Goal: Task Accomplishment & Management: Manage account settings

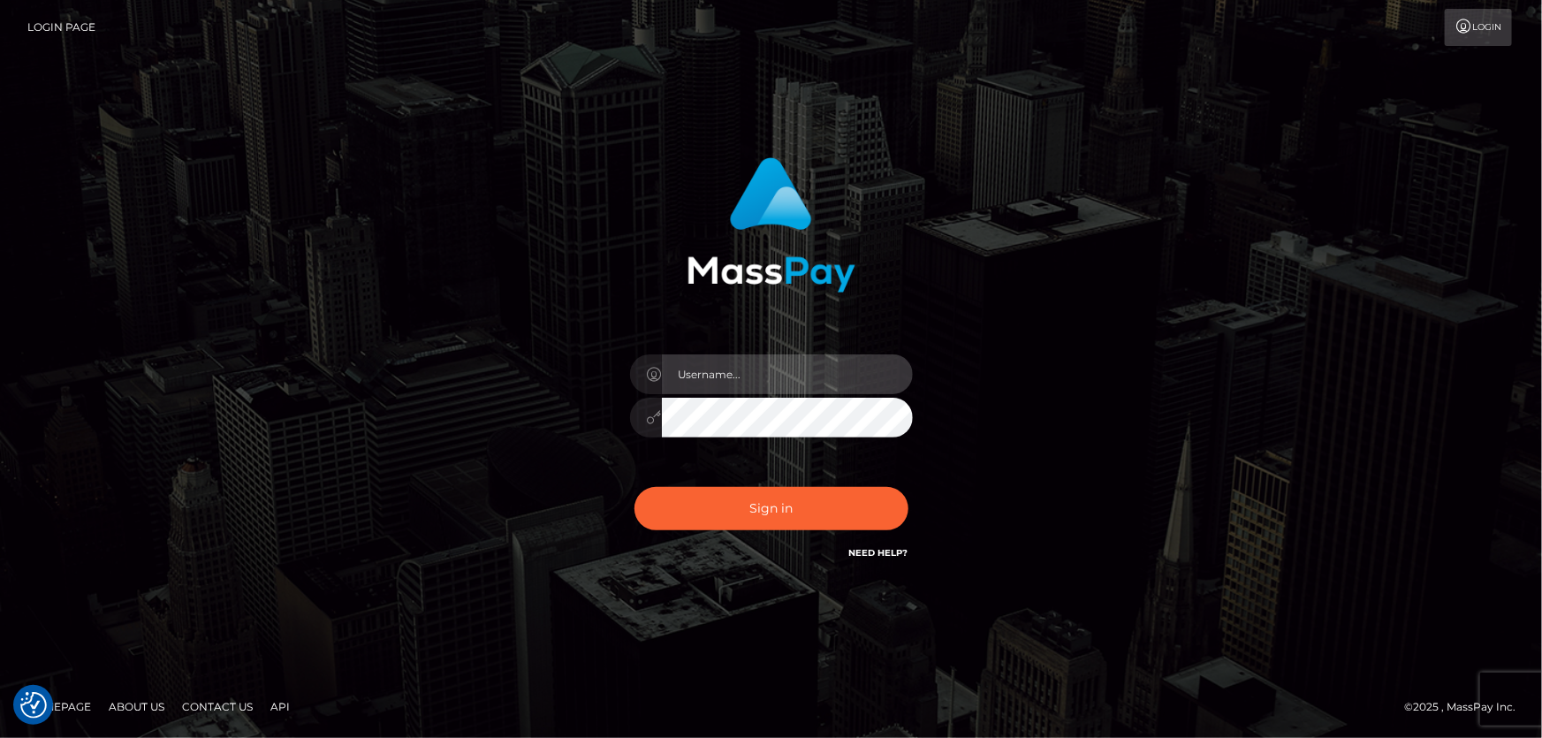
type input "[PERSON_NAME].Cirnat"
click at [898, 477] on div at bounding box center [749, 537] width 362 height 201
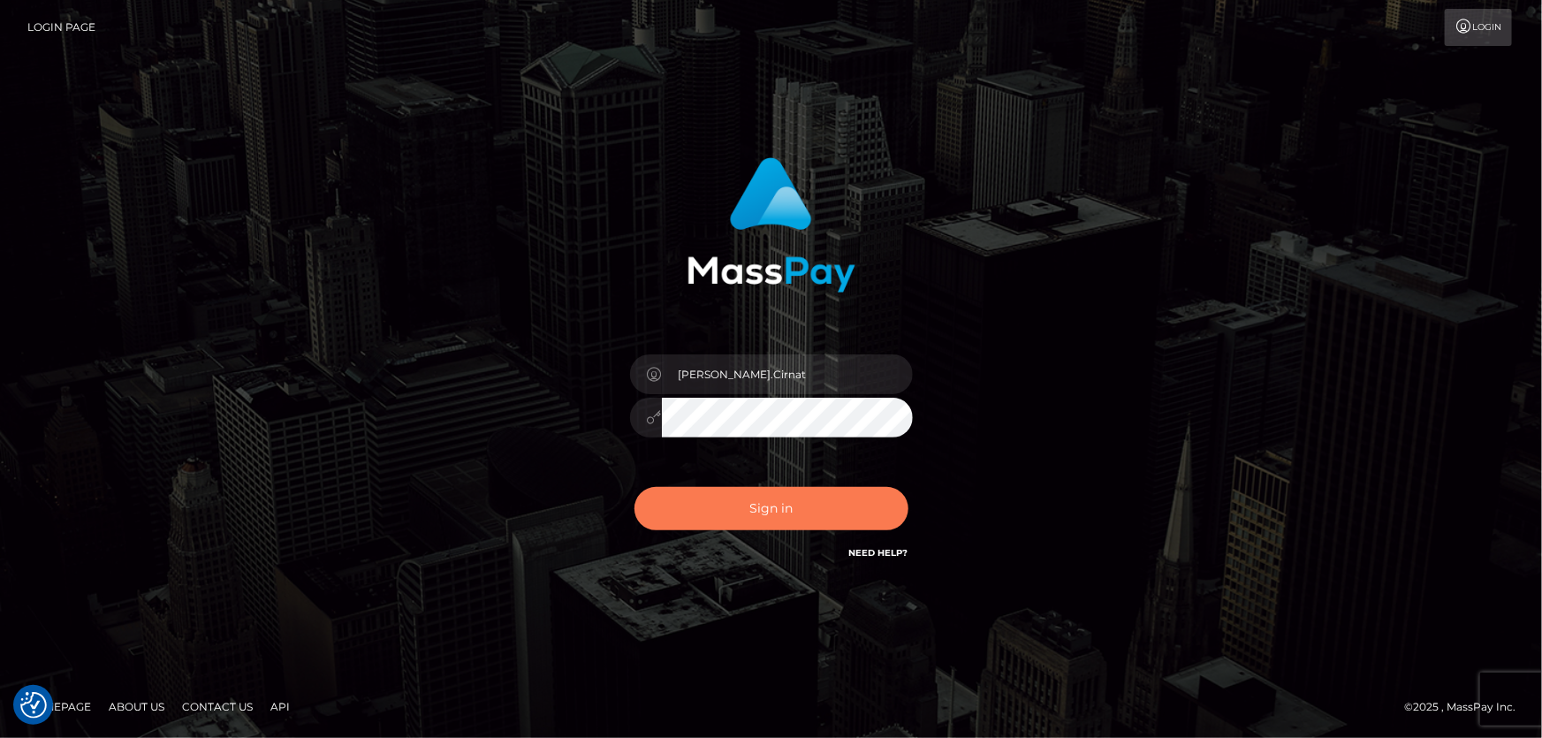
click at [762, 512] on button "Sign in" at bounding box center [771, 508] width 274 height 43
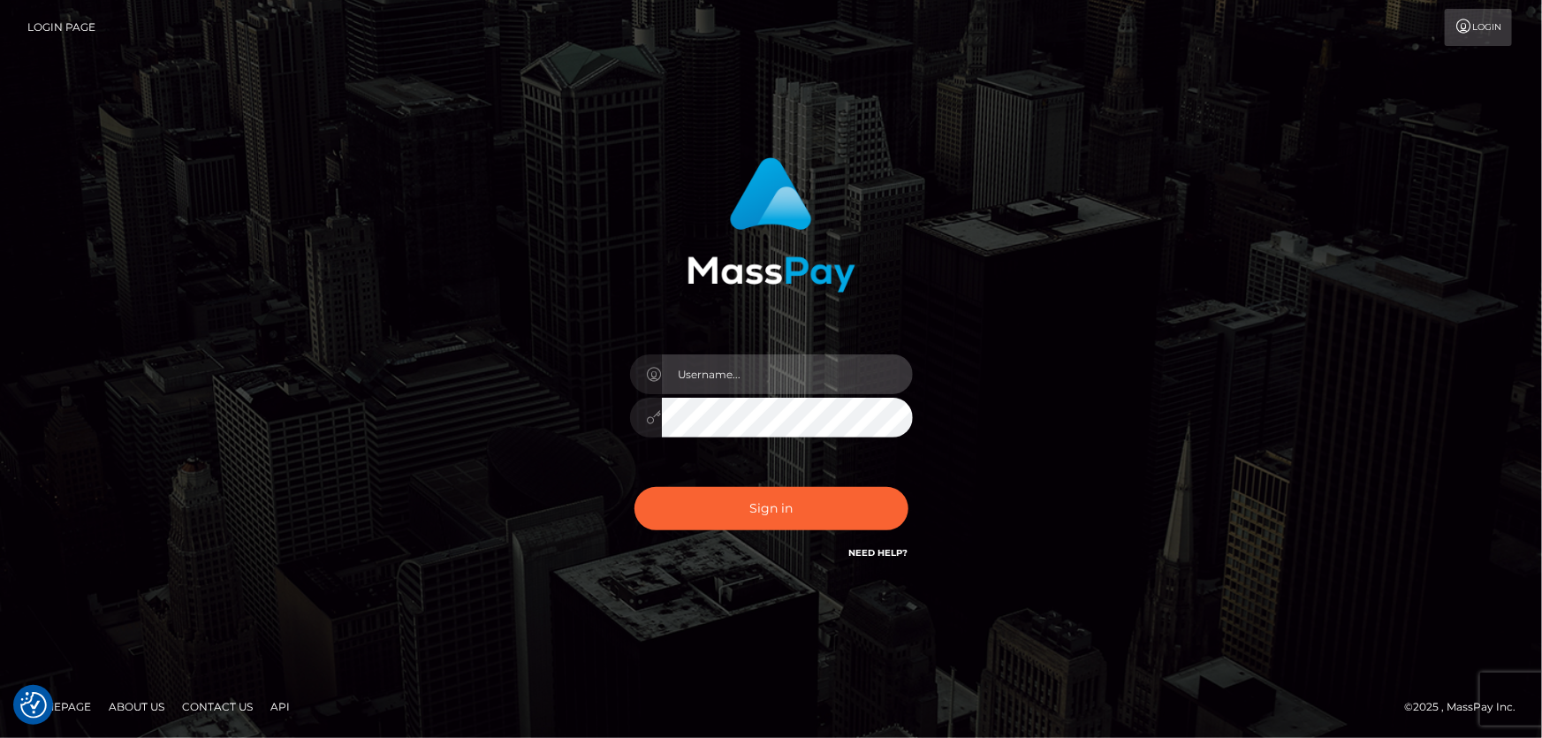
type input "[PERSON_NAME].Cirnat"
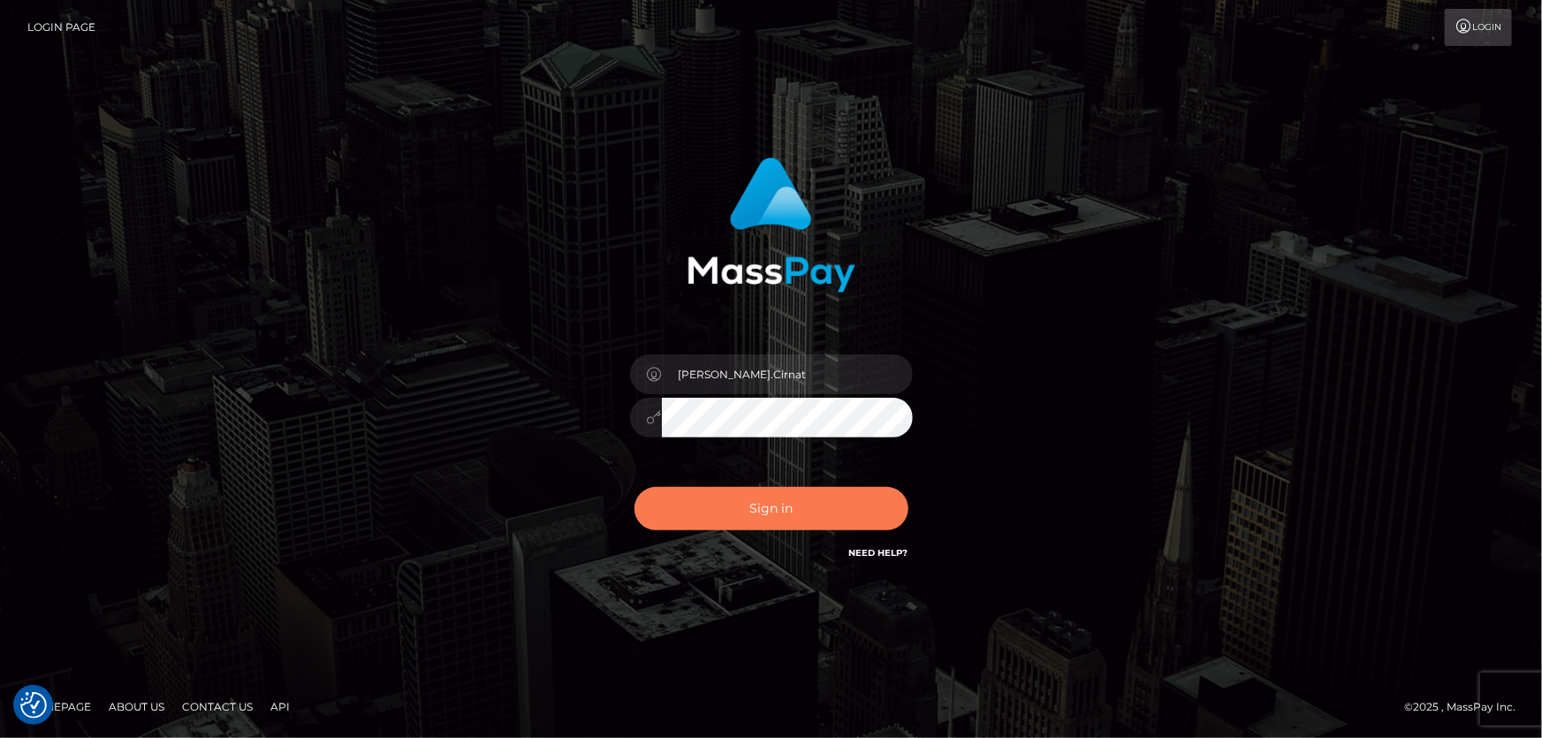
drag, startPoint x: 907, startPoint y: 486, endPoint x: 874, endPoint y: 492, distance: 34.1
click at [907, 487] on div at bounding box center [749, 537] width 362 height 201
click at [783, 510] on button "Sign in" at bounding box center [771, 508] width 274 height 43
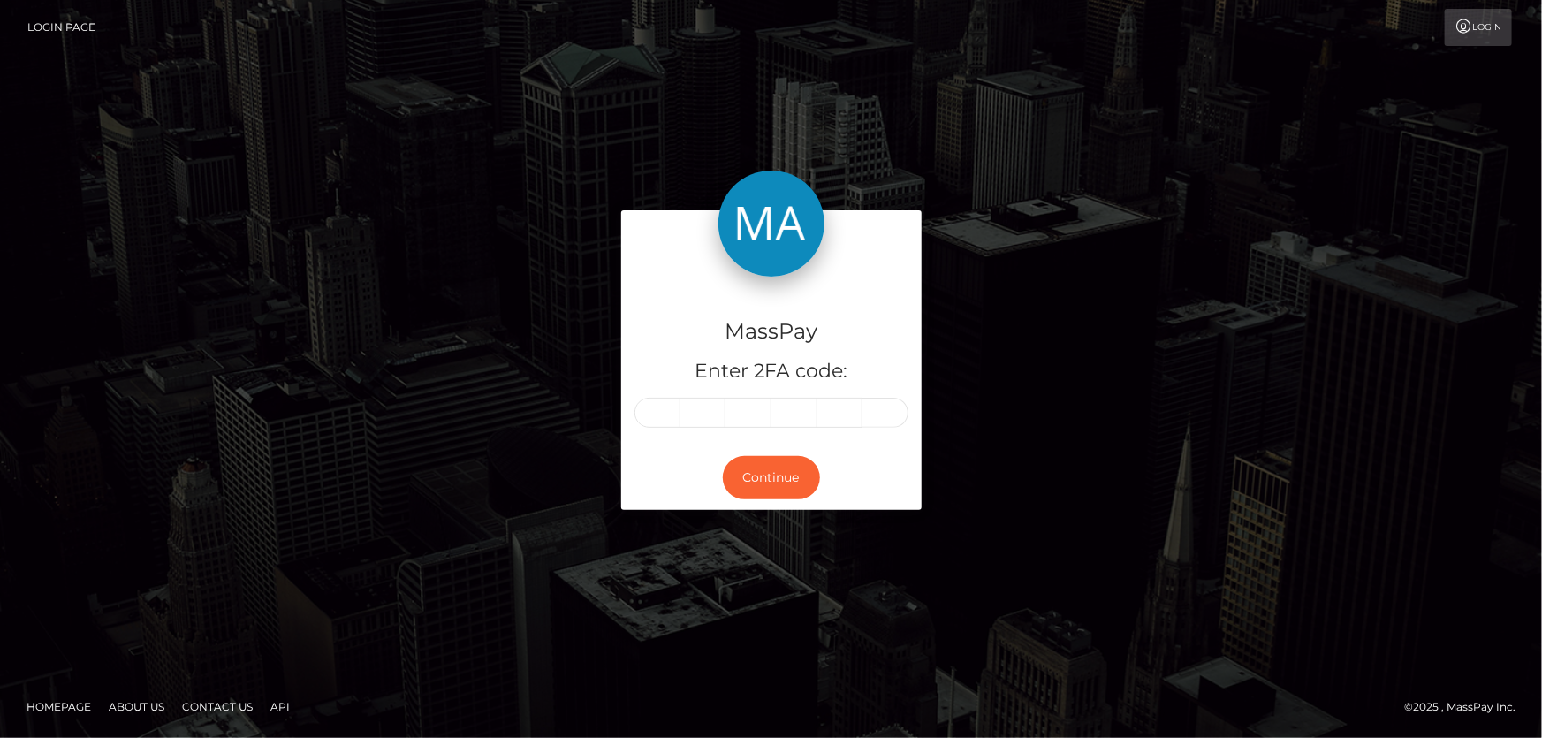
click at [642, 415] on input "text" at bounding box center [657, 413] width 46 height 30
type input "4"
type input "9"
type input "6"
type input "4"
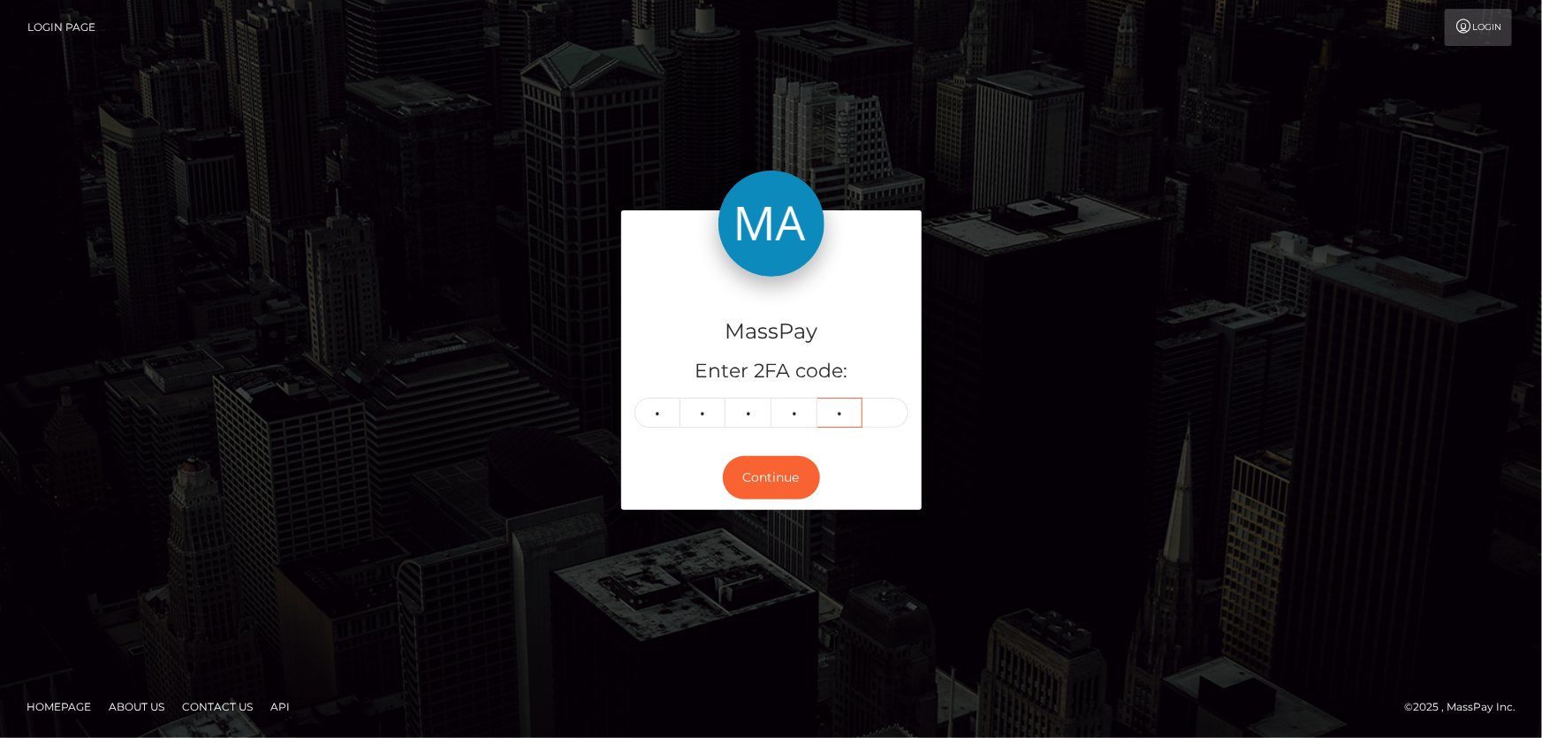
type input "1"
type input "0"
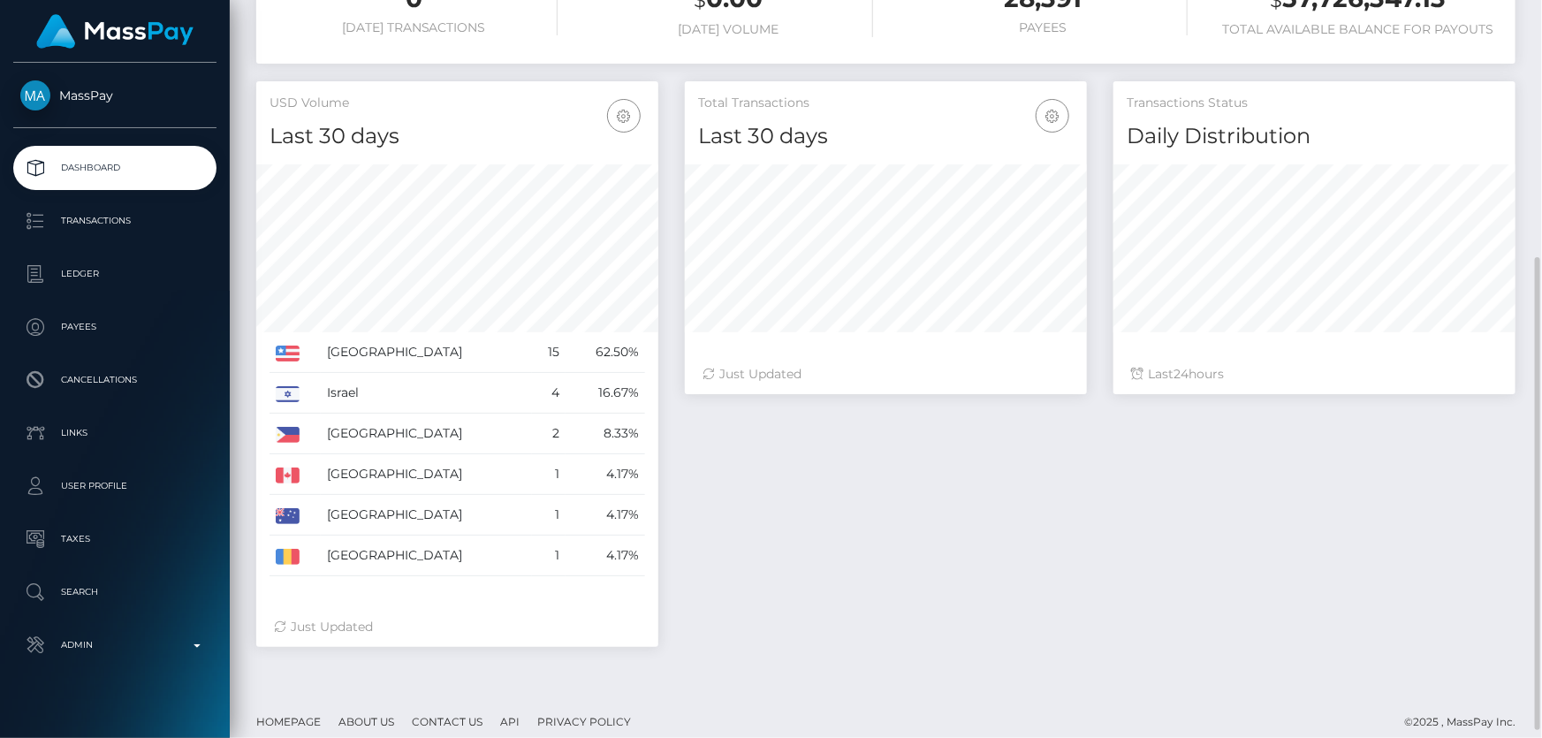
scroll to position [313, 401]
click at [1068, 565] on div "Total Transactions Last 30 days Last 30 days Last 60 days Last 90 days 24" at bounding box center [1099, 372] width 857 height 583
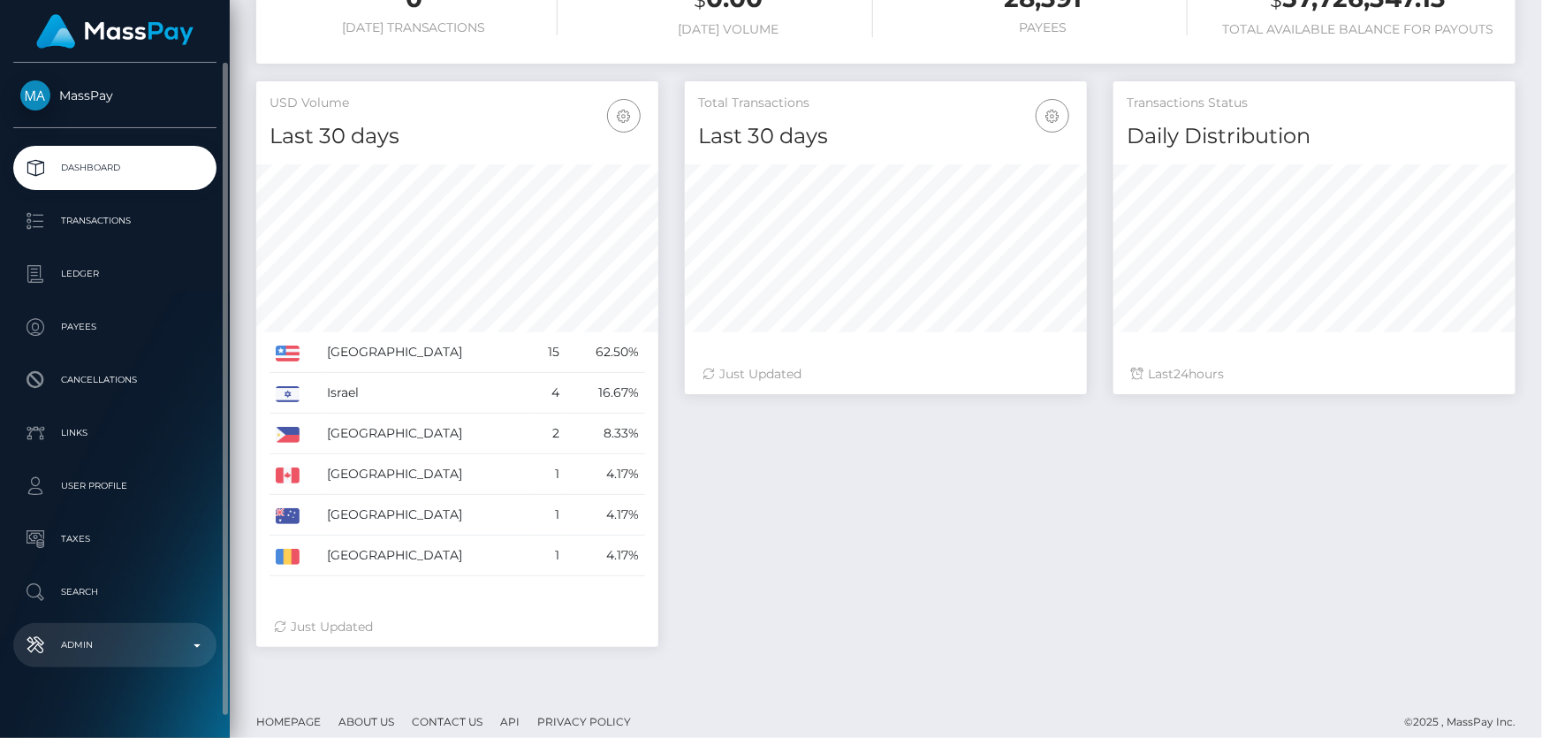
click at [101, 653] on p "Admin" at bounding box center [114, 645] width 189 height 27
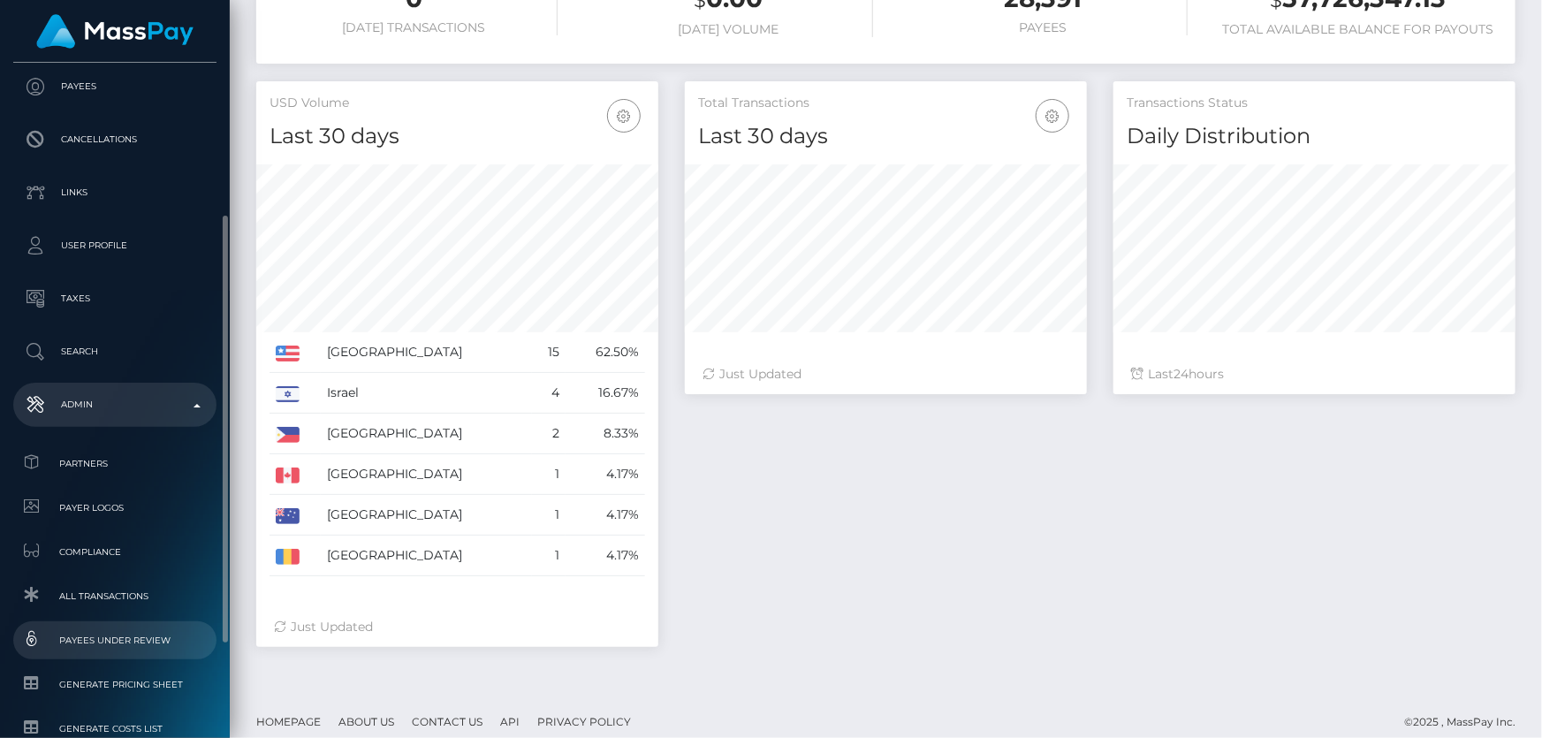
click at [133, 637] on span "Payees under Review" at bounding box center [114, 640] width 189 height 20
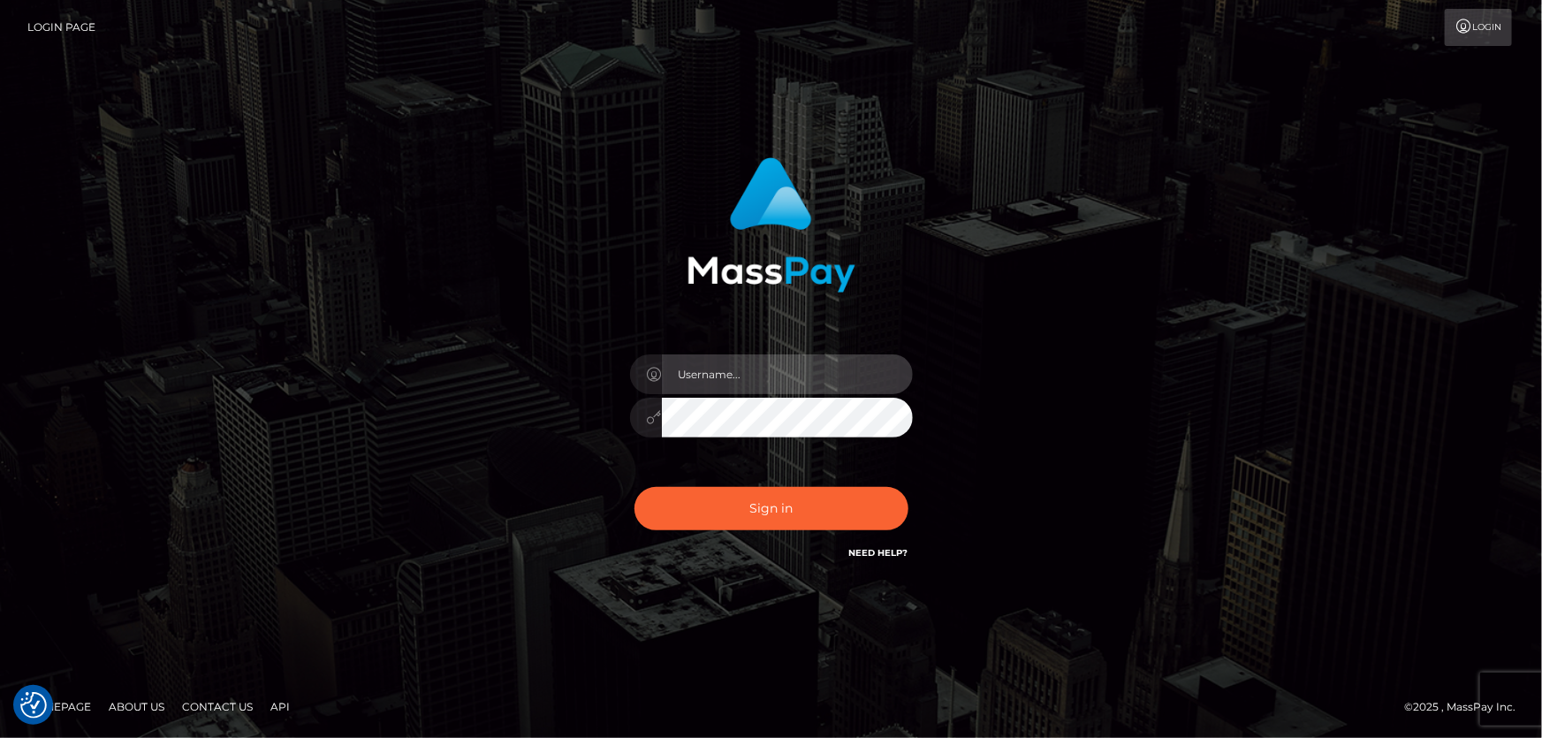
type input "Dan.Cirnat"
click at [905, 477] on div at bounding box center [749, 537] width 362 height 201
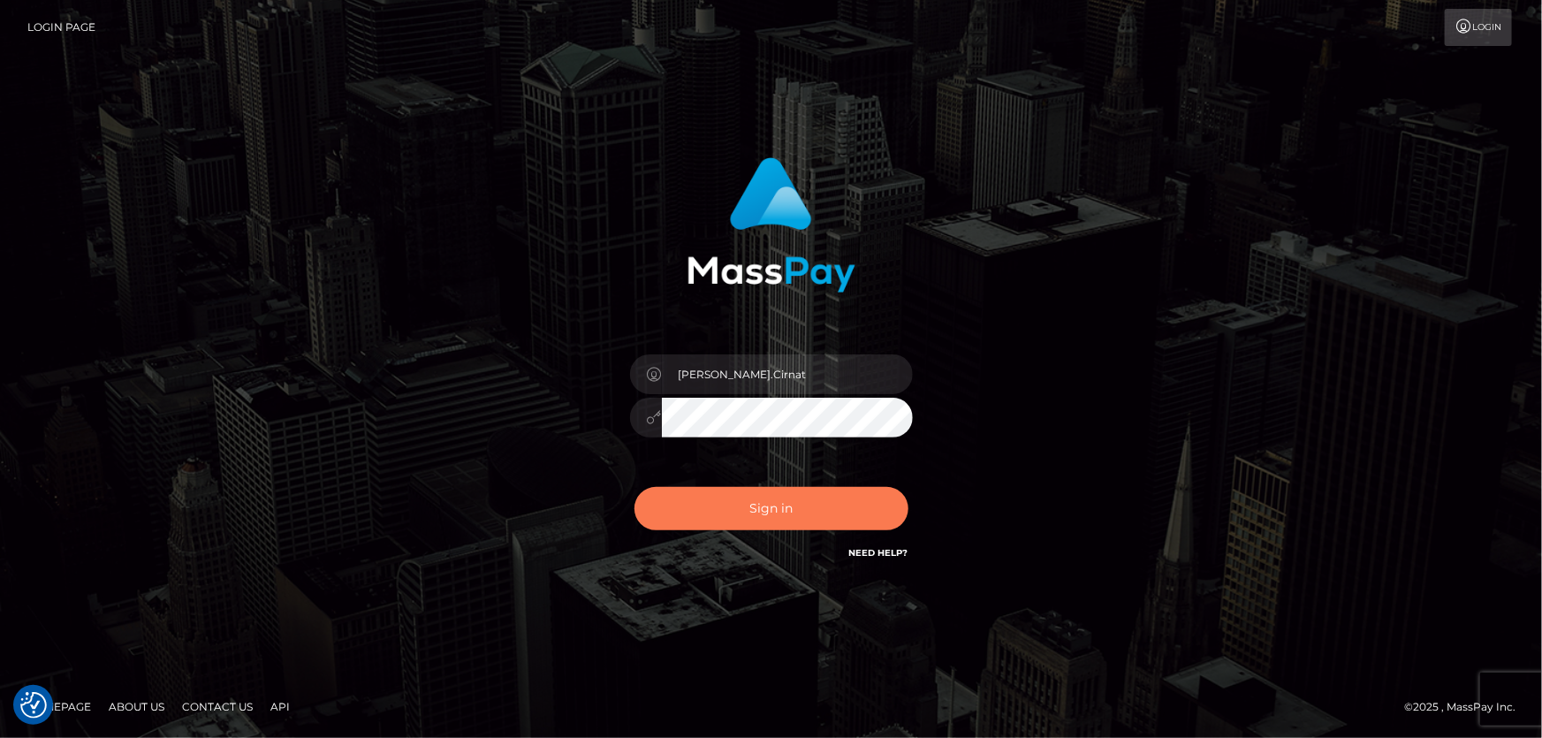
click at [804, 500] on button "Sign in" at bounding box center [771, 508] width 274 height 43
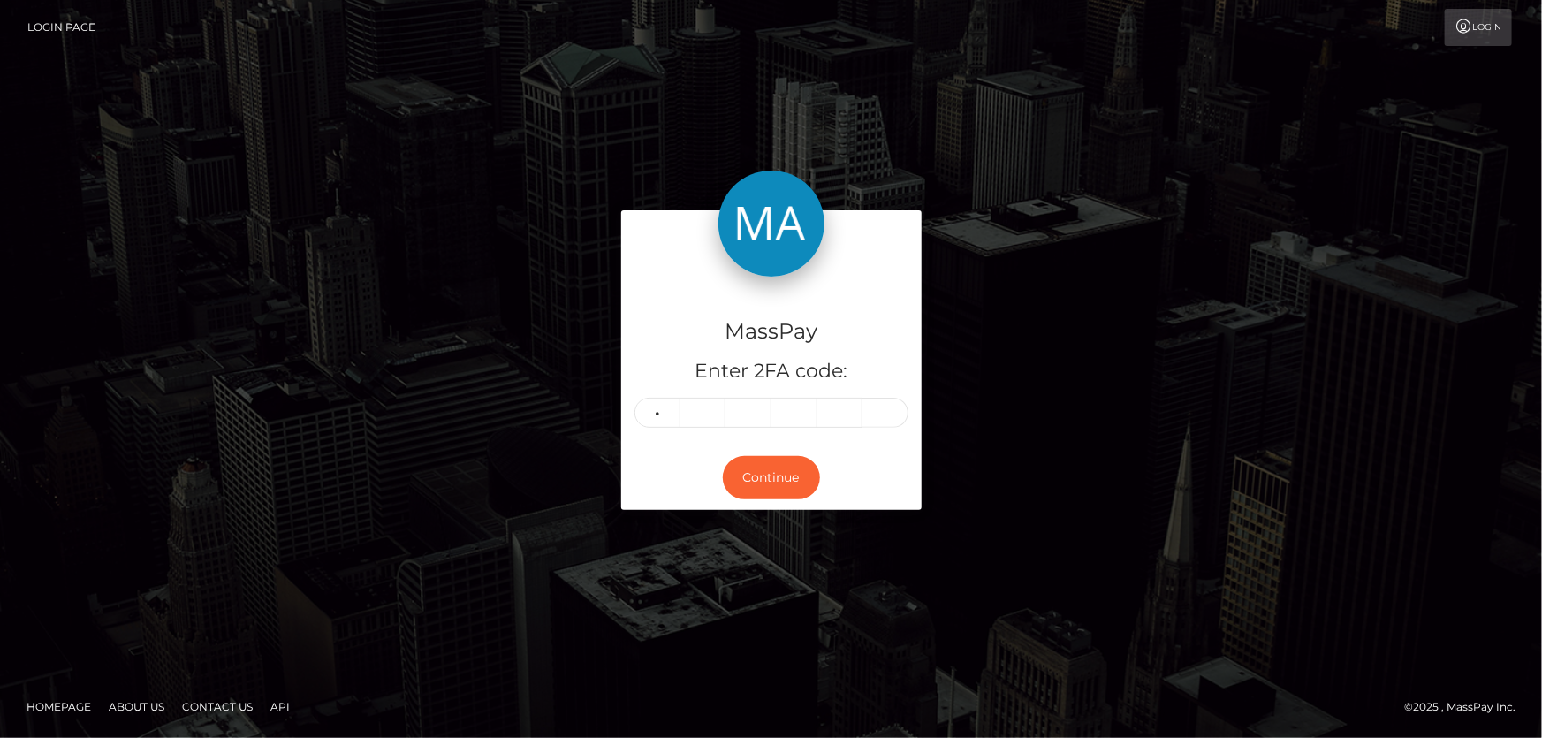
type input "3"
type input "4"
type input "0"
type input "6"
type input "7"
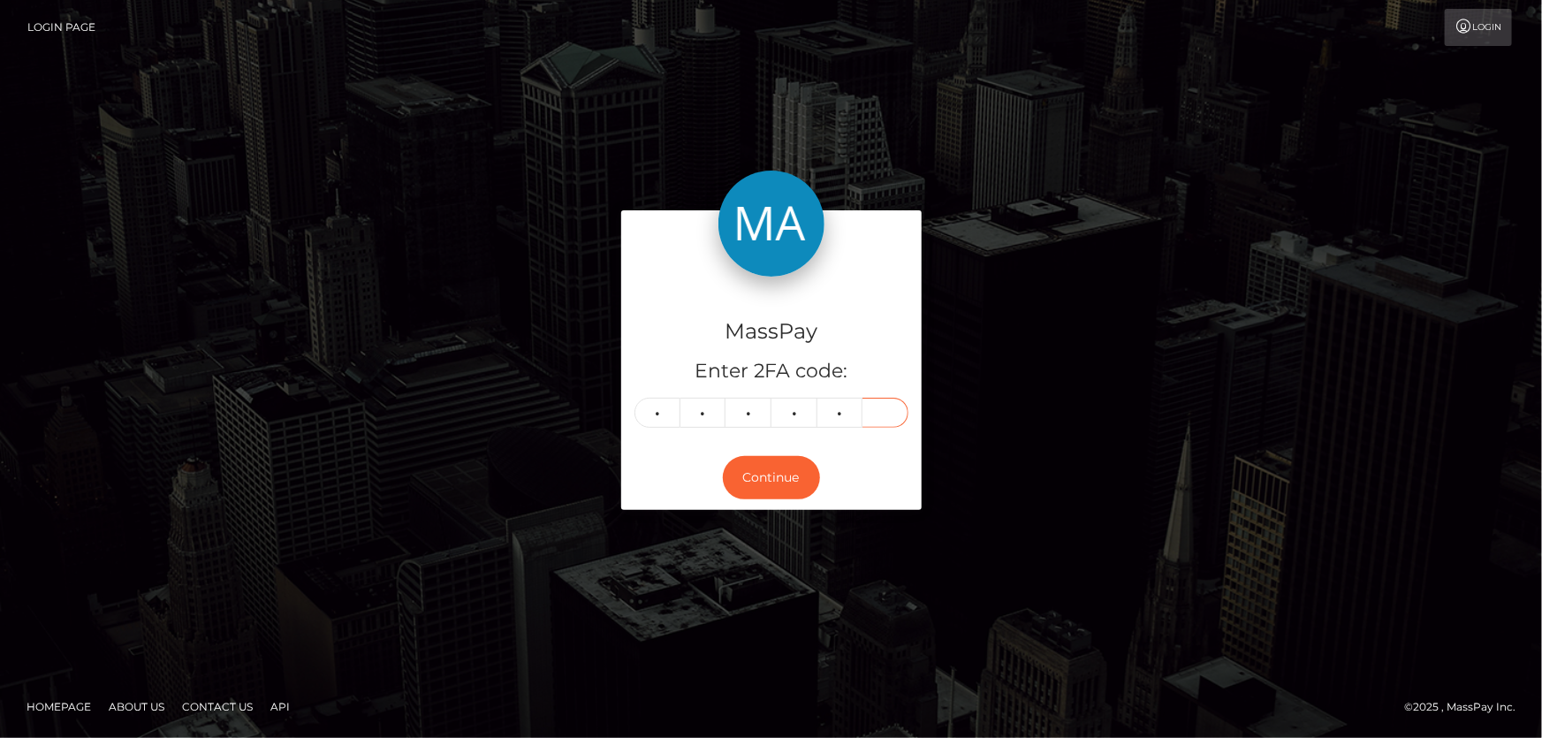
type input "8"
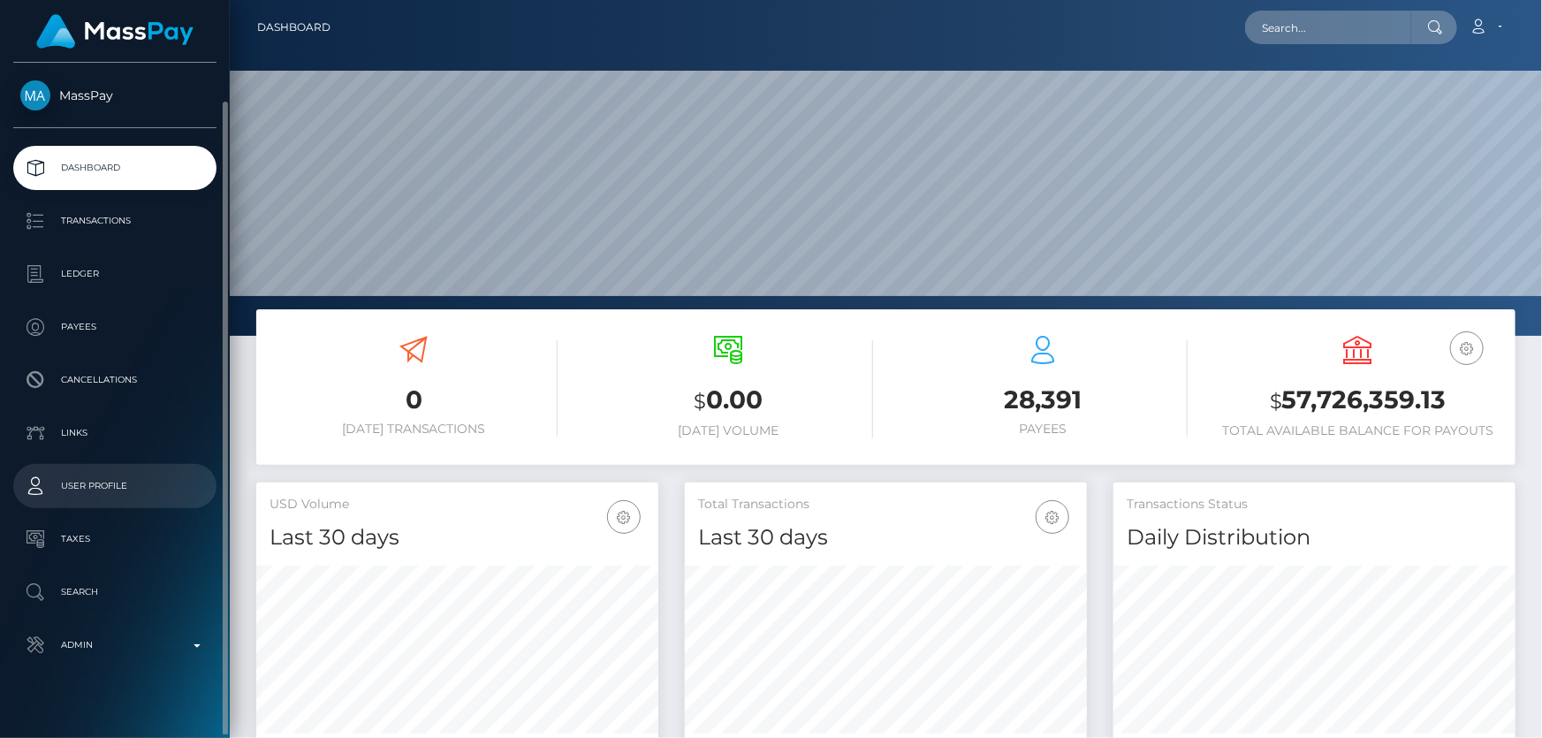
scroll to position [19, 0]
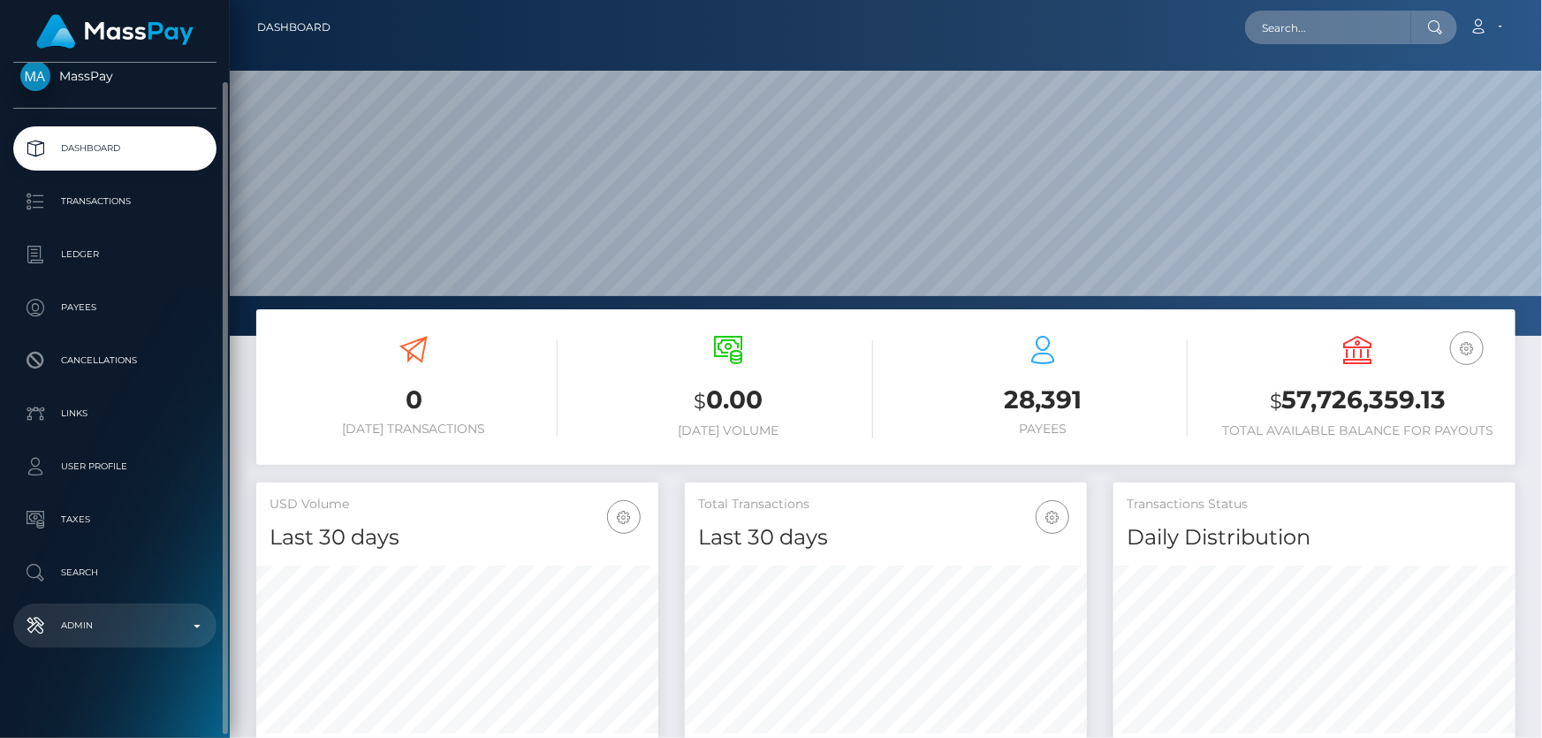
click at [151, 624] on p "Admin" at bounding box center [114, 625] width 189 height 27
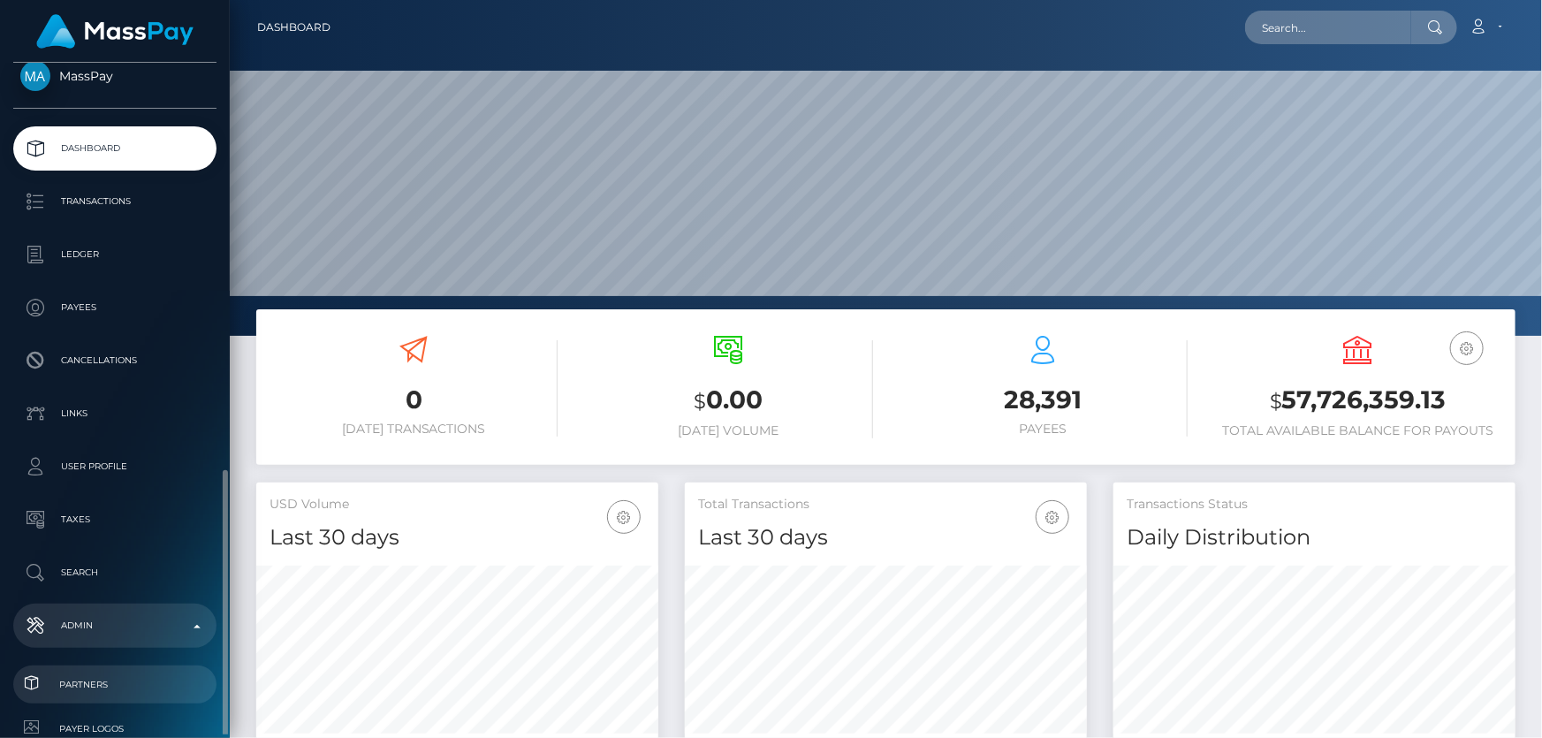
scroll to position [261, 0]
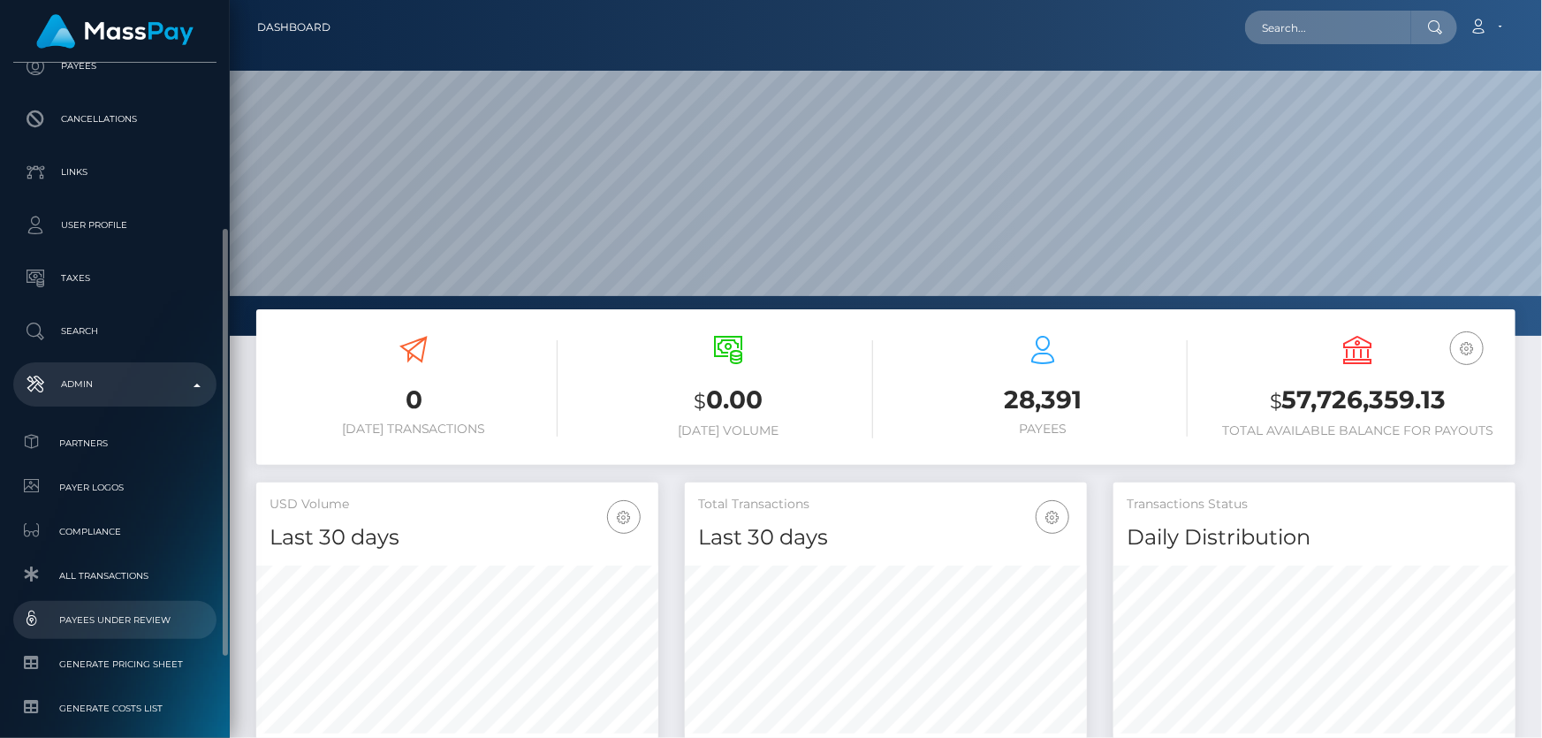
click at [102, 612] on span "Payees under Review" at bounding box center [114, 620] width 189 height 20
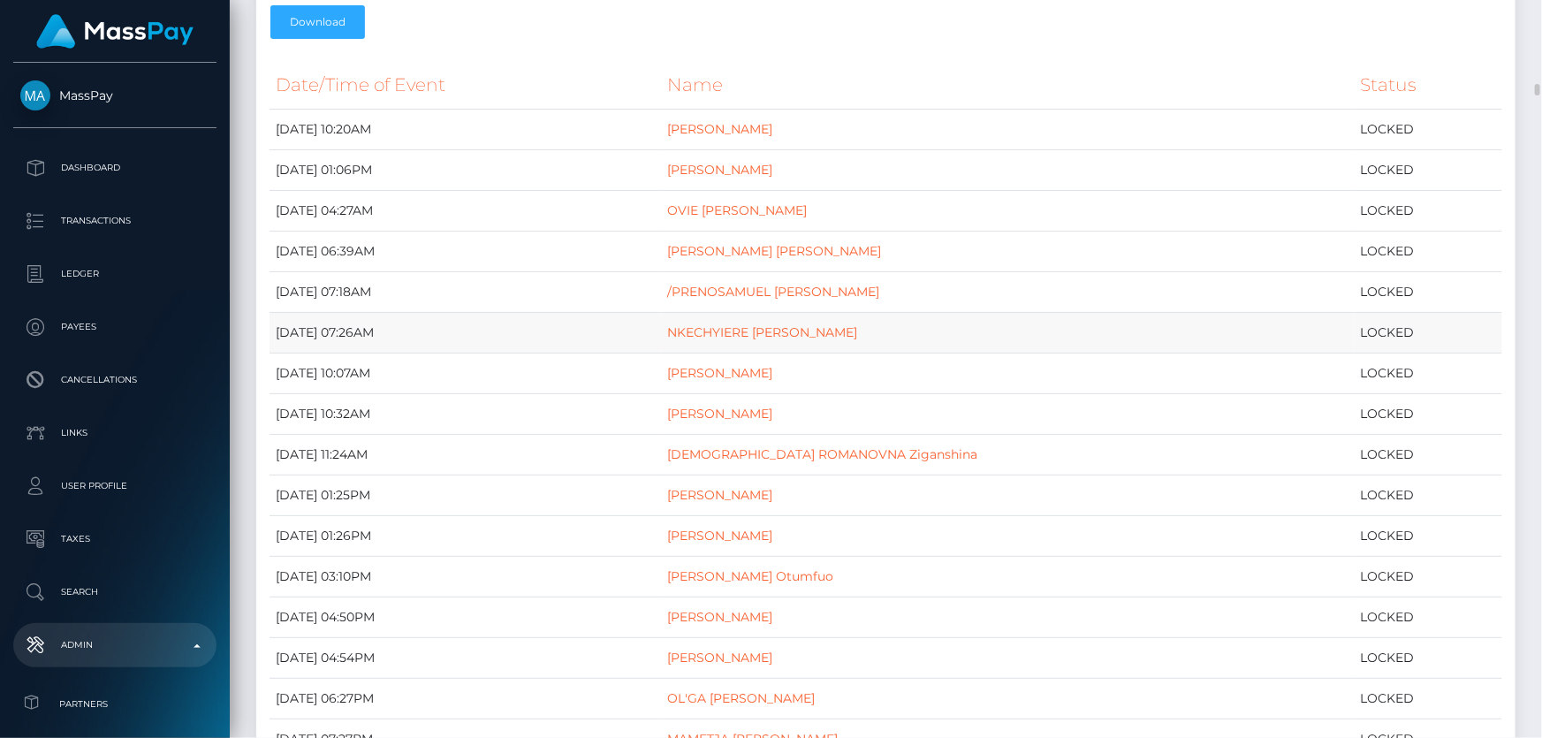
scroll to position [240, 0]
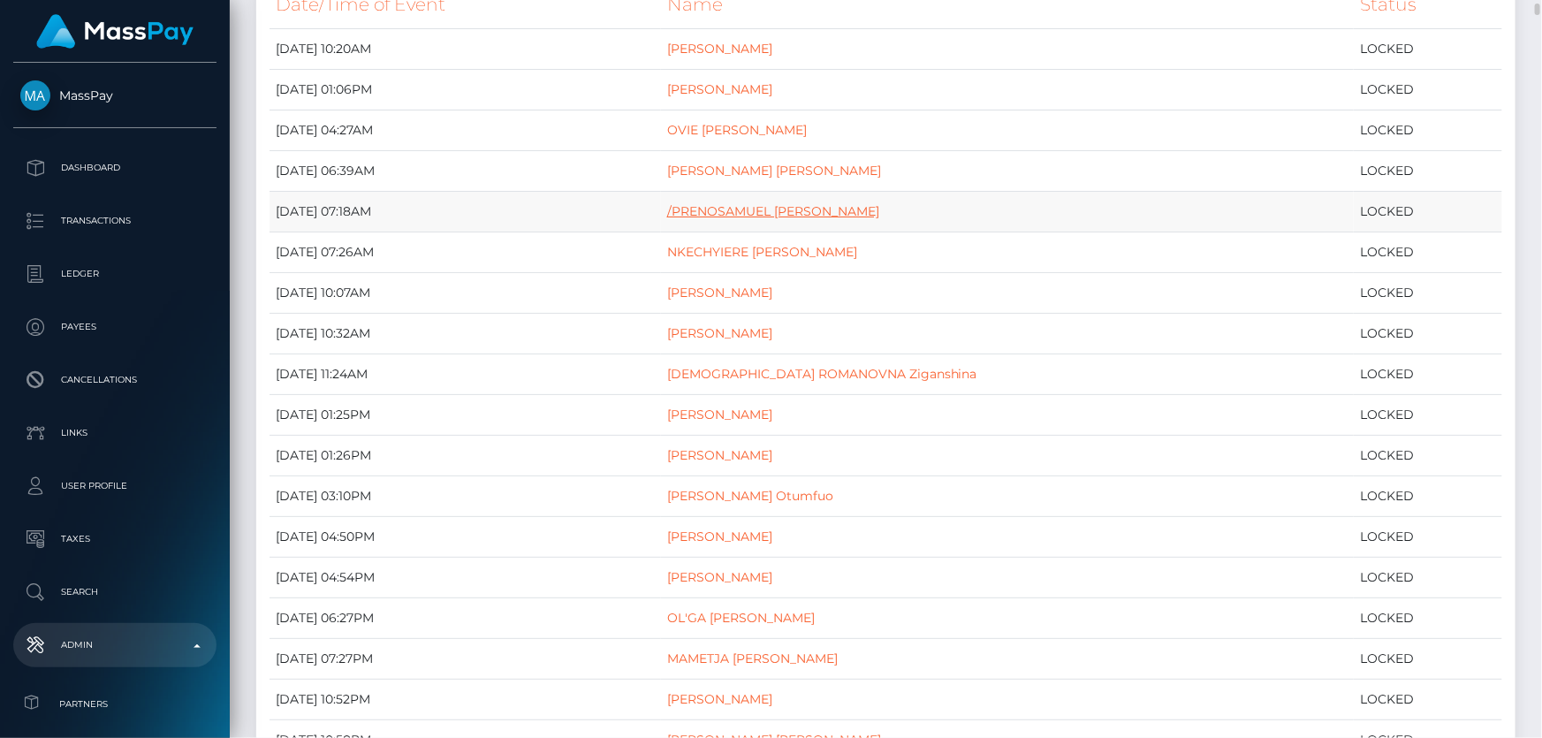
drag, startPoint x: 848, startPoint y: 218, endPoint x: 813, endPoint y: 209, distance: 36.4
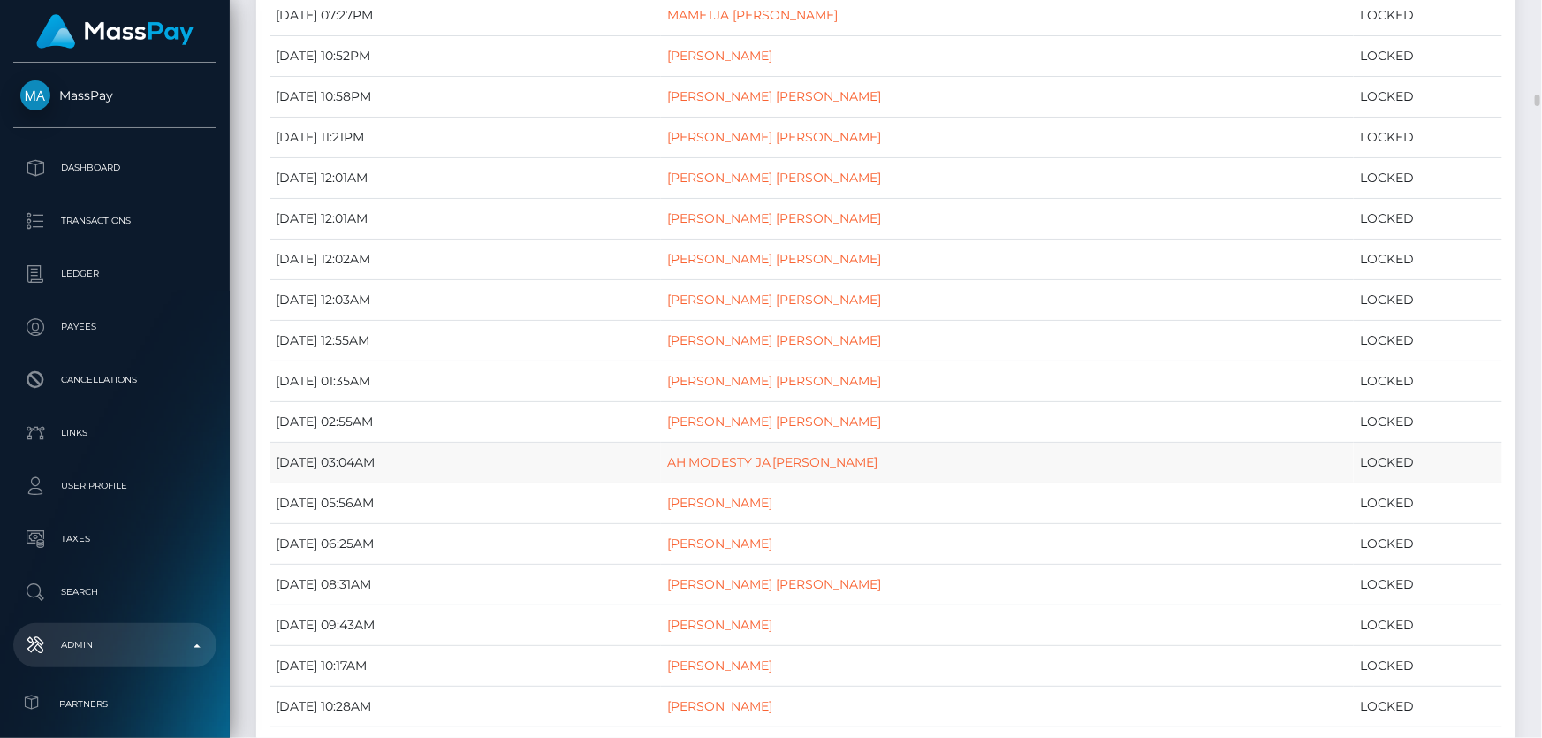
scroll to position [963, 0]
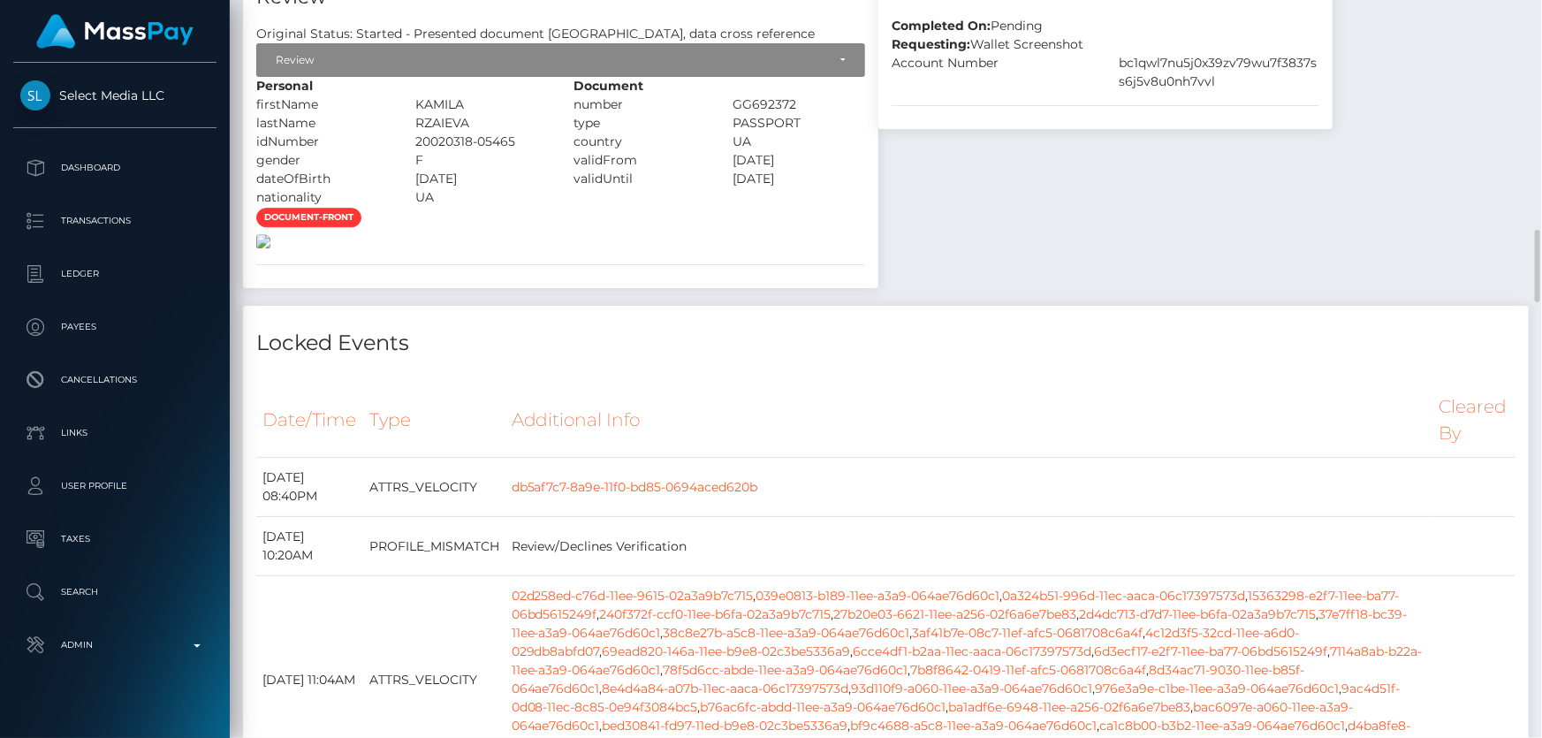
scroll to position [2168, 0]
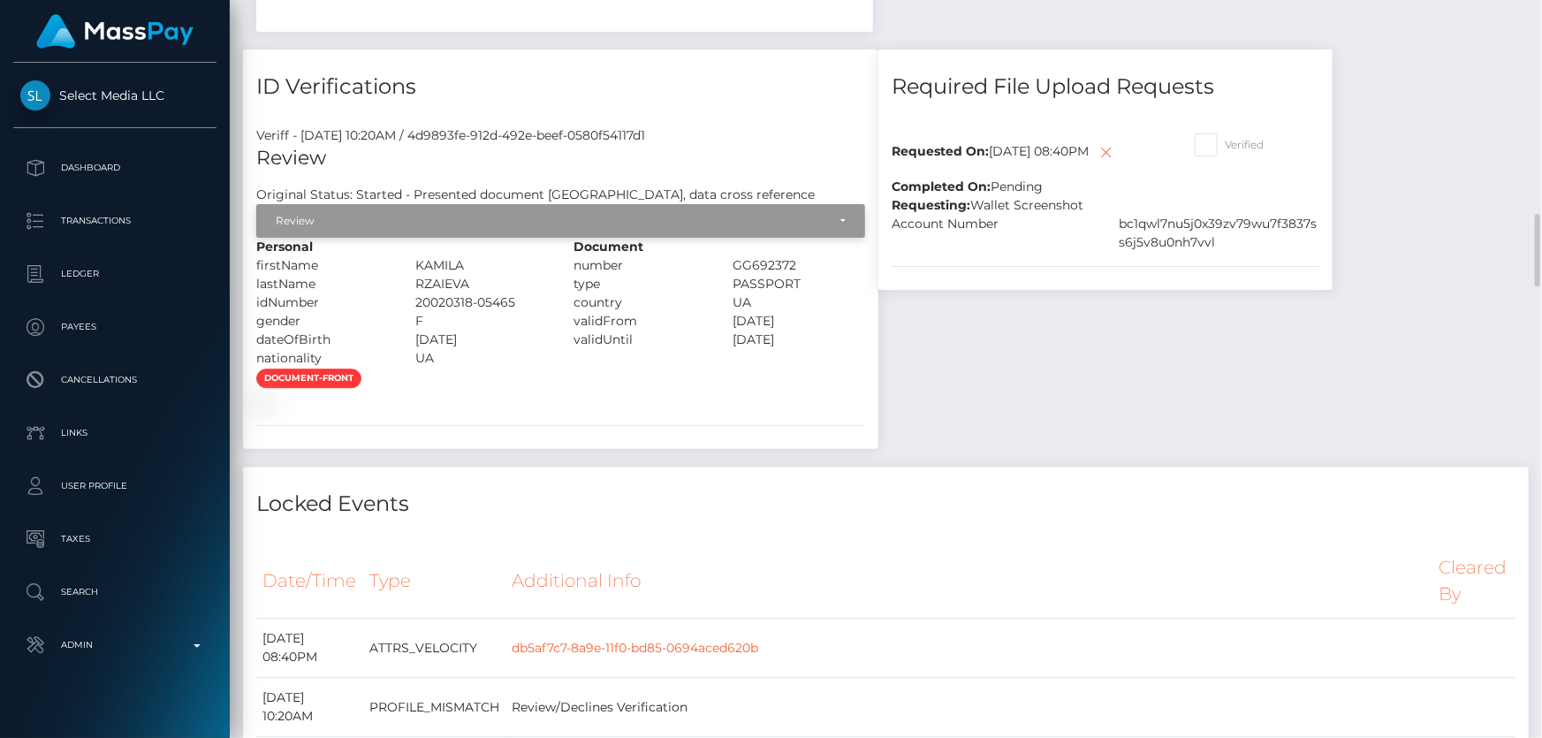
click at [450, 214] on div "Review" at bounding box center [551, 221] width 550 height 14
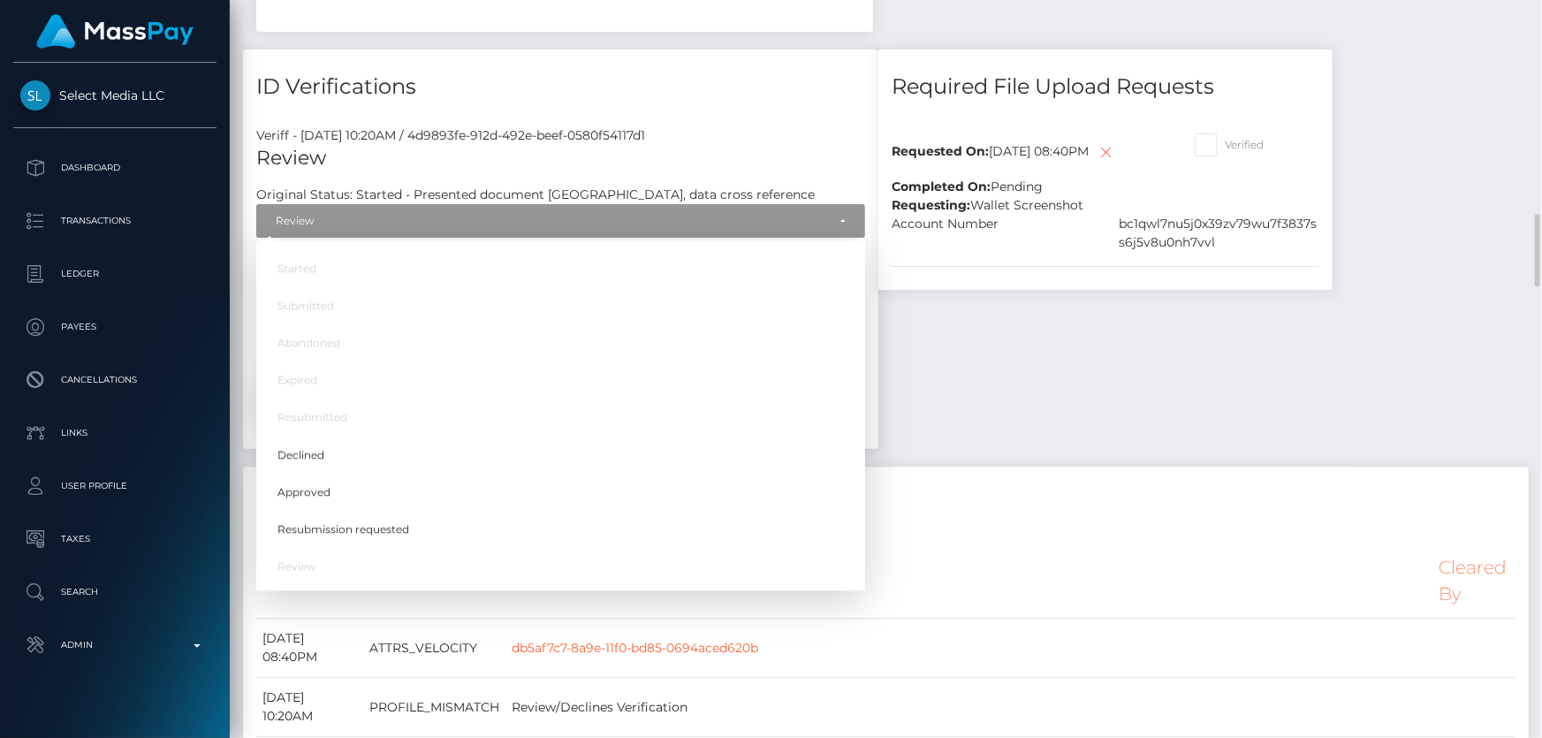
scroll to position [212, 401]
click at [336, 475] on link "Approved" at bounding box center [560, 491] width 609 height 33
select select "Approved"
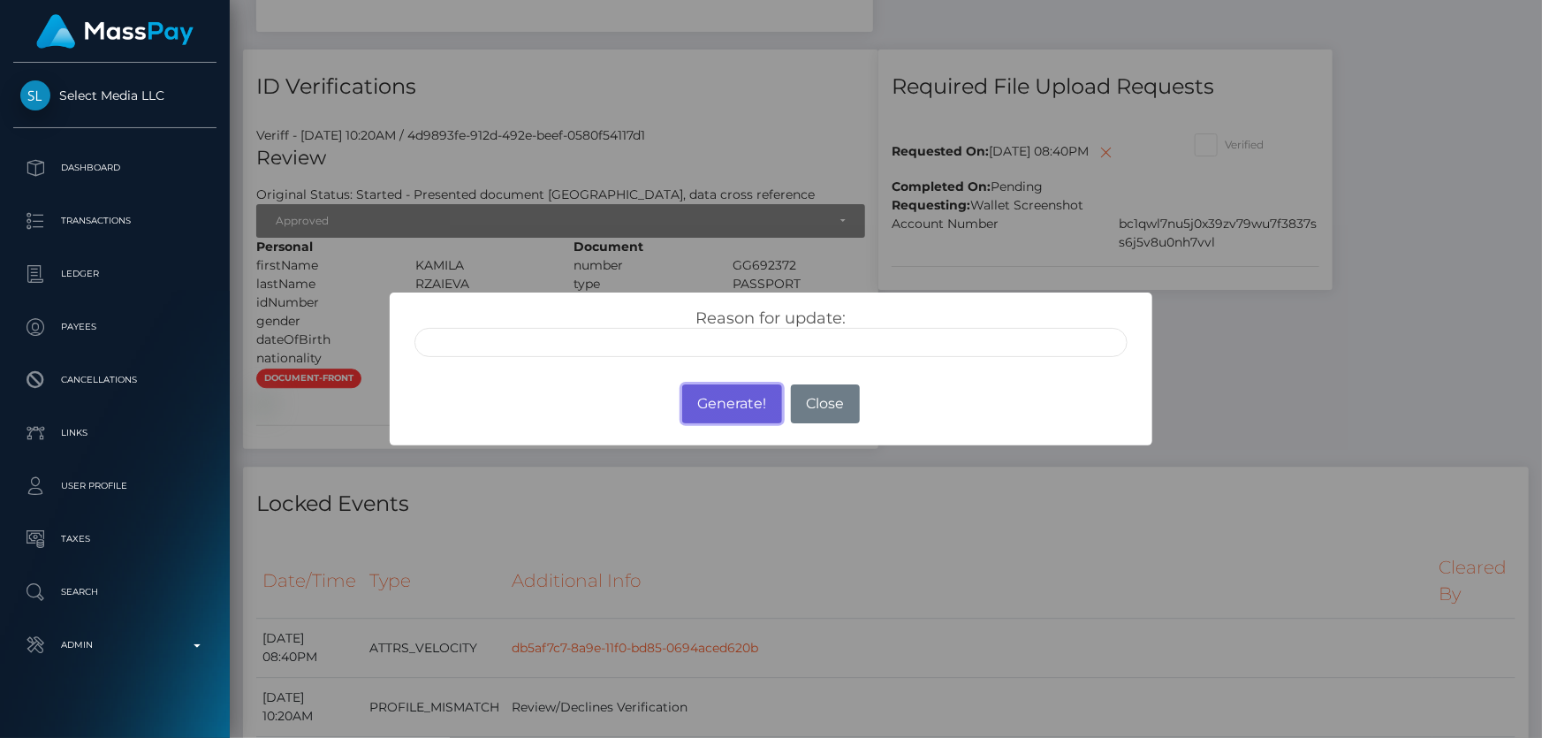
click at [728, 392] on button "Generate!" at bounding box center [732, 403] width 100 height 39
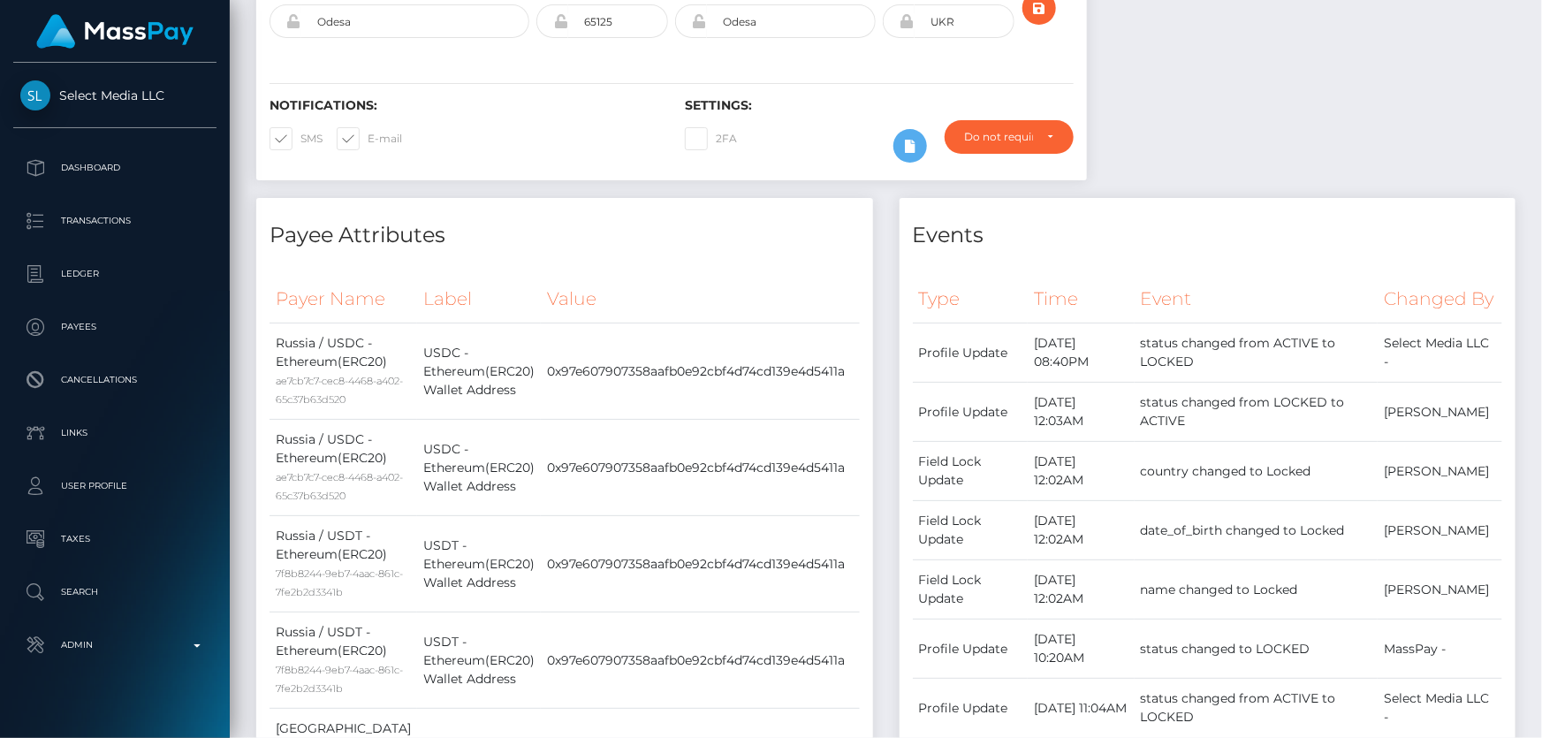
scroll to position [80, 0]
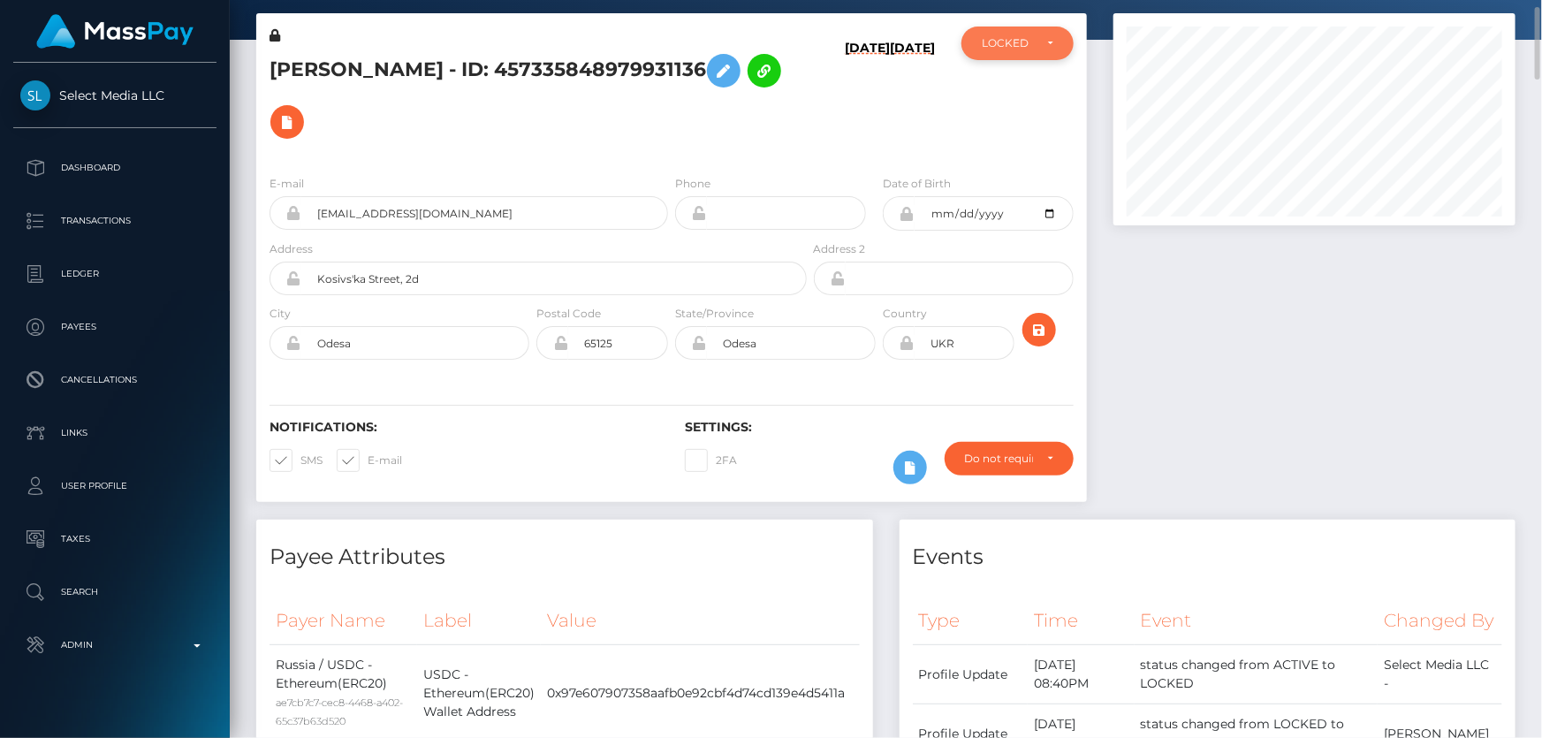
click at [980, 52] on div "LOCKED" at bounding box center [1017, 44] width 112 height 34
click at [994, 97] on link "ACTIVE" at bounding box center [1017, 90] width 112 height 33
select select "ACTIVE"
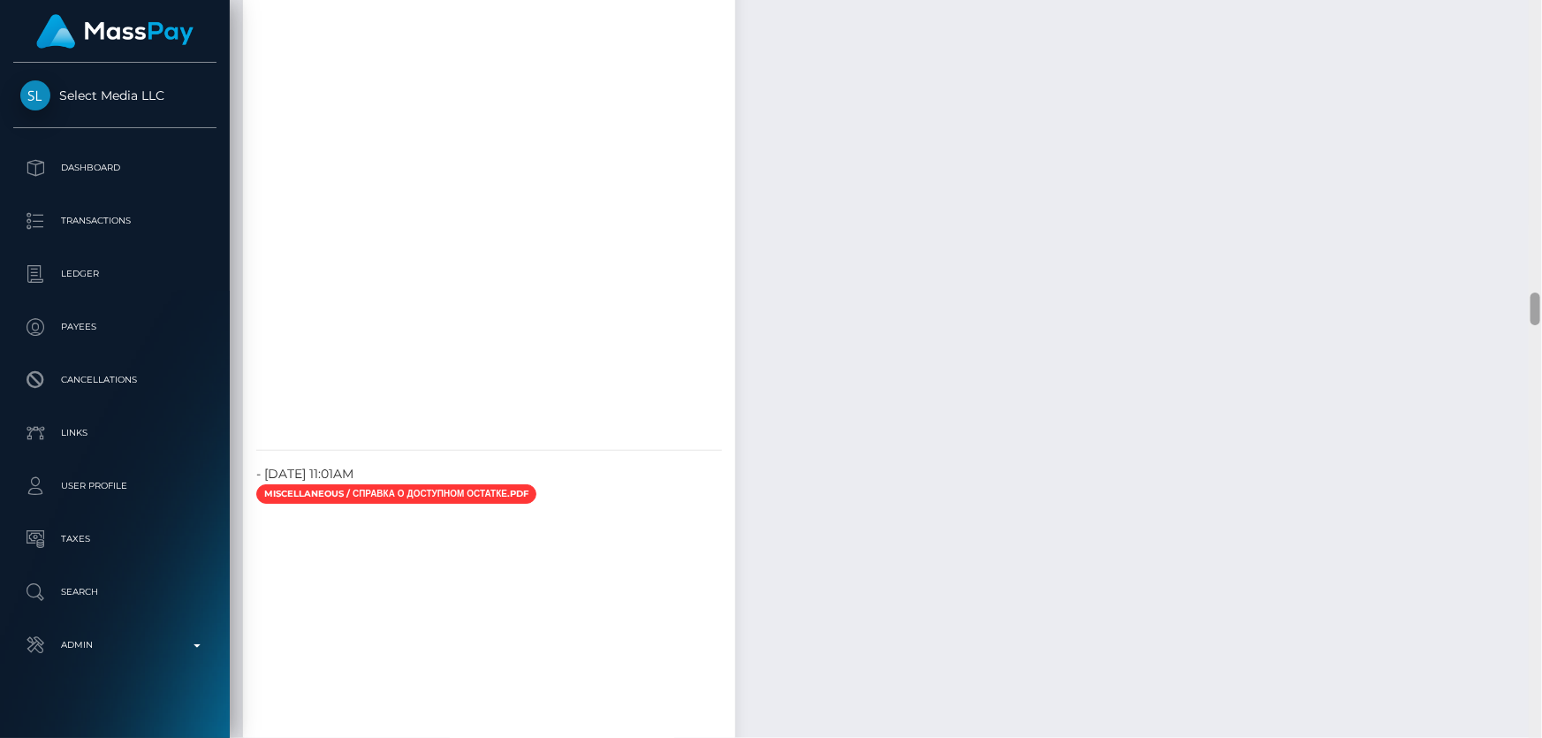
scroll to position [6095, 0]
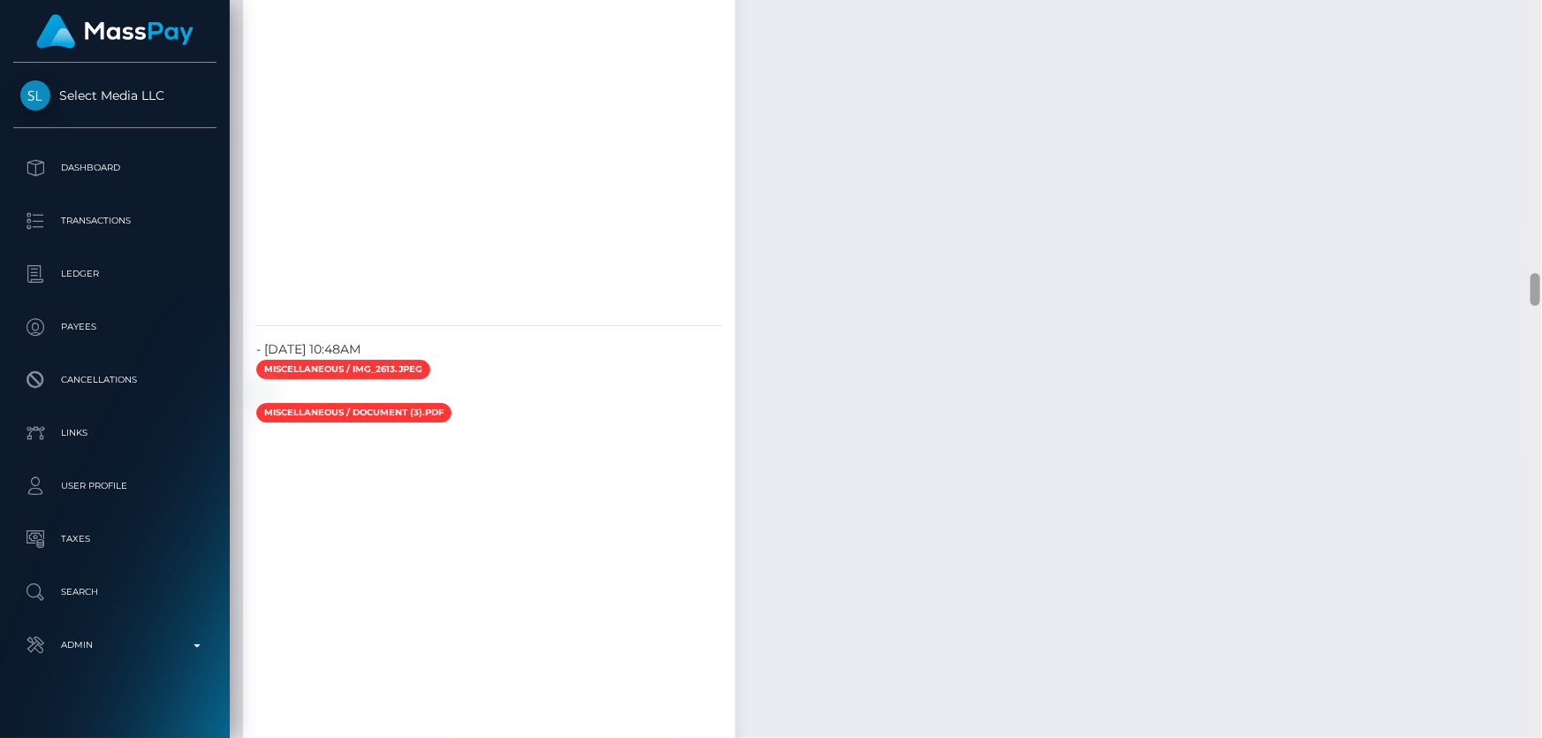
drag, startPoint x: 1533, startPoint y: 372, endPoint x: 1541, endPoint y: 296, distance: 76.4
click at [1541, 296] on div at bounding box center [1534, 369] width 13 height 739
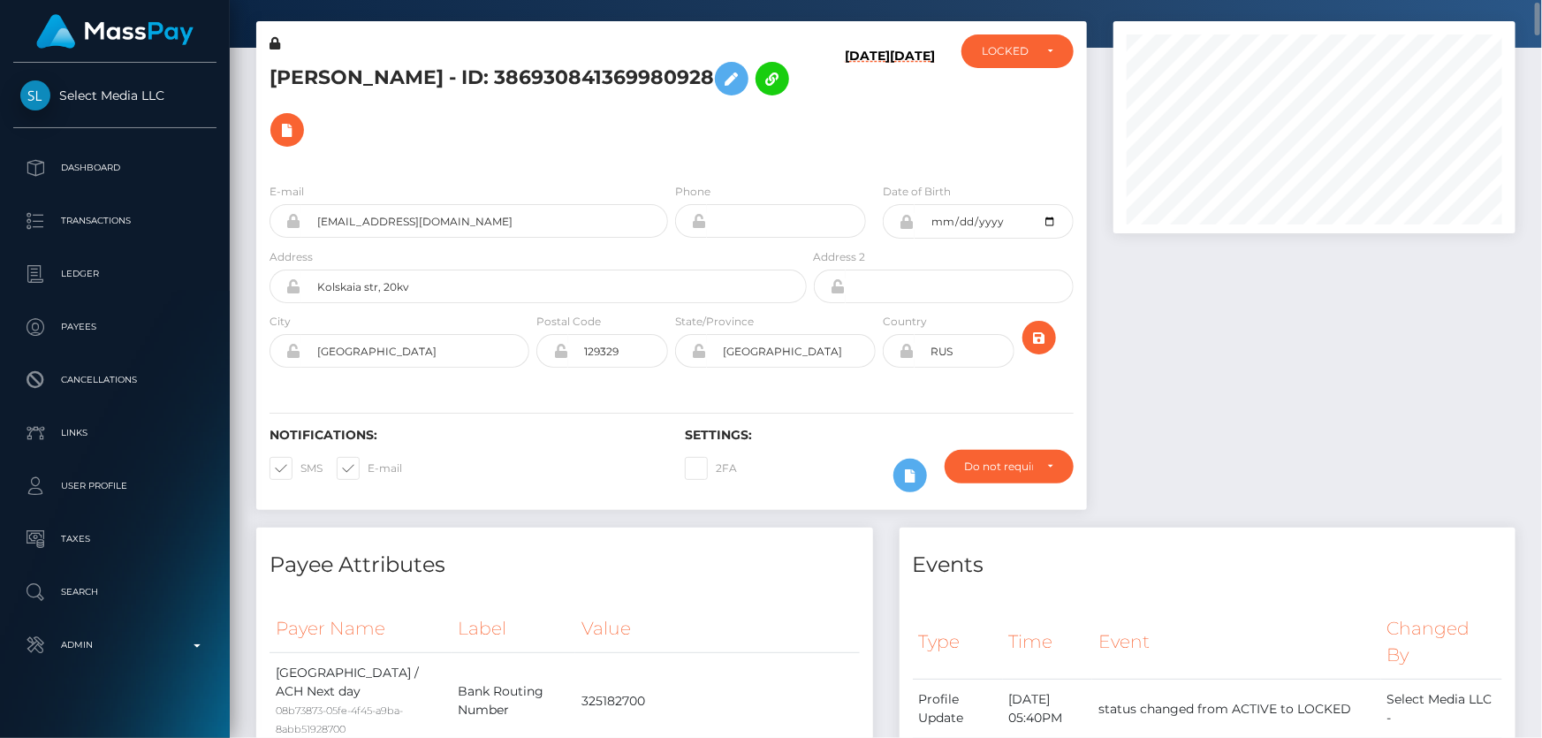
scroll to position [0, 0]
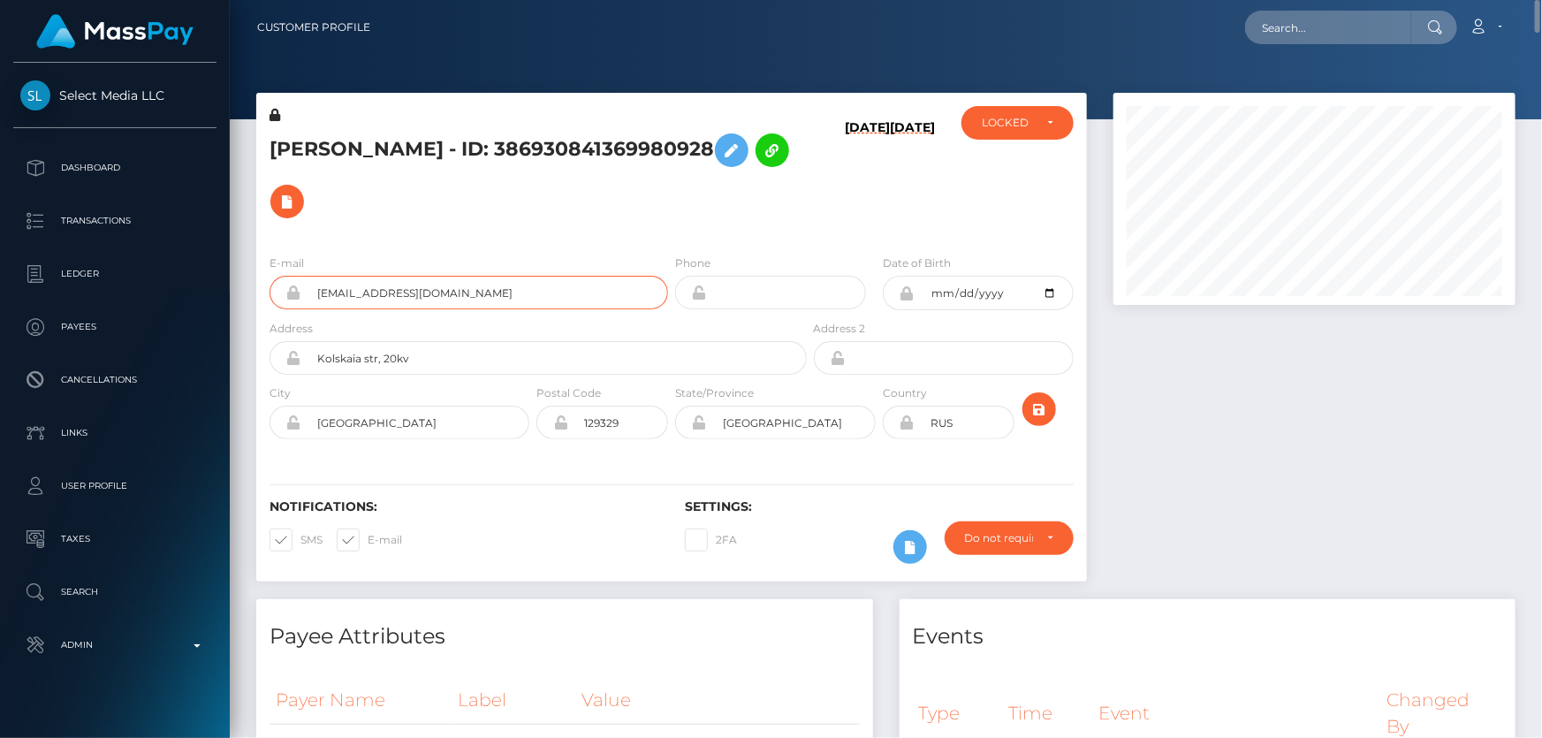
click at [468, 276] on input "raxmetzyanov00@gmail.com" at bounding box center [484, 293] width 367 height 34
drag, startPoint x: 479, startPoint y: 265, endPoint x: 311, endPoint y: 269, distance: 167.9
click at [309, 276] on input "raxmetzyanov00@gmail.com" at bounding box center [484, 293] width 367 height 34
paste input "raxmetzyanov00@gmail.com"
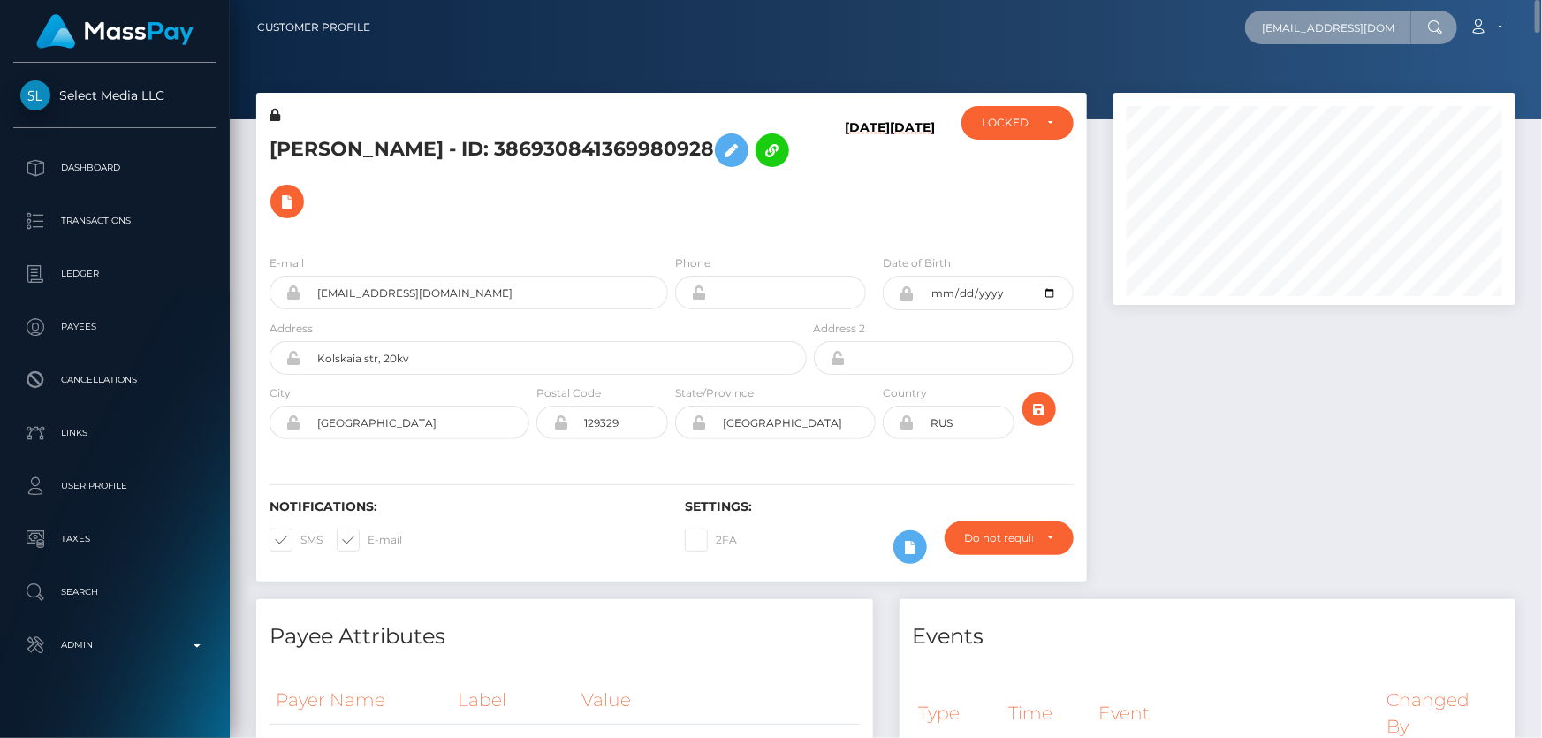
scroll to position [0, 26]
type input "raxmetzyanov00@gmail.com"
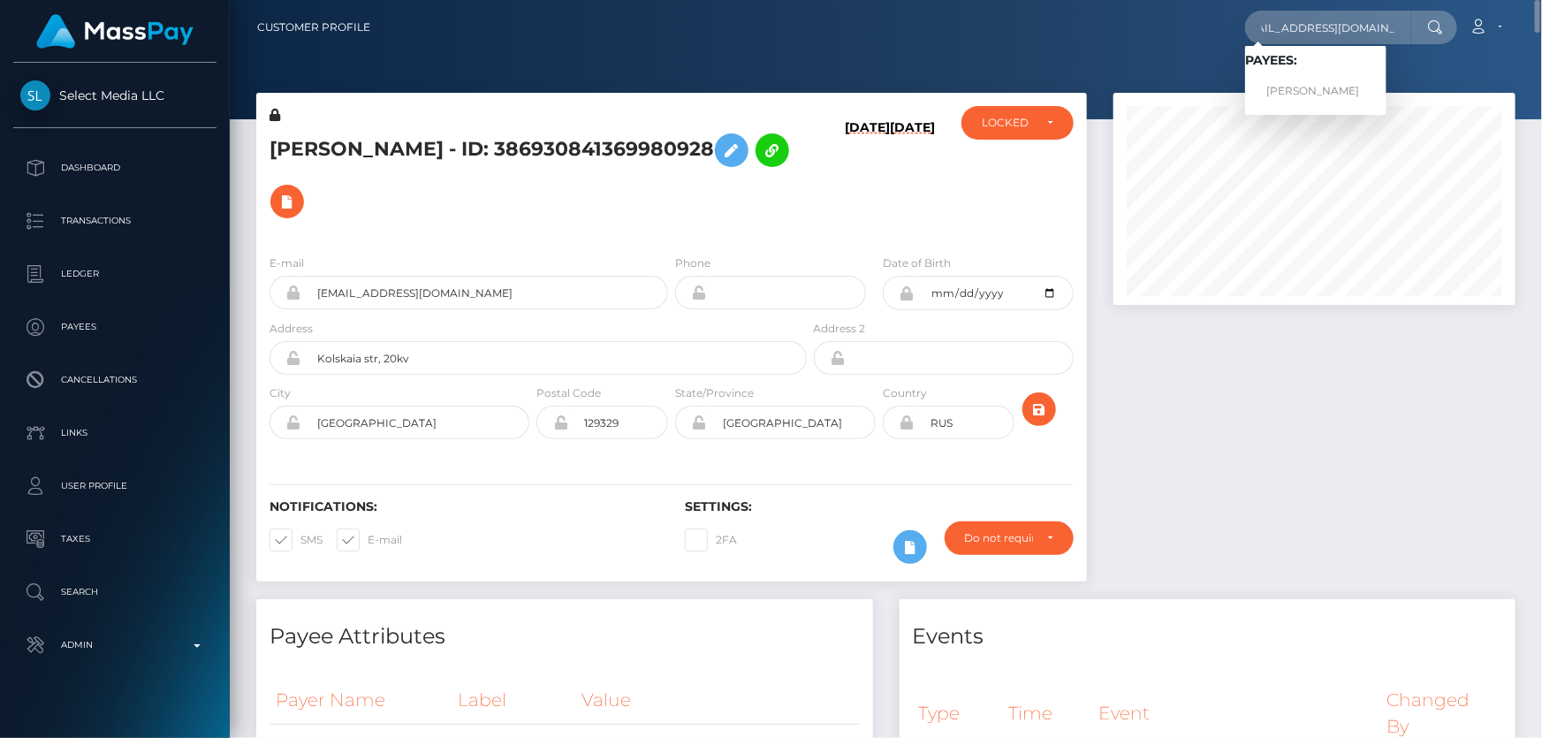
click at [1314, 72] on span "Payees: RINAT RIMOVICH AKHMETZYANOV" at bounding box center [1315, 80] width 141 height 55
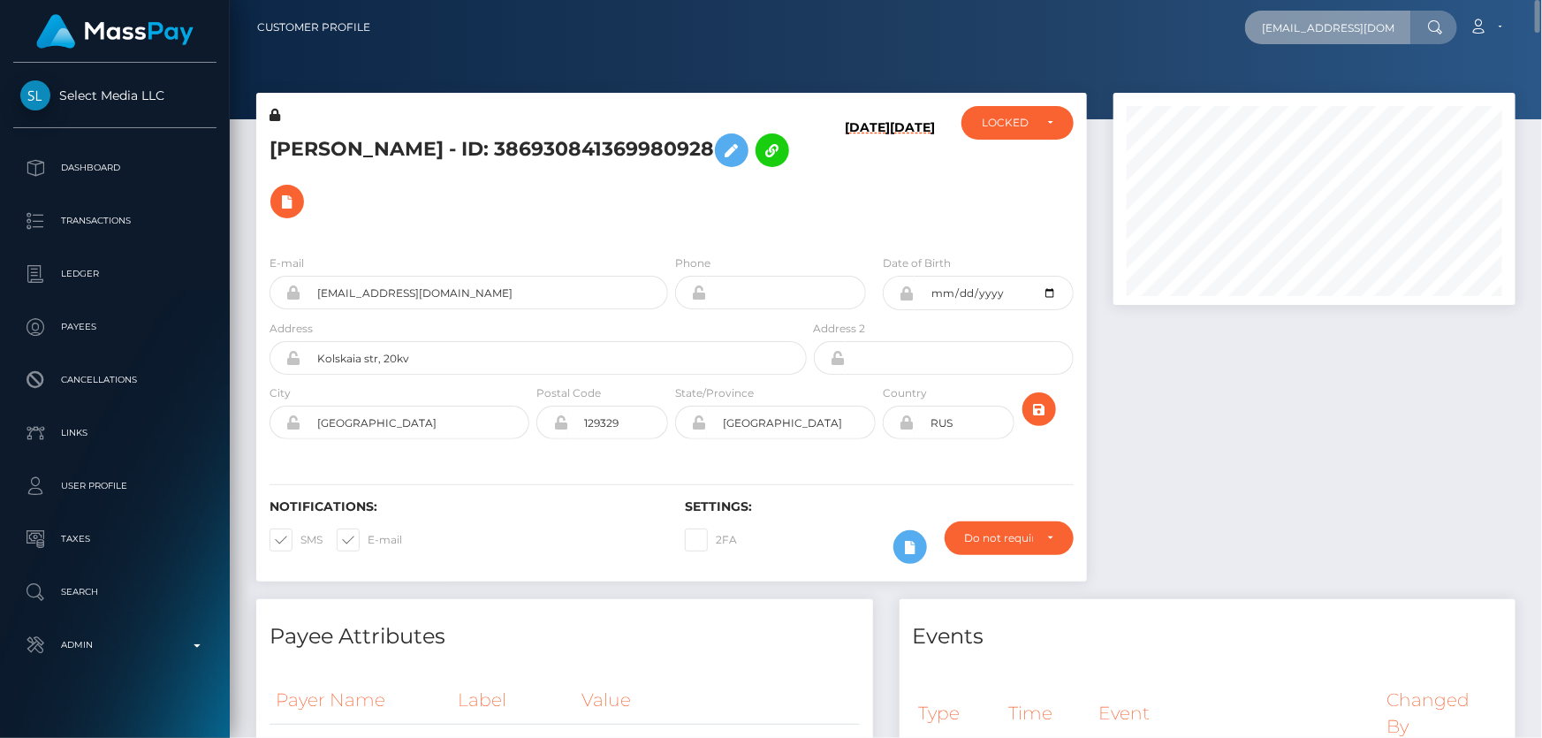
click at [1393, 24] on input "raxmetzyanov00@gmail.com" at bounding box center [1328, 28] width 166 height 34
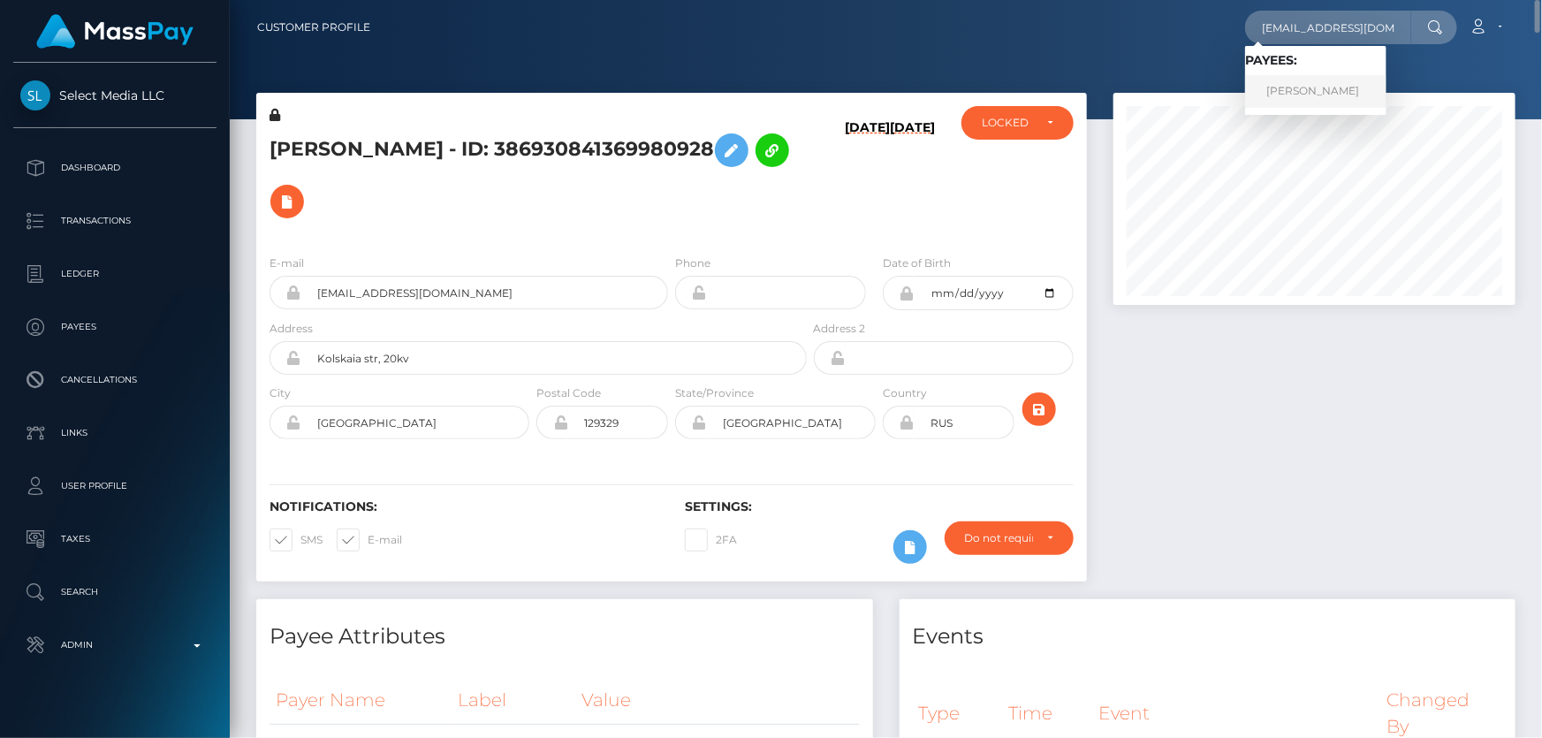
click at [1323, 97] on link "RINAT RIMOVICH AKHMETZYANOV" at bounding box center [1315, 91] width 141 height 33
click at [1246, 324] on div at bounding box center [1314, 346] width 428 height 506
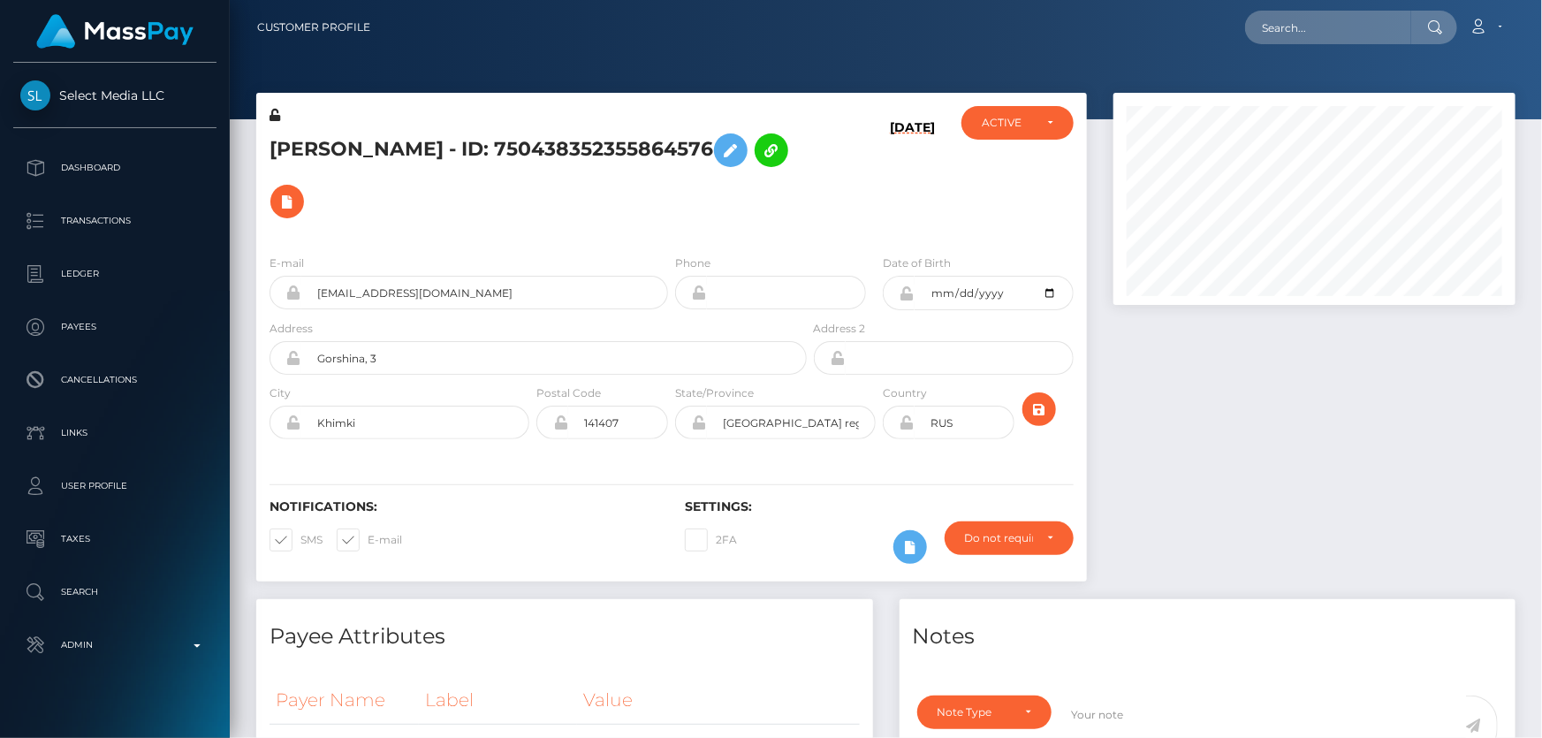
scroll to position [212, 401]
click at [1023, 142] on div "ACTIVE DEACTIVE CLOSED LOCKED LOCKED" at bounding box center [1017, 173] width 139 height 134
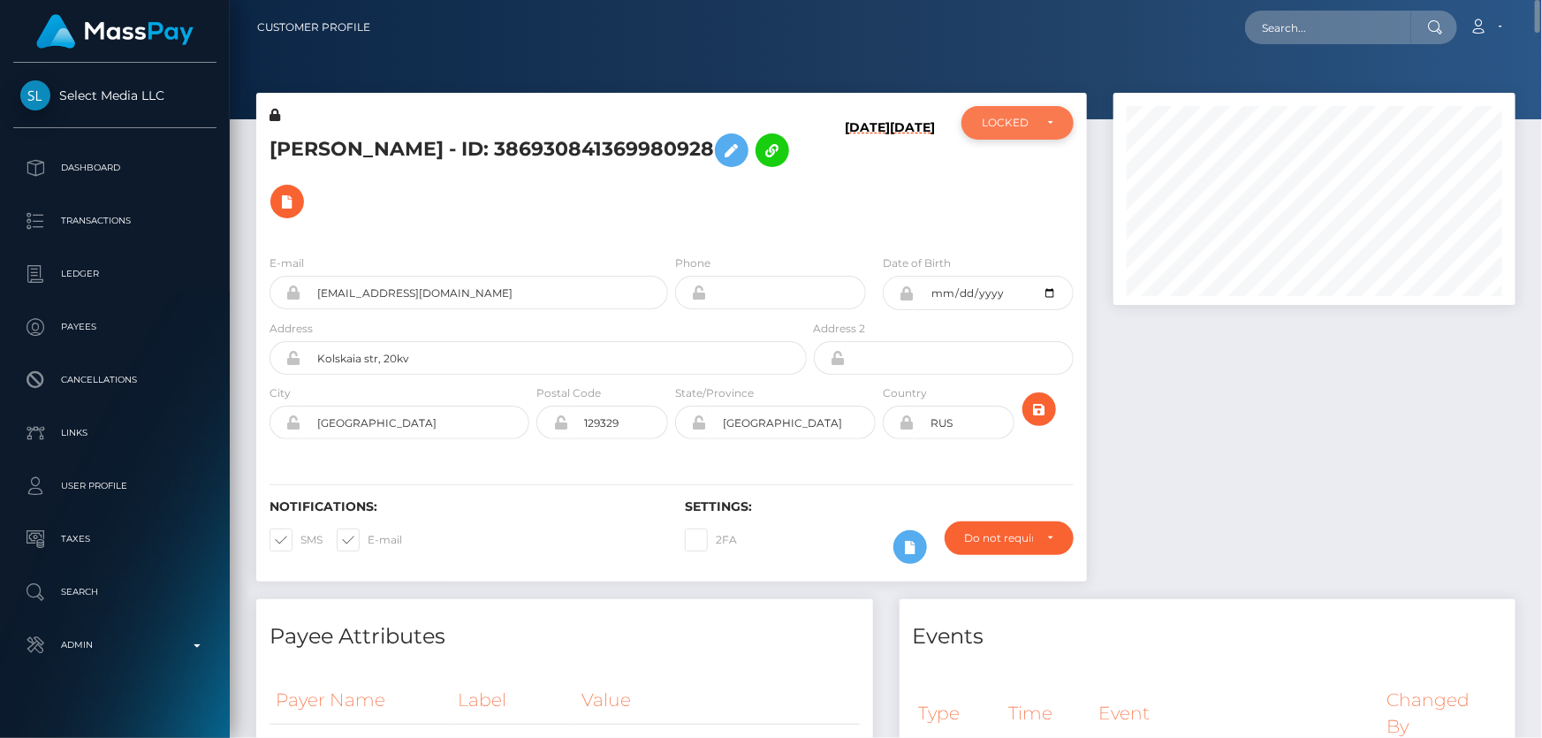
click at [1015, 138] on div "LOCKED" at bounding box center [1017, 123] width 112 height 34
click at [1015, 133] on div "LOCKED" at bounding box center [1017, 123] width 112 height 34
click at [1011, 170] on span "ACTIVE" at bounding box center [1002, 171] width 40 height 16
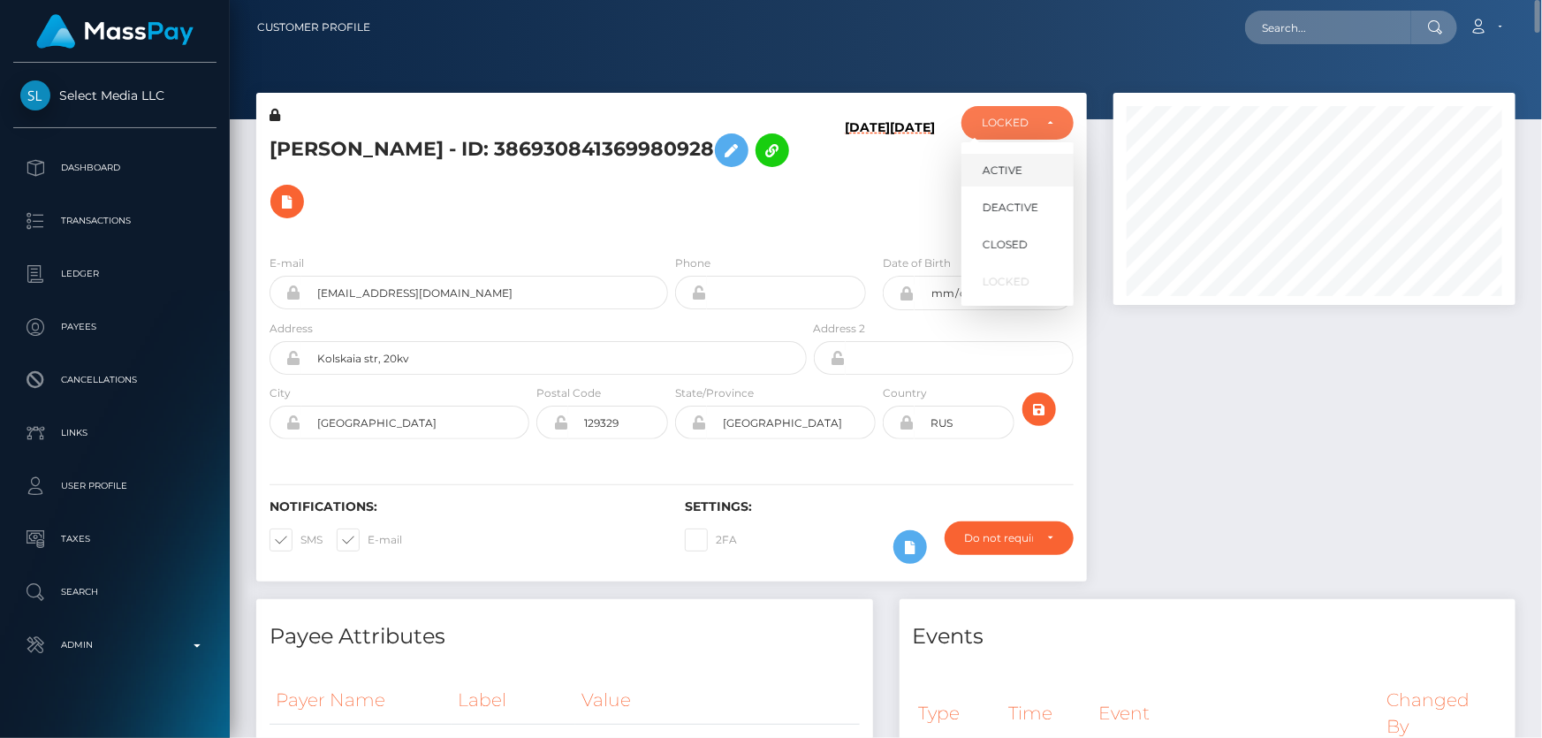
select select "ACTIVE"
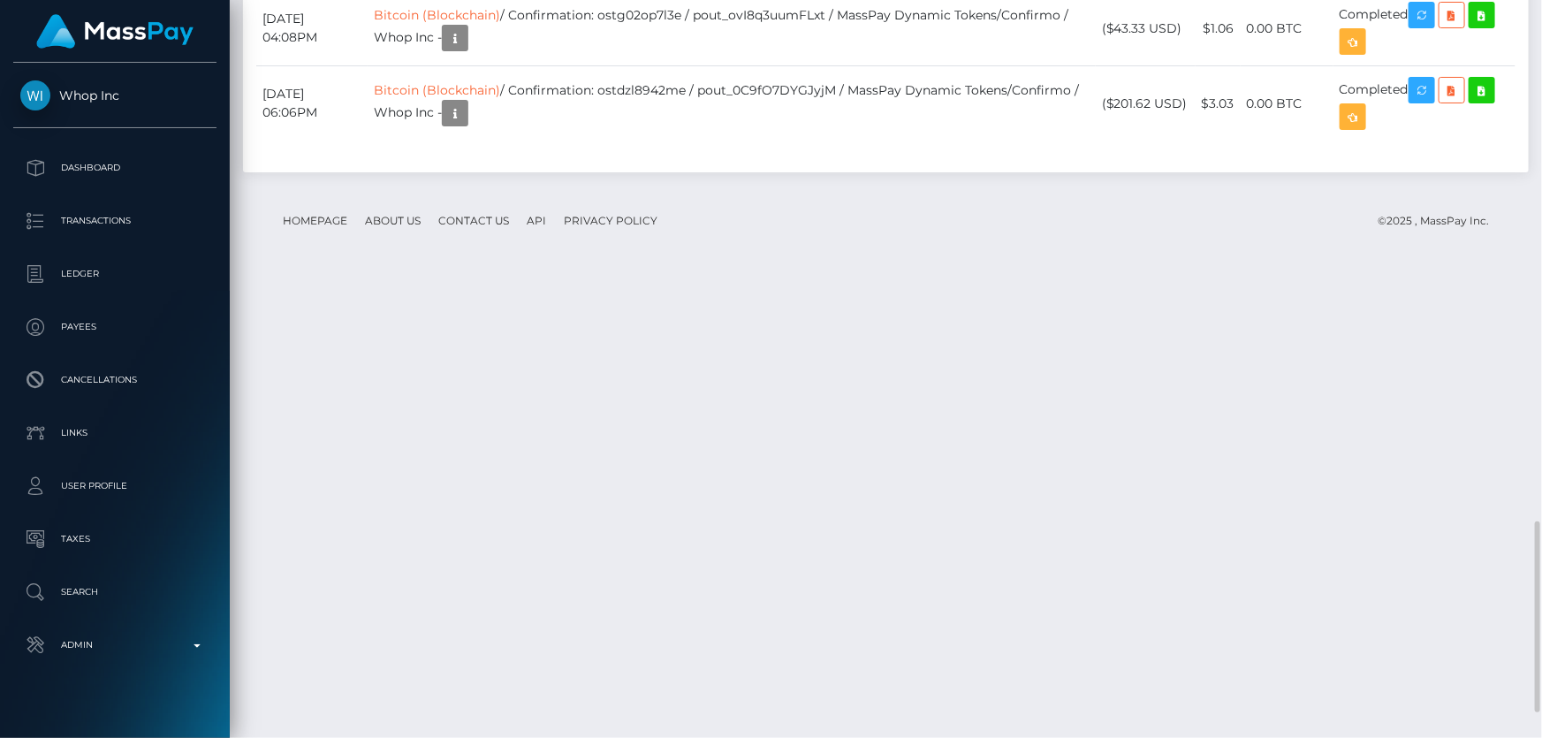
scroll to position [212, 401]
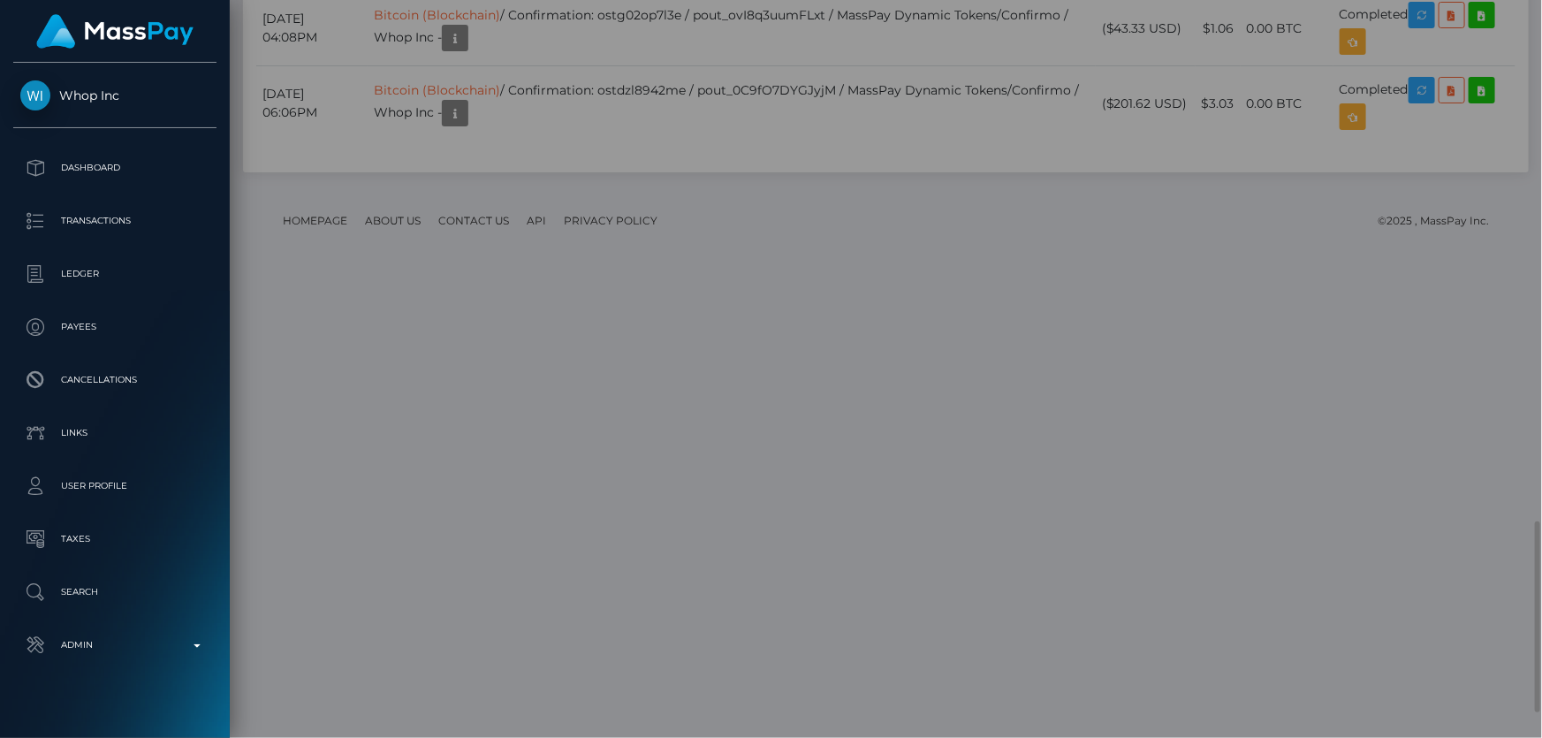
scroll to position [0, 0]
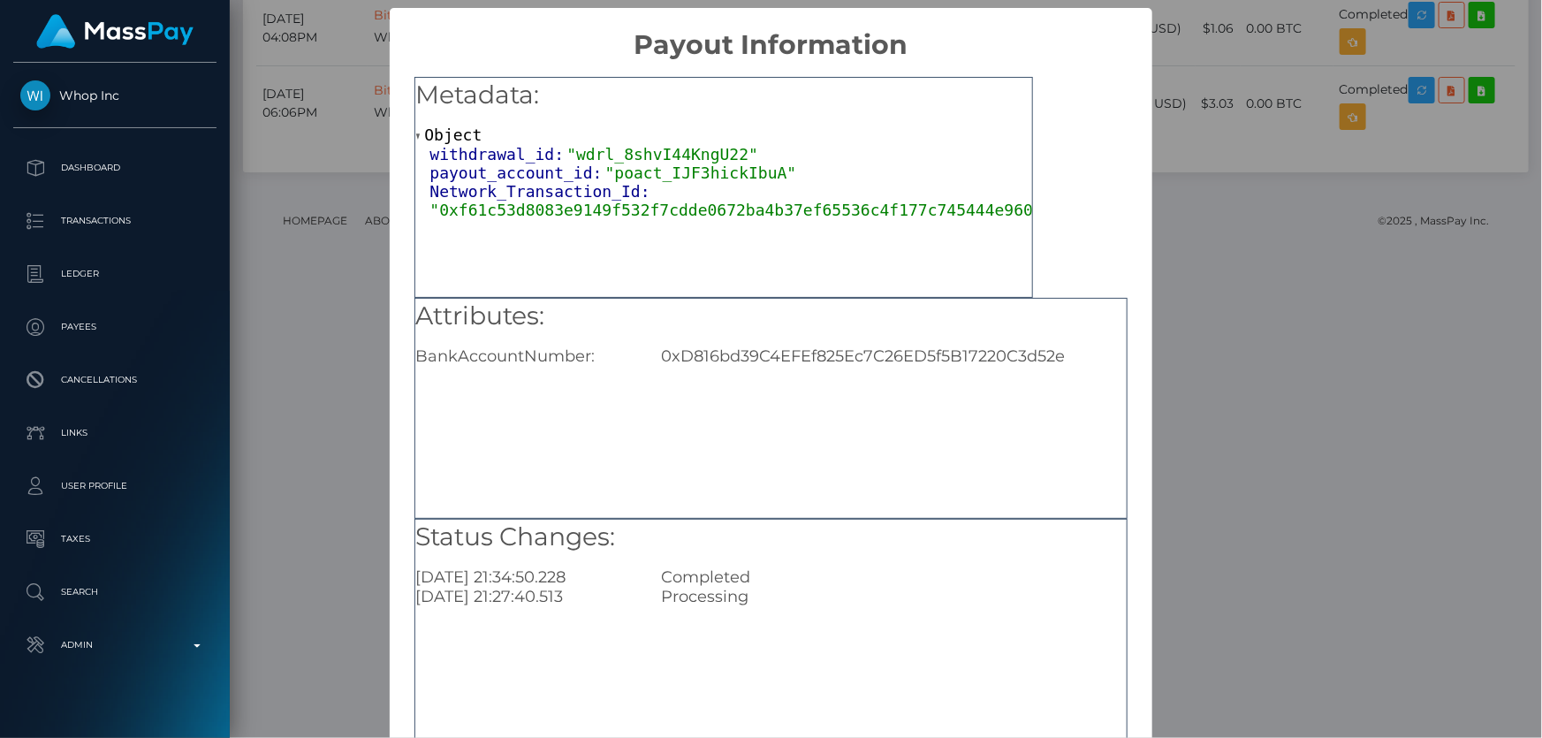
click at [794, 362] on div "0xD816bd39C4EFEf825Ec7C26ED5f5B17220C3d52e" at bounding box center [893, 355] width 491 height 19
copy div "0xD816bd39C4EFEf825Ec7C26ED5f5B17220C3d52e"
click at [1274, 211] on div "× Payout Information Metadata: Object withdrawal_id: "wdrl_8shvI44KngU22" payou…" at bounding box center [771, 369] width 1542 height 738
click at [1257, 196] on div "× Payout Information Metadata: Object withdrawal_id: "wdrl_8shvI44KngU22" payou…" at bounding box center [771, 369] width 1542 height 738
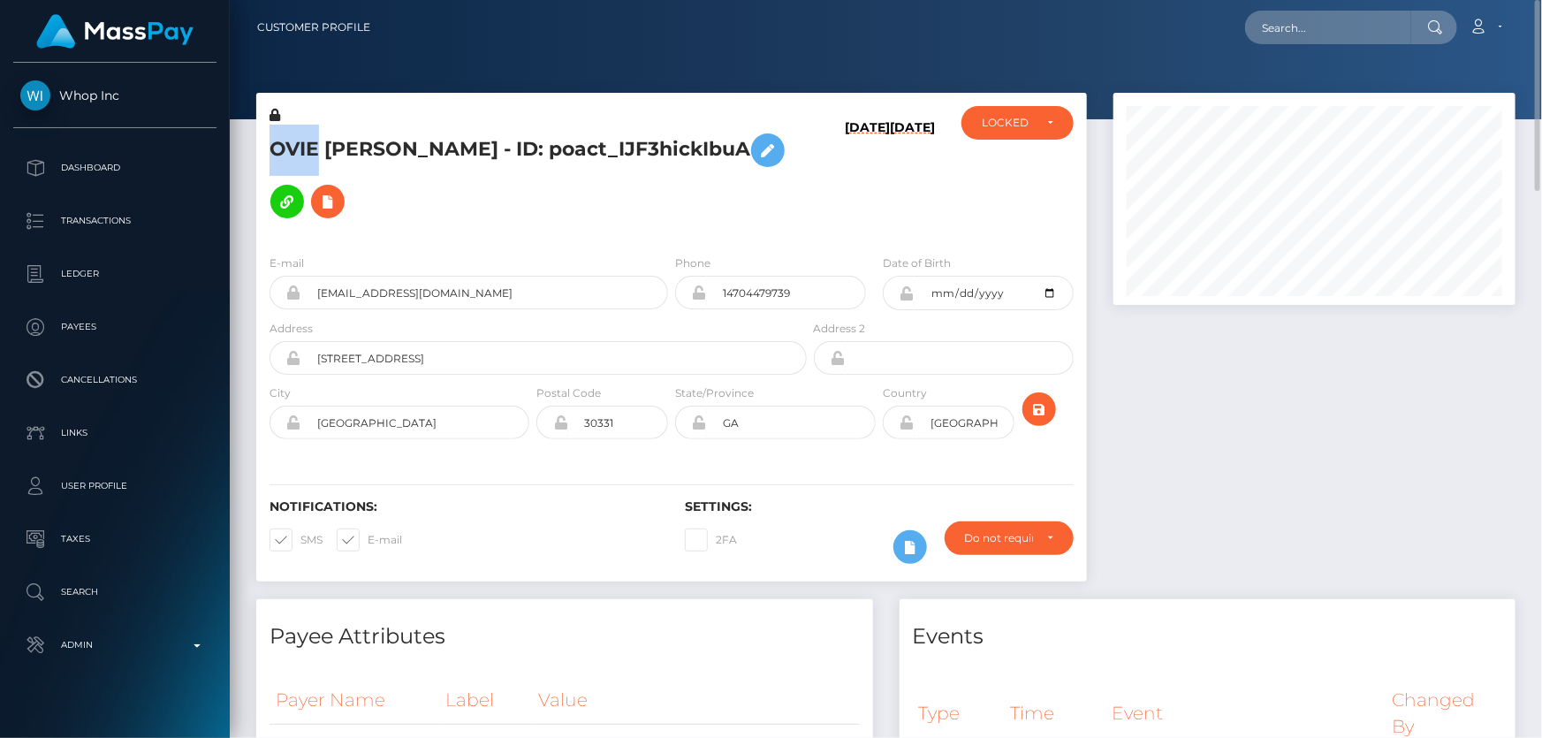
drag, startPoint x: 320, startPoint y: 149, endPoint x: 263, endPoint y: 155, distance: 56.8
click at [263, 155] on div "OVIE [PERSON_NAME] - ID: poact_IJF3hickIbuA" at bounding box center [533, 173] width 554 height 134
click at [458, 199] on h5 "OVIE [PERSON_NAME] - ID: poact_IJF3hickIbuA" at bounding box center [532, 176] width 527 height 102
click at [490, 158] on h5 "OVIE [PERSON_NAME] - ID: poact_IJF3hickIbuA" at bounding box center [532, 176] width 527 height 102
click at [326, 200] on icon at bounding box center [327, 202] width 21 height 22
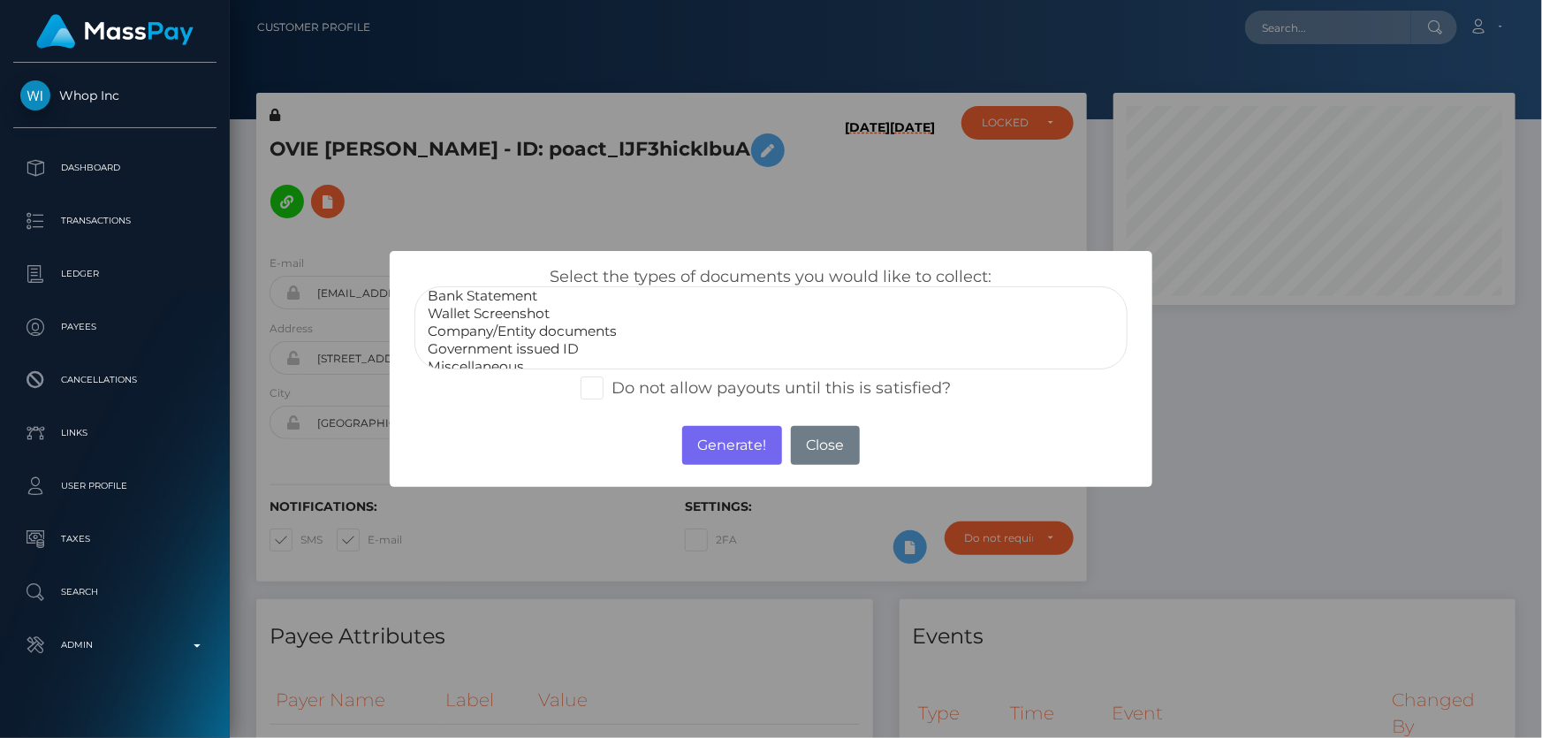
scroll to position [34, 0]
select select "Miscellaneous"
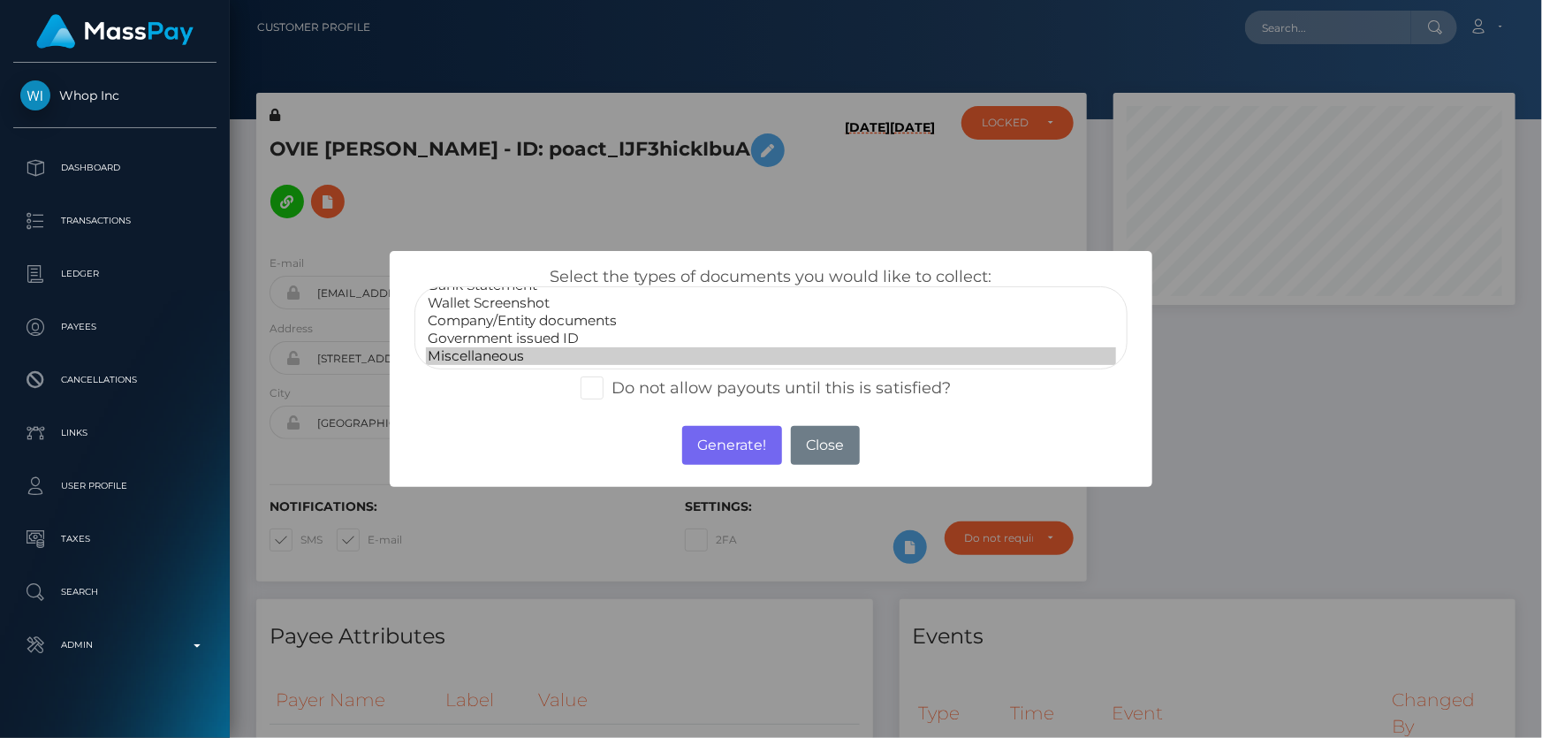
click at [514, 350] on option "Miscellaneous" at bounding box center [770, 356] width 689 height 18
click at [750, 444] on button "Generate!" at bounding box center [732, 445] width 100 height 39
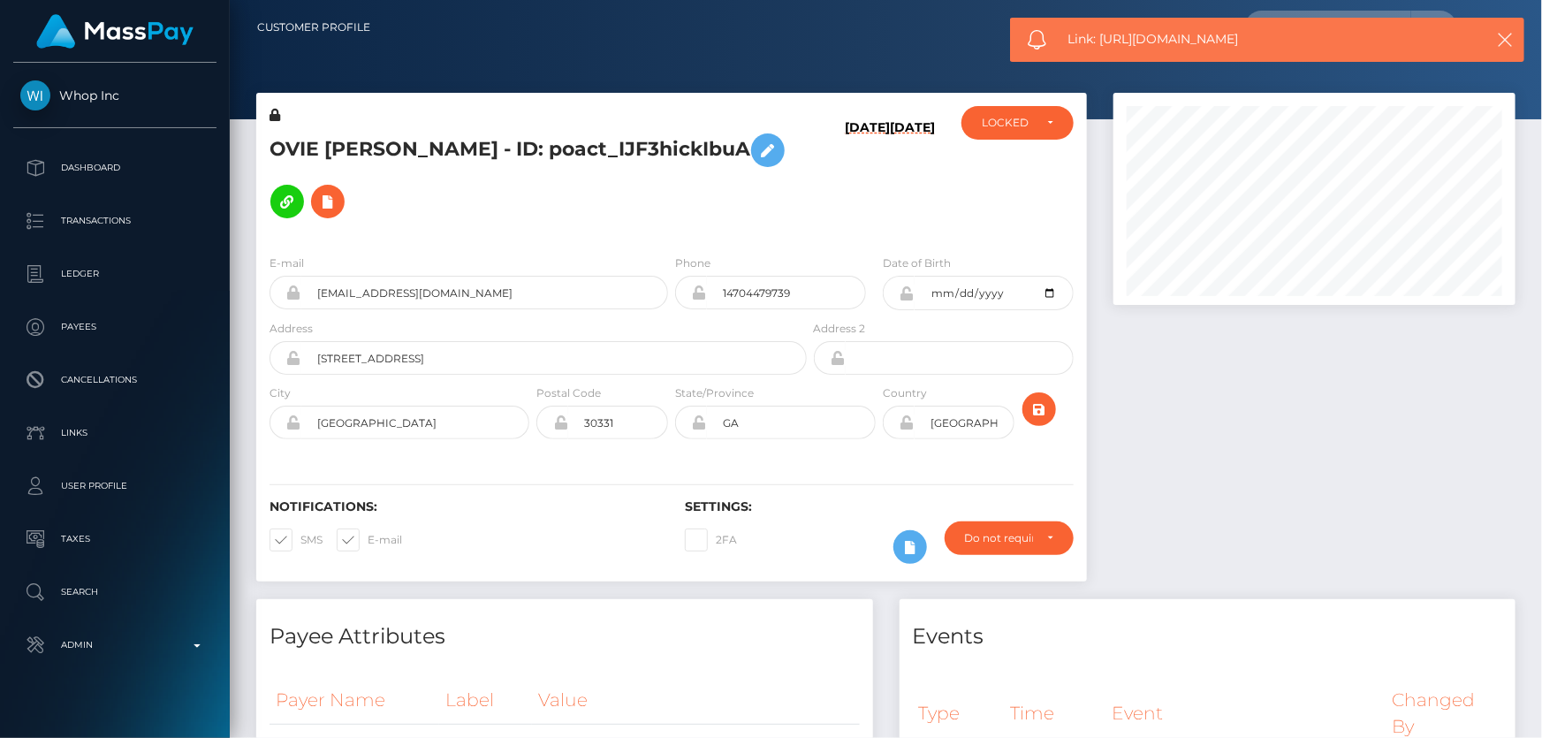
drag, startPoint x: 1262, startPoint y: 42, endPoint x: 1103, endPoint y: 47, distance: 159.1
click at [1103, 47] on span "Link: https://l.maspay.io/dkGGJ" at bounding box center [1262, 39] width 390 height 19
copy span "https://l.maspay.io/dkGGJ"
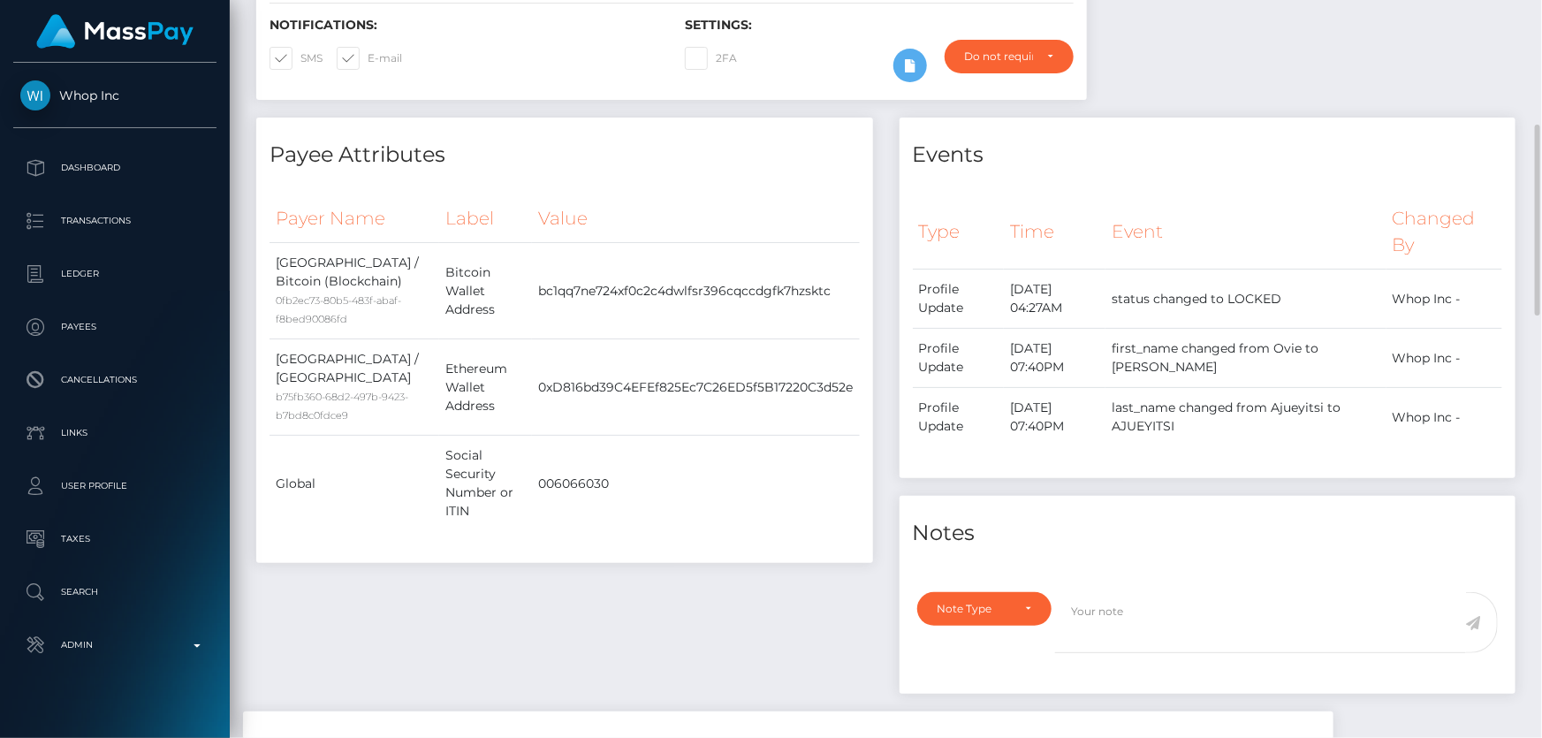
scroll to position [803, 0]
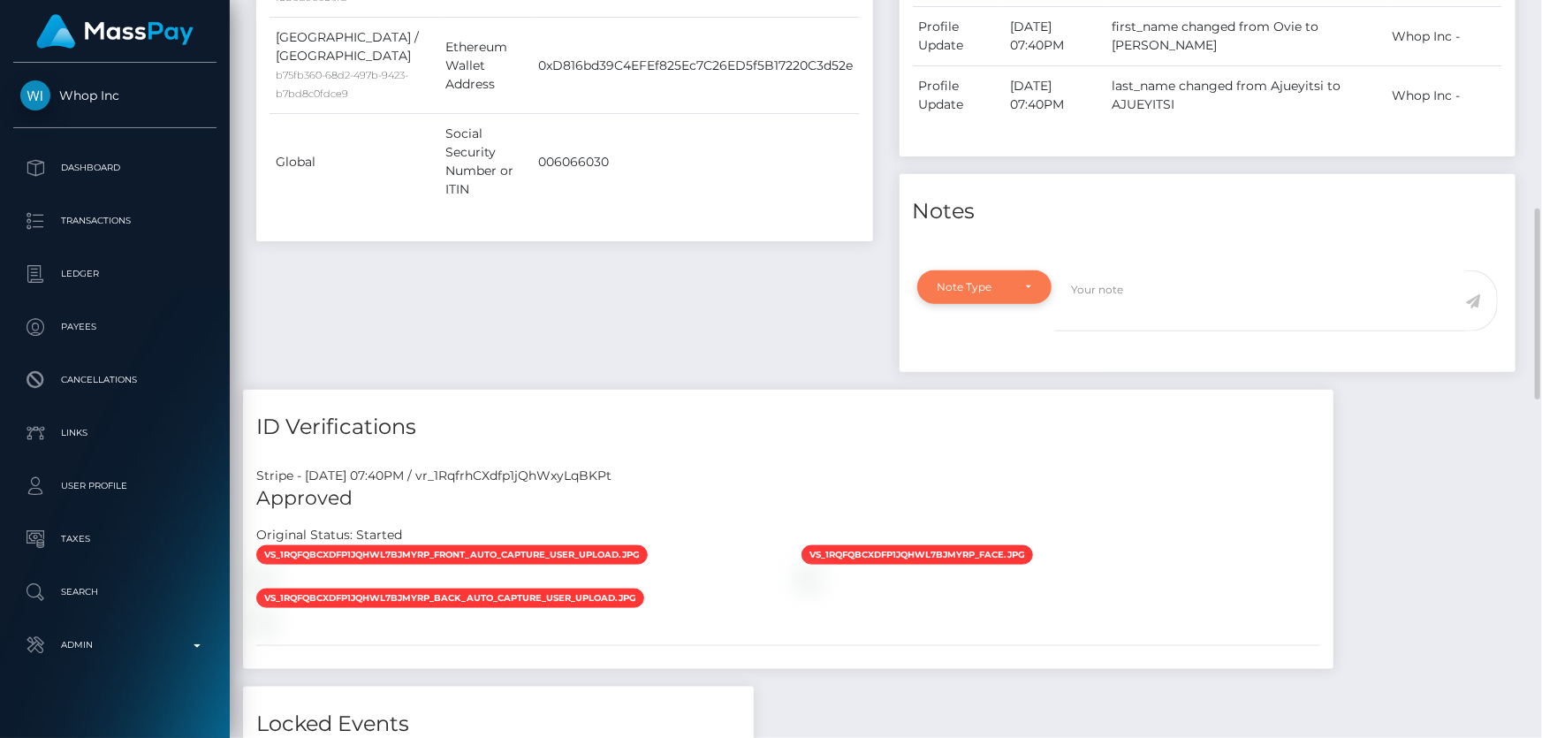
click at [957, 277] on div "Note Type" at bounding box center [984, 287] width 135 height 34
click at [970, 367] on span "Compliance" at bounding box center [970, 372] width 64 height 16
select select "COMPLIANCE"
click at [1132, 294] on textarea at bounding box center [1260, 300] width 411 height 61
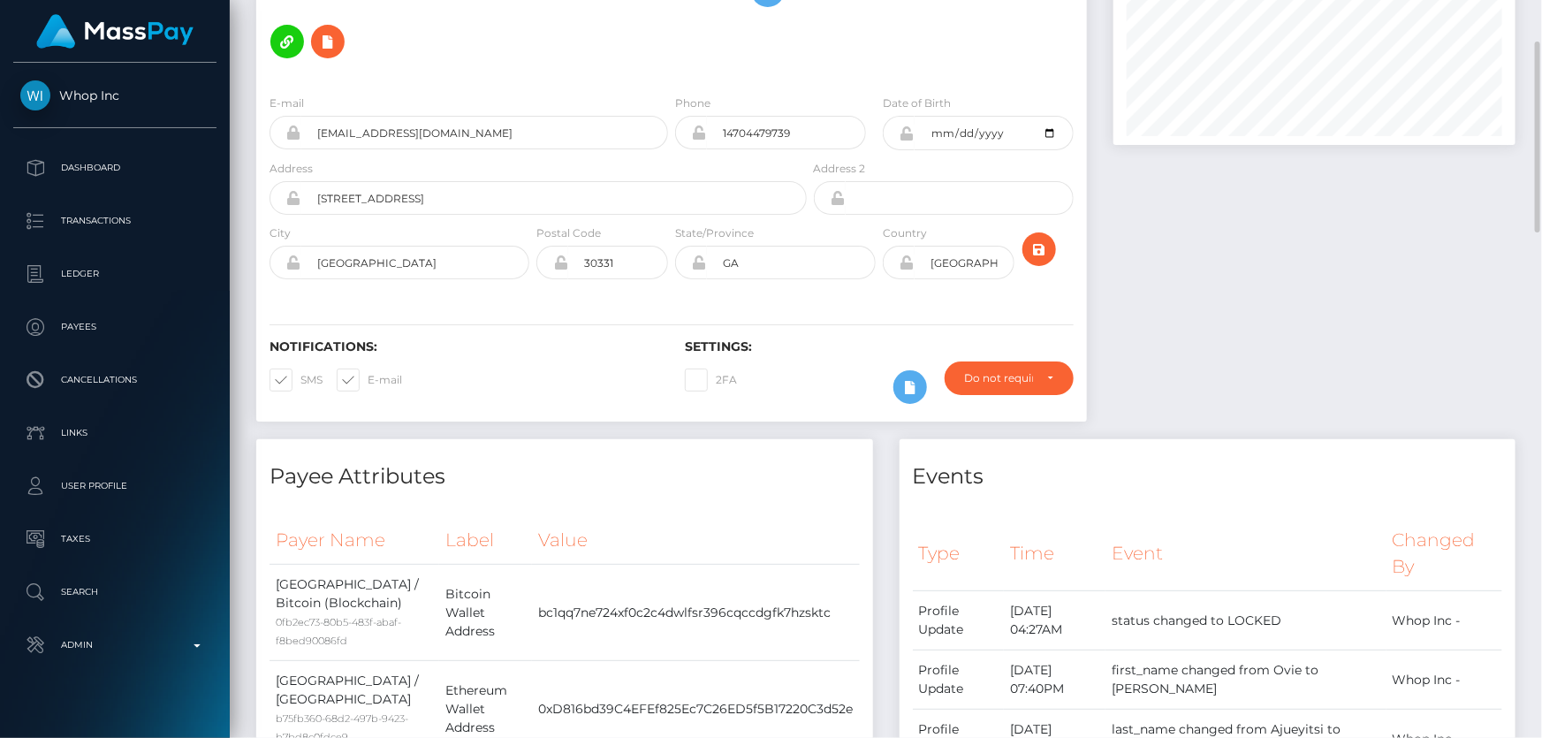
scroll to position [0, 0]
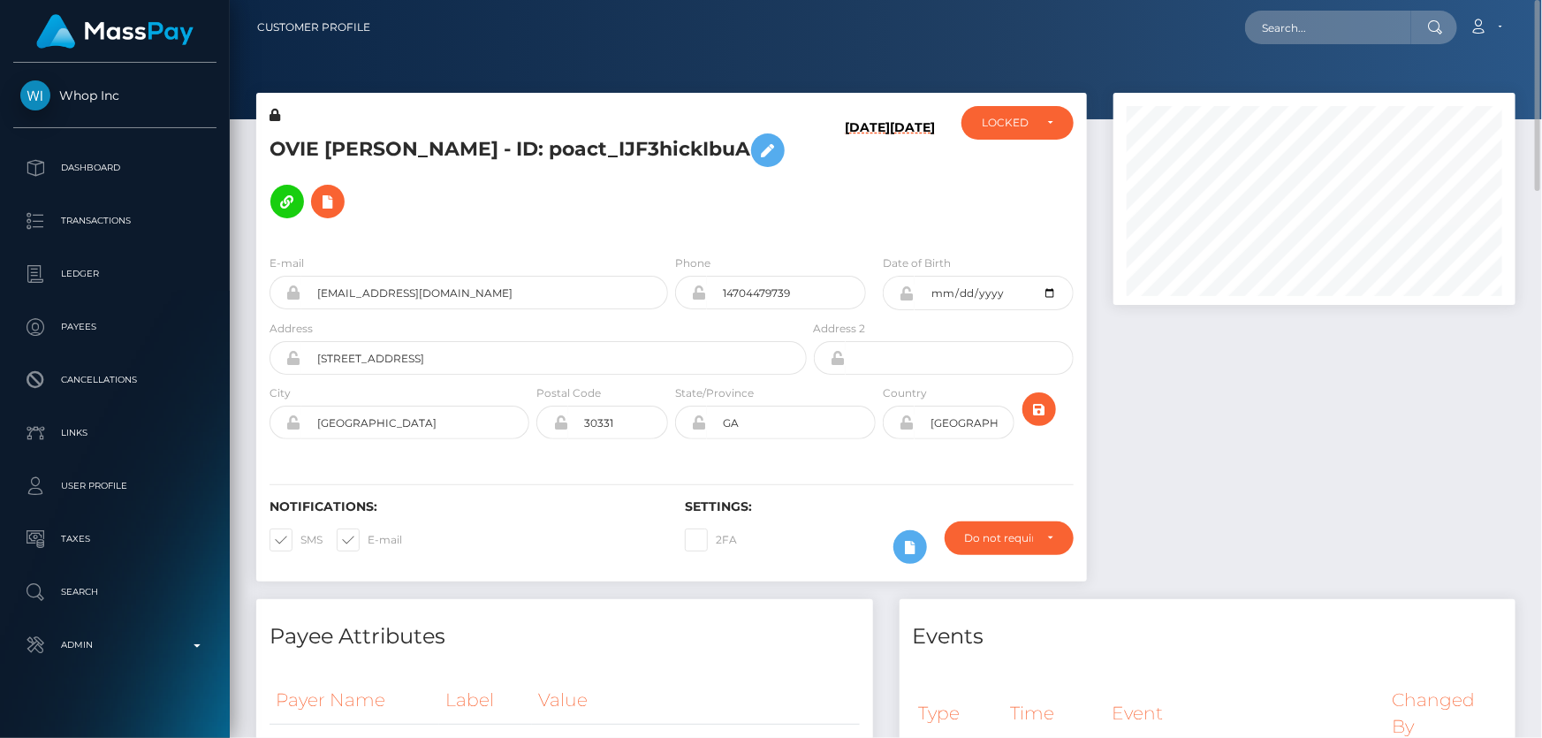
click at [617, 235] on div "OVIE [PERSON_NAME] - ID: poact_IJF3hickIbuA" at bounding box center [533, 173] width 554 height 134
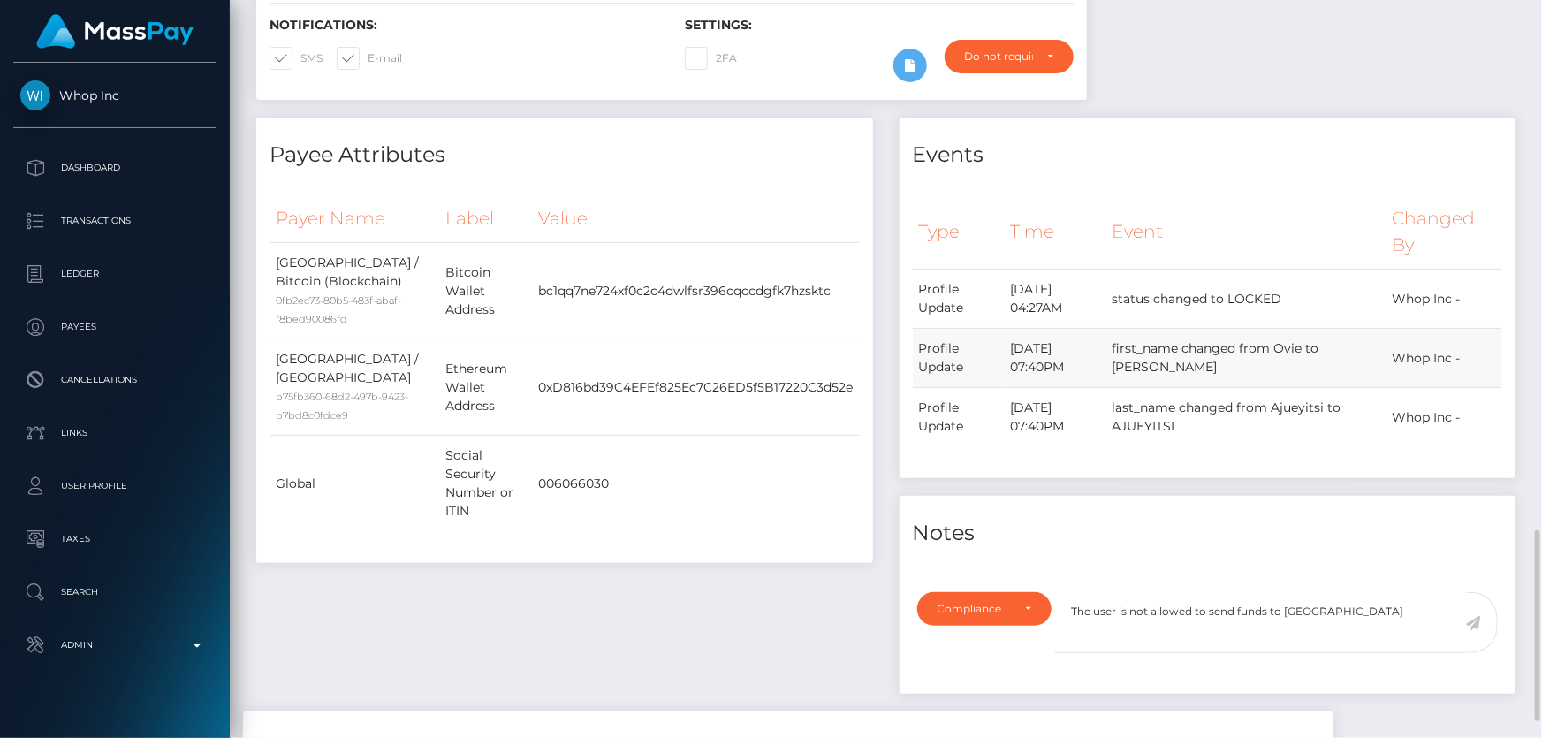
scroll to position [803, 0]
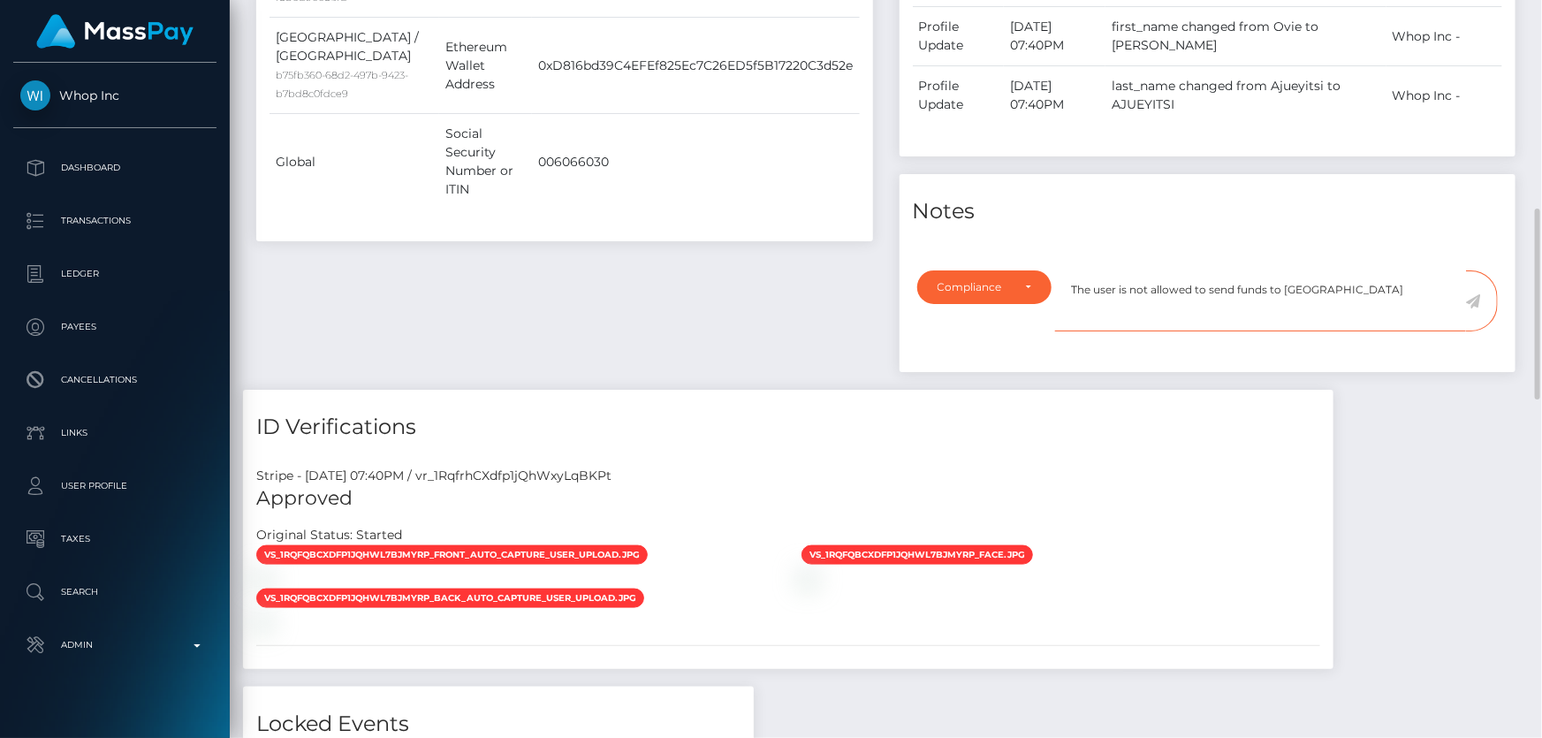
click at [1379, 289] on textarea "The user is not allowed to send funds to Stake Casino" at bounding box center [1260, 300] width 411 height 61
click at [1369, 288] on textarea "The user is not allowed to send funds to Stake Casino. COnfirmation" at bounding box center [1260, 300] width 411 height 61
click at [1451, 297] on textarea "The user is not allowed to send funds to Stake Casino. Confirmation" at bounding box center [1260, 300] width 411 height 61
type textarea "The user is not allowed to send funds to [GEOGRAPHIC_DATA]. Confirmation requir…"
drag, startPoint x: 1474, startPoint y: 299, endPoint x: 1414, endPoint y: 346, distance: 76.2
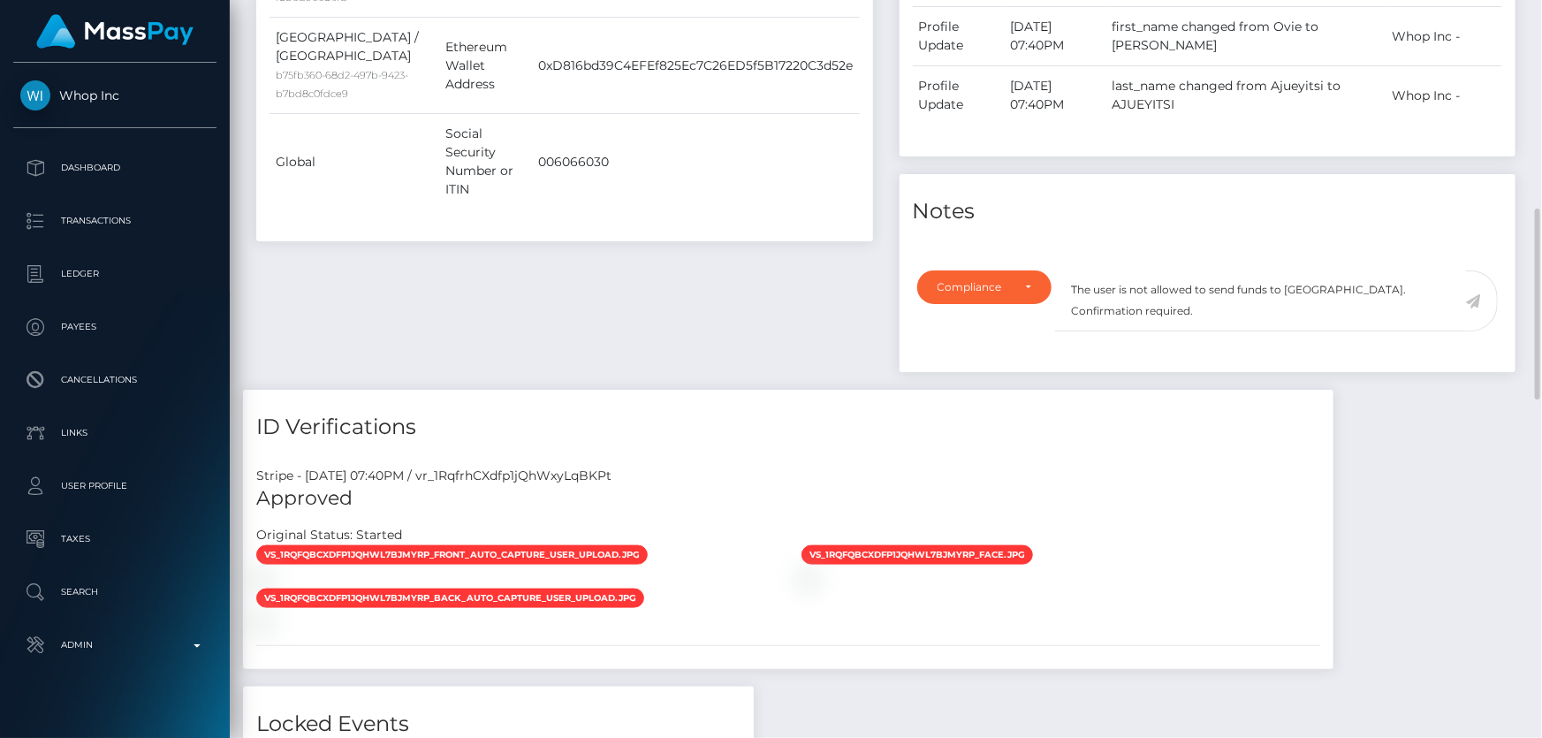
click at [1474, 300] on icon at bounding box center [1473, 301] width 15 height 14
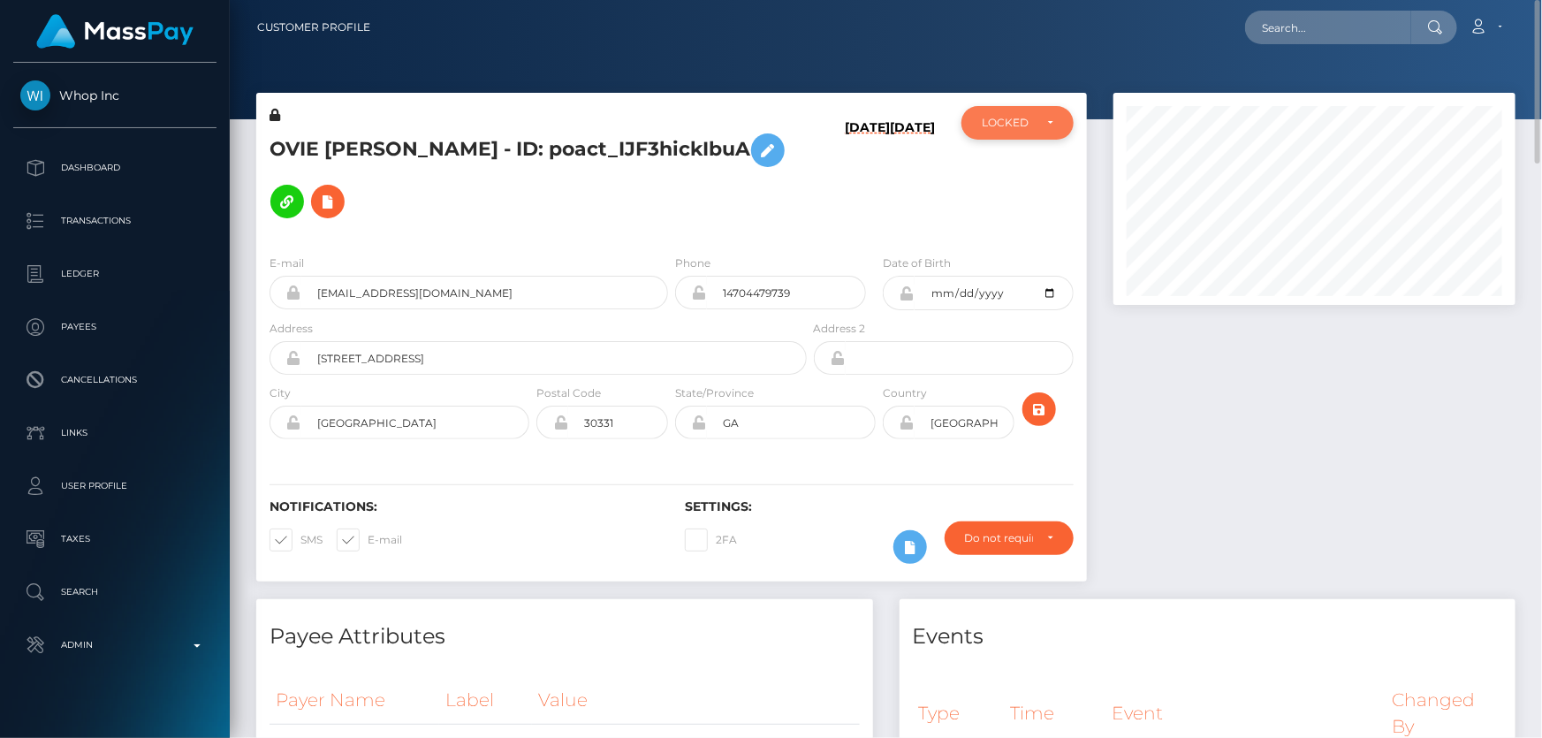
click at [1004, 129] on div "LOCKED" at bounding box center [1006, 123] width 51 height 14
click at [1015, 204] on span "DEACTIVE" at bounding box center [1010, 208] width 56 height 16
select select "DEACTIVE"
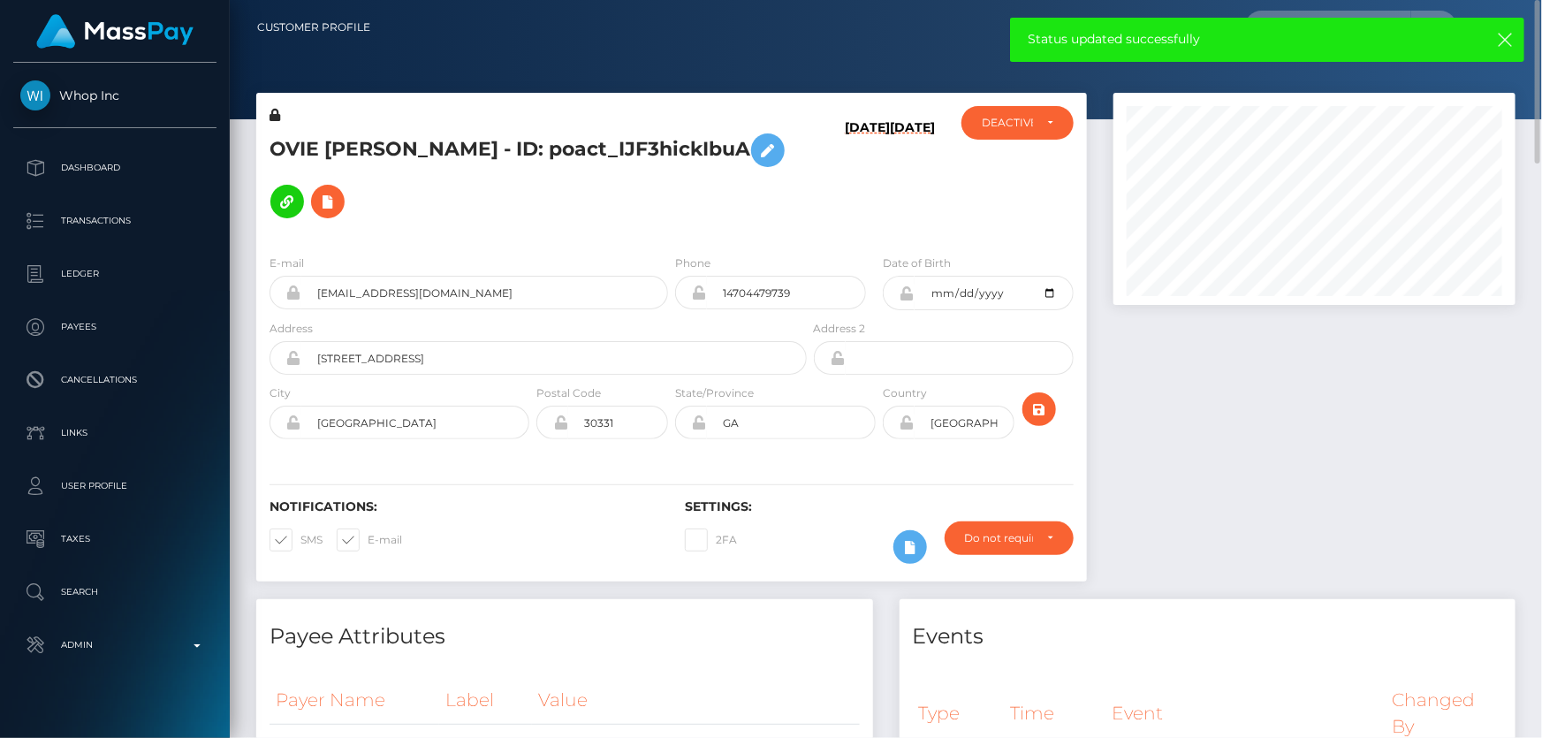
click at [490, 140] on h5 "OVIE [PERSON_NAME] - ID: poact_IJF3hickIbuA" at bounding box center [532, 176] width 527 height 102
copy h5 "OVIE [PERSON_NAME] - ID: poact_IJF3hickIbuA"
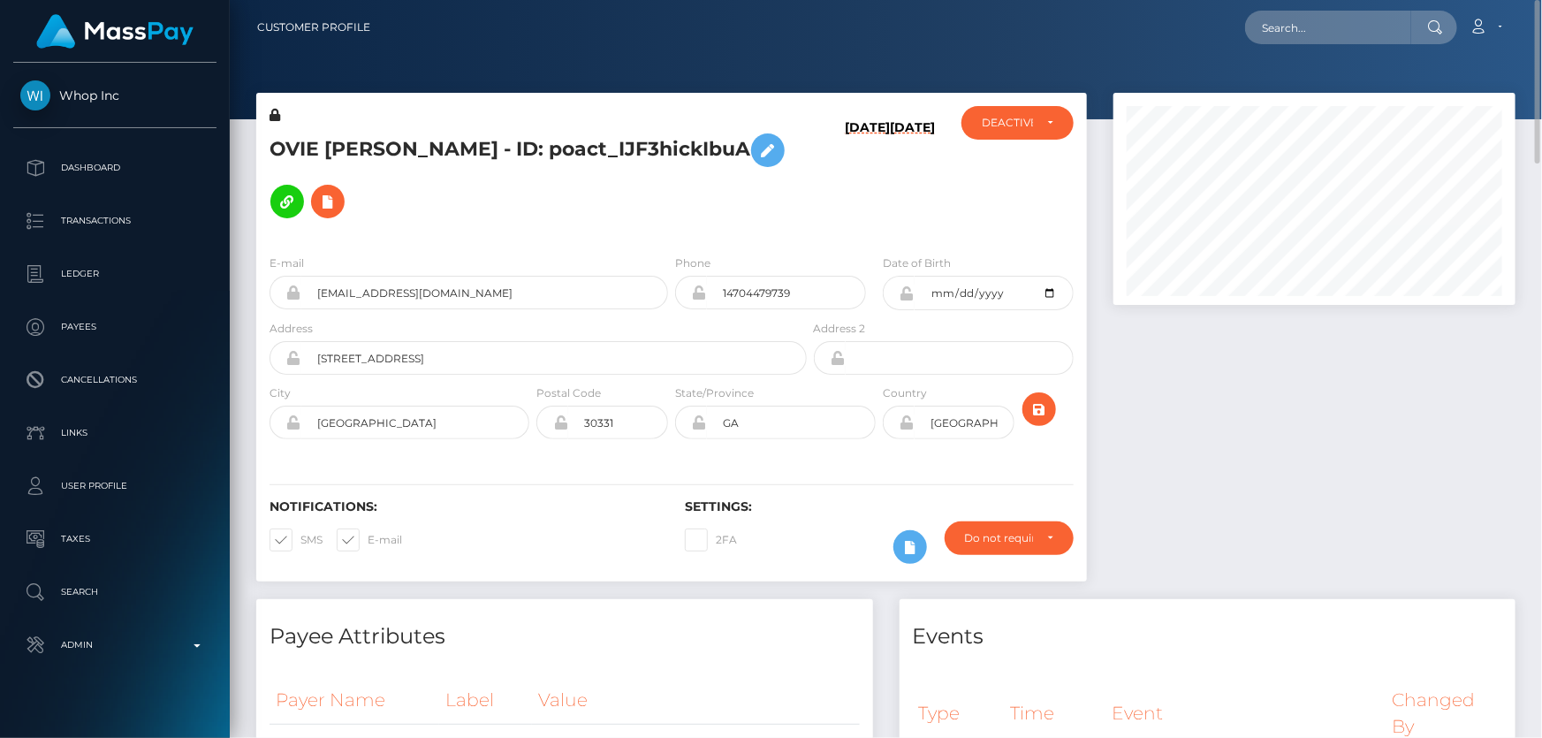
click at [1240, 489] on div at bounding box center [1314, 346] width 428 height 506
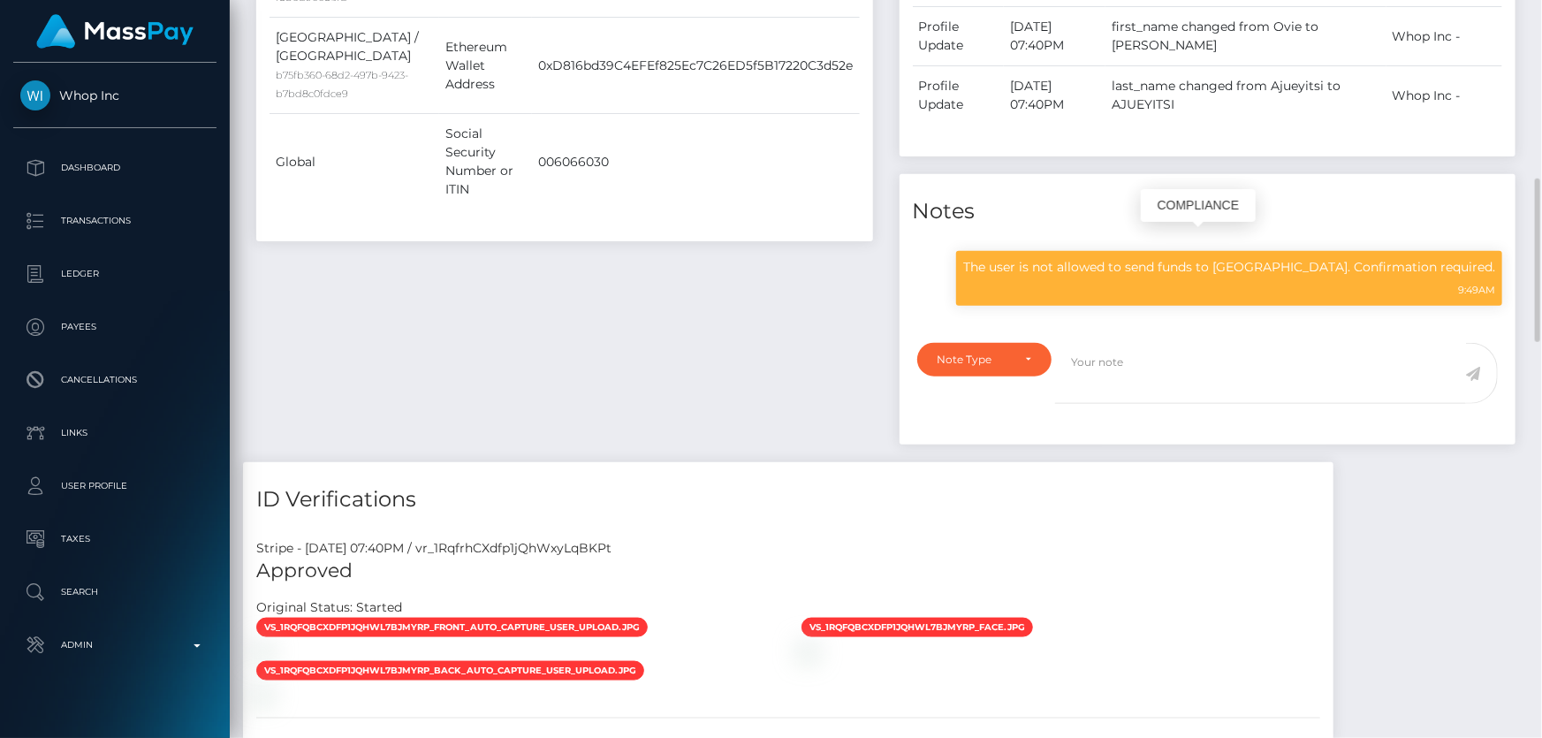
click at [1169, 271] on p "The user is not allowed to send funds to [GEOGRAPHIC_DATA]. Confirmation requir…" at bounding box center [1229, 267] width 532 height 19
click at [1169, 271] on p "The user is not allowed to send funds to Stake Casino. Confirmation required." at bounding box center [1229, 267] width 532 height 19
copy div "The user is not allowed to send funds to Stake Casino. Confirmation required."
click at [1173, 373] on textarea at bounding box center [1260, 373] width 411 height 61
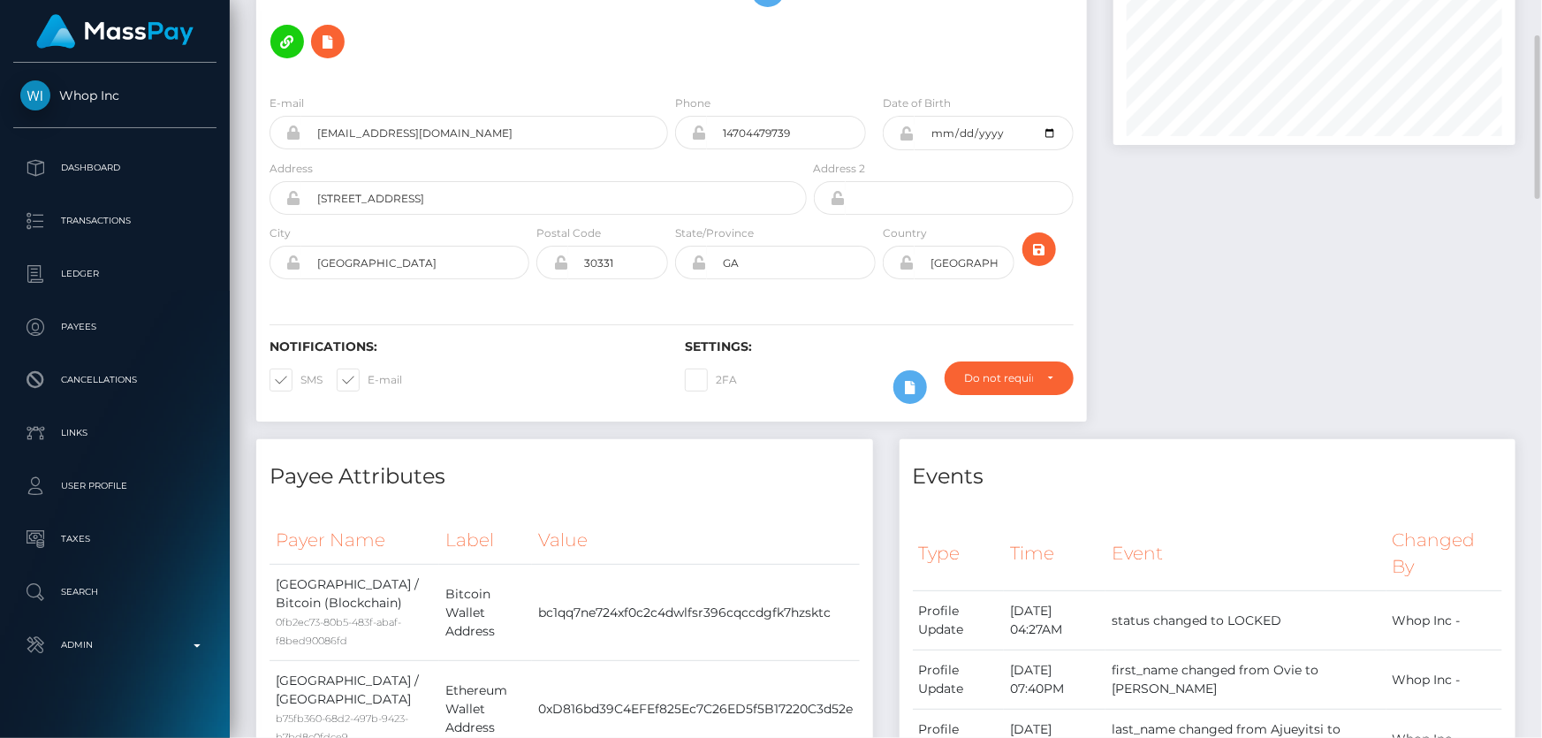
scroll to position [0, 0]
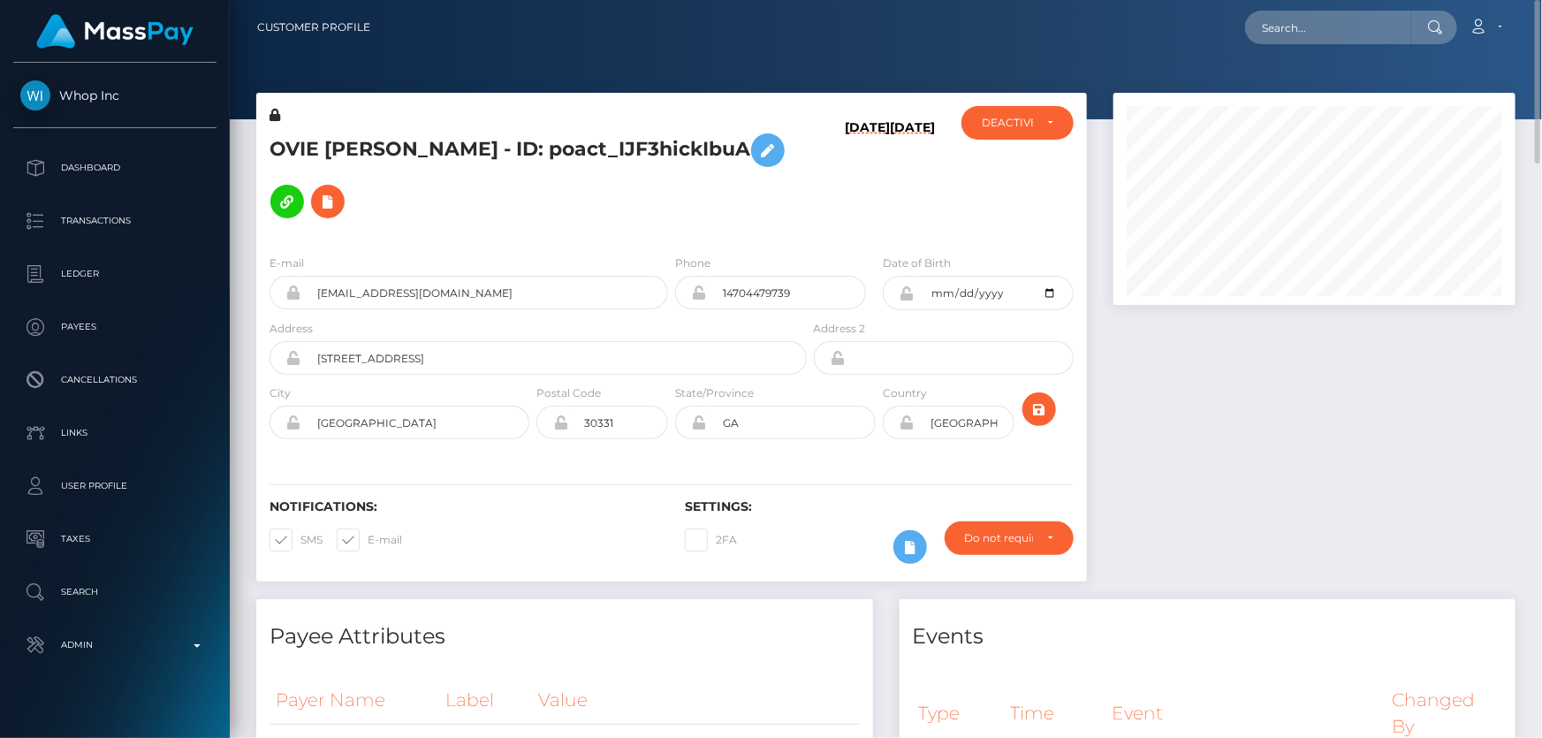
click at [495, 144] on h5 "OVIE EHIJIE AJUEYITSI - ID: poact_IJF3hickIbuA" at bounding box center [532, 176] width 527 height 102
copy h5 "OVIE EHIJIE AJUEYITSI - ID: poact_IJF3hickIbuA"
click at [1250, 470] on div at bounding box center [1314, 346] width 428 height 506
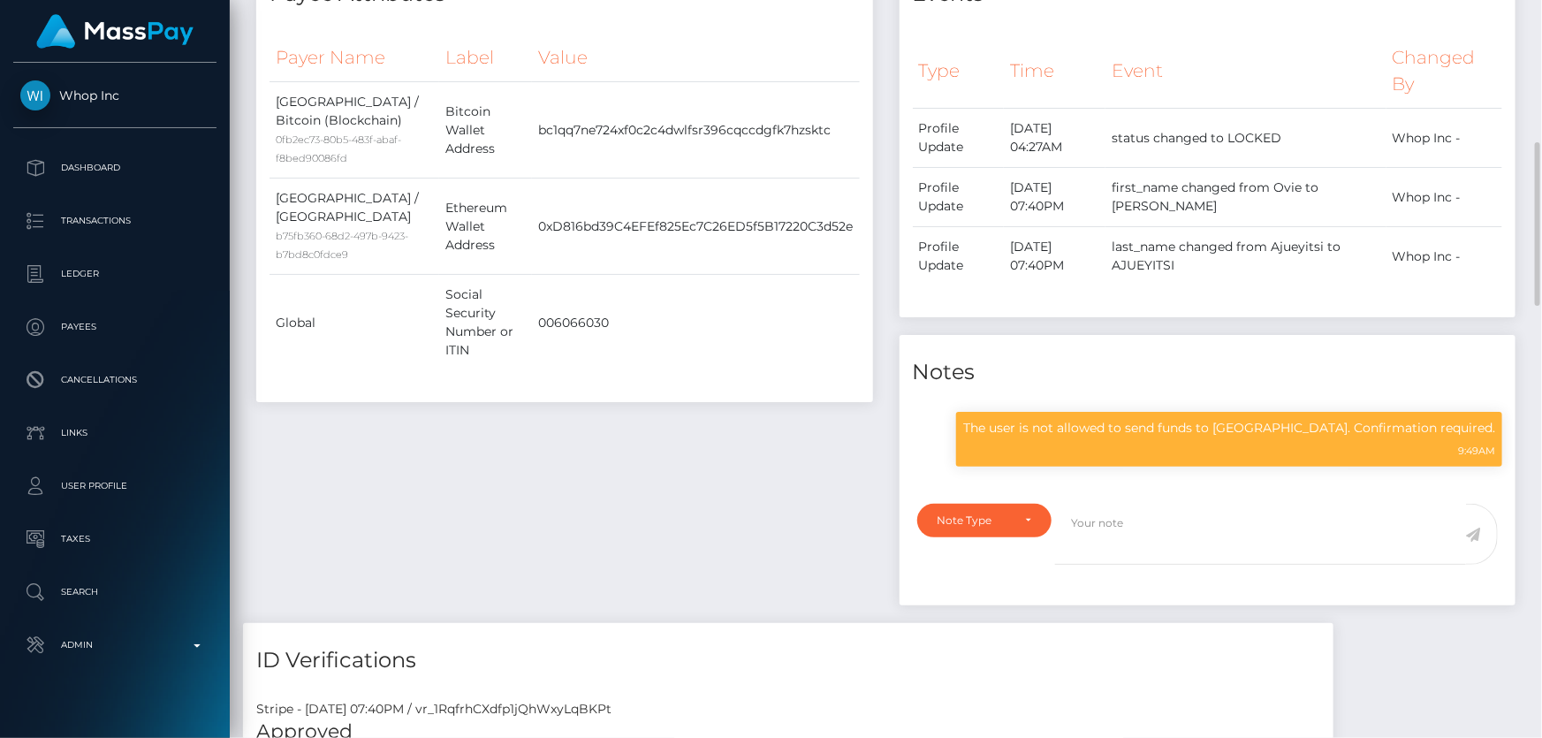
scroll to position [212, 401]
click at [1209, 431] on p "The user is not allowed to send funds to Stake Casino. Confirmation required." at bounding box center [1229, 428] width 532 height 19
copy div "The user is not allowed to send funds to Stake Casino. Confirmation required."
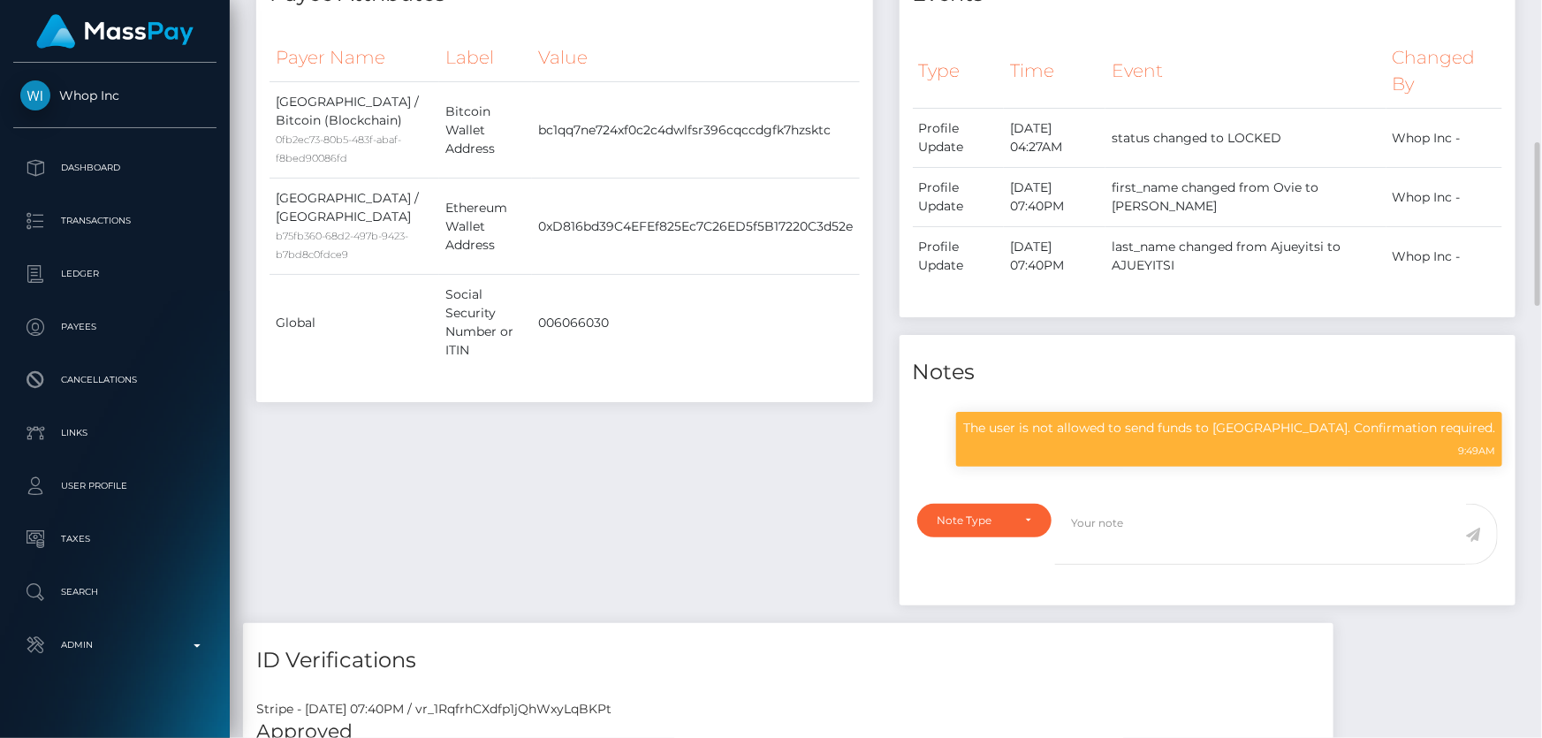
click at [675, 491] on div "Payee Attributes Payer Name Label Value United States / Bitcoin (Blockchain) 0f…" at bounding box center [564, 290] width 643 height 666
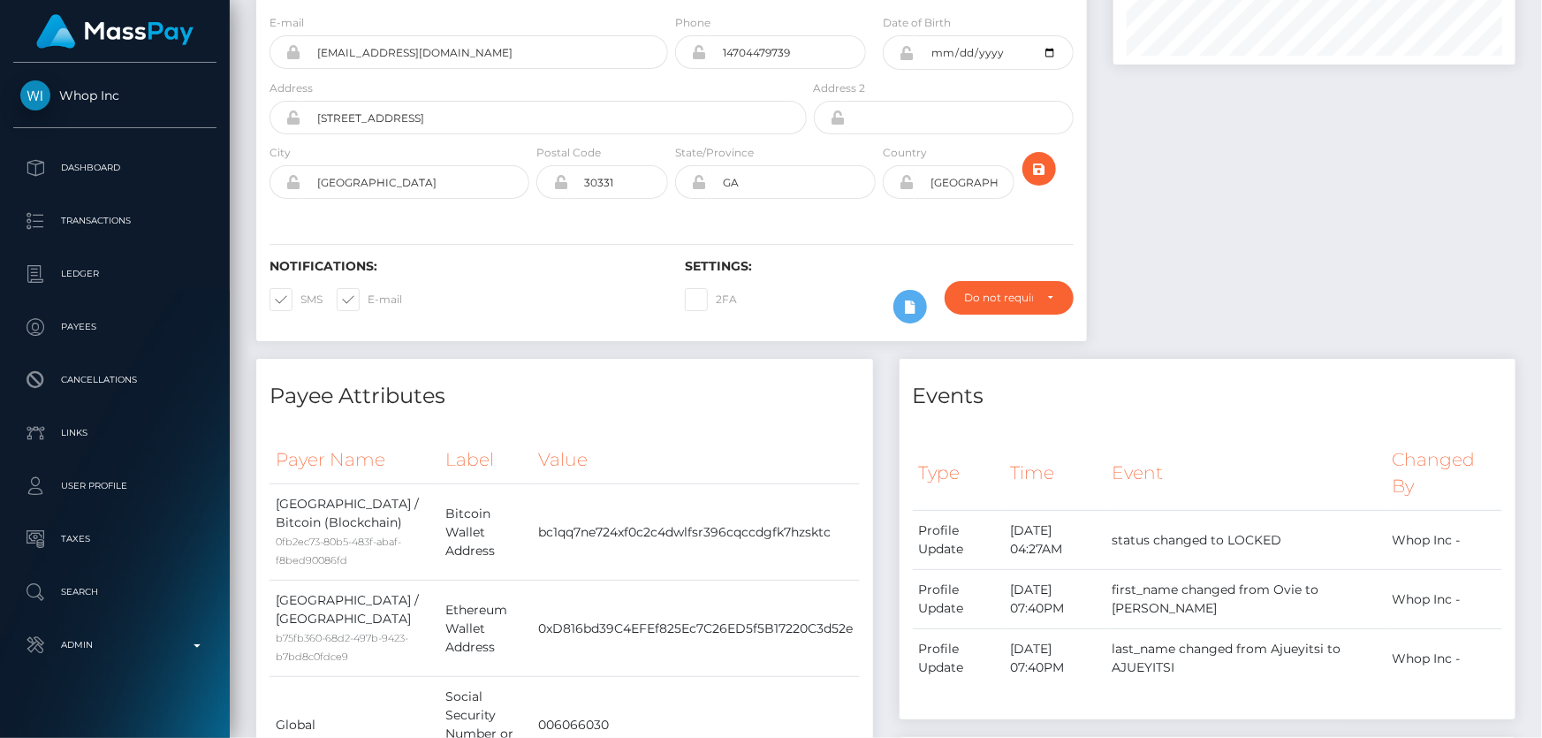
scroll to position [0, 0]
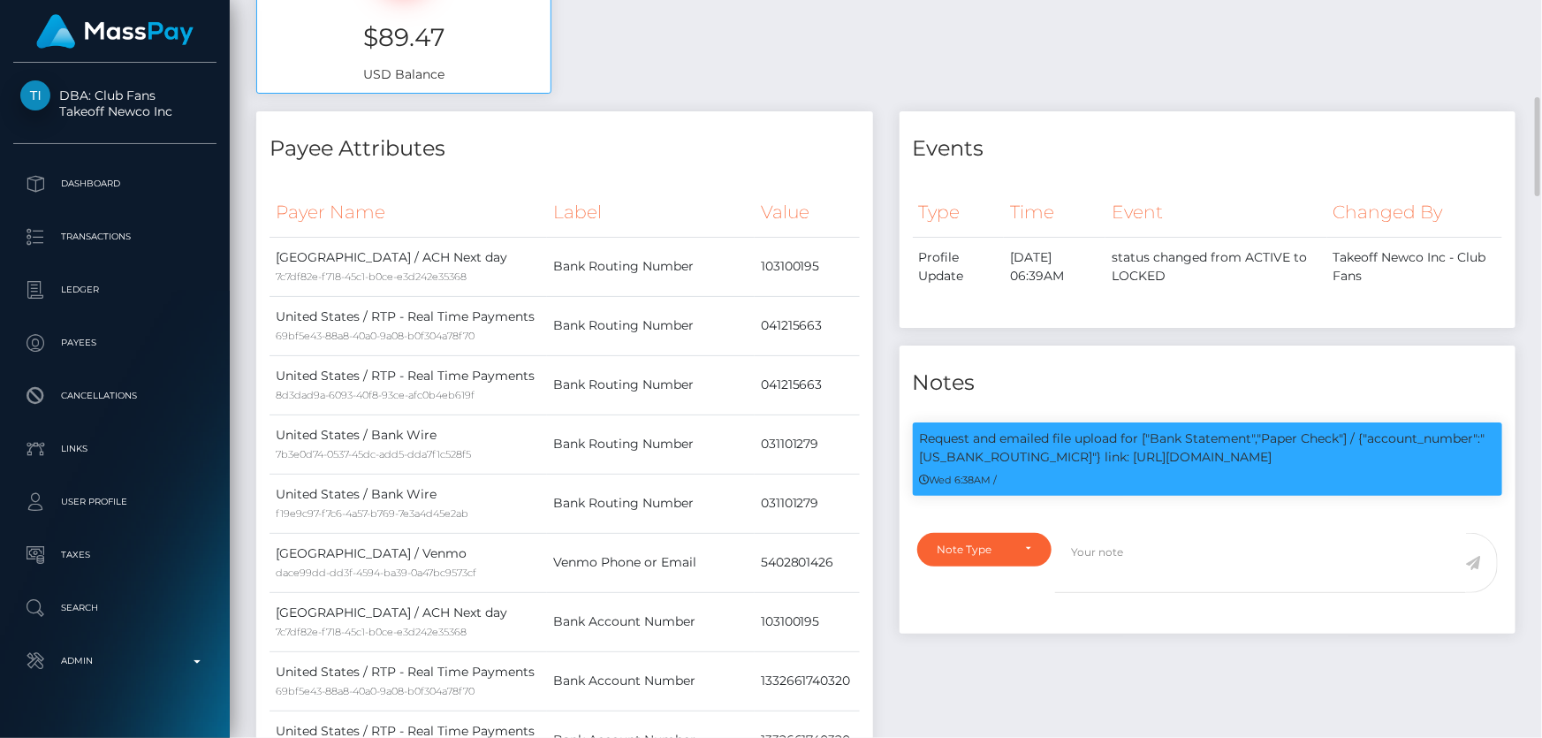
scroll to position [212, 401]
drag, startPoint x: 962, startPoint y: 549, endPoint x: 969, endPoint y: 557, distance: 10.0
click at [963, 549] on div "Note Type" at bounding box center [974, 549] width 74 height 14
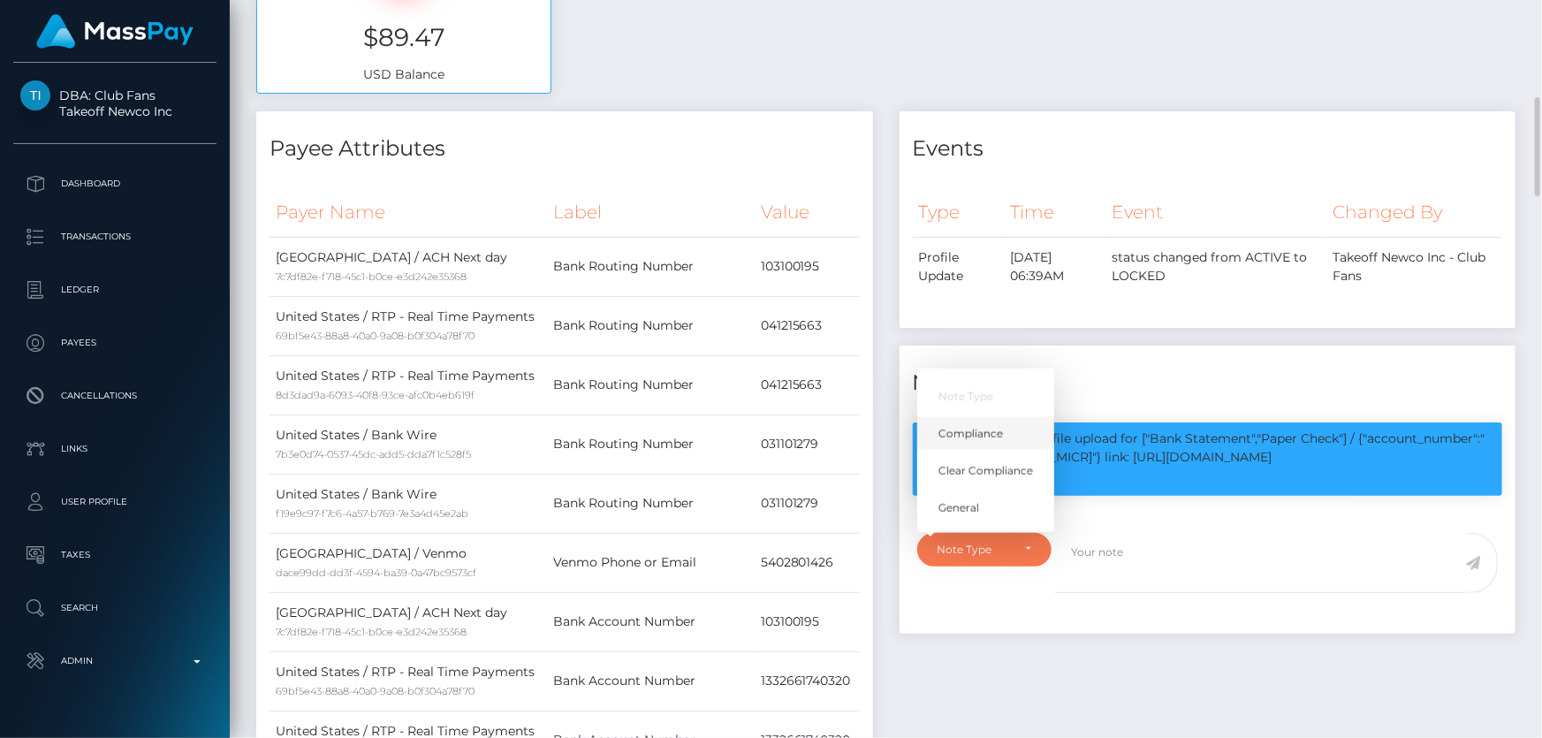
click at [990, 436] on span "Compliance" at bounding box center [970, 434] width 64 height 16
select select "COMPLIANCE"
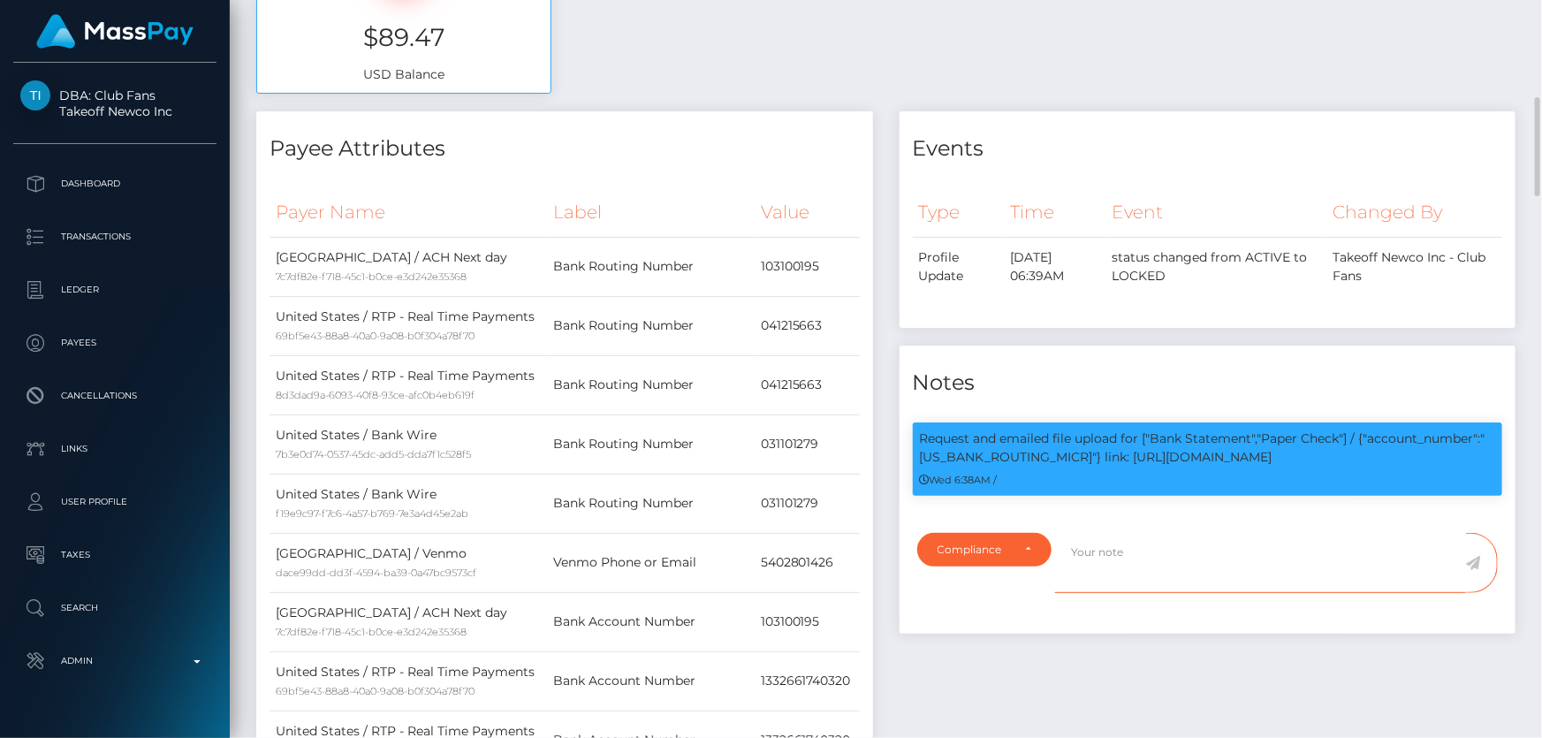
drag, startPoint x: 1102, startPoint y: 554, endPoint x: 1148, endPoint y: 549, distance: 46.2
click at [1104, 560] on textarea at bounding box center [1260, 563] width 411 height 61
click at [1069, 460] on p "Request and emailed file upload for ["Bank Statement","Paper Check"] / {"accoun…" at bounding box center [1208, 447] width 576 height 37
copy p "103100195"
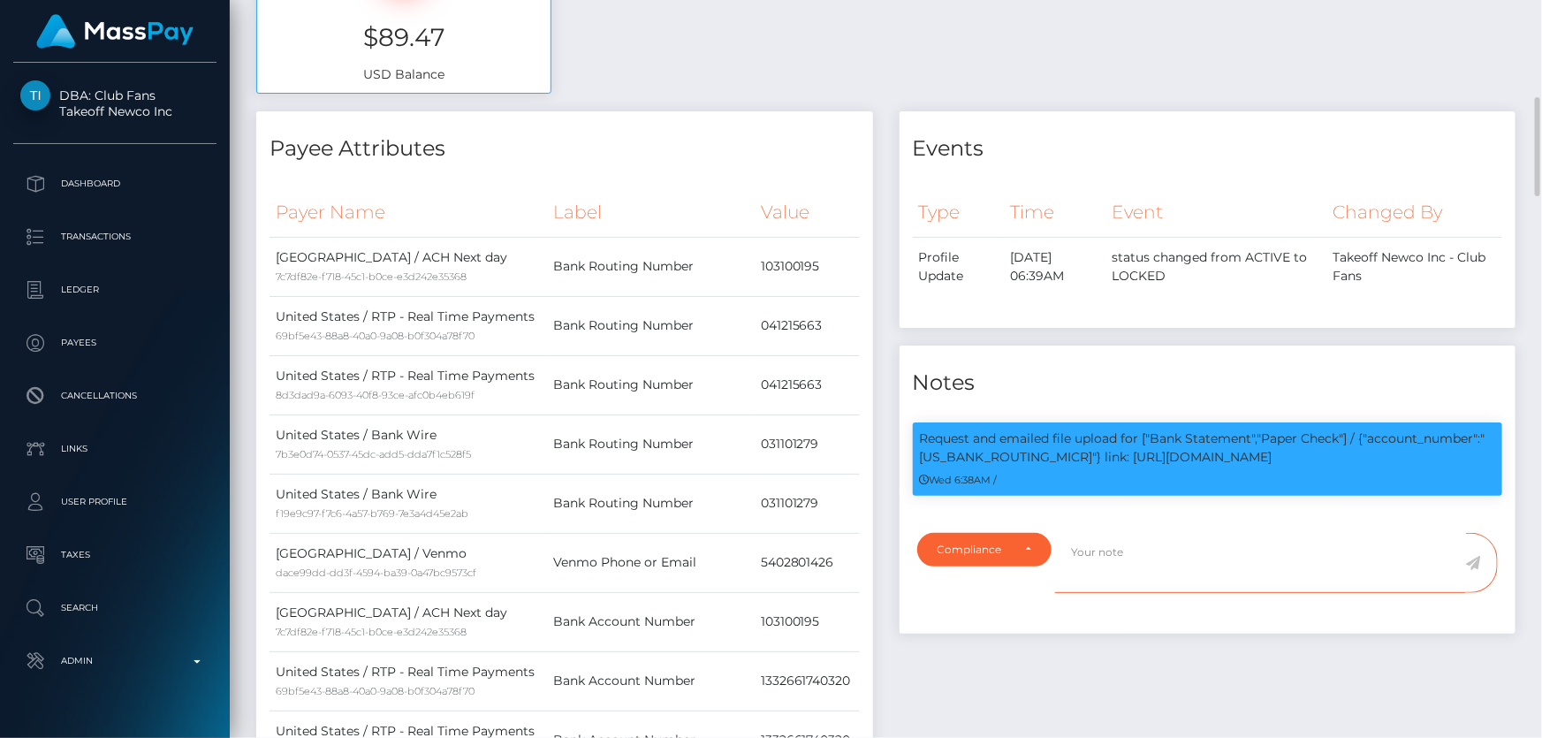
click at [1125, 562] on textarea at bounding box center [1260, 563] width 411 height 61
paste textarea "103100195"
type textarea "[US_BANK_ROUTING_MICR] is a routing number."
click at [1473, 559] on icon at bounding box center [1473, 563] width 15 height 14
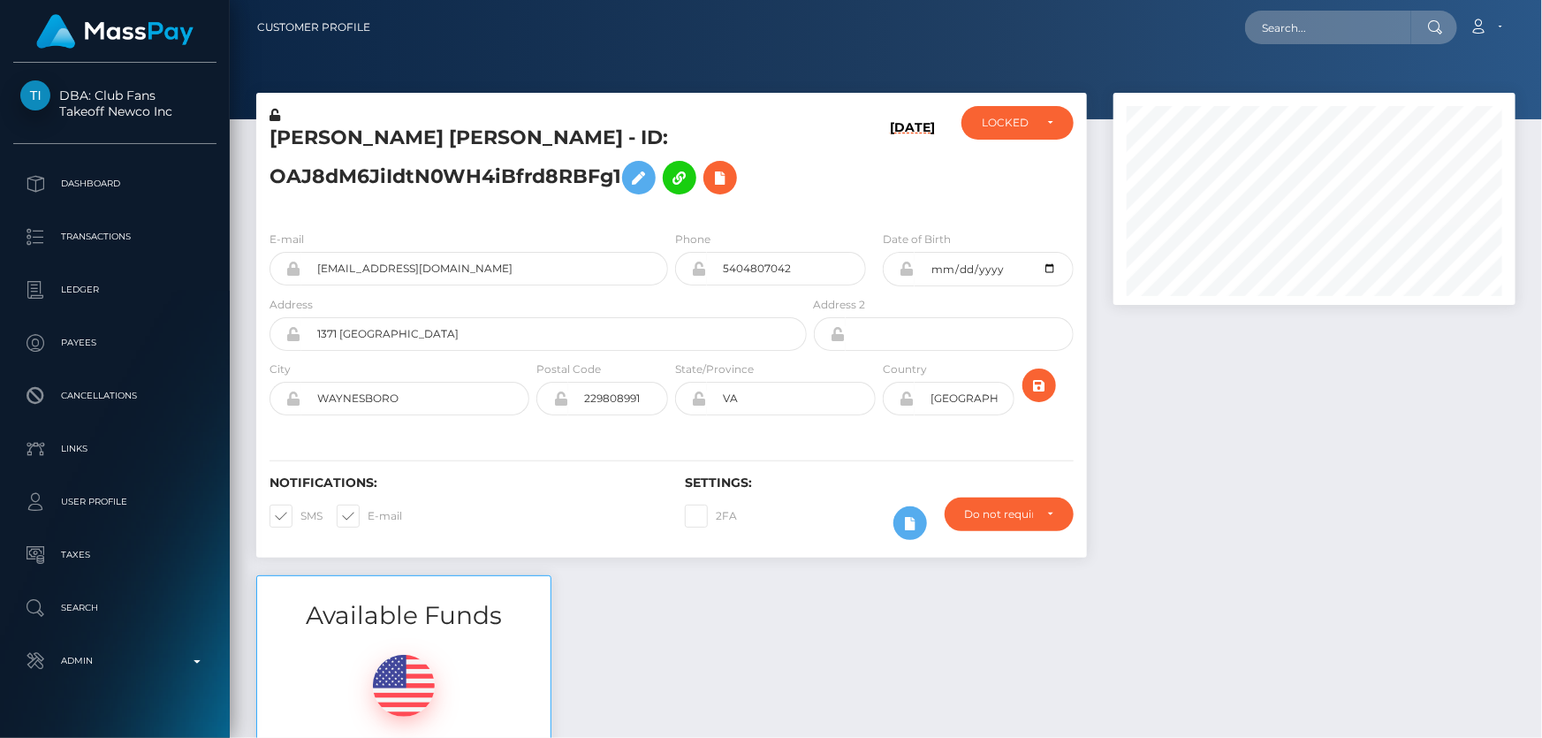
scroll to position [212, 401]
click at [981, 651] on div "Available Funds $89.47 USD Balance" at bounding box center [885, 705] width 1285 height 260
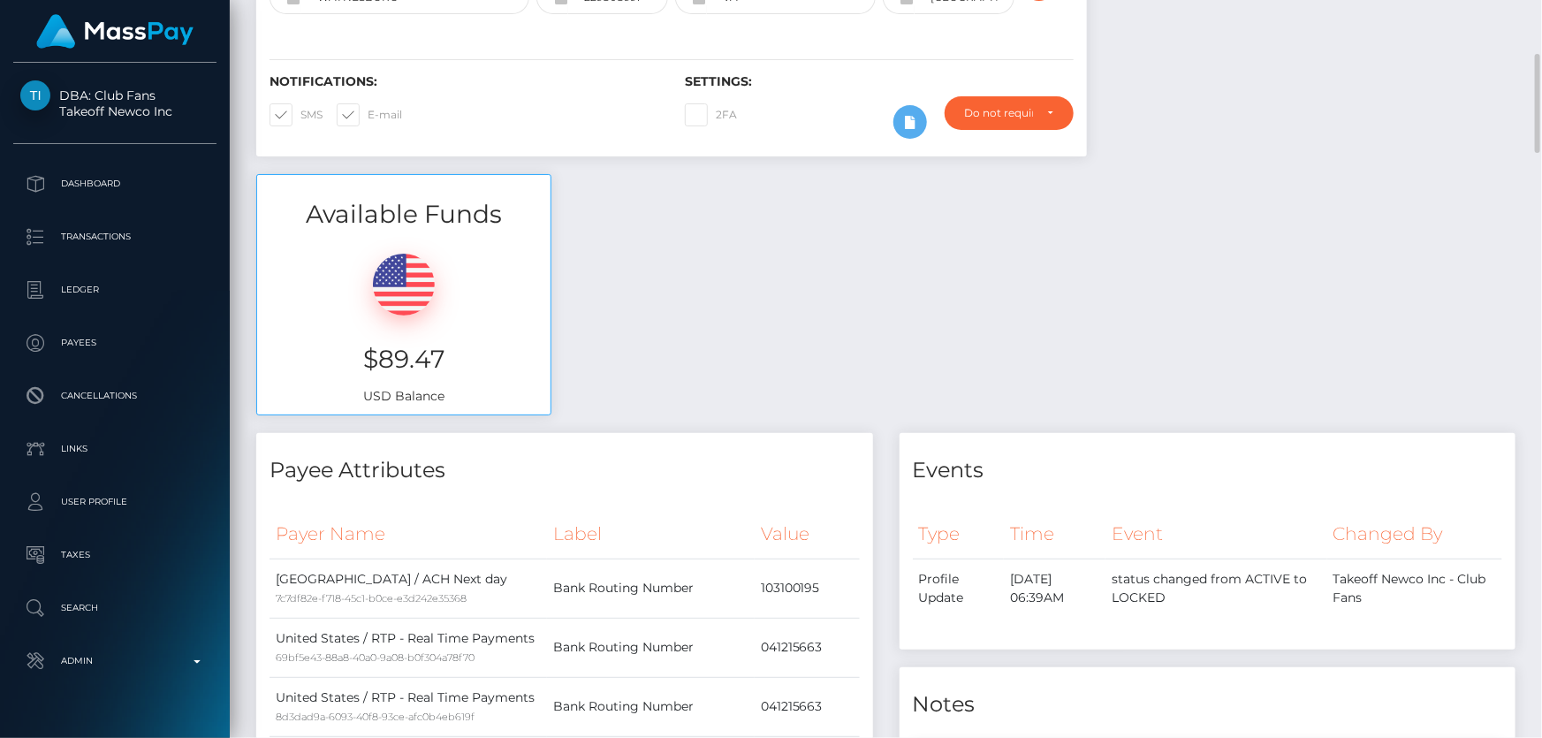
scroll to position [80, 0]
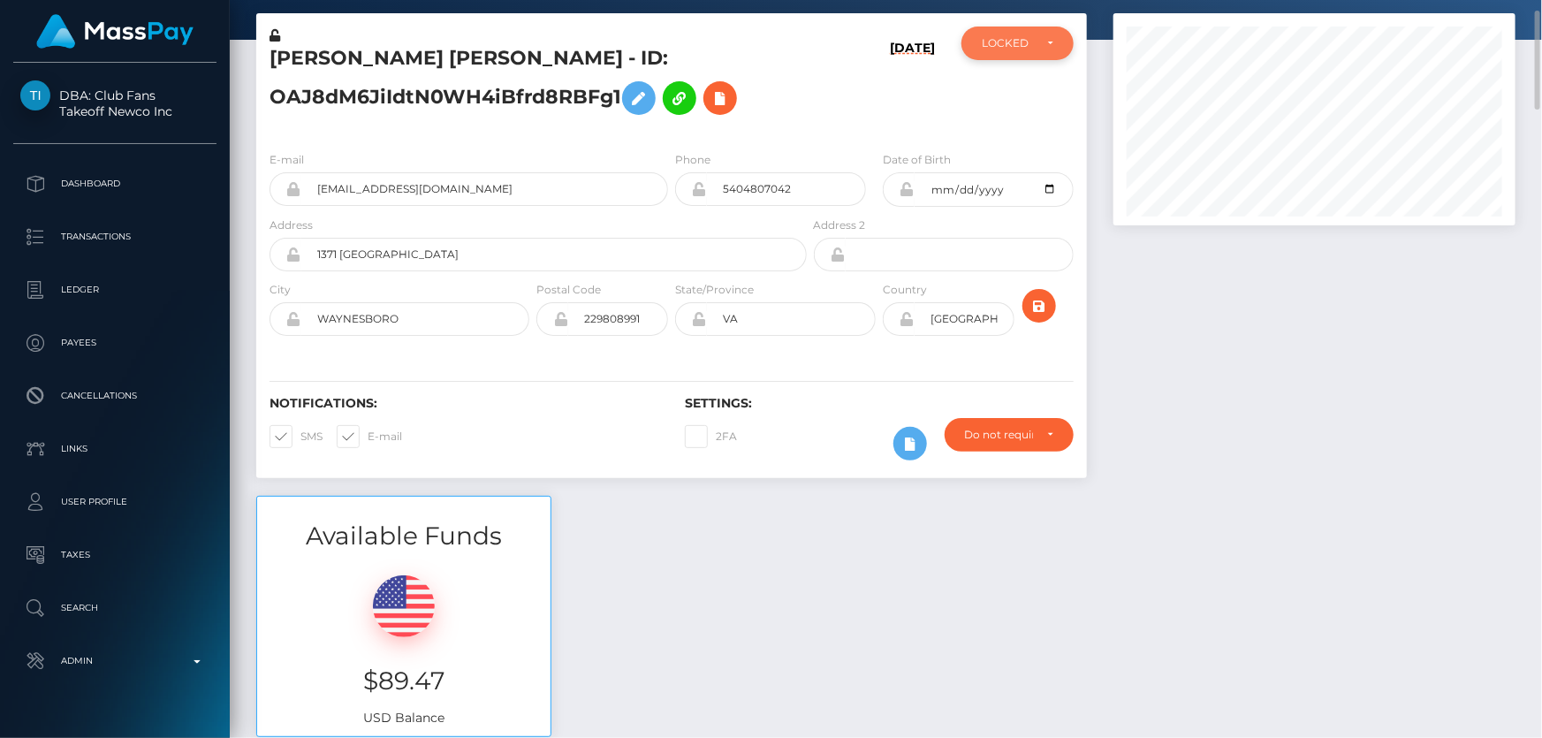
click at [1018, 40] on div "LOCKED" at bounding box center [1006, 43] width 51 height 14
click at [1026, 88] on link "ACTIVE" at bounding box center [1017, 90] width 112 height 33
select select "ACTIVE"
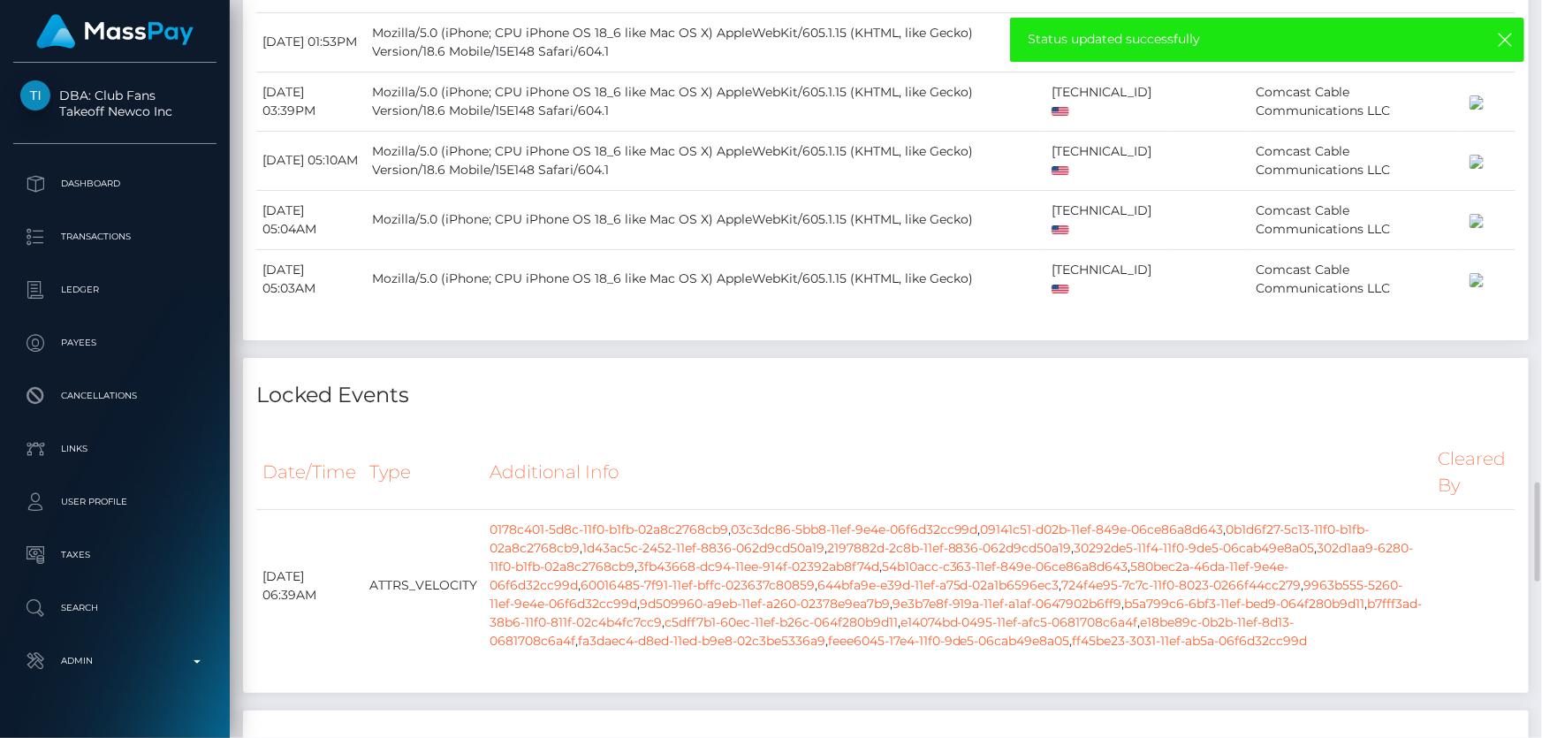
scroll to position [2971, 0]
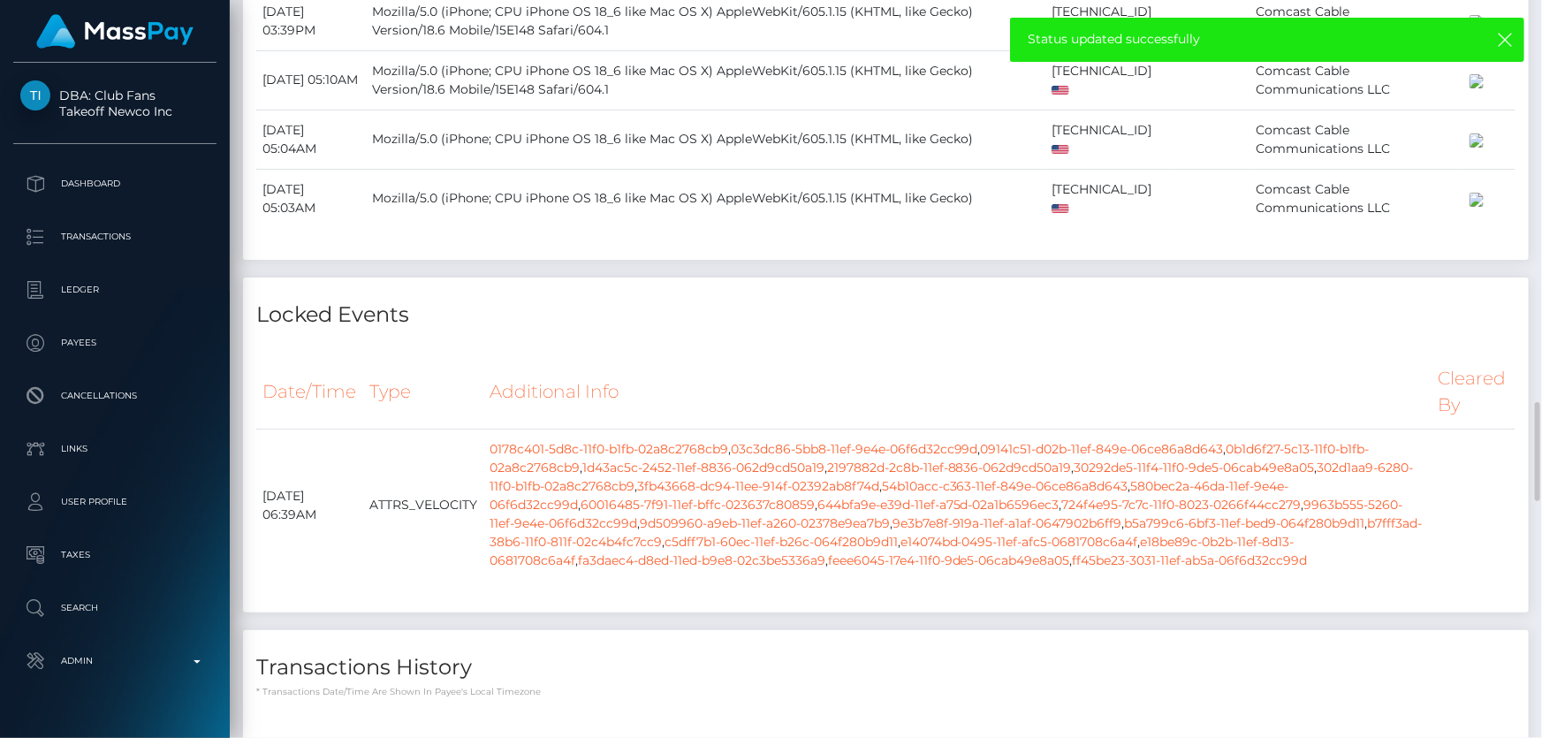
checkbox input "true"
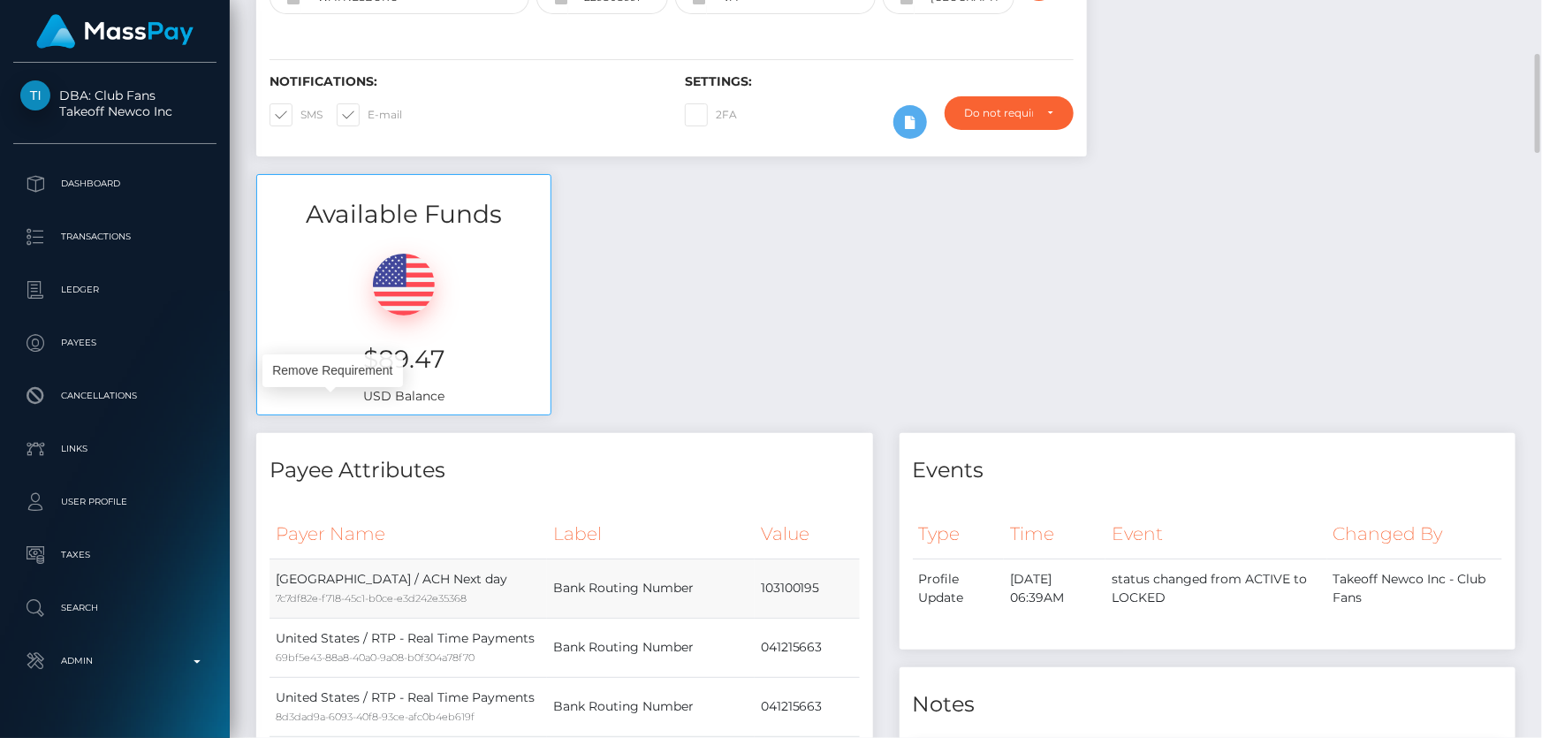
scroll to position [0, 0]
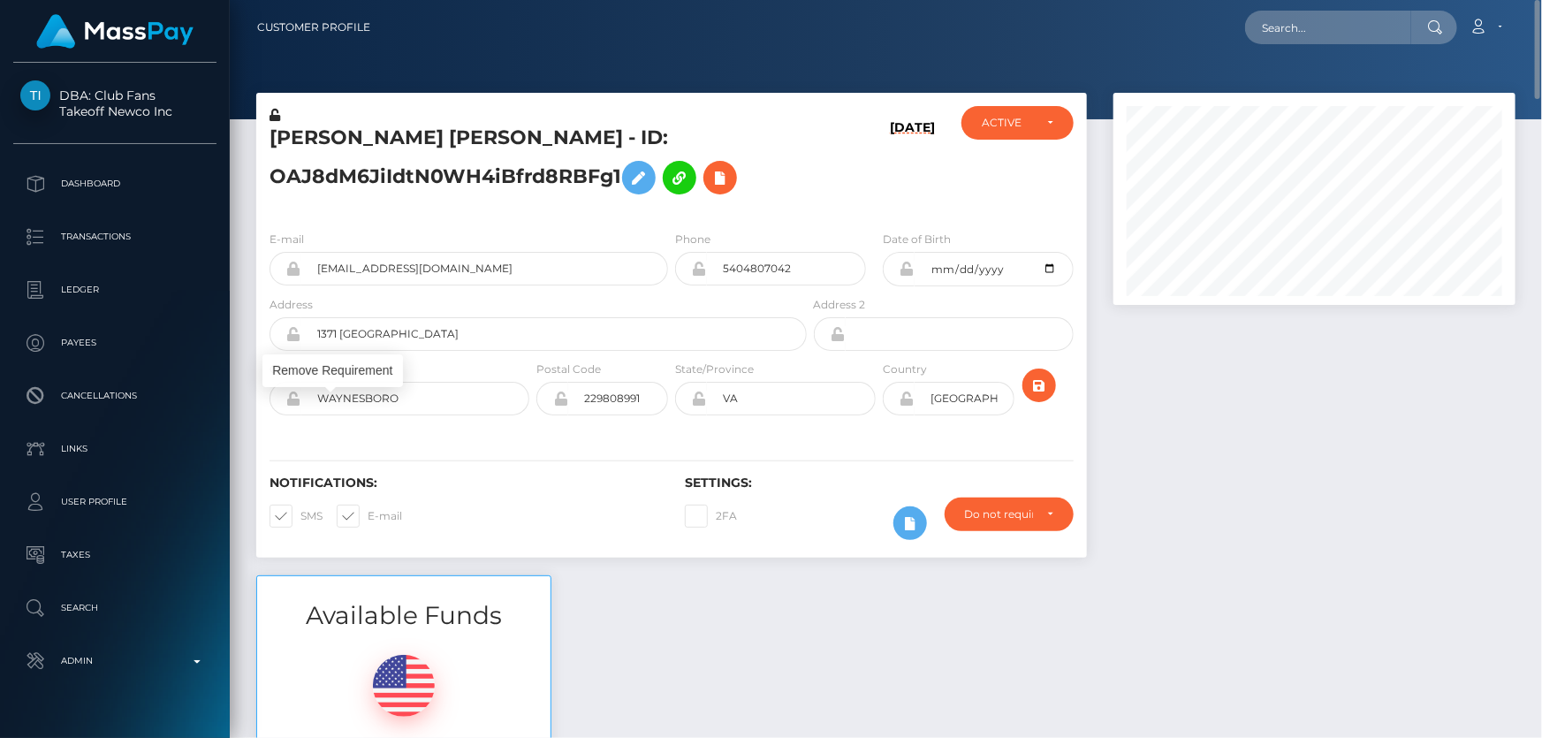
click at [275, 114] on icon at bounding box center [274, 115] width 11 height 12
click at [905, 269] on icon at bounding box center [906, 268] width 15 height 14
click at [909, 401] on icon at bounding box center [906, 398] width 15 height 14
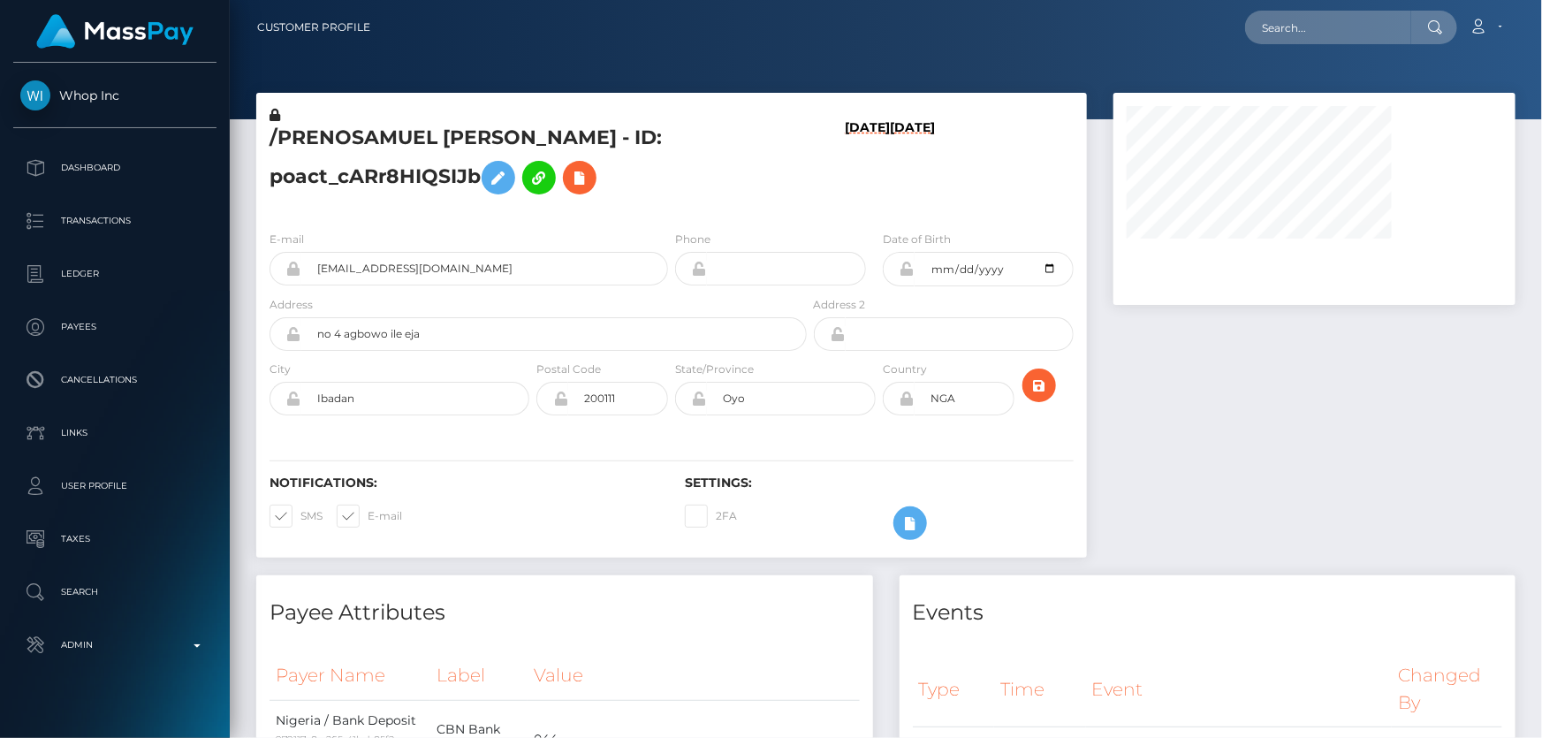
click at [769, 199] on h5 "/PRENOSAMUEL [PERSON_NAME] - ID: poact_cARr8HIQSIJb" at bounding box center [532, 164] width 527 height 79
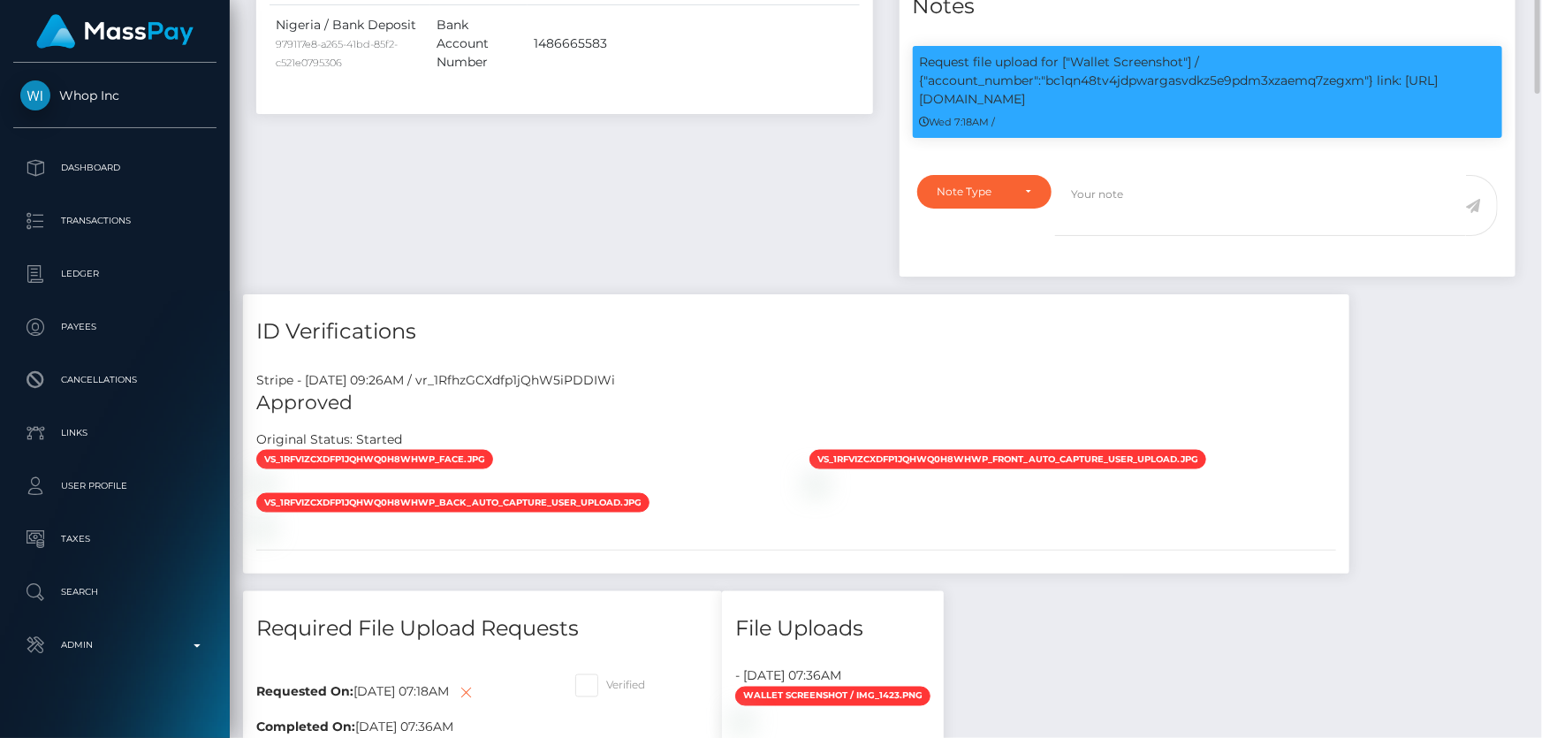
scroll to position [803, 0]
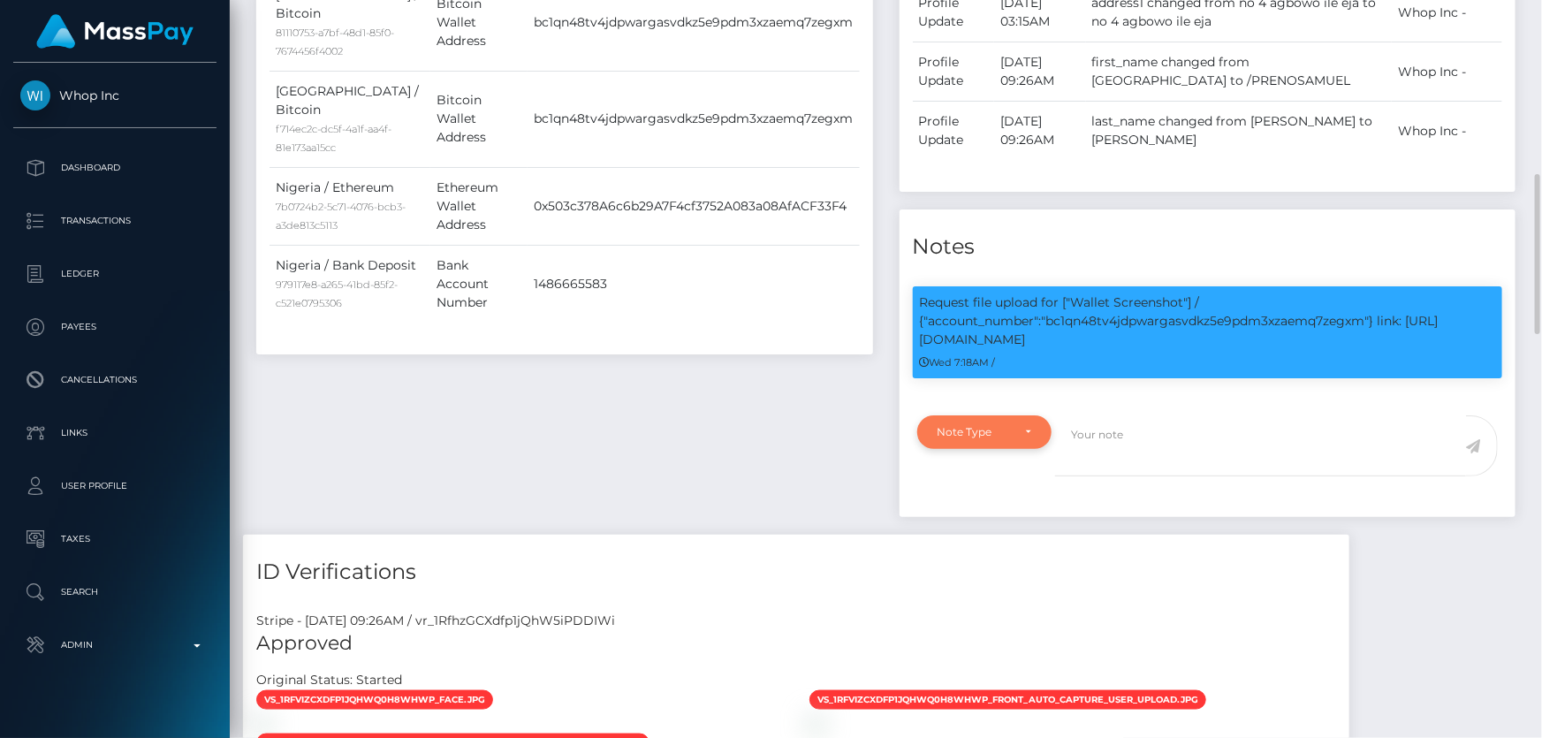
click at [1034, 432] on div "Note Type" at bounding box center [984, 432] width 135 height 34
click at [977, 514] on span "Compliance" at bounding box center [970, 517] width 64 height 16
select select "COMPLIANCE"
click at [1209, 330] on p "Request file upload for ["Wallet Screenshot"] / {"account_number":"bc1qn48tv4jd…" at bounding box center [1208, 321] width 576 height 56
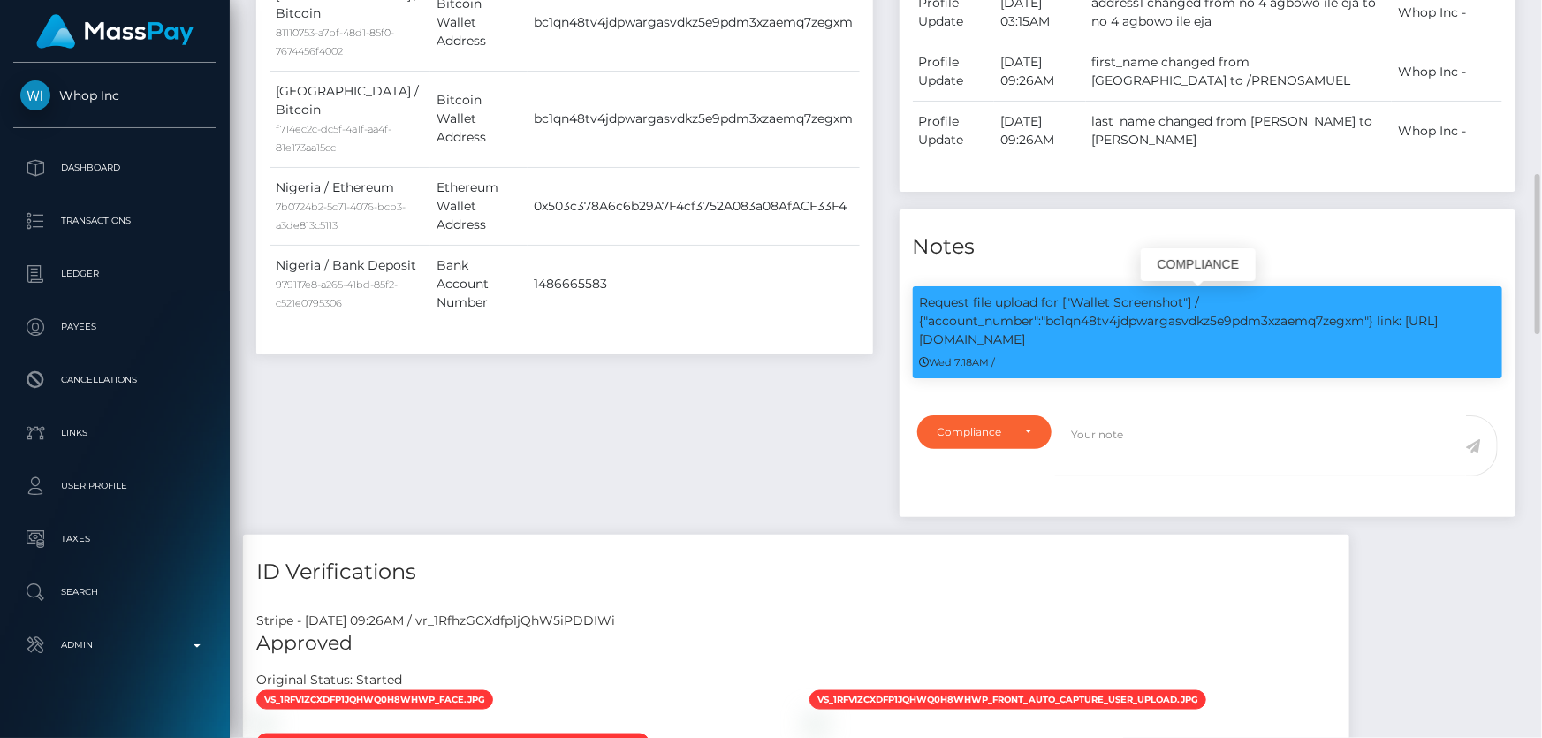
click at [1208, 327] on p "Request file upload for ["Wallet Screenshot"] / {"account_number":"bc1qn48tv4jd…" at bounding box center [1208, 321] width 576 height 56
copy p "bc1qn48tv4jdpwargasvdkz5e9pdm3xzaemq7zegxm"
drag, startPoint x: 1155, startPoint y: 450, endPoint x: 1157, endPoint y: 430, distance: 19.6
click at [1155, 451] on textarea at bounding box center [1260, 445] width 411 height 61
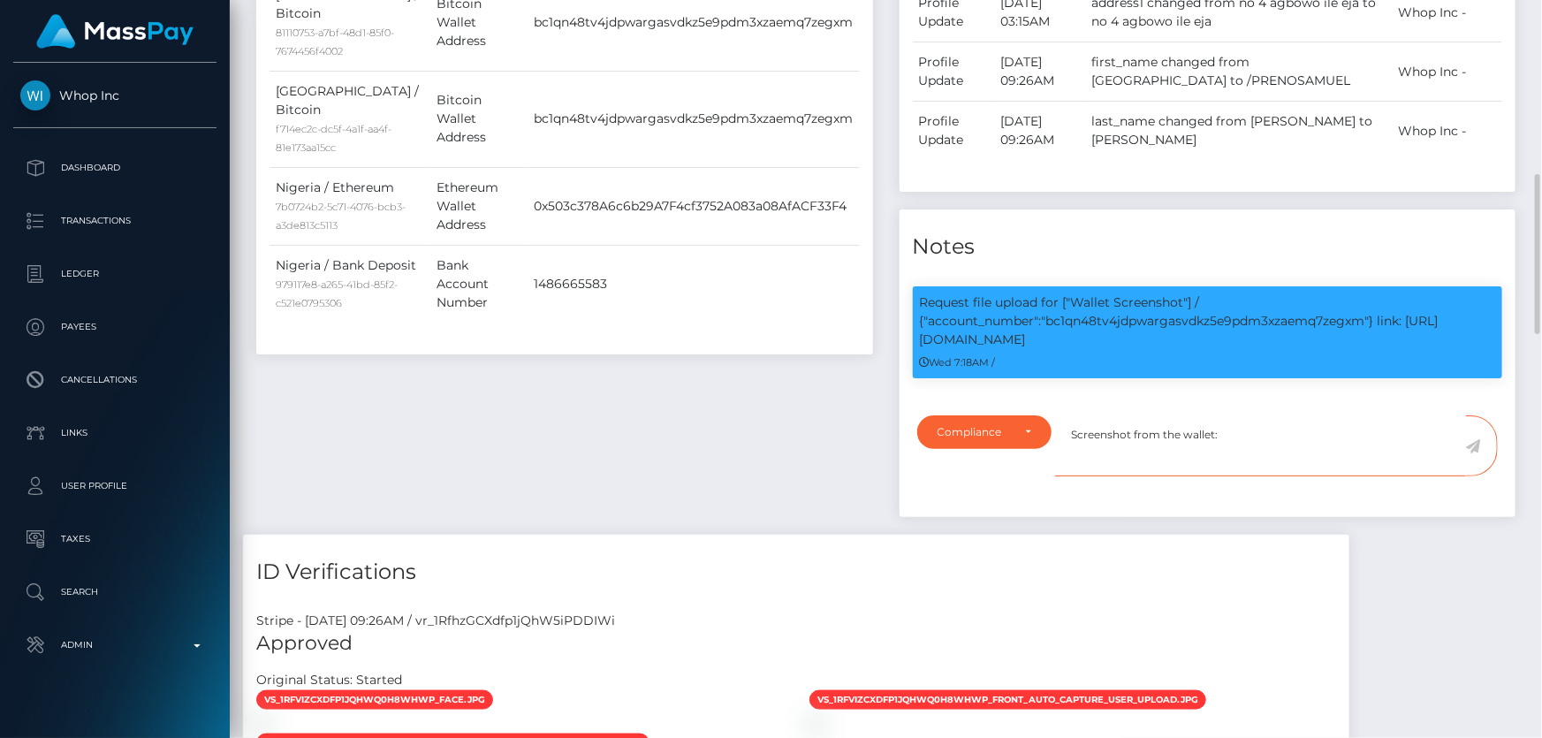
paste textarea "bc1qn48tv4jdpwargasvdkz5e9pdm3xzaemq7zegxm"
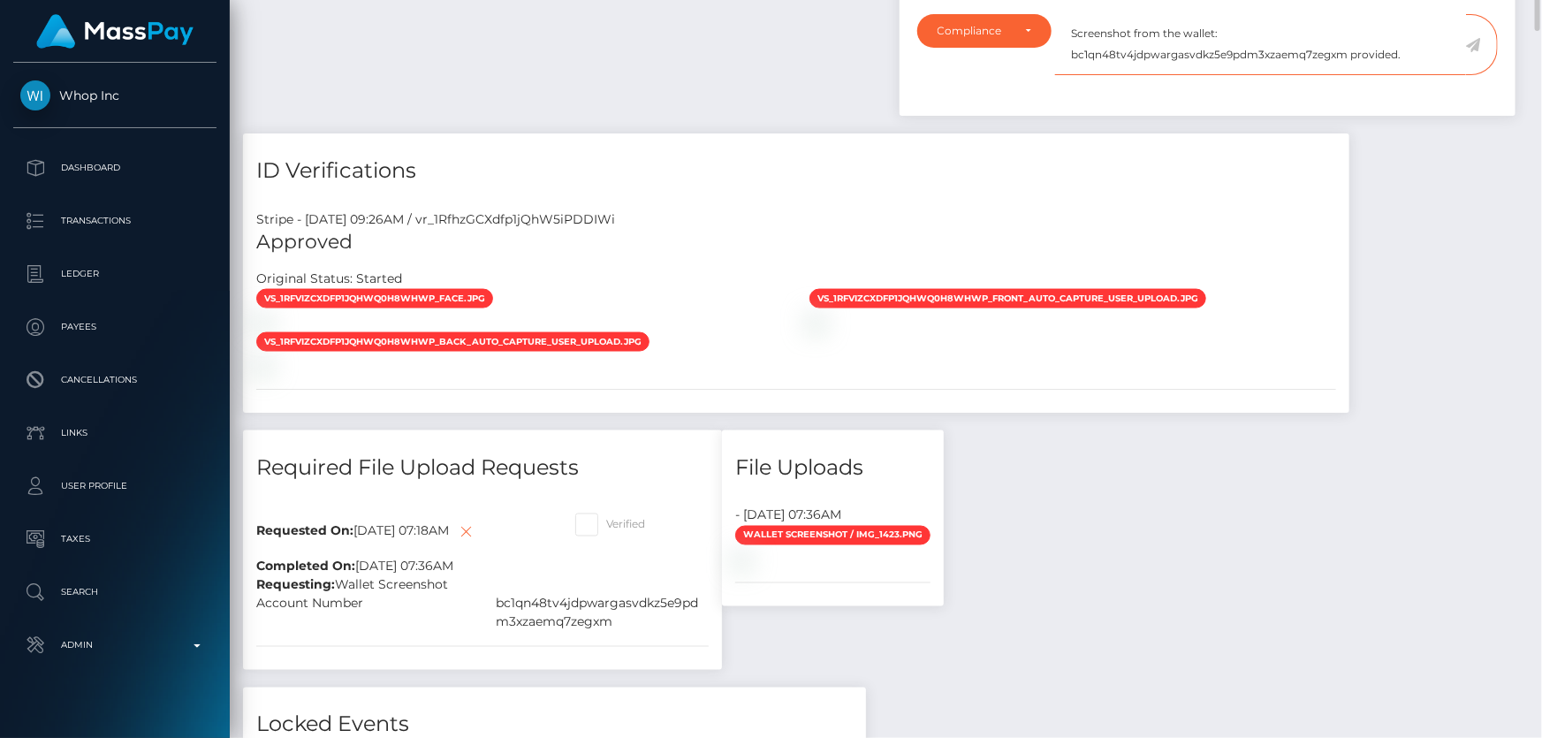
scroll to position [883, 0]
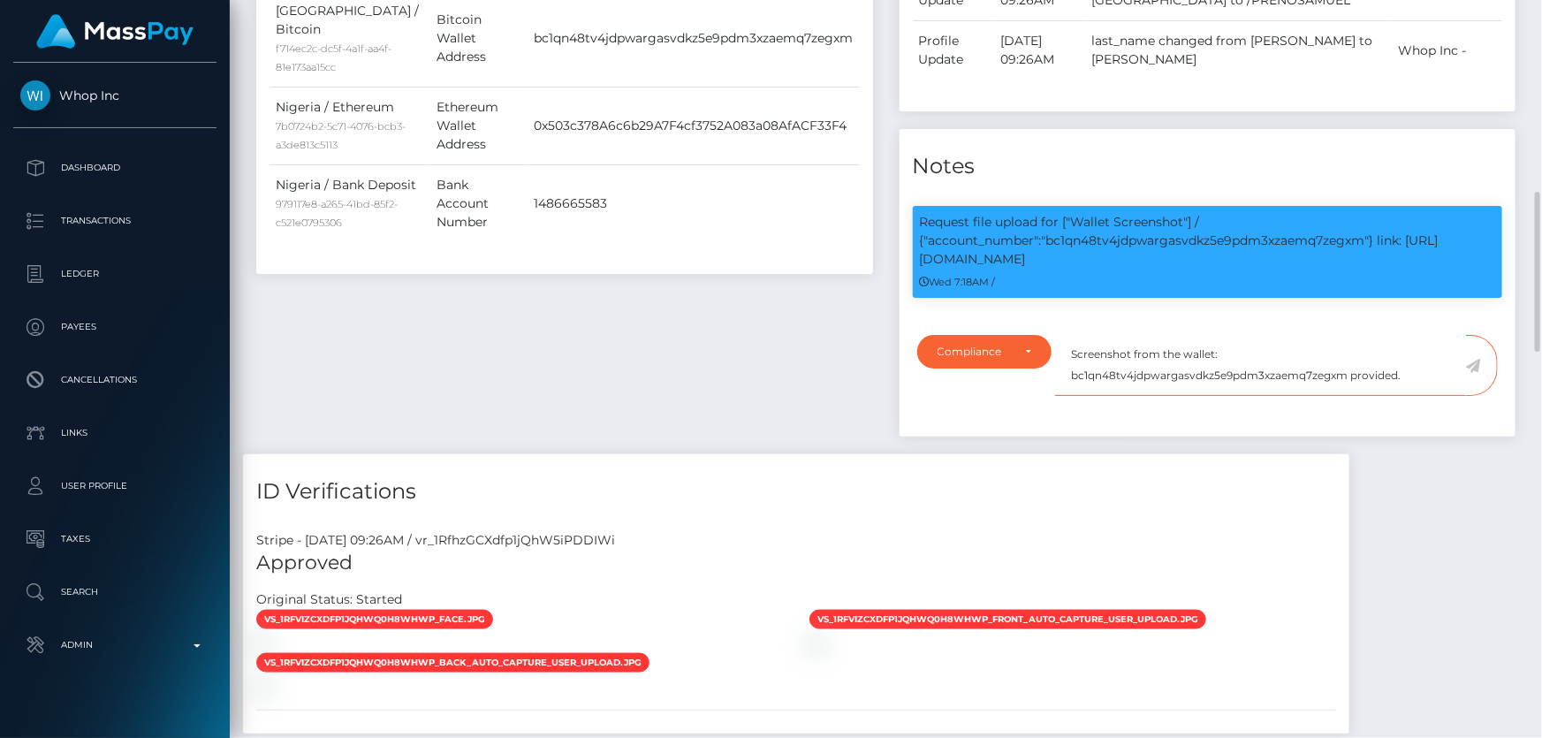
type textarea "Screenshot from the wallet: bc1qn48tv4jdpwargasvdkz5e9pdm3xzaemq7zegxm provided."
click at [1473, 360] on icon at bounding box center [1473, 366] width 15 height 14
click at [1427, 473] on div "Payee Attributes Payer Name Label Value Nigeria / Bank Deposit 979117e8-a265-41…" at bounding box center [885, 734] width 1285 height 2084
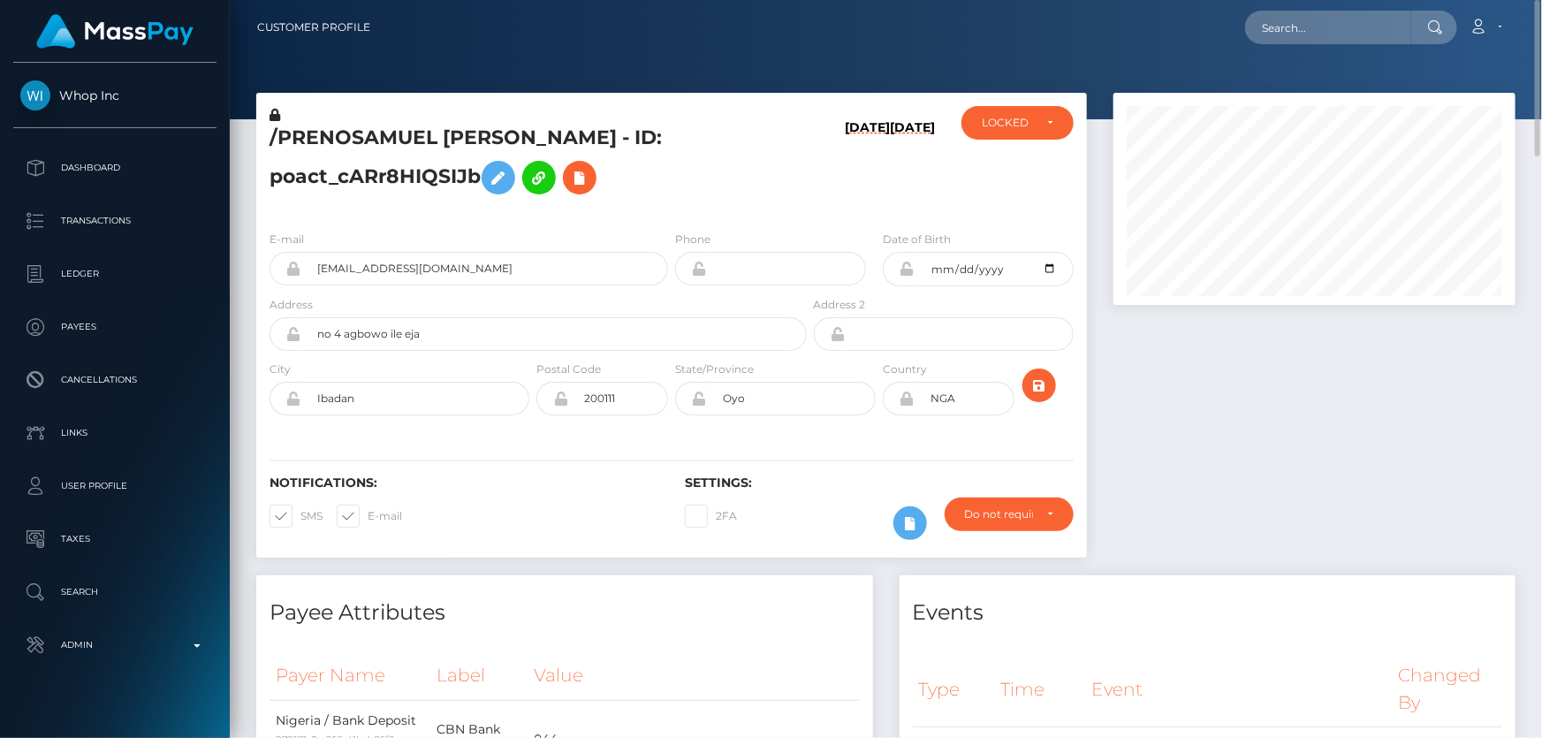
scroll to position [883170, 882980]
click at [1026, 133] on div "LOCKED" at bounding box center [1017, 123] width 112 height 34
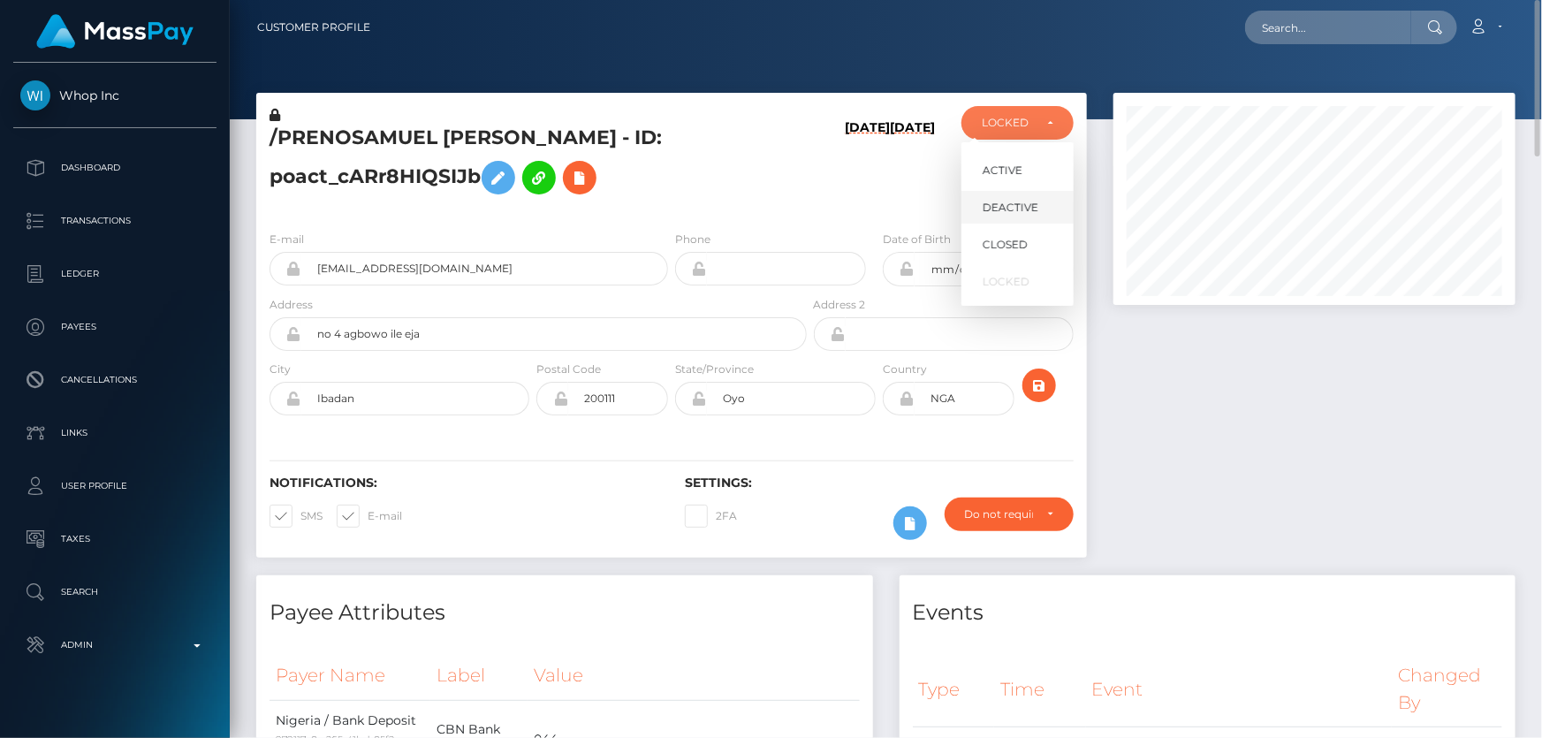
scroll to position [212, 401]
click at [1027, 169] on link "ACTIVE" at bounding box center [1017, 170] width 112 height 33
select select "ACTIVE"
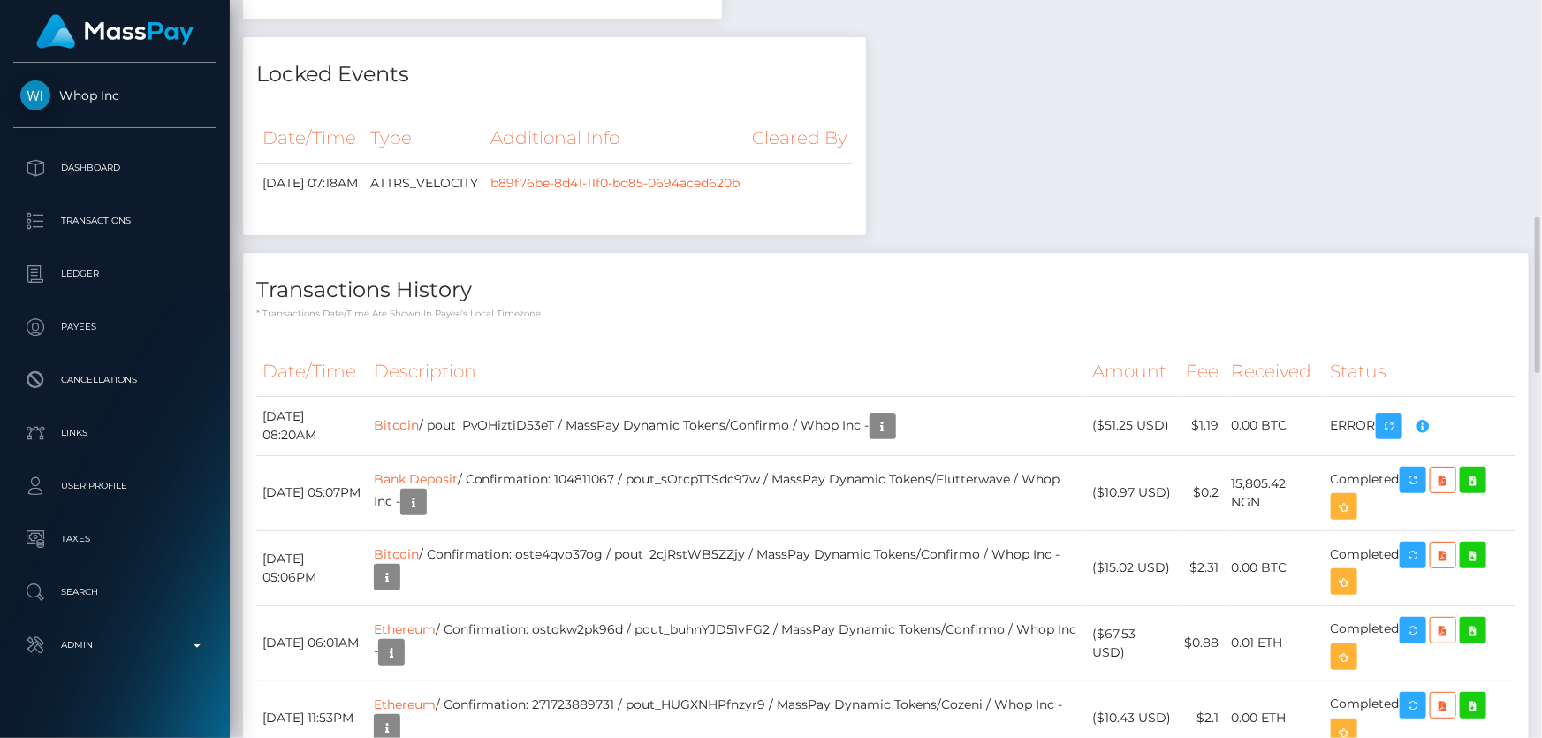
scroll to position [1606, 0]
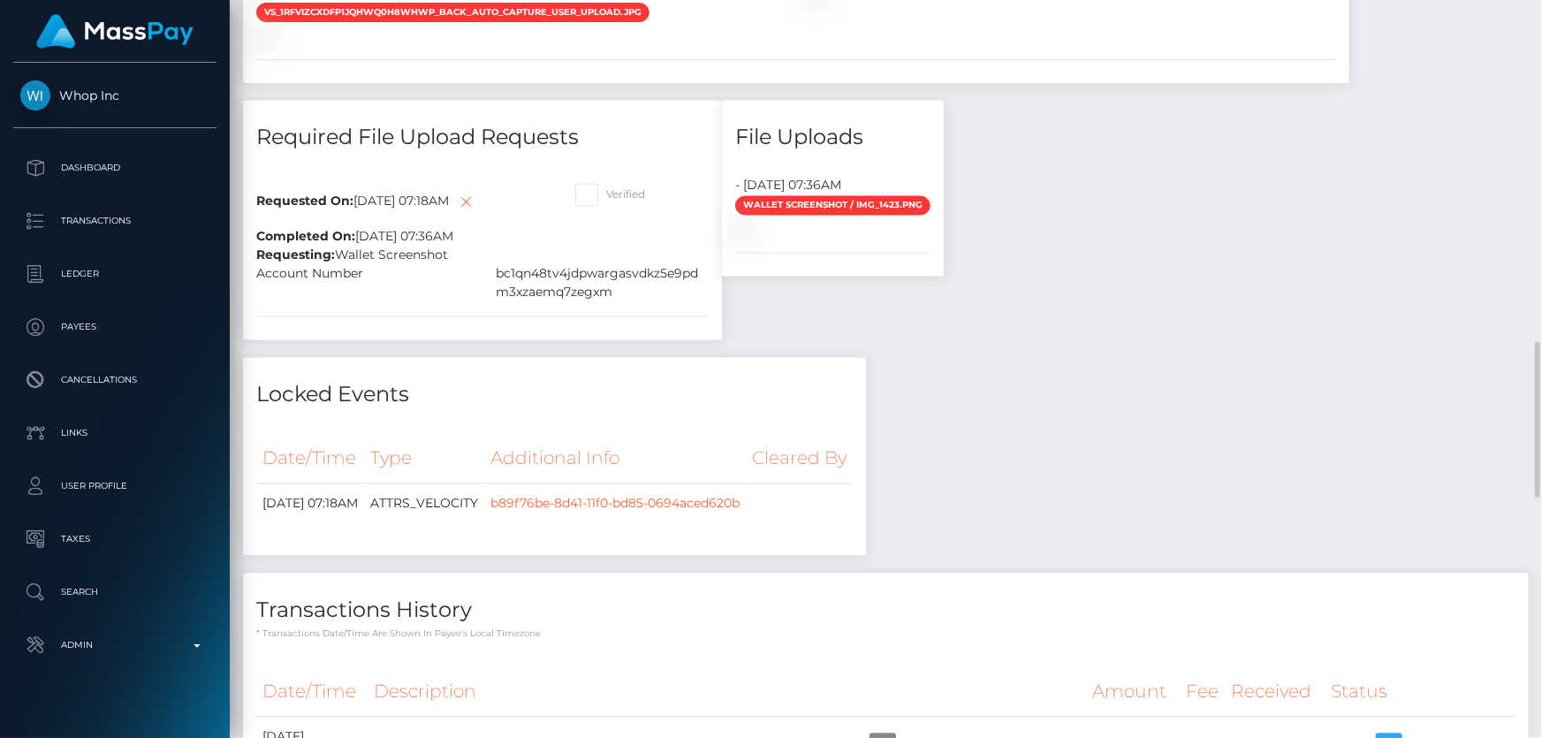
click at [606, 201] on span at bounding box center [606, 194] width 0 height 13
click at [606, 195] on input "Verified" at bounding box center [611, 189] width 11 height 11
checkbox input "true"
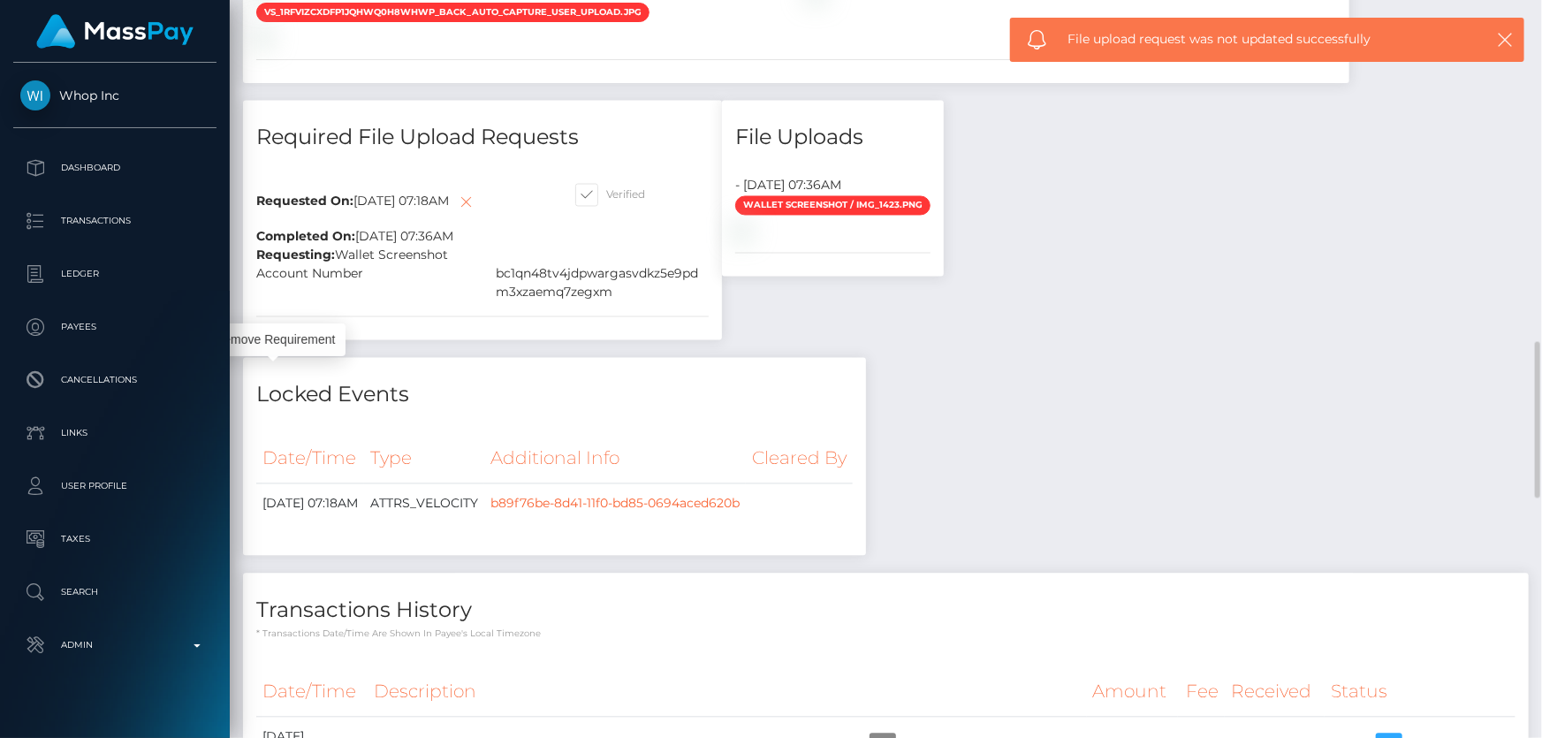
scroll to position [212, 401]
click at [456, 214] on icon at bounding box center [466, 203] width 21 height 22
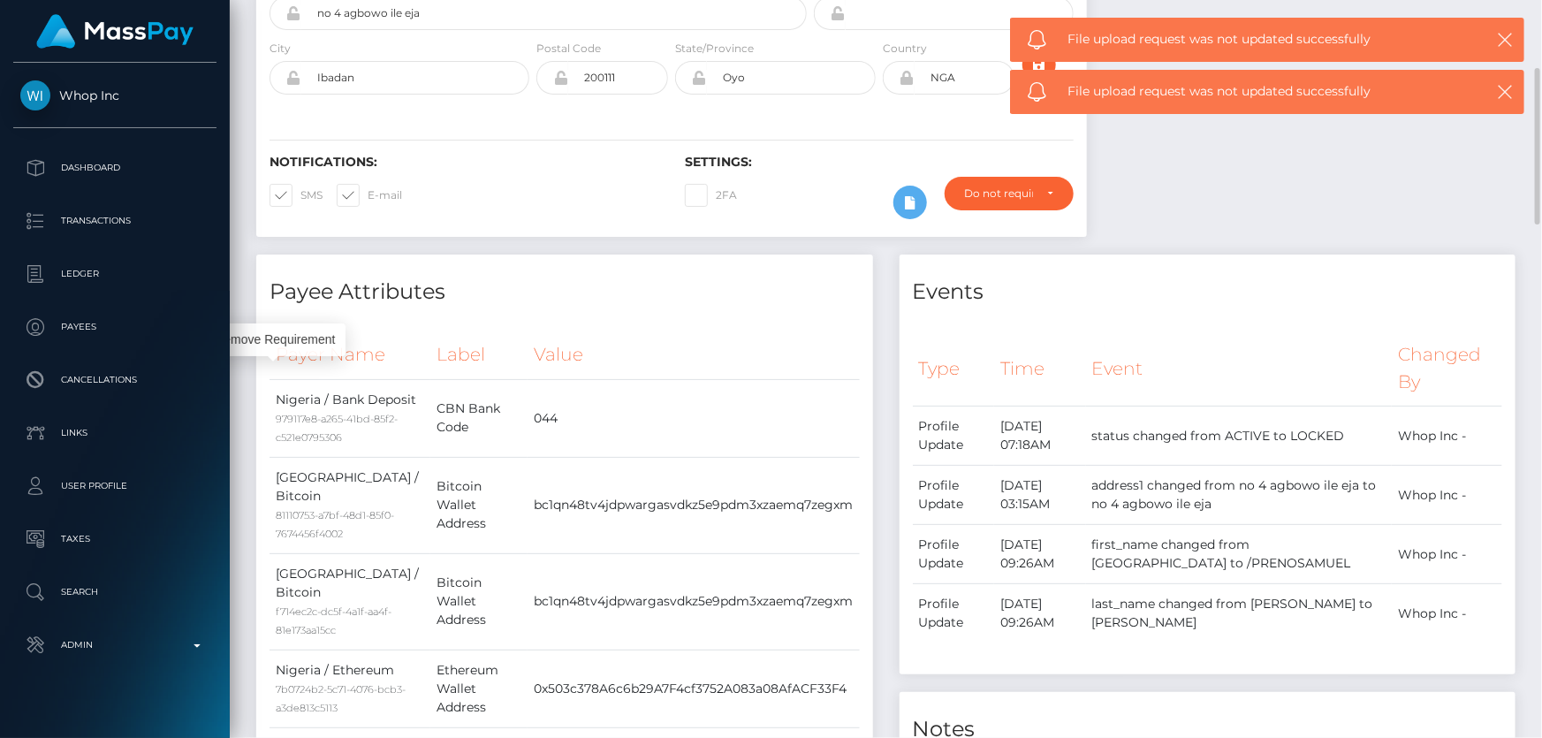
scroll to position [0, 0]
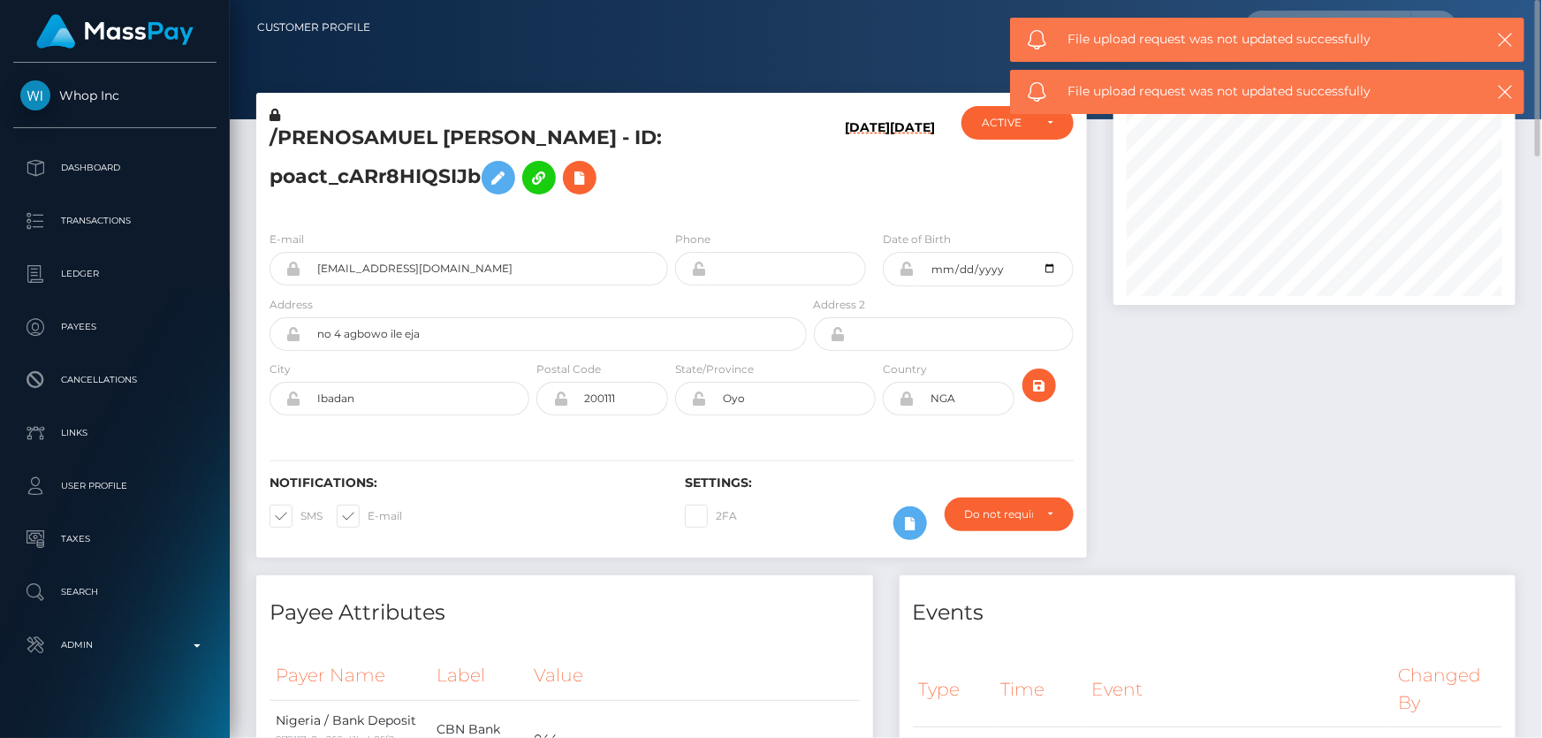
click at [332, 186] on h5 "/PRENOSAMUEL [PERSON_NAME] - ID: poact_cARr8HIQSIJb" at bounding box center [532, 164] width 527 height 79
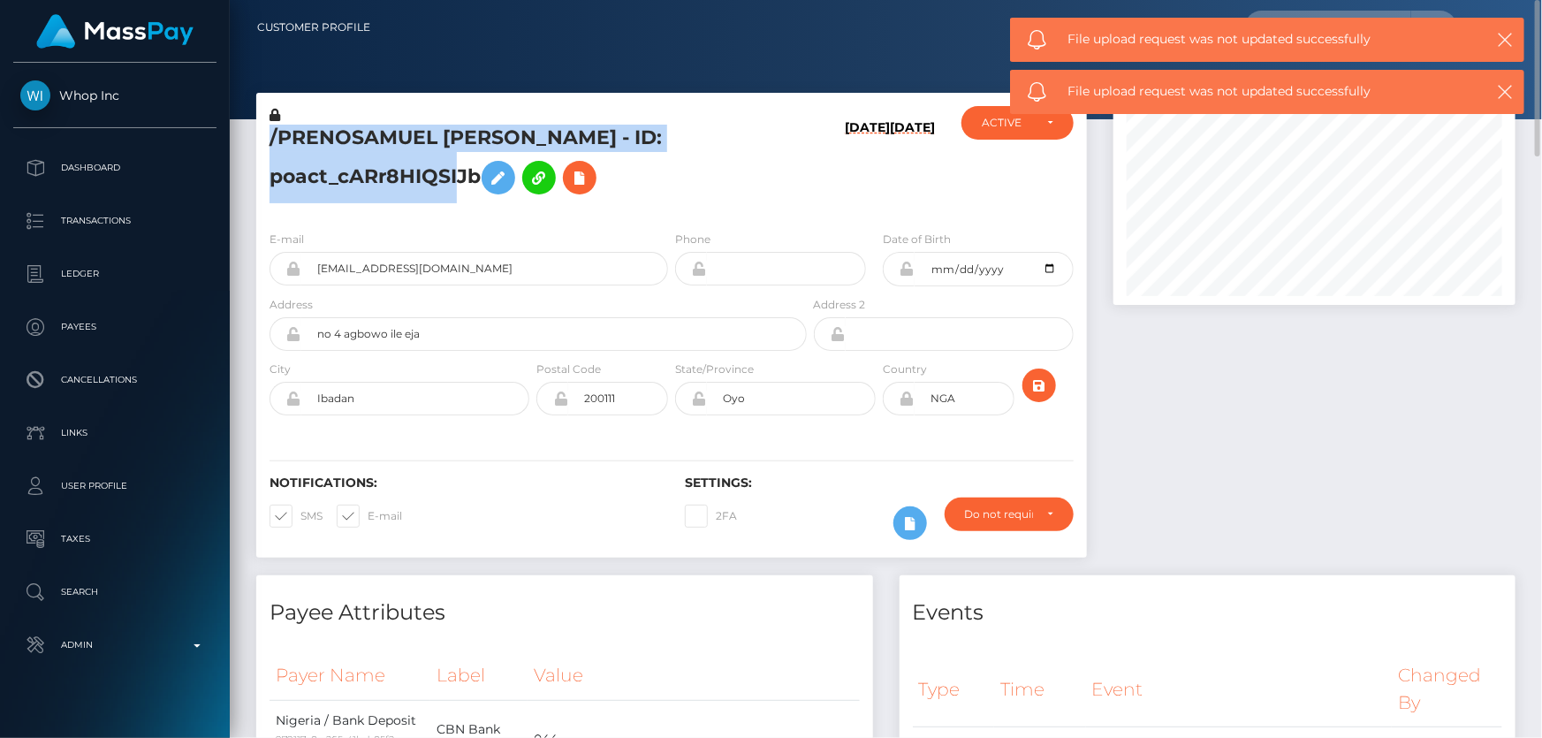
click at [332, 186] on h5 "/PRENOSAMUEL [PERSON_NAME] - ID: poact_cARr8HIQSIJb" at bounding box center [532, 164] width 527 height 79
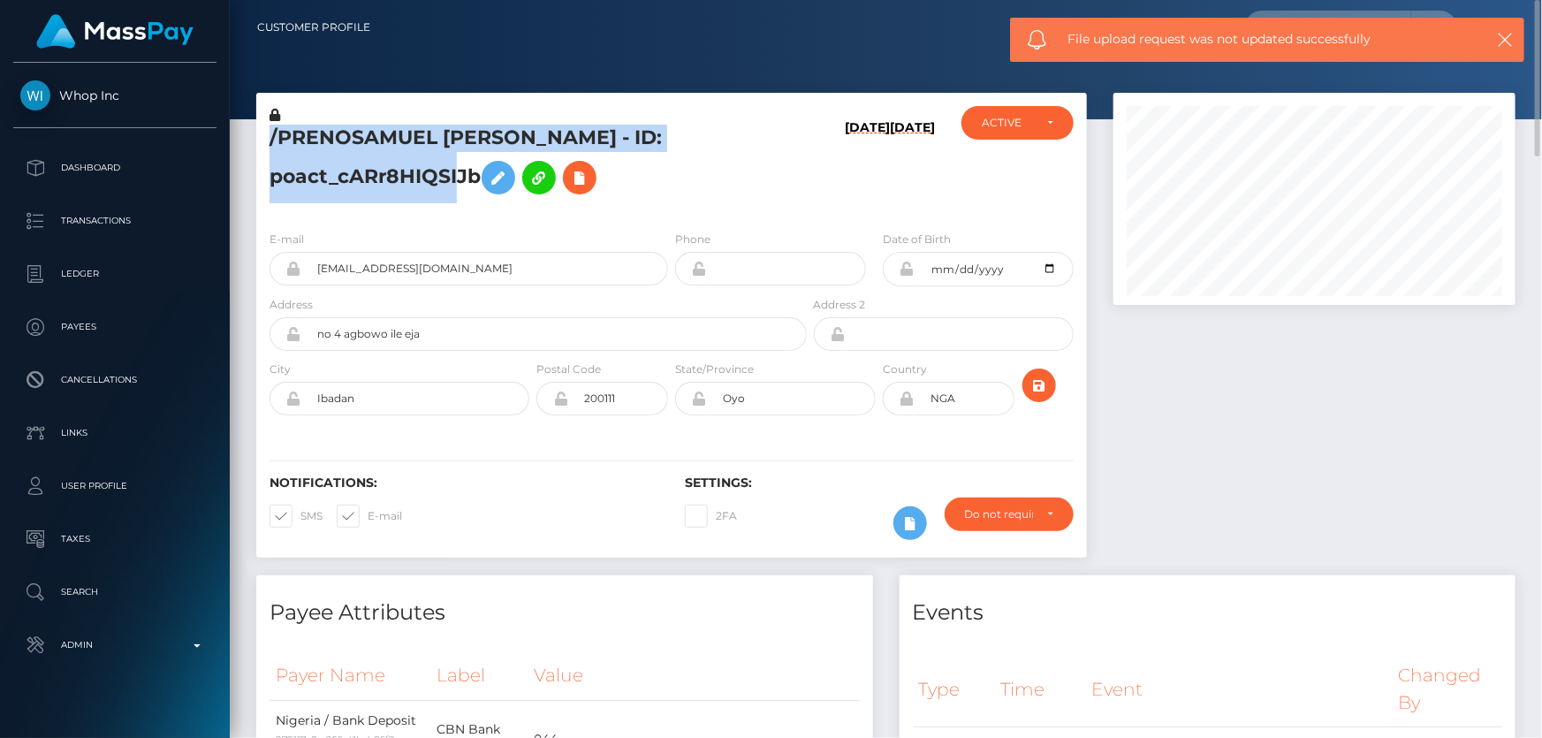
copy h5 "/PRENOSAMUEL [PERSON_NAME] - ID: poact_cARr8HIQSIJb"
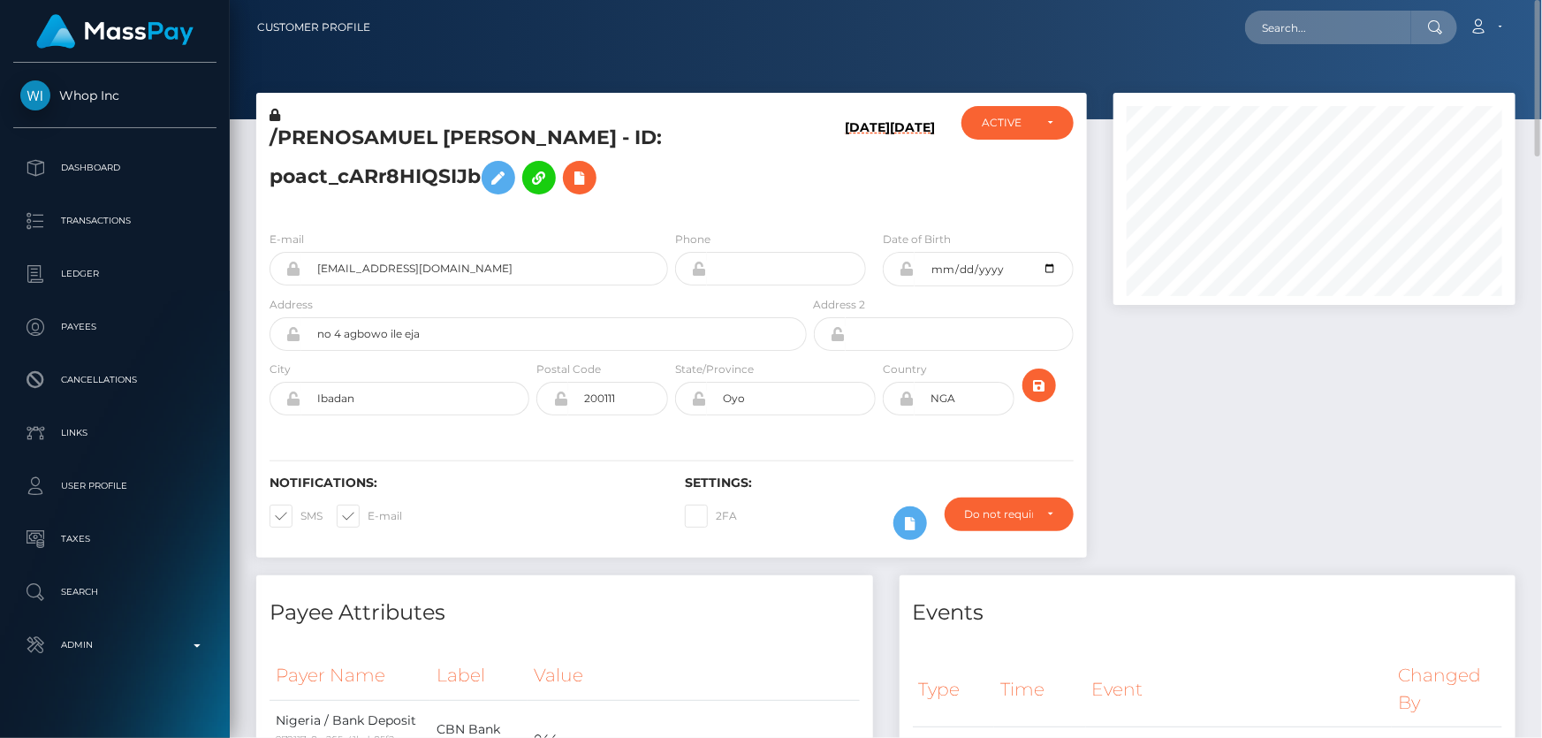
click at [594, 228] on div "E-mail [EMAIL_ADDRESS][DOMAIN_NAME] Phone Address" at bounding box center [671, 324] width 830 height 216
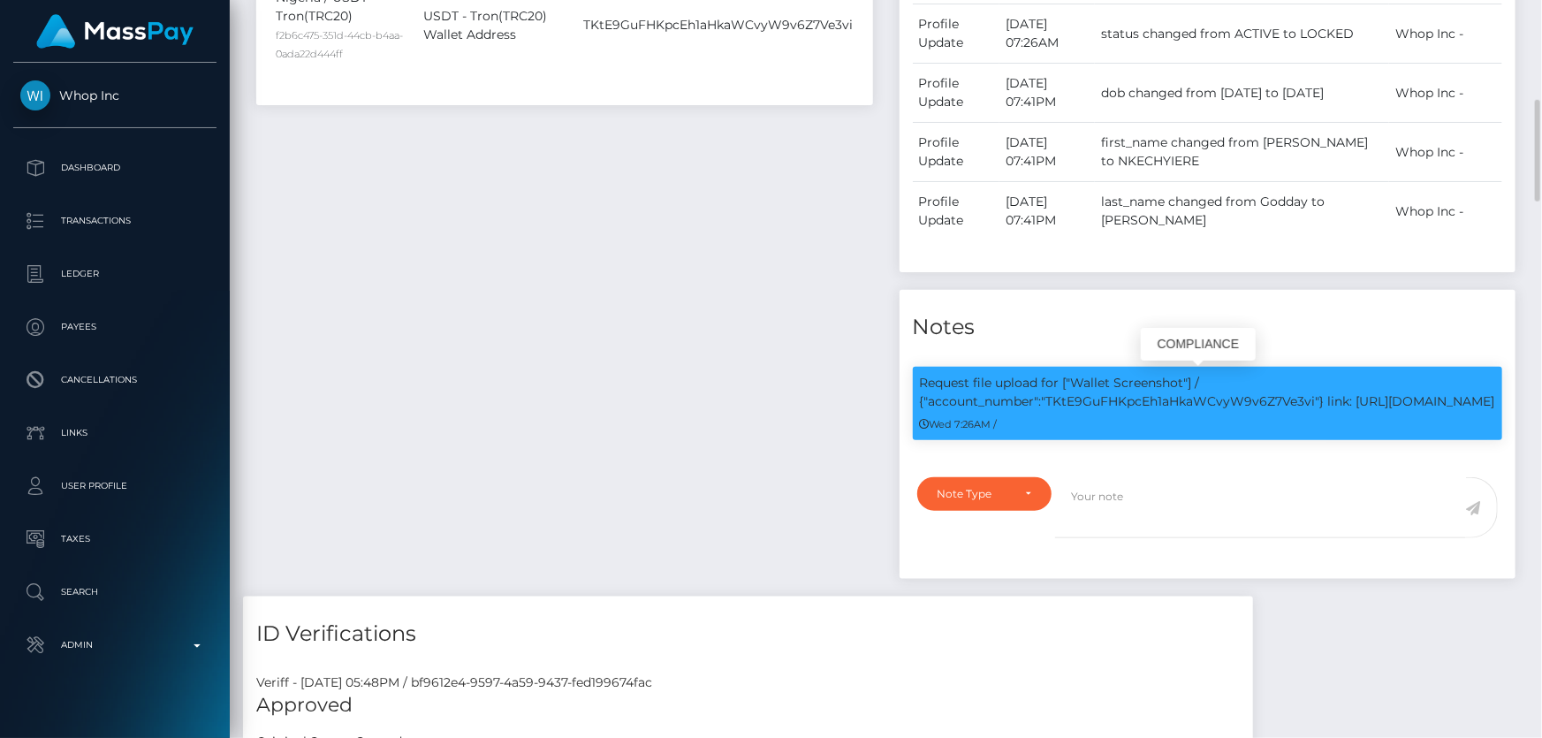
scroll to position [212, 401]
click at [1170, 404] on p "Request file upload for ["Wallet Screenshot"] / {"account_number":"TKtE9GuFHKpc…" at bounding box center [1208, 392] width 576 height 37
copy p "TKtE9GuFHKpcEh1aHkaWCvyW9v6Z7Ve3vi"
drag, startPoint x: 988, startPoint y: 521, endPoint x: 958, endPoint y: 534, distance: 32.8
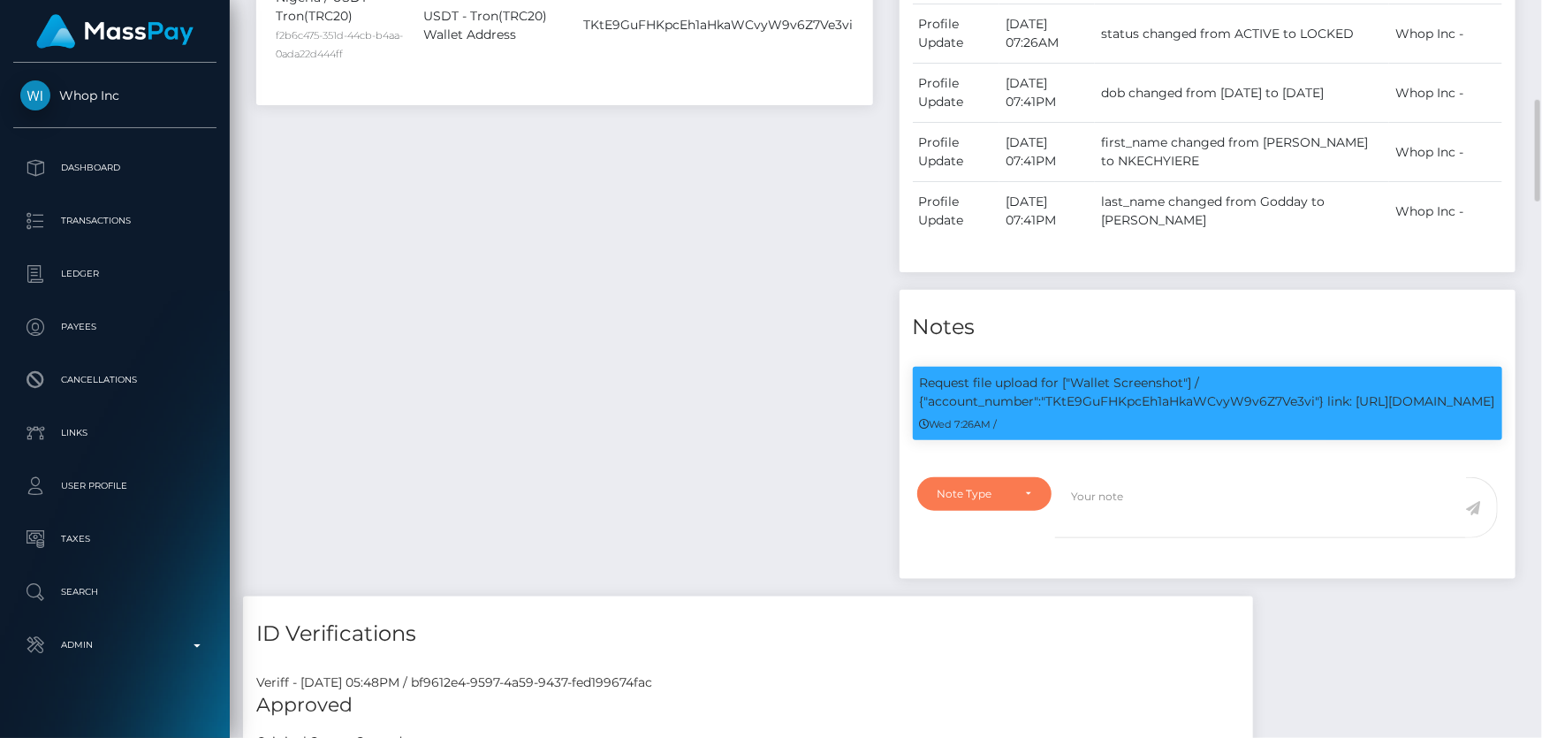
click at [988, 511] on div "Note Type" at bounding box center [984, 494] width 135 height 34
click at [1011, 595] on link "Compliance" at bounding box center [985, 578] width 137 height 33
select select "COMPLIANCE"
click at [1185, 520] on textarea at bounding box center [1260, 507] width 411 height 61
paste textarea "TKtE9GuFHKpcEh1aHkaWCvyW9v6Z7Ve3vi"
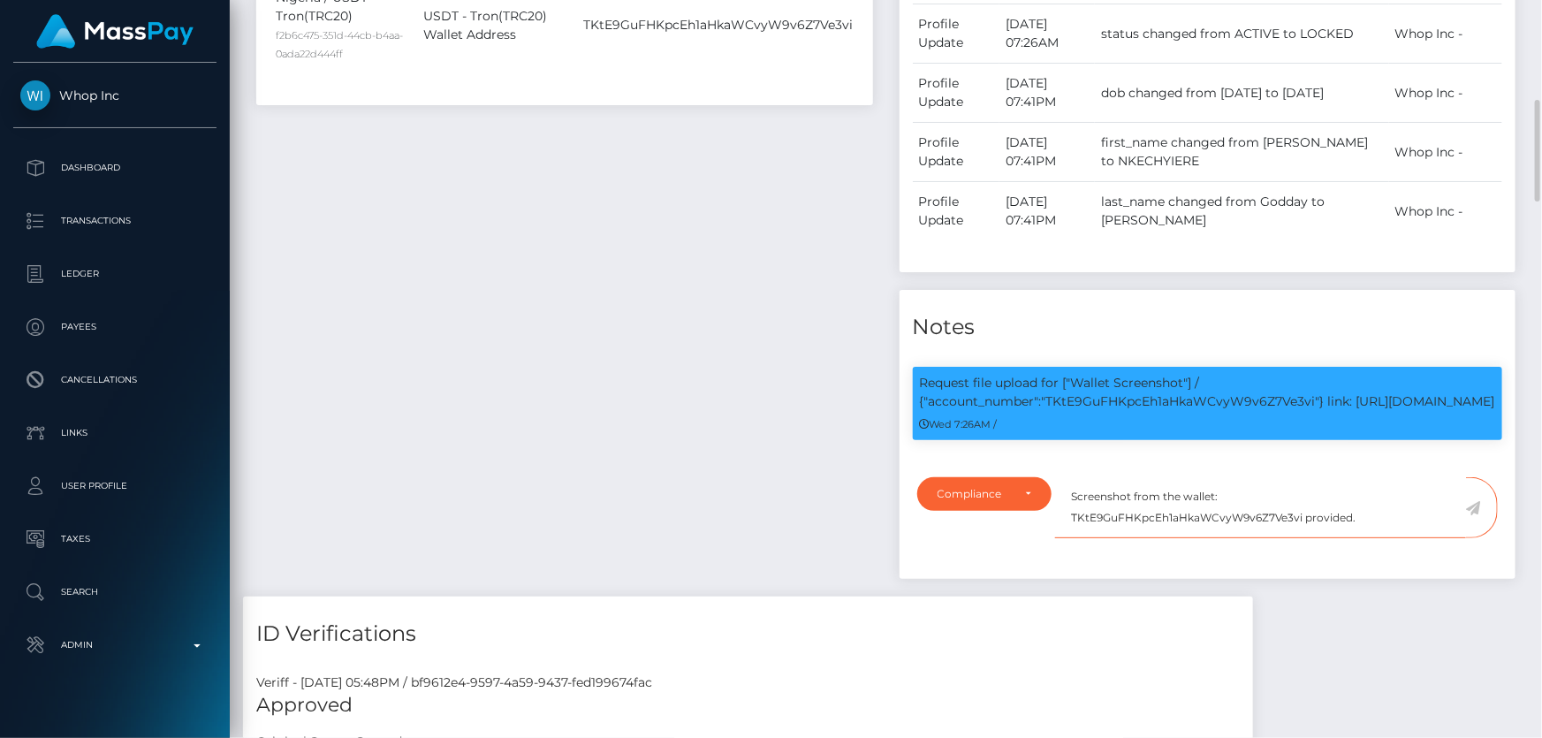
type textarea "Screenshot from the wallet: TKtE9GuFHKpcEh1aHkaWCvyW9v6Z7Ve3vi provided."
click at [1475, 515] on icon at bounding box center [1473, 508] width 15 height 14
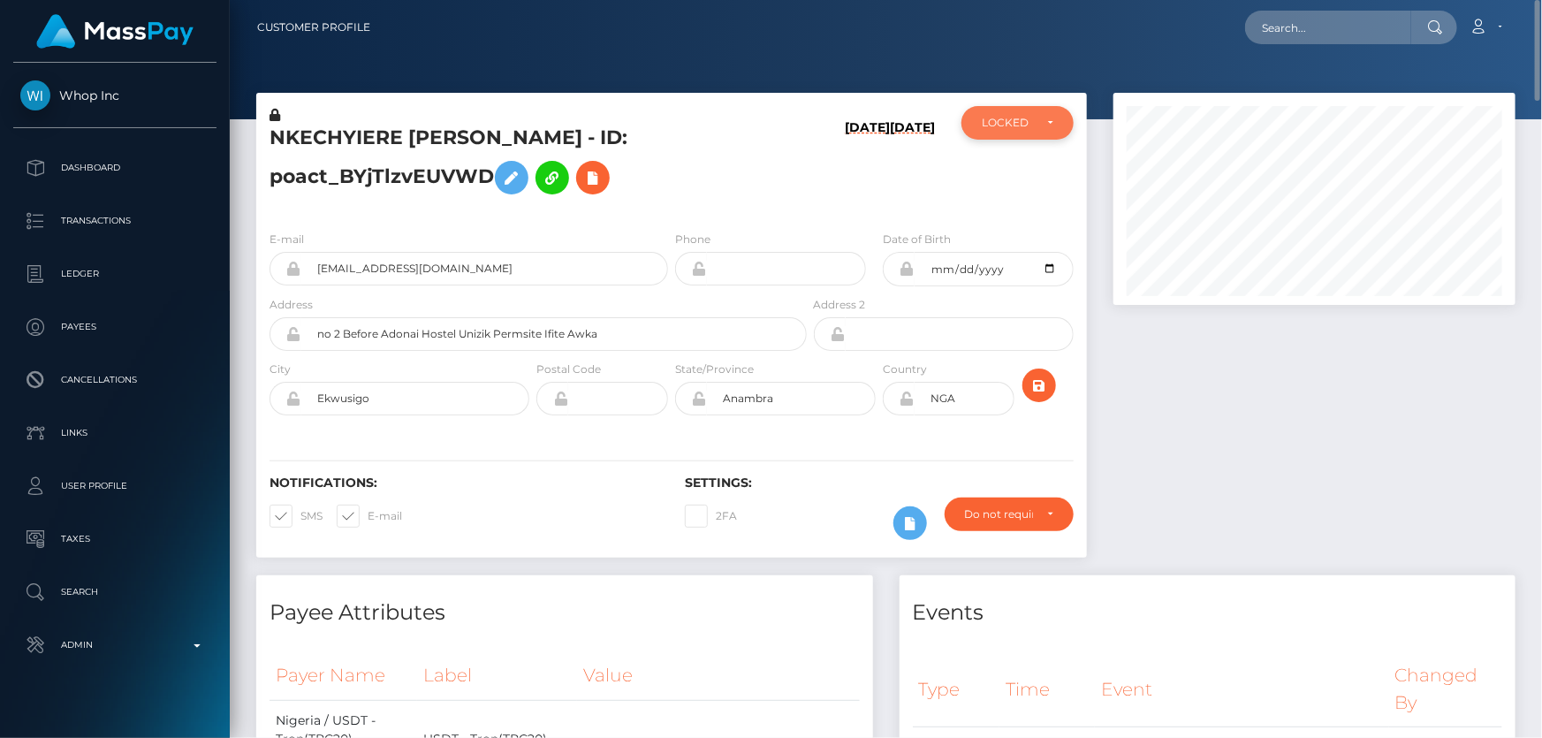
click at [1011, 112] on div "LOCKED" at bounding box center [1017, 123] width 112 height 34
click at [1006, 177] on span "ACTIVE" at bounding box center [1002, 171] width 40 height 16
select select "ACTIVE"
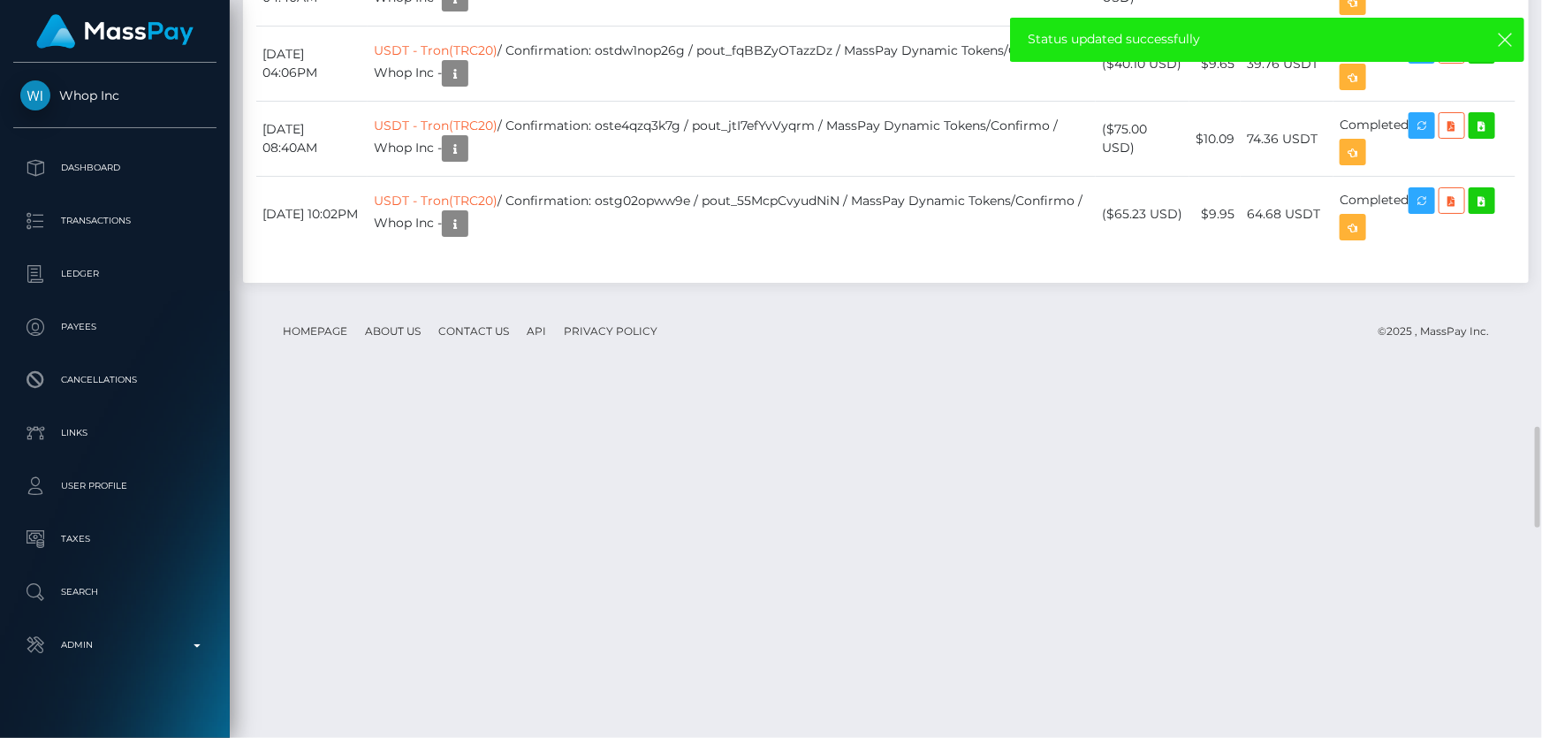
scroll to position [3534, 0]
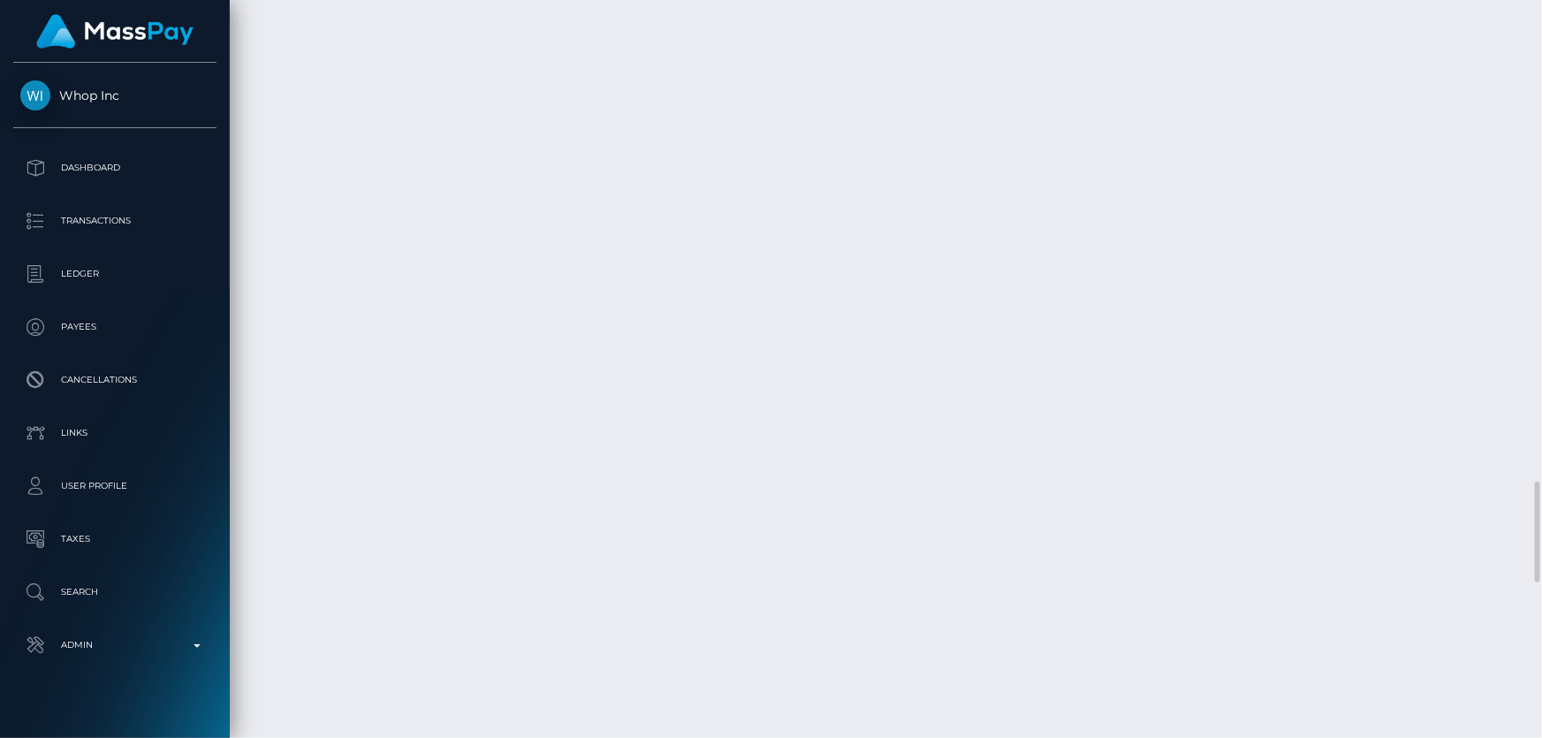
checkbox input "true"
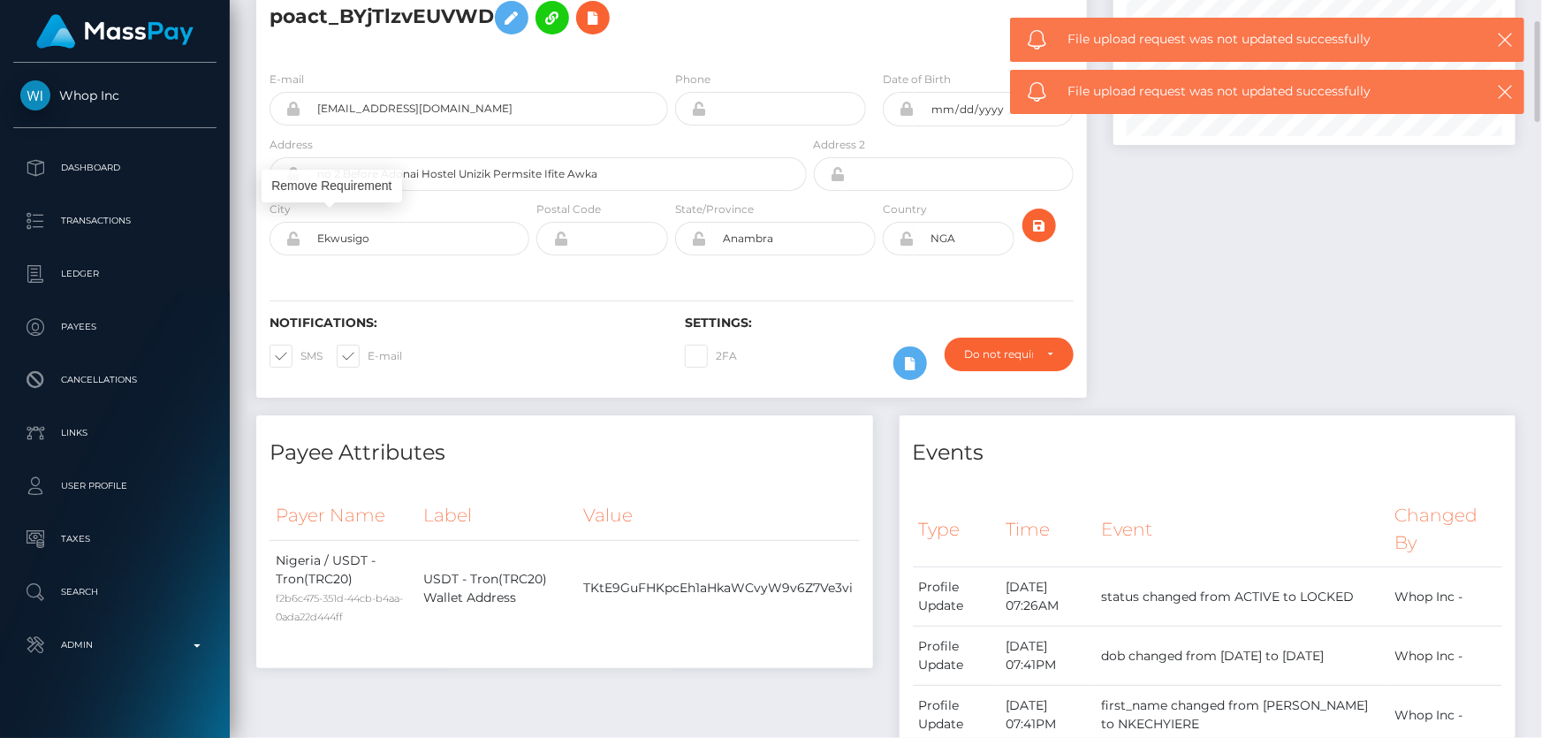
scroll to position [0, 0]
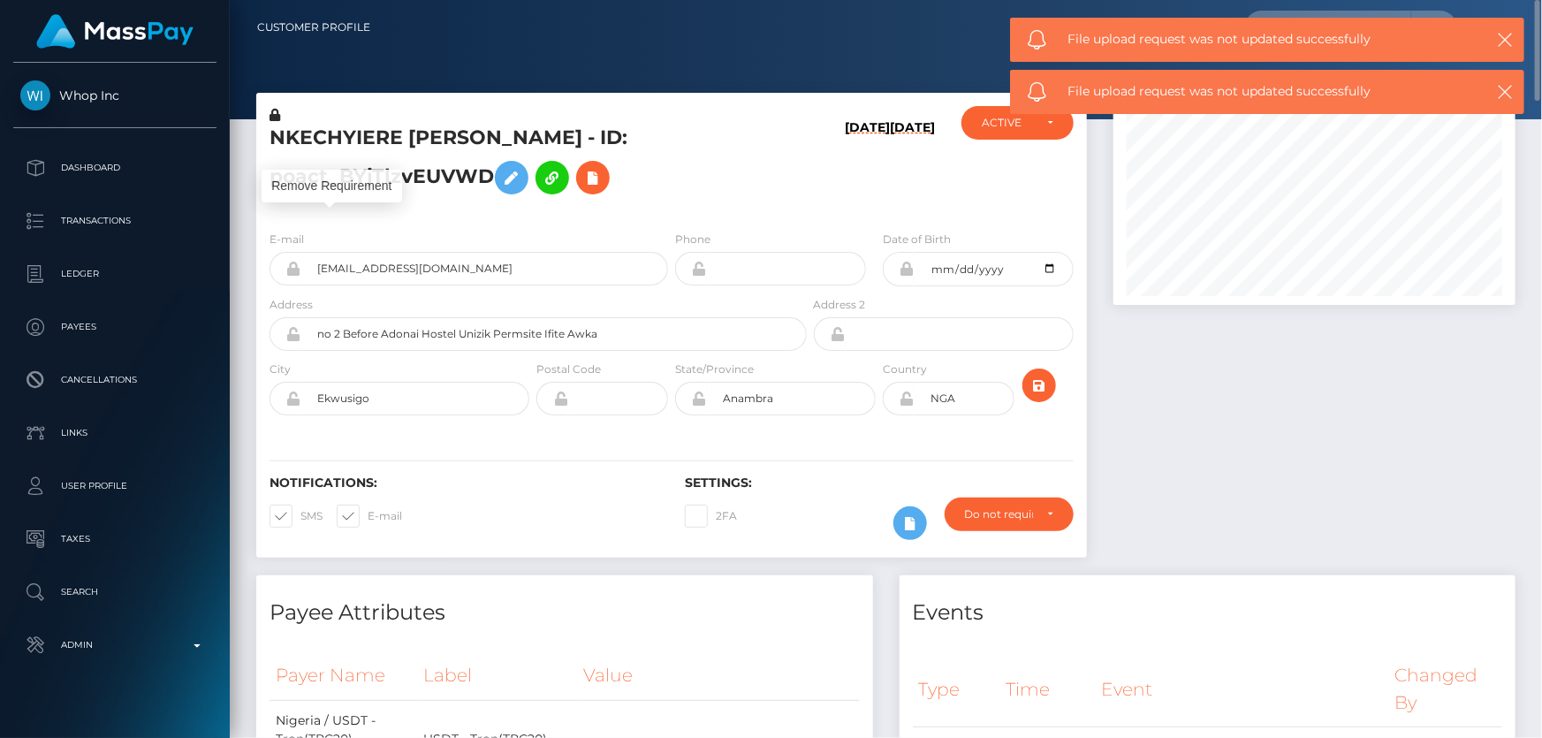
click at [860, 167] on h6 "[DATE]" at bounding box center [867, 164] width 45 height 89
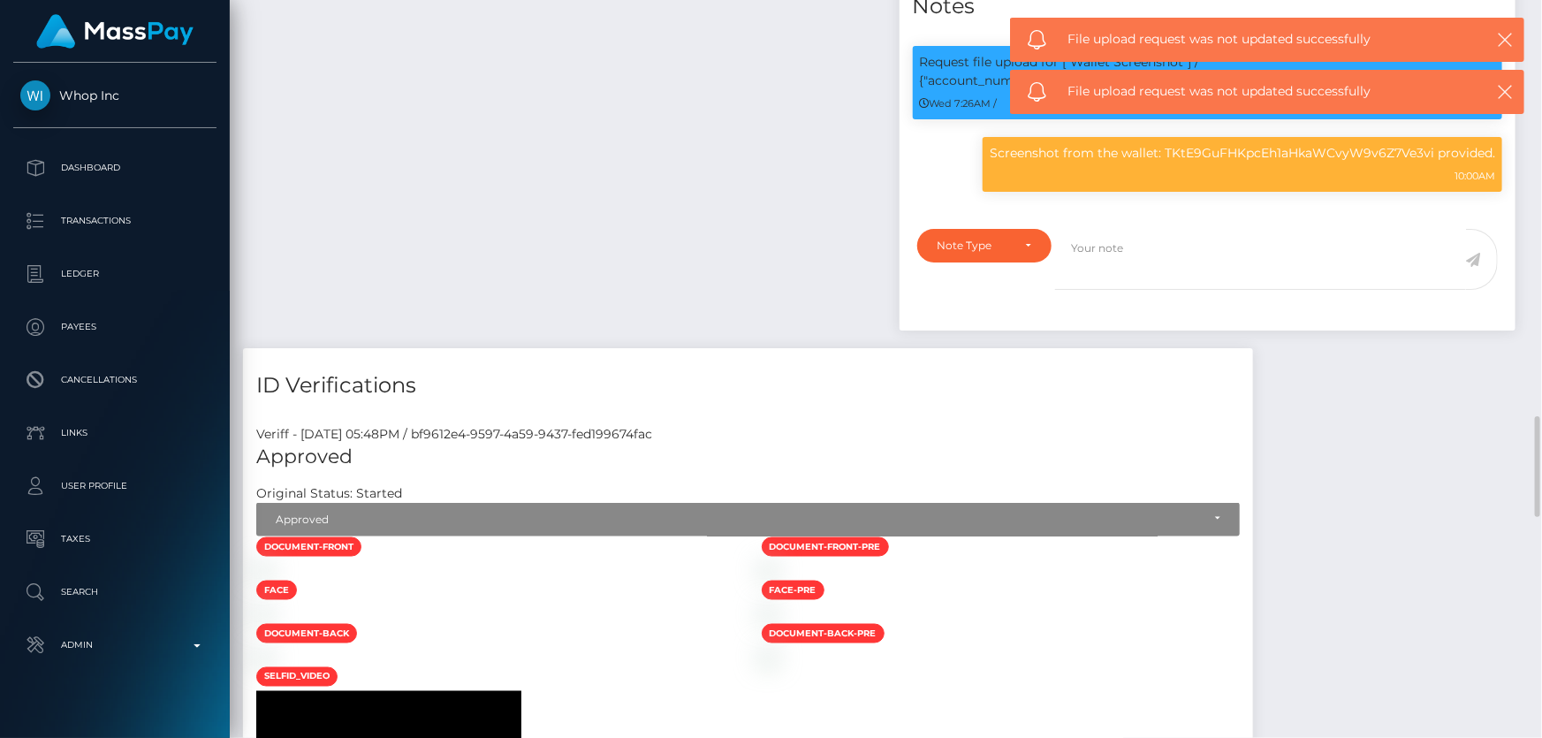
scroll to position [1284, 0]
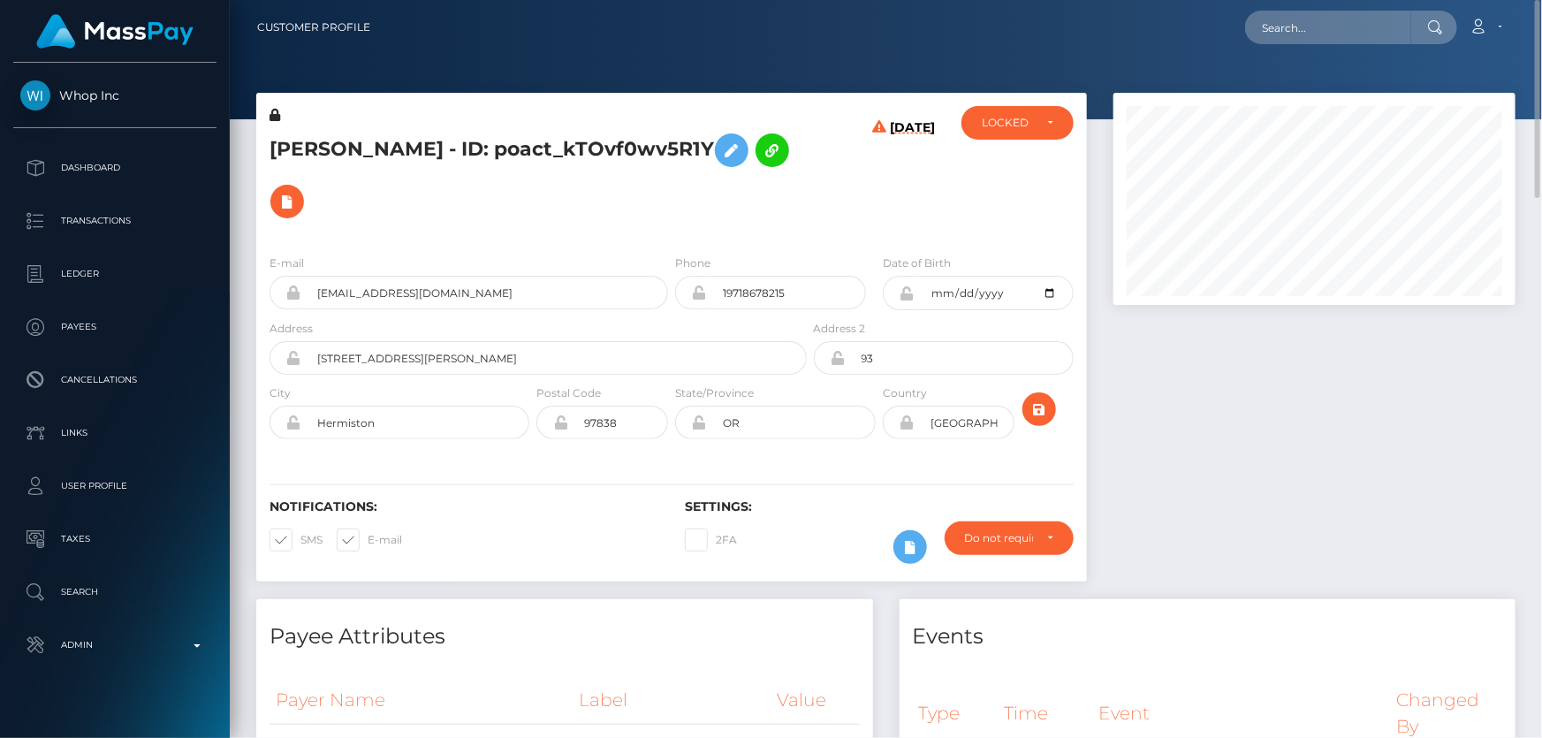
drag, startPoint x: 534, startPoint y: 141, endPoint x: 733, endPoint y: 162, distance: 200.7
click at [733, 162] on h5 "[PERSON_NAME] - ID: poact_kTOvf0wv5R1Y" at bounding box center [532, 176] width 527 height 102
click at [621, 206] on h5 "[PERSON_NAME] - ID: poact_kTOvf0wv5R1Y" at bounding box center [532, 176] width 527 height 102
drag, startPoint x: 479, startPoint y: 150, endPoint x: 273, endPoint y: 141, distance: 206.0
click at [273, 141] on h5 "[PERSON_NAME] - ID: poact_kTOvf0wv5R1Y" at bounding box center [532, 176] width 527 height 102
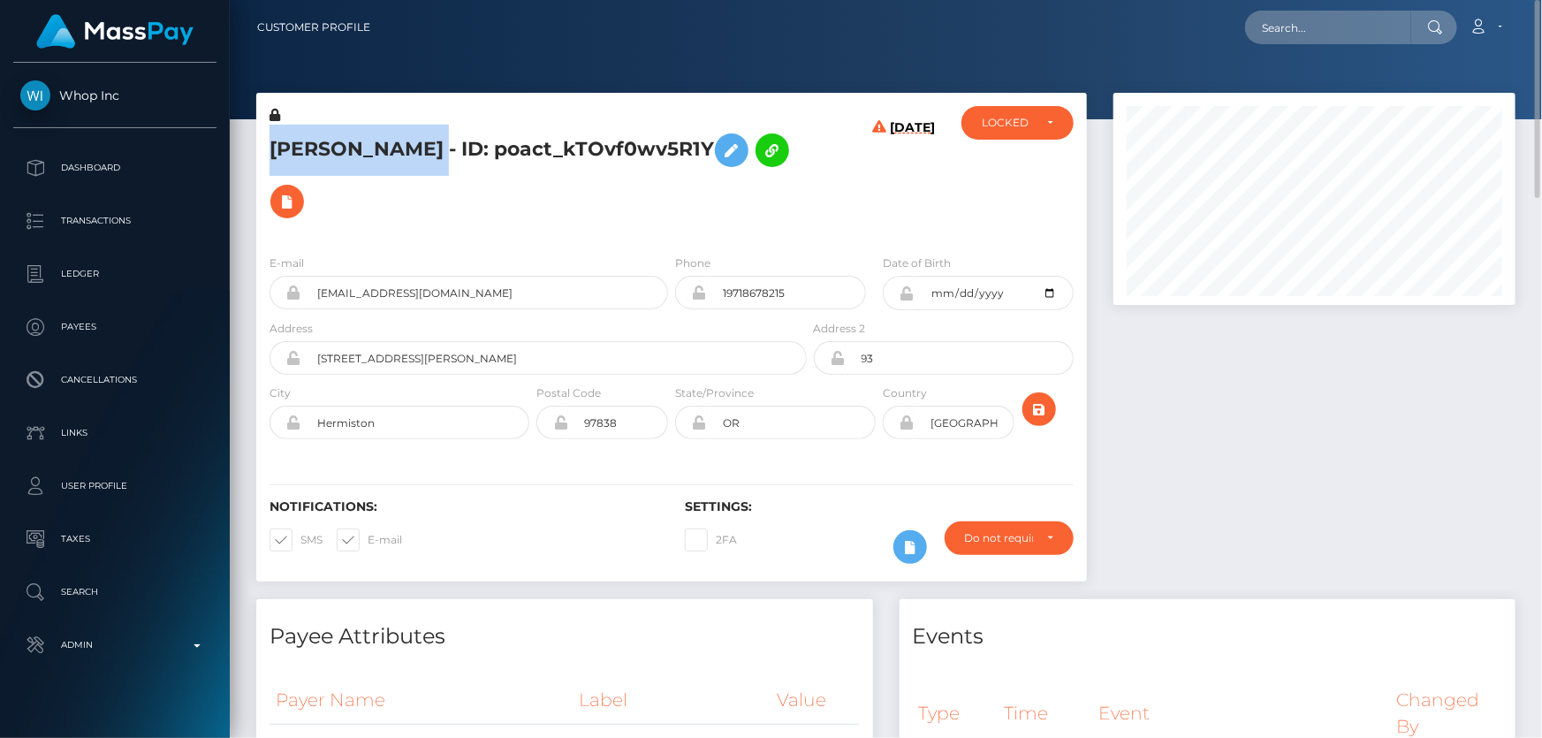
copy h5 "ANTHONY CARRILLO"
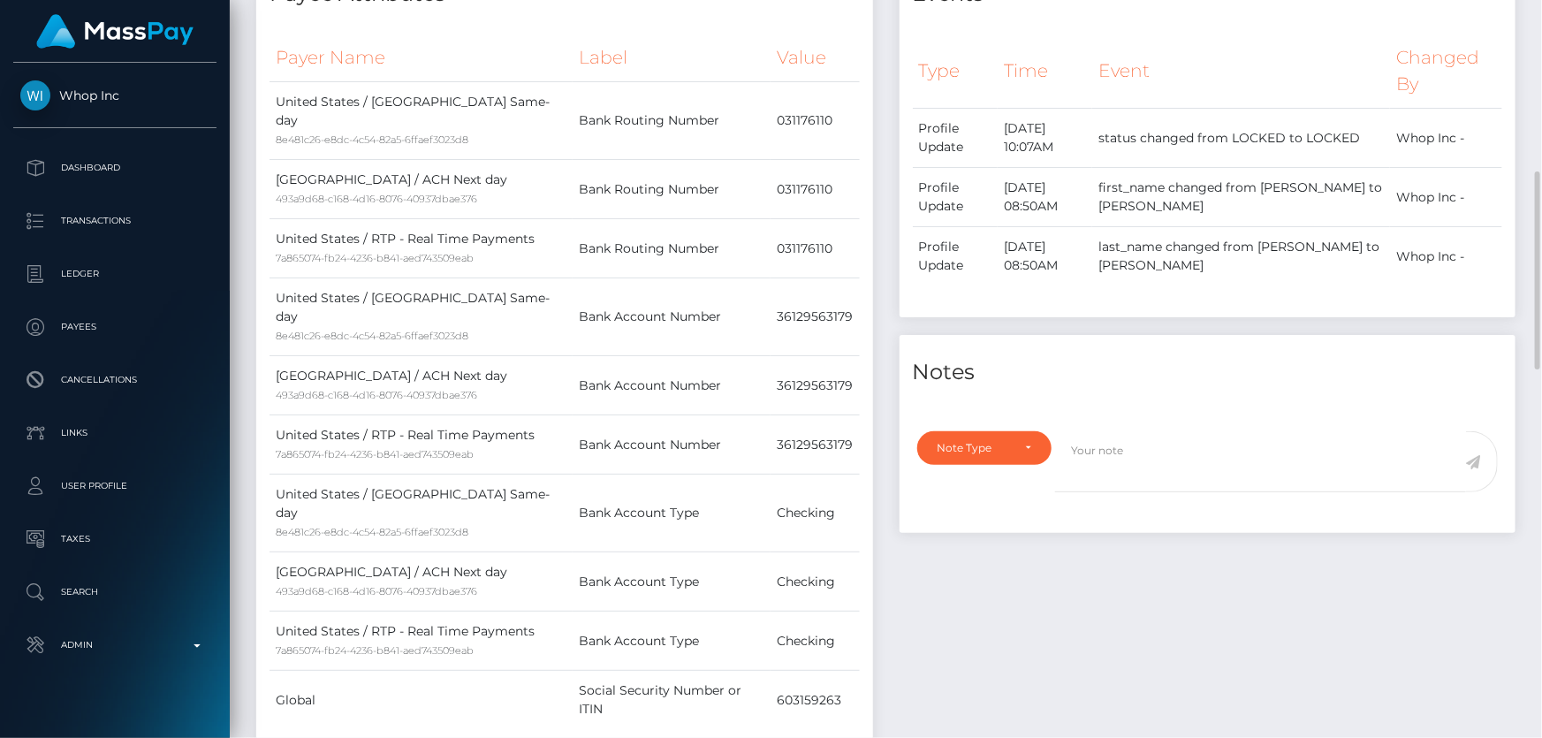
scroll to position [883, 0]
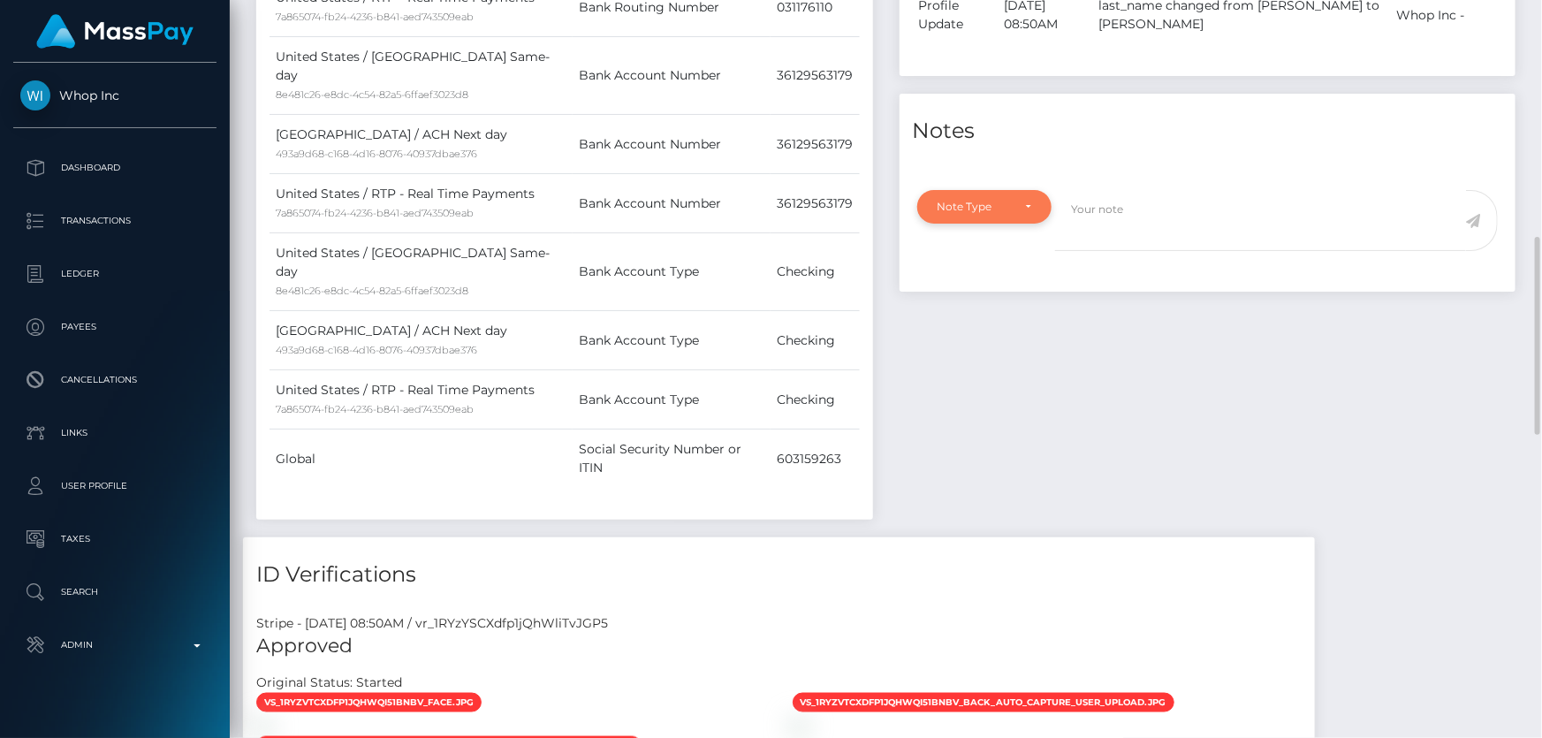
click at [992, 218] on div "Note Type" at bounding box center [984, 207] width 135 height 34
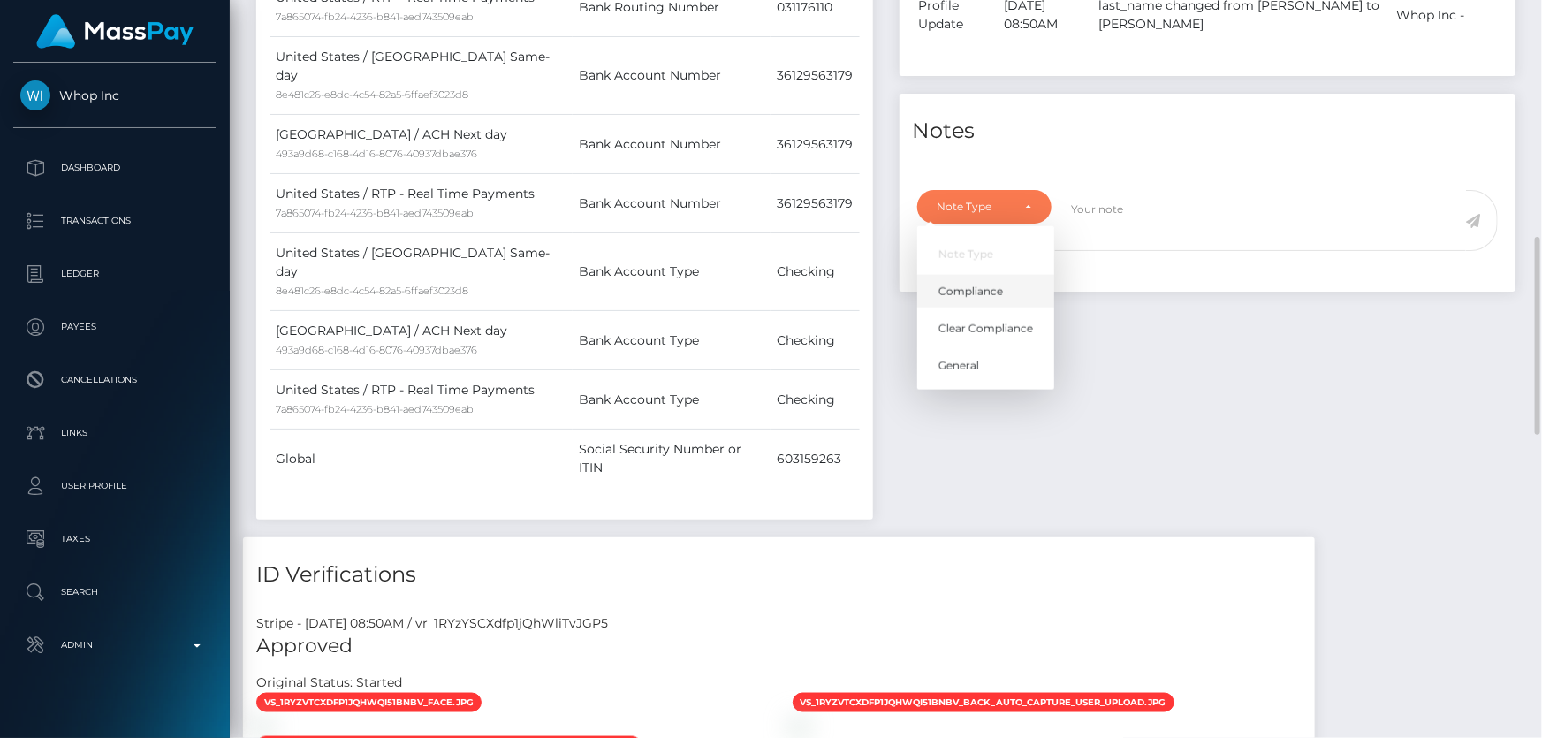
scroll to position [212, 401]
click at [992, 327] on span "Clear Compliance" at bounding box center [985, 329] width 95 height 16
select select "CLEAR_COMPLIANCE"
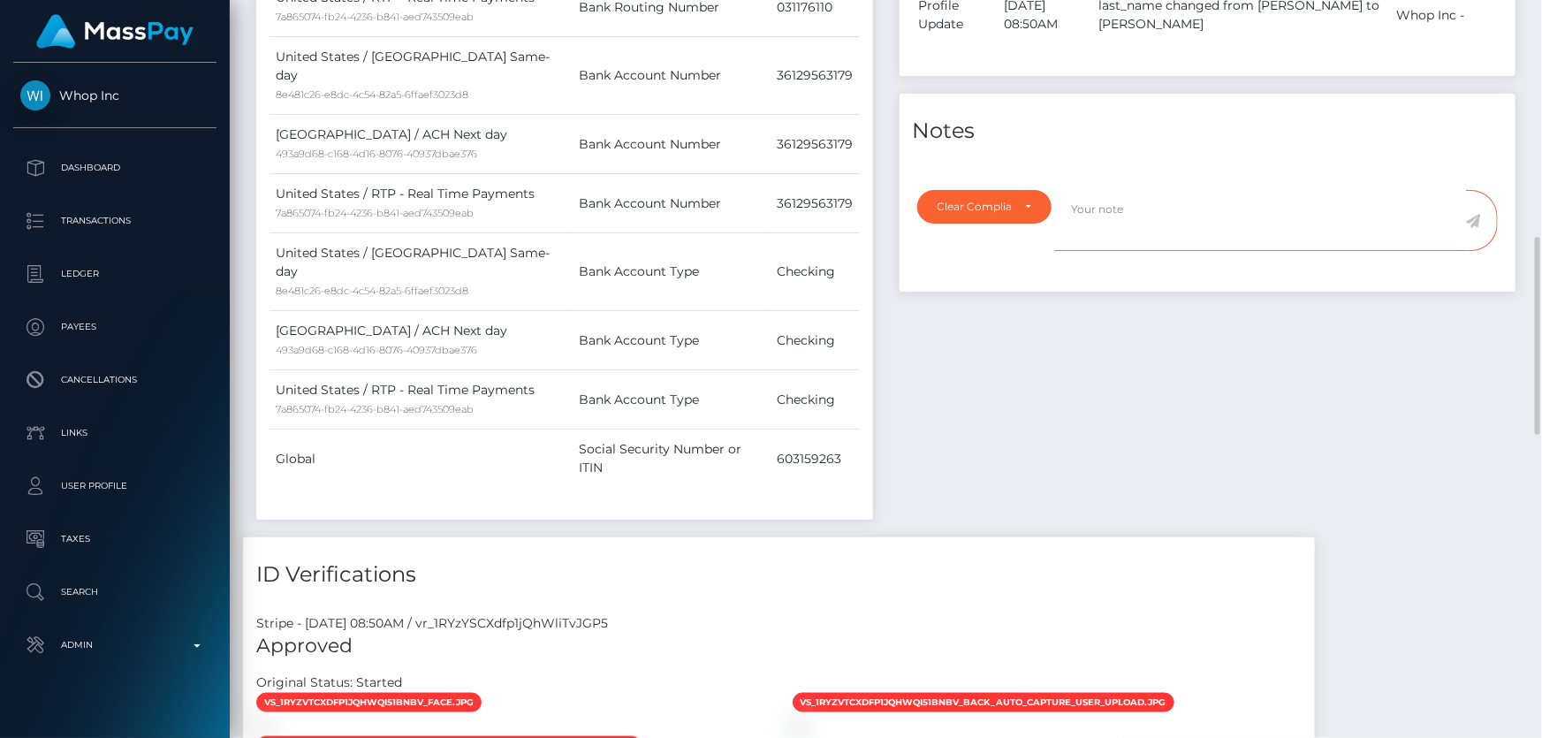
paste textarea "The hit refers to a person with a different First Name ( Anderson ) and a diffe…"
click at [1286, 229] on textarea "The hit refers to a person with a different First Name ( Anderson ) and a diffe…" at bounding box center [1260, 220] width 411 height 61
type textarea "The hit refers to a person with a different First Name ( Anderson ) and a diffe…"
drag, startPoint x: 1472, startPoint y: 223, endPoint x: 1456, endPoint y: 236, distance: 20.1
click at [1472, 223] on icon at bounding box center [1473, 221] width 15 height 14
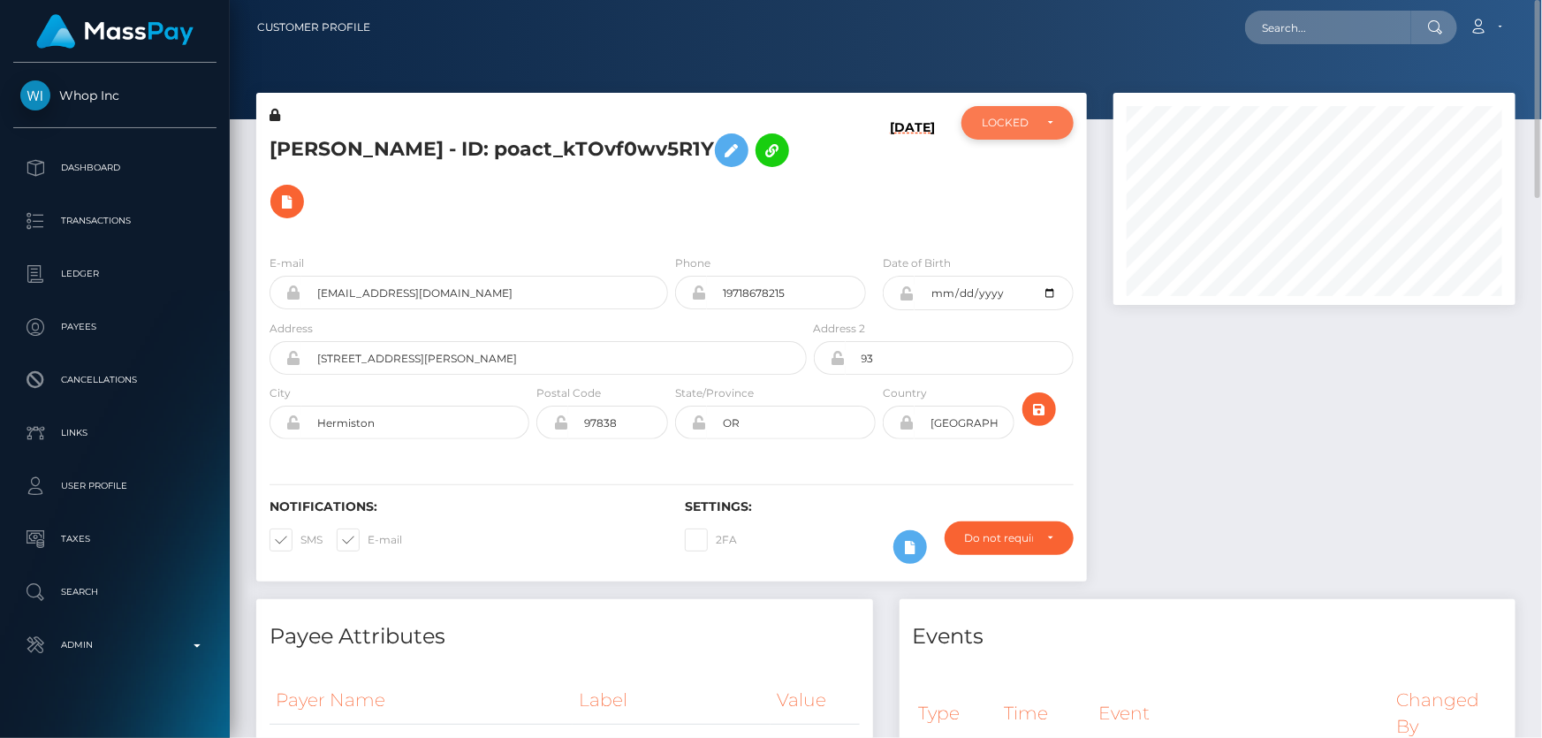
click at [1009, 131] on div "LOCKED" at bounding box center [1017, 123] width 112 height 34
click at [995, 174] on span "ACTIVE" at bounding box center [1002, 171] width 40 height 16
select select "ACTIVE"
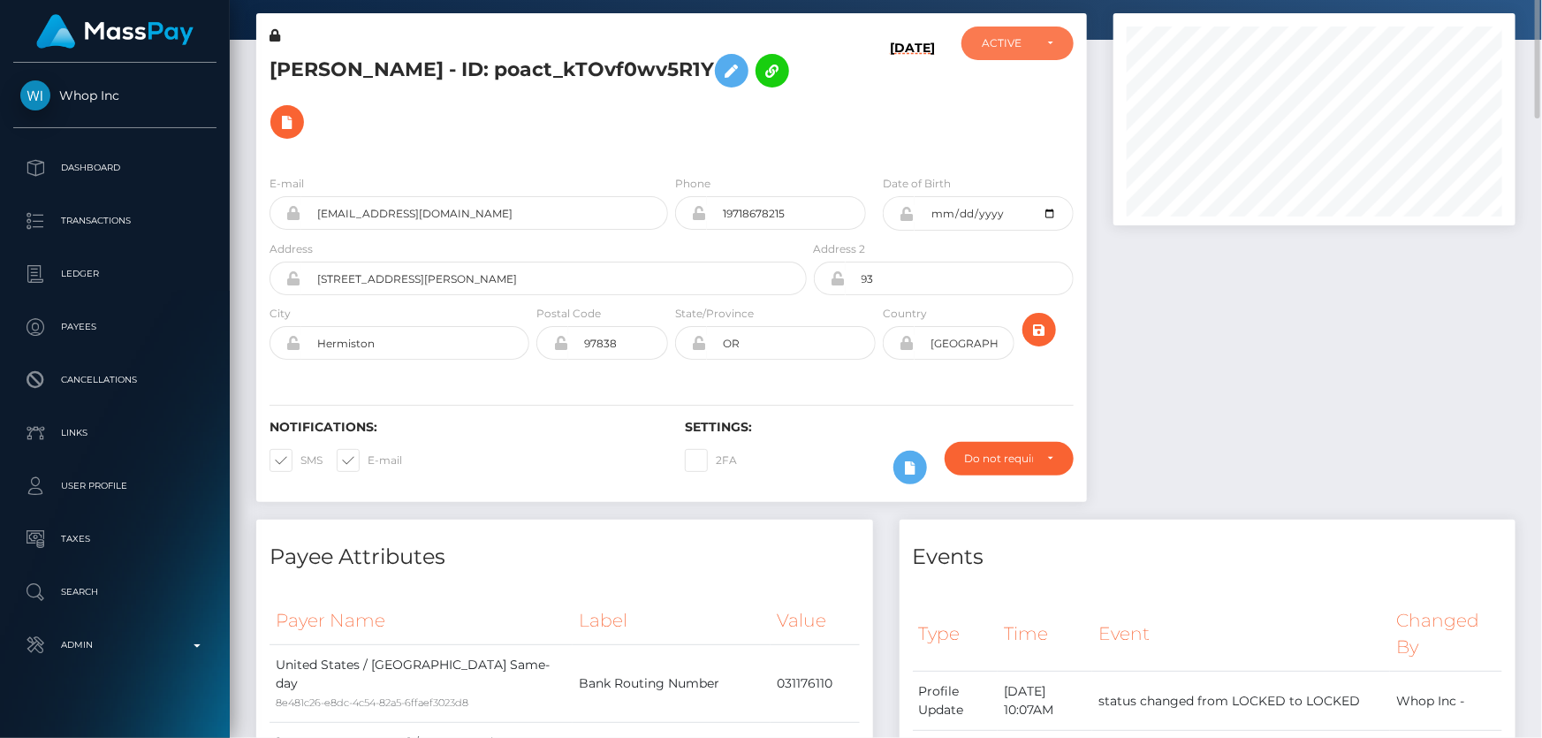
scroll to position [0, 0]
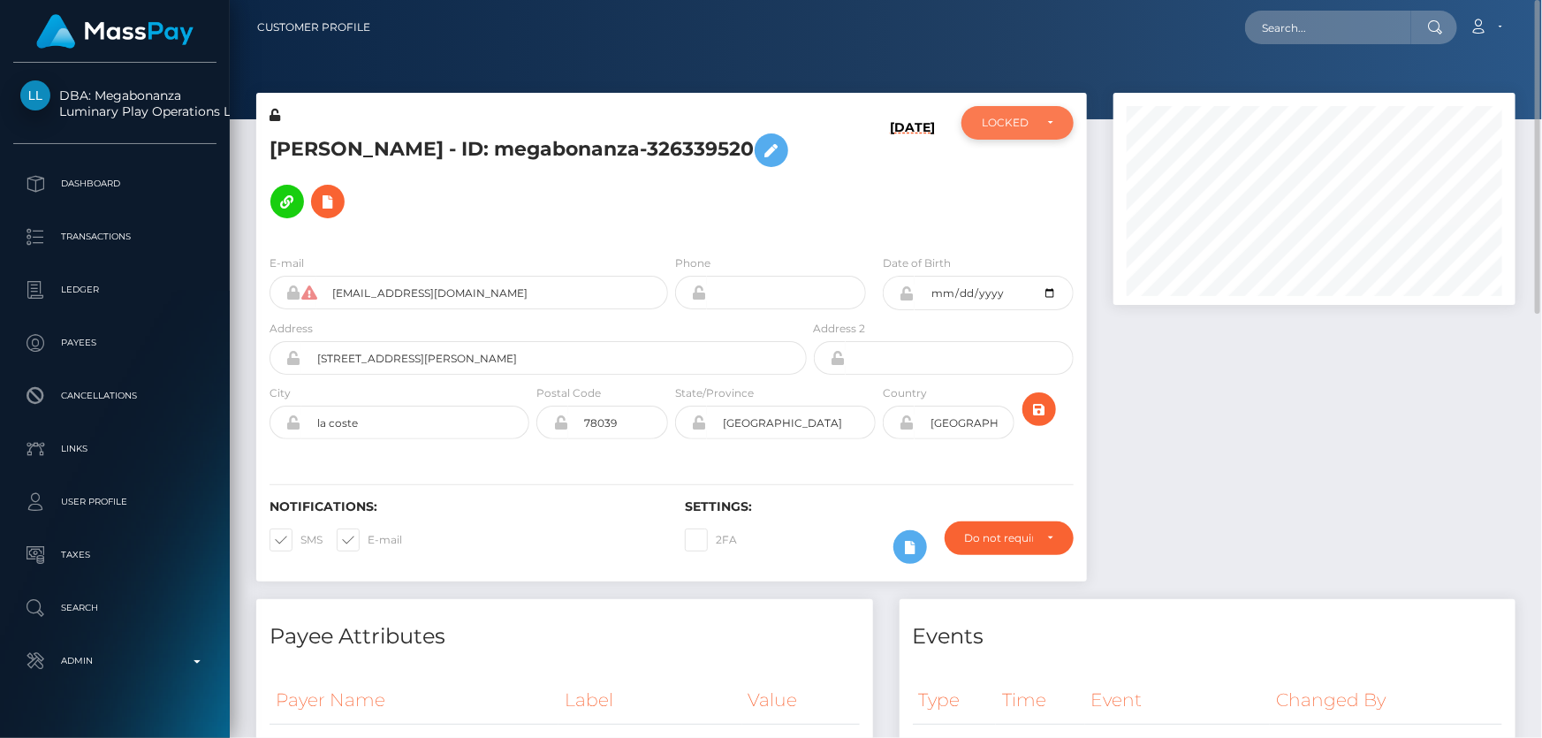
click at [1019, 116] on div "LOCKED" at bounding box center [1006, 123] width 51 height 14
click at [1025, 163] on link "ACTIVE" at bounding box center [1017, 170] width 112 height 33
select select "ACTIVE"
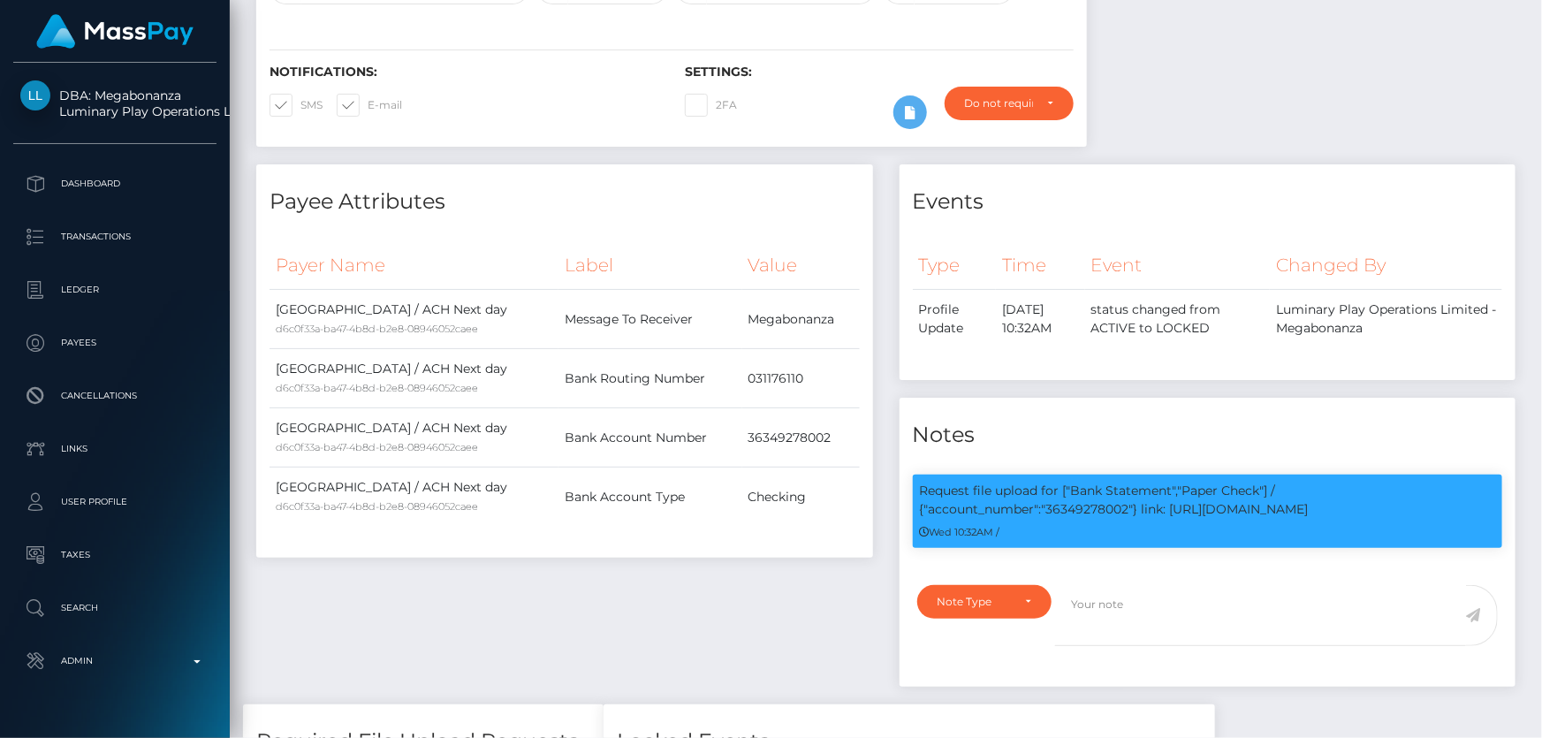
scroll to position [34, 0]
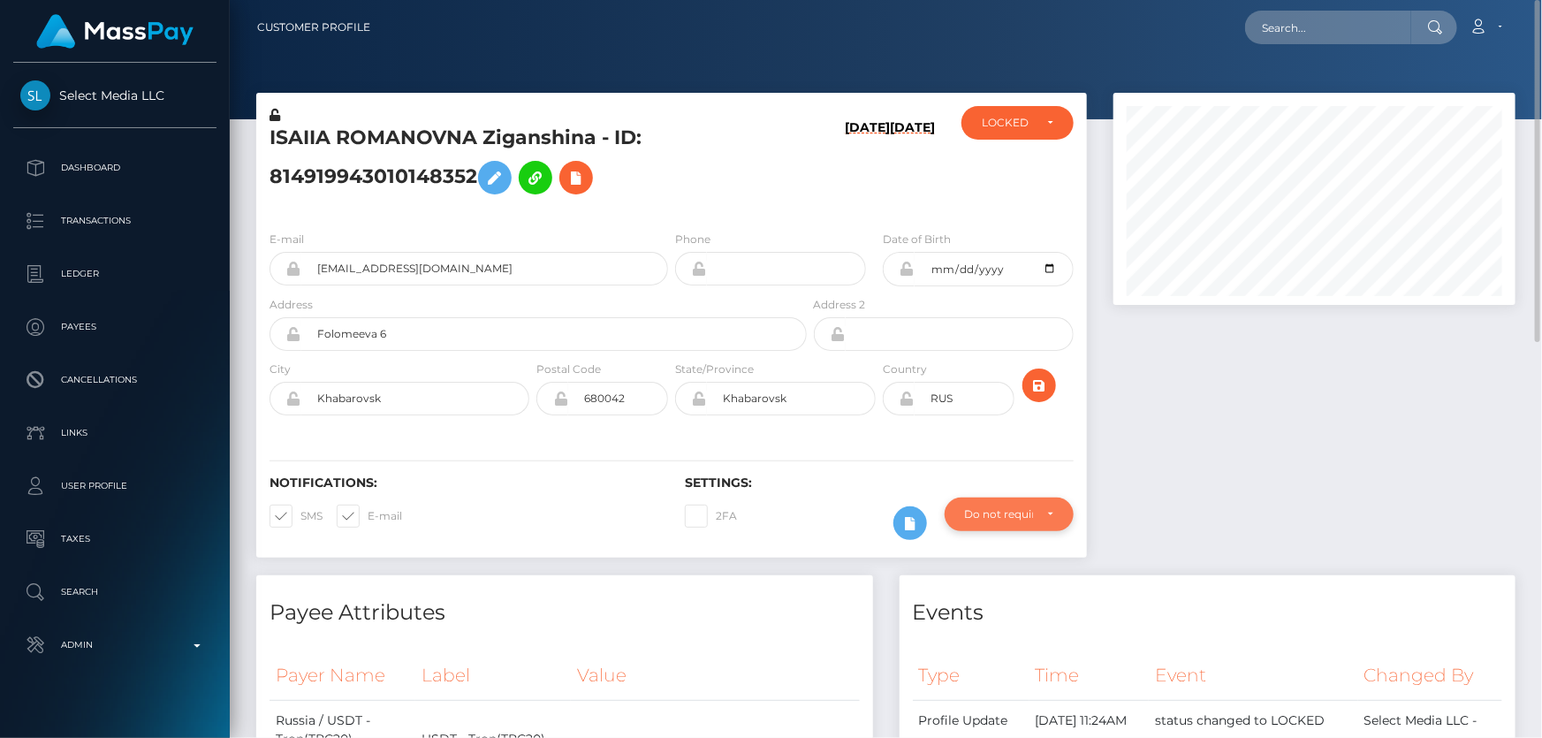
click at [1006, 513] on div "Do not require" at bounding box center [999, 514] width 68 height 14
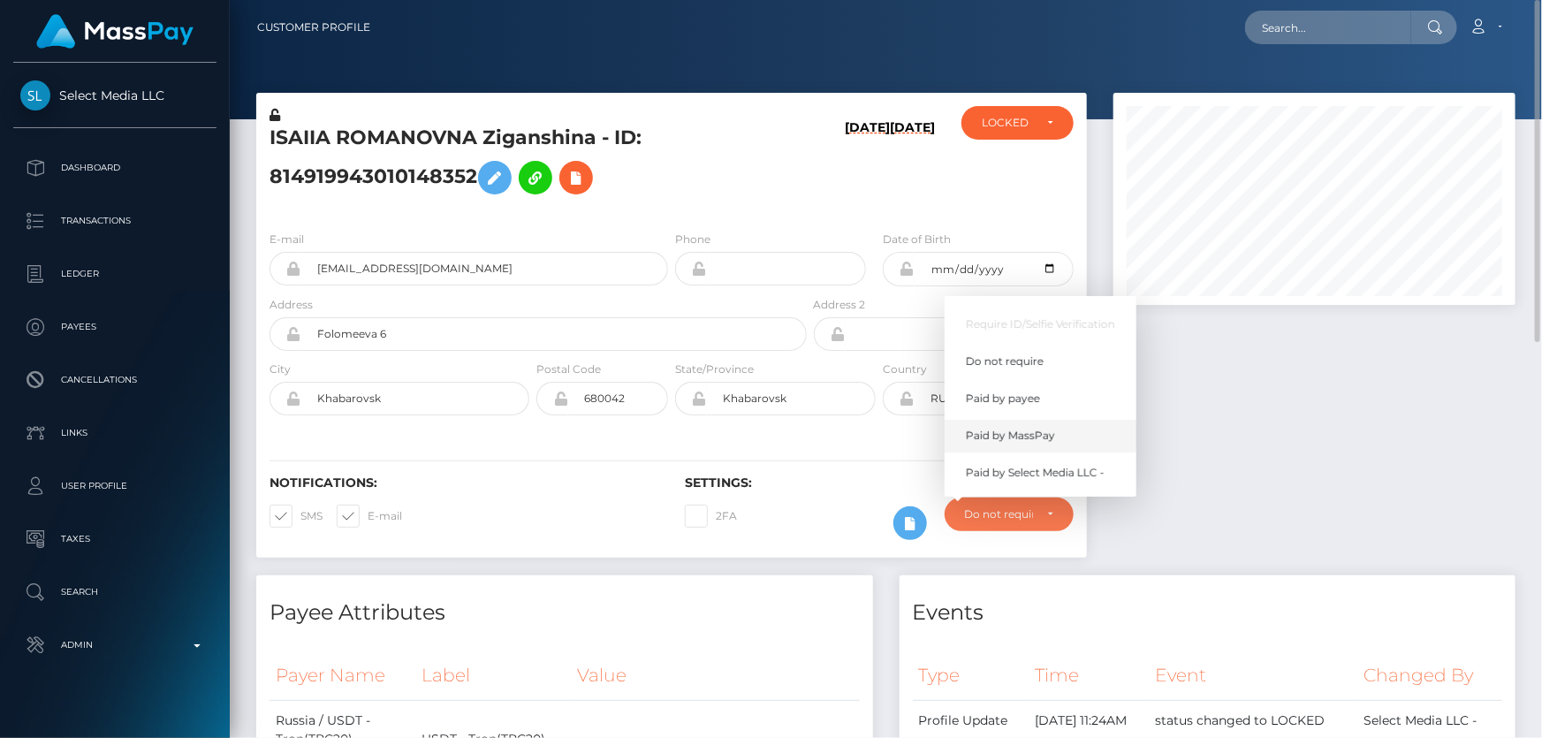
click at [1042, 435] on span "Paid by MassPay" at bounding box center [1010, 436] width 89 height 16
select select "2"
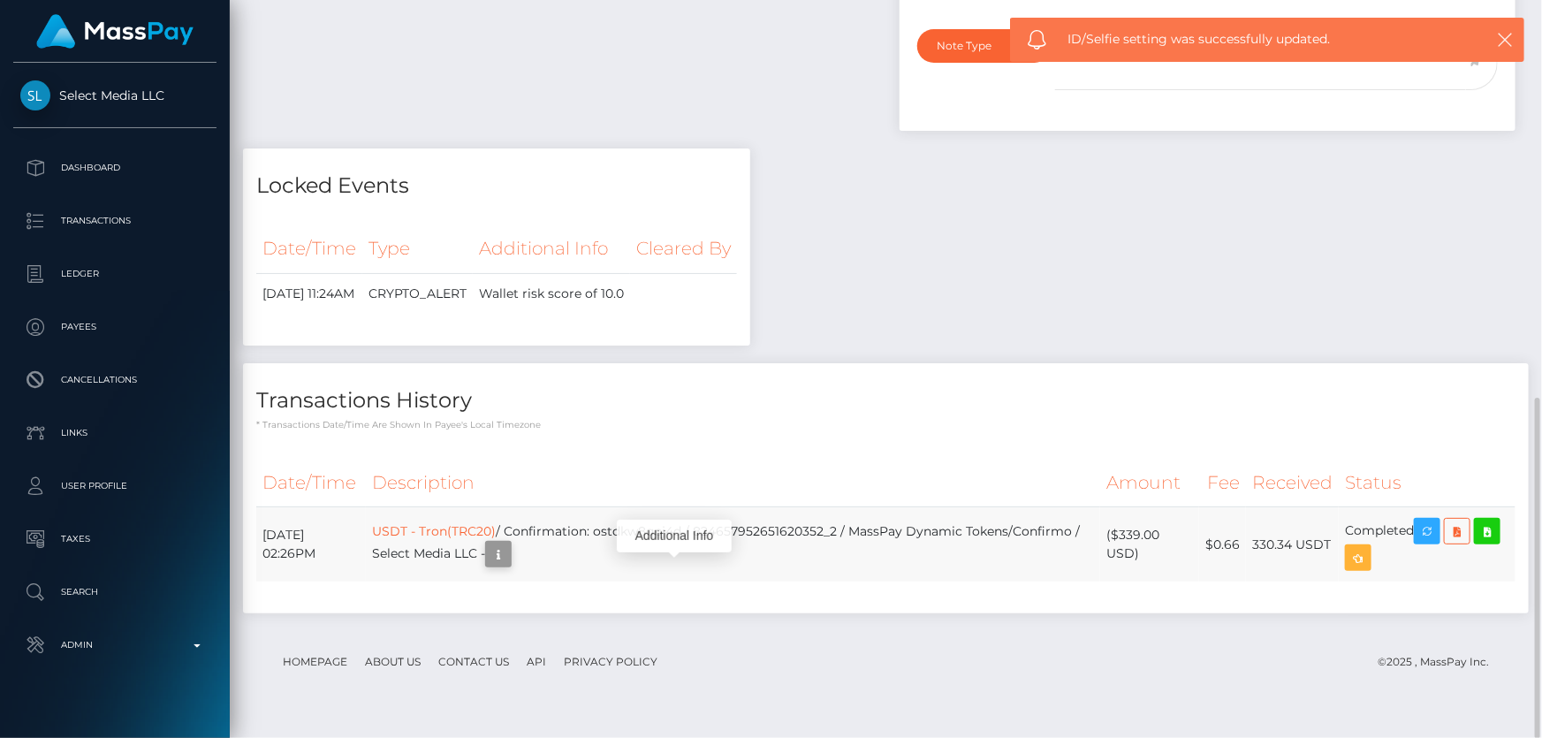
click at [509, 565] on icon "button" at bounding box center [498, 554] width 21 height 22
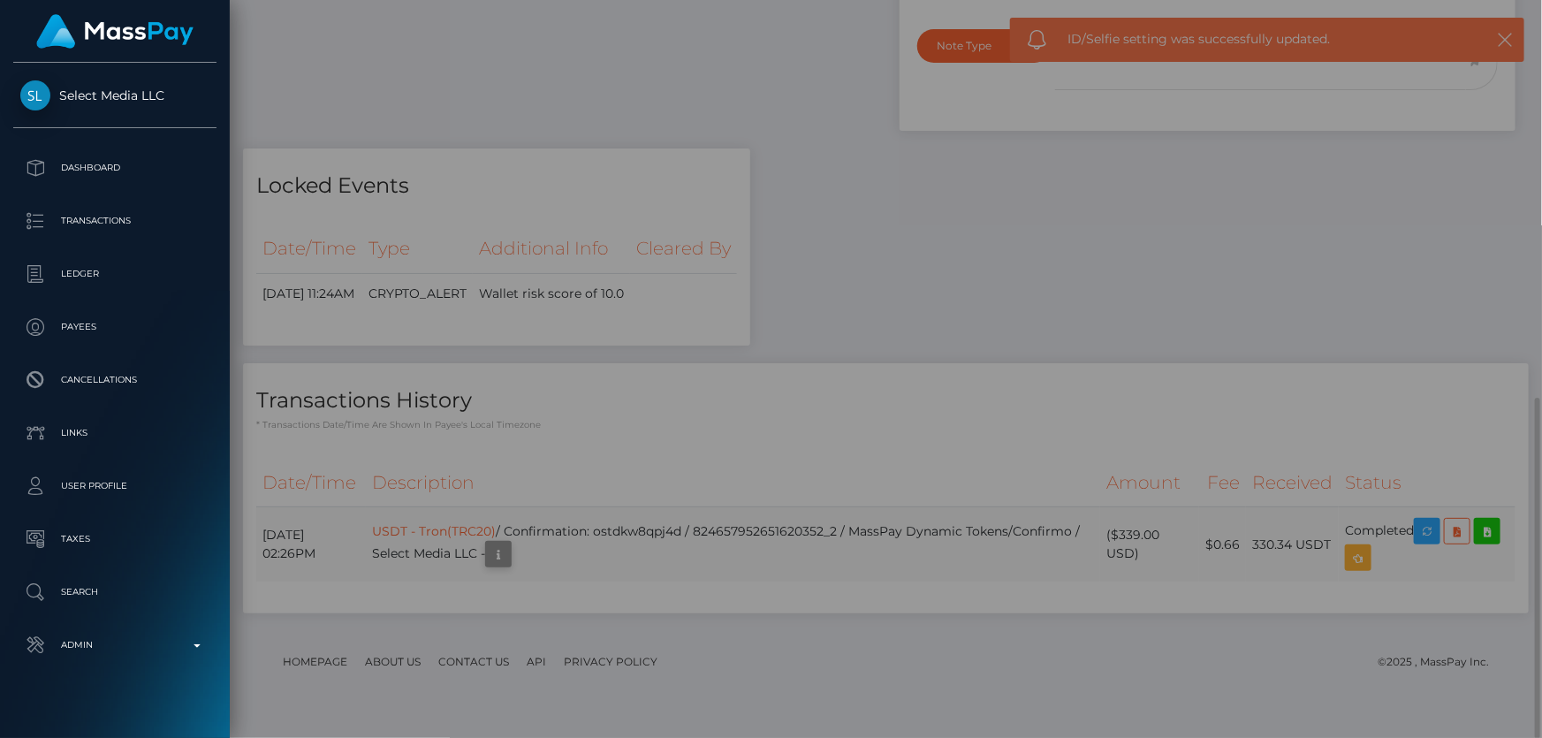
scroll to position [0, 0]
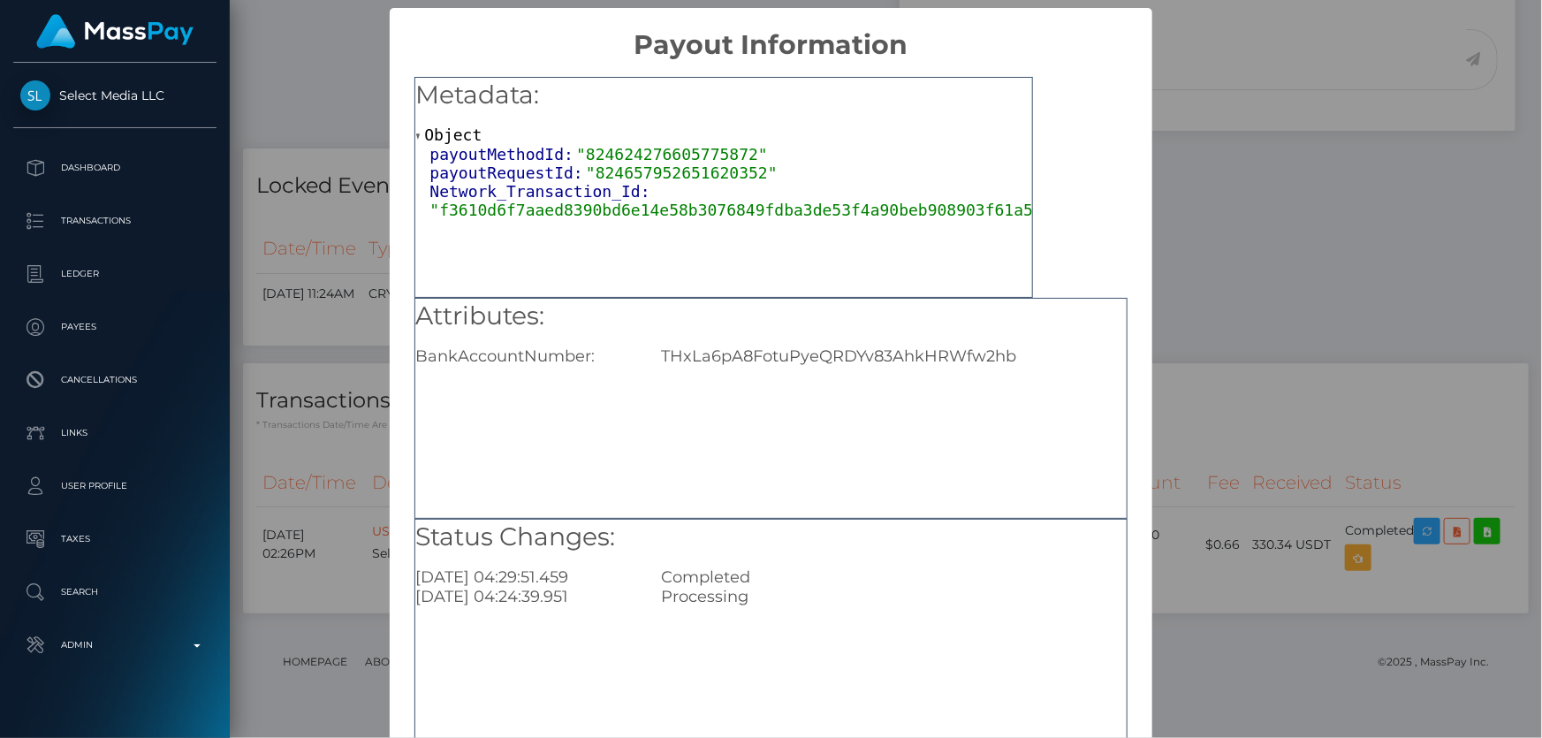
click at [1254, 378] on div "× Payout Information Metadata: Object payoutMethodId: "824624276605775872" payo…" at bounding box center [771, 369] width 1542 height 738
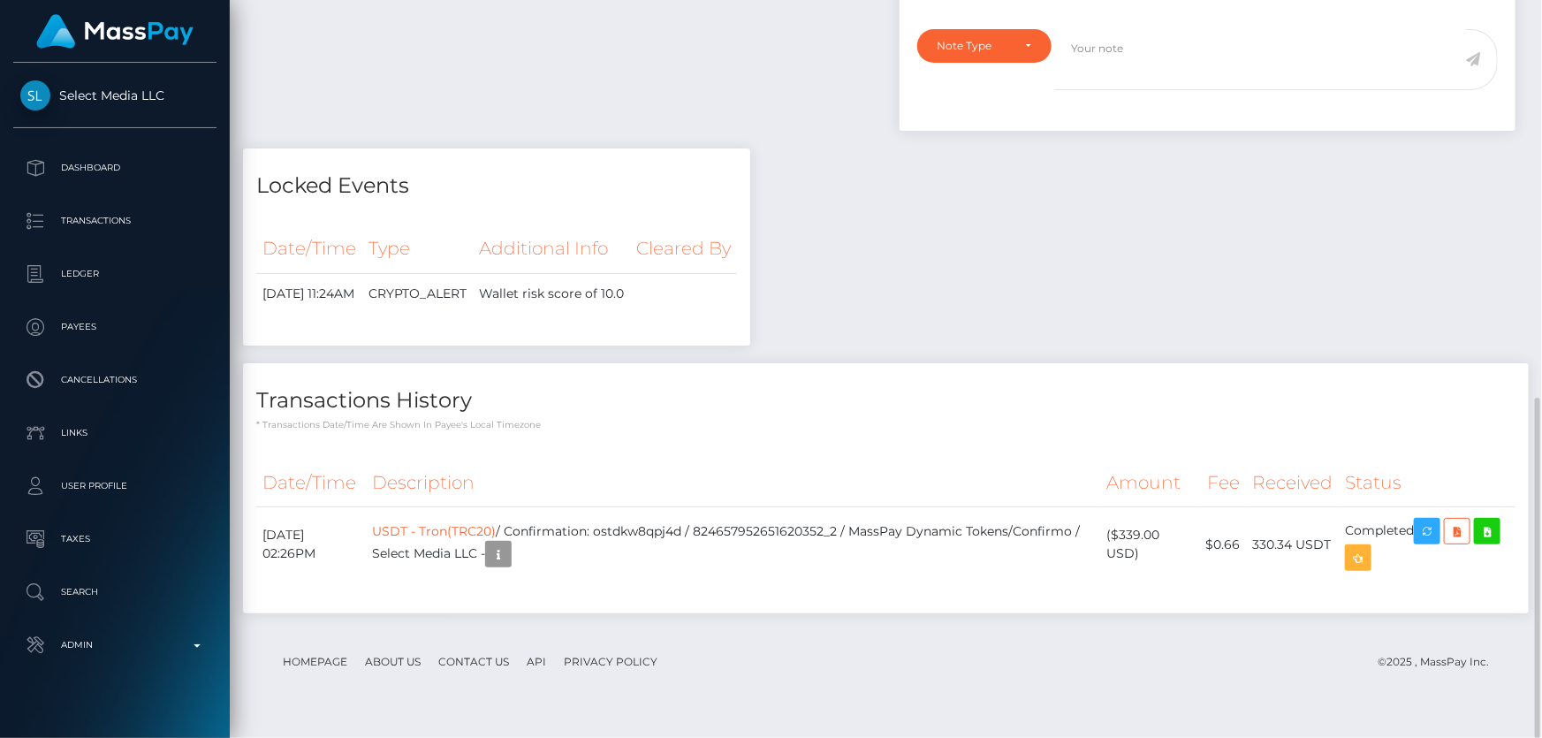
scroll to position [212, 401]
click at [509, 565] on icon "button" at bounding box center [498, 554] width 21 height 22
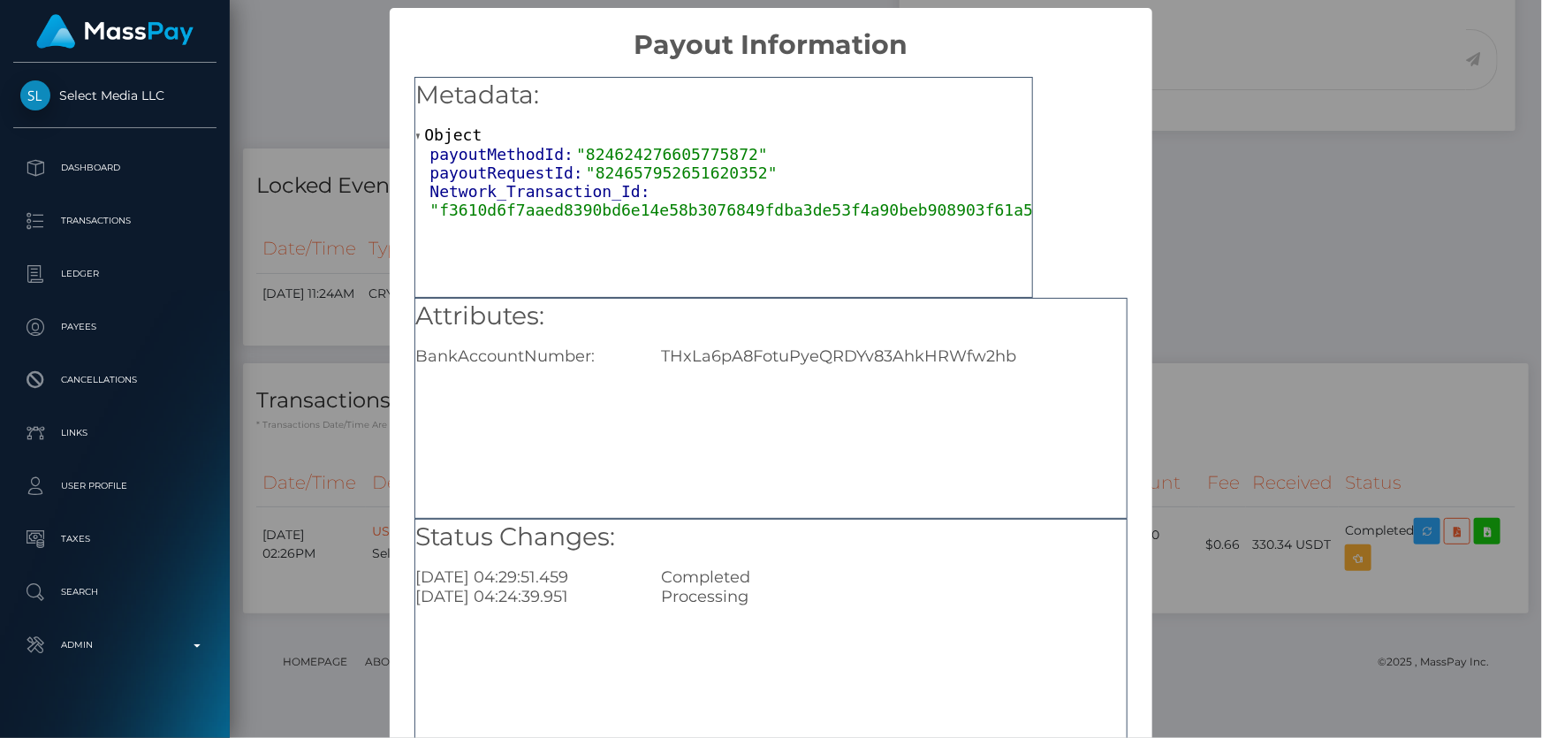
click at [853, 346] on div "THxLa6pA8FotuPyeQRDYv83AhkHRWfw2hb" at bounding box center [893, 355] width 491 height 19
copy div "THxLa6pA8FotuPyeQRDYv83AhkHRWfw2hb"
click at [1240, 424] on div "× Payout Information Metadata: Object payoutMethodId: "824624276605775872" payo…" at bounding box center [771, 369] width 1542 height 738
click at [1208, 383] on div "× Payout Information Metadata: Object payoutMethodId: "824624276605775872" payo…" at bounding box center [771, 369] width 1542 height 738
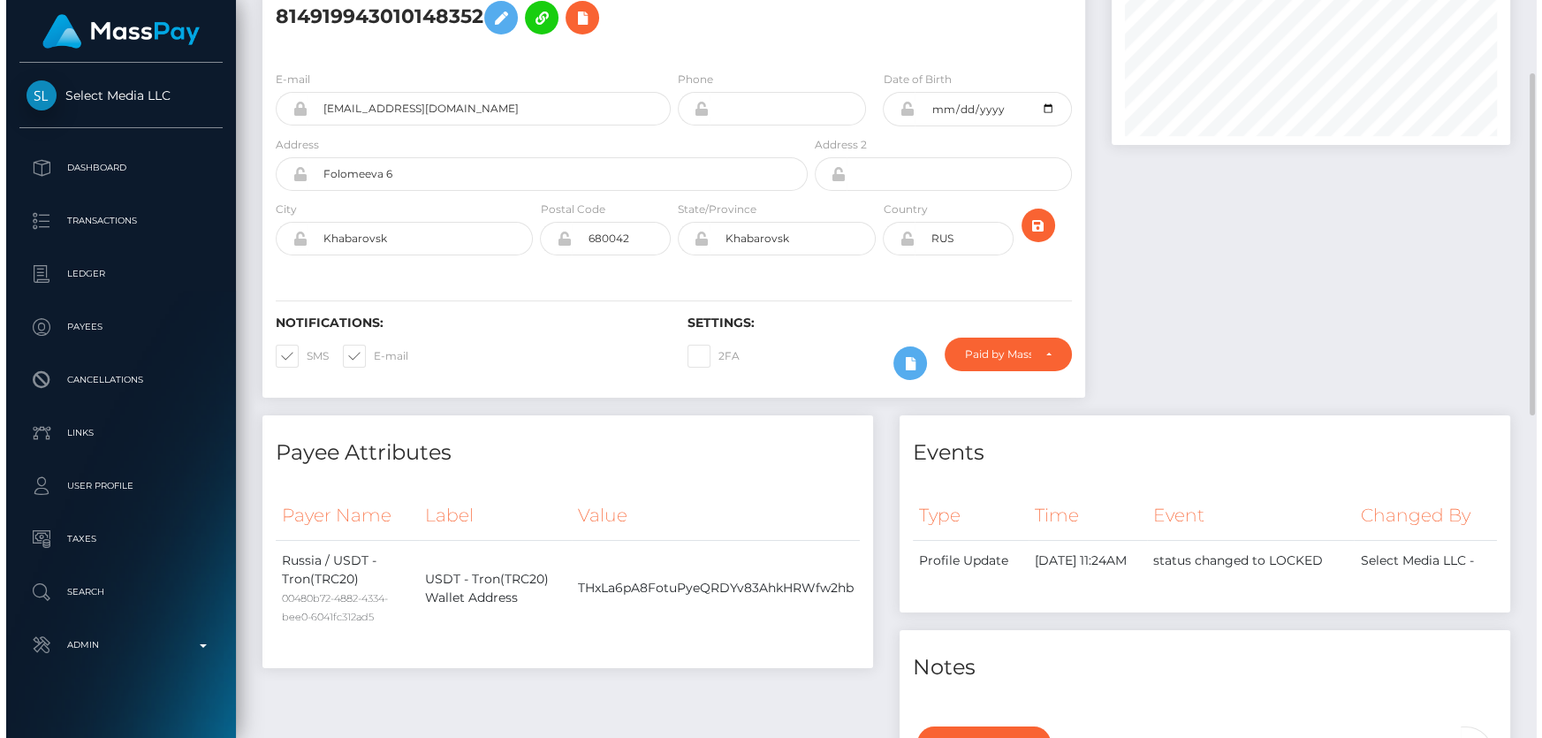
scroll to position [0, 0]
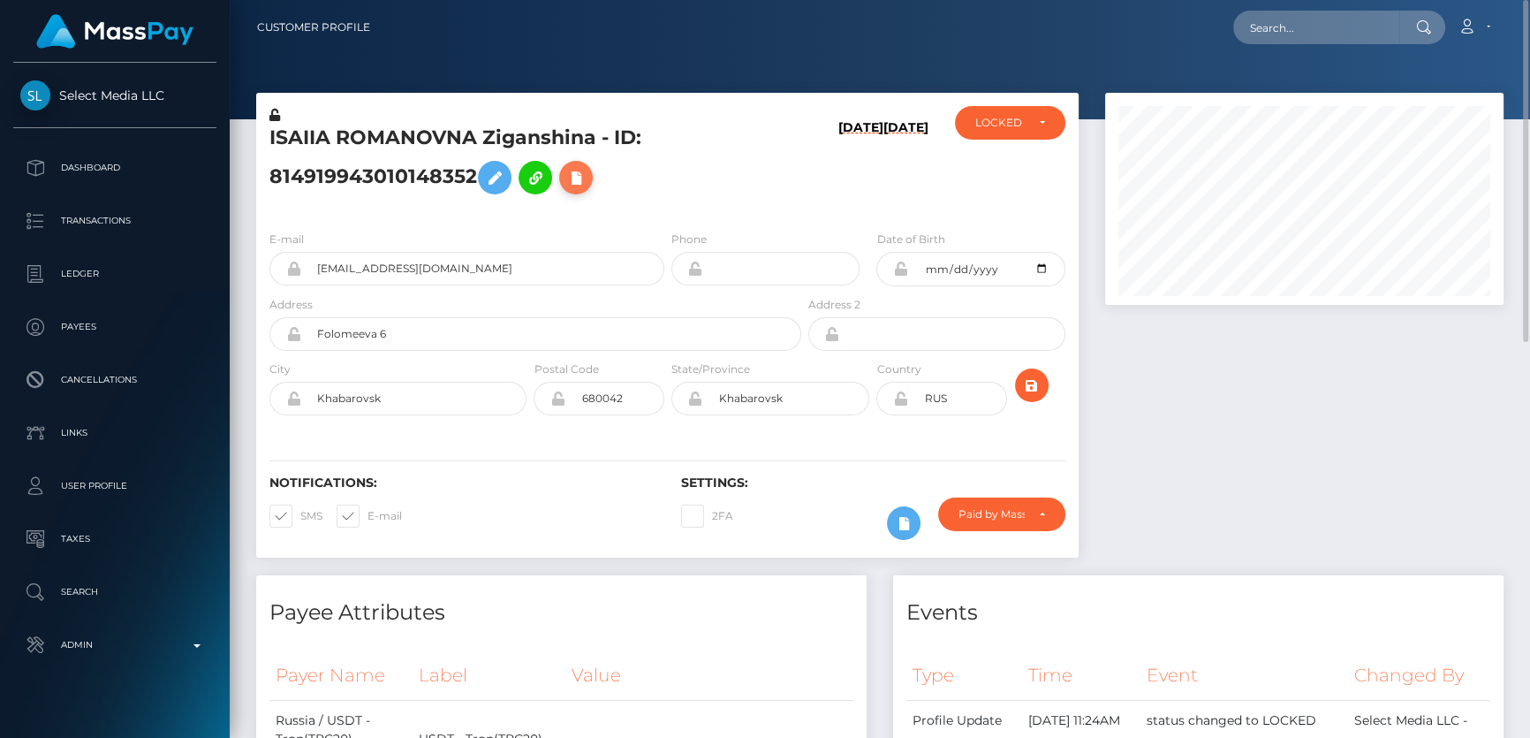
click at [583, 177] on icon at bounding box center [575, 178] width 21 height 22
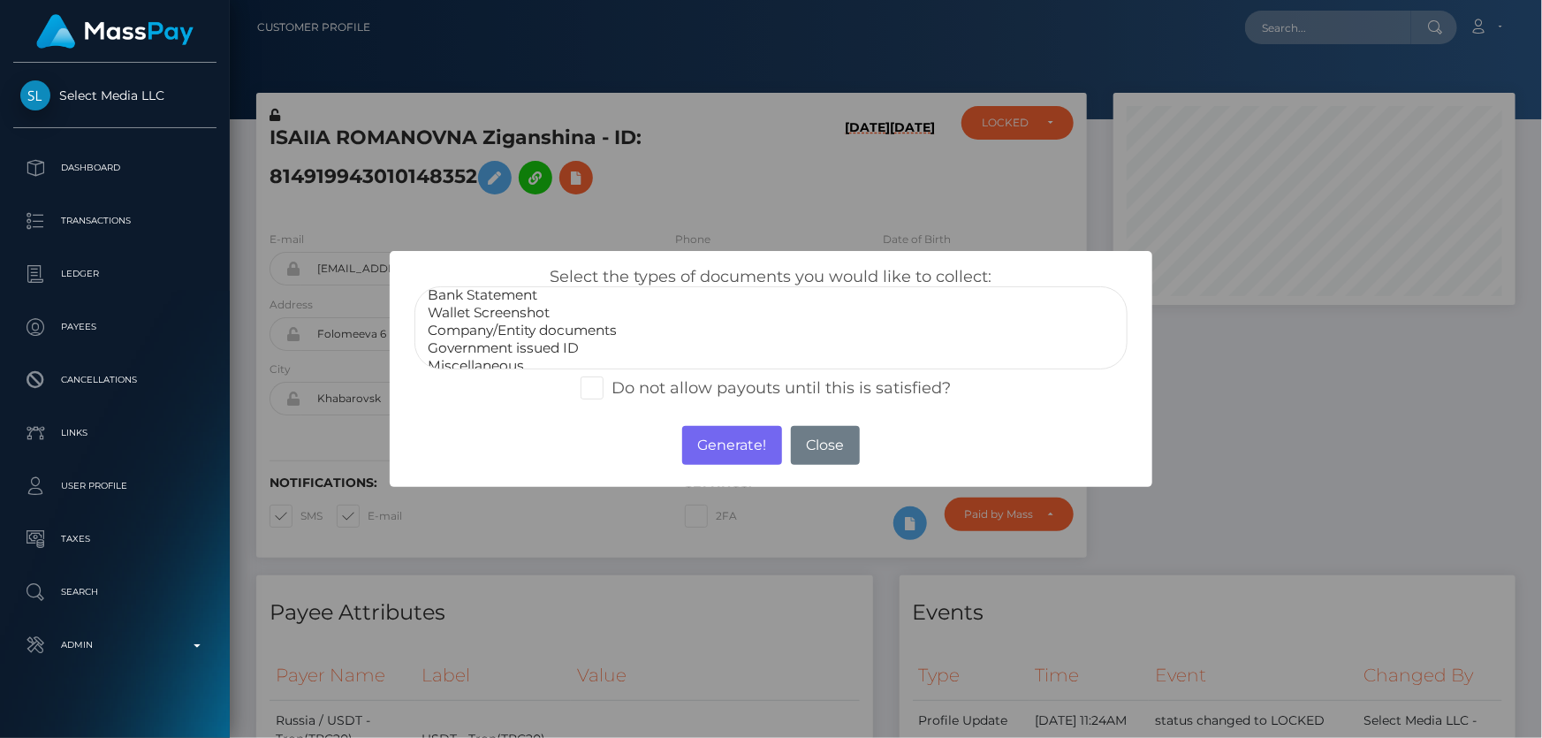
scroll to position [34, 0]
select select "Miscellaneous"
click at [504, 351] on option "Miscellaneous" at bounding box center [770, 356] width 689 height 18
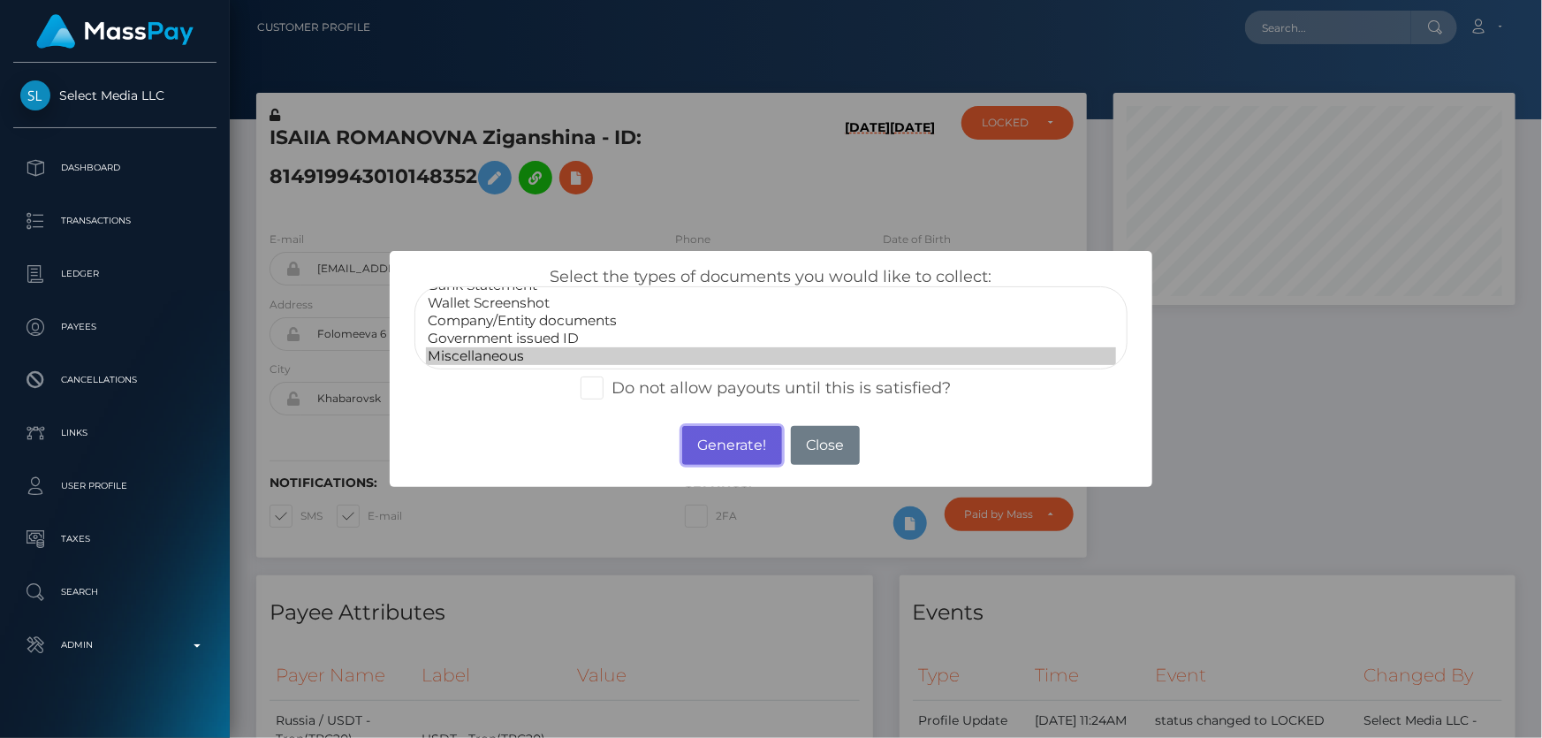
click at [743, 442] on button "Generate!" at bounding box center [732, 445] width 100 height 39
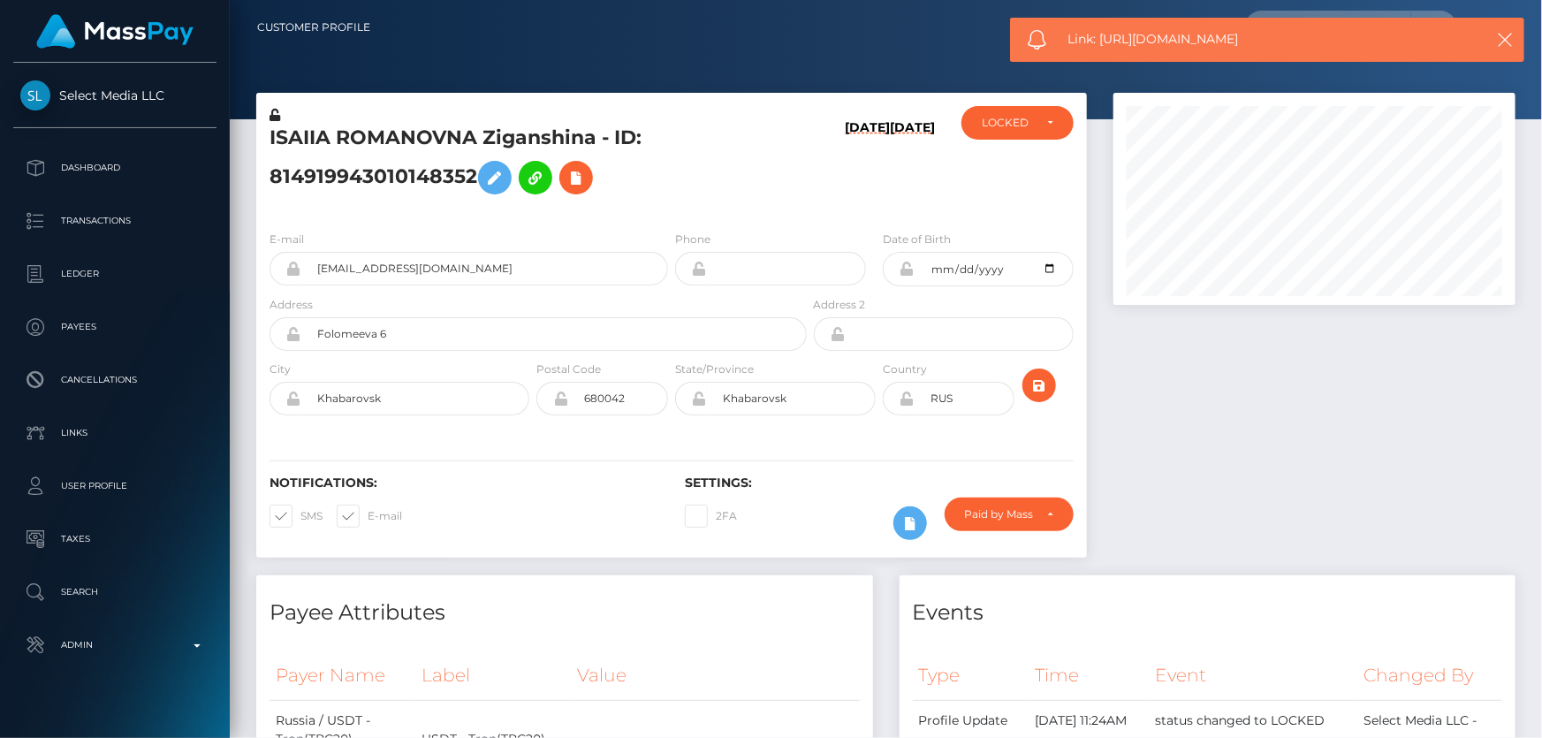
click at [1216, 37] on span "Link: https://l.maspay.io/jkGHw" at bounding box center [1262, 39] width 390 height 19
drag, startPoint x: 1216, startPoint y: 37, endPoint x: 1155, endPoint y: 43, distance: 61.3
click at [1155, 43] on span "Link: https://l.maspay.io/jkGHw" at bounding box center [1262, 39] width 390 height 19
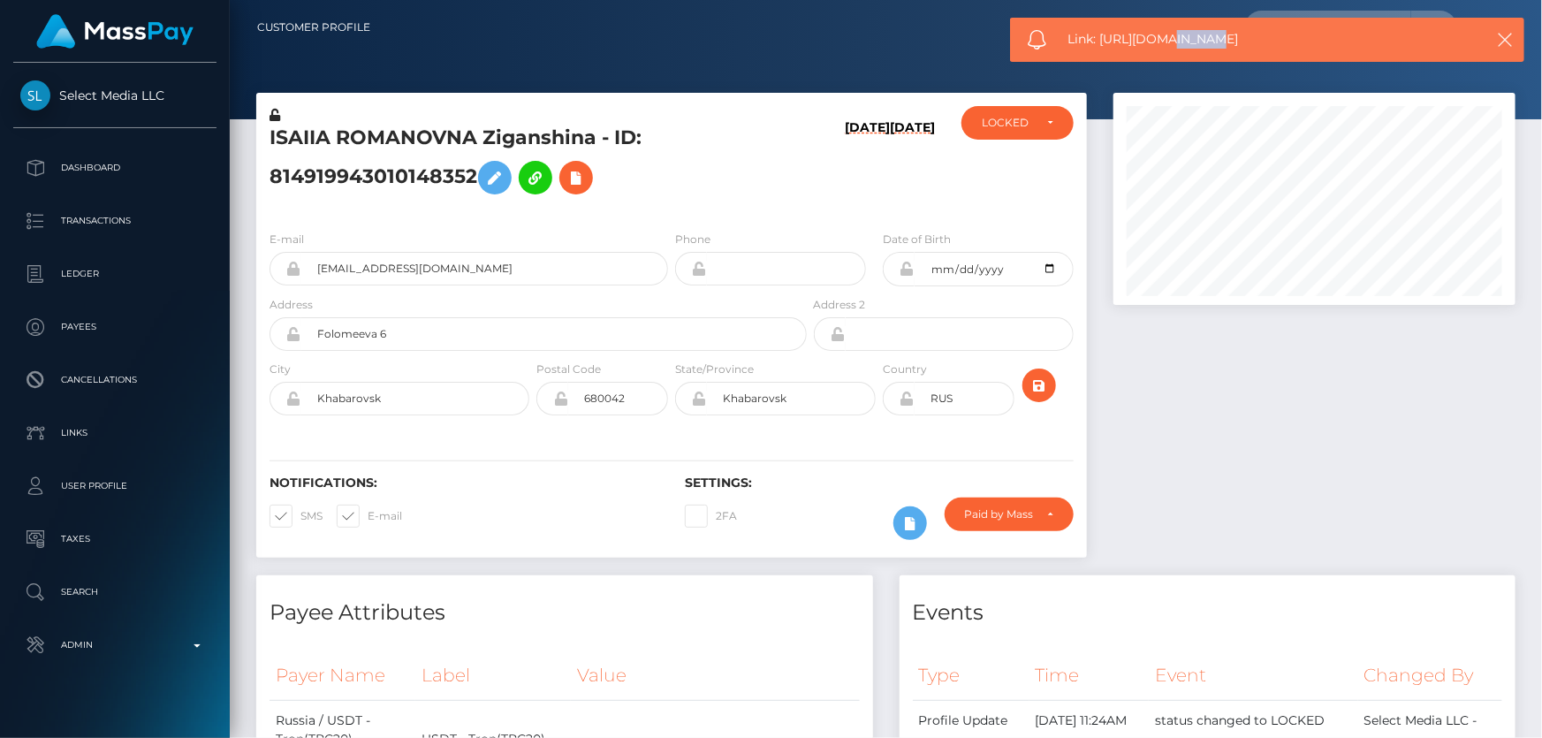
click at [1155, 43] on span "Link: https://l.maspay.io/jkGHw" at bounding box center [1262, 39] width 390 height 19
drag, startPoint x: 1155, startPoint y: 43, endPoint x: 1143, endPoint y: 38, distance: 12.6
click at [1143, 38] on span "Link: https://l.maspay.io/jkGHw" at bounding box center [1262, 39] width 390 height 19
drag, startPoint x: 1099, startPoint y: 42, endPoint x: 1255, endPoint y: 44, distance: 156.4
click at [1255, 44] on span "Link: https://l.maspay.io/jkGHw" at bounding box center [1262, 39] width 390 height 19
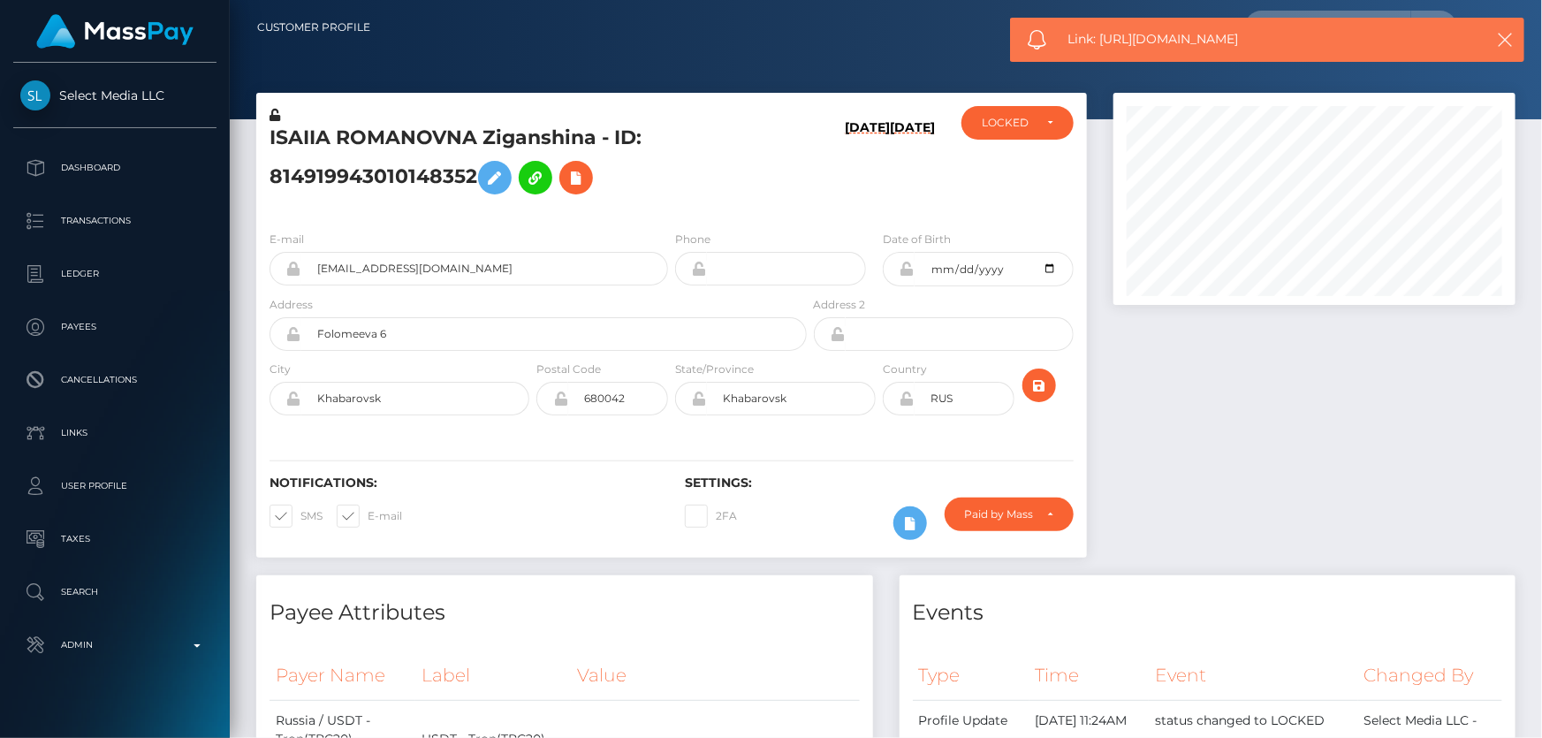
copy span "https://l.maspay.io/jkGHw"
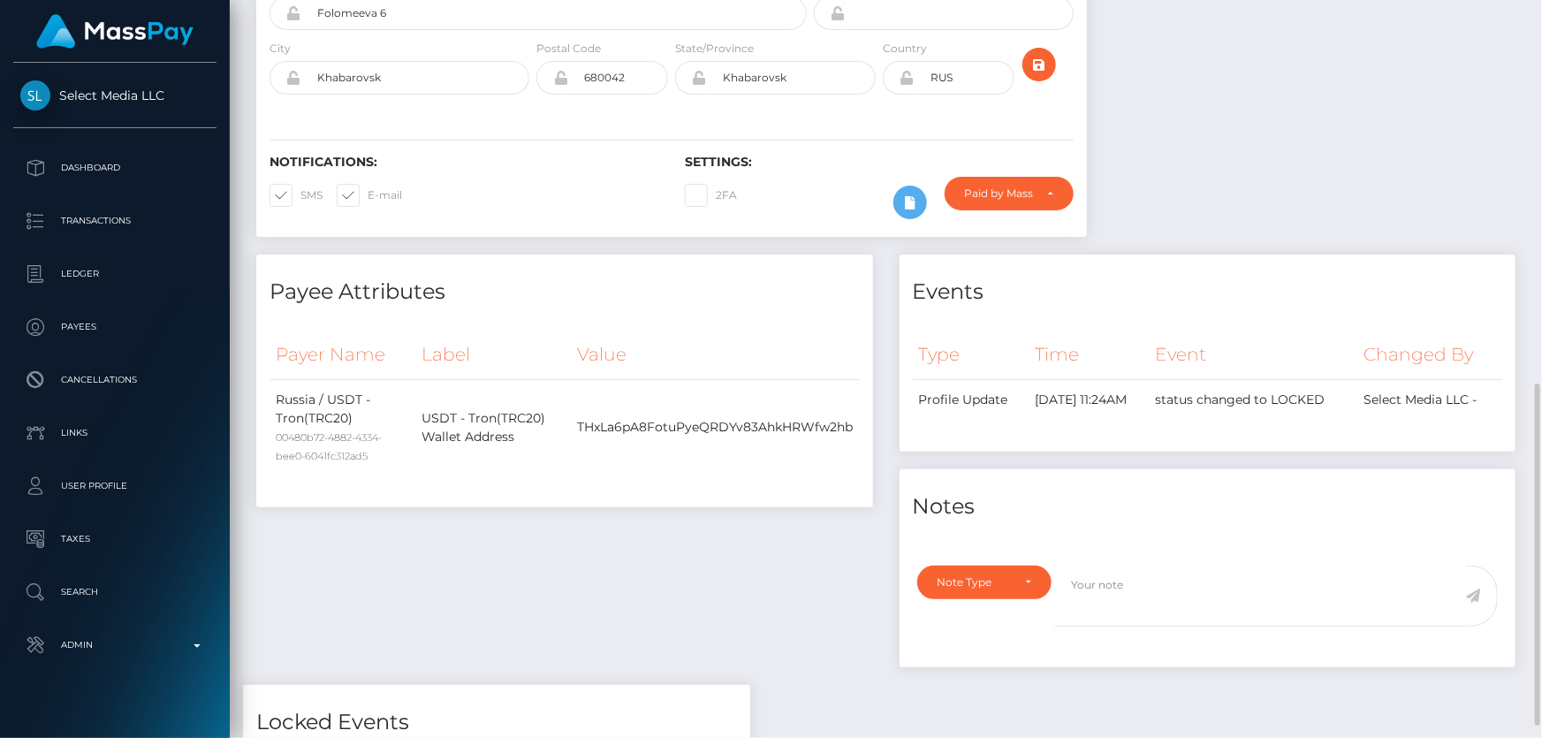
scroll to position [562, 0]
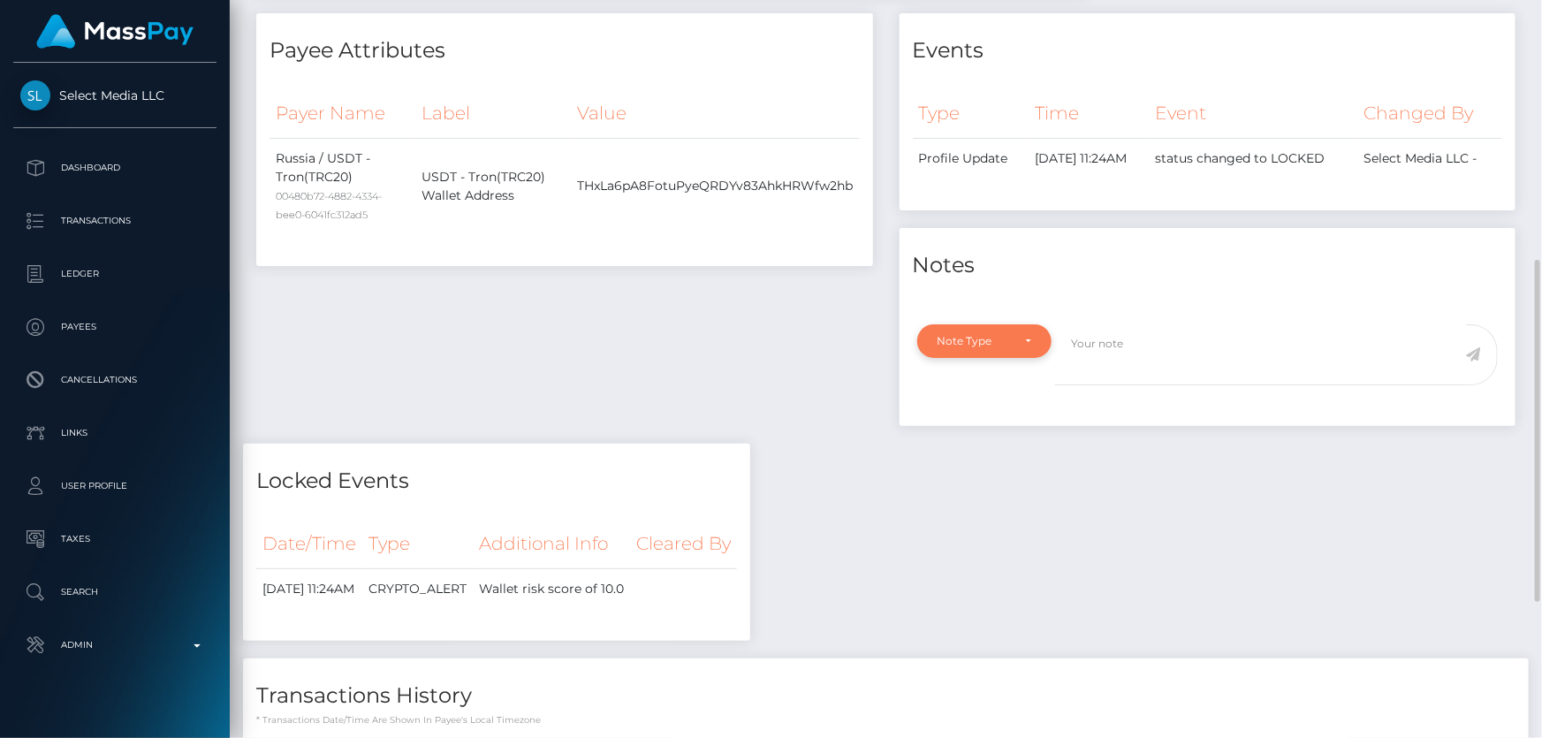
click at [972, 358] on div "Note Type" at bounding box center [984, 341] width 135 height 34
click at [983, 434] on span "Compliance" at bounding box center [970, 426] width 64 height 16
select select "COMPLIANCE"
click at [1102, 385] on textarea at bounding box center [1260, 354] width 411 height 61
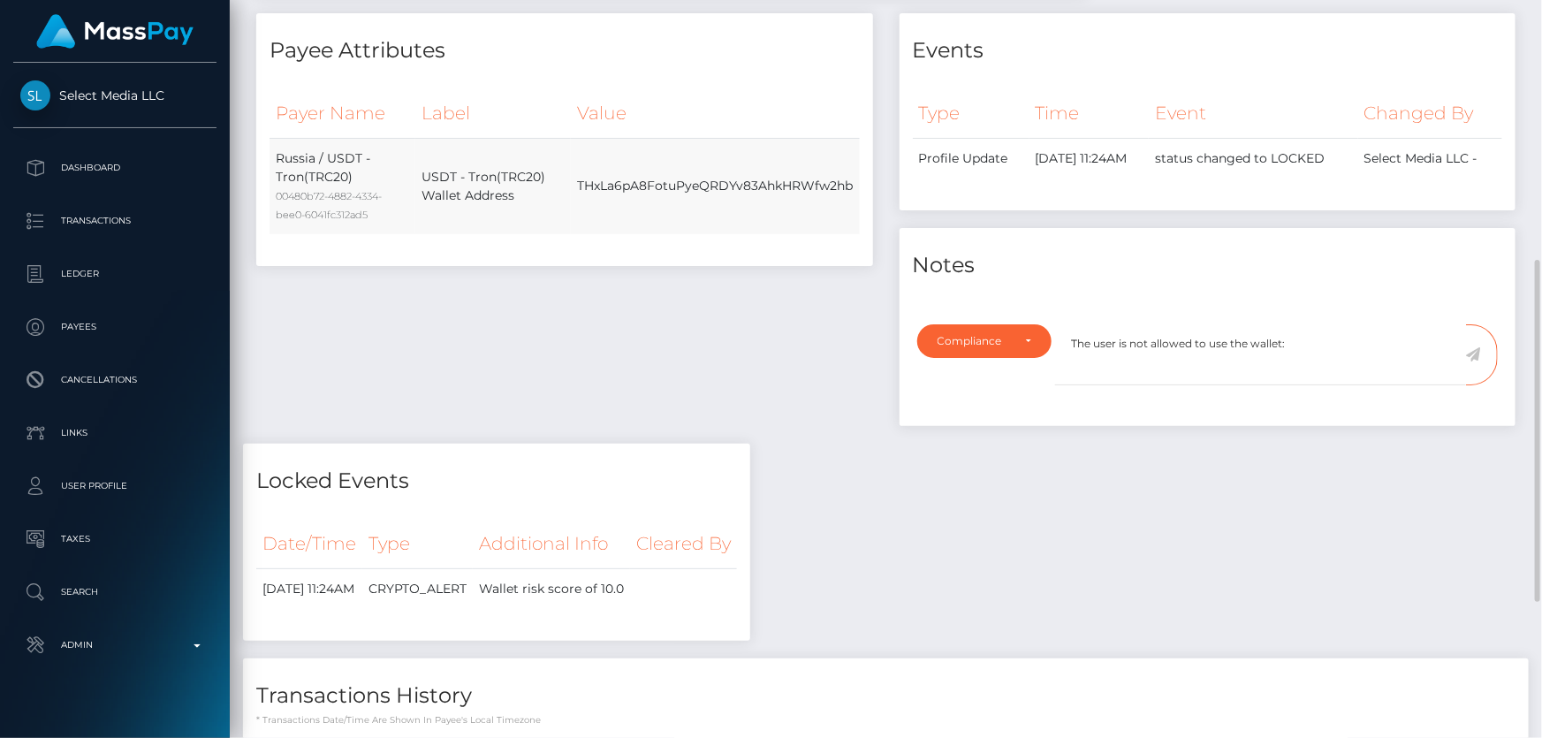
click at [755, 178] on td "THxLa6pA8FotuPyeQRDYv83AhkHRWfw2hb" at bounding box center [715, 186] width 288 height 96
click at [754, 178] on td "THxLa6pA8FotuPyeQRDYv83AhkHRWfw2hb" at bounding box center [715, 186] width 288 height 96
copy td "THxLa6pA8FotuPyeQRDYv83AhkHRWfw2hb"
click at [1325, 359] on textarea "The user is not allowed to use the wallet:" at bounding box center [1260, 354] width 411 height 61
paste textarea "THxLa6pA8FotuPyeQRDYv83AhkHRWfw2hb"
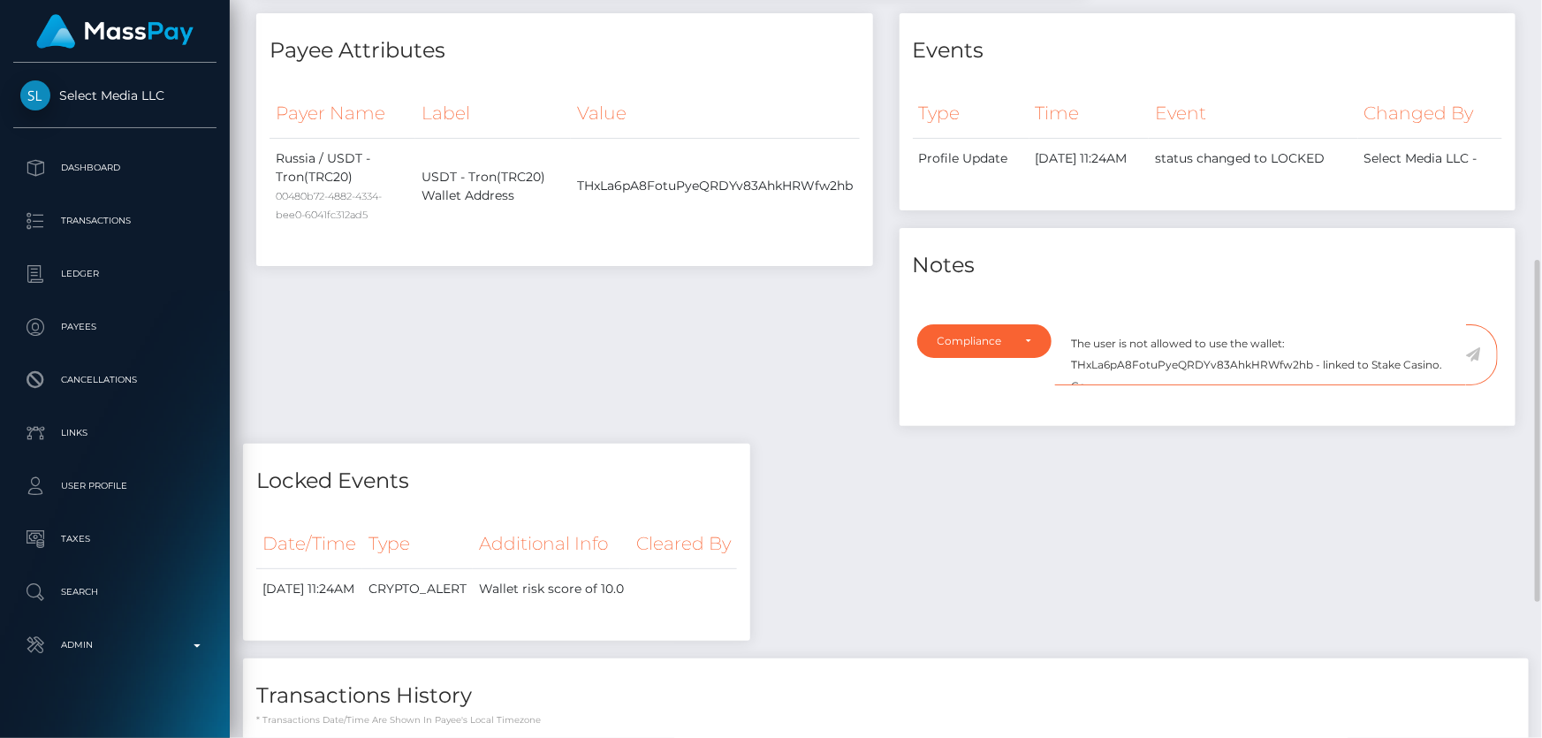
scroll to position [8, 0]
type textarea "The user is not allowed to use the wallet: THxLa6pA8FotuPyeQRDYv83AhkHRWfw2hb -…"
click at [1473, 361] on icon at bounding box center [1473, 354] width 15 height 14
click at [1241, 503] on div "Payee Attributes Payer Name Label Value Russia / USDT - Tron(TRC20) 00480b72-48…" at bounding box center [885, 469] width 1285 height 913
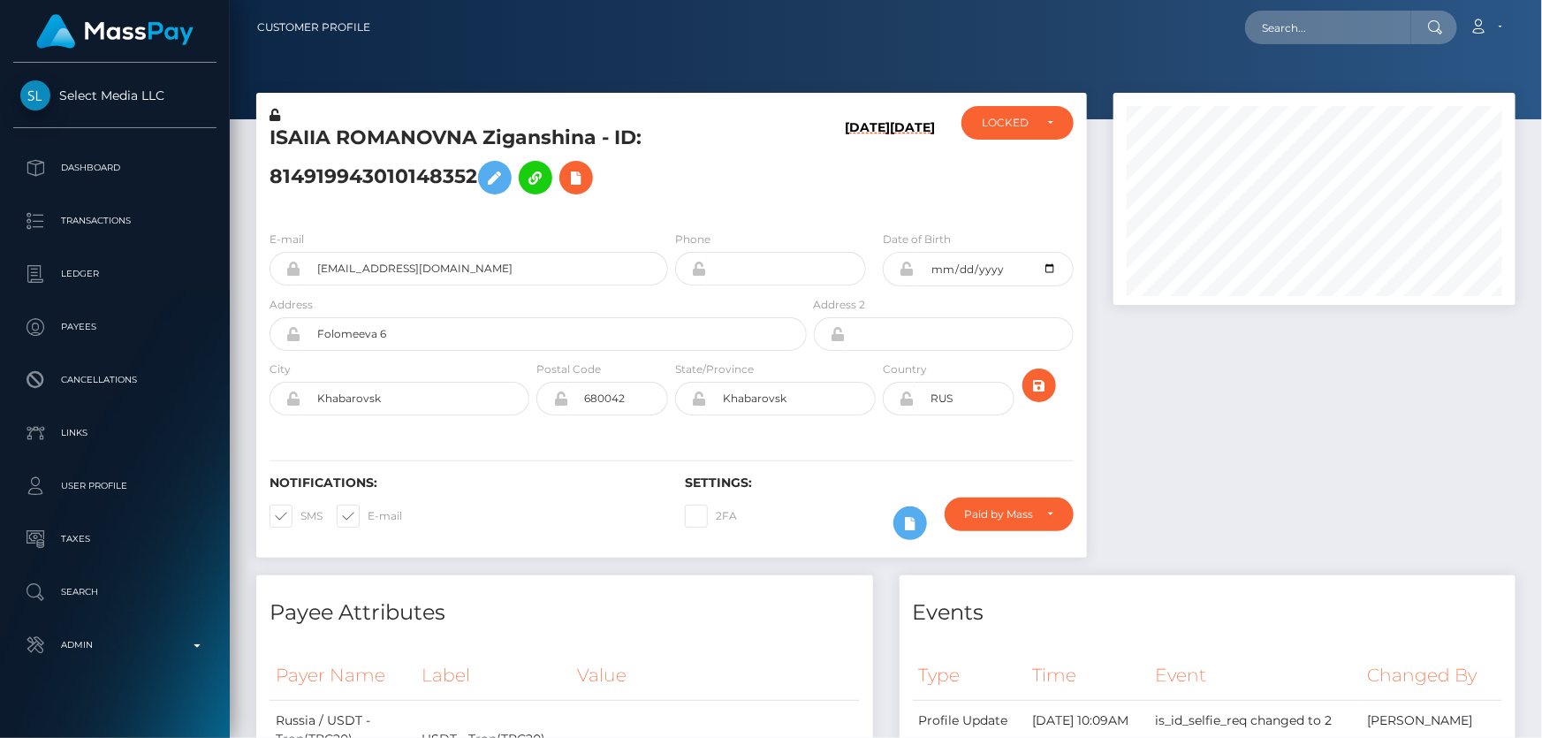
scroll to position [883170, 882980]
click at [1000, 124] on div "LOCKED" at bounding box center [1006, 123] width 51 height 14
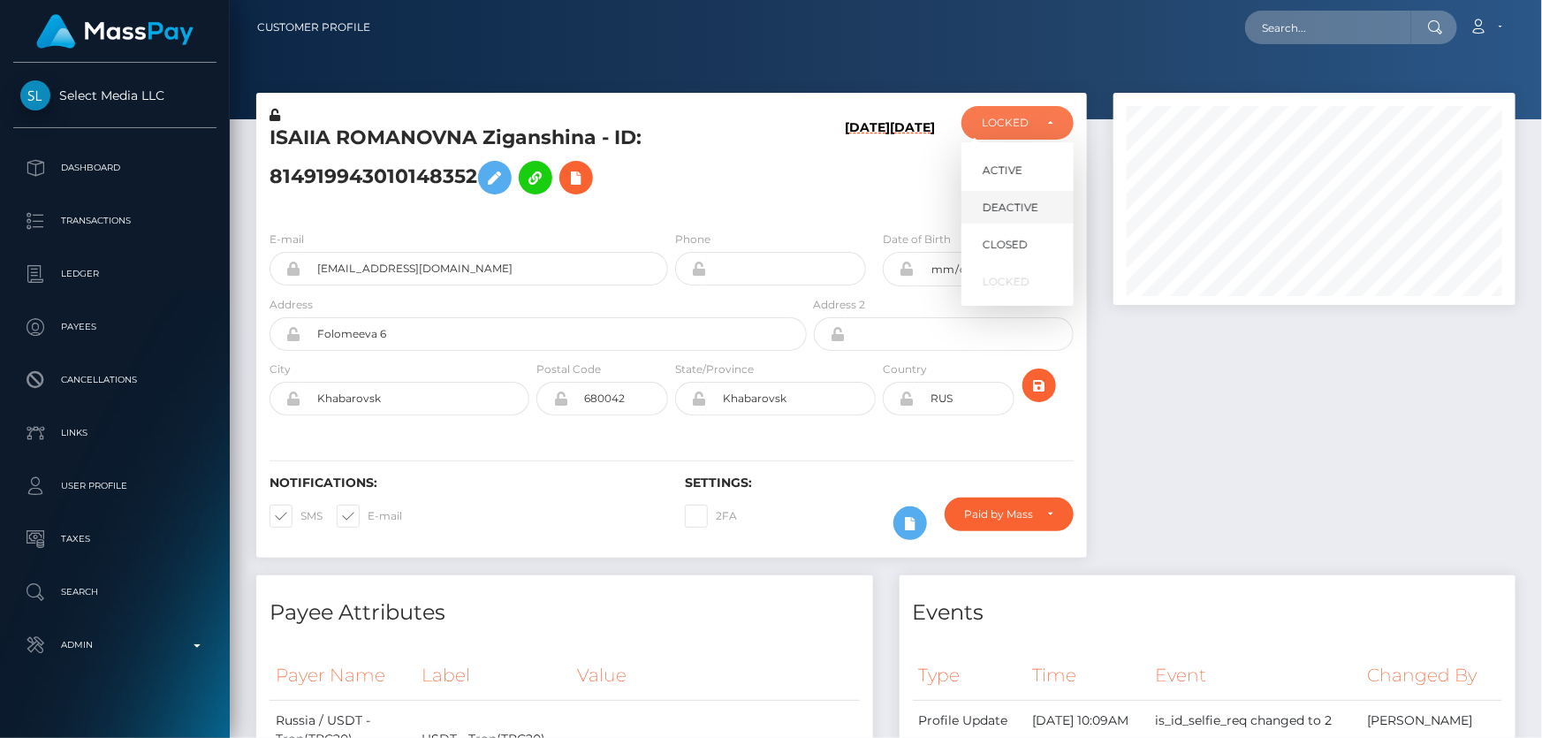
click at [1007, 208] on span "DEACTIVE" at bounding box center [1010, 208] width 56 height 16
select select "DEACTIVE"
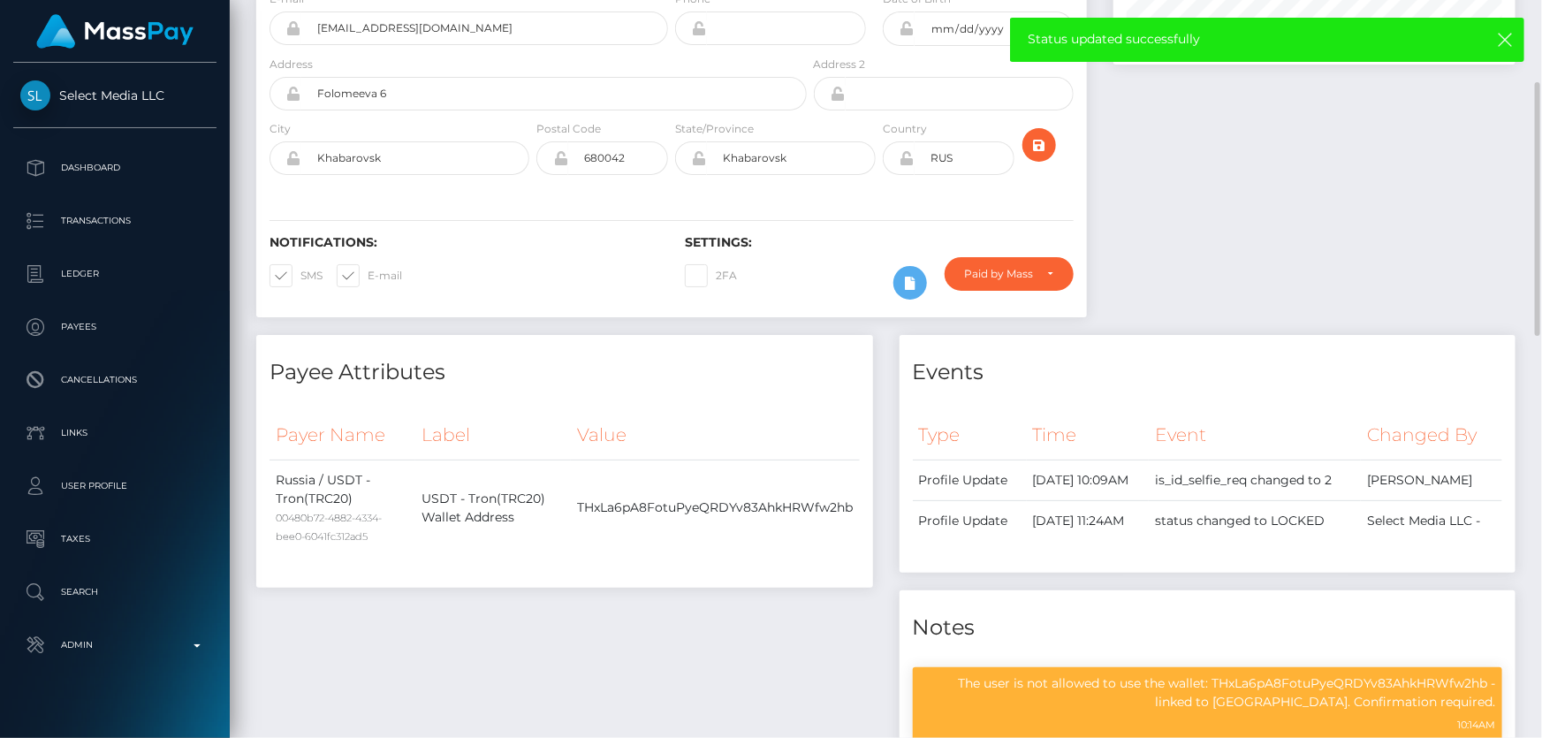
scroll to position [0, 0]
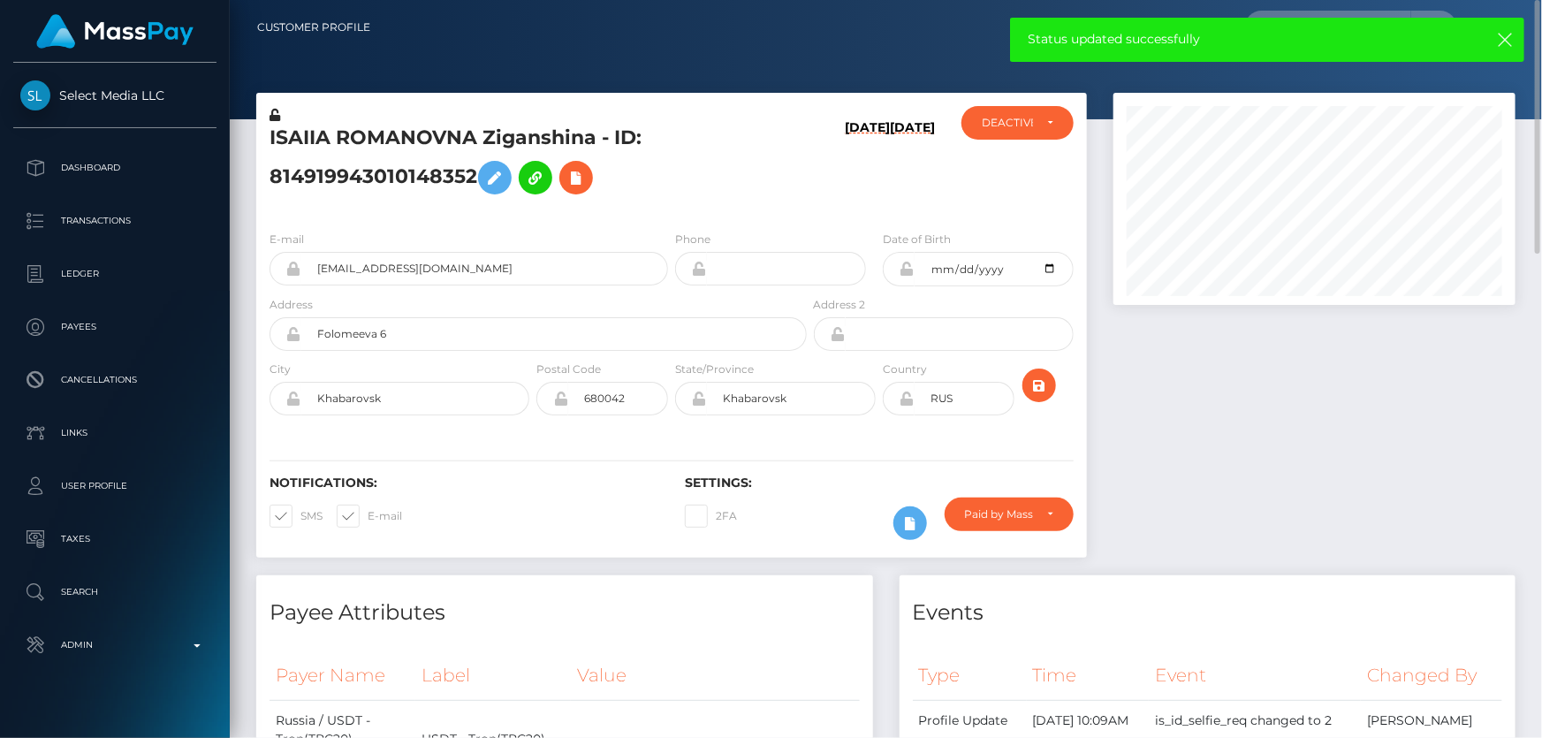
click at [378, 169] on h5 "ISAIIA ROMANOVNA Ziganshina - ID: 814919943010148352" at bounding box center [532, 164] width 527 height 79
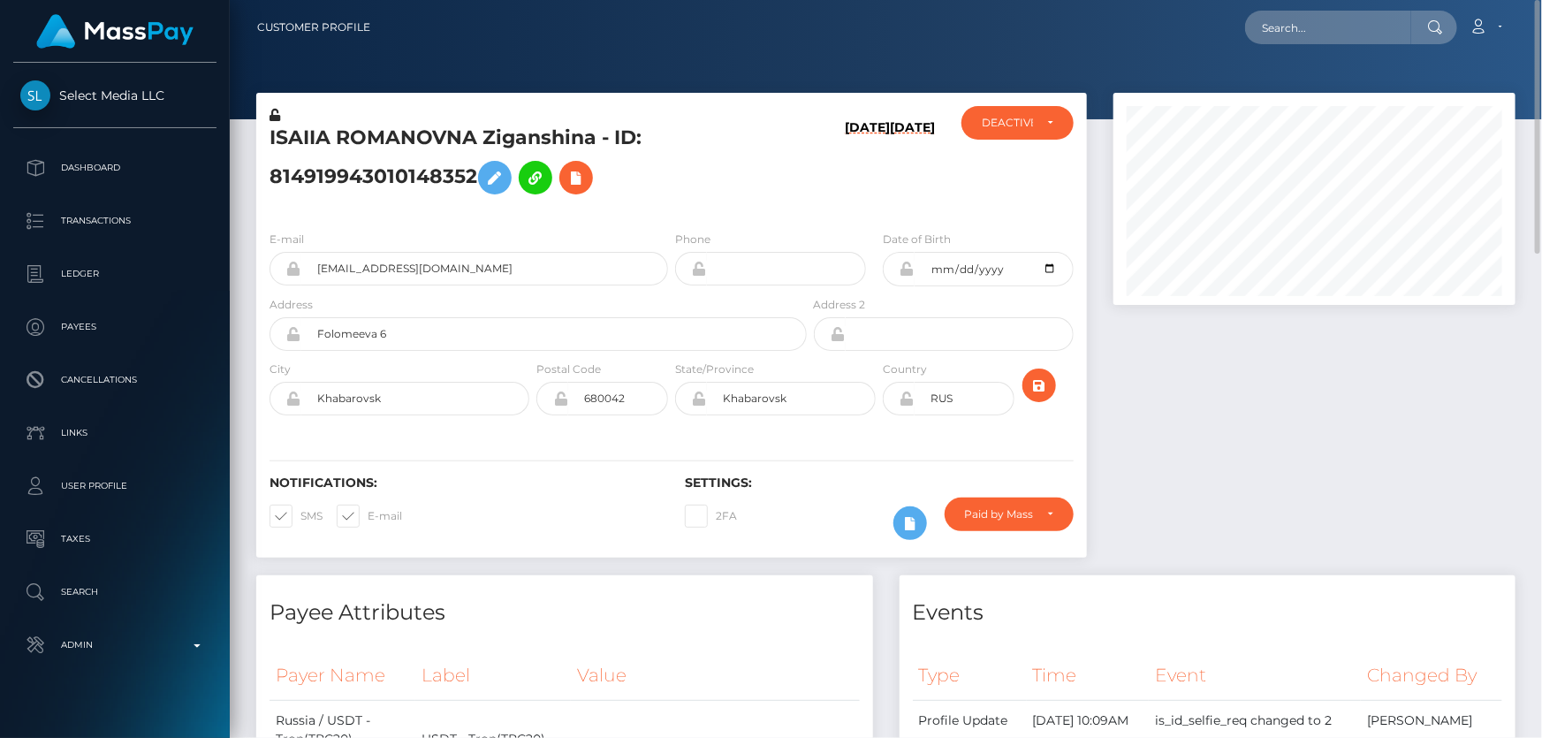
copy h5 "ISAIIA ROMANOVNA Ziganshina - ID: 814919943010148352"
click at [1216, 461] on div at bounding box center [1314, 334] width 428 height 482
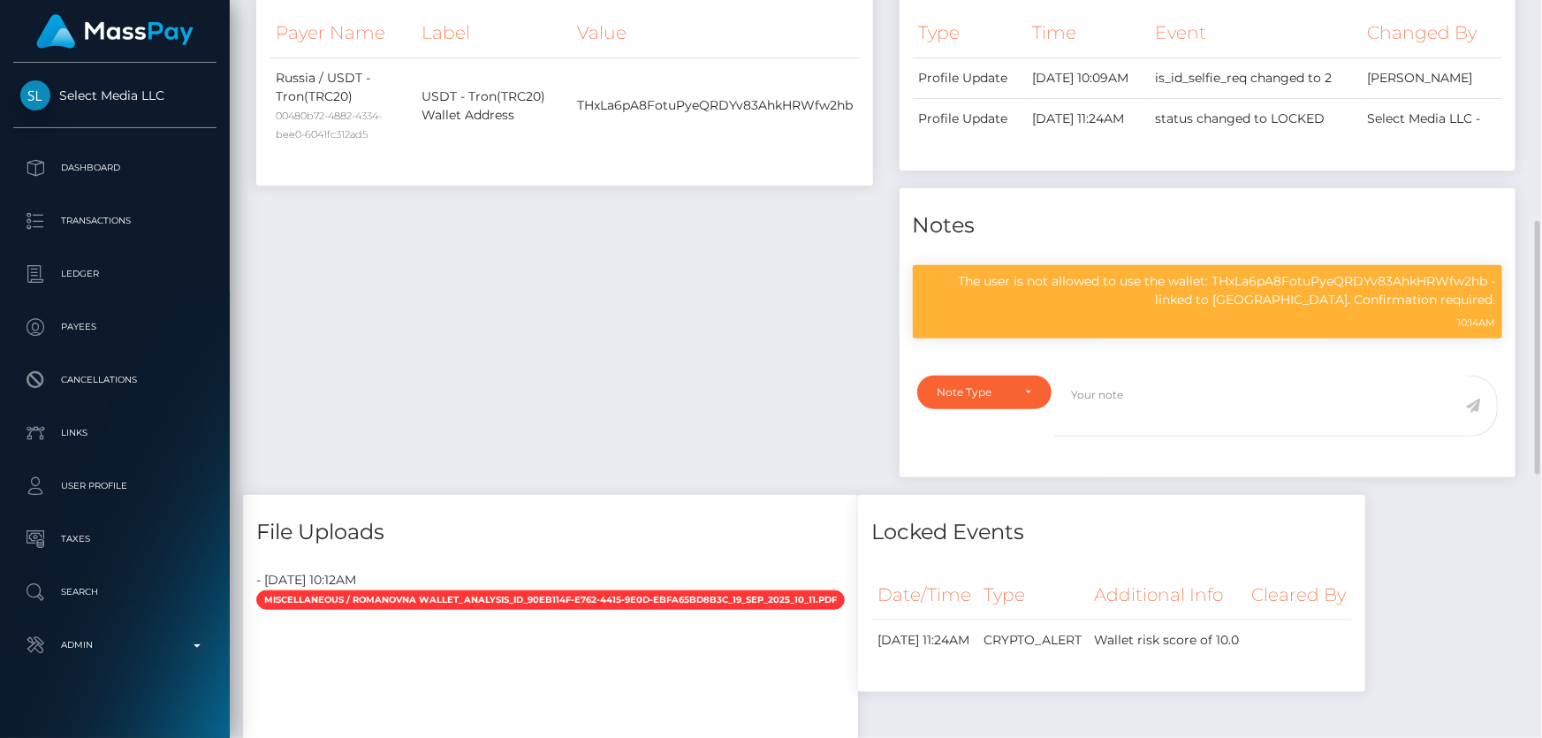
scroll to position [212, 401]
click at [1071, 309] on p "The user is not allowed to use the wallet: THxLa6pA8FotuPyeQRDYv83AhkHRWfw2hb -…" at bounding box center [1208, 290] width 576 height 37
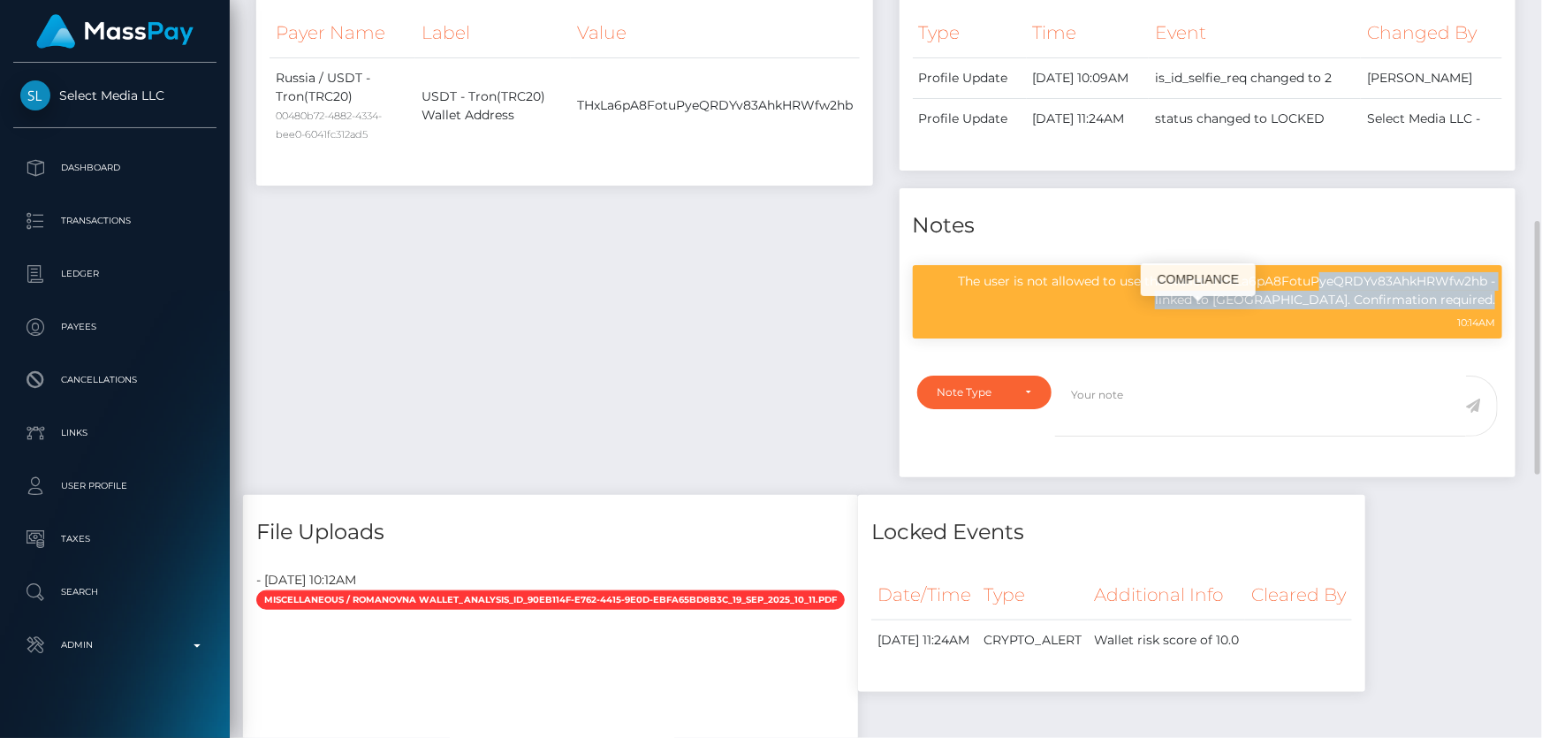
click at [1071, 309] on p "The user is not allowed to use the wallet: THxLa6pA8FotuPyeQRDYv83AhkHRWfw2hb -…" at bounding box center [1208, 290] width 576 height 37
copy div "The user is not allowed to use the wallet: THxLa6pA8FotuPyeQRDYv83AhkHRWfw2hb -…"
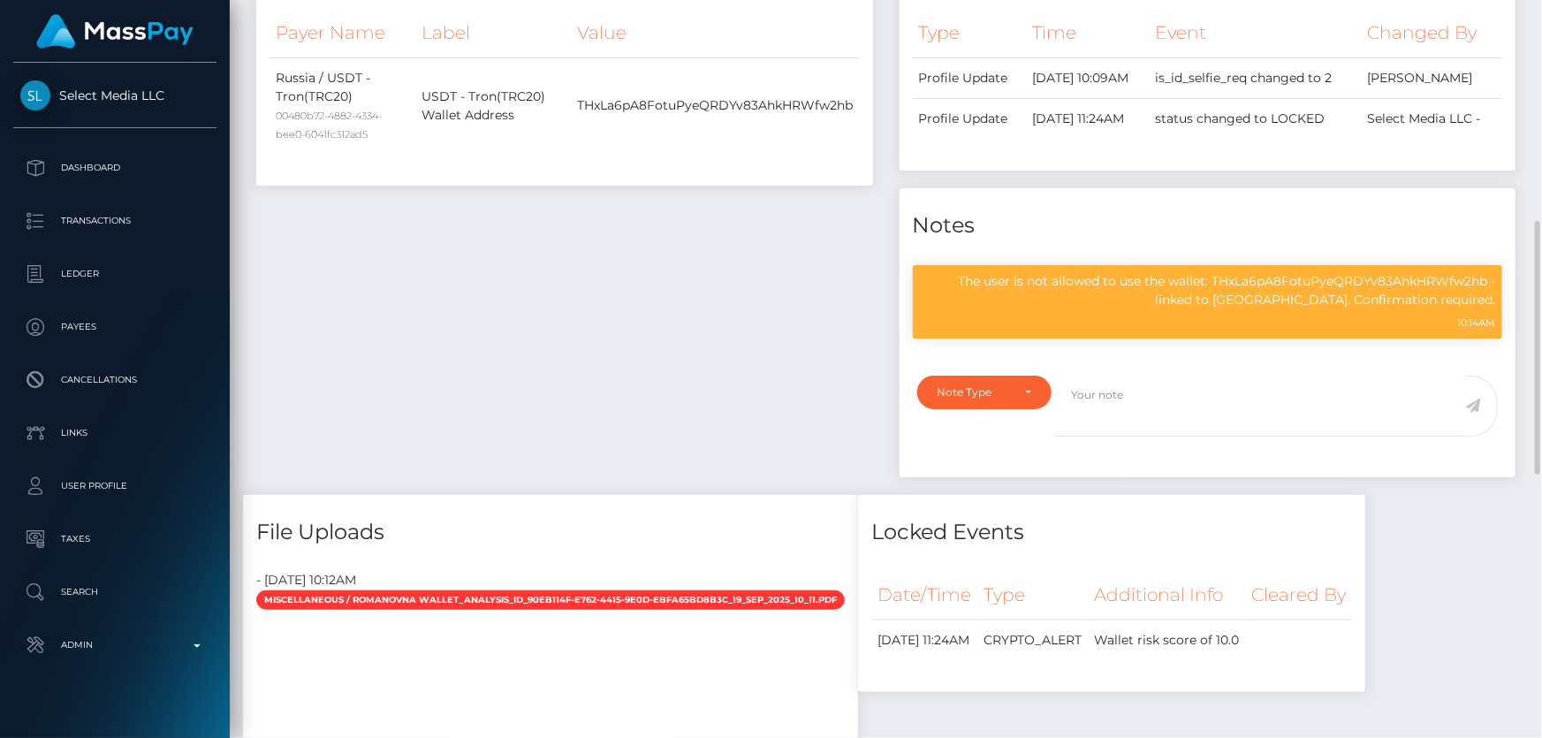
click at [624, 321] on div "Payee Attributes Payer Name Label Value Russia / USDT - Tron(TRC20) 00480b72-48…" at bounding box center [564, 214] width 643 height 562
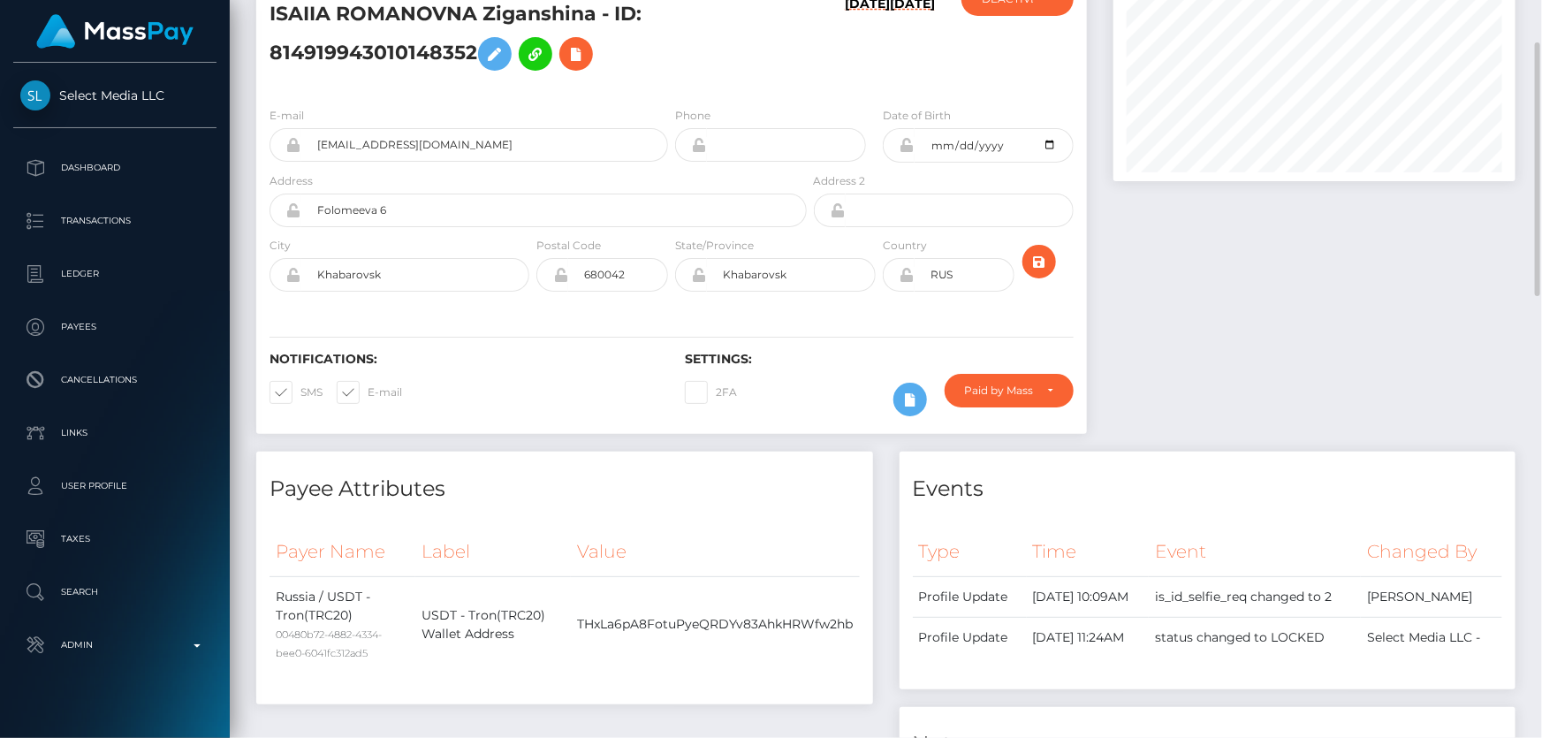
scroll to position [0, 0]
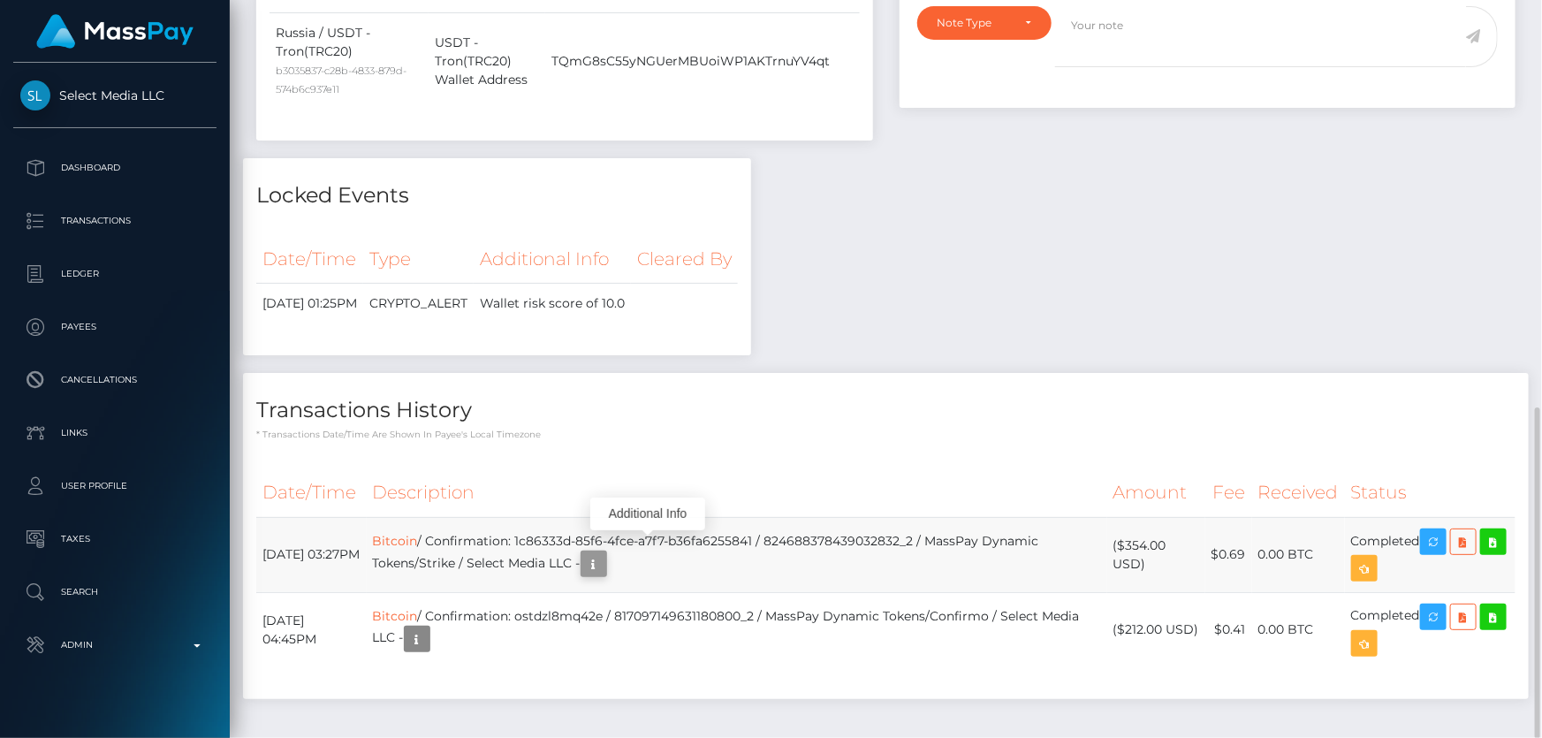
scroll to position [212, 401]
click at [604, 553] on icon "button" at bounding box center [593, 564] width 21 height 22
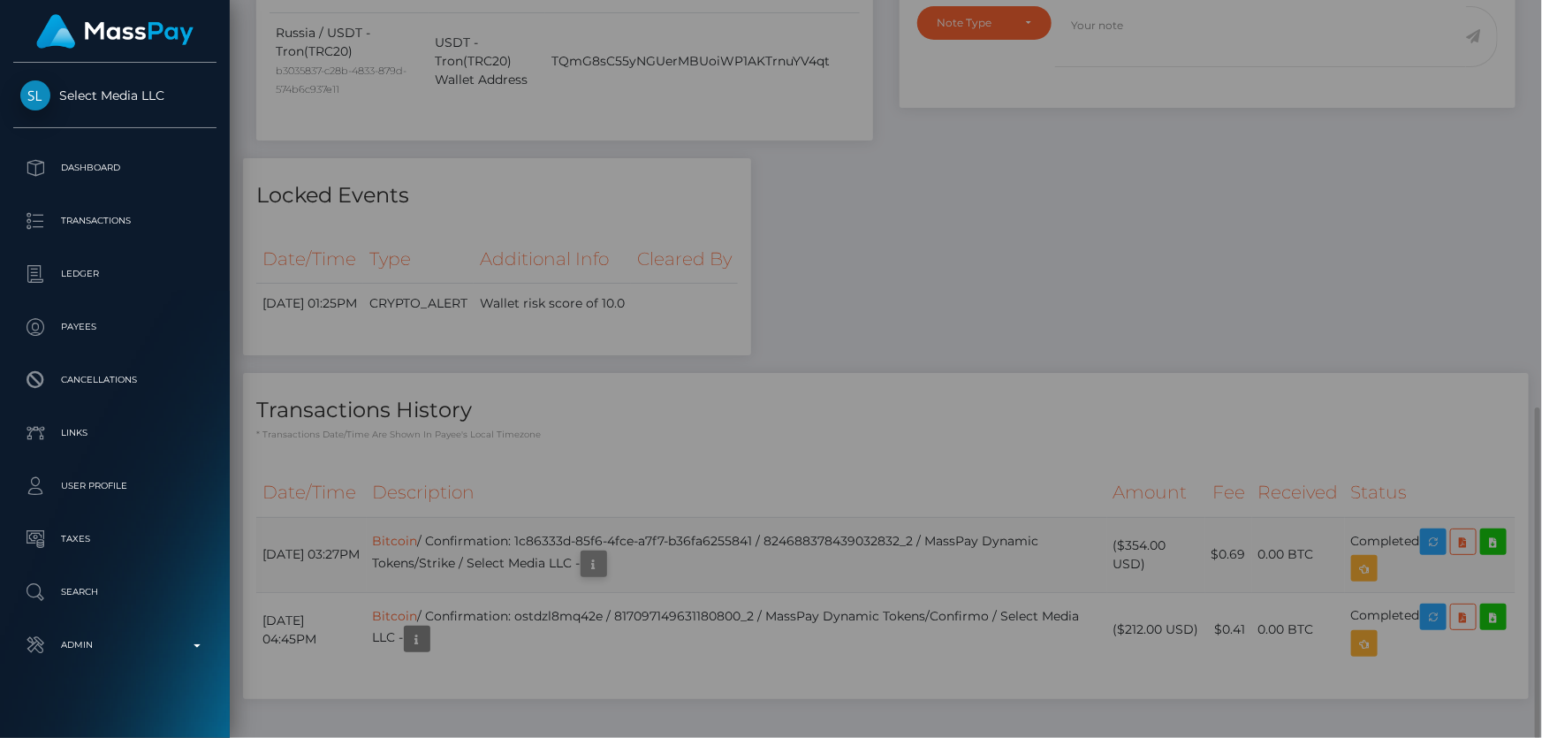
scroll to position [0, 0]
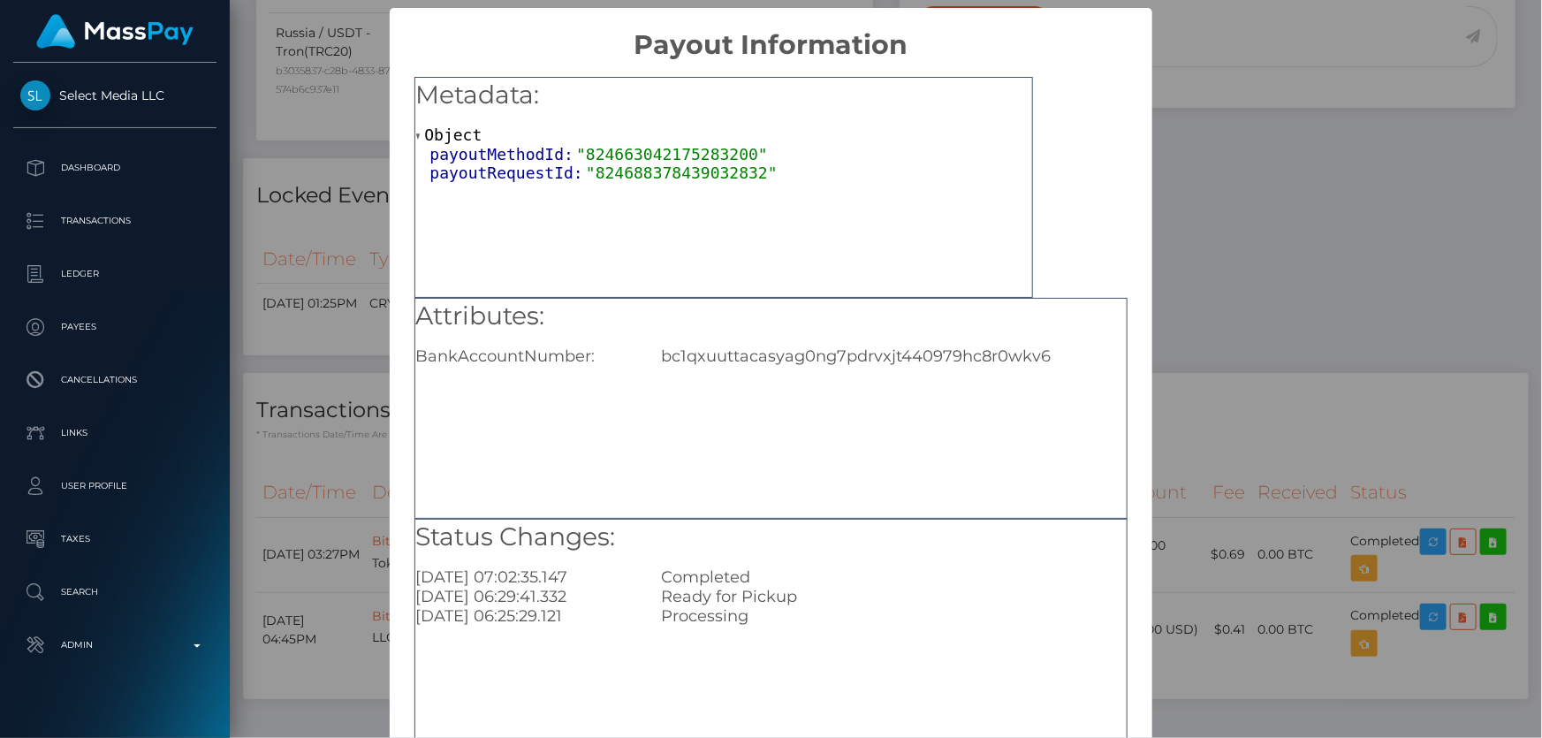
click at [742, 359] on div "bc1qxuuttacasyag0ng7pdrvxjt440979hc8r0wkv6" at bounding box center [893, 355] width 491 height 19
copy div "bc1qxuuttacasyag0ng7pdrvxjt440979hc8r0wkv6"
click at [1360, 294] on div "× Payout Information Metadata: Object payoutMethodId: "824663042175283200" payo…" at bounding box center [771, 369] width 1542 height 738
click at [1253, 307] on div "× Payout Information Metadata: Object payoutMethodId: "824663042175283200" payo…" at bounding box center [771, 369] width 1542 height 738
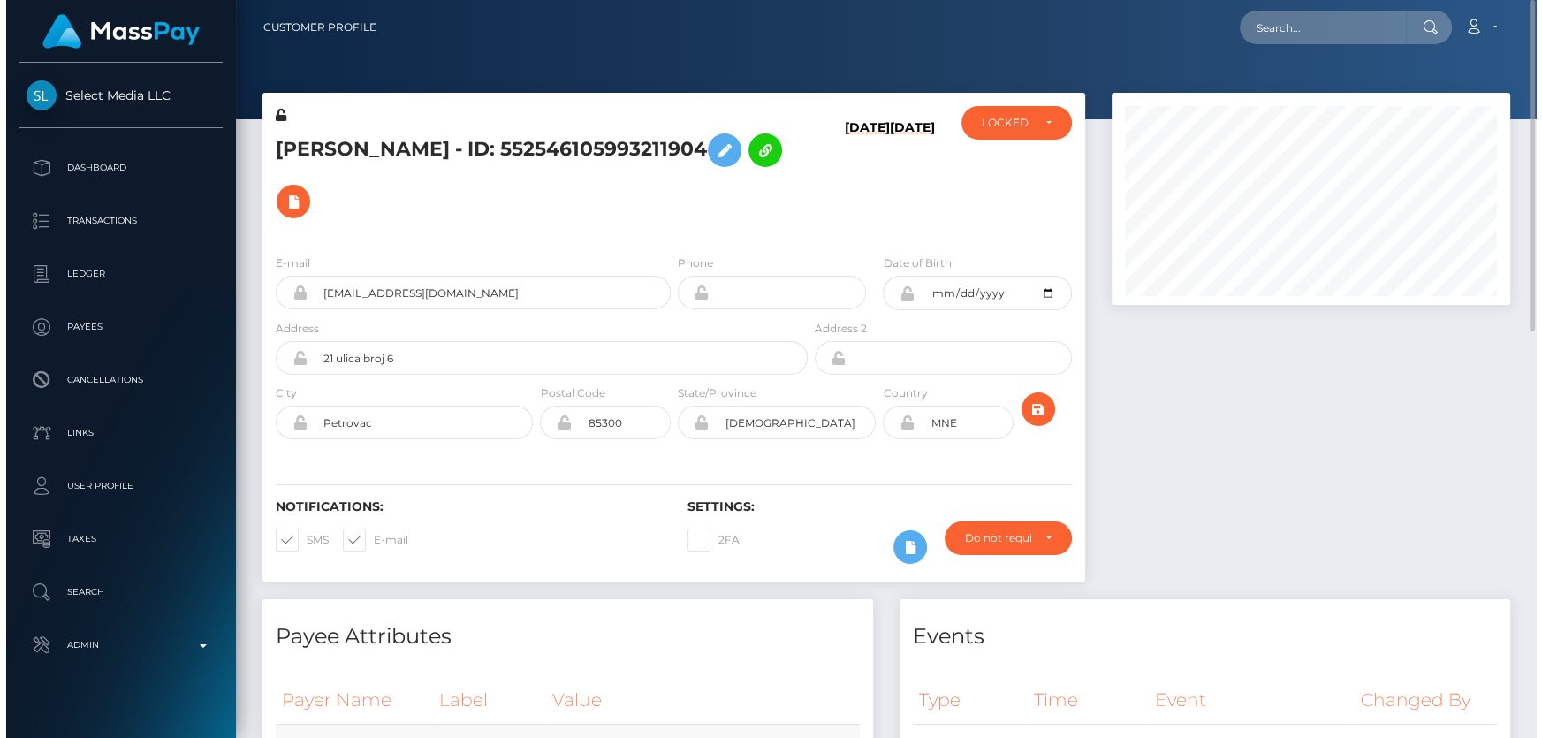
scroll to position [883170, 882984]
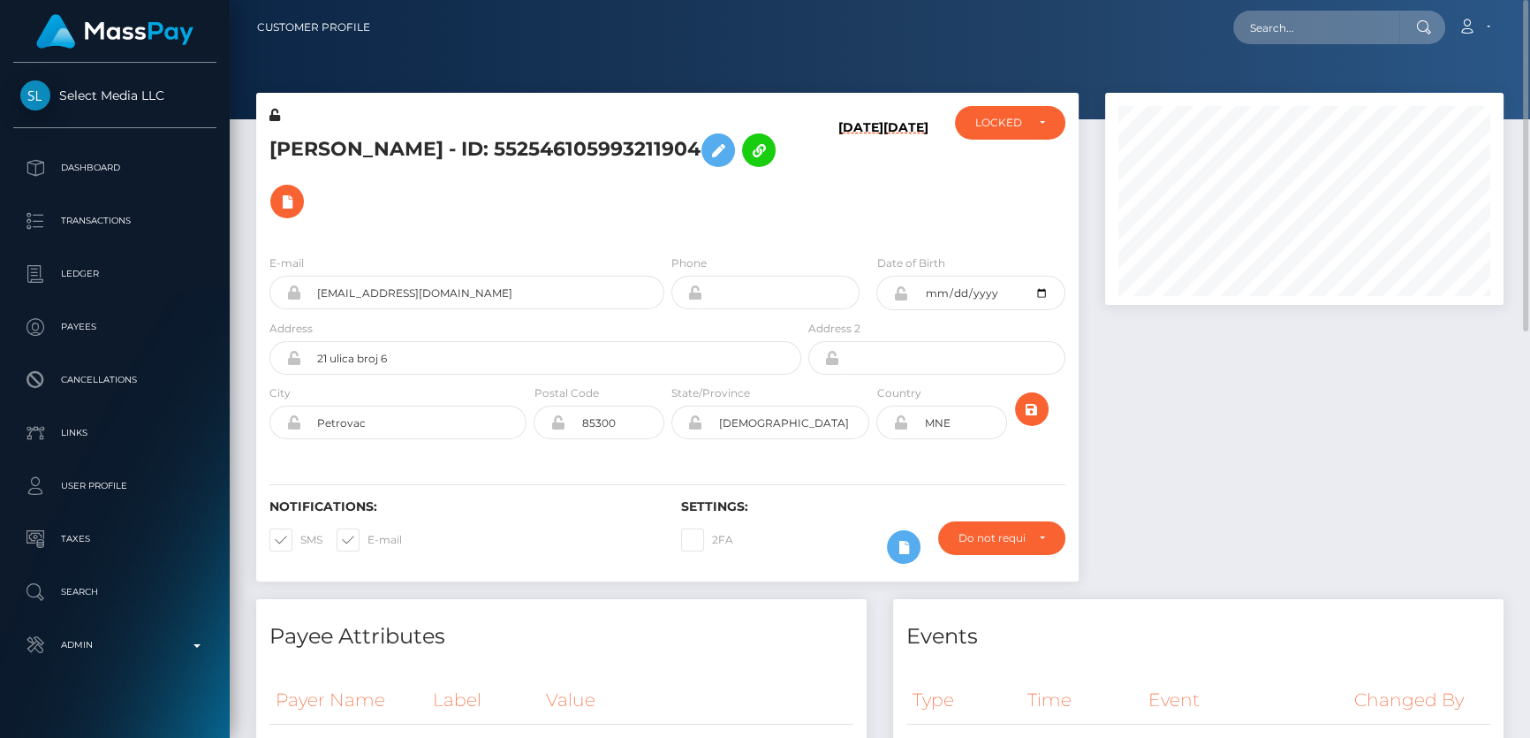
click at [844, 214] on h6 "[DATE]" at bounding box center [860, 176] width 45 height 113
click at [298, 191] on icon at bounding box center [286, 202] width 21 height 22
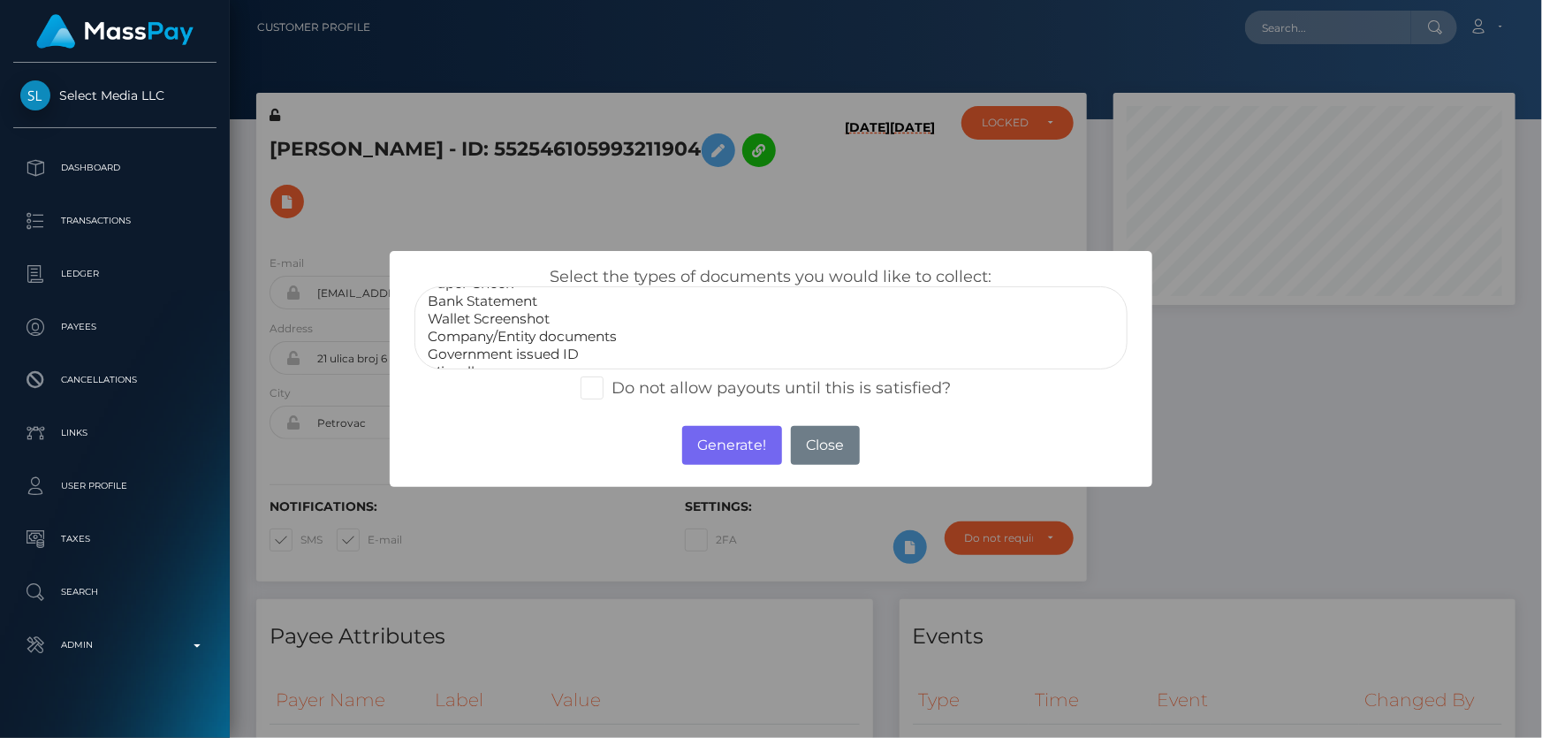
scroll to position [34, 0]
select select "Miscellaneous"
click at [504, 353] on option "Miscellaneous" at bounding box center [770, 356] width 689 height 18
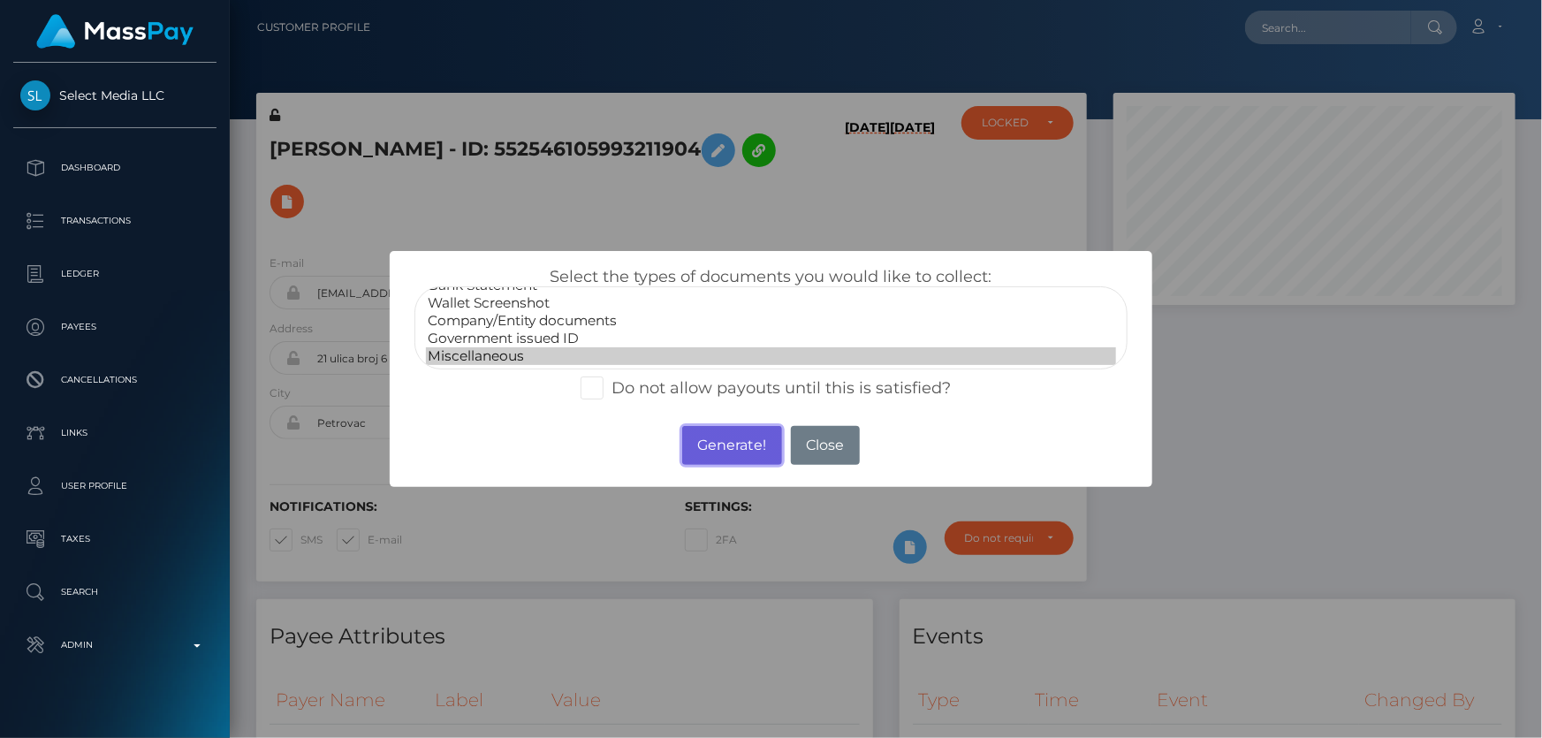
click at [749, 441] on button "Generate!" at bounding box center [732, 445] width 100 height 39
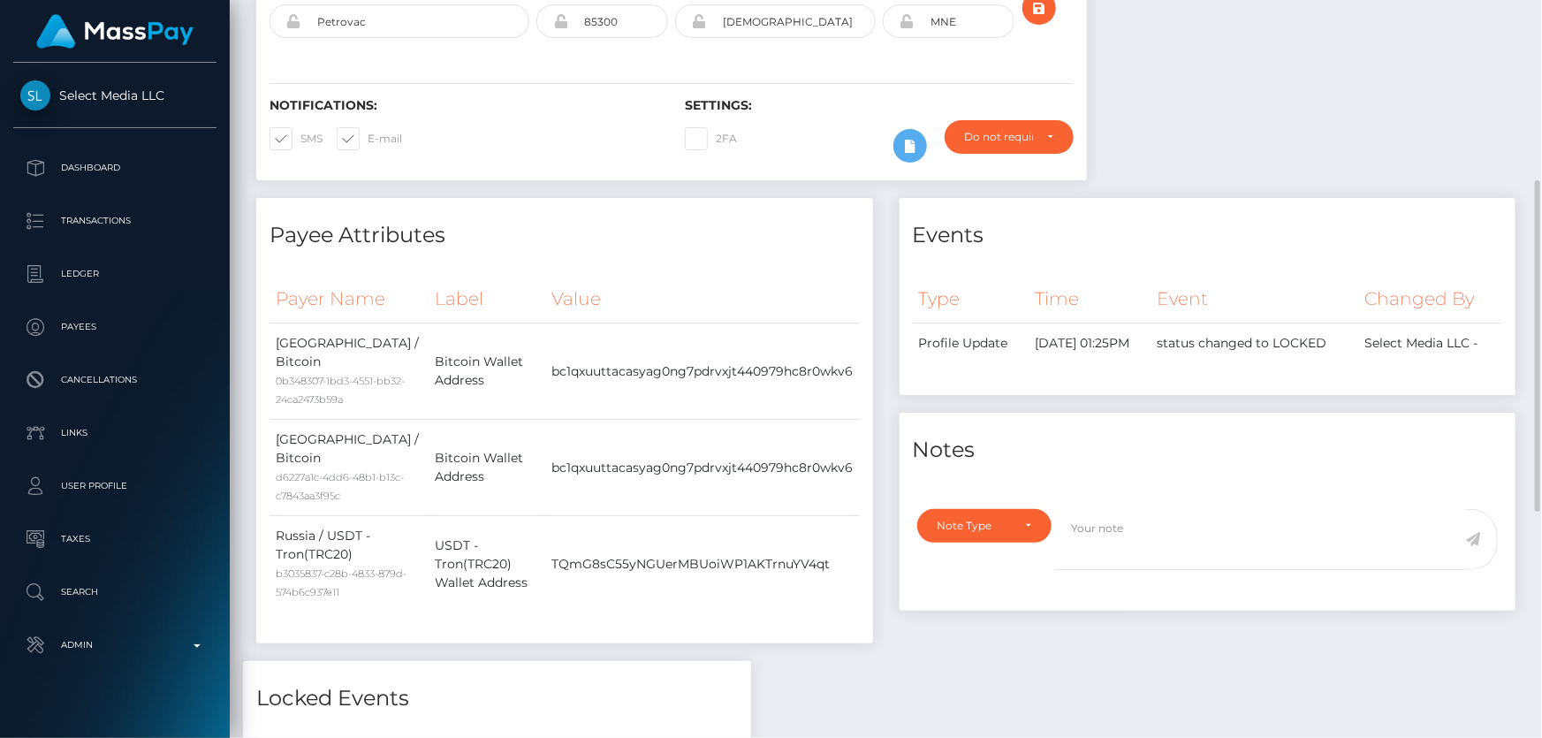
scroll to position [642, 0]
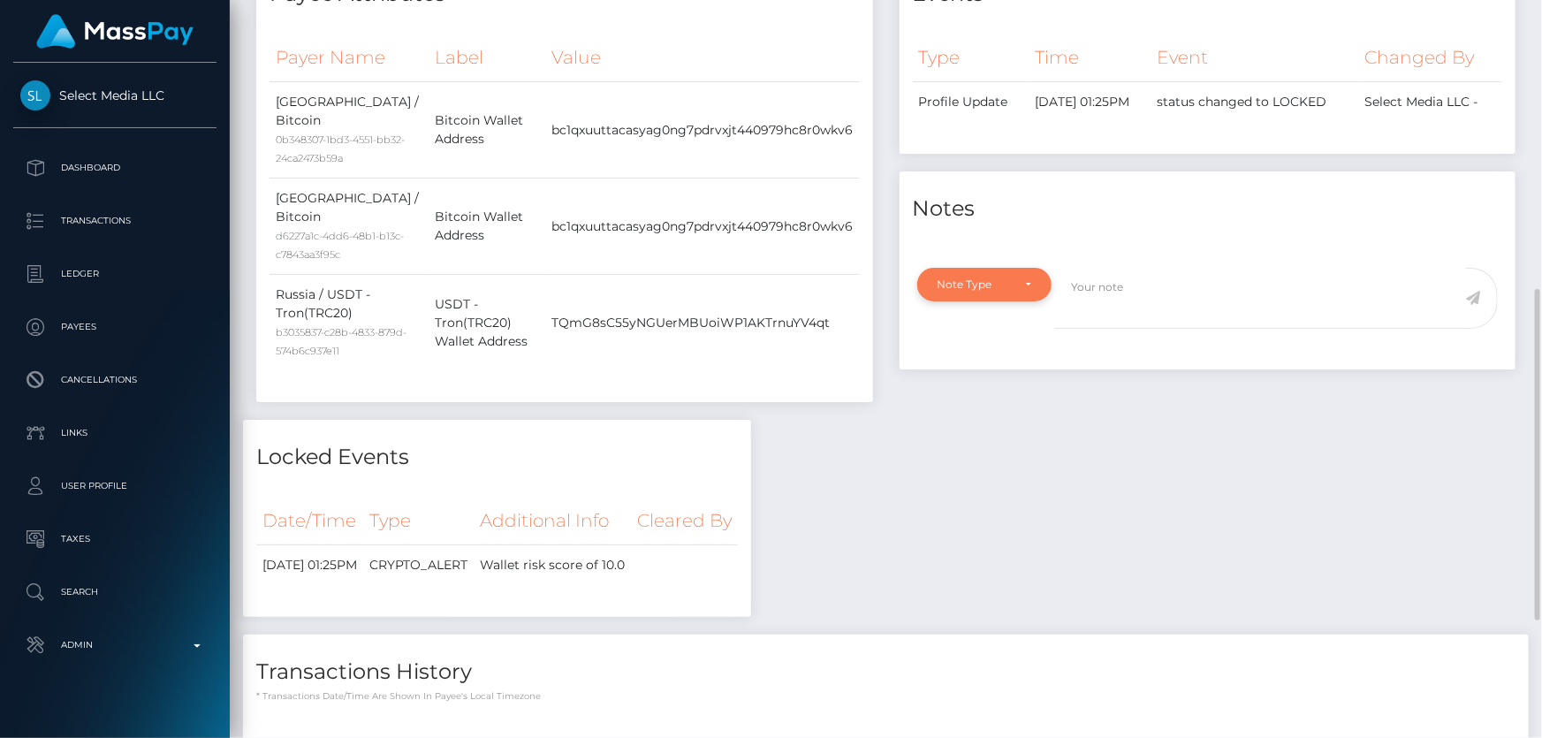
click at [993, 277] on div "Note Type" at bounding box center [974, 284] width 74 height 14
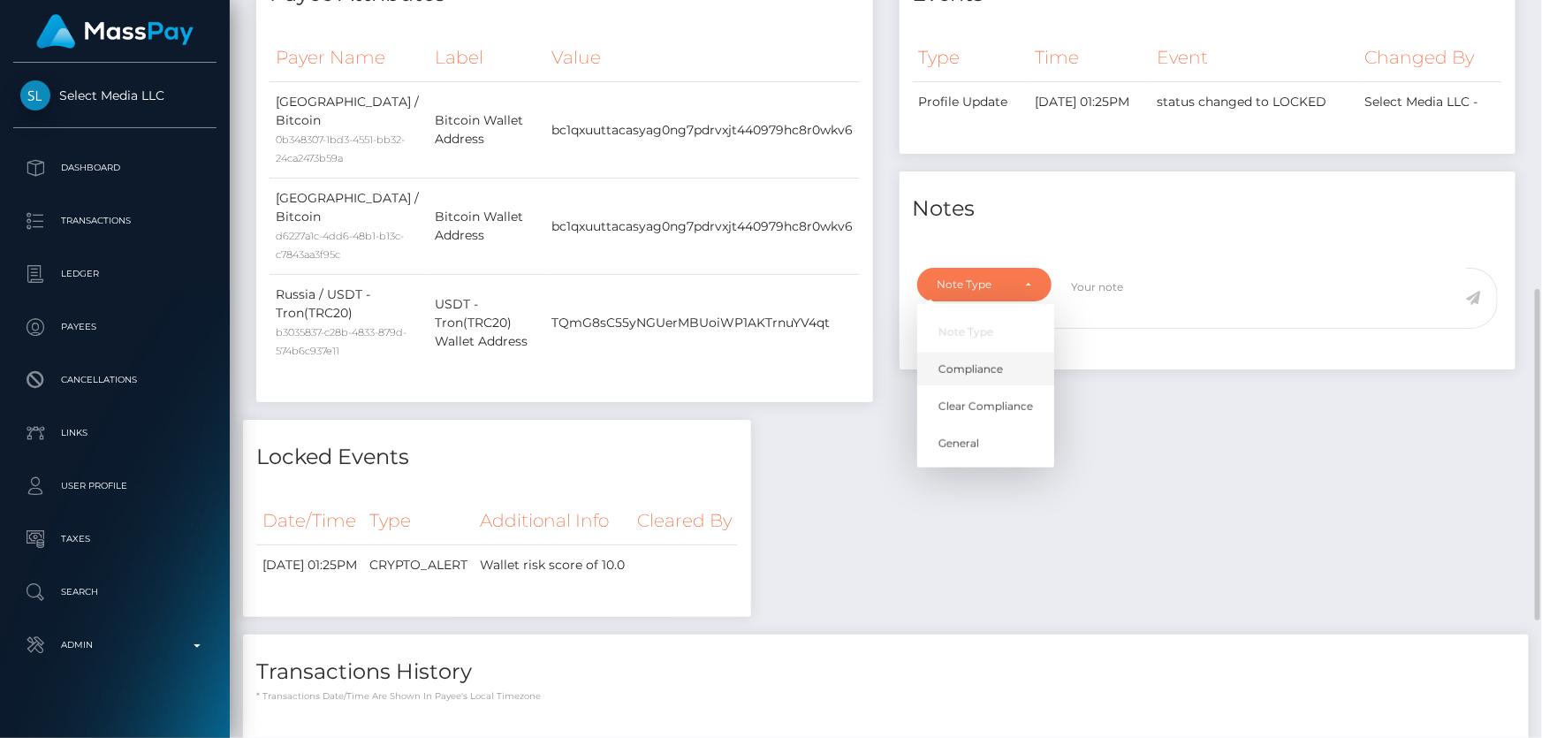
click at [996, 361] on span "Compliance" at bounding box center [970, 369] width 64 height 16
select select "COMPLIANCE"
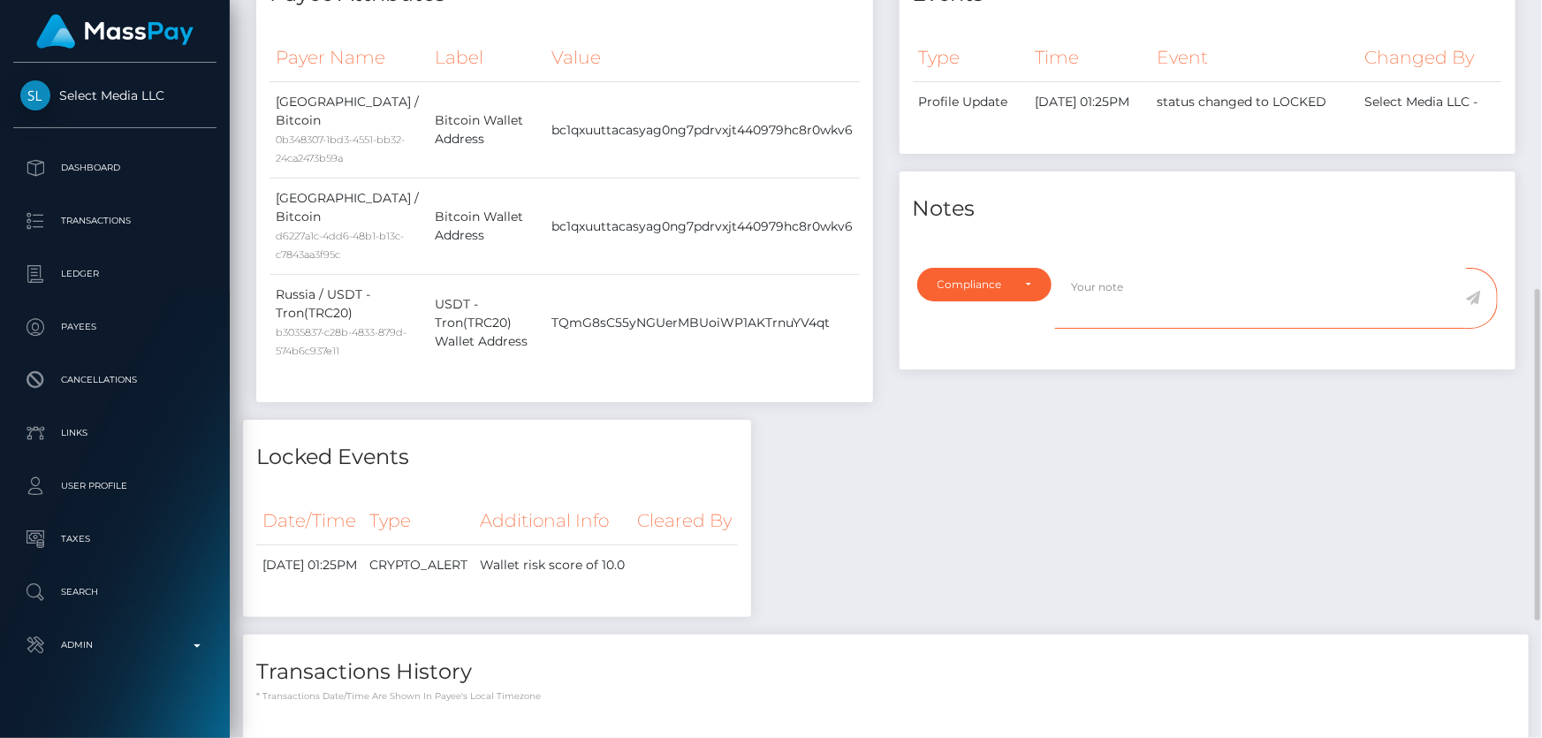
click at [1114, 268] on textarea at bounding box center [1260, 298] width 411 height 61
paste textarea "Bitkovskiy"
type textarea "The user is not allowed to send funds to: [PERSON_NAME]. Confirmation required."
click at [1473, 291] on icon at bounding box center [1473, 298] width 15 height 14
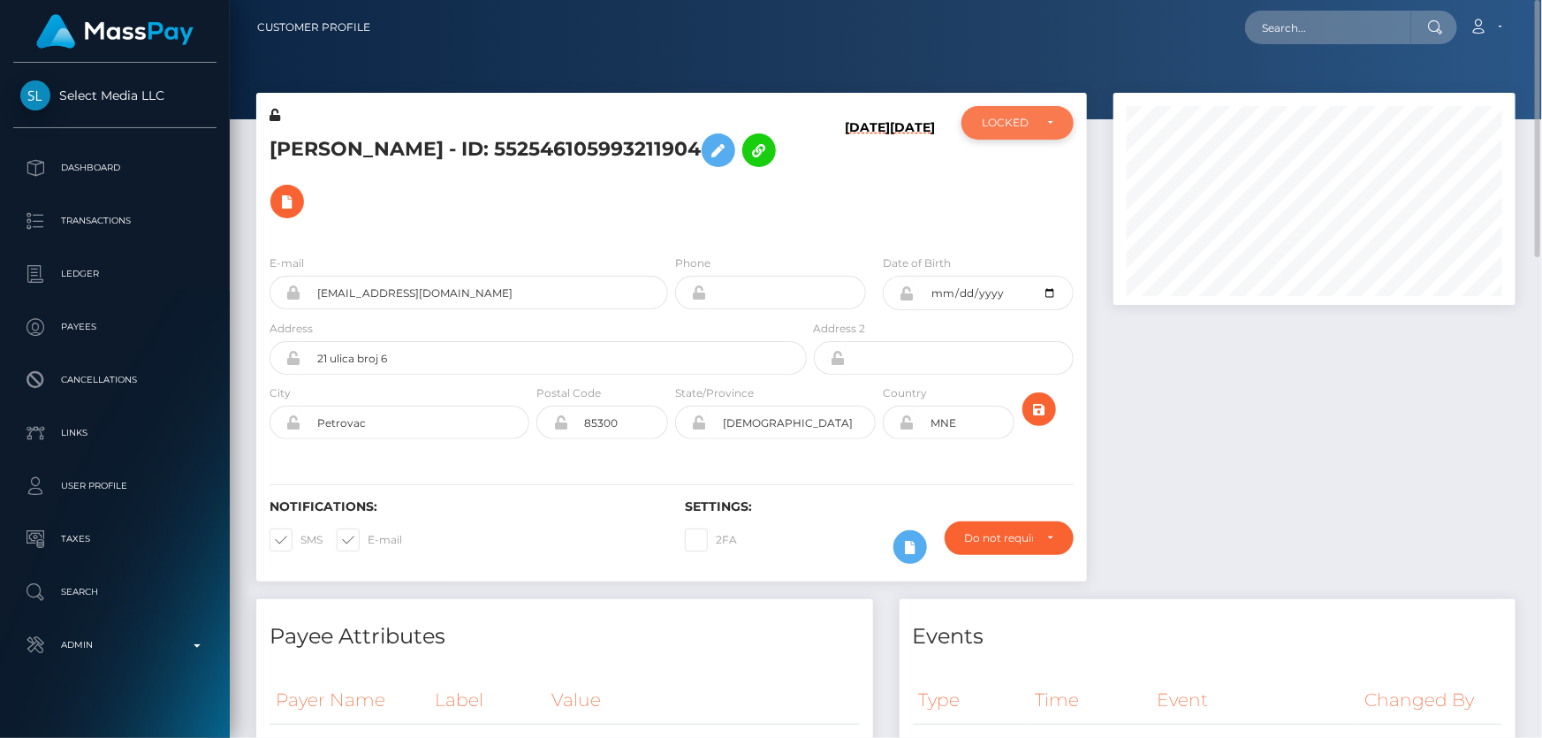
click at [1002, 133] on div "LOCKED" at bounding box center [1017, 123] width 112 height 34
click at [1000, 211] on span "DEACTIVE" at bounding box center [1010, 208] width 56 height 16
select select "DEACTIVE"
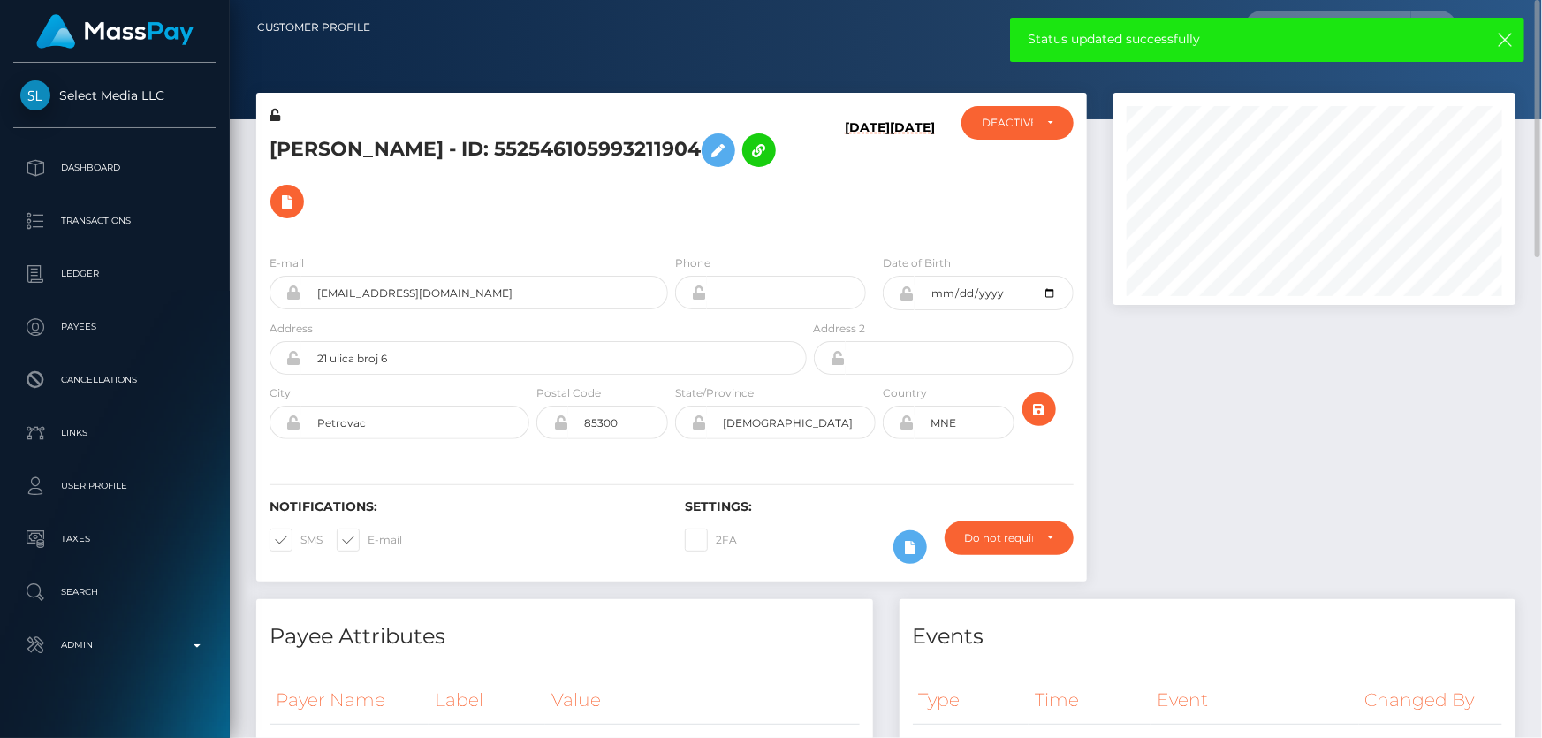
click at [467, 150] on h5 "Olga Grinkova - ID: 552546105993211904" at bounding box center [532, 176] width 527 height 102
copy h5 "Olga Grinkova - ID: 552546105993211904"
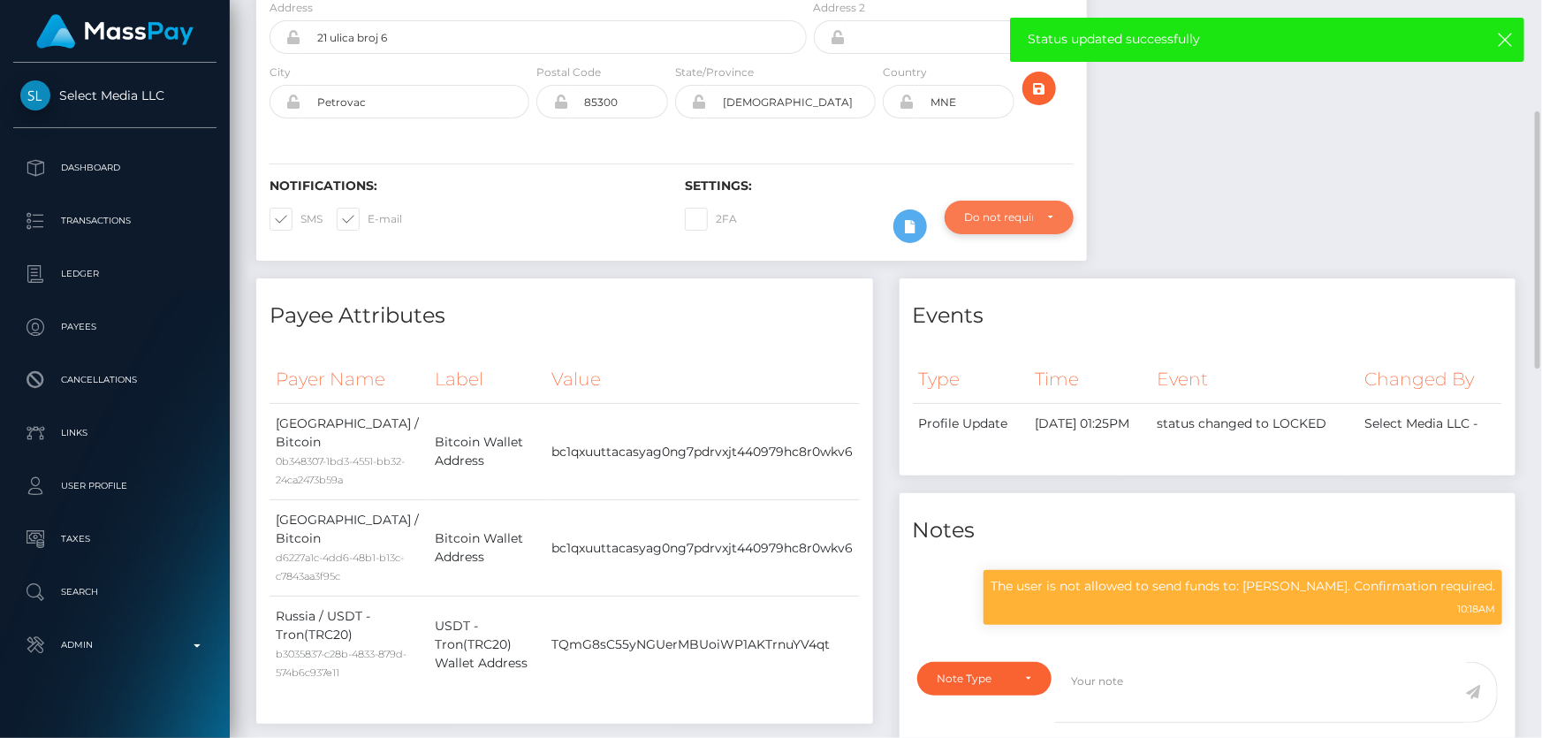
click at [1008, 210] on div "Do not require" at bounding box center [999, 217] width 68 height 14
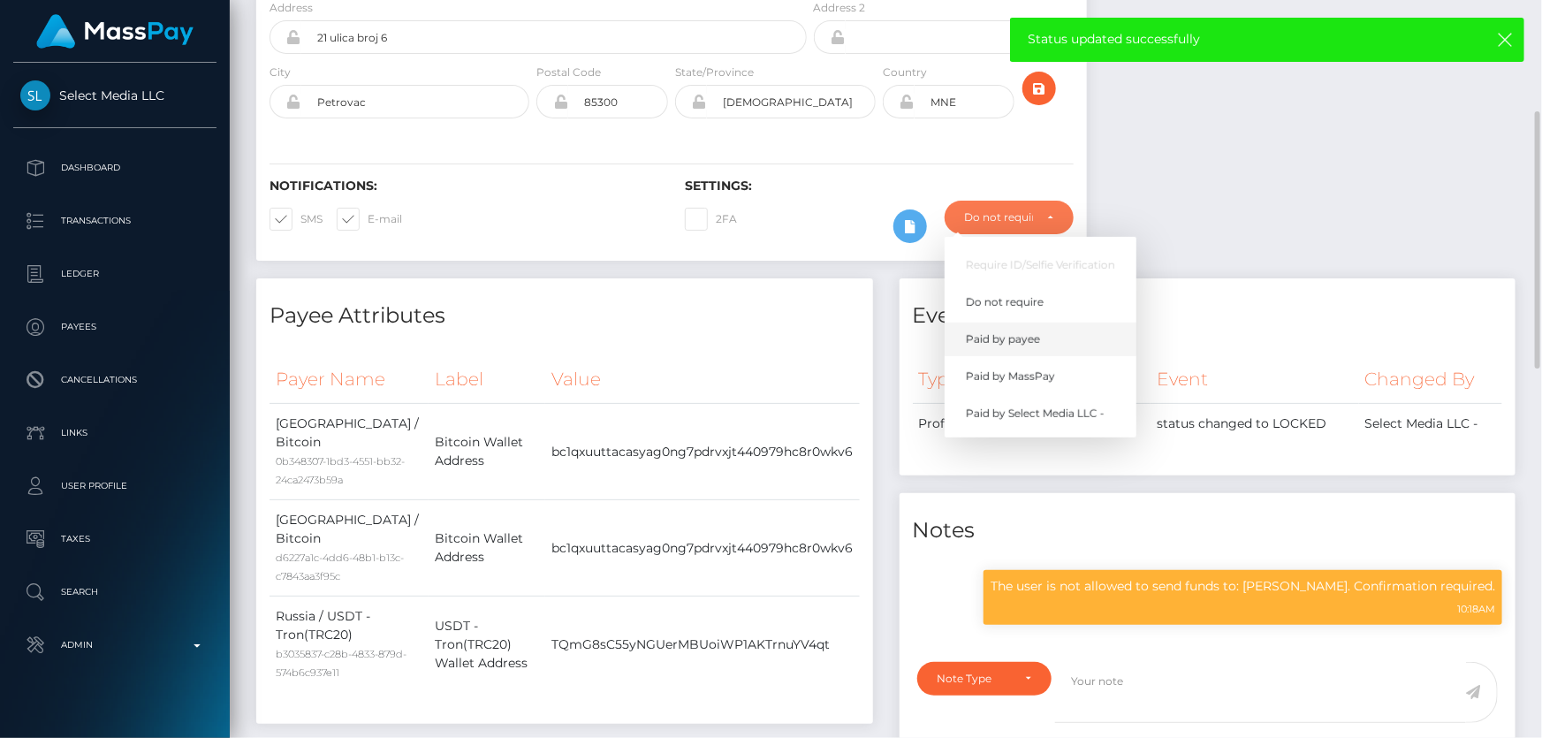
scroll to position [212, 401]
click at [1025, 360] on link "Paid by MassPay" at bounding box center [1040, 376] width 192 height 33
select select "2"
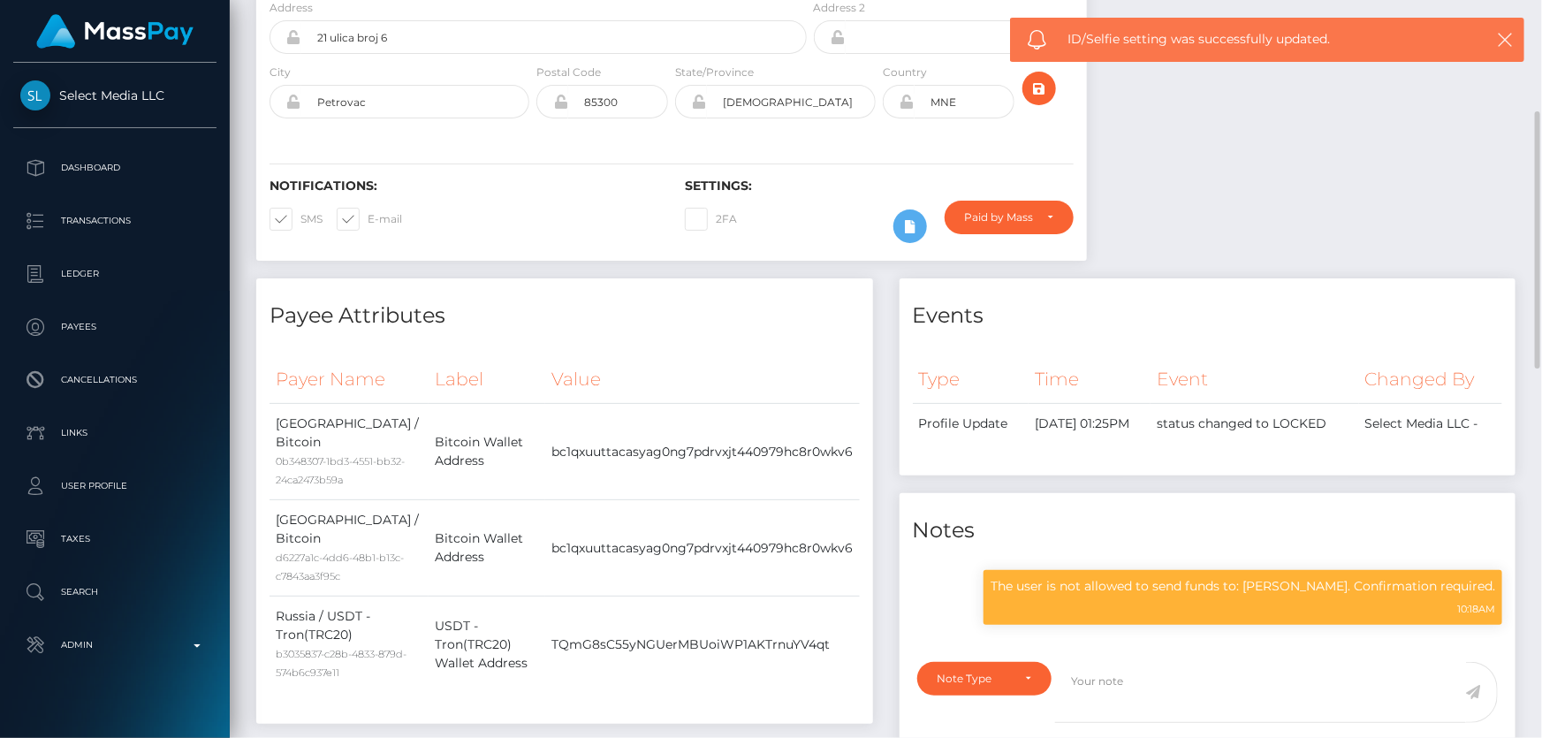
click at [1199, 559] on body "Select Media LLC Dashboard Transactions Ledger Payees Cancellations" at bounding box center [771, 369] width 1542 height 738
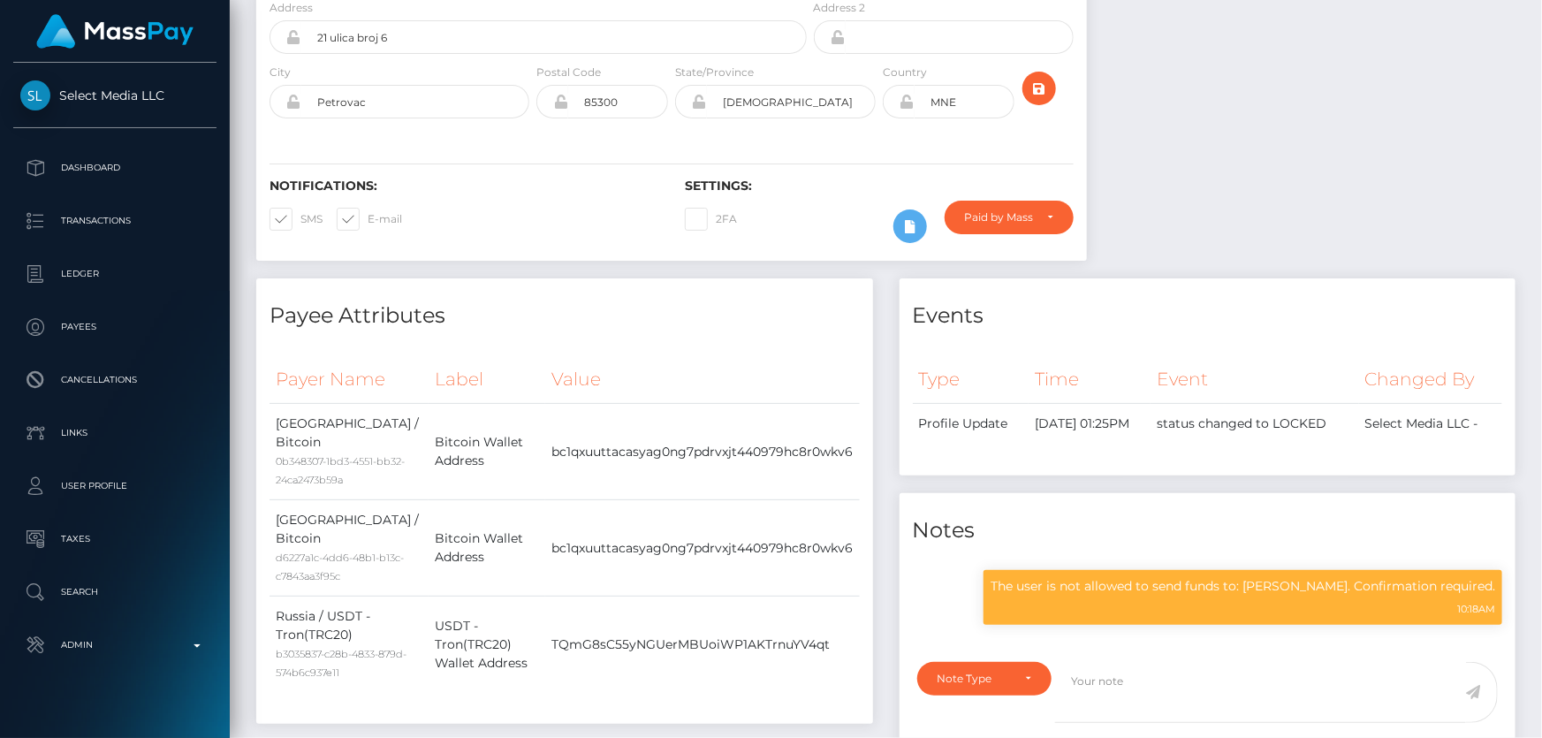
click at [1199, 556] on body "Select Media LLC Dashboard Transactions Ledger Payees Cancellations" at bounding box center [771, 369] width 1542 height 738
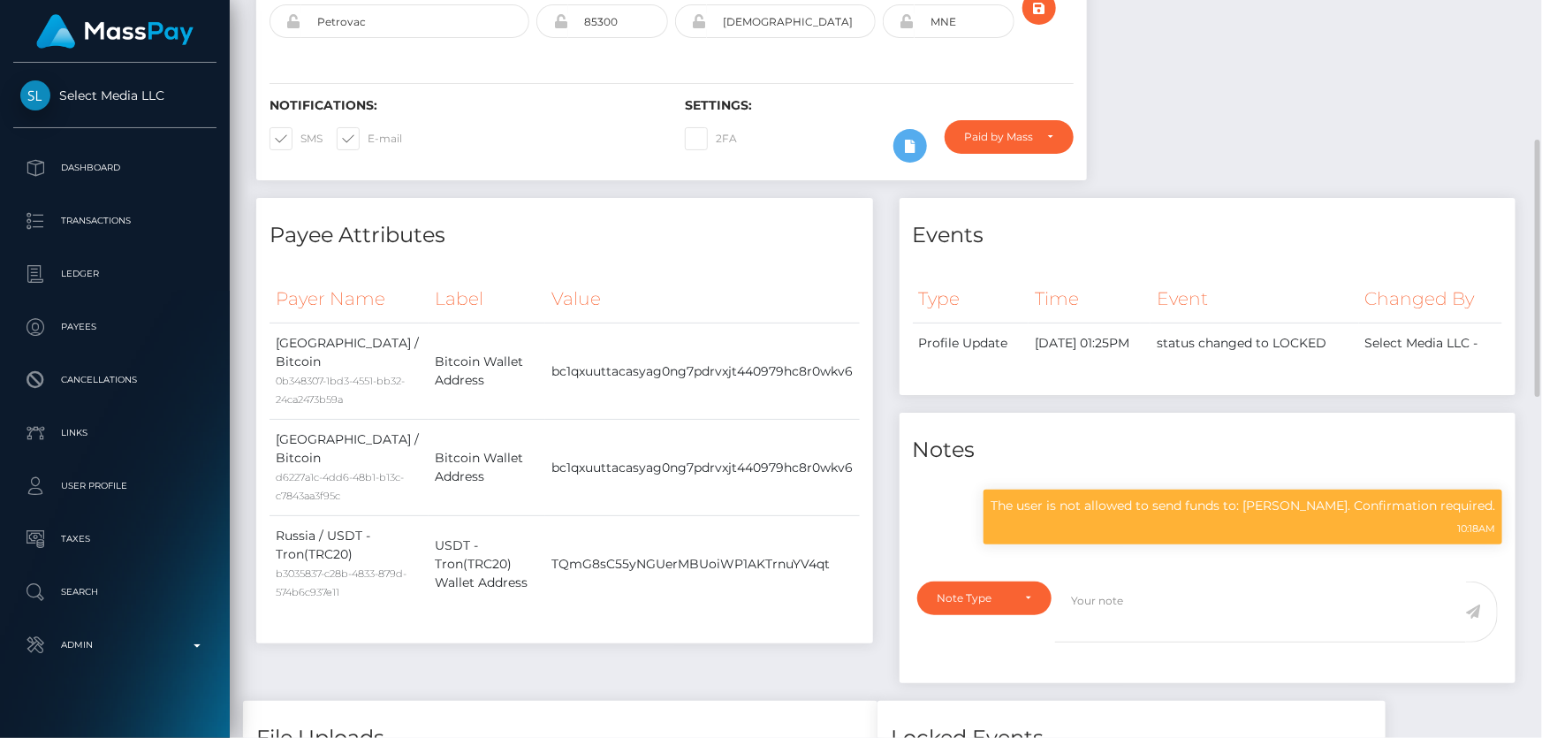
click at [1254, 496] on p "The user is not allowed to send funds to: Bitkovskiy. Confirmation required." at bounding box center [1242, 505] width 504 height 19
copy div "The user is not allowed to send funds to: Bitkovskiy. Confirmation required."
click at [615, 198] on div "Payee Attributes" at bounding box center [564, 224] width 617 height 53
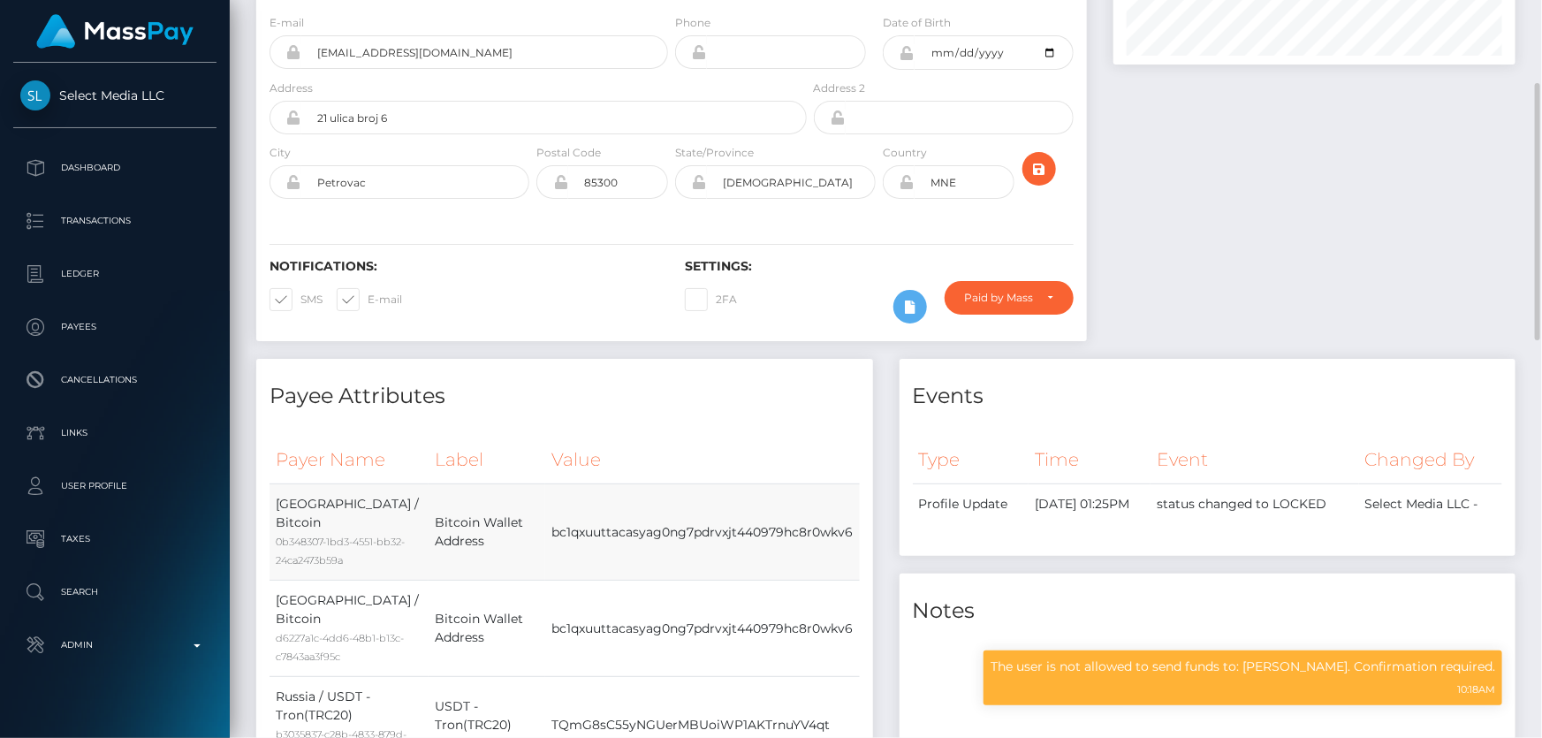
scroll to position [0, 0]
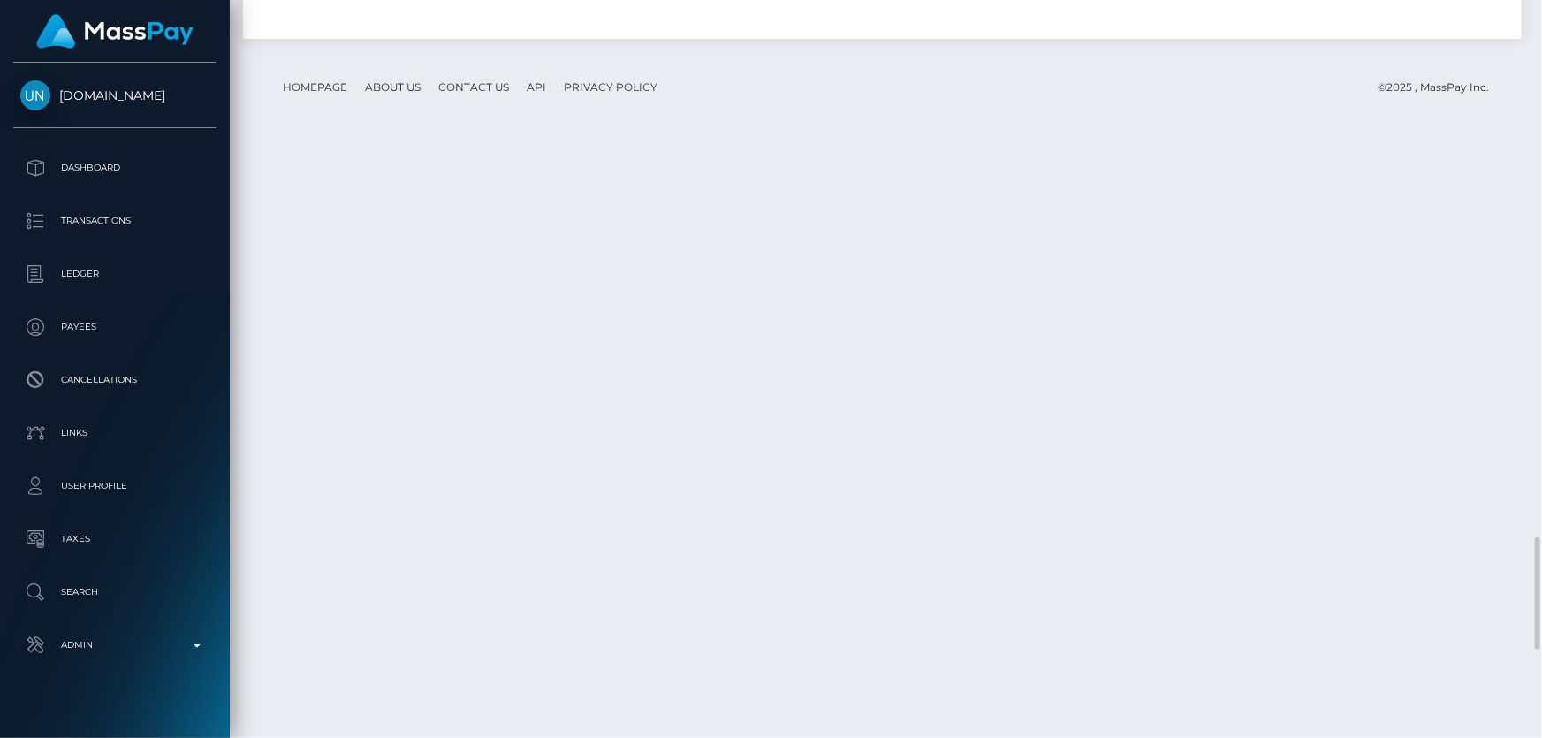
scroll to position [3854, 0]
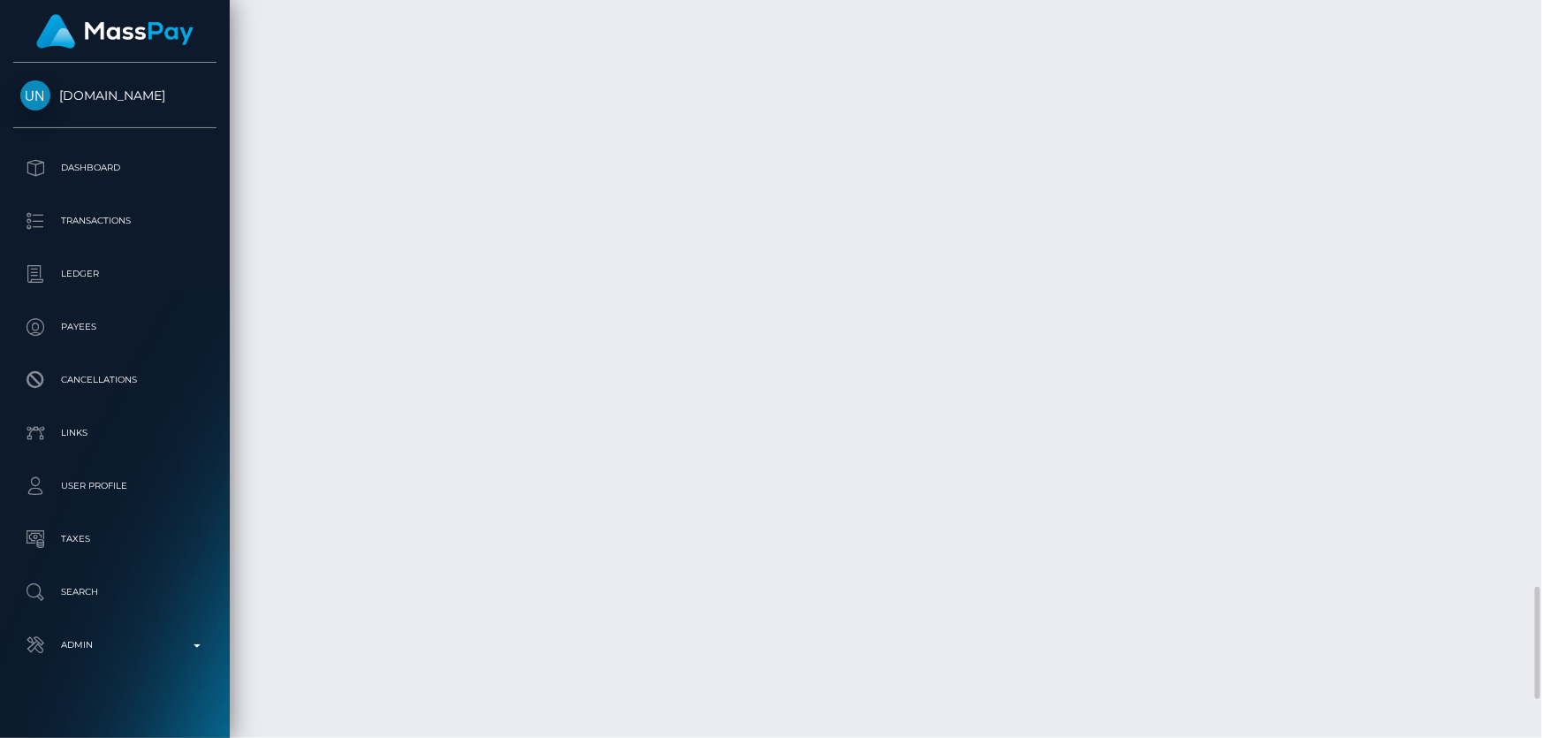
drag, startPoint x: 622, startPoint y: 566, endPoint x: 966, endPoint y: 499, distance: 351.0
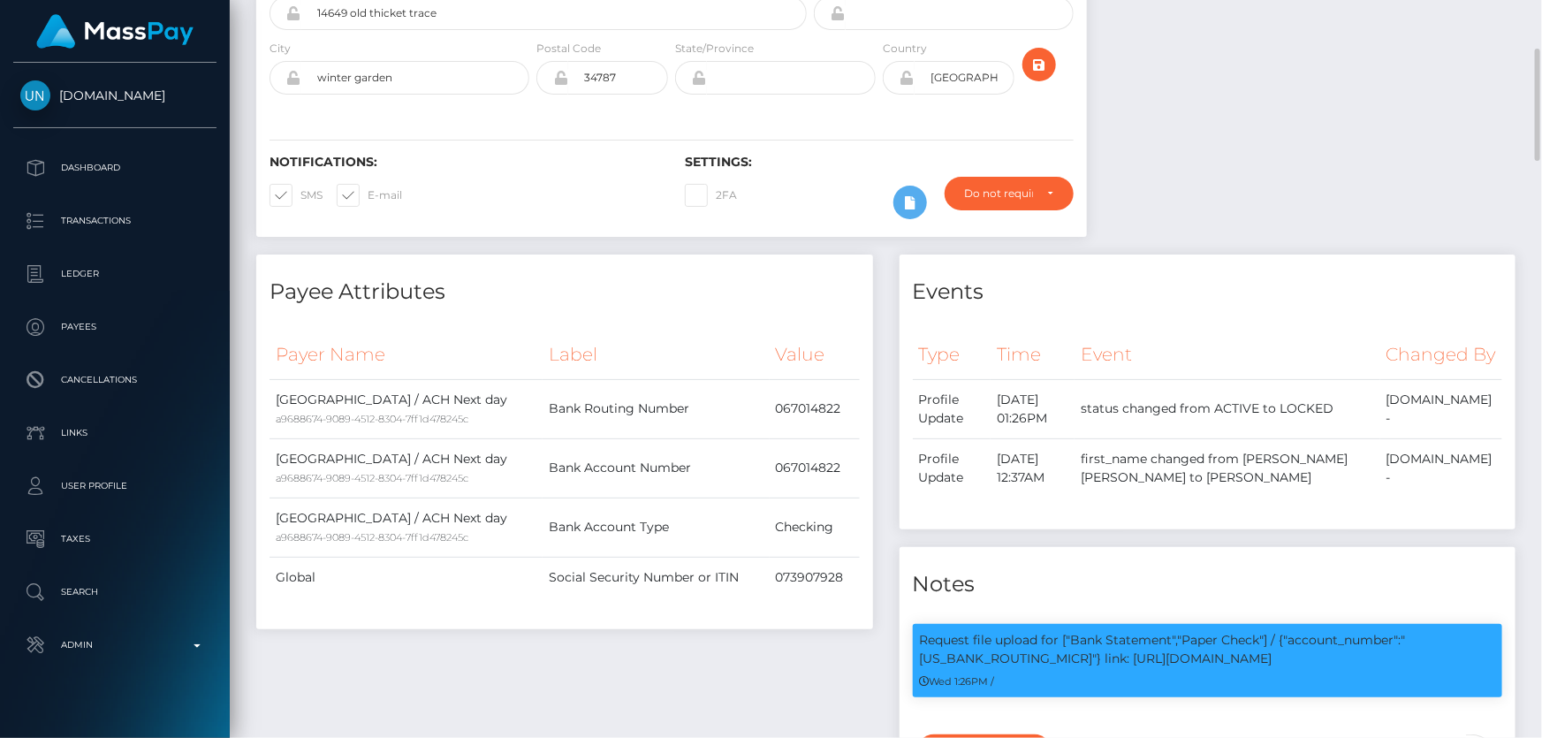
scroll to position [0, 0]
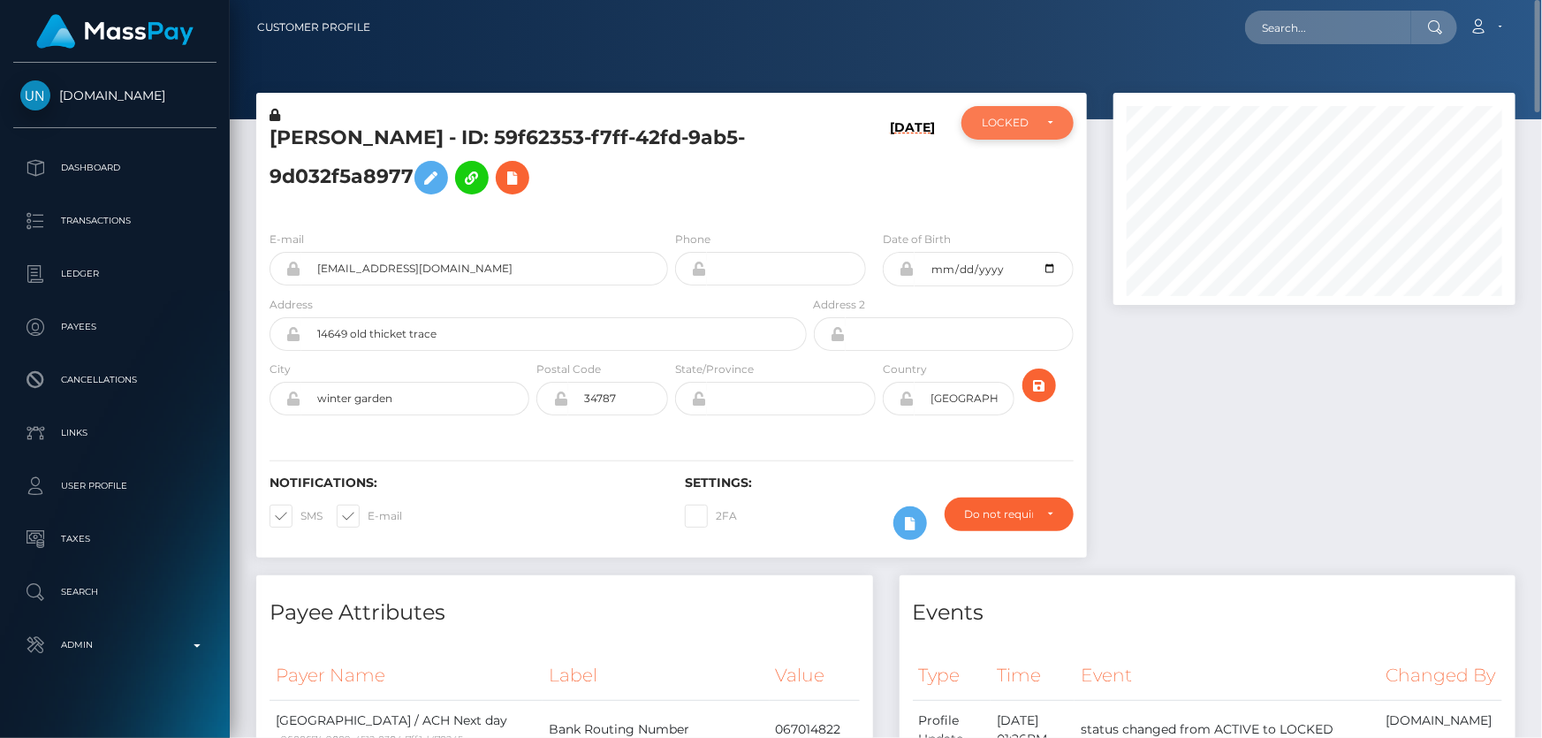
click at [1005, 132] on div "LOCKED" at bounding box center [1017, 123] width 112 height 34
click at [1008, 171] on span "ACTIVE" at bounding box center [1002, 171] width 40 height 16
select select "ACTIVE"
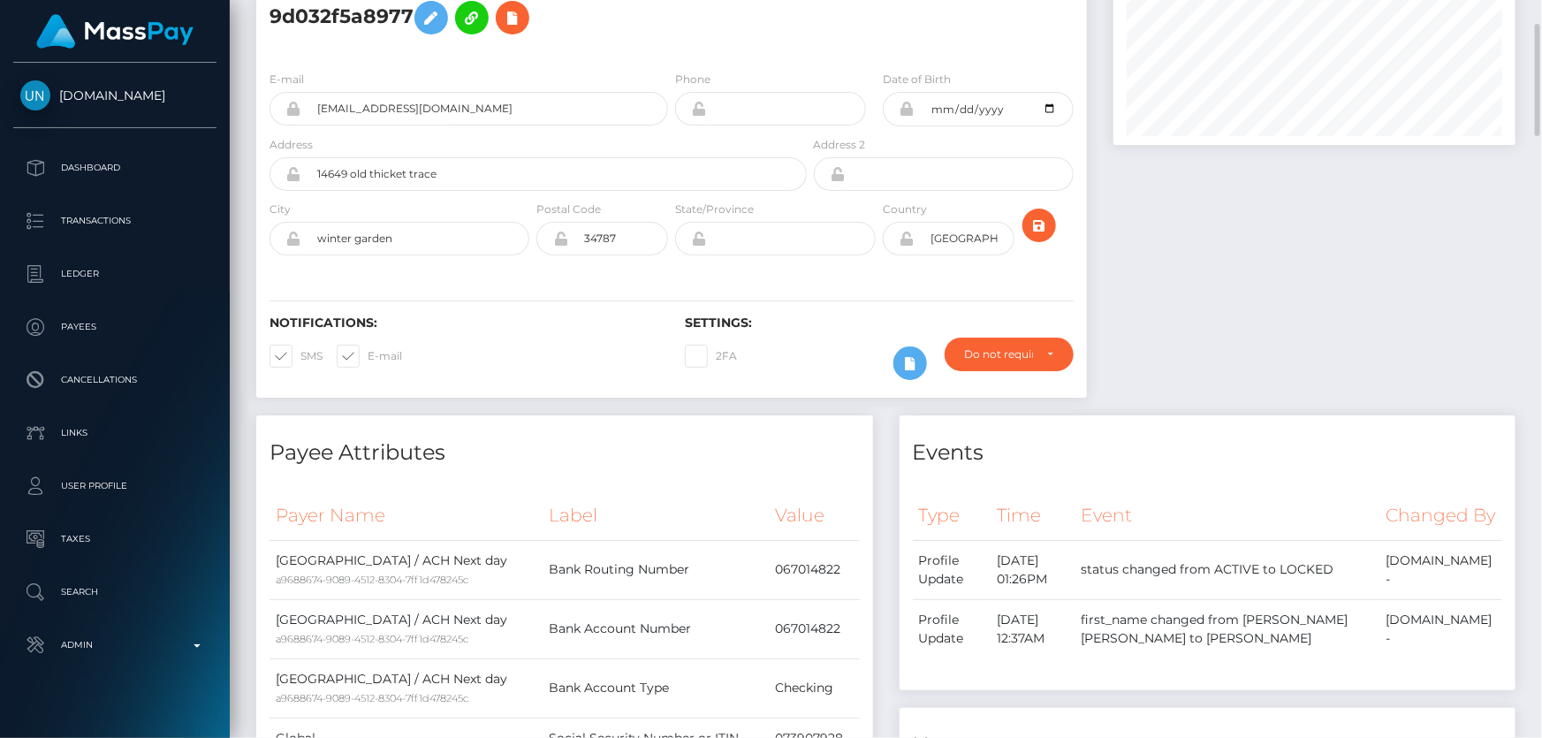
scroll to position [0, 0]
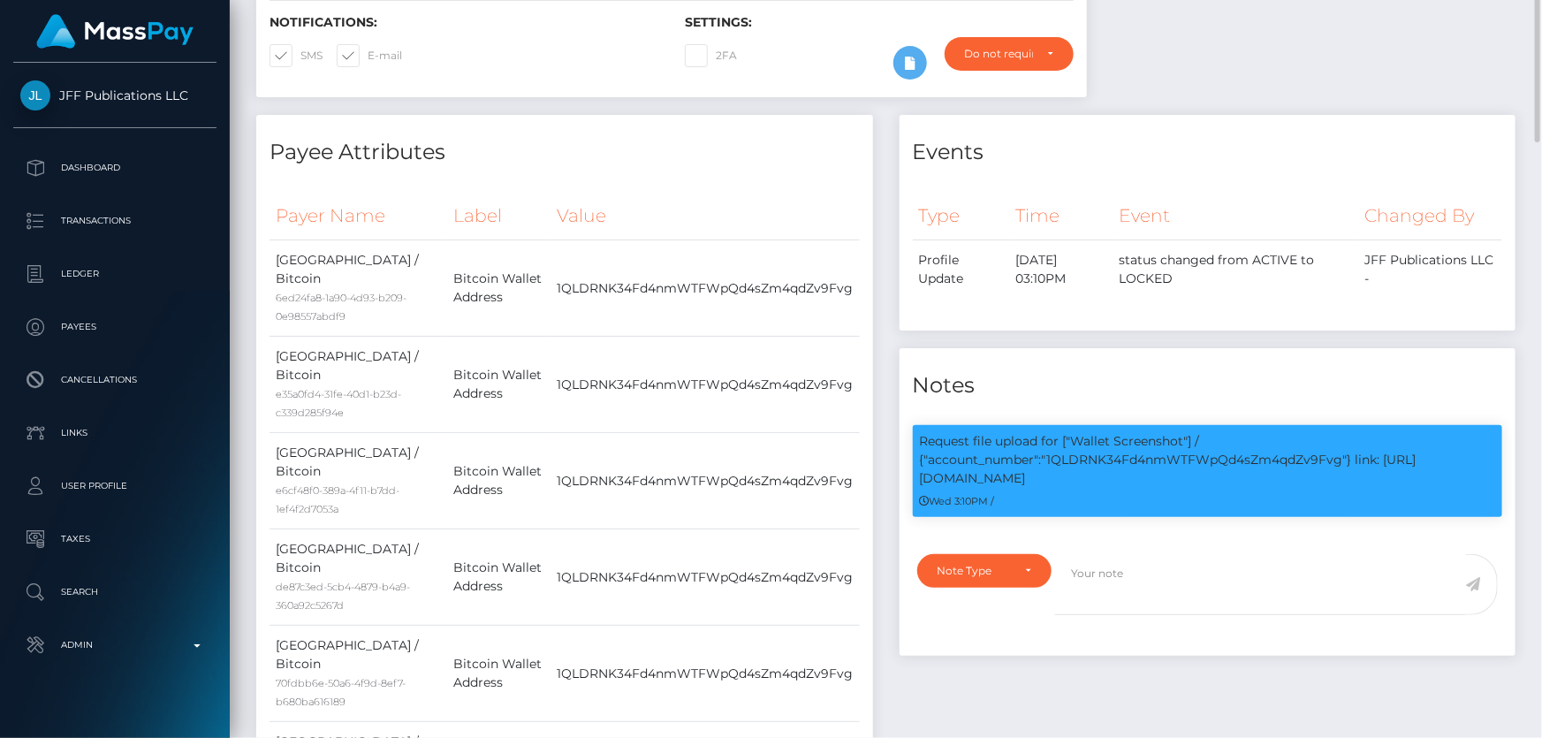
scroll to position [272, 0]
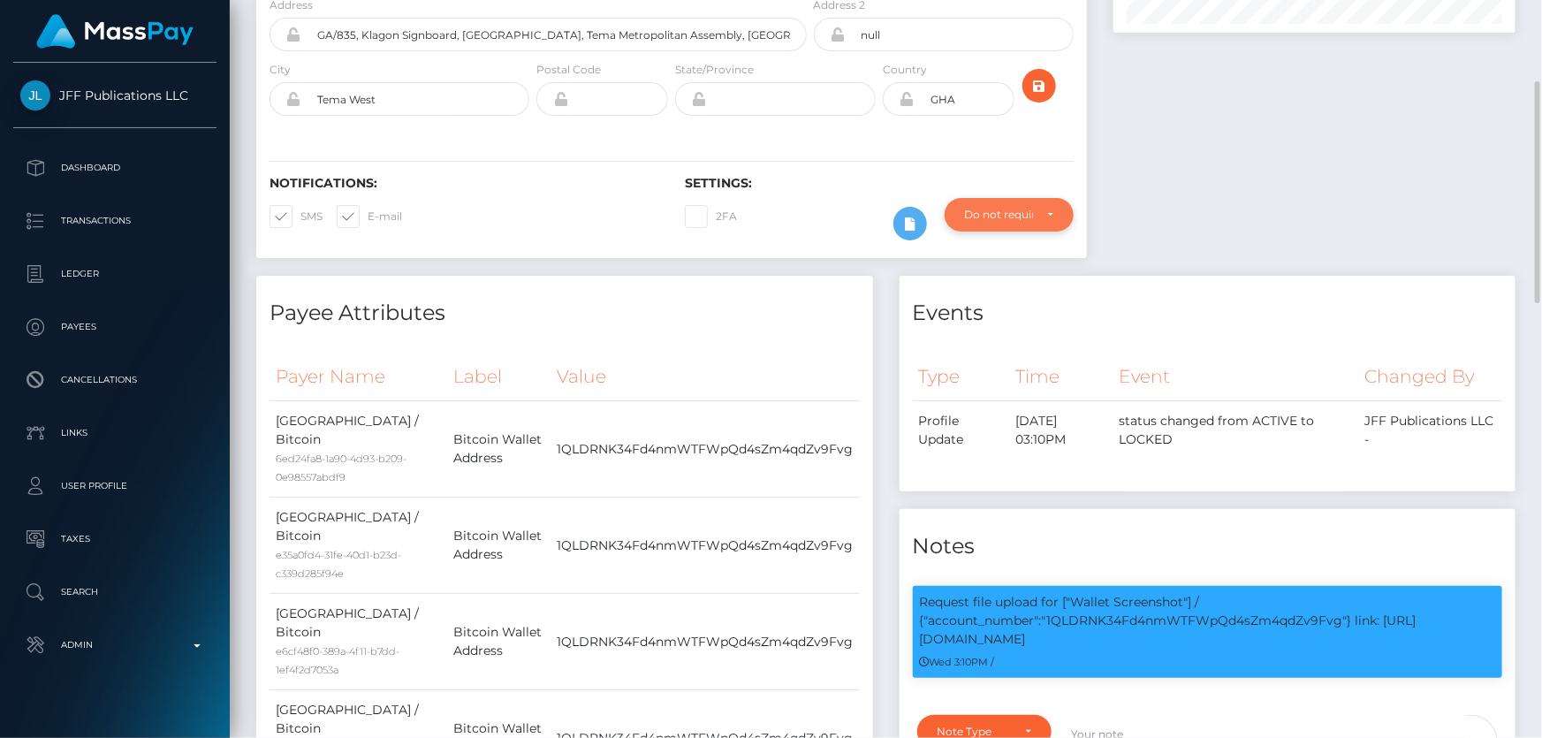
click at [992, 222] on div "Do not require" at bounding box center [999, 215] width 68 height 14
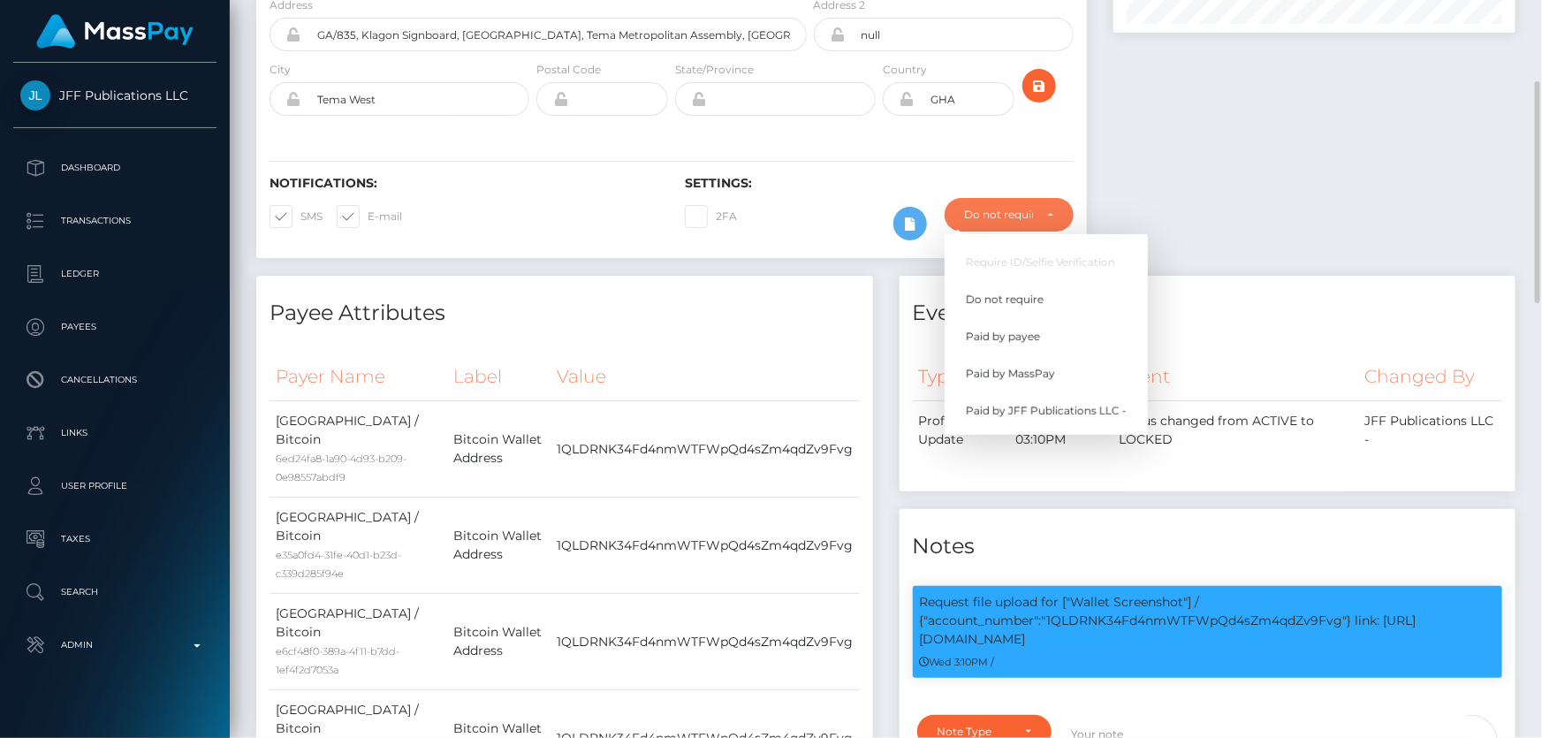
scroll to position [212, 401]
click at [1041, 382] on span "Paid by MassPay" at bounding box center [1010, 374] width 89 height 16
select select "2"
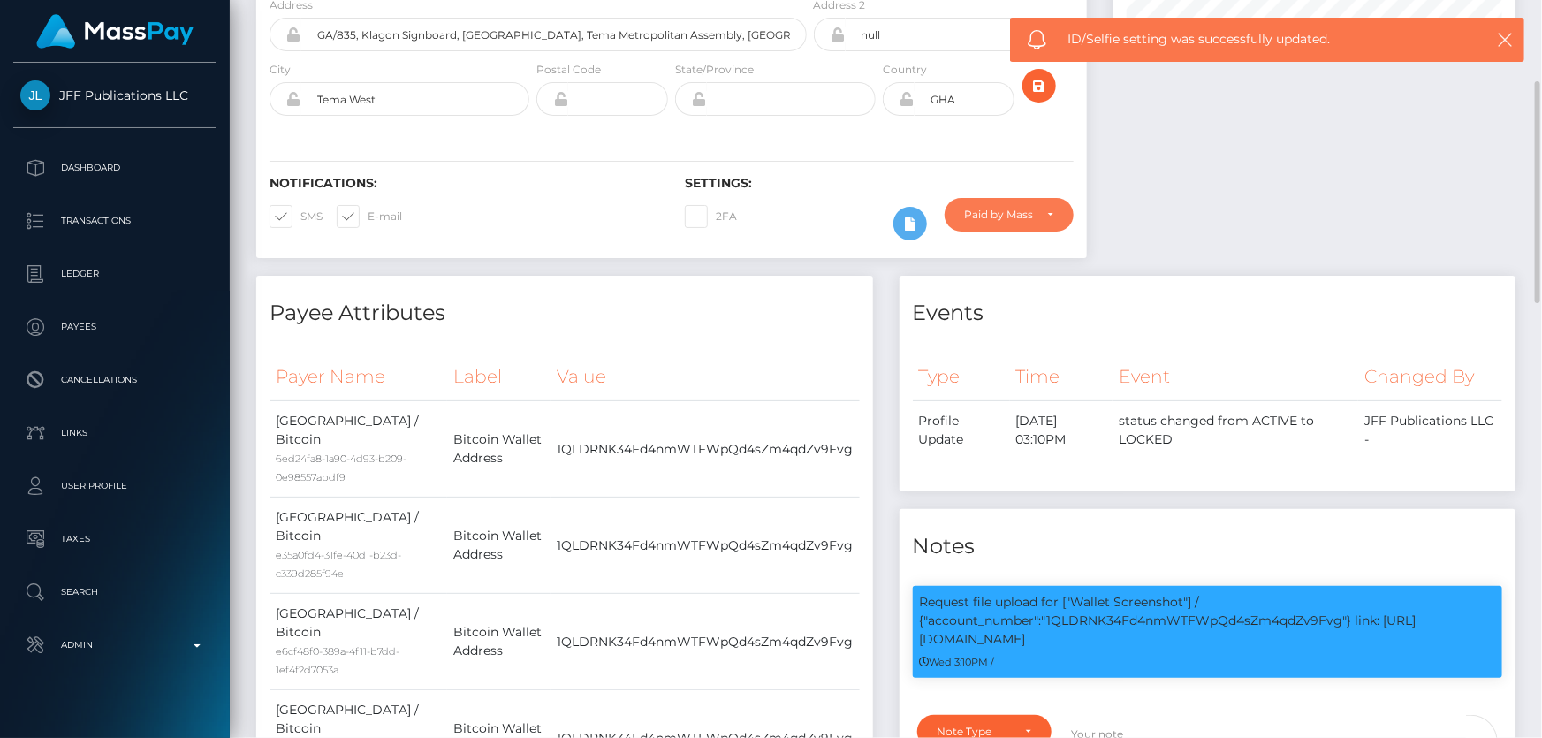
scroll to position [0, 0]
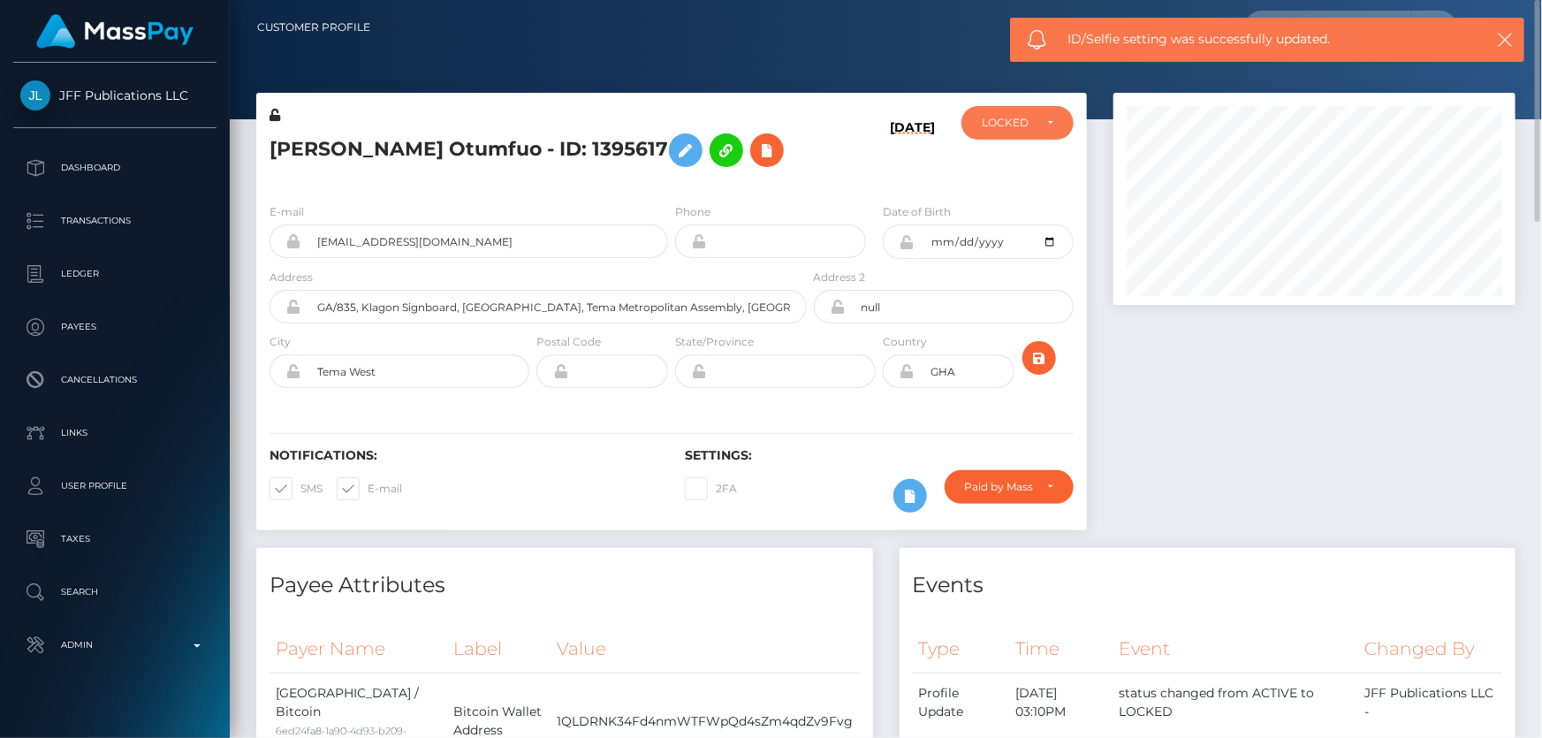
drag, startPoint x: 1019, startPoint y: 117, endPoint x: 896, endPoint y: 159, distance: 129.6
click at [1019, 118] on div "LOCKED" at bounding box center [1006, 123] width 51 height 14
click at [995, 170] on span "ACTIVE" at bounding box center [1002, 171] width 40 height 16
select select "ACTIVE"
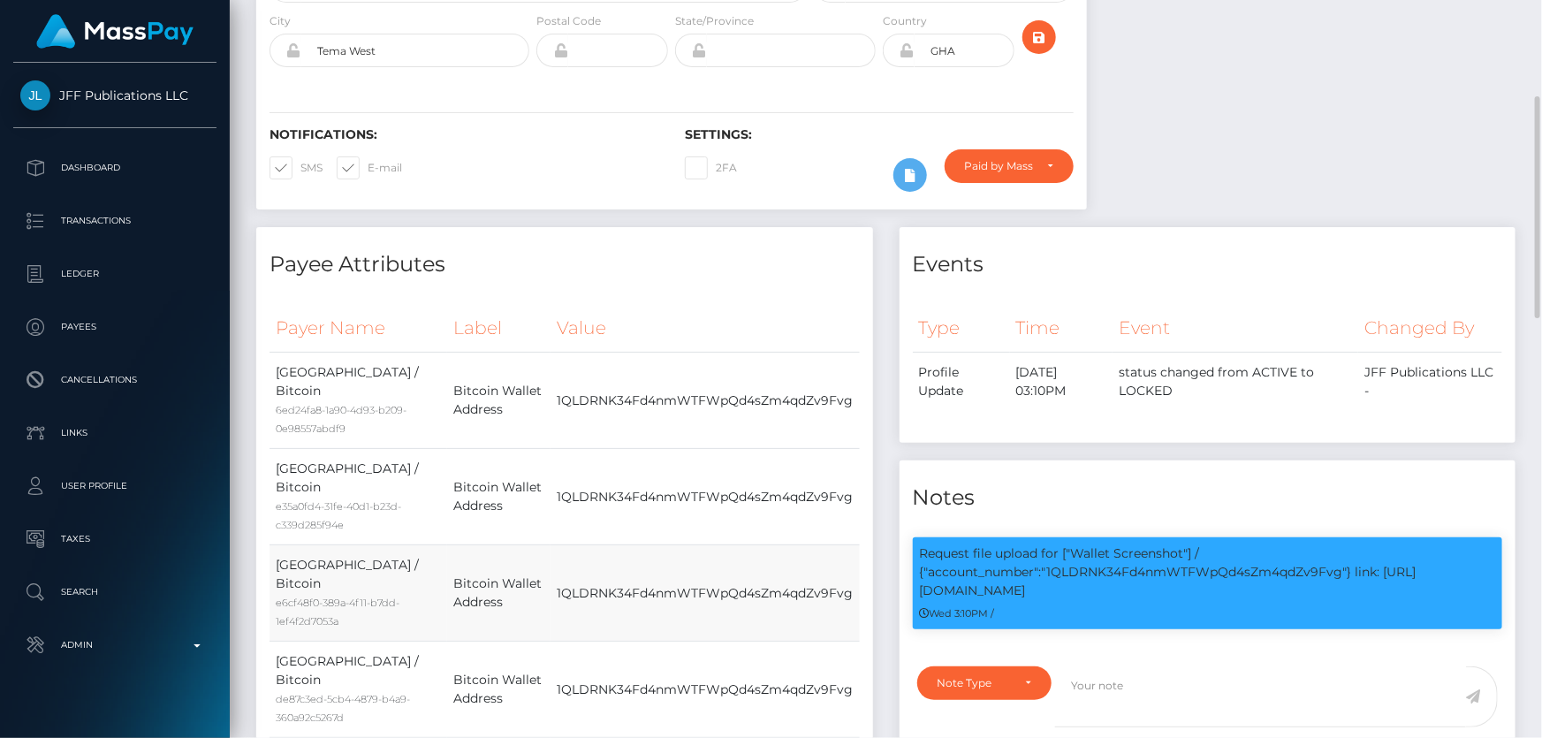
scroll to position [0, 0]
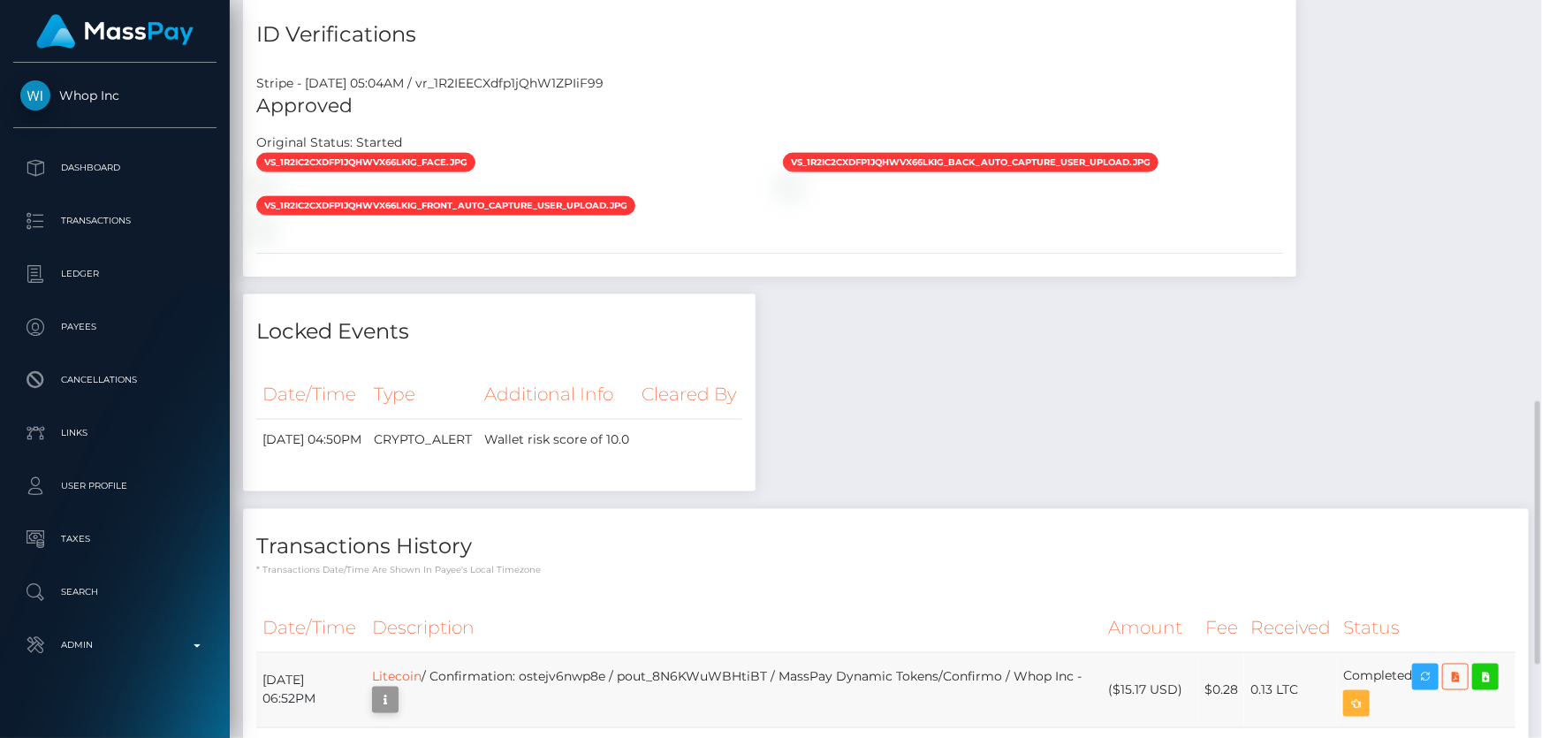
scroll to position [212, 401]
click at [396, 689] on icon "button" at bounding box center [385, 700] width 21 height 22
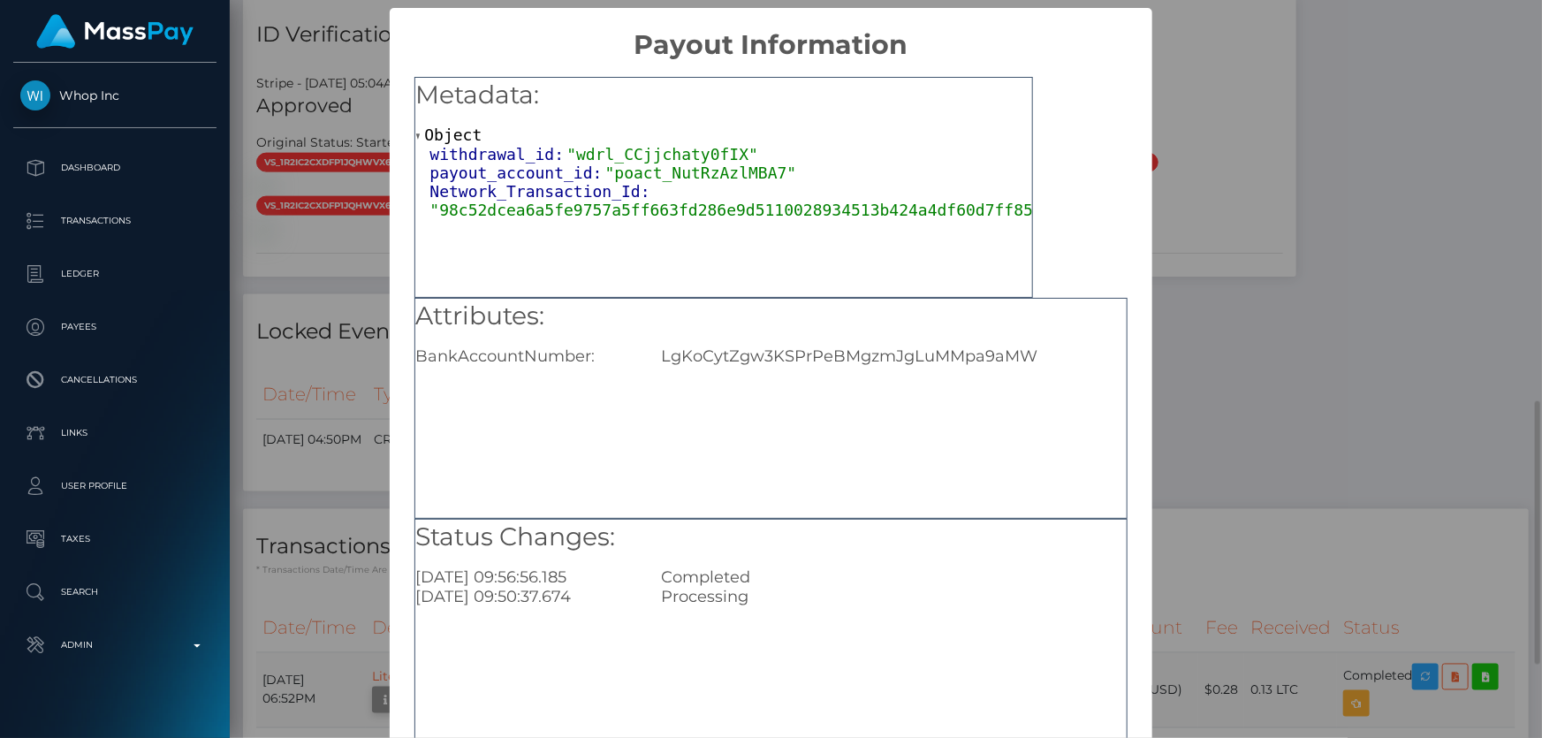
scroll to position [0, 0]
click at [836, 353] on div "LgKoCytZgw3KSPrPeBMgzmJgLuMMpa9aMW" at bounding box center [893, 355] width 491 height 19
copy div "LgKoCytZgw3KSPrPeBMgzmJgLuMMpa9aMW"
click at [1280, 417] on div "× Payout Information Metadata: Object withdrawal_id: "wdrl_CCjjchaty0fIX" payou…" at bounding box center [771, 369] width 1542 height 738
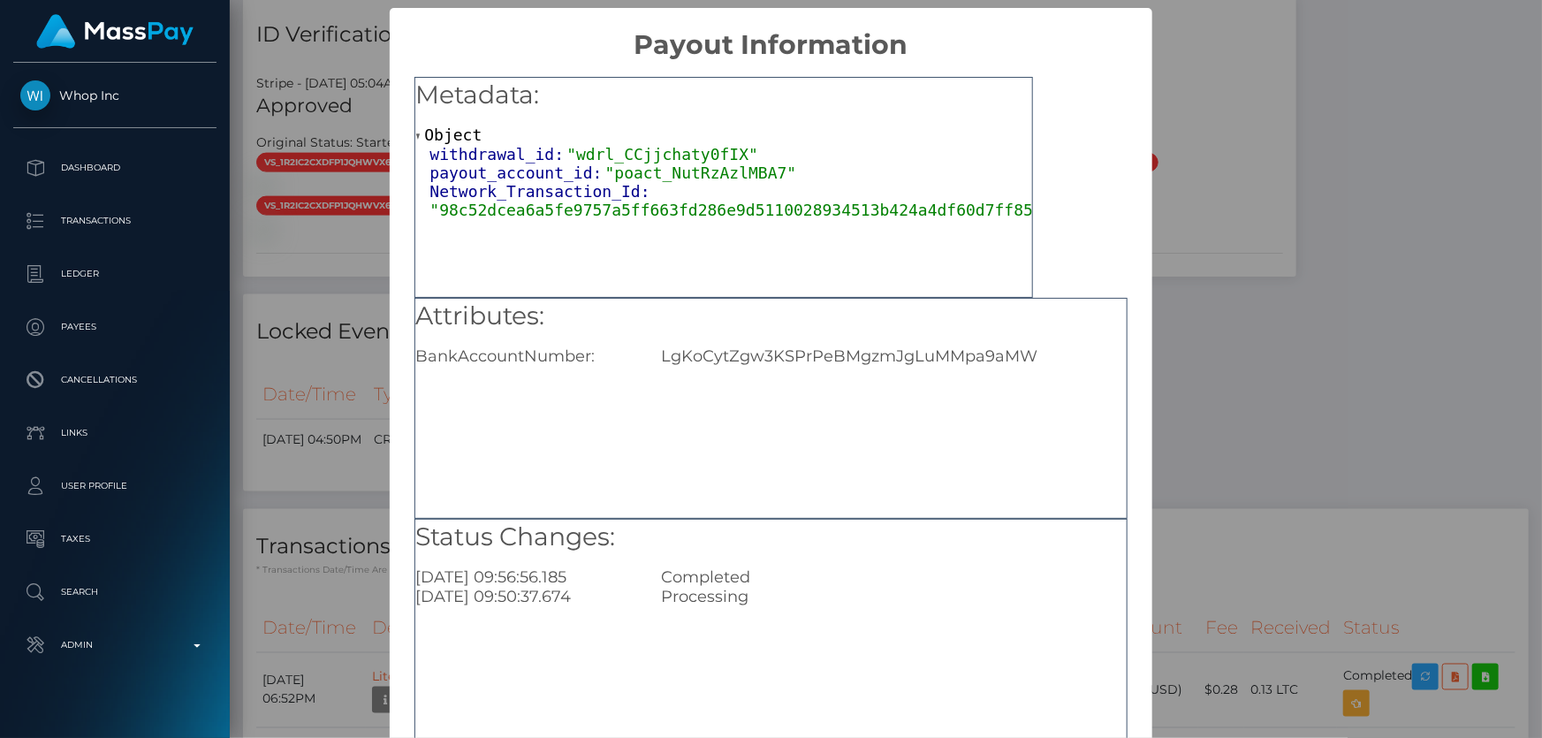
drag, startPoint x: 1397, startPoint y: 339, endPoint x: 1359, endPoint y: 344, distance: 38.2
click at [1363, 344] on div "× Payout Information Metadata: Object withdrawal_id: "wdrl_CCjjchaty0fIX" payou…" at bounding box center [771, 369] width 1542 height 738
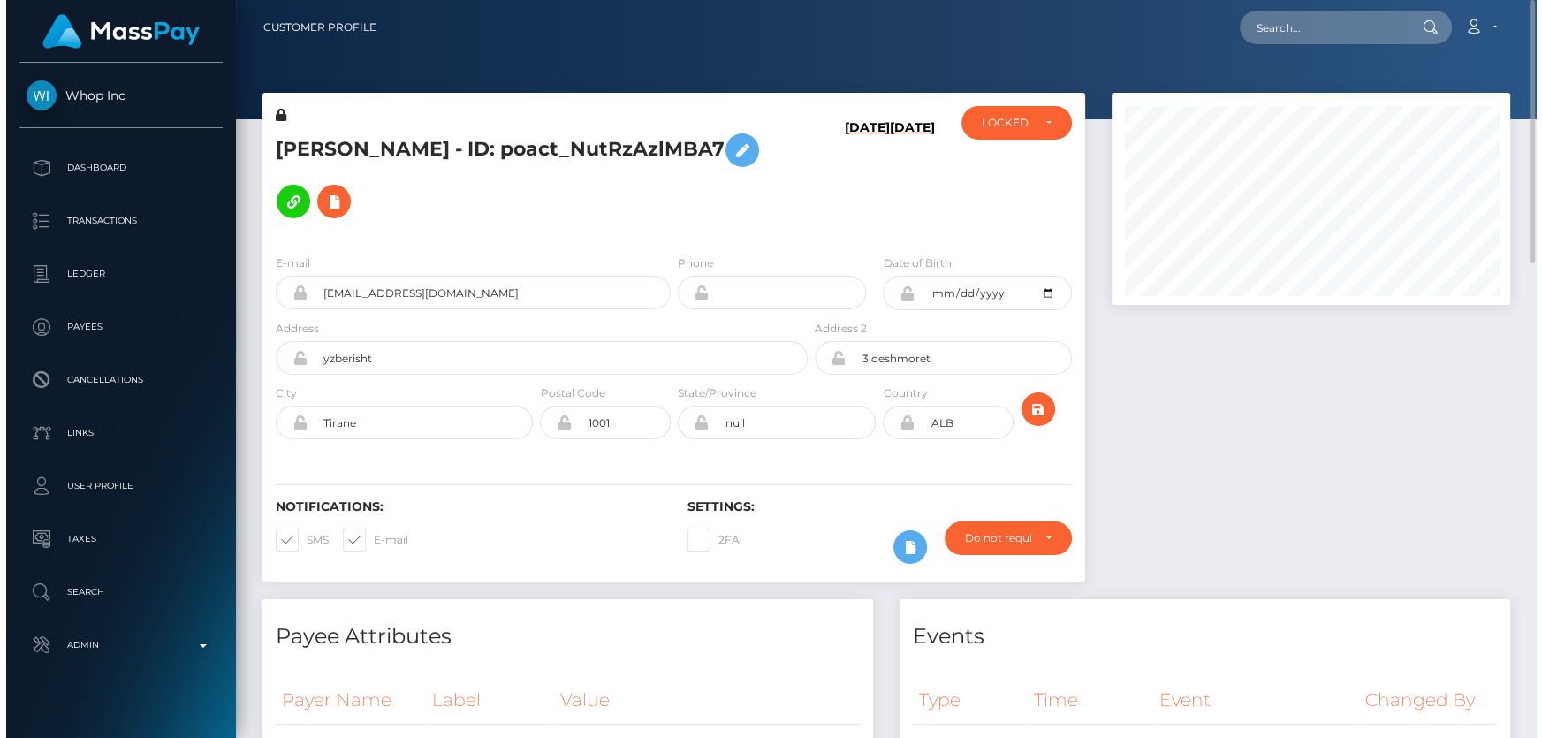
scroll to position [883170, 882984]
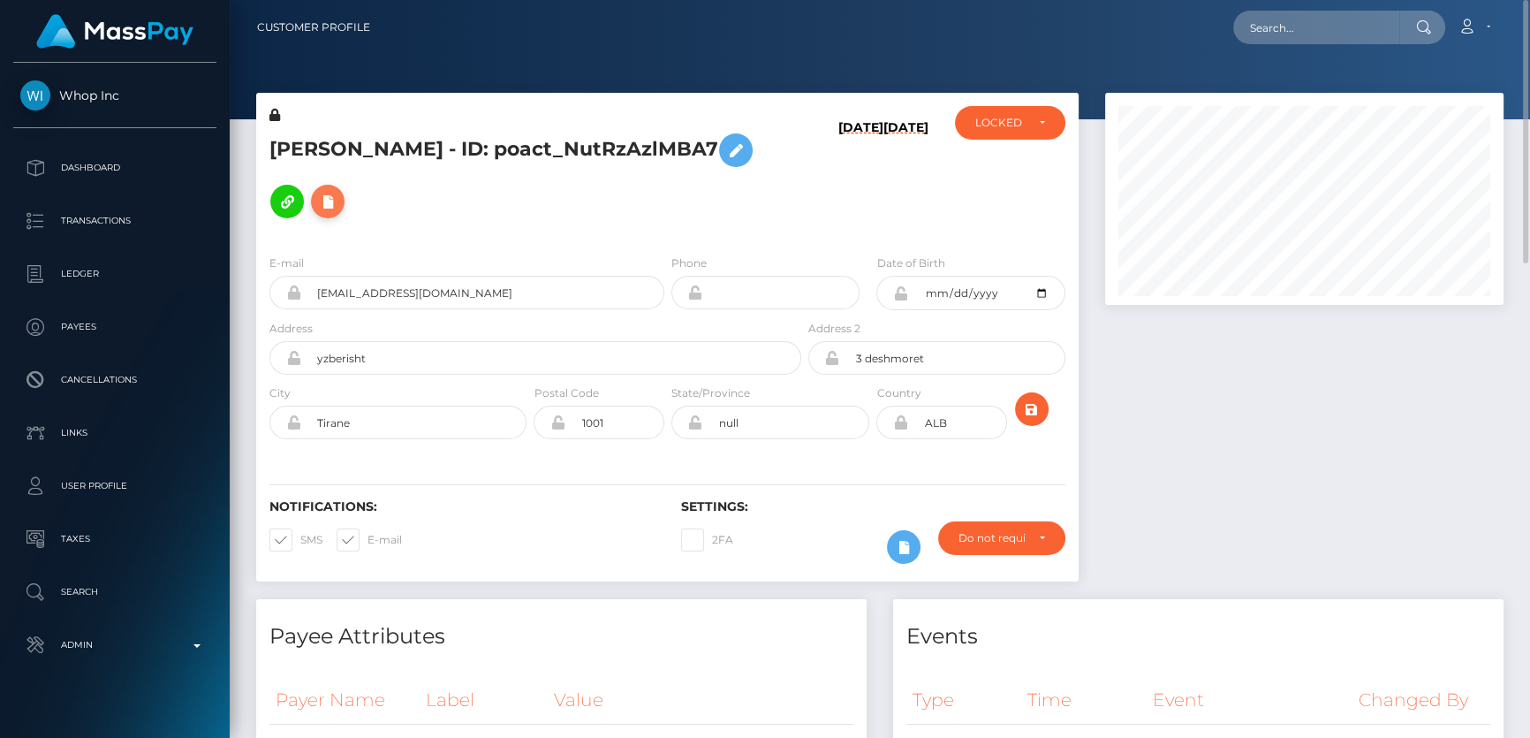
click at [338, 191] on icon at bounding box center [327, 202] width 21 height 22
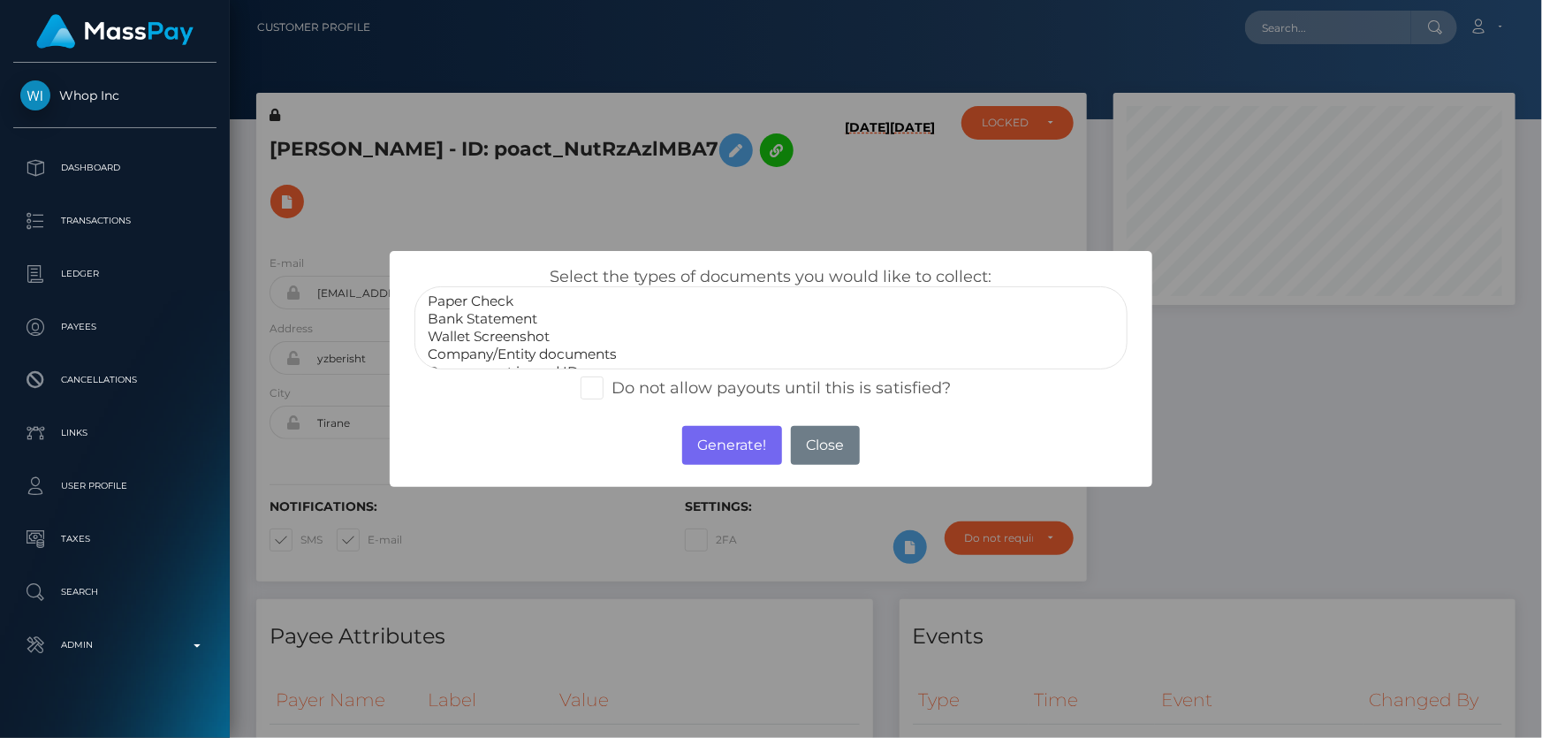
scroll to position [34, 0]
select select "Miscellaneous"
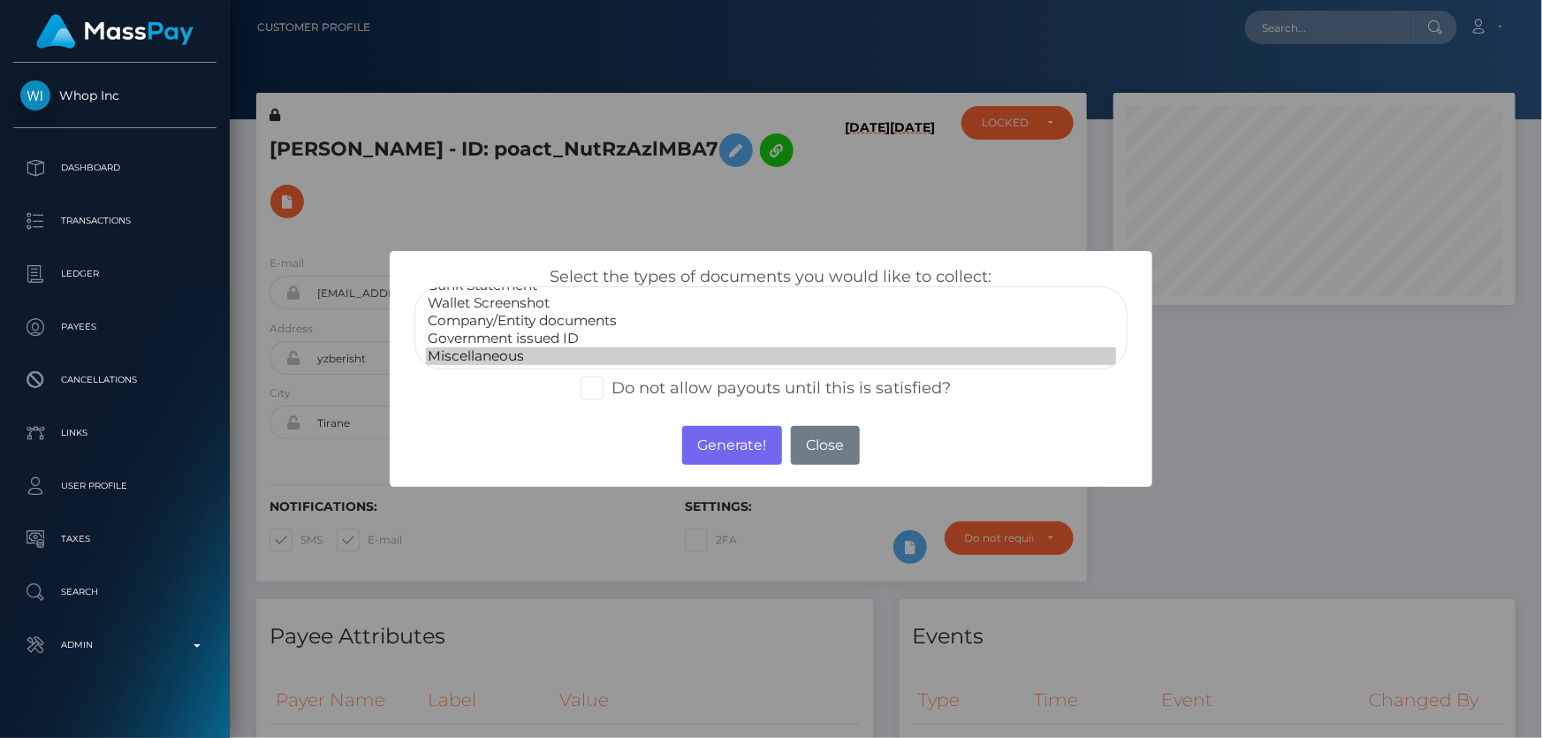
click at [485, 352] on option "Miscellaneous" at bounding box center [770, 356] width 689 height 18
click at [732, 436] on button "Generate!" at bounding box center [732, 445] width 100 height 39
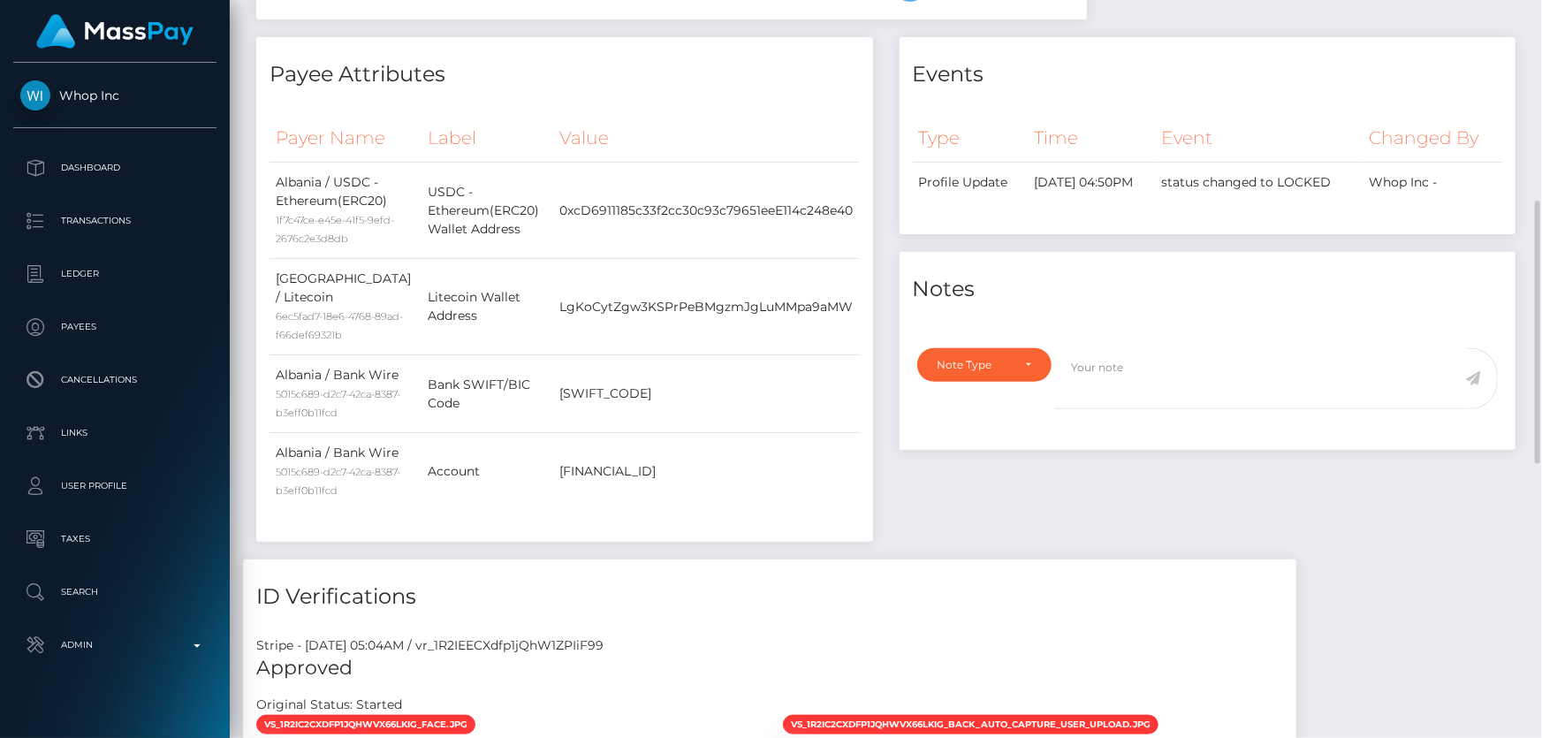
scroll to position [642, 0]
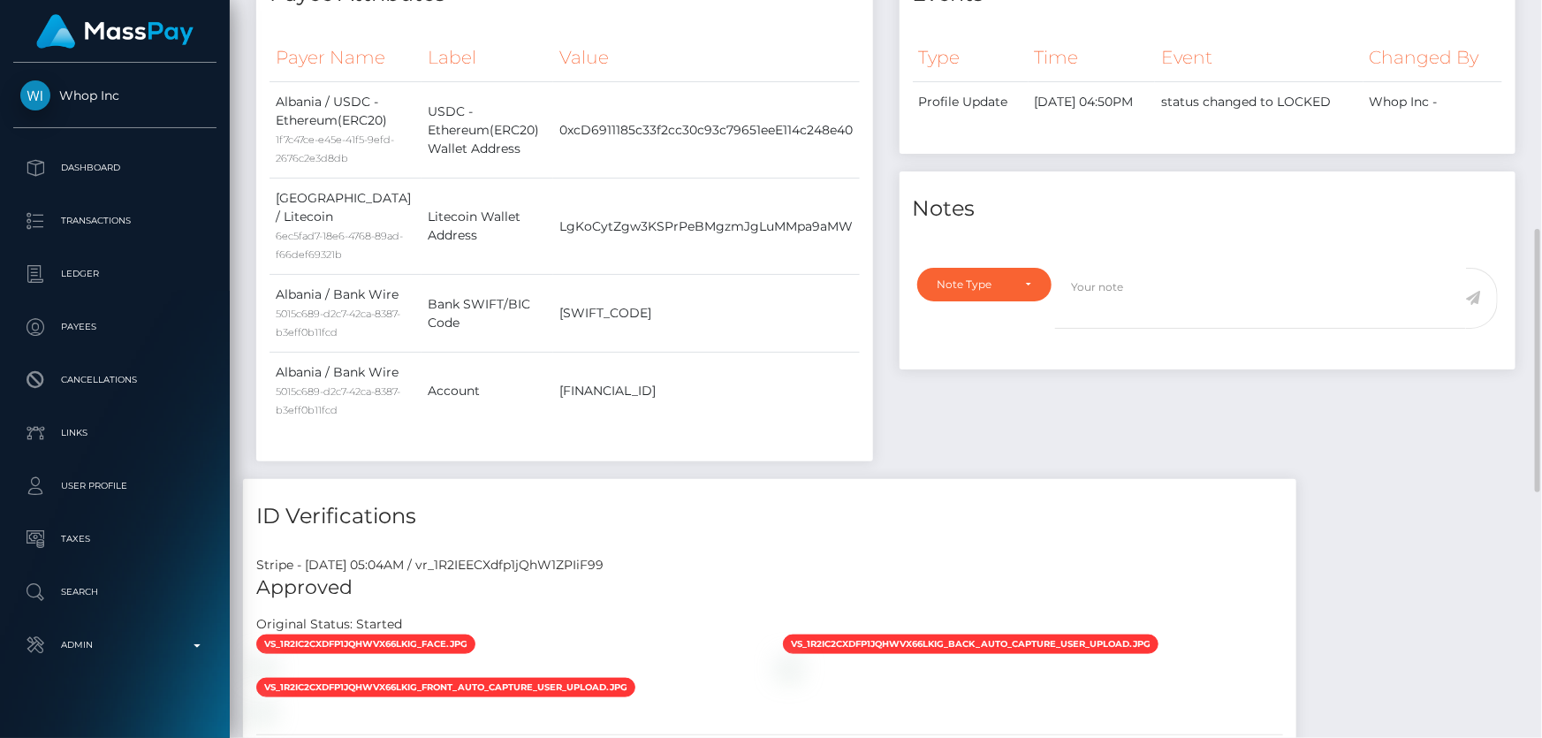
click at [968, 302] on div "Note Type Compliance Clear Compliance General Note Type" at bounding box center [980, 309] width 152 height 82
click at [969, 290] on div "Note Type" at bounding box center [984, 285] width 135 height 34
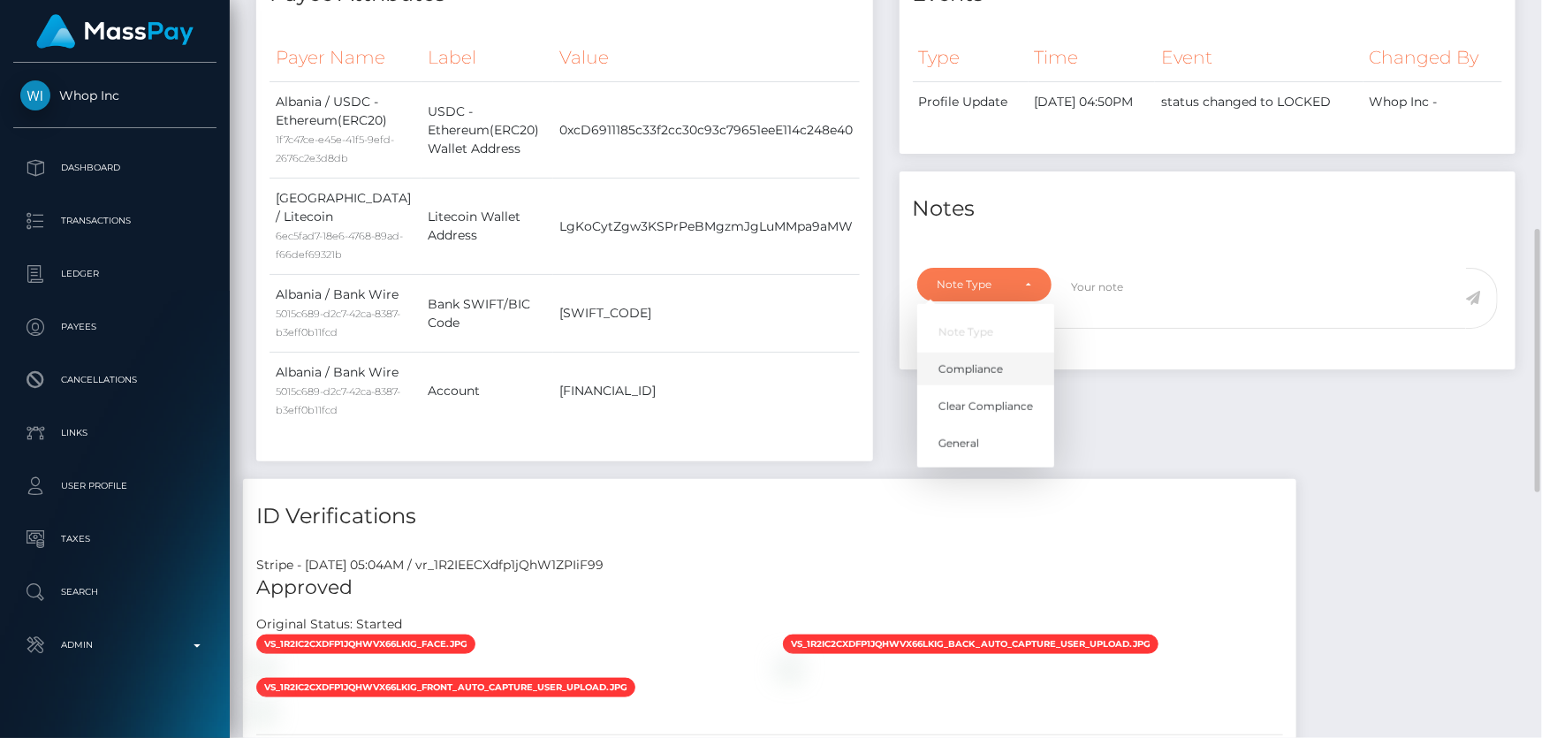
scroll to position [212, 401]
click at [1007, 362] on link "Compliance" at bounding box center [985, 368] width 137 height 33
select select "COMPLIANCE"
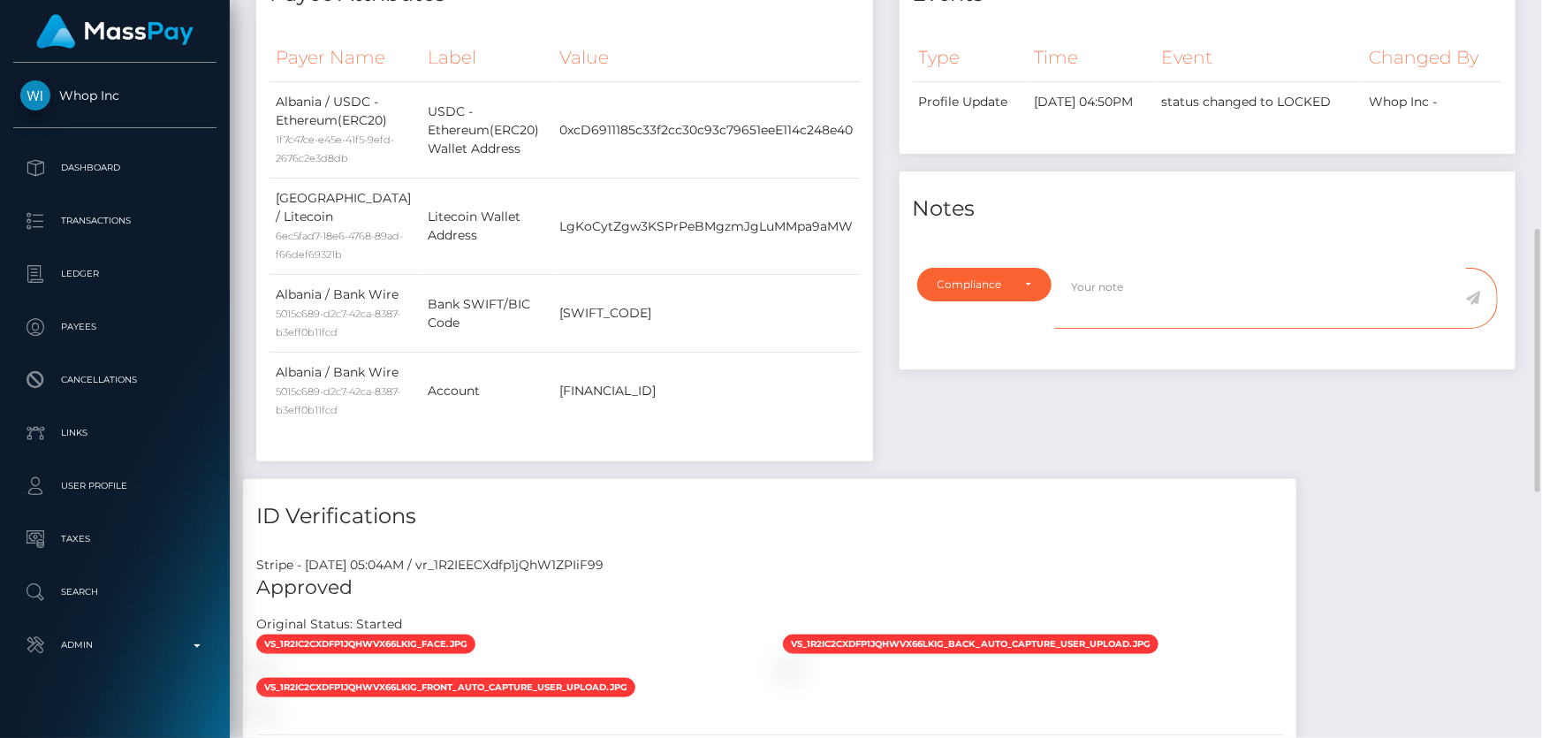
click at [1108, 291] on textarea at bounding box center [1260, 298] width 411 height 61
type textarea "The user should not receive funds from: ChangeNow."
click at [1473, 291] on icon at bounding box center [1473, 298] width 15 height 14
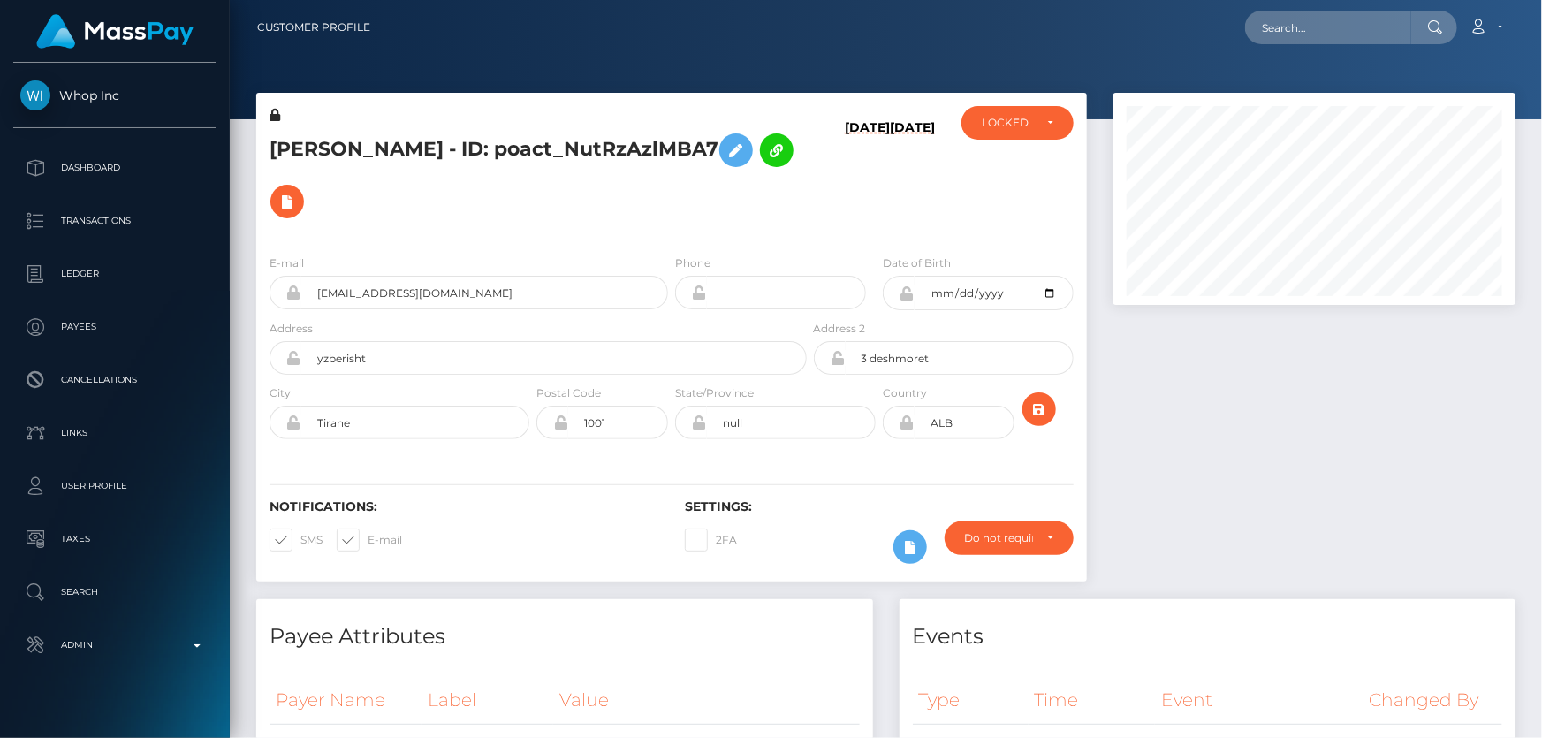
scroll to position [212, 401]
click at [1010, 129] on div "LOCKED" at bounding box center [1006, 123] width 51 height 14
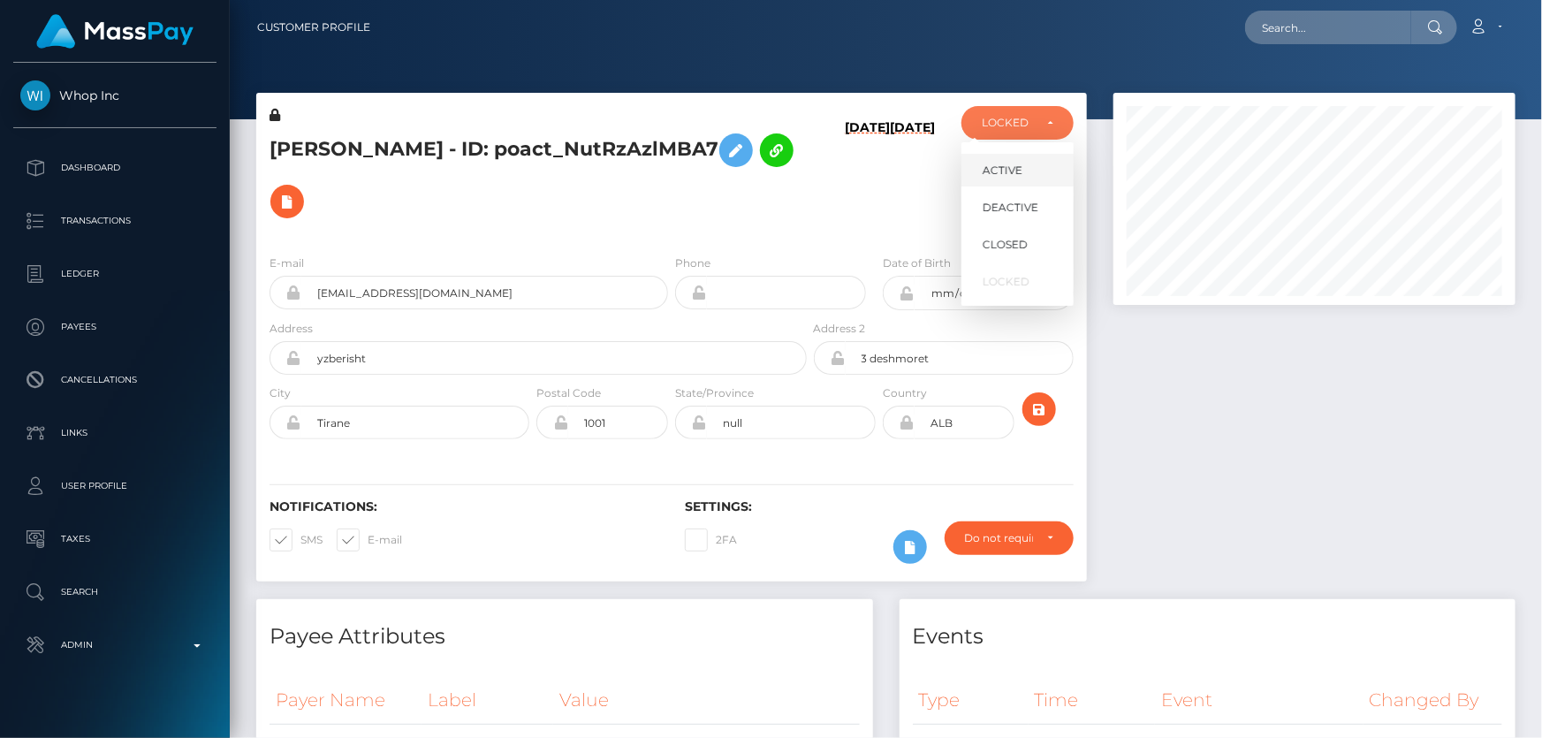
click at [1012, 163] on span "ACTIVE" at bounding box center [1002, 171] width 40 height 16
select select "ACTIVE"
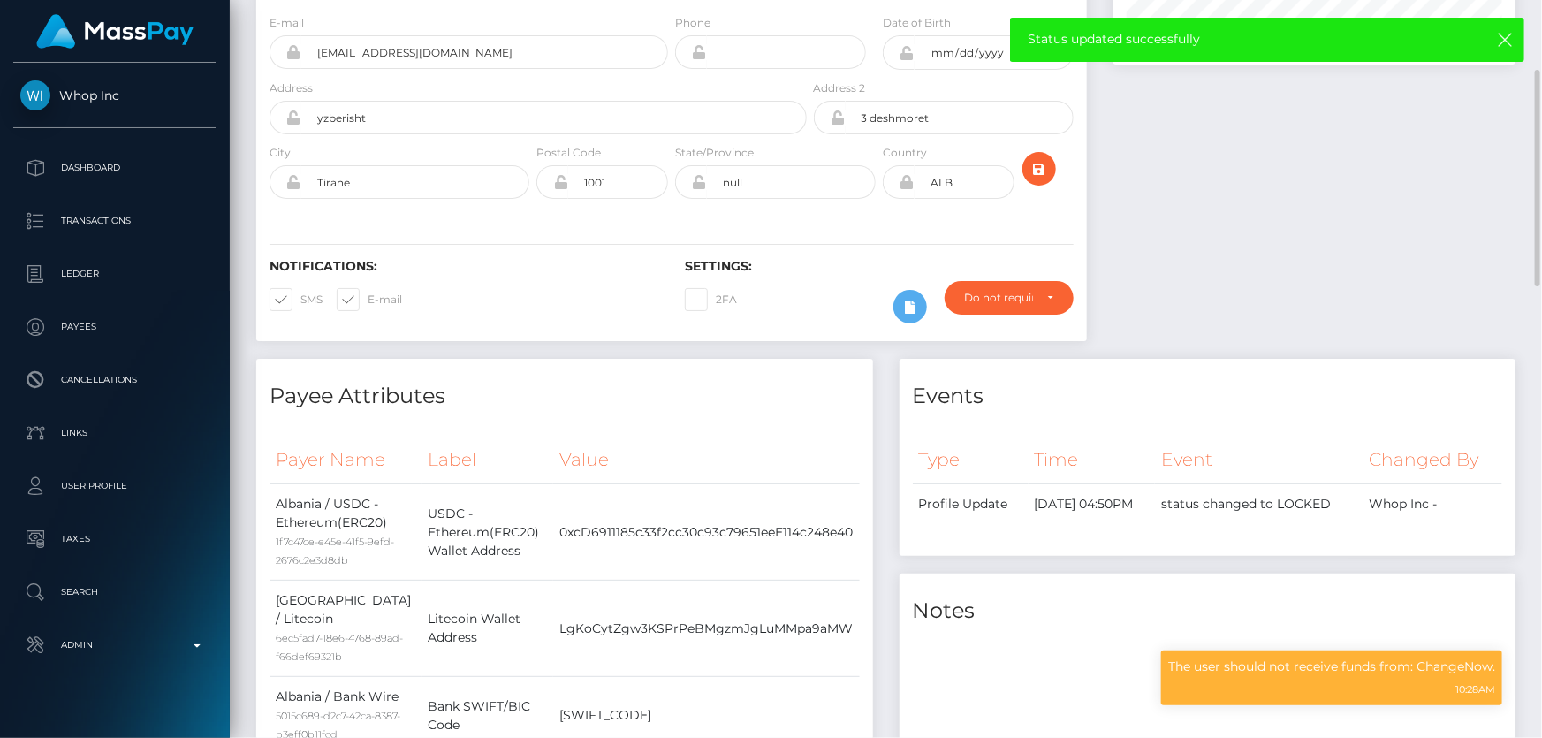
scroll to position [0, 0]
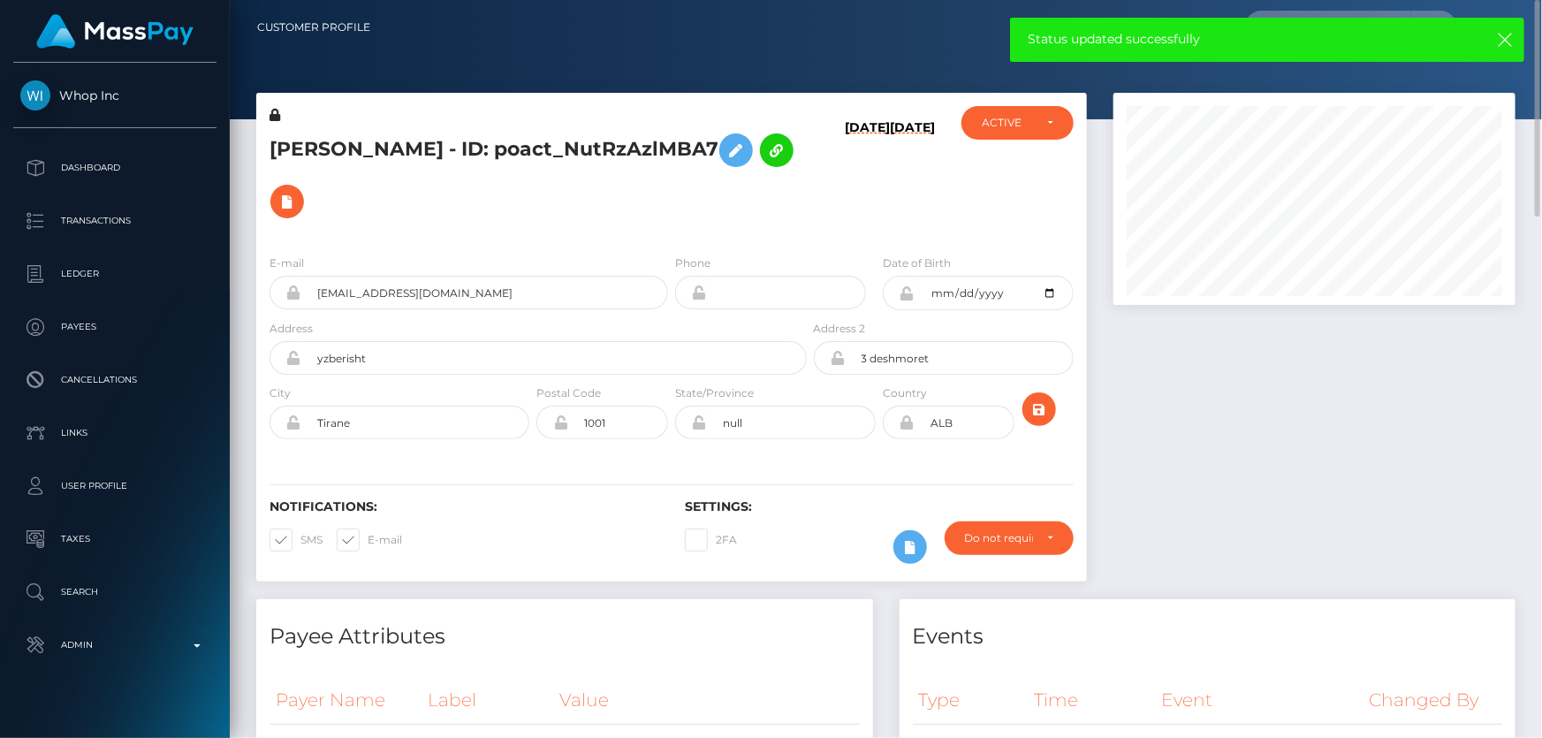
click at [385, 143] on h5 "Gerti Veliaj - ID: poact_NutRzAzlMBA7" at bounding box center [532, 176] width 527 height 102
copy h5 "Gerti Veliaj - ID: poact_NutRzAzlMBA7"
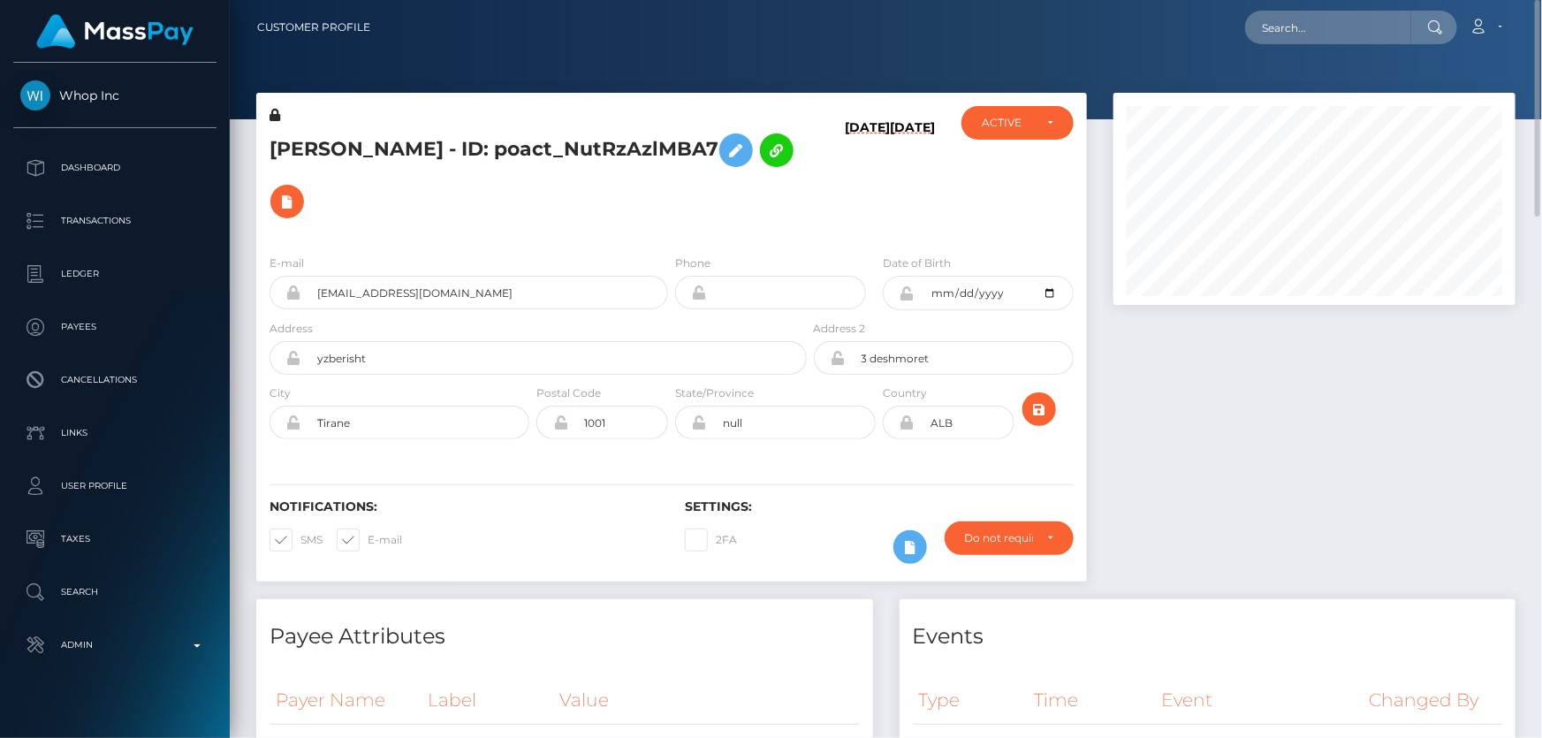
drag, startPoint x: 1396, startPoint y: 506, endPoint x: 1272, endPoint y: 493, distance: 124.4
click at [1388, 500] on div at bounding box center [1314, 346] width 428 height 506
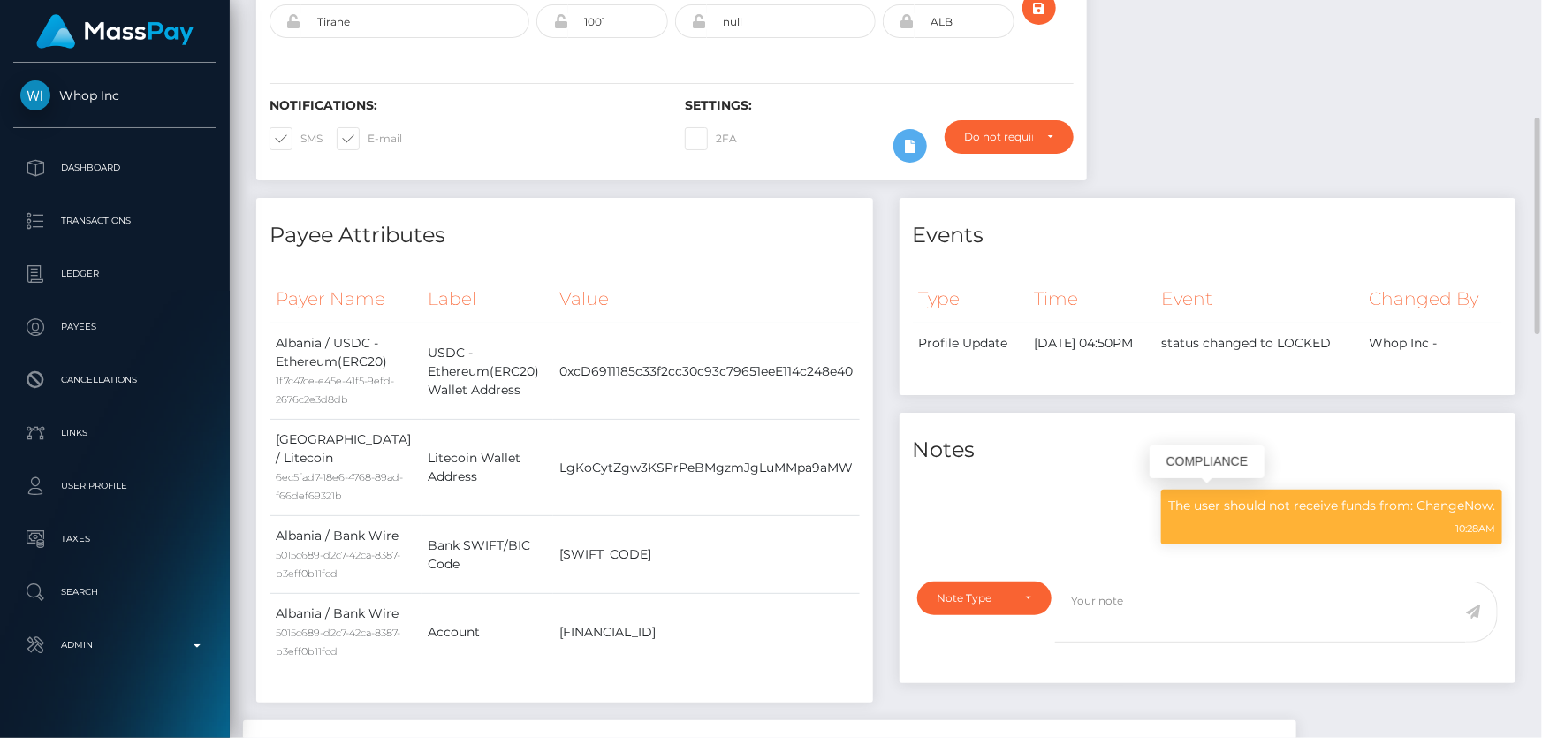
scroll to position [212, 401]
click at [1235, 496] on p "The user should not receive funds from: ChangeNow." at bounding box center [1331, 505] width 327 height 19
copy div "The user should not receive funds from: ChangeNow."
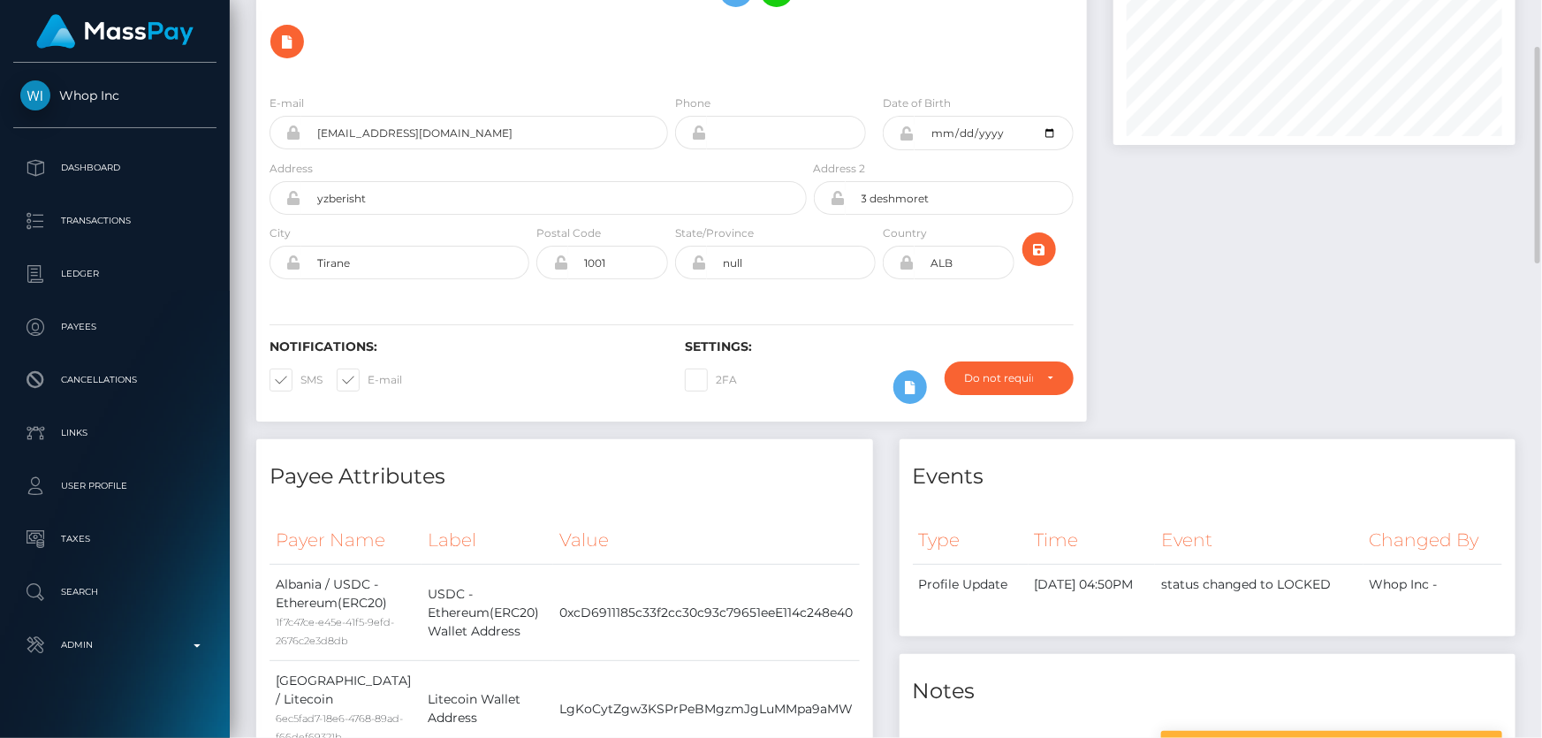
scroll to position [0, 0]
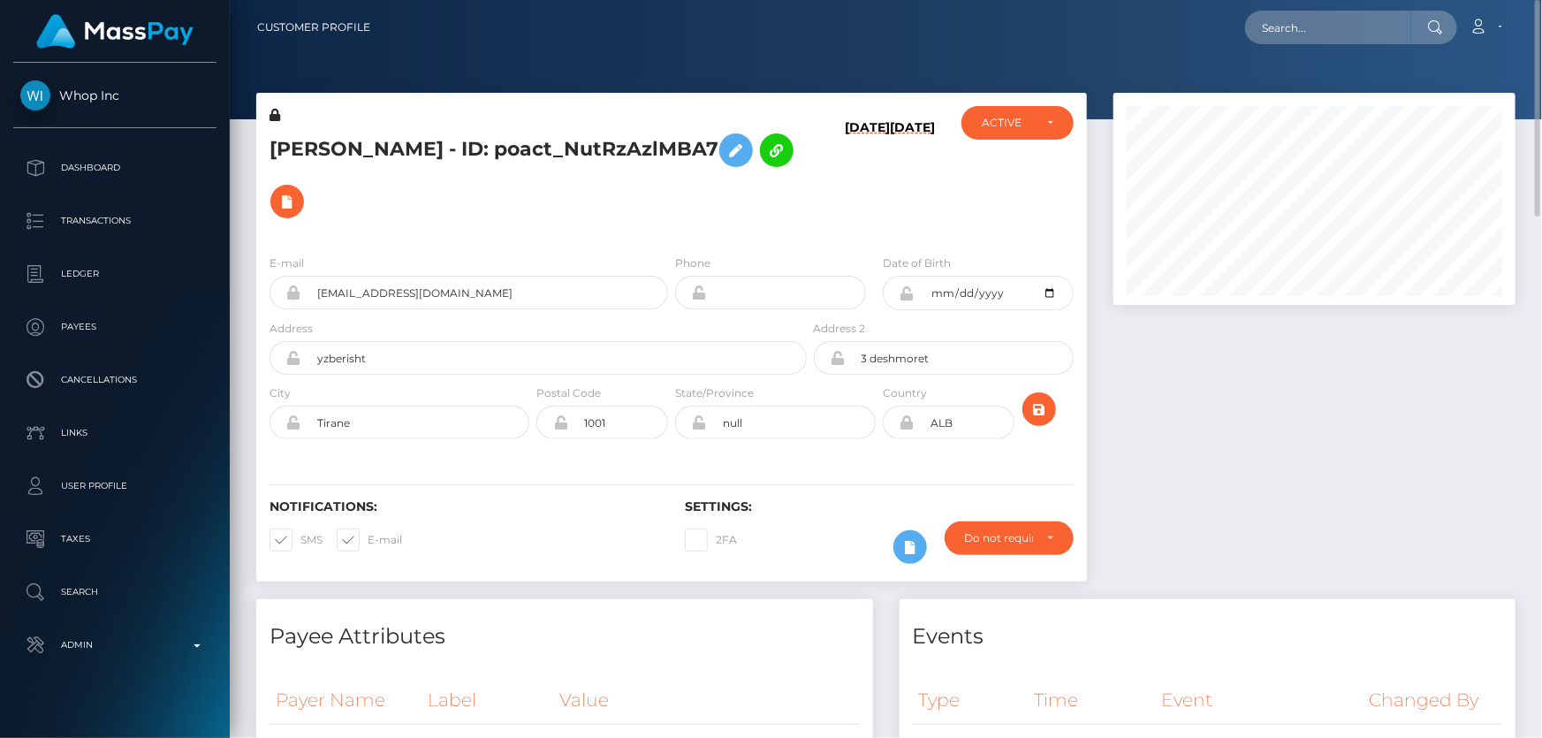
click at [390, 143] on h5 "Gerti Veliaj - ID: poact_NutRzAzlMBA7" at bounding box center [532, 176] width 527 height 102
copy h5 "Gerti Veliaj - ID: poact_NutRzAzlMBA7"
click at [427, 254] on div "E-mail gertiveliaj9@gmail.com" at bounding box center [468, 282] width 398 height 56
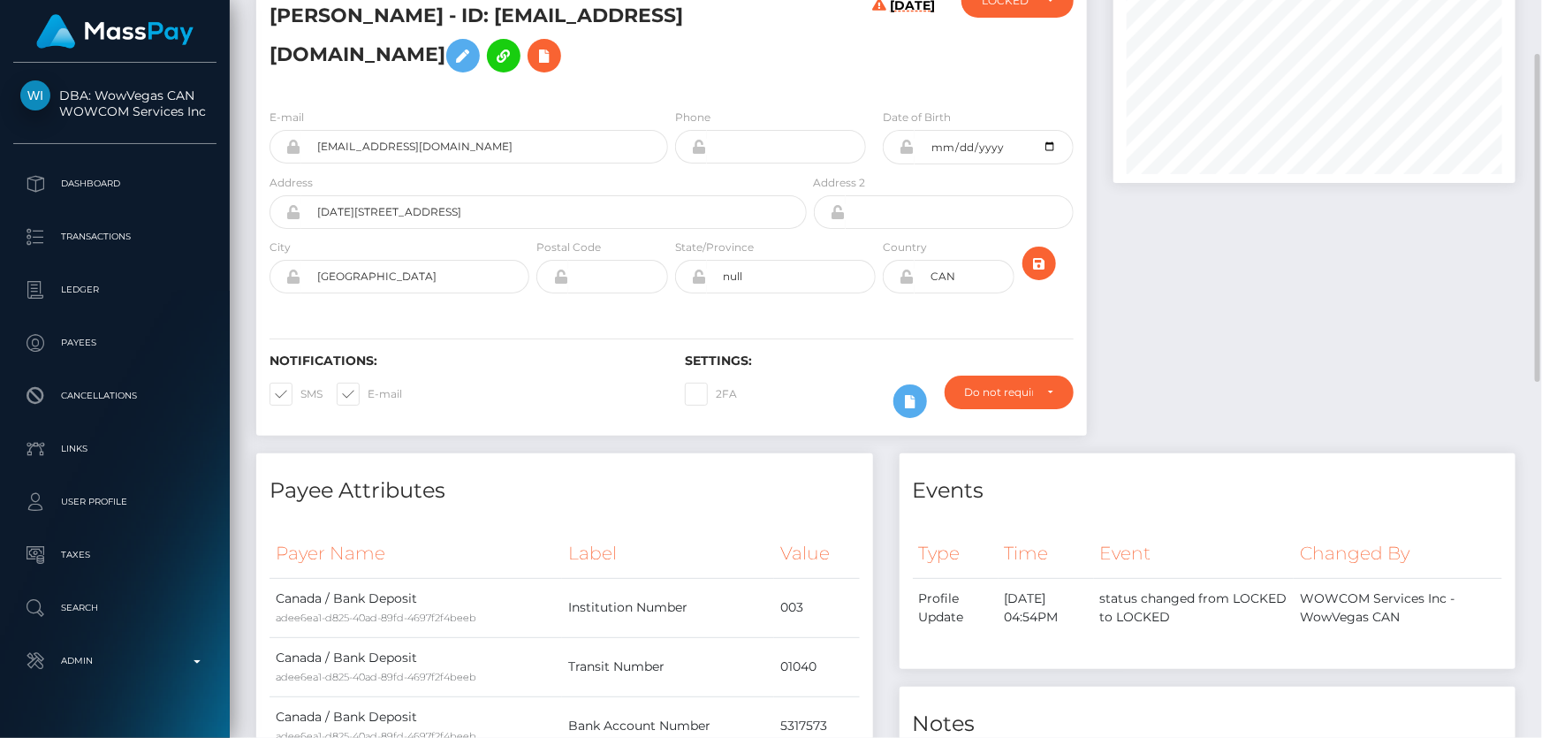
scroll to position [42, 0]
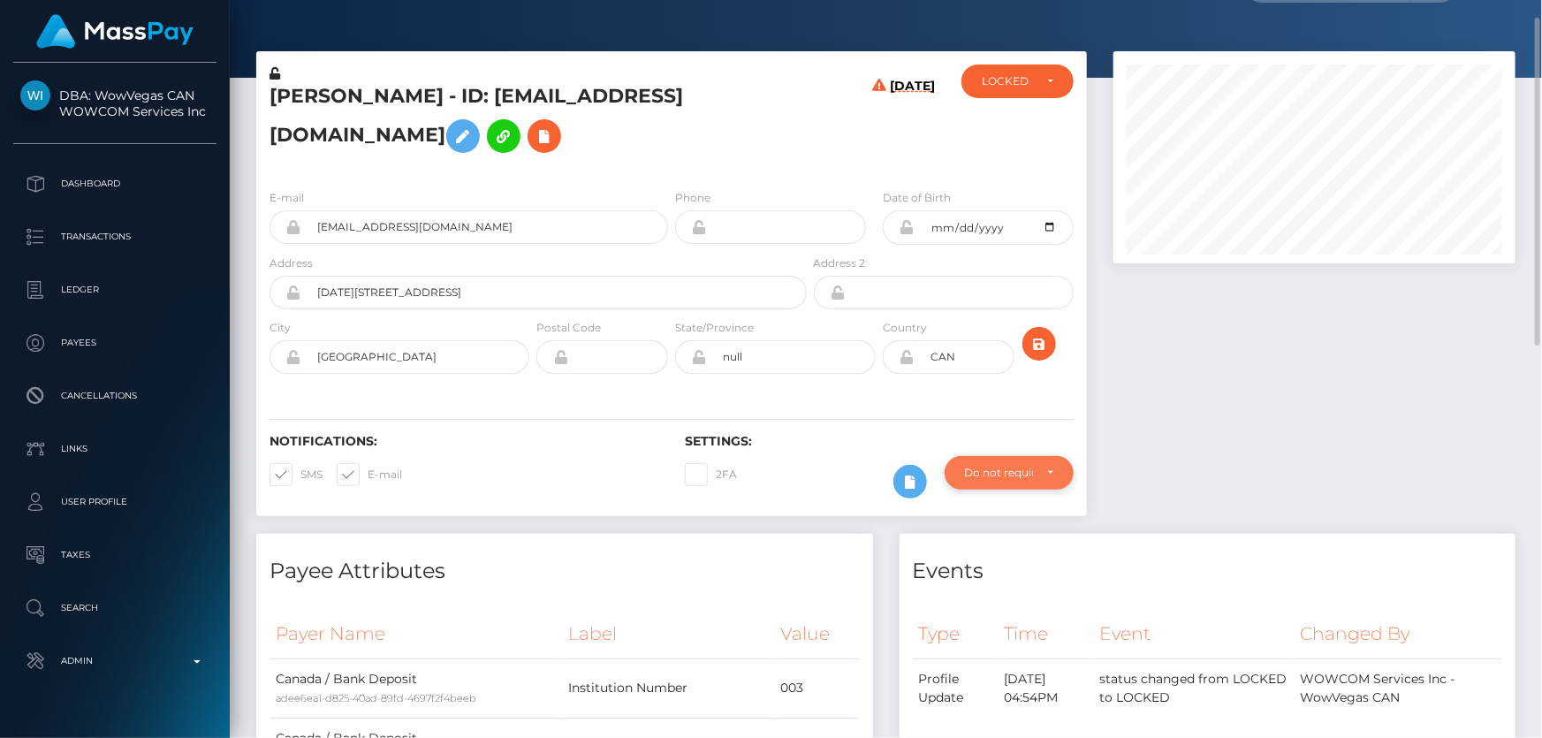
click at [1010, 480] on div "Do not require" at bounding box center [999, 473] width 68 height 14
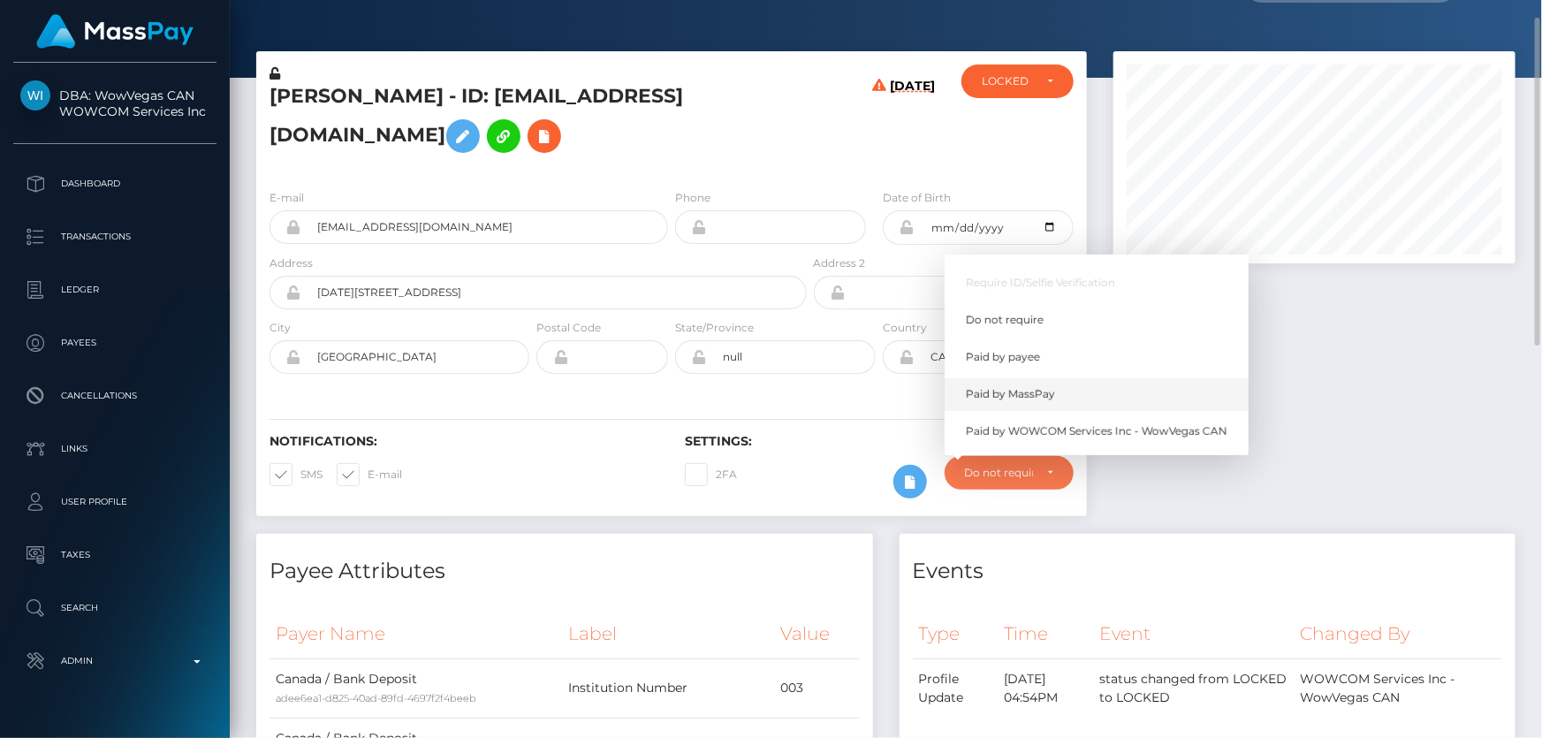
click at [1049, 402] on span "Paid by MassPay" at bounding box center [1010, 394] width 89 height 16
select select "2"
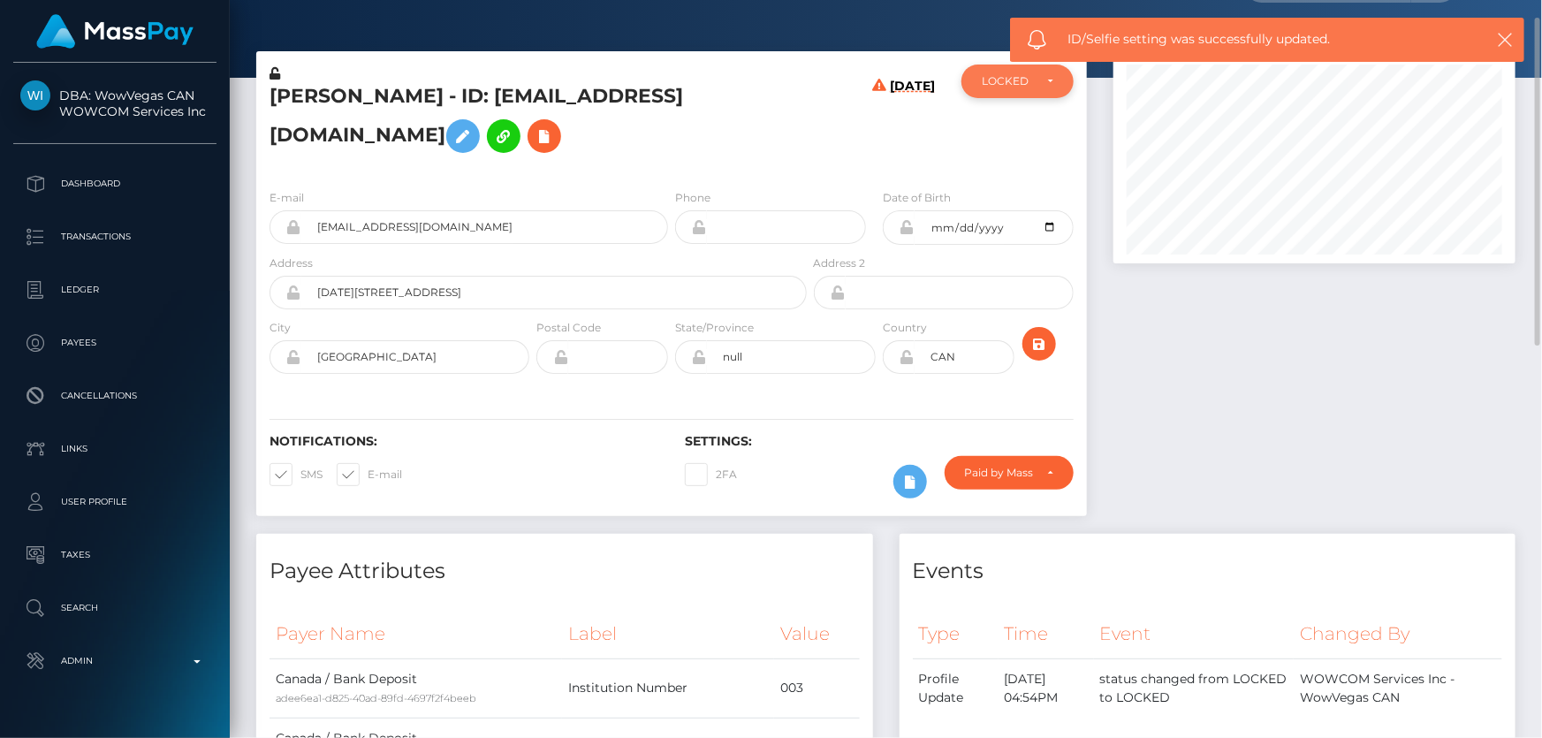
click at [997, 88] on div "LOCKED" at bounding box center [1017, 81] width 112 height 34
click at [1044, 157] on link "DEACTIVE" at bounding box center [1017, 165] width 112 height 33
select select "DEACTIVE"
click at [459, 114] on h5 "[PERSON_NAME] - ID: [EMAIL_ADDRESS][DOMAIN_NAME]" at bounding box center [532, 122] width 527 height 79
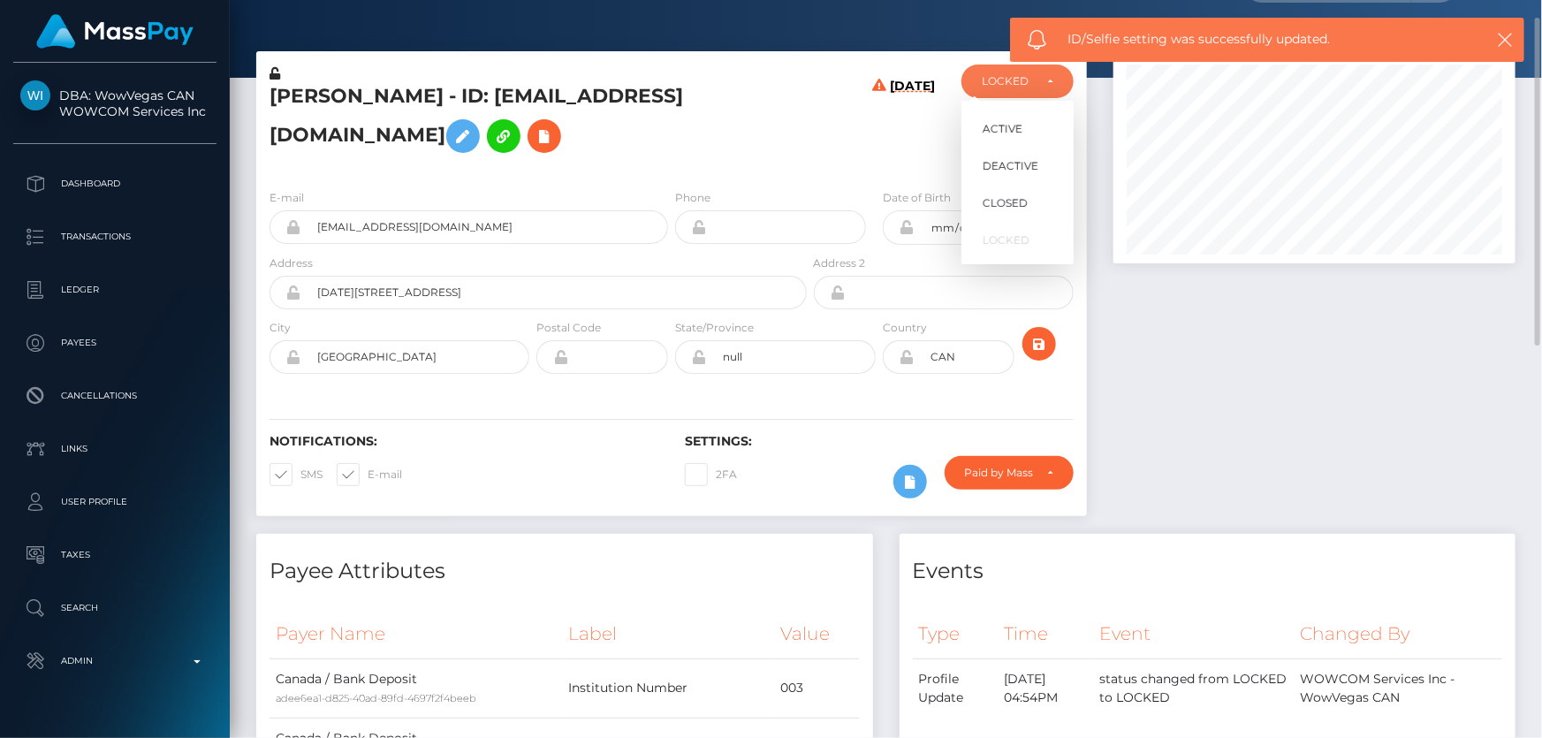
click at [459, 114] on h5 "[PERSON_NAME] - ID: [EMAIL_ADDRESS][DOMAIN_NAME]" at bounding box center [532, 122] width 527 height 79
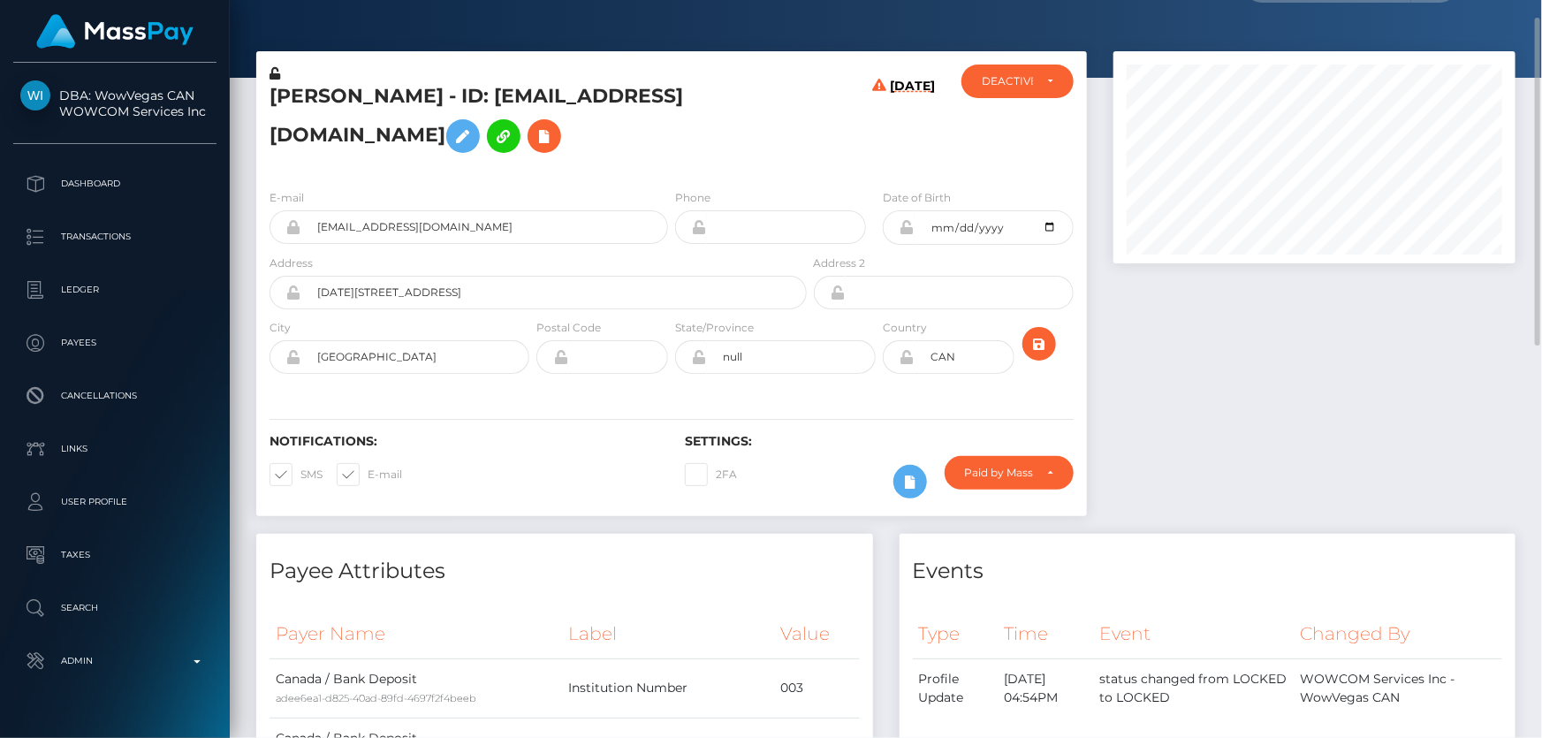
drag, startPoint x: 1315, startPoint y: 557, endPoint x: 1301, endPoint y: 554, distance: 14.4
click at [1315, 534] on div at bounding box center [1314, 292] width 428 height 482
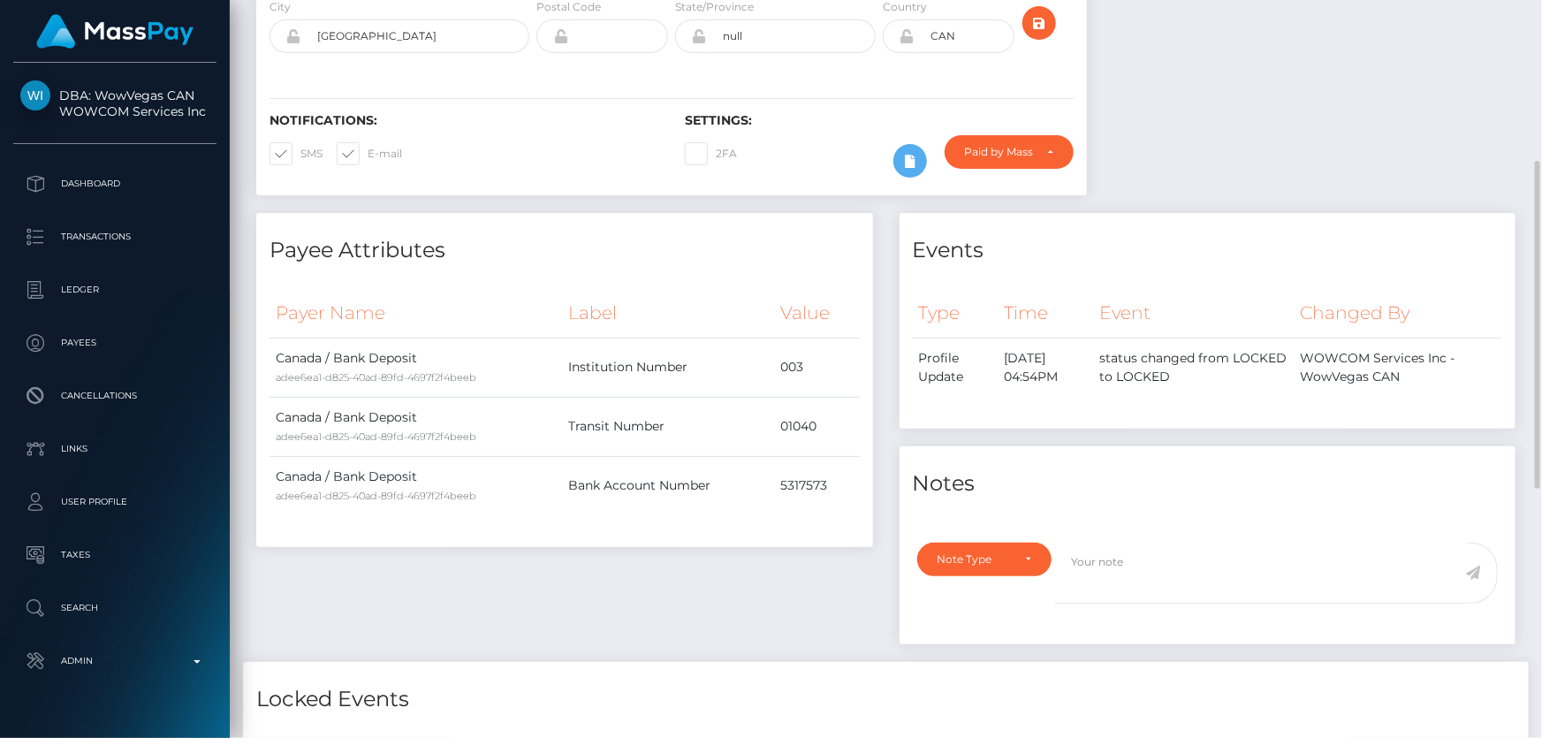
scroll to position [443, 0]
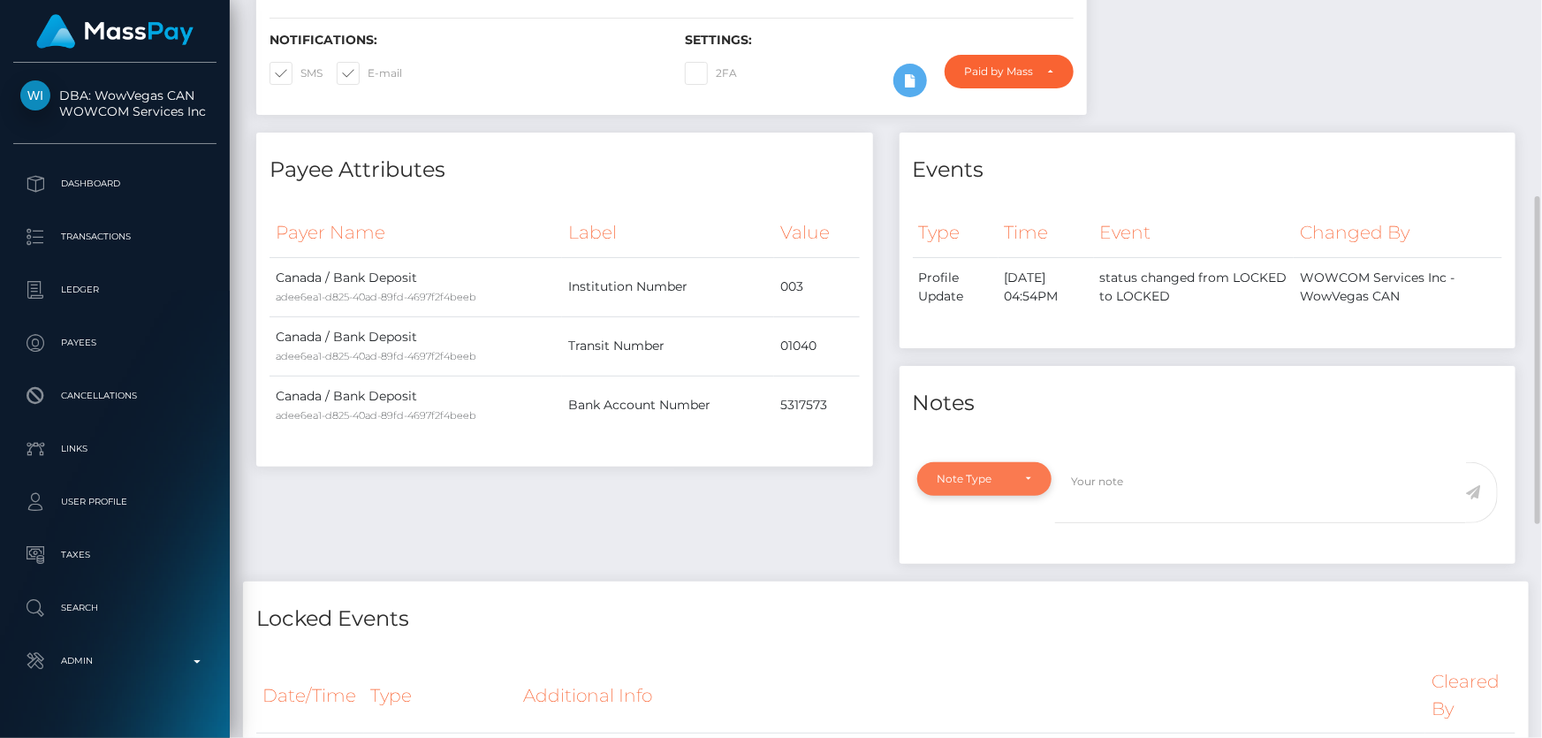
drag, startPoint x: 1009, startPoint y: 486, endPoint x: 999, endPoint y: 516, distance: 31.6
click at [1007, 493] on div "Note Type" at bounding box center [984, 479] width 135 height 34
click at [979, 572] on span "Compliance" at bounding box center [970, 564] width 64 height 16
select select "COMPLIANCE"
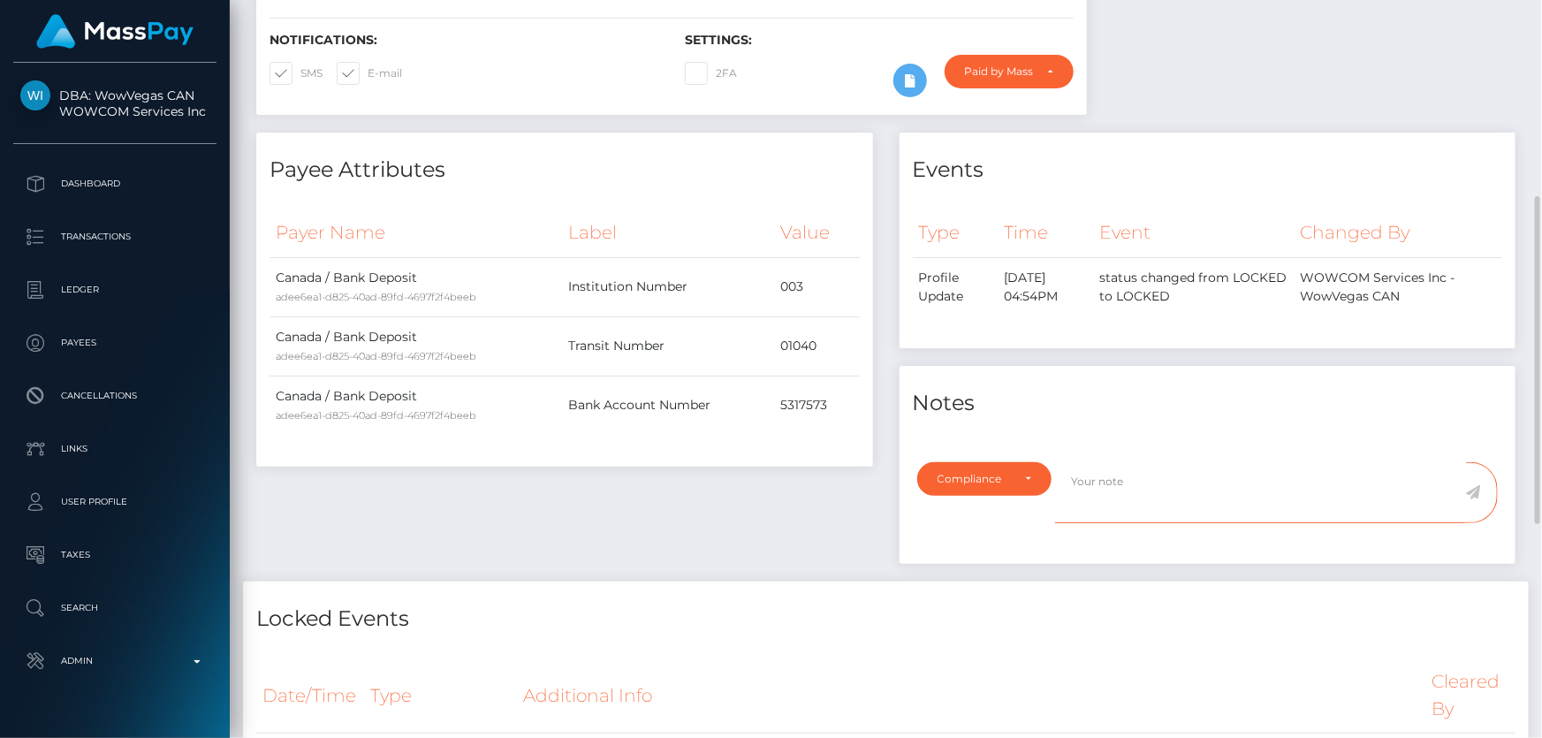
click at [1113, 521] on textarea at bounding box center [1260, 492] width 411 height 61
type textarea "ID required."
click at [1475, 499] on icon at bounding box center [1473, 492] width 15 height 14
click at [550, 517] on div "Payee Attributes Payer Name Label Value Canada / Bank Deposit adee6ea1-d825-40a…" at bounding box center [564, 357] width 643 height 449
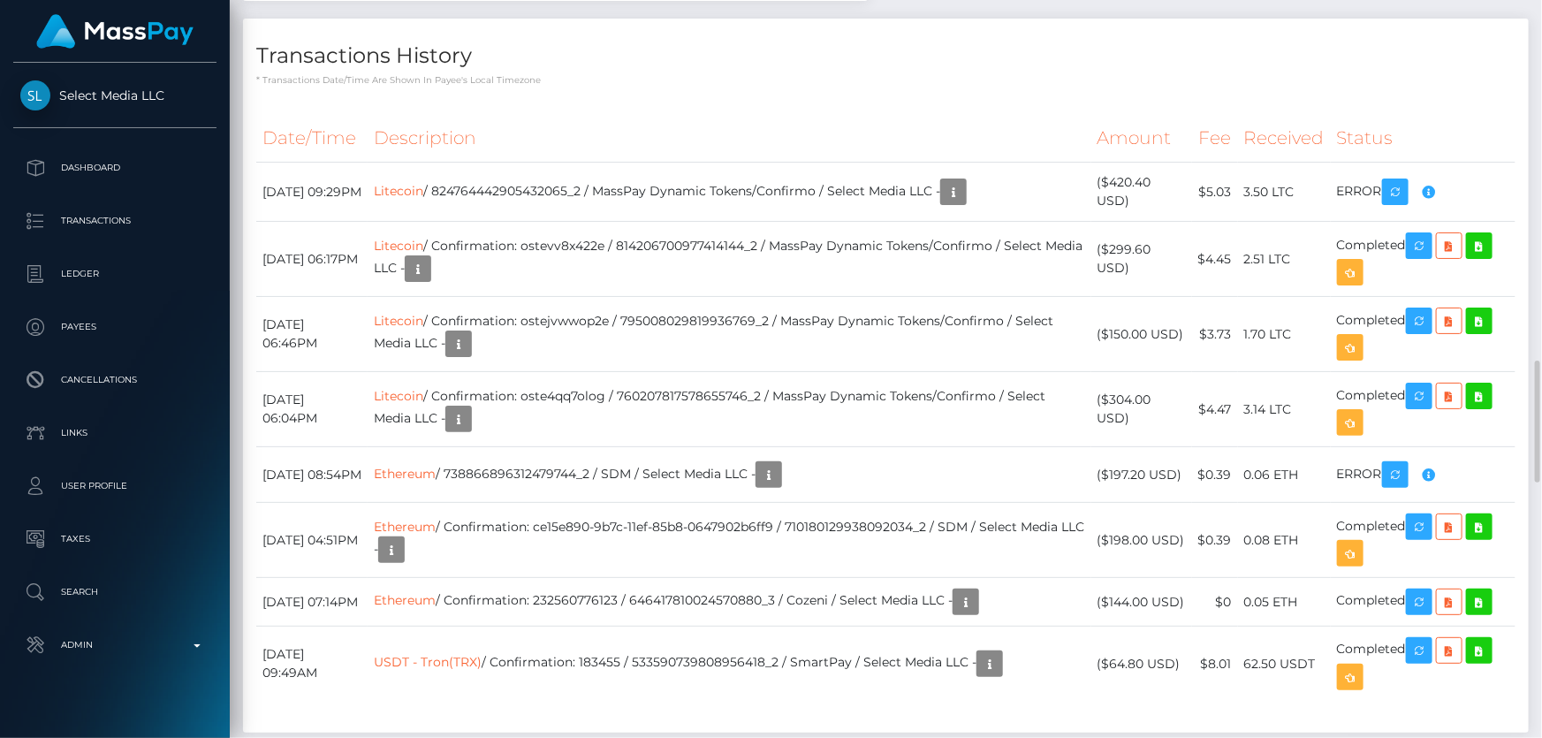
scroll to position [2329, 0]
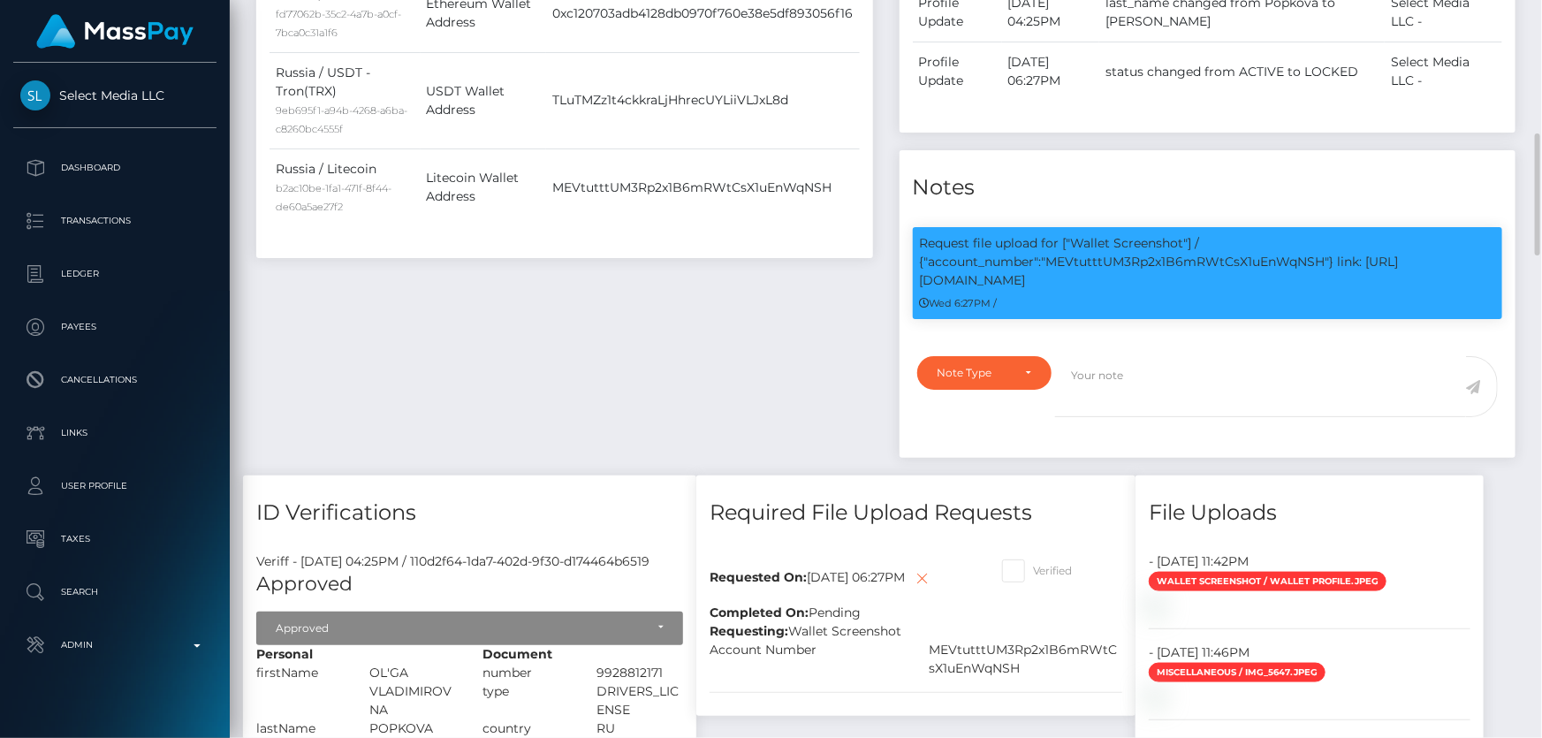
scroll to position [212, 401]
click at [1133, 255] on p "Request file upload for ["Wallet Screenshot"] / {"account_number":"MEVtutttUM3R…" at bounding box center [1208, 262] width 576 height 56
copy p "MEVtutttUM3Rp2x1B6mRWtCsX1uEnWqNSH"
click at [685, 390] on div "Payee Attributes Payer Name Label Value Russia / Ethereum fd77062b-35c2-4a7b-a0…" at bounding box center [564, 123] width 643 height 703
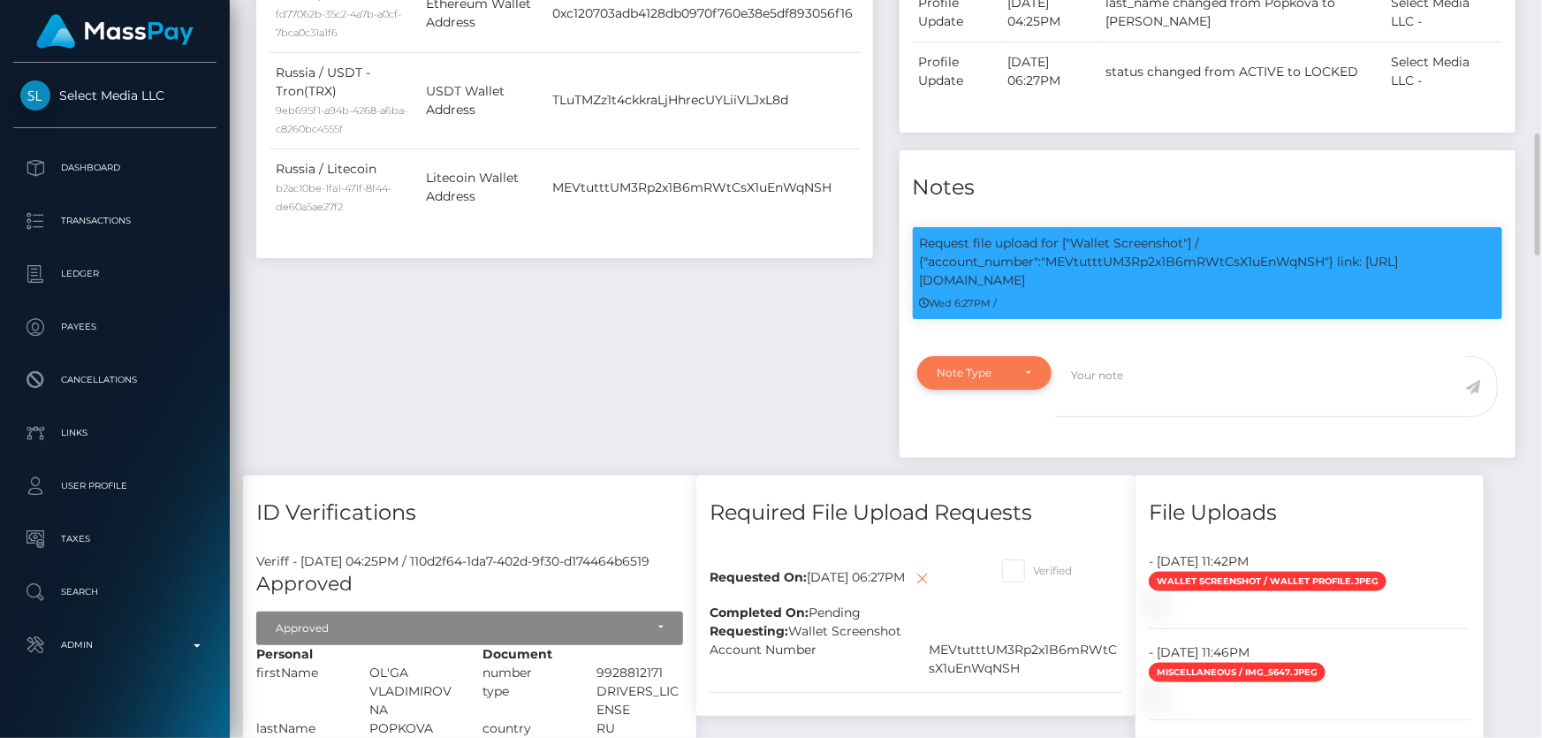
click at [992, 371] on div "Note Type" at bounding box center [974, 373] width 74 height 14
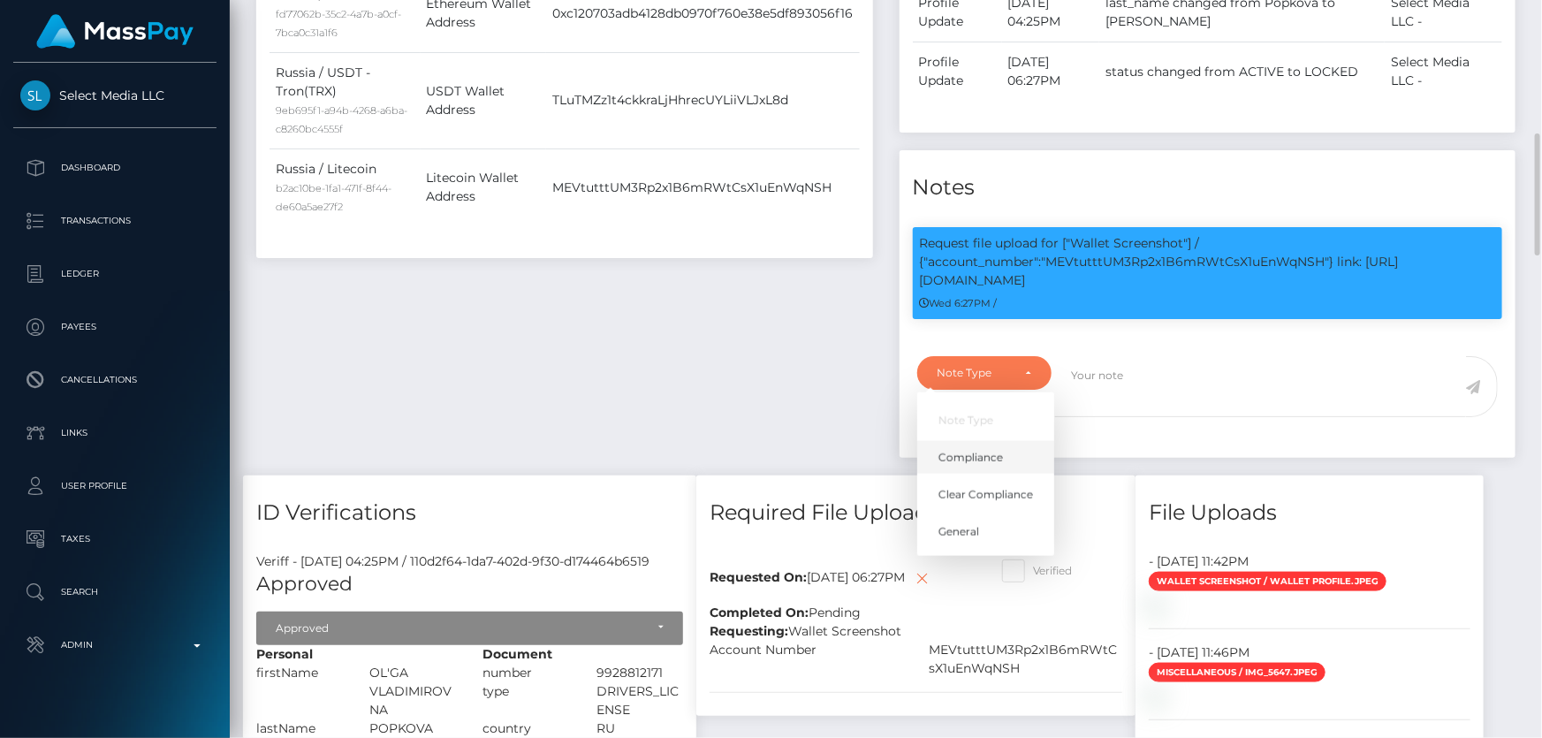
click at [958, 456] on span "Compliance" at bounding box center [970, 458] width 64 height 16
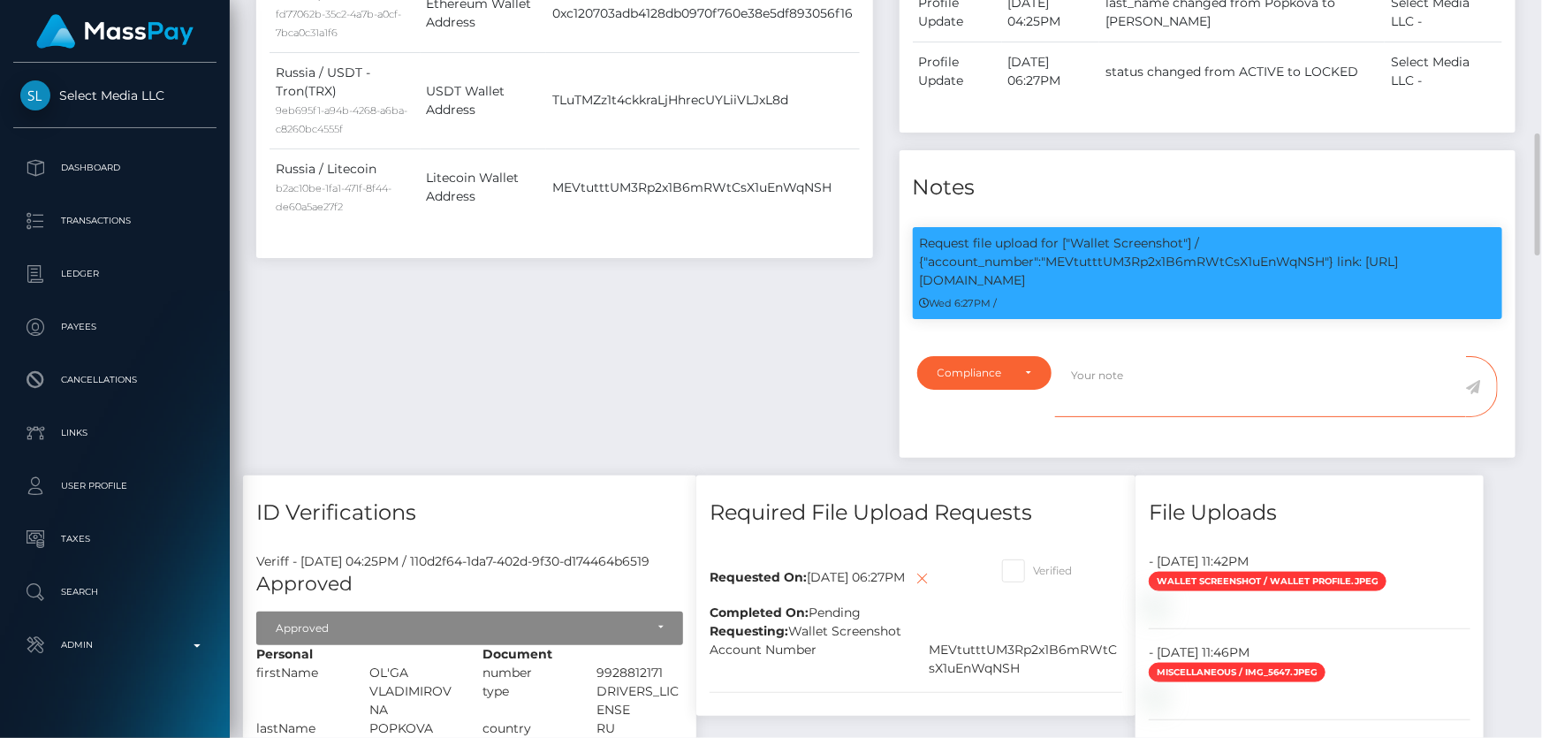
click at [1158, 387] on textarea at bounding box center [1260, 386] width 411 height 61
click at [1166, 262] on p "Request file upload for ["Wallet Screenshot"] / {"account_number":"MEVtutttUM3R…" at bounding box center [1208, 262] width 576 height 56
copy p "MEVtutttUM3Rp2x1B6mRWtCsX1uEnWqNSH"
click at [951, 373] on div "Compliance" at bounding box center [974, 373] width 74 height 14
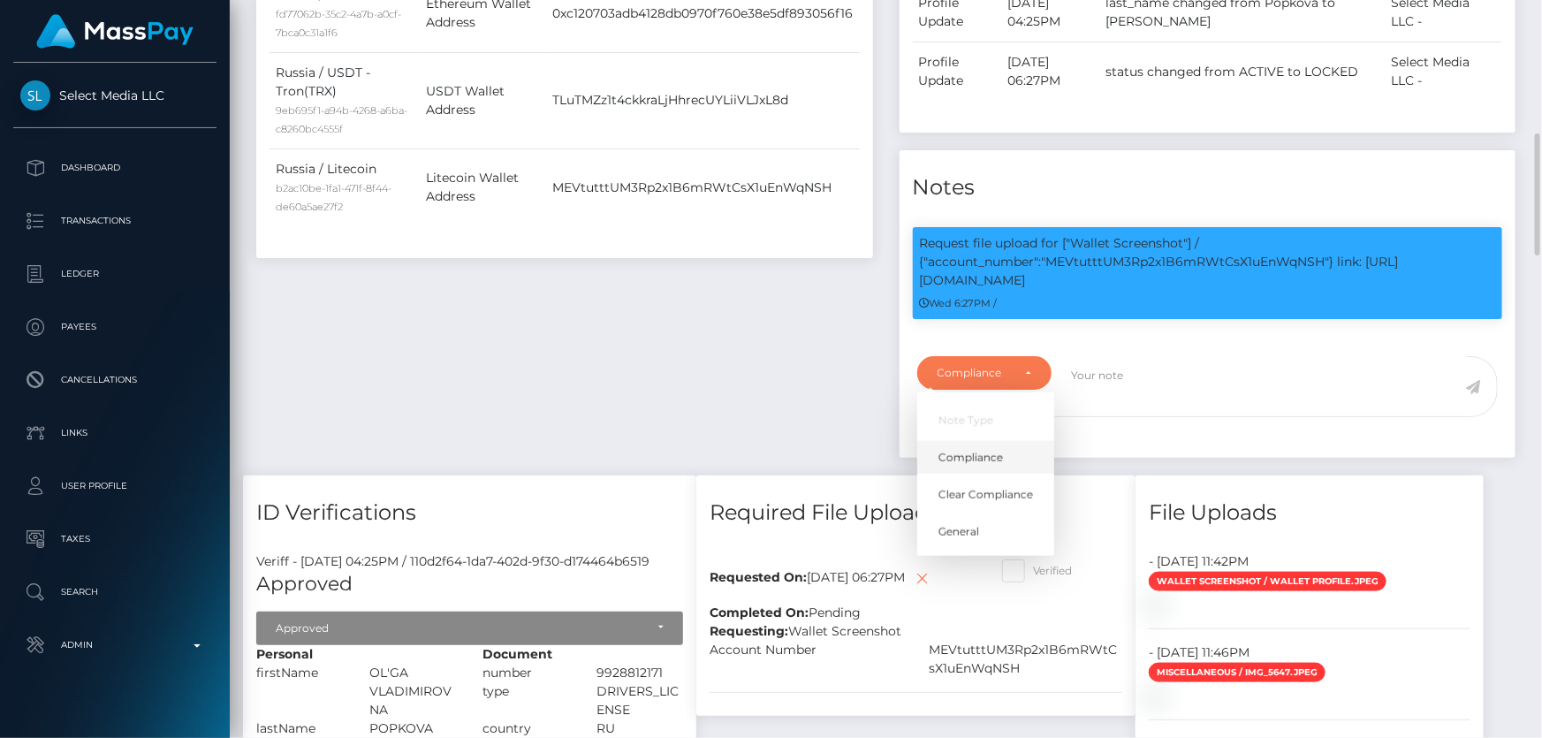
click at [989, 450] on span "Compliance" at bounding box center [970, 458] width 64 height 16
select select "COMPLIANCE"
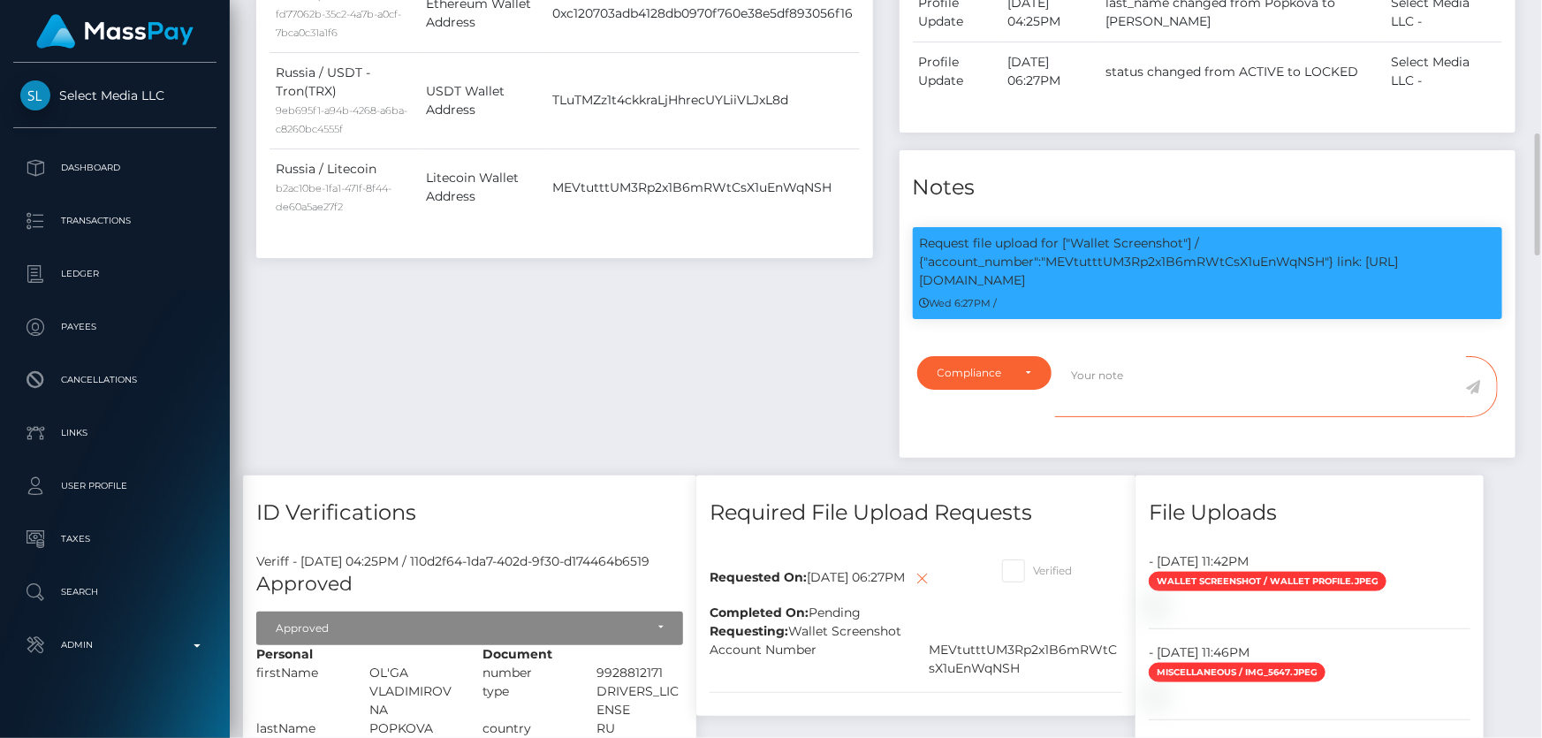
click at [1139, 383] on textarea at bounding box center [1260, 386] width 411 height 61
paste textarea "MEVtutttUM3Rp2x1B6mRWtCsX1uEnWqNSH"
drag, startPoint x: 1281, startPoint y: 498, endPoint x: 1280, endPoint y: 487, distance: 11.5
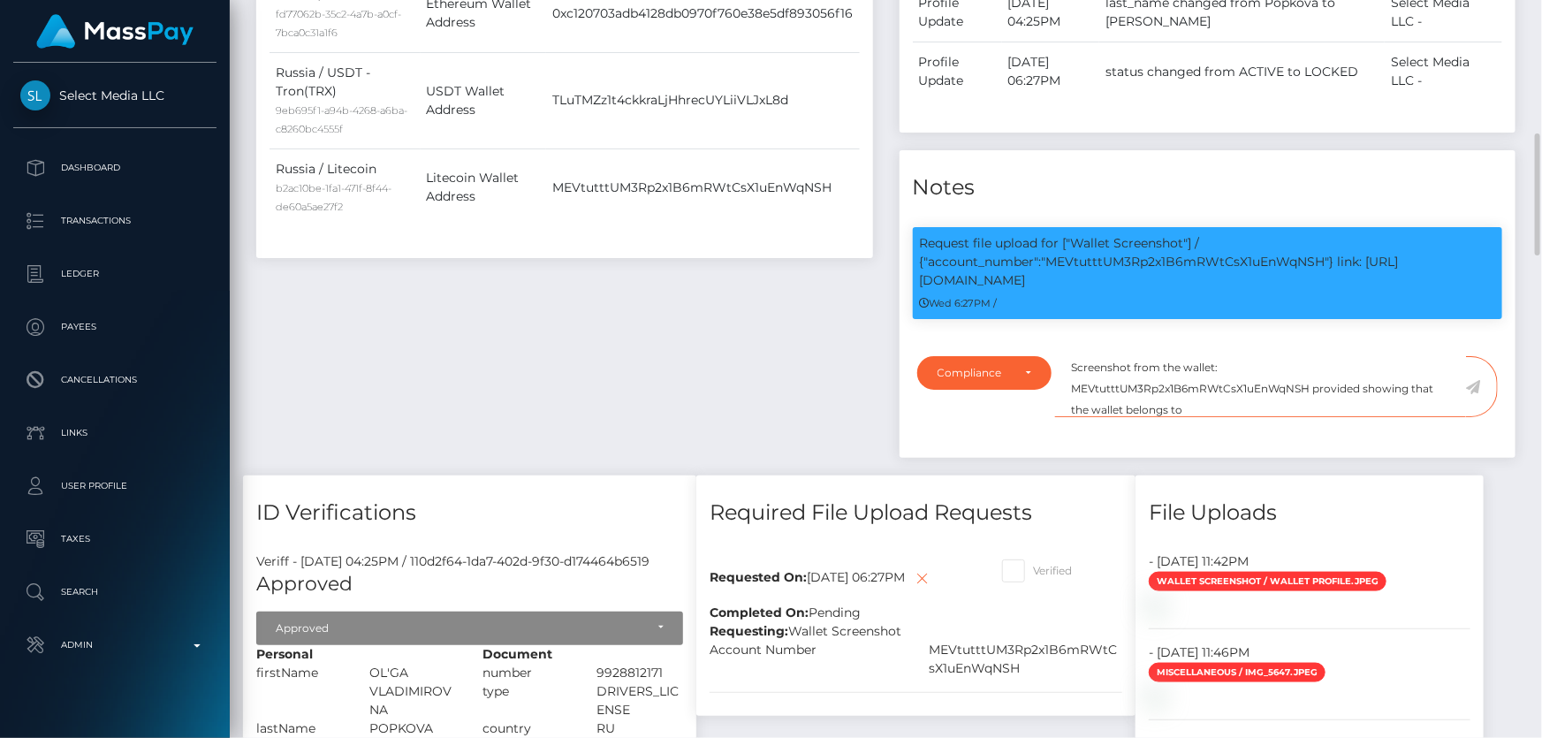
click at [1232, 405] on textarea "Screenshot from the wallet: MEVtutttUM3Rp2x1B6mRWtCsX1uEnWqNSH provided showing…" at bounding box center [1260, 386] width 411 height 61
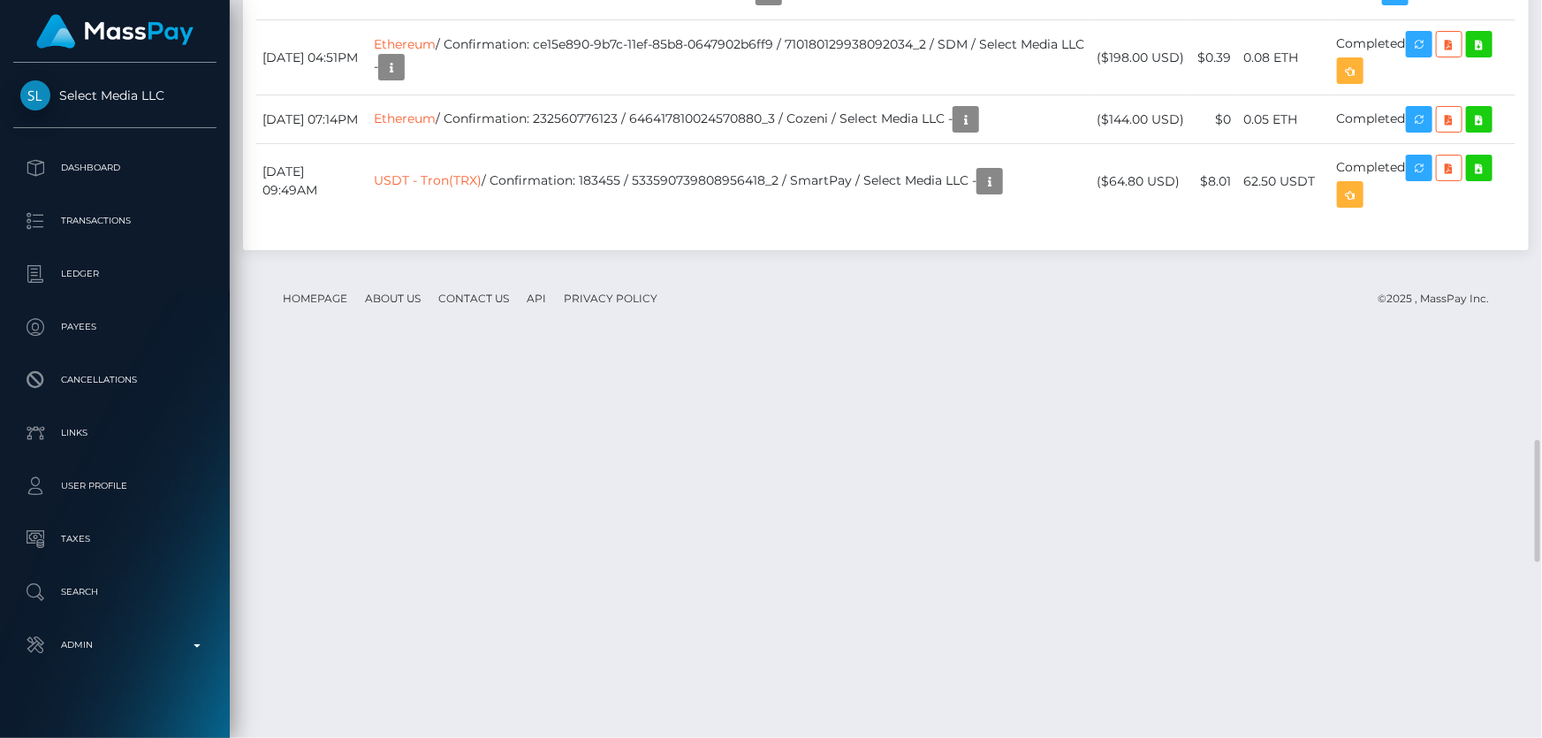
scroll to position [2971, 0]
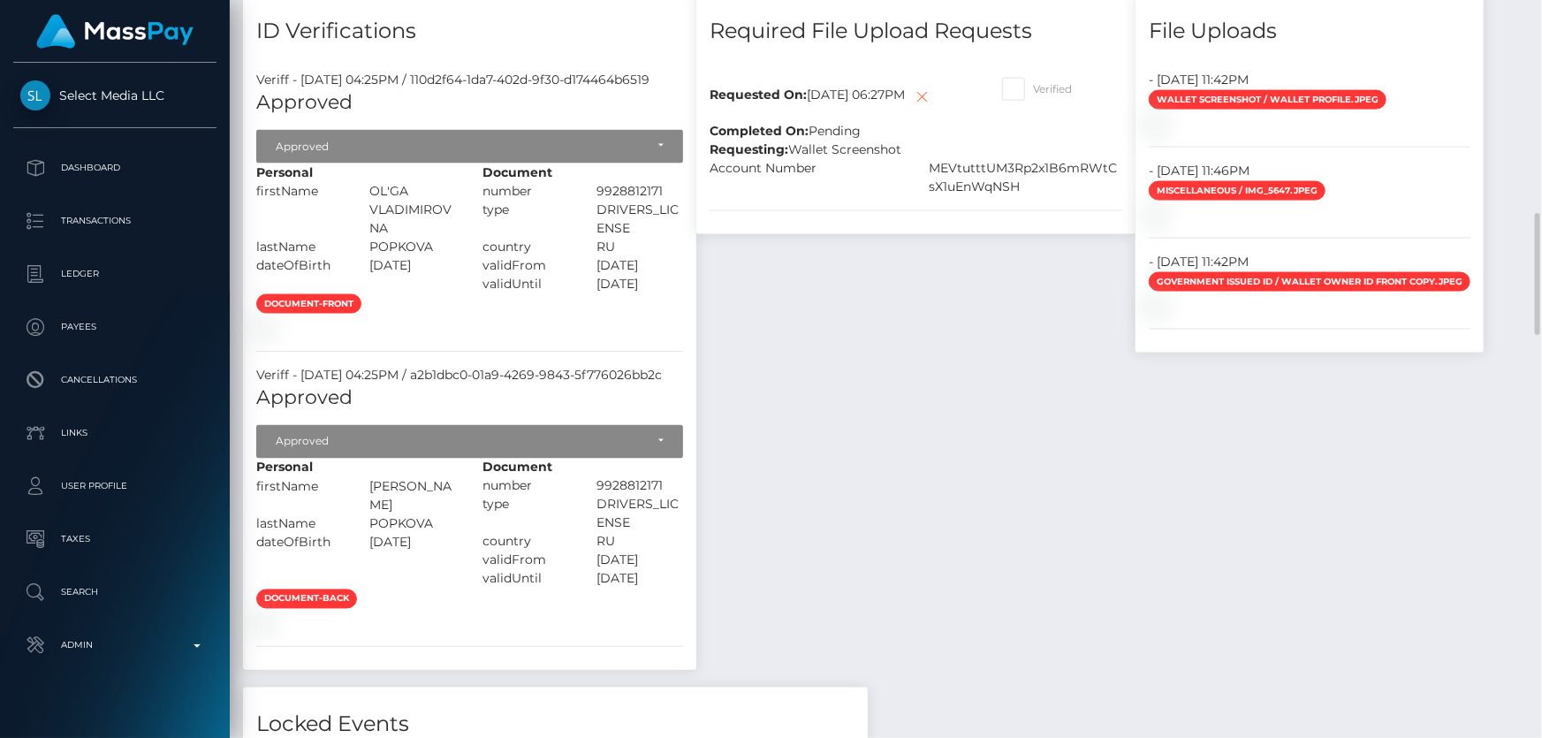
scroll to position [963, 0]
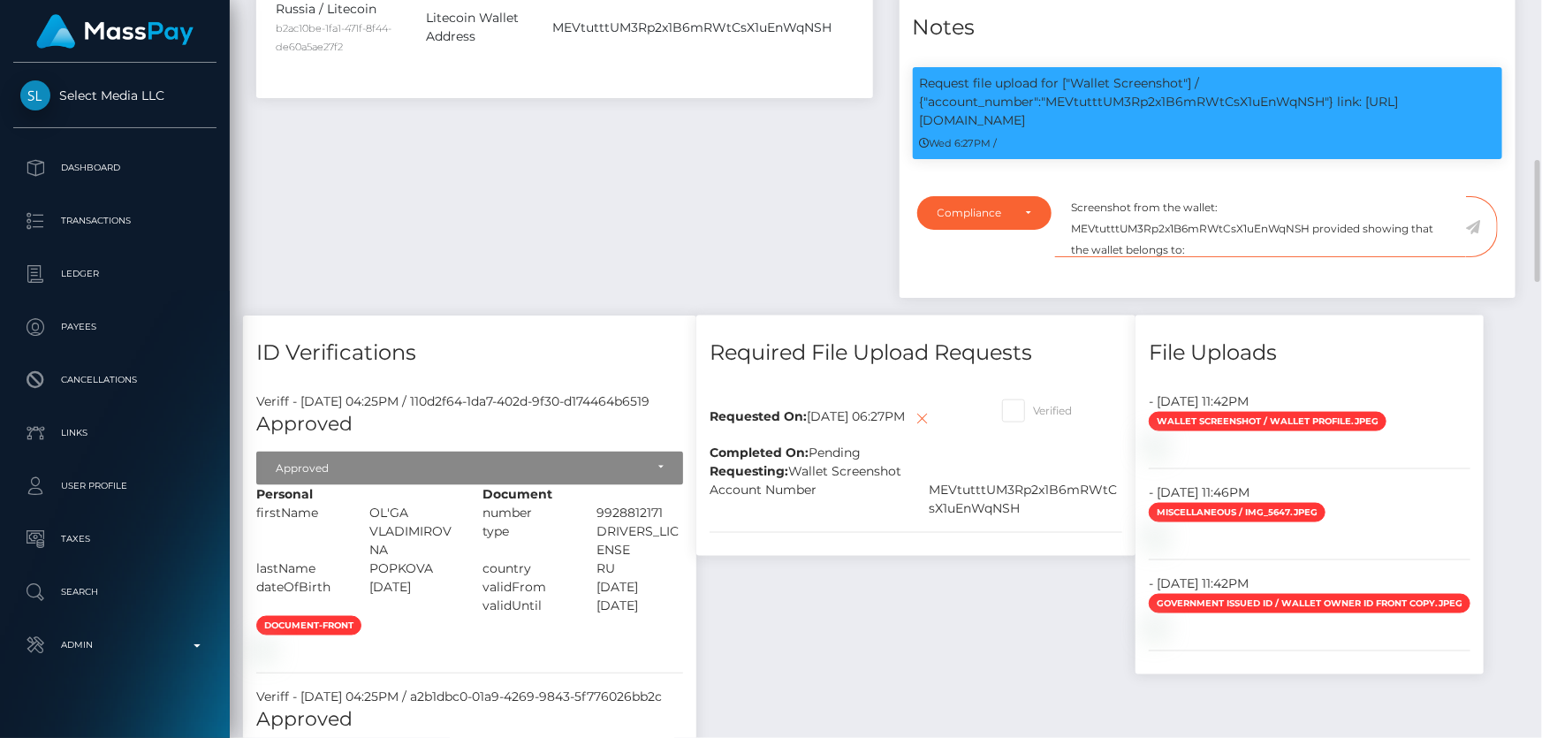
click at [1228, 252] on textarea "Screenshot from the wallet: MEVtutttUM3Rp2x1B6mRWtCsX1uEnWqNSH provided showing…" at bounding box center [1260, 226] width 411 height 61
type textarea "Screenshot from the wallet: MEVtutttUM3Rp2x1B6mRWtCsX1uEnWqNSH provided showing…"
click at [1473, 223] on icon at bounding box center [1473, 227] width 15 height 14
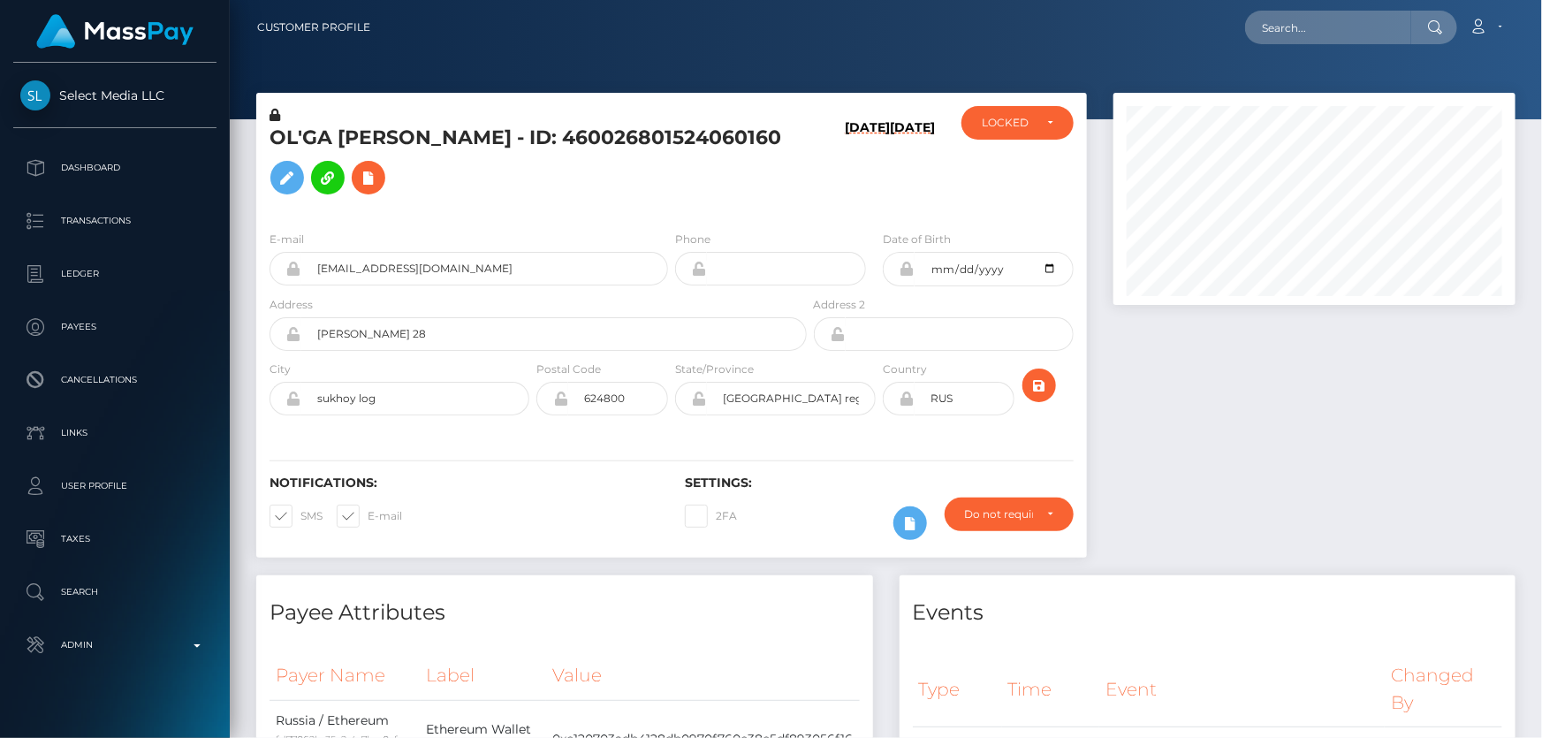
scroll to position [883170, 882980]
click at [988, 128] on div "LOCKED" at bounding box center [1006, 123] width 51 height 14
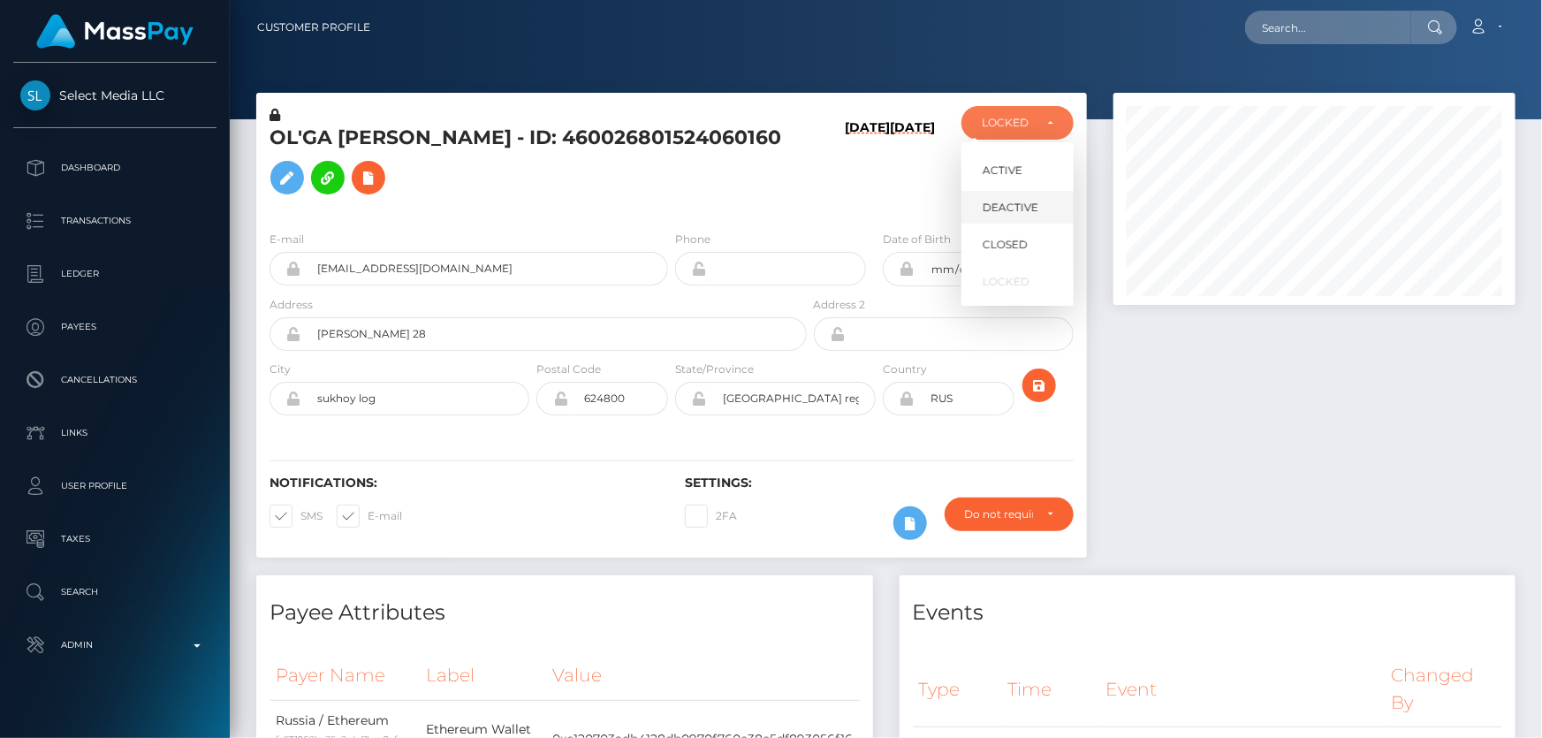
scroll to position [212, 401]
click at [1014, 172] on span "ACTIVE" at bounding box center [1002, 171] width 40 height 16
select select "ACTIVE"
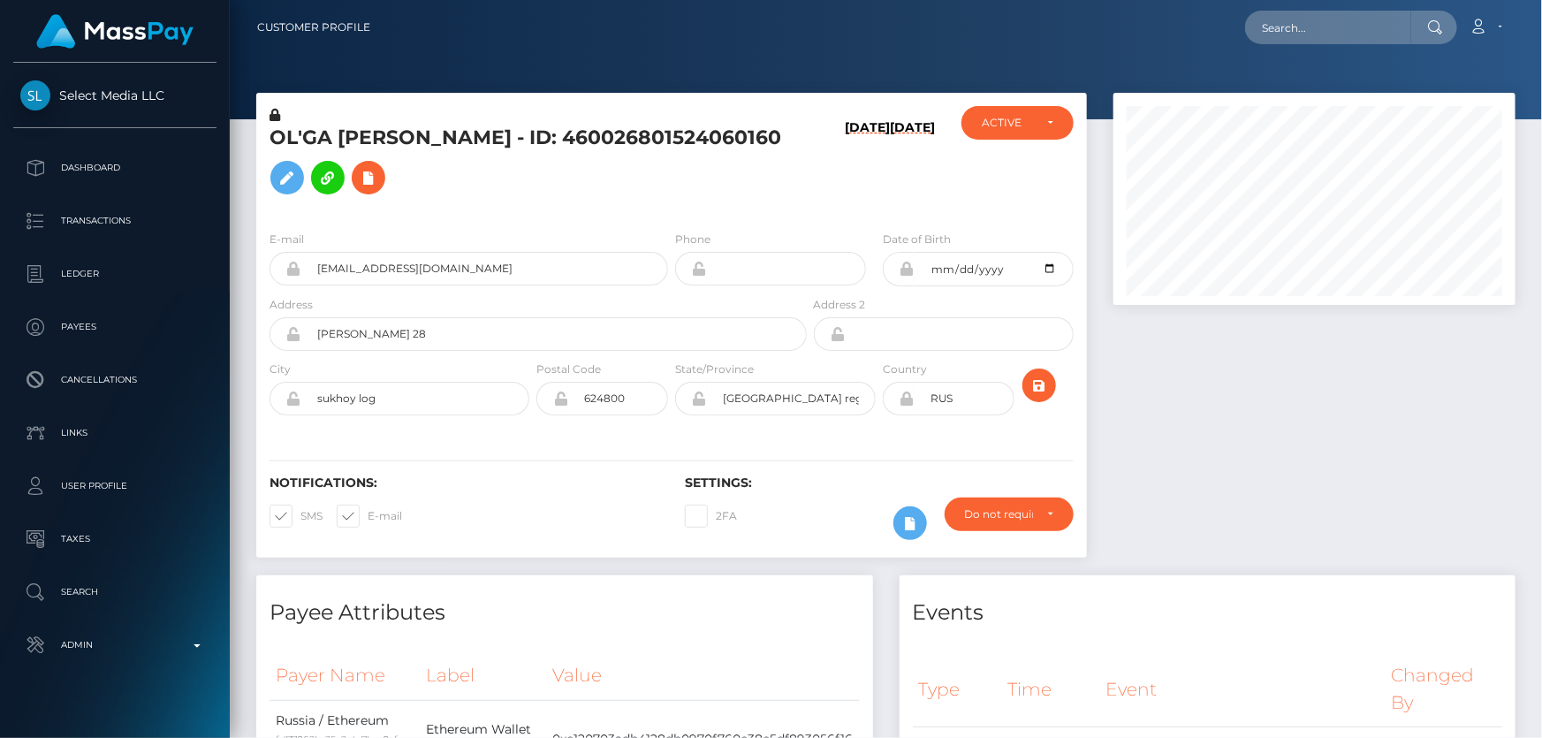
drag, startPoint x: 1313, startPoint y: 411, endPoint x: 1294, endPoint y: 407, distance: 18.9
click at [1313, 411] on div at bounding box center [1314, 334] width 428 height 482
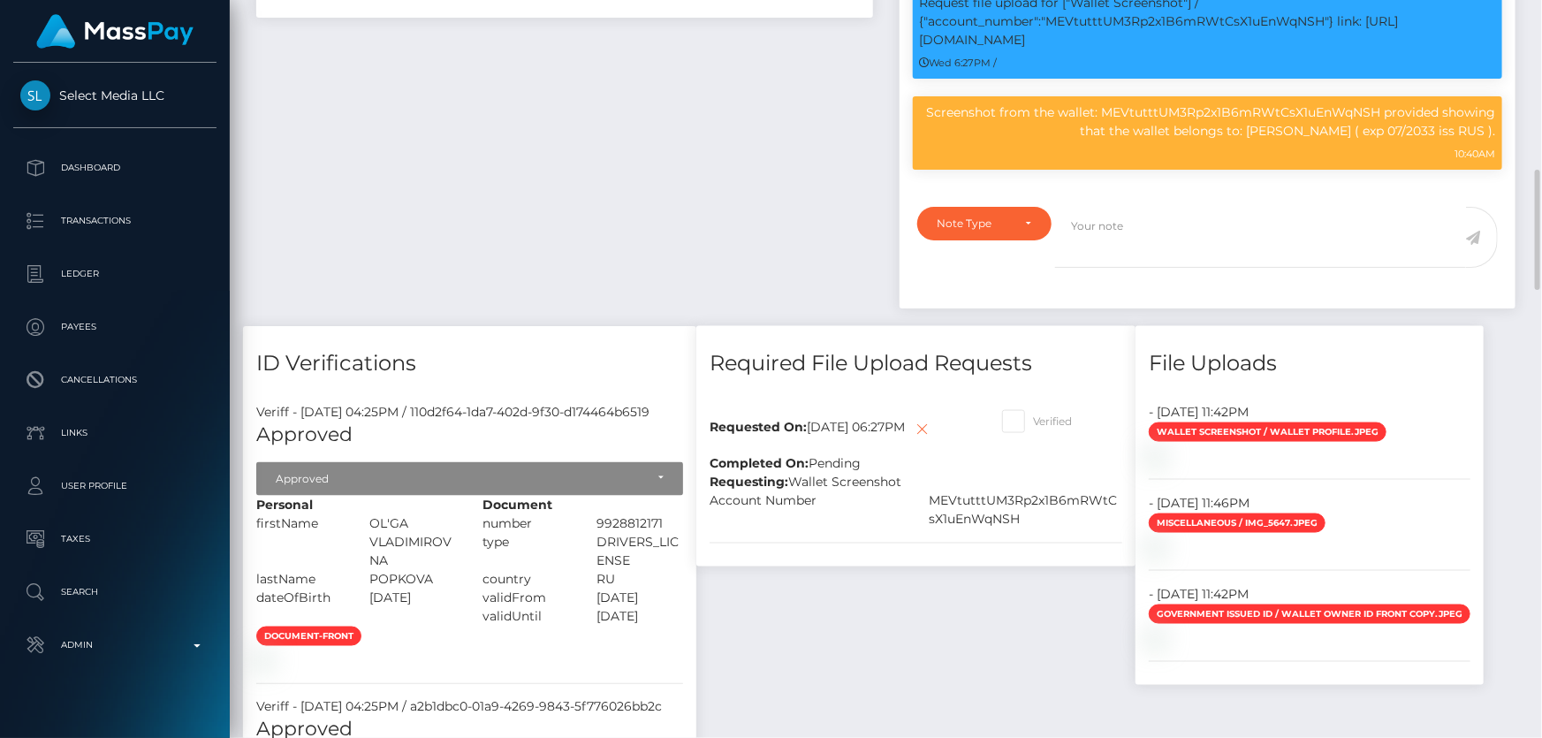
scroll to position [1284, 0]
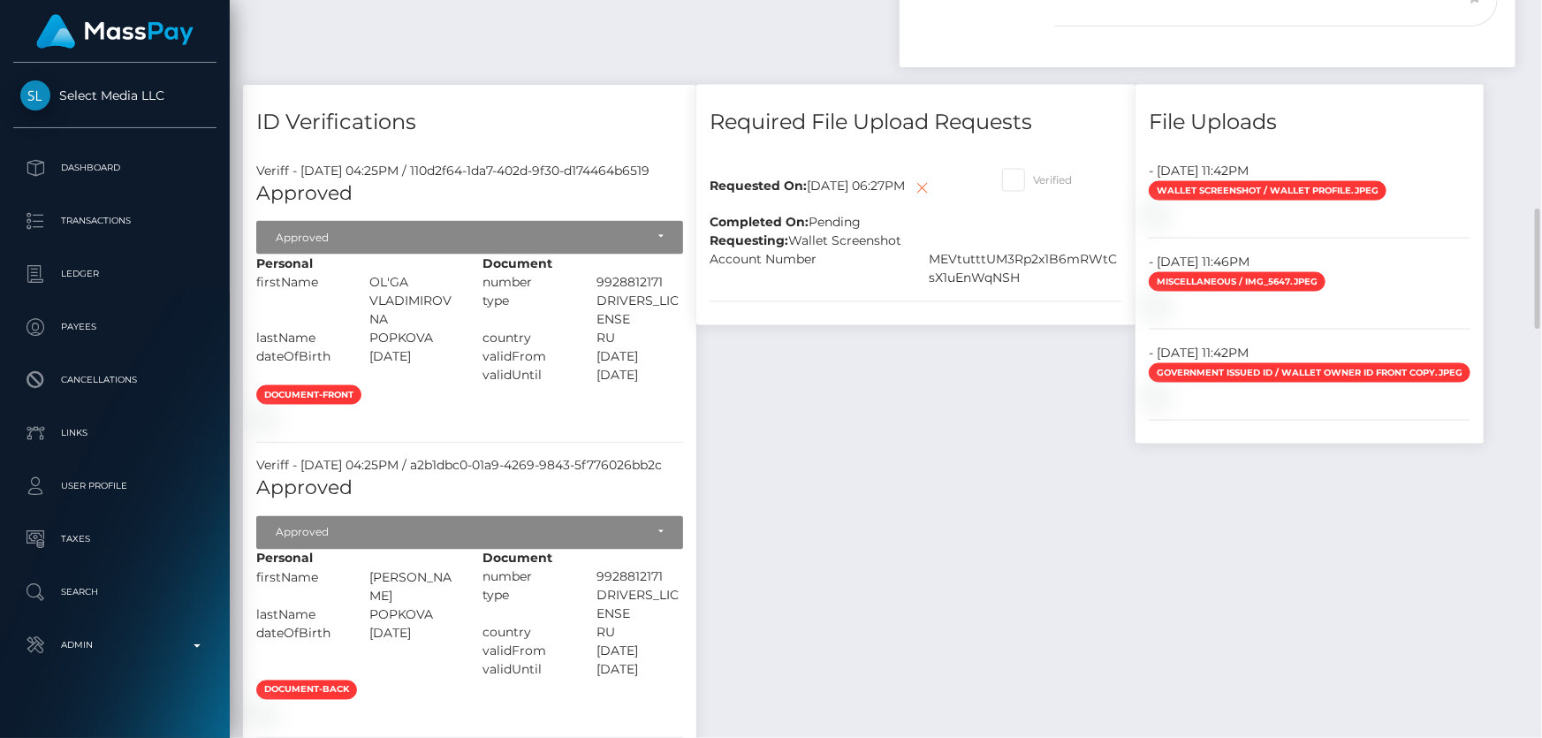
click at [1033, 179] on span at bounding box center [1033, 179] width 0 height 13
click at [1044, 179] on input "Verified" at bounding box center [1038, 174] width 11 height 11
checkbox input "true"
click at [912, 199] on icon at bounding box center [922, 188] width 21 height 22
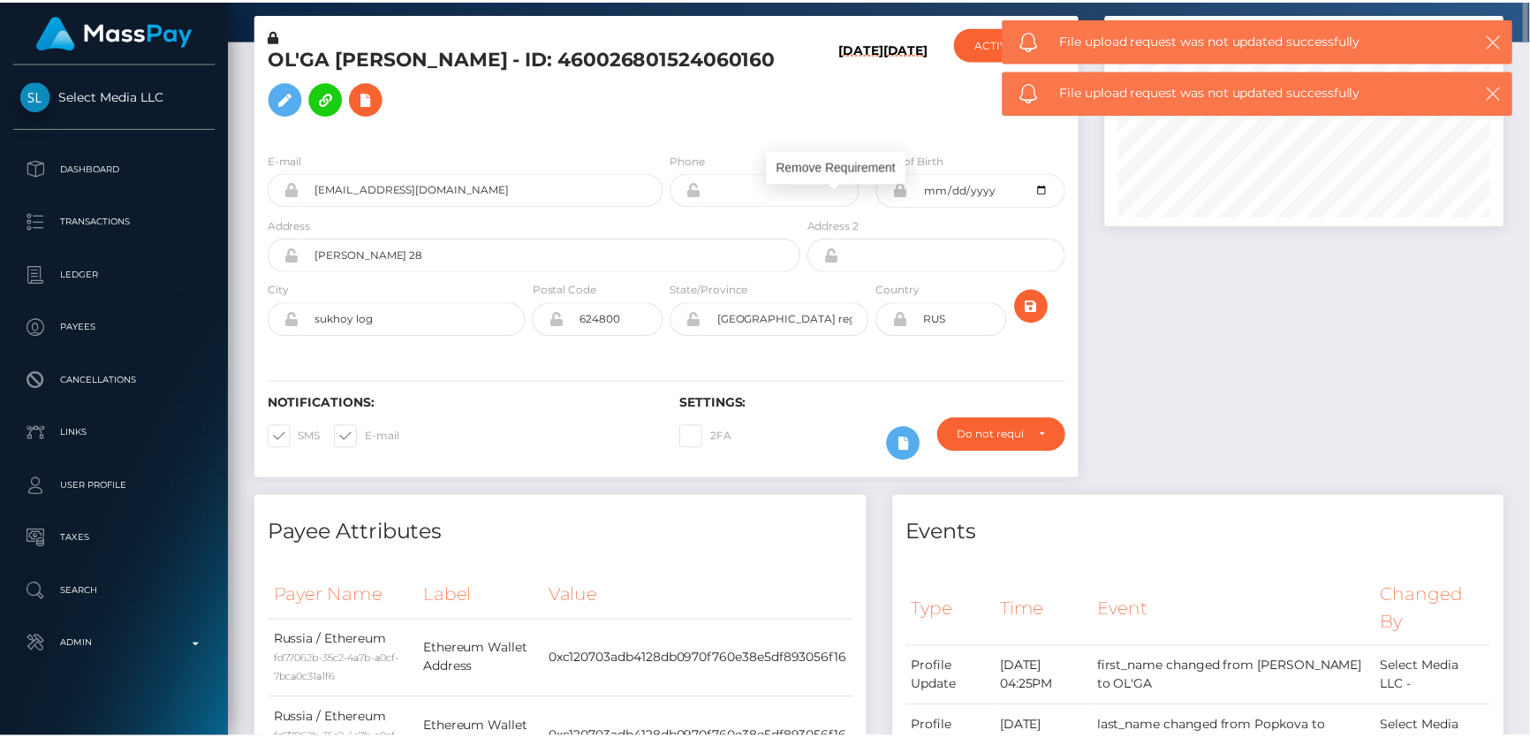
scroll to position [0, 0]
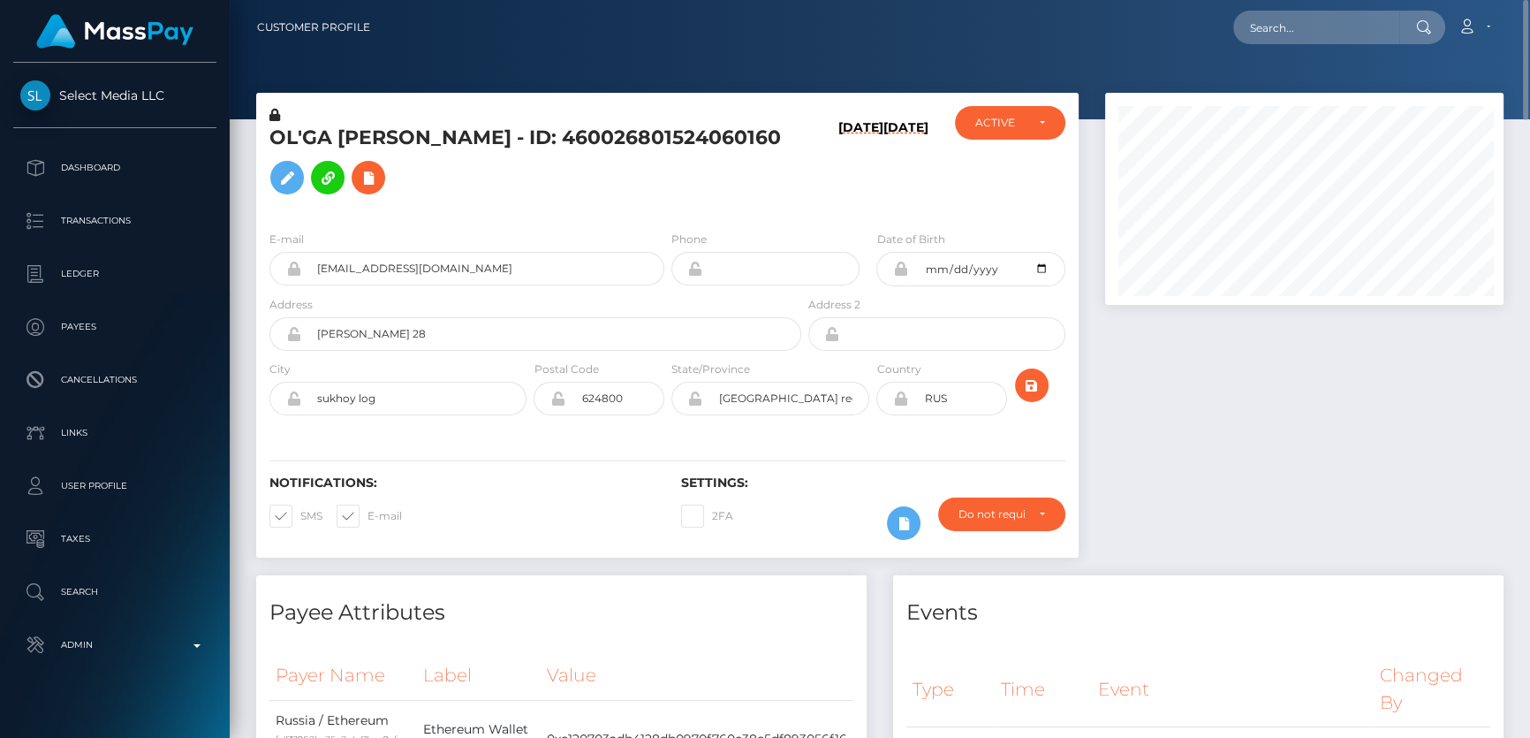
drag, startPoint x: 1343, startPoint y: 404, endPoint x: 1224, endPoint y: 398, distance: 118.5
click at [1341, 404] on div at bounding box center [1304, 334] width 425 height 482
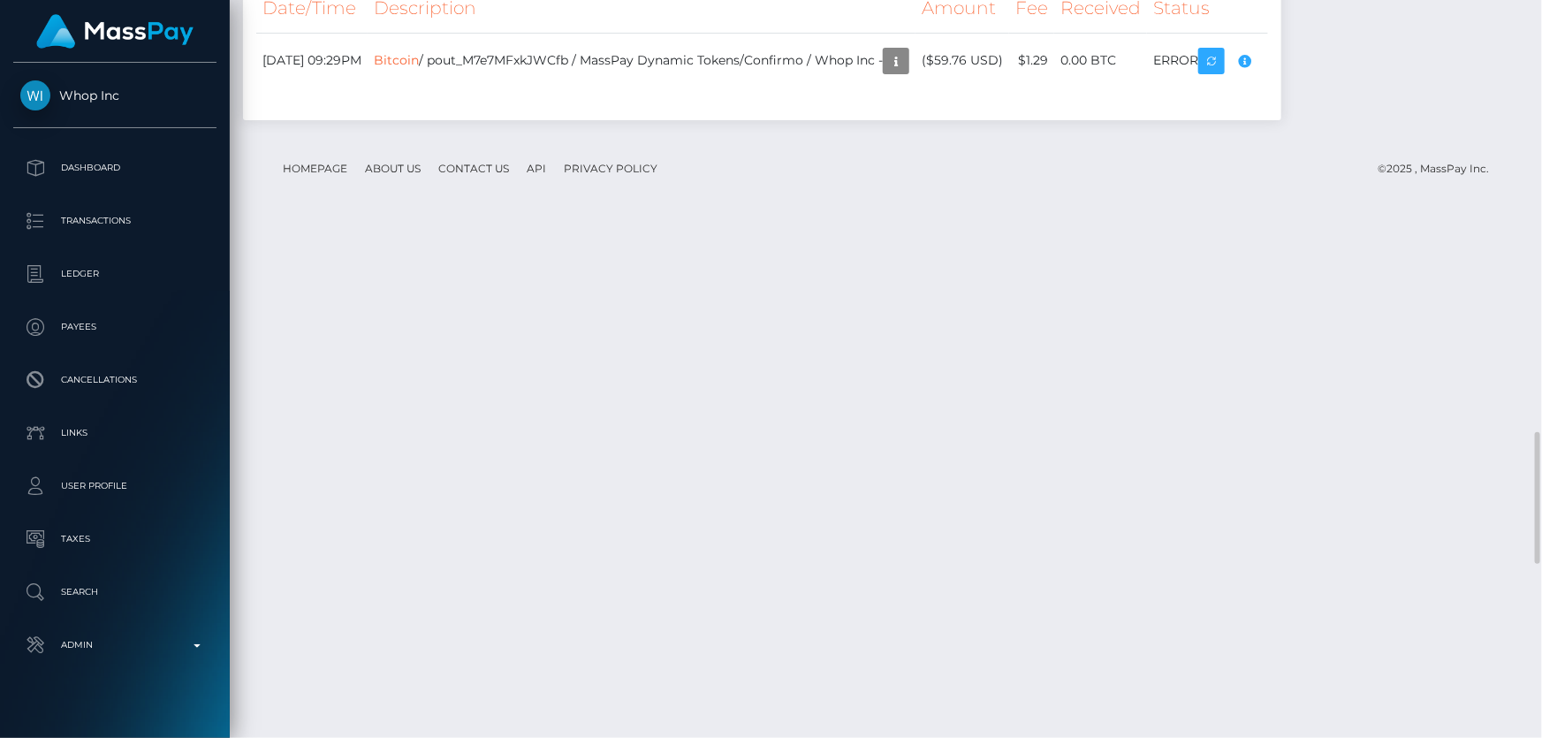
scroll to position [2650, 0]
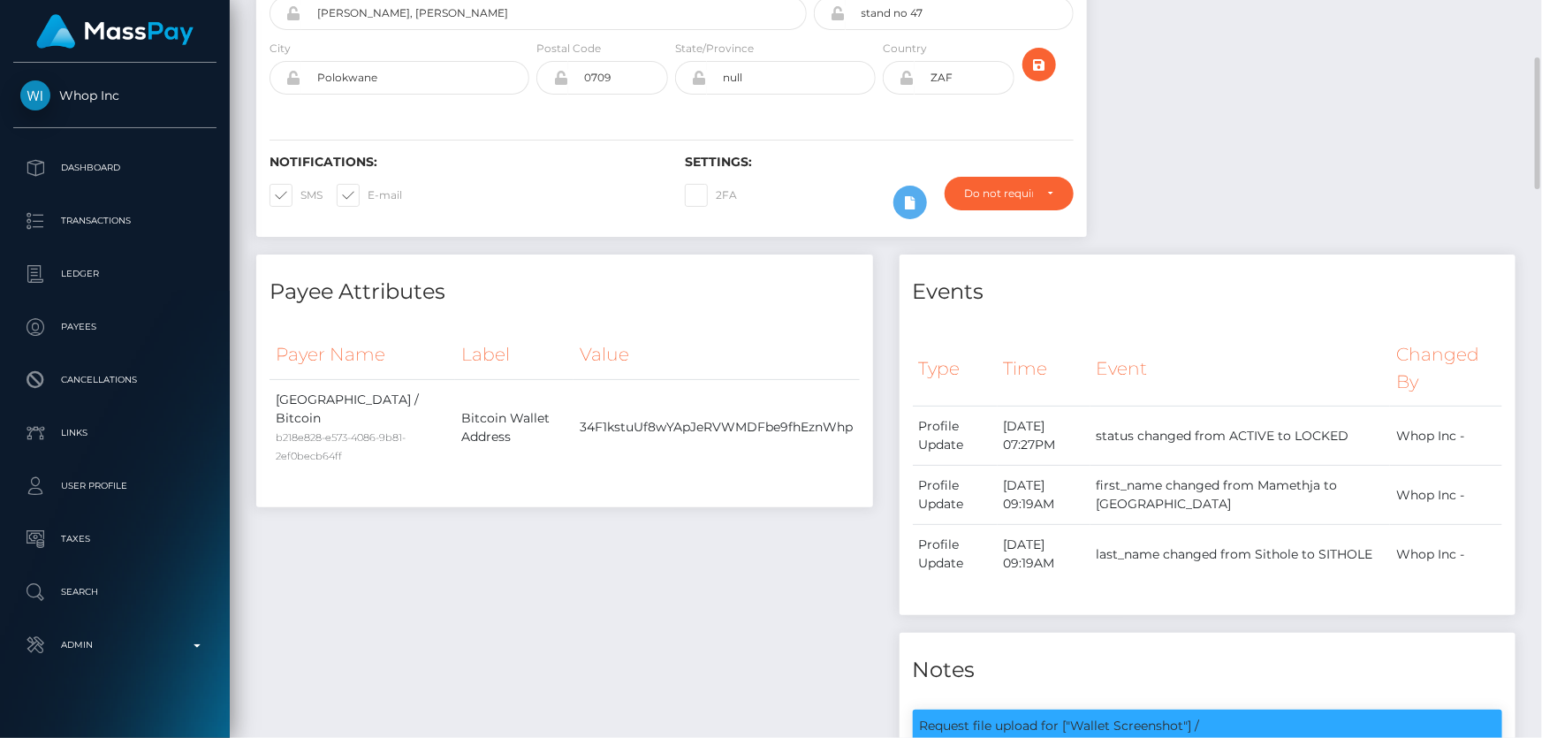
scroll to position [0, 0]
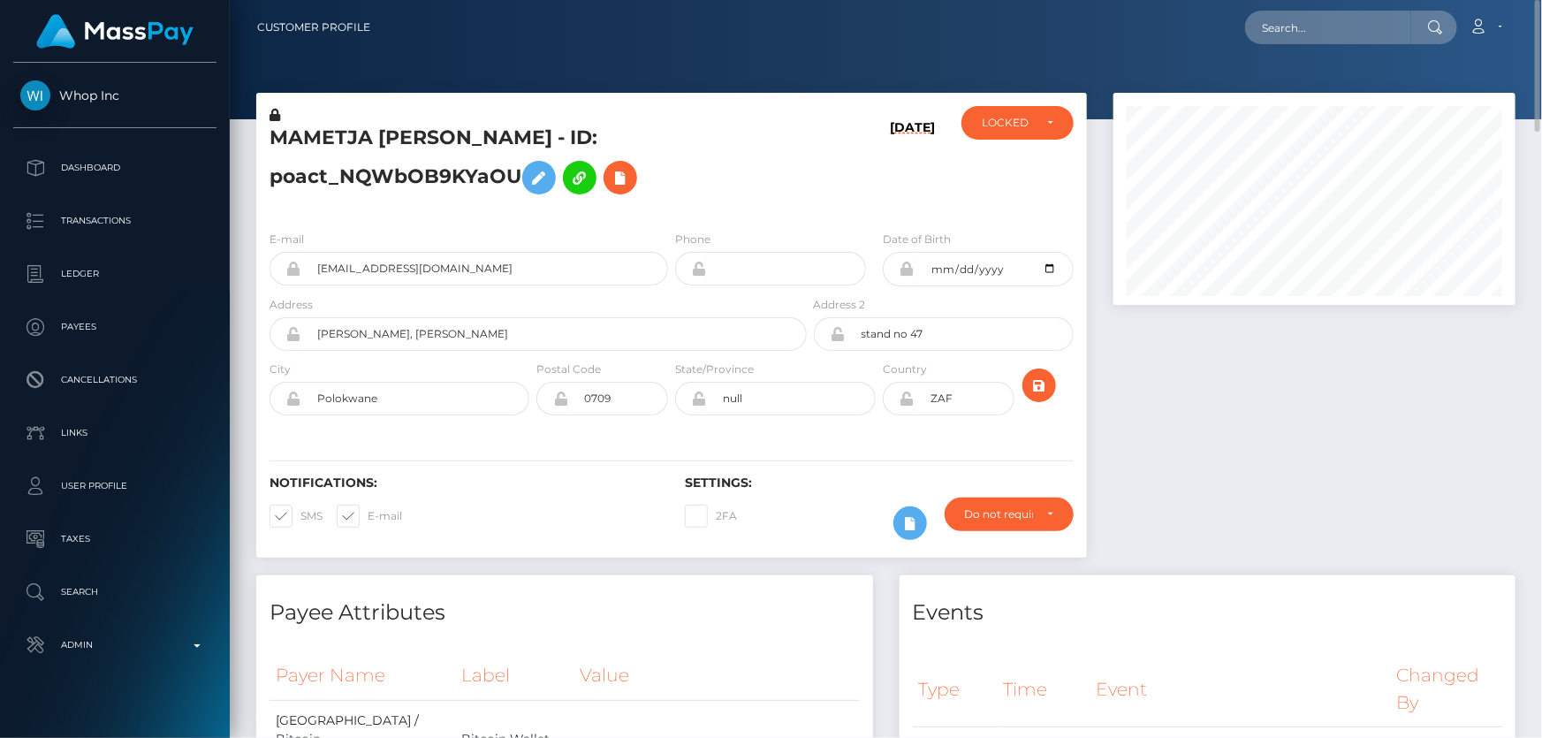
click at [388, 178] on h5 "MAMETJA ISAAC SITHOLE - ID: poact_NQWbOB9KYaOU" at bounding box center [532, 164] width 527 height 79
copy h5 "MAMETJA ISAAC SITHOLE - ID: poact_NQWbOB9KYaOU"
click at [1297, 495] on div at bounding box center [1314, 334] width 428 height 482
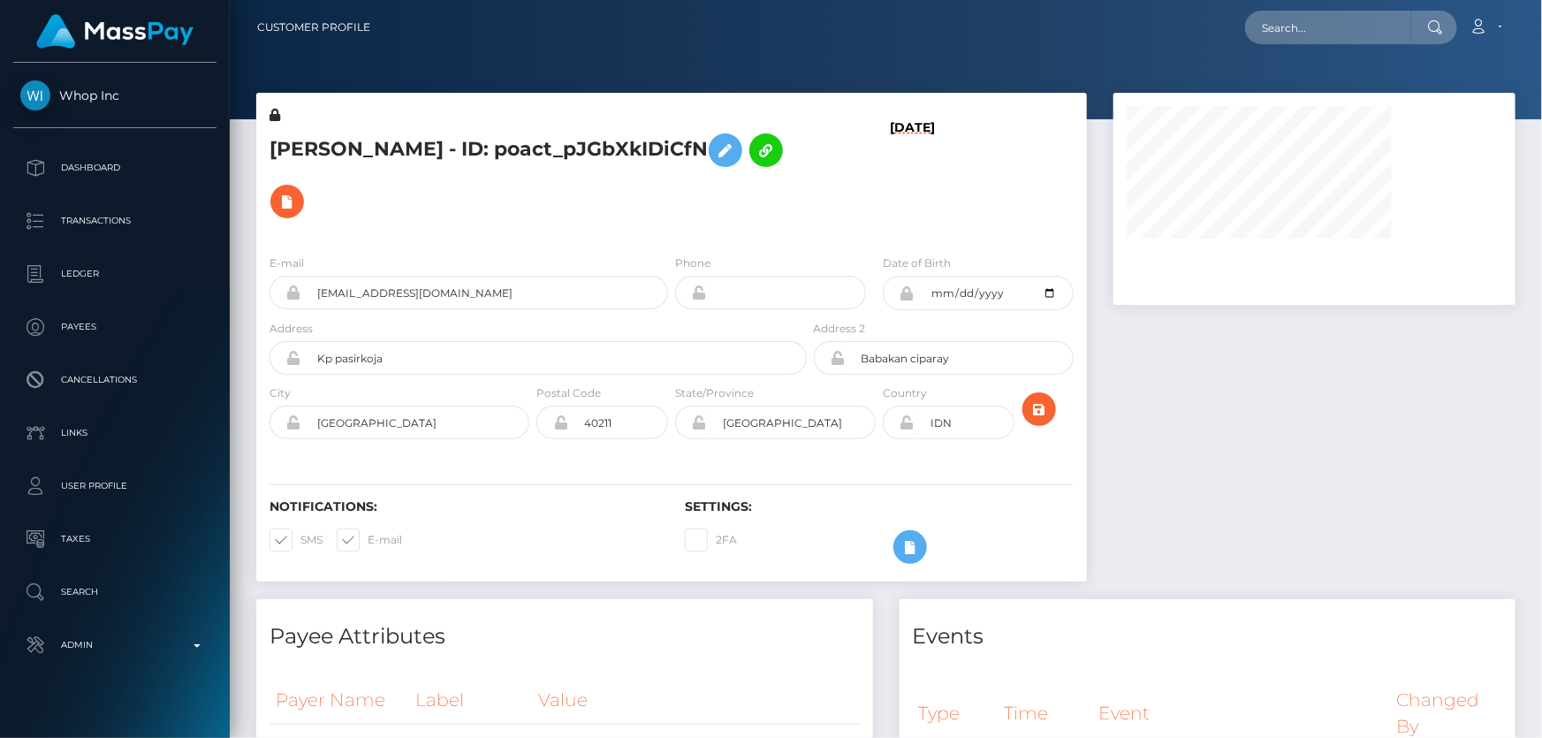
click at [583, 212] on h5 "[PERSON_NAME] - ID: poact_pJGbXkIDiCfN" at bounding box center [532, 176] width 527 height 102
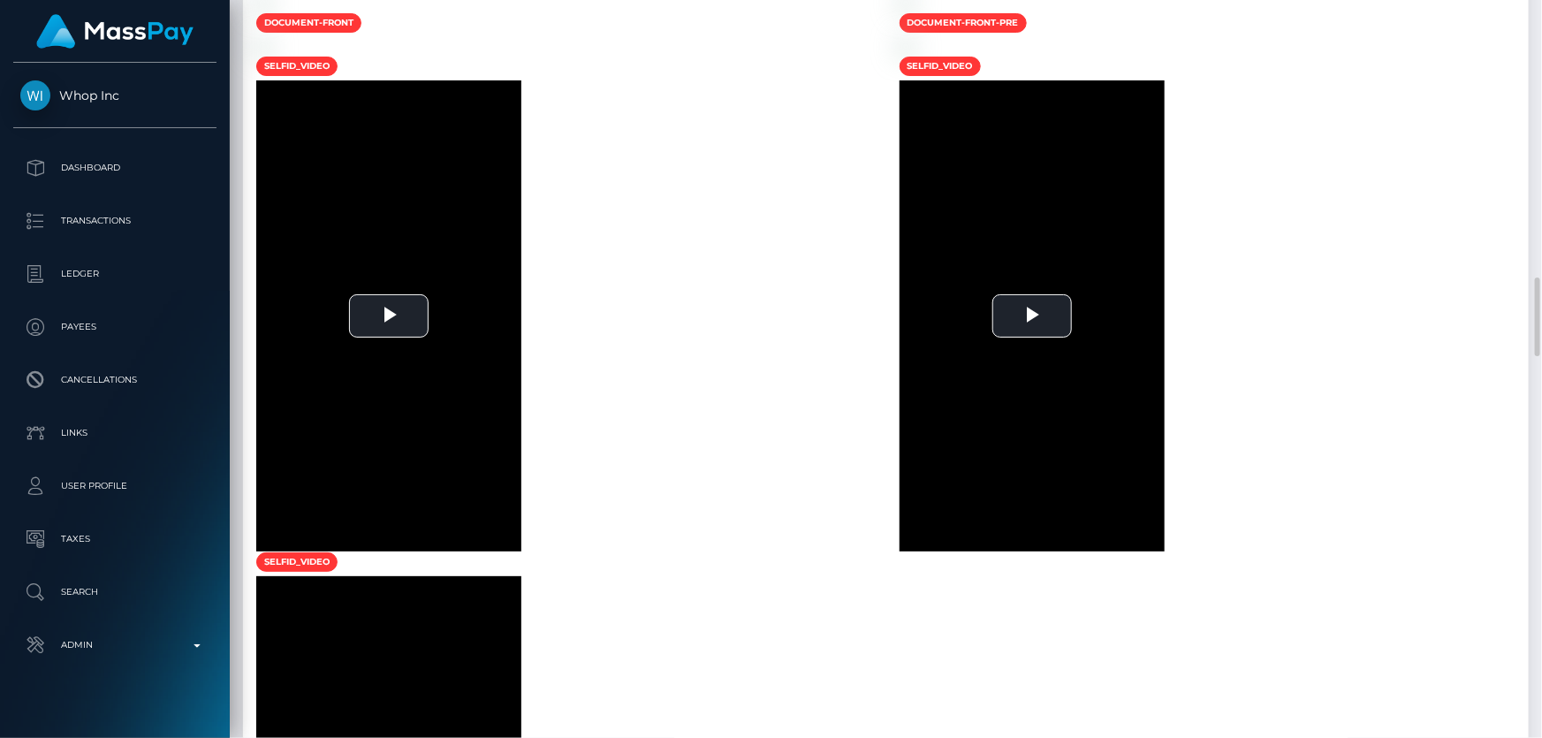
scroll to position [1846, 0]
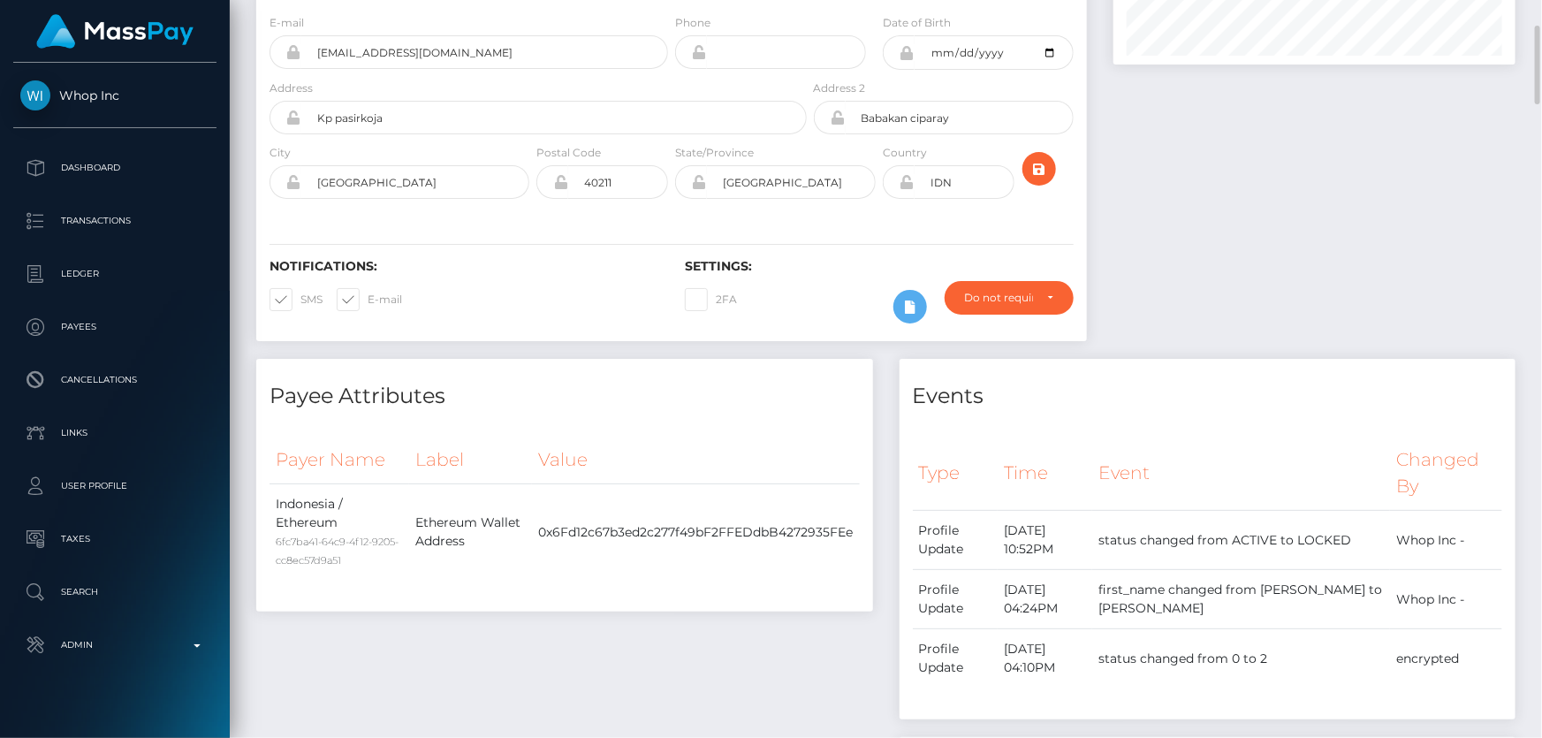
scroll to position [0, 0]
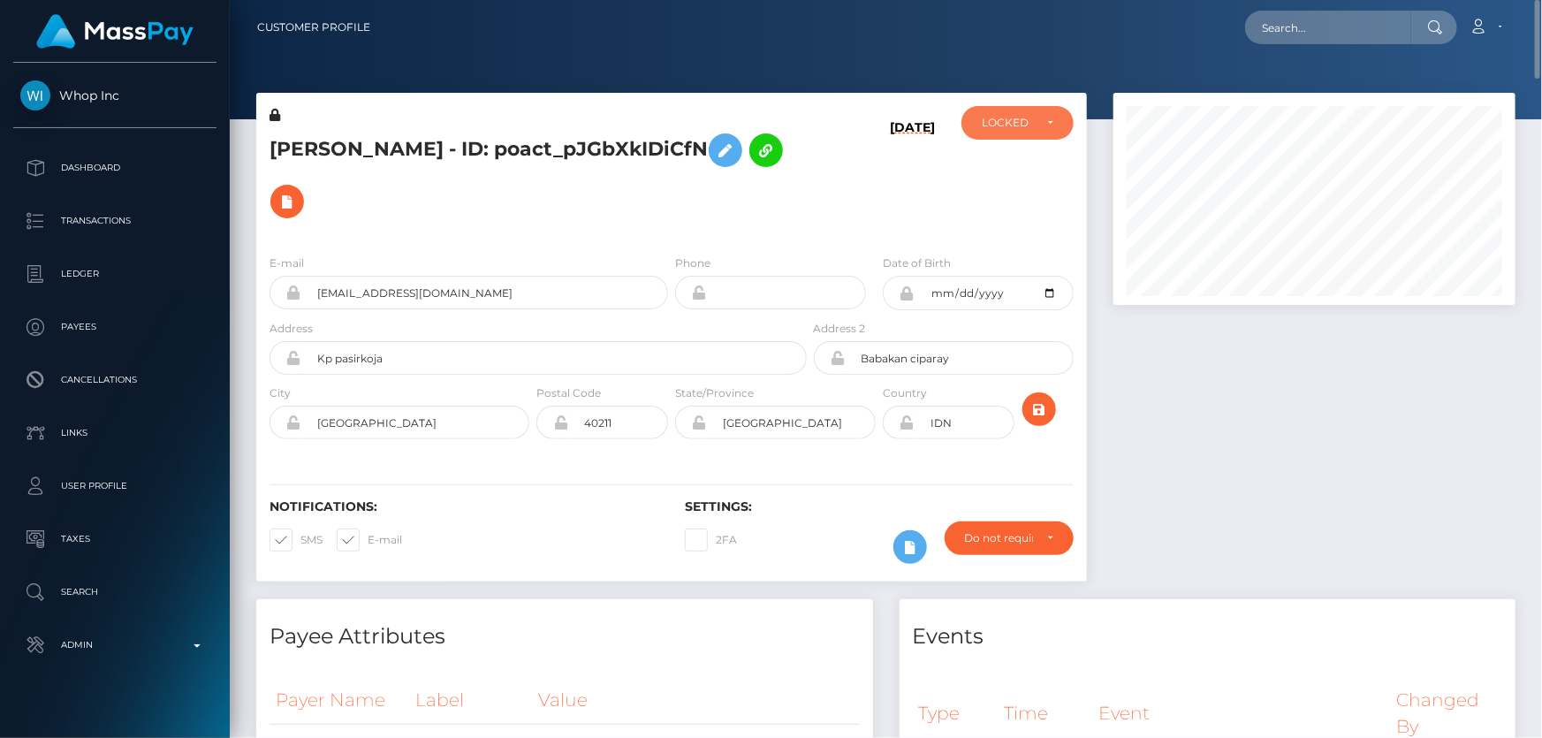
click at [1007, 135] on div "LOCKED" at bounding box center [1017, 123] width 112 height 34
click at [998, 170] on span "ACTIVE" at bounding box center [1002, 171] width 40 height 16
select select "ACTIVE"
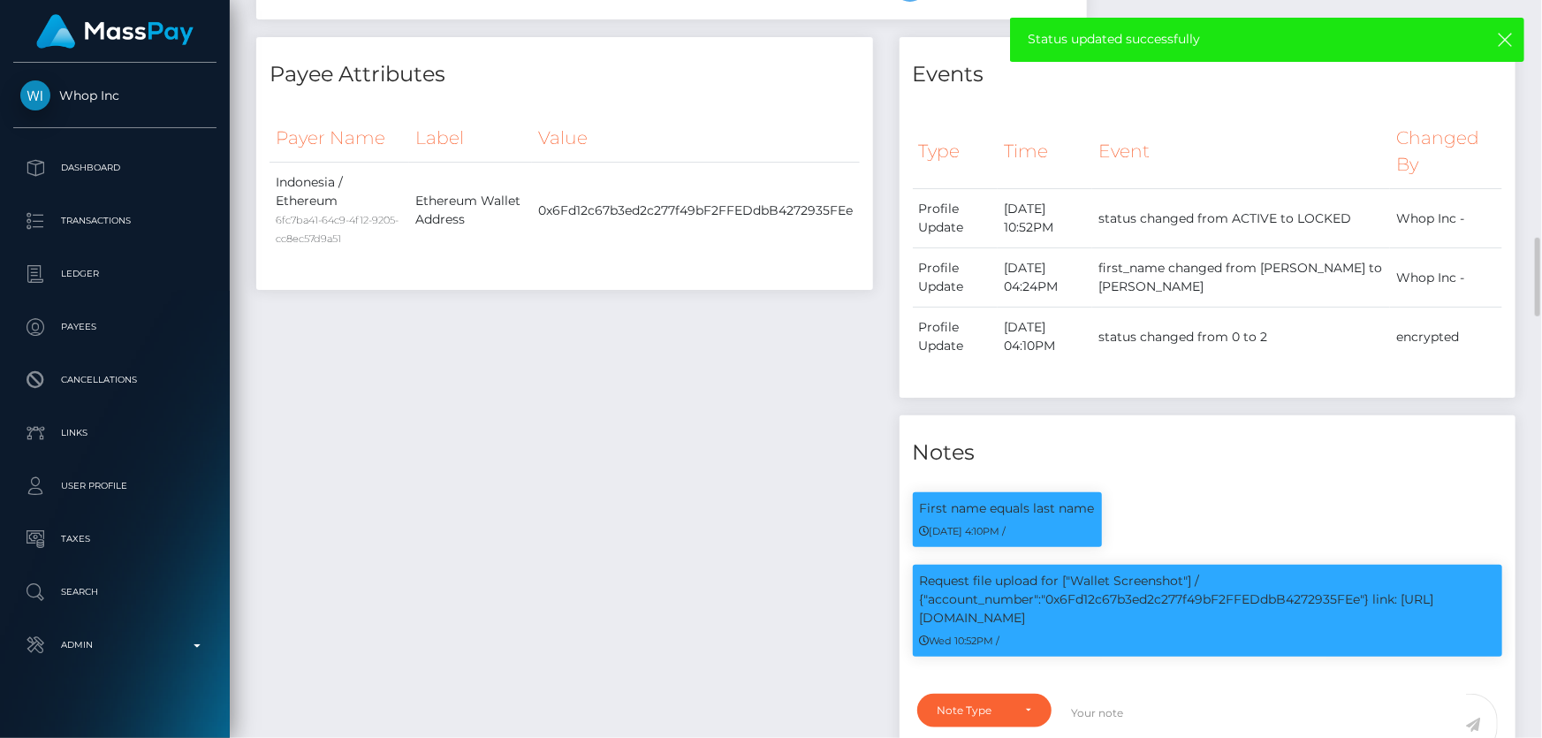
scroll to position [723, 0]
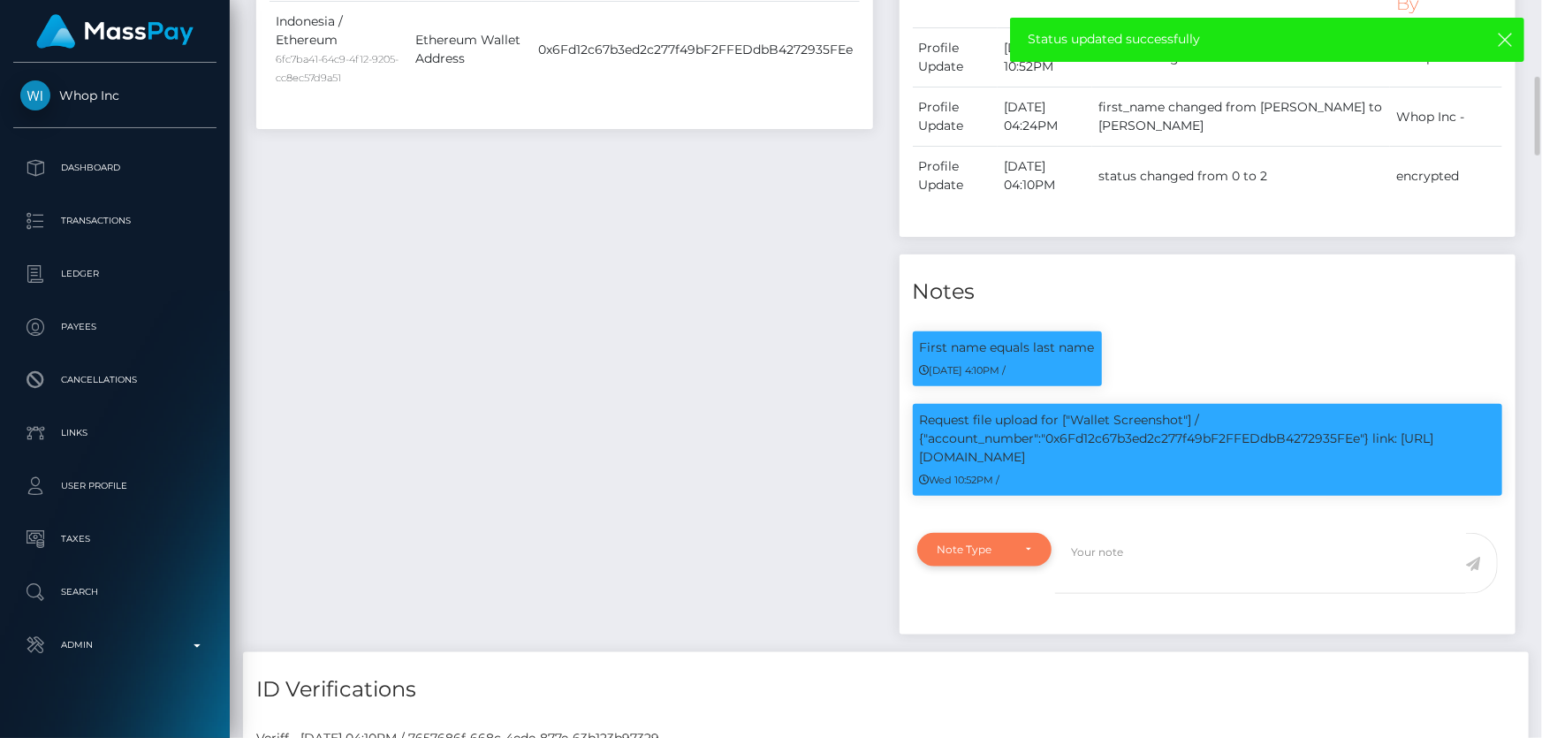
click at [980, 534] on div "Note Type" at bounding box center [984, 550] width 135 height 34
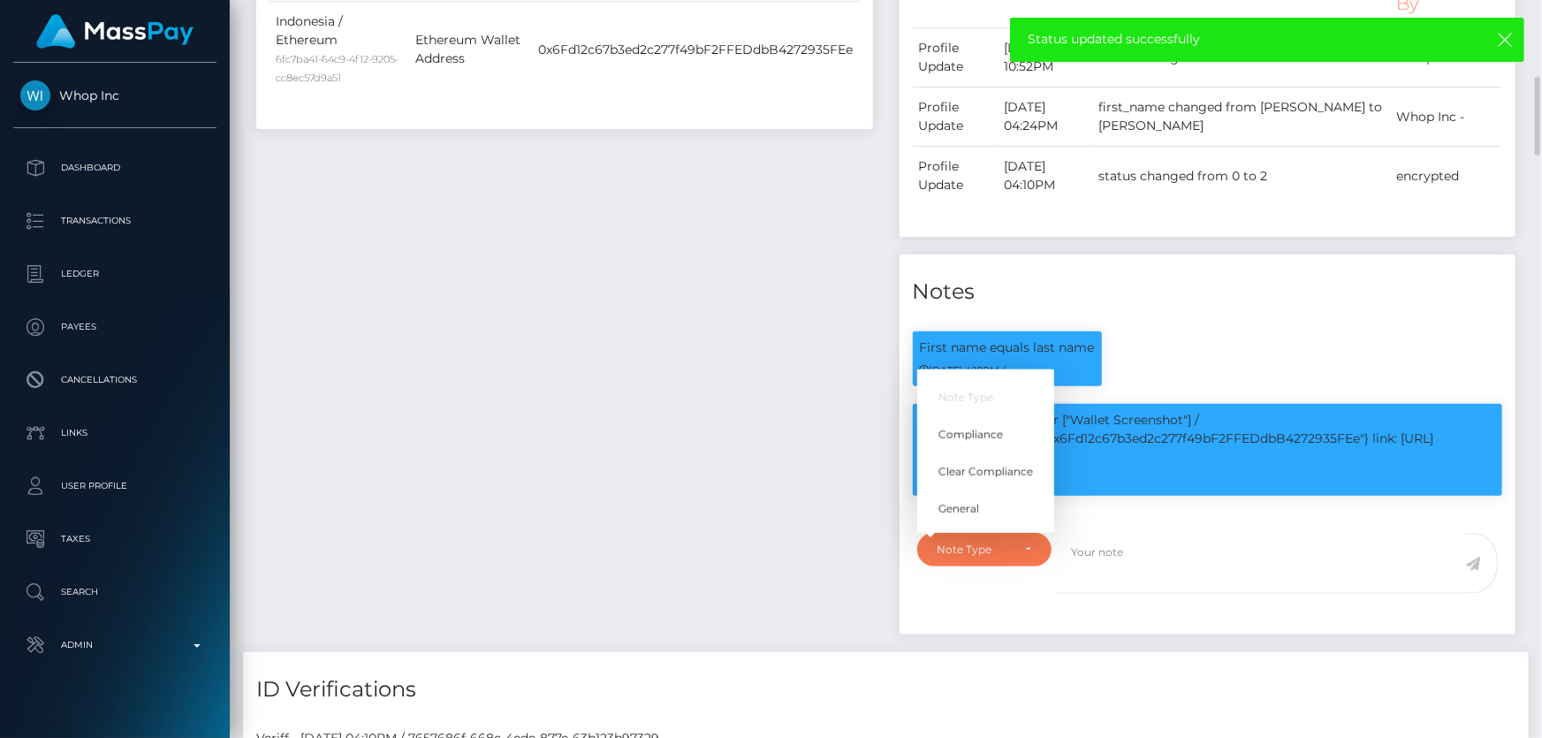
scroll to position [212, 401]
click at [973, 428] on span "Compliance" at bounding box center [970, 434] width 64 height 16
select select "COMPLIANCE"
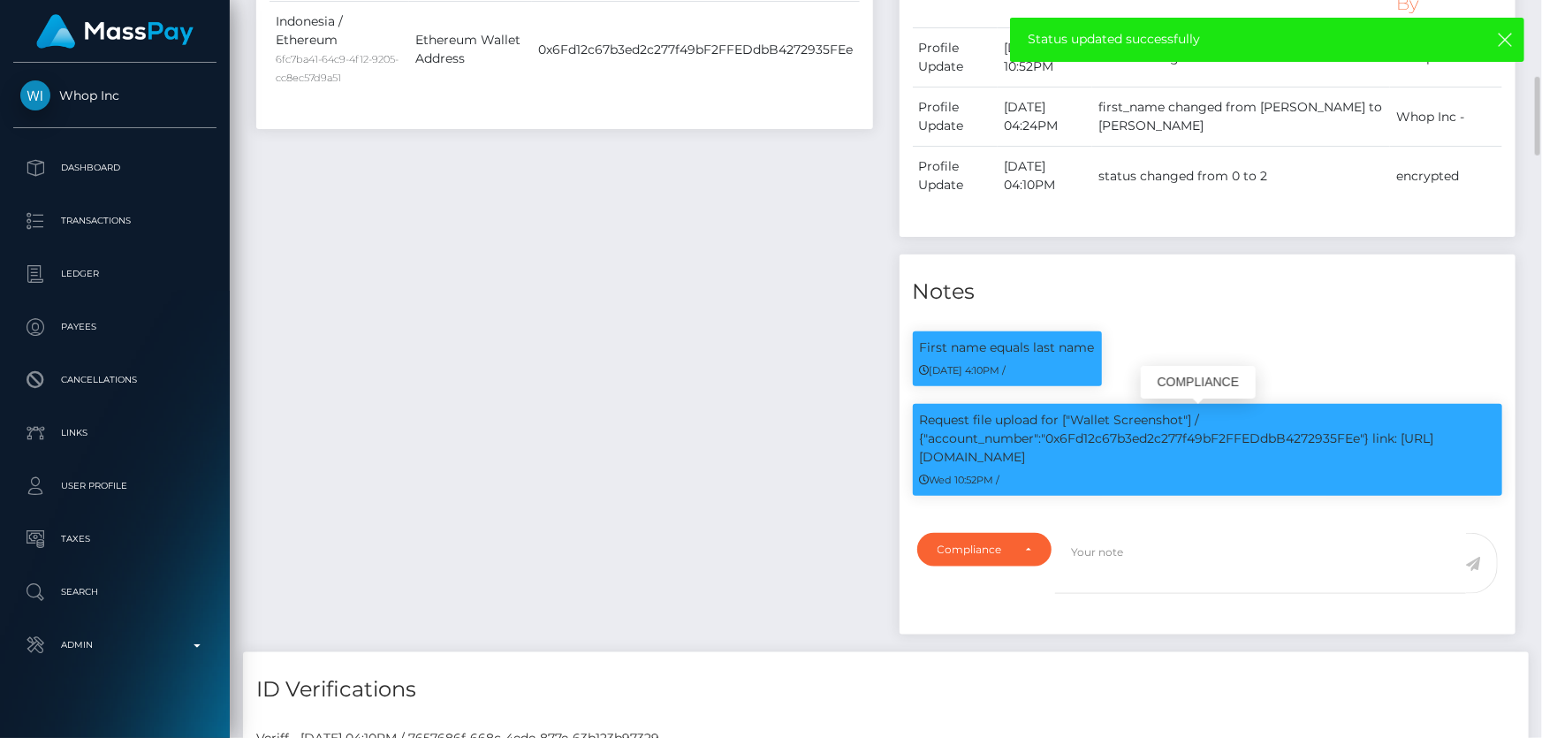
click at [1216, 434] on p "Request file upload for ["Wallet Screenshot"] / {"account_number":"0x6Fd12c67b3…" at bounding box center [1208, 439] width 576 height 56
copy p "0x6Fd12c67b3ed2c277f49bF2FFEDdbB4272935FEe"
click at [1139, 545] on textarea at bounding box center [1260, 563] width 411 height 61
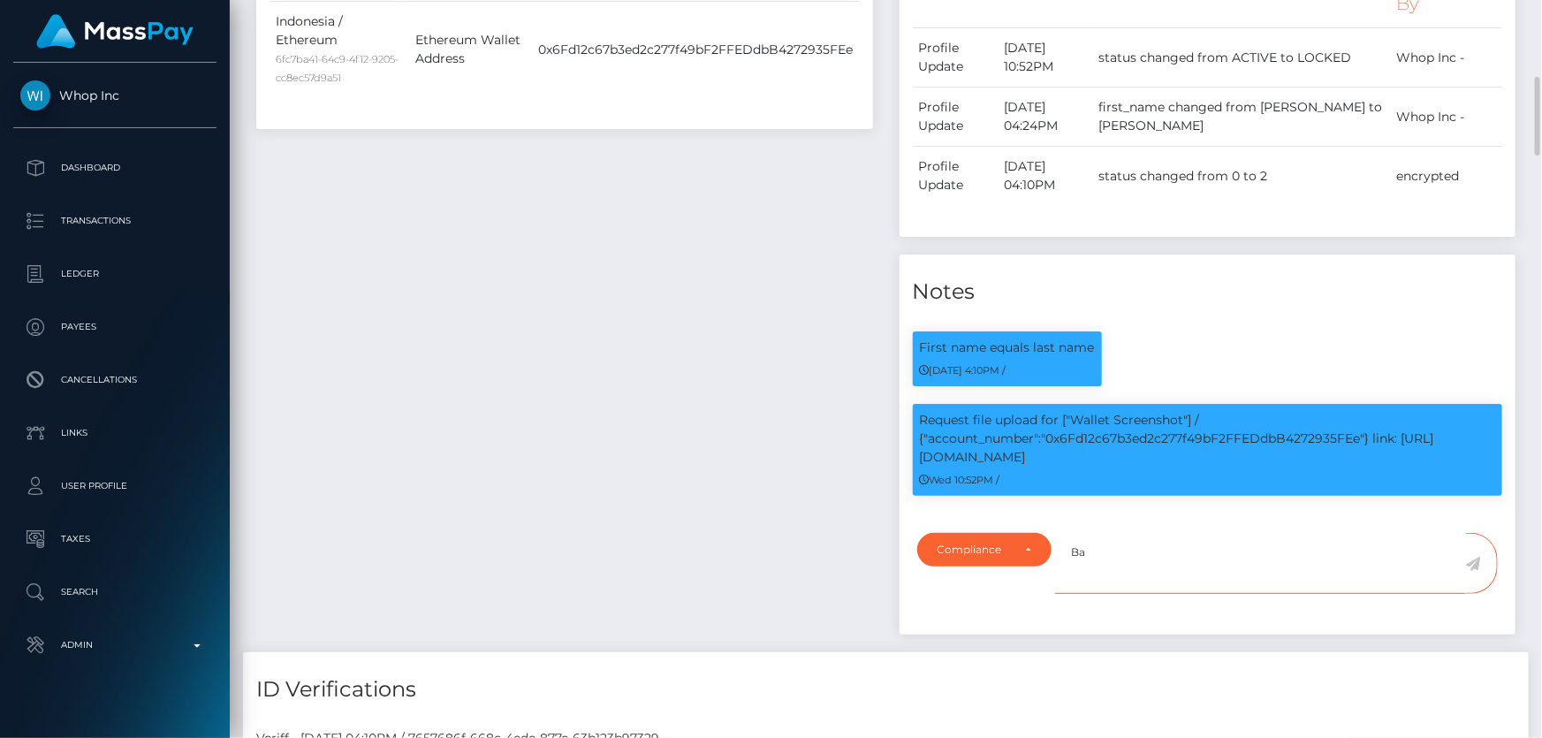
type textarea "B"
paste textarea "0x6Fd12c67b3ed2c277f49bF2FFEDdbB4272935FEe"
type textarea "Screenshot from the wallet: 0x6Fd12c67b3ed2c277f49bF2FFEDdbB4272935FEe provided."
click at [1475, 564] on icon at bounding box center [1473, 564] width 15 height 14
click at [751, 461] on div "Payee Attributes Payer Name Label Value [GEOGRAPHIC_DATA] / Ethereum 6fc7ba41-6…" at bounding box center [564, 264] width 643 height 776
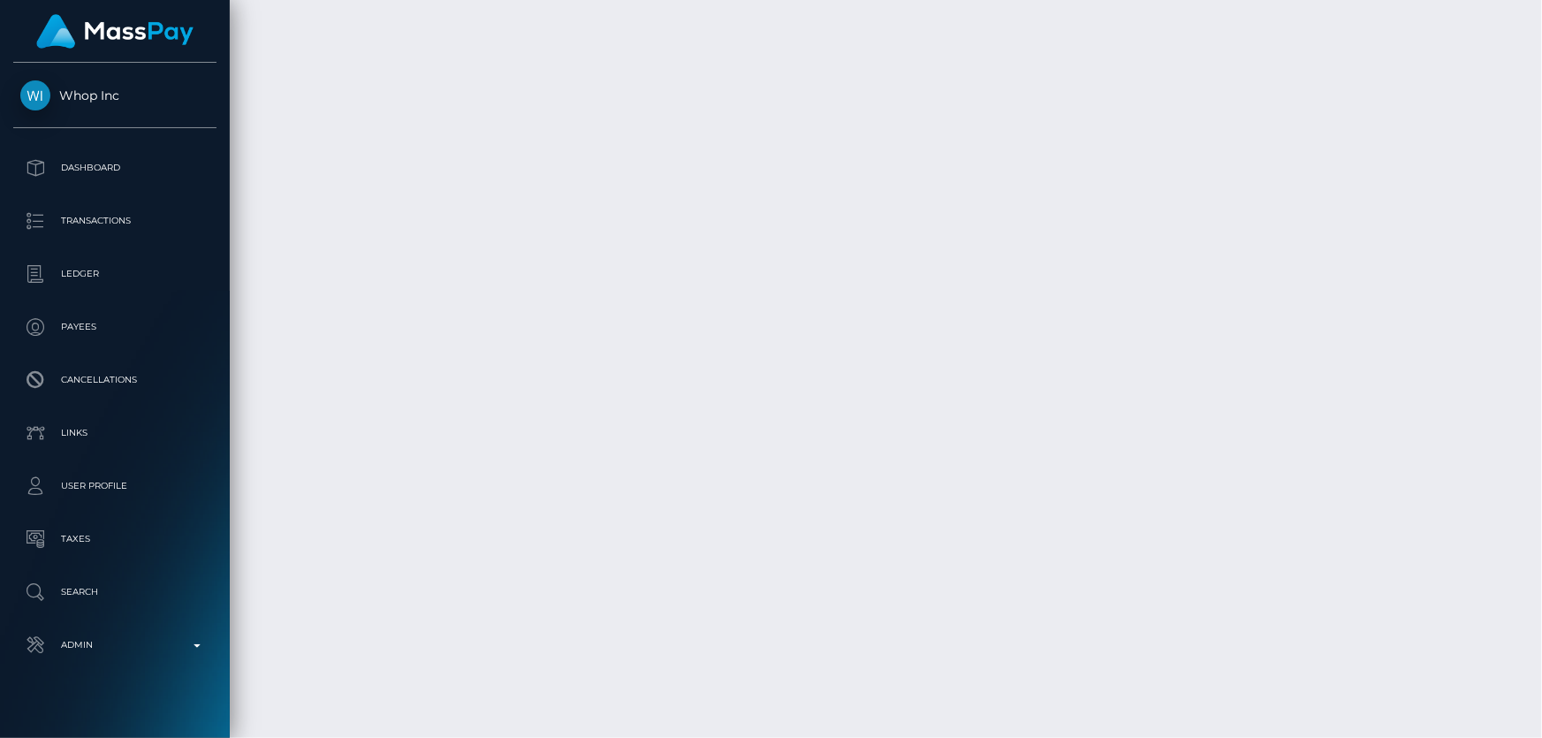
scroll to position [5621, 0]
checkbox input "true"
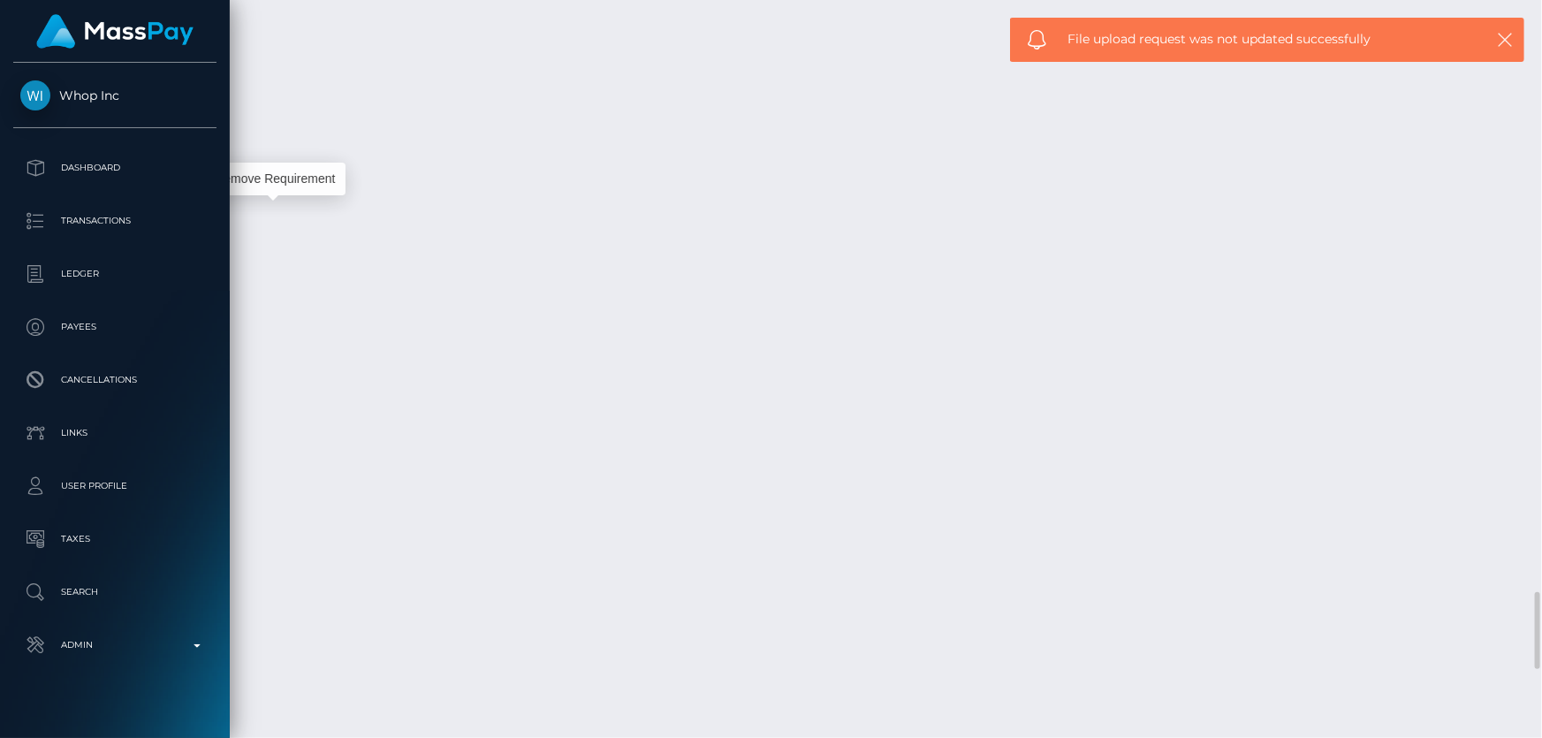
scroll to position [212, 401]
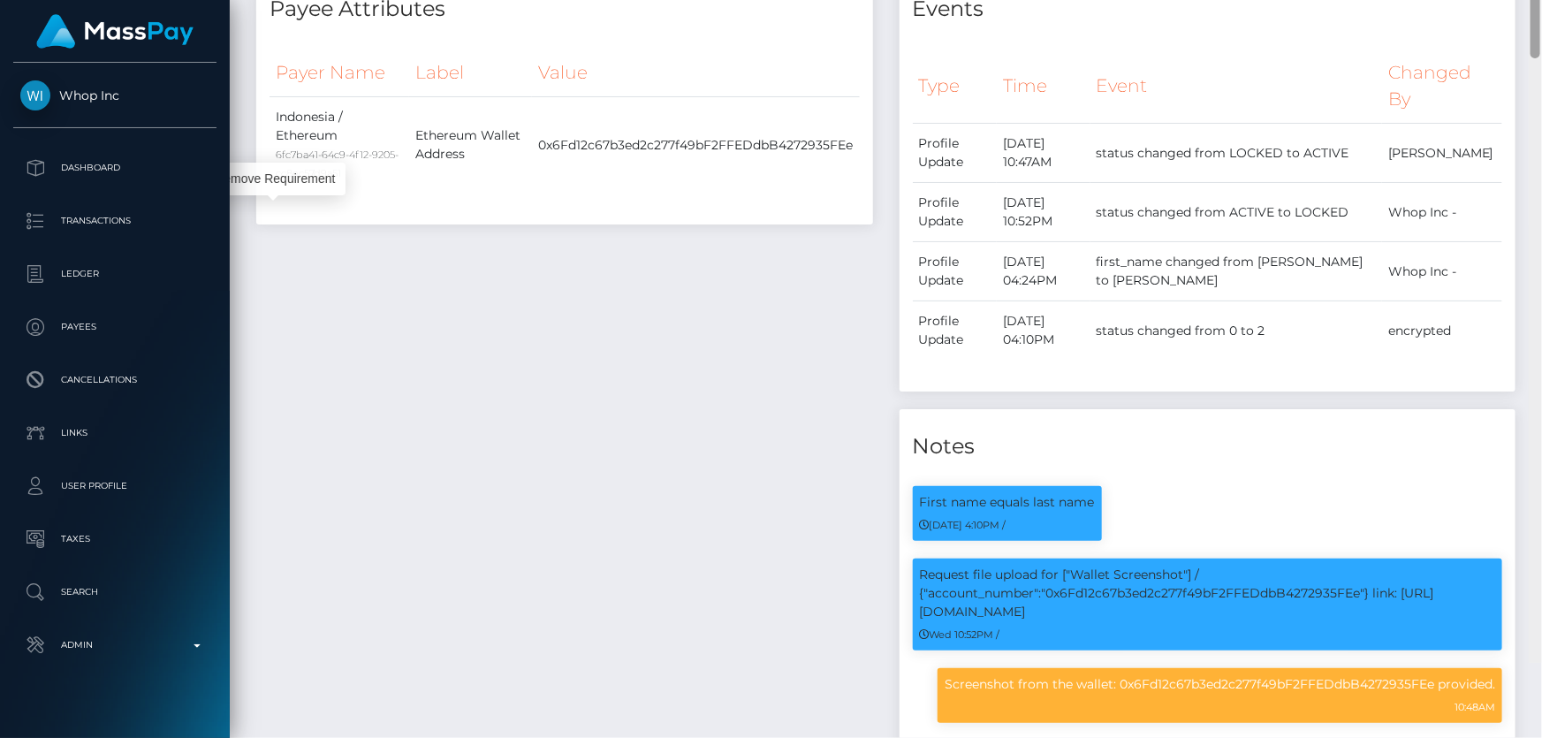
scroll to position [0, 0]
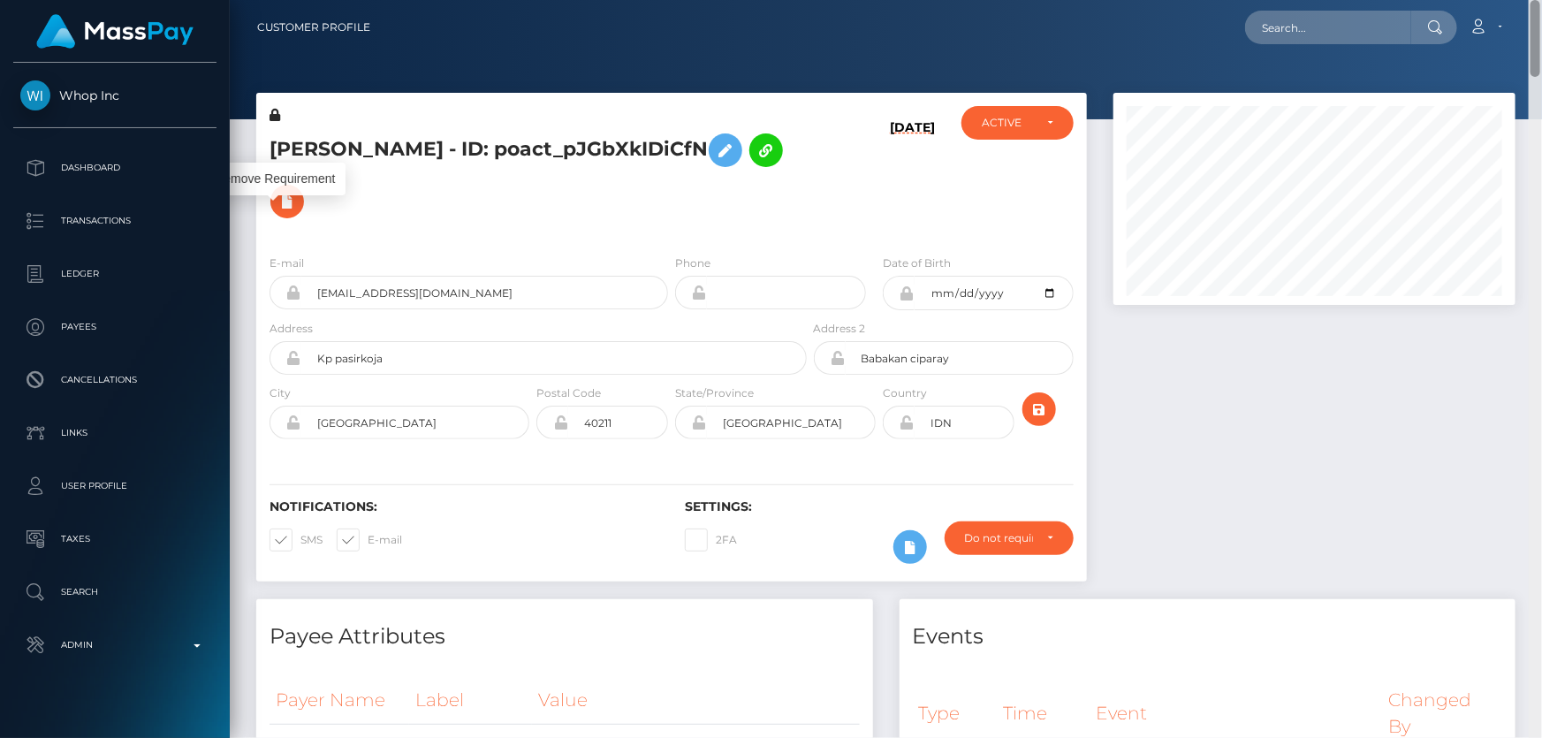
drag, startPoint x: 1535, startPoint y: 263, endPoint x: 1541, endPoint y: 27, distance: 235.9
click at [1541, 27] on div "Customer Profile Loading... Loading..." at bounding box center [886, 369] width 1312 height 738
click at [610, 247] on div "E-mail novendi665@gmail.com Phone Date of Birth" at bounding box center [671, 348] width 830 height 216
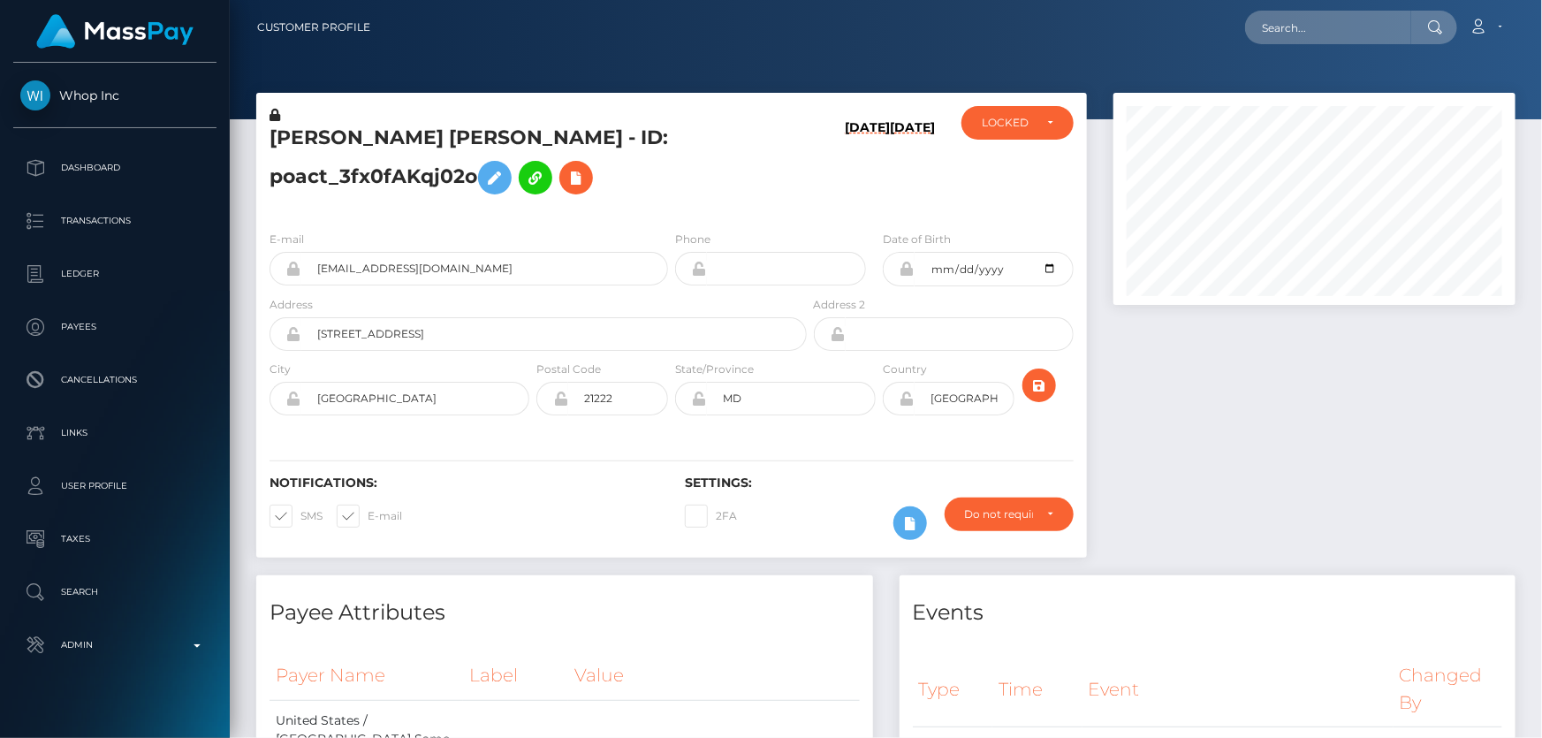
scroll to position [212, 401]
click at [716, 196] on h5 "[PERSON_NAME] [PERSON_NAME] - ID: poact_3fx0fAKqj02o" at bounding box center [532, 164] width 527 height 79
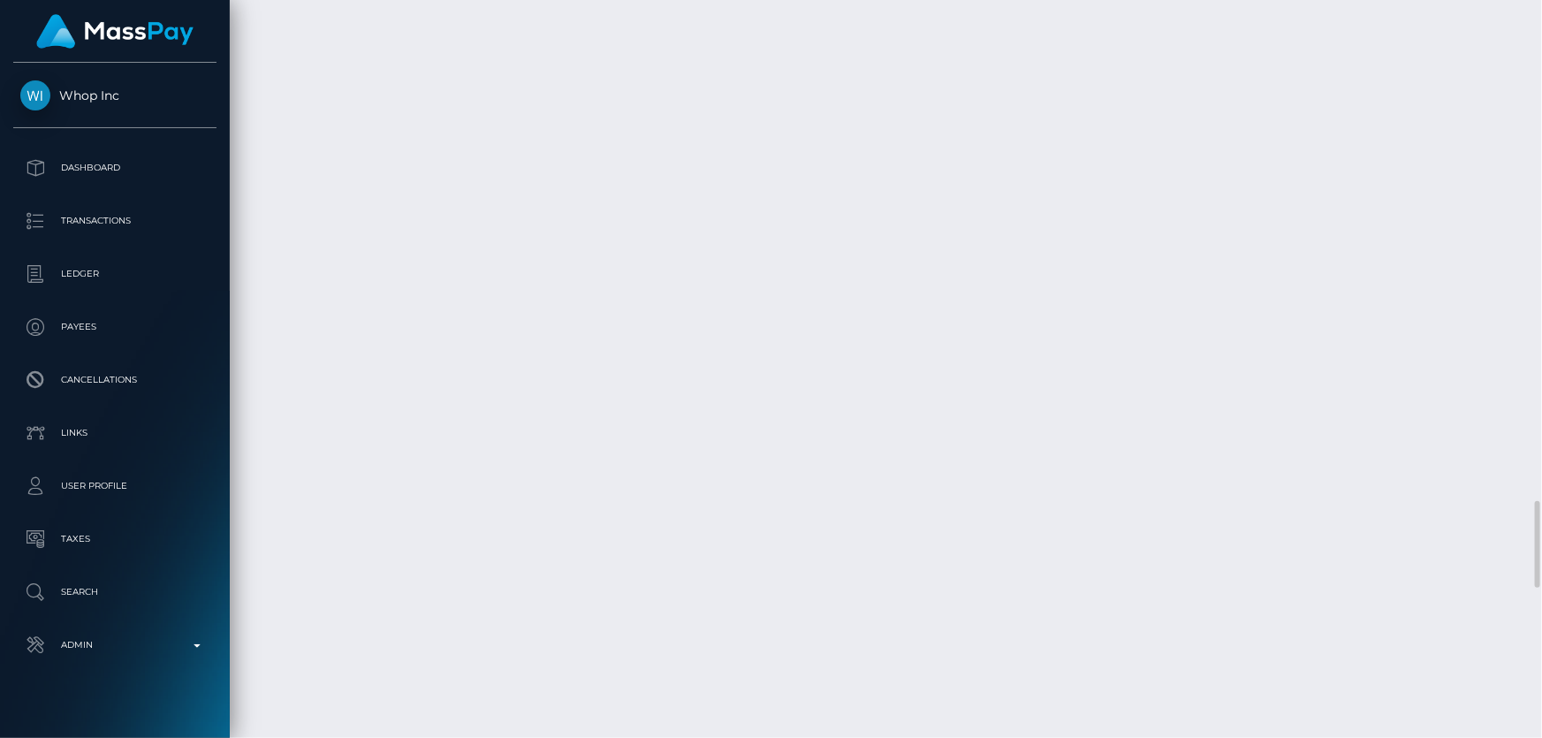
scroll to position [4657, 0]
checkbox input "true"
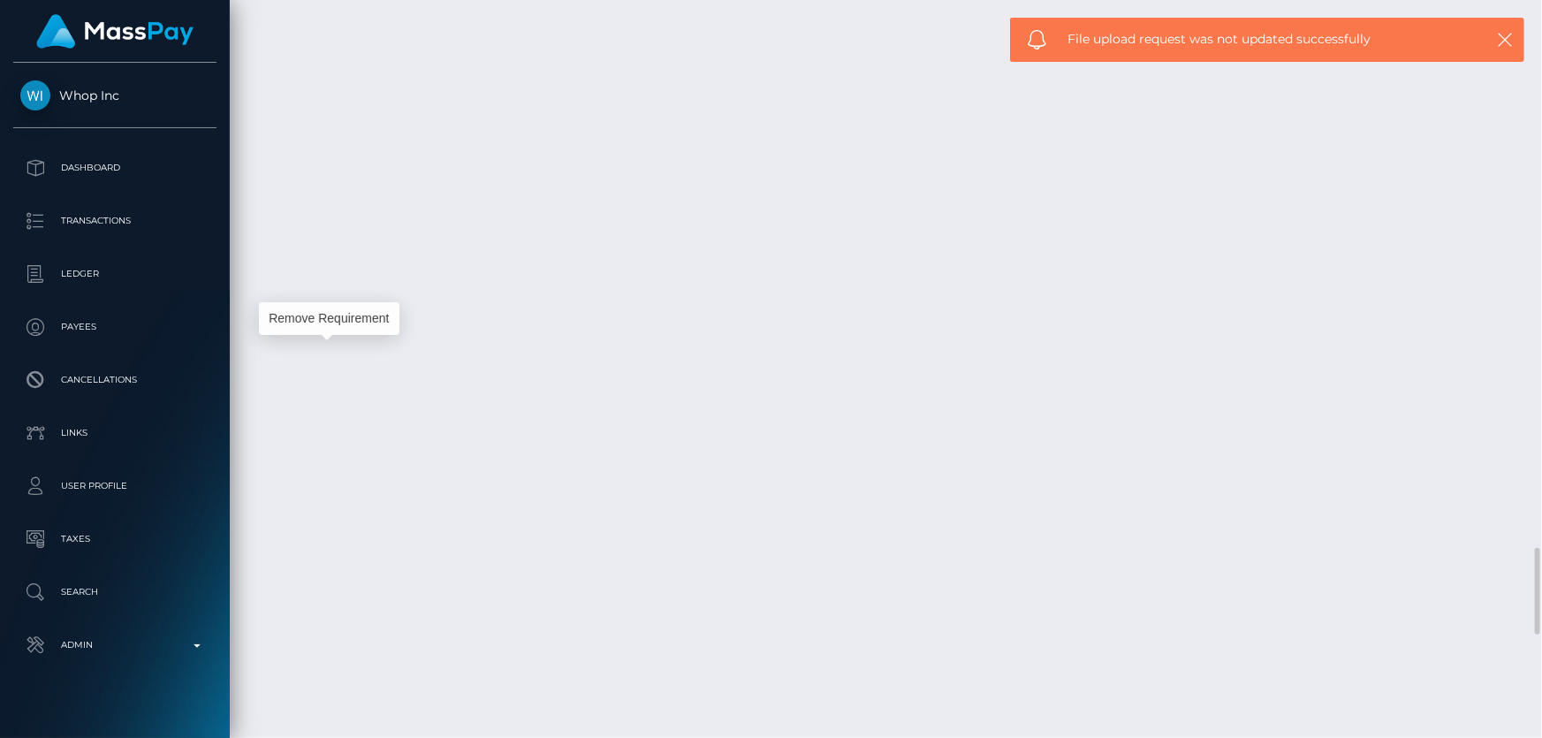
scroll to position [212, 401]
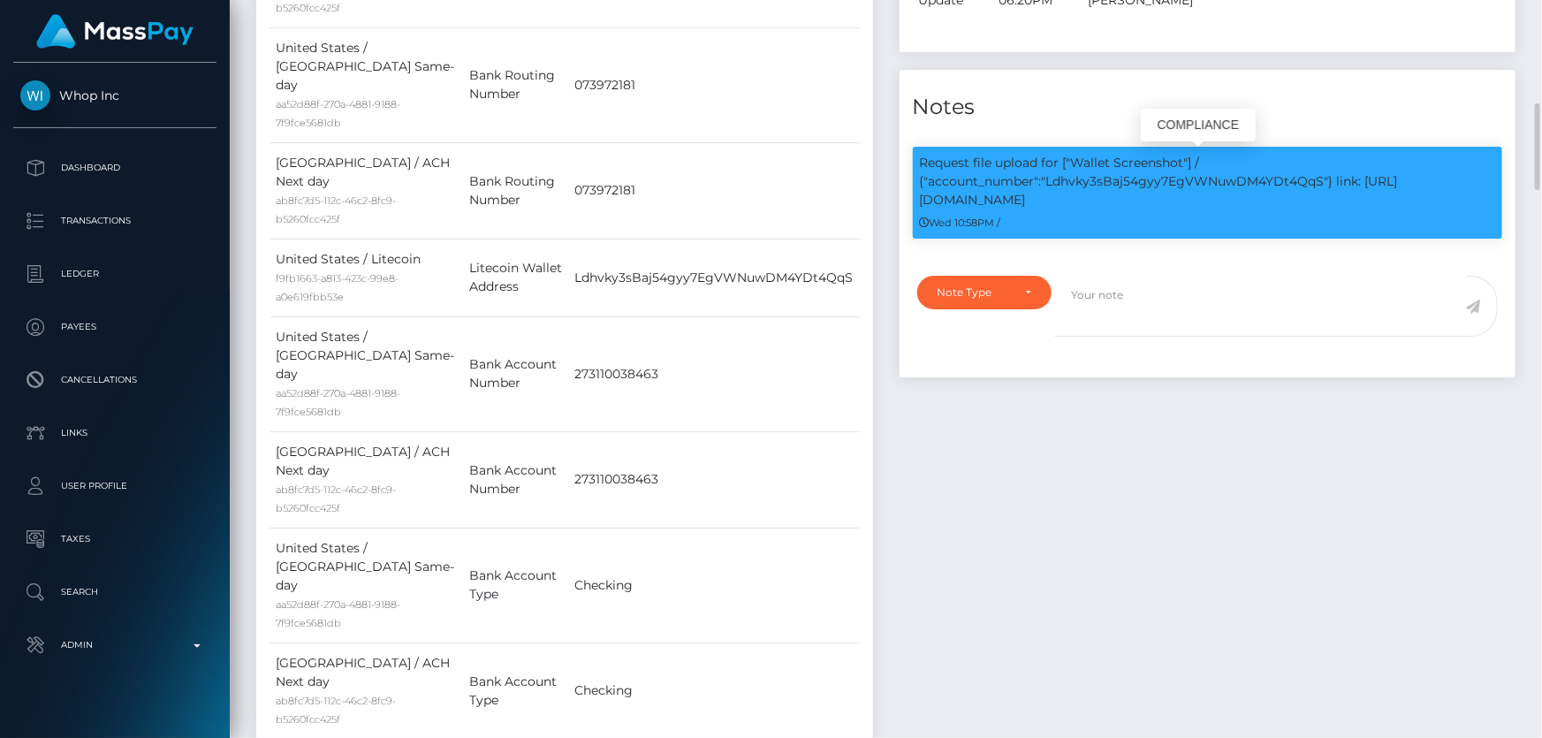
click at [1193, 181] on p "Request file upload for ["Wallet Screenshot"] / {"account_number":"Ldhvky3sBaj5…" at bounding box center [1208, 182] width 576 height 56
drag, startPoint x: 1190, startPoint y: 186, endPoint x: 1185, endPoint y: 197, distance: 12.6
drag, startPoint x: 1185, startPoint y: 197, endPoint x: 1113, endPoint y: 182, distance: 73.1
copy p "Ldhvky3sBaj54gyy7EgVWNuwDM4YDt4QqS"
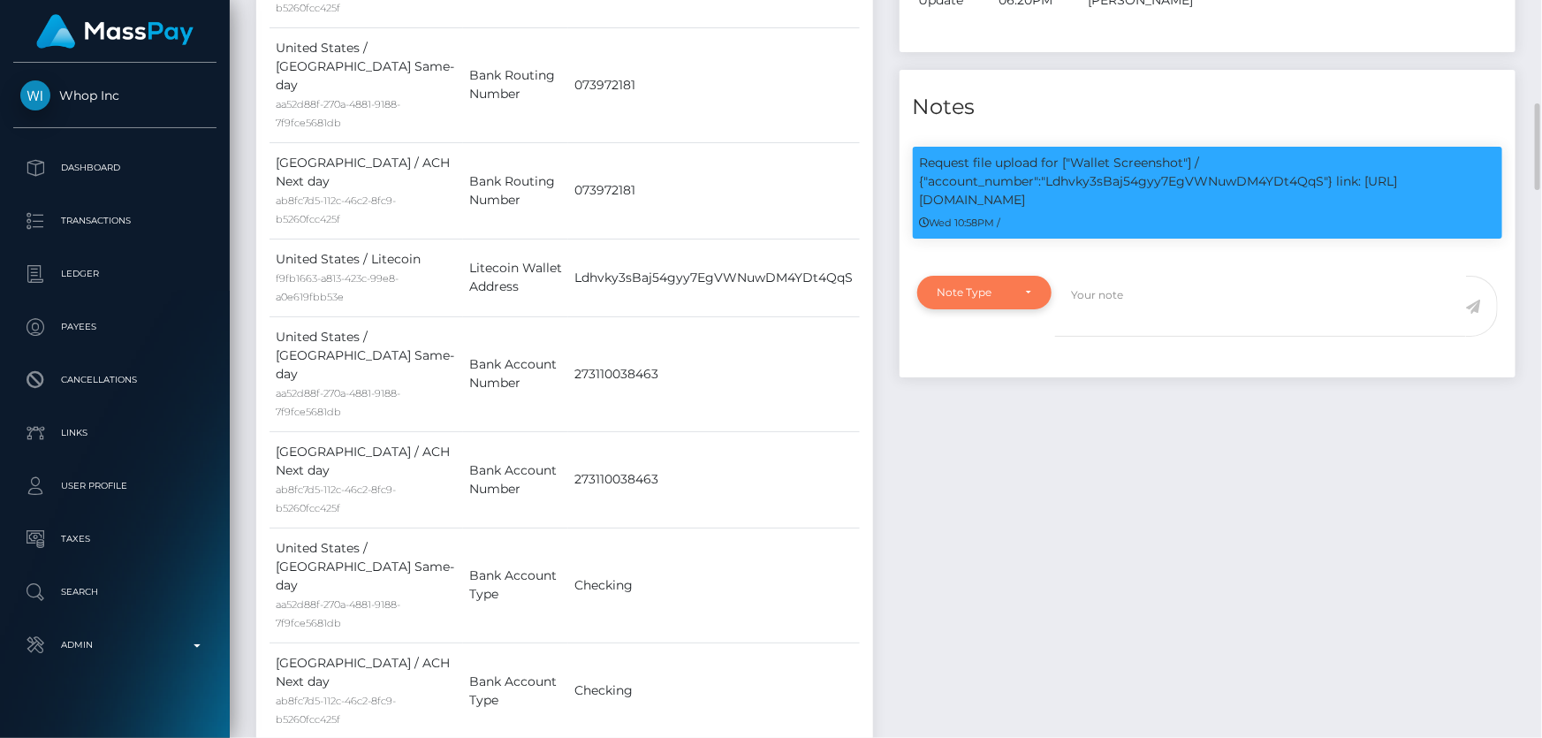
click at [973, 296] on div "Note Type" at bounding box center [974, 292] width 74 height 14
click at [998, 377] on span "Compliance" at bounding box center [970, 377] width 64 height 16
select select "COMPLIANCE"
click at [1177, 295] on textarea at bounding box center [1260, 306] width 411 height 61
click at [1168, 305] on textarea at bounding box center [1260, 306] width 411 height 61
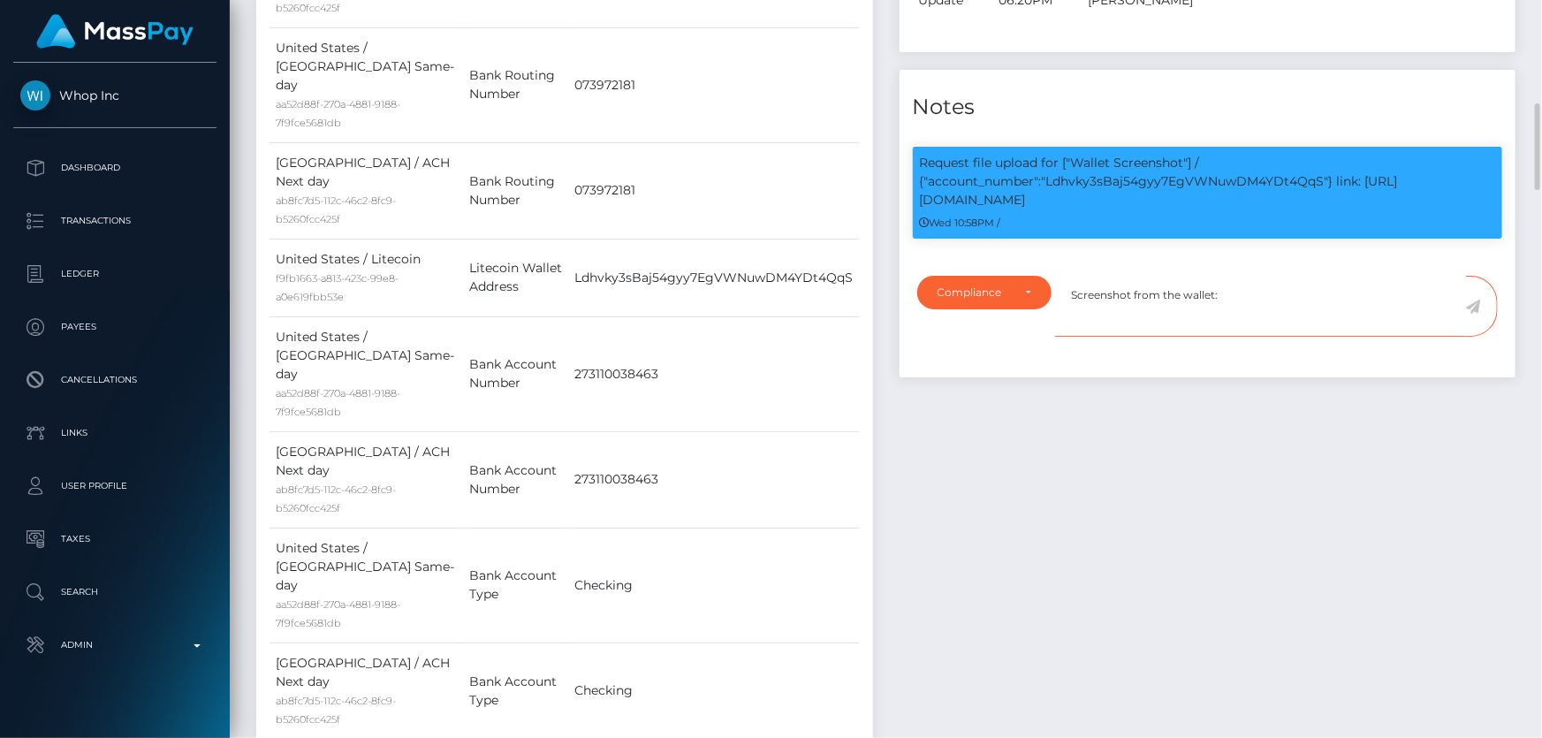
paste textarea "Ldhvky3sBaj54gyy7EgVWNuwDM4YDt4QqS"
type textarea "Screenshot from the wallet: Ldhvky3sBaj54gyy7EgVWNuwDM4YDt4QqS provided."
click at [1471, 308] on icon at bounding box center [1473, 306] width 15 height 14
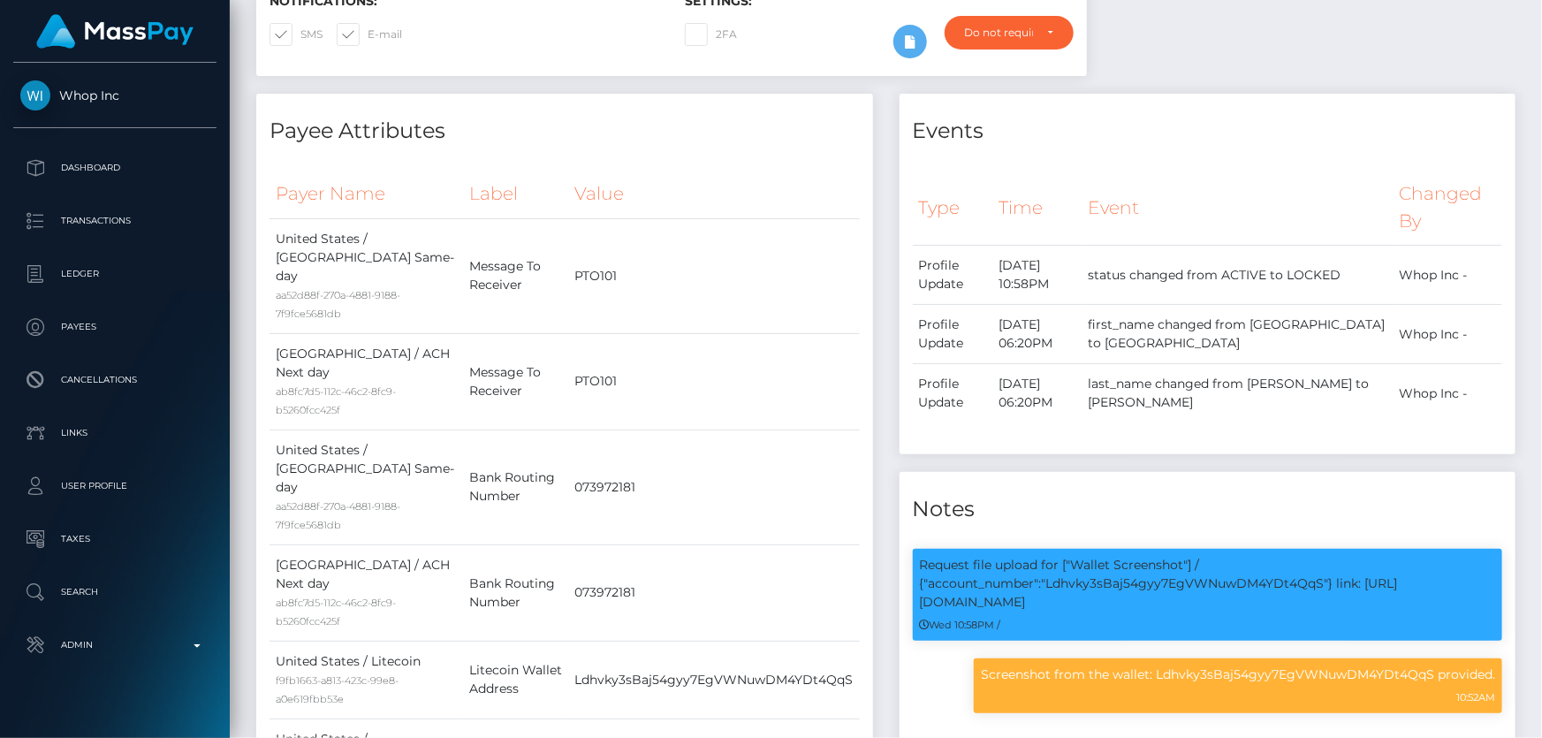
scroll to position [80, 0]
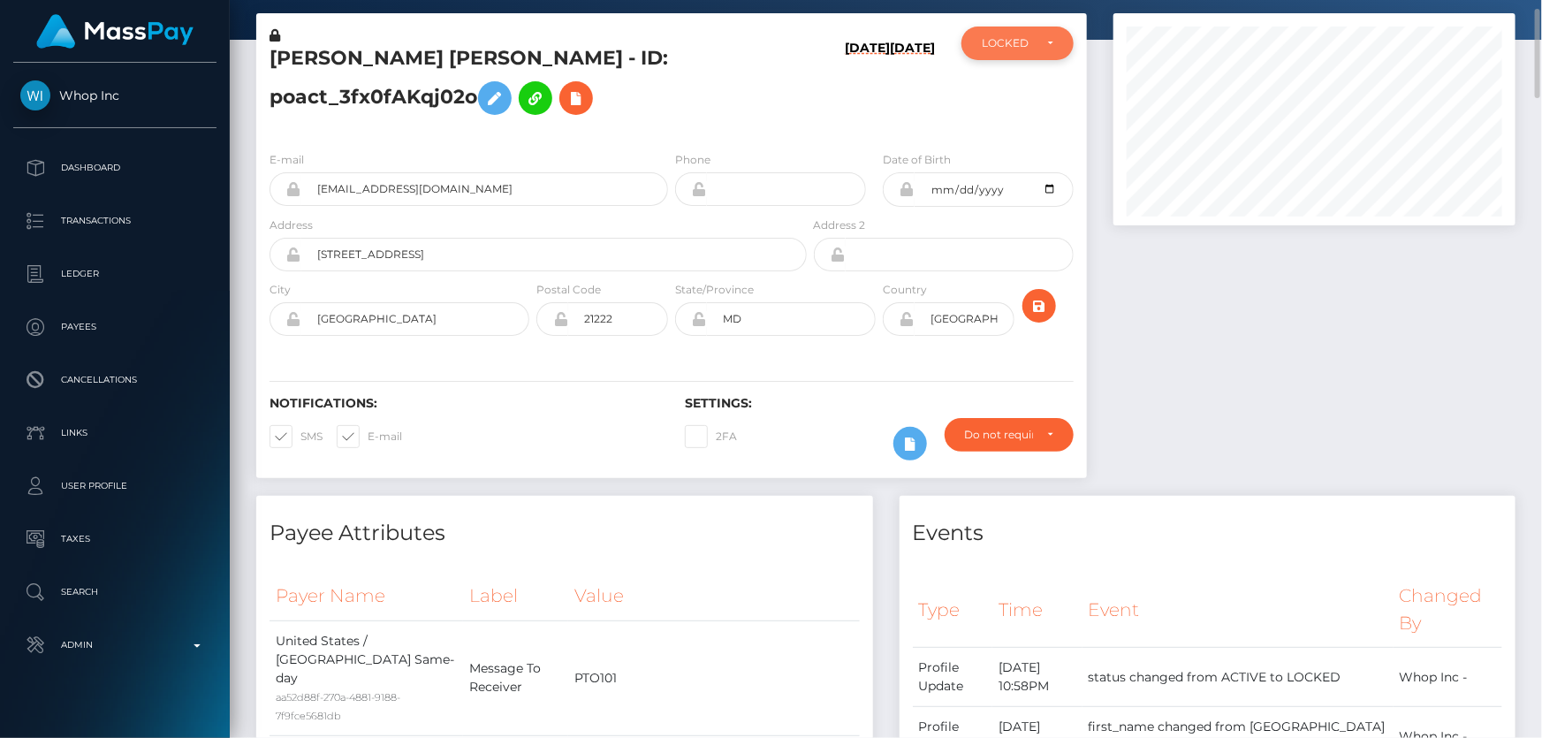
click at [1023, 51] on div "LOCKED" at bounding box center [1017, 44] width 112 height 34
click at [1029, 93] on link "ACTIVE" at bounding box center [1017, 90] width 112 height 33
select select "ACTIVE"
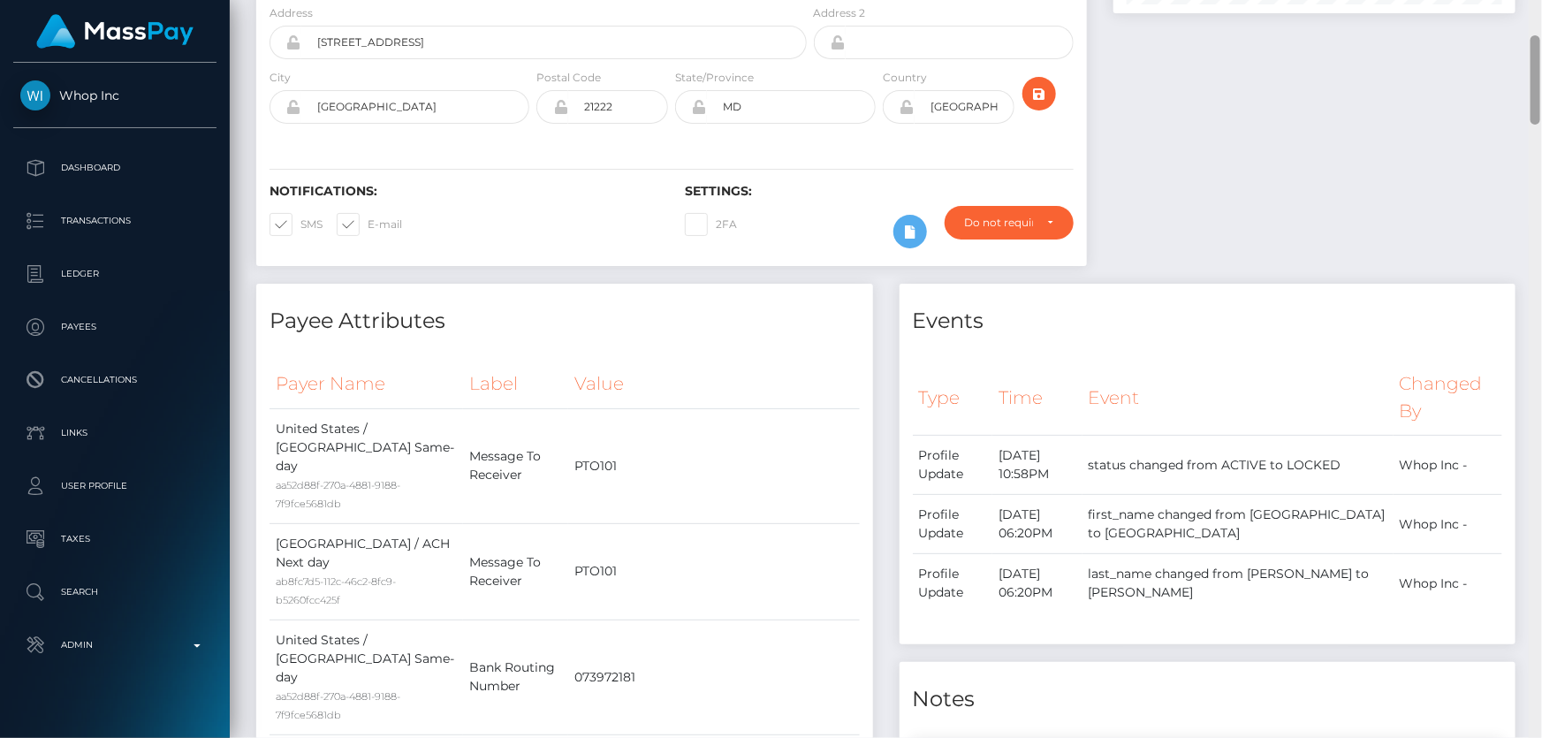
scroll to position [0, 0]
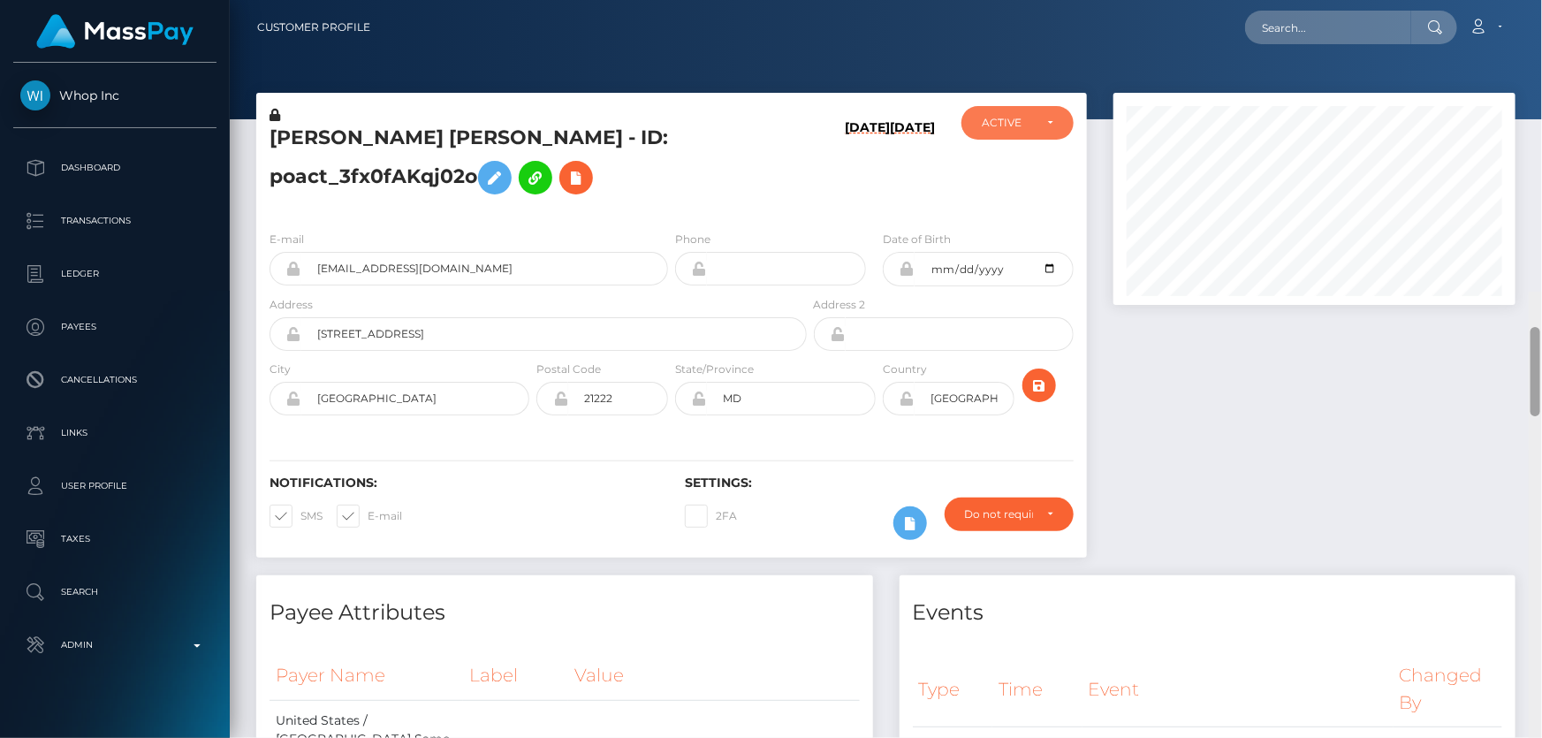
drag, startPoint x: 1536, startPoint y: 602, endPoint x: 1541, endPoint y: 11, distance: 591.9
click at [1541, 11] on div "Customer Profile Loading... Loading..." at bounding box center [886, 369] width 1312 height 738
click at [761, 173] on h5 "TYRONE DE'ANDRE JR SMITH - ID: poact_3fx0fAKqj02o" at bounding box center [532, 164] width 527 height 79
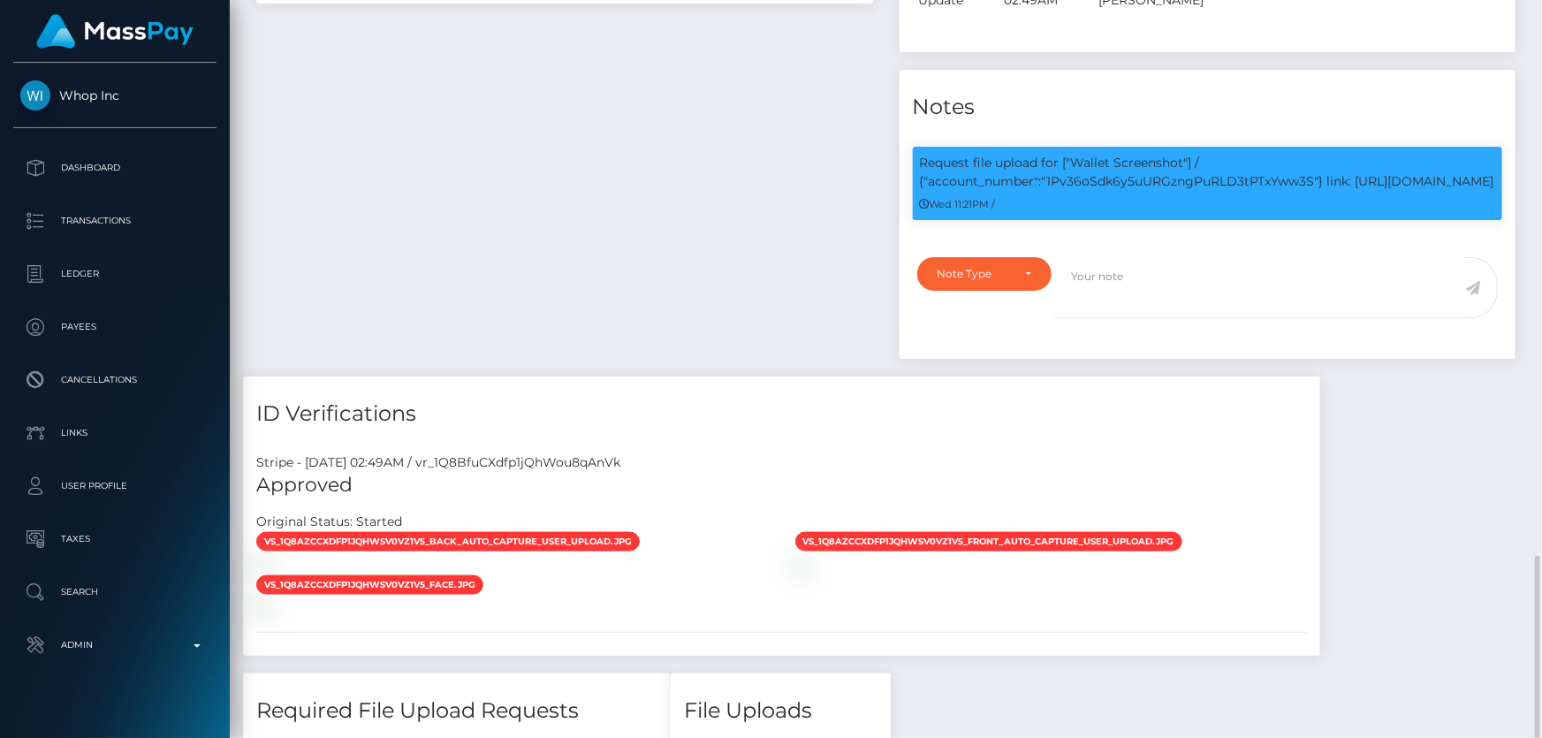
scroll to position [1204, 0]
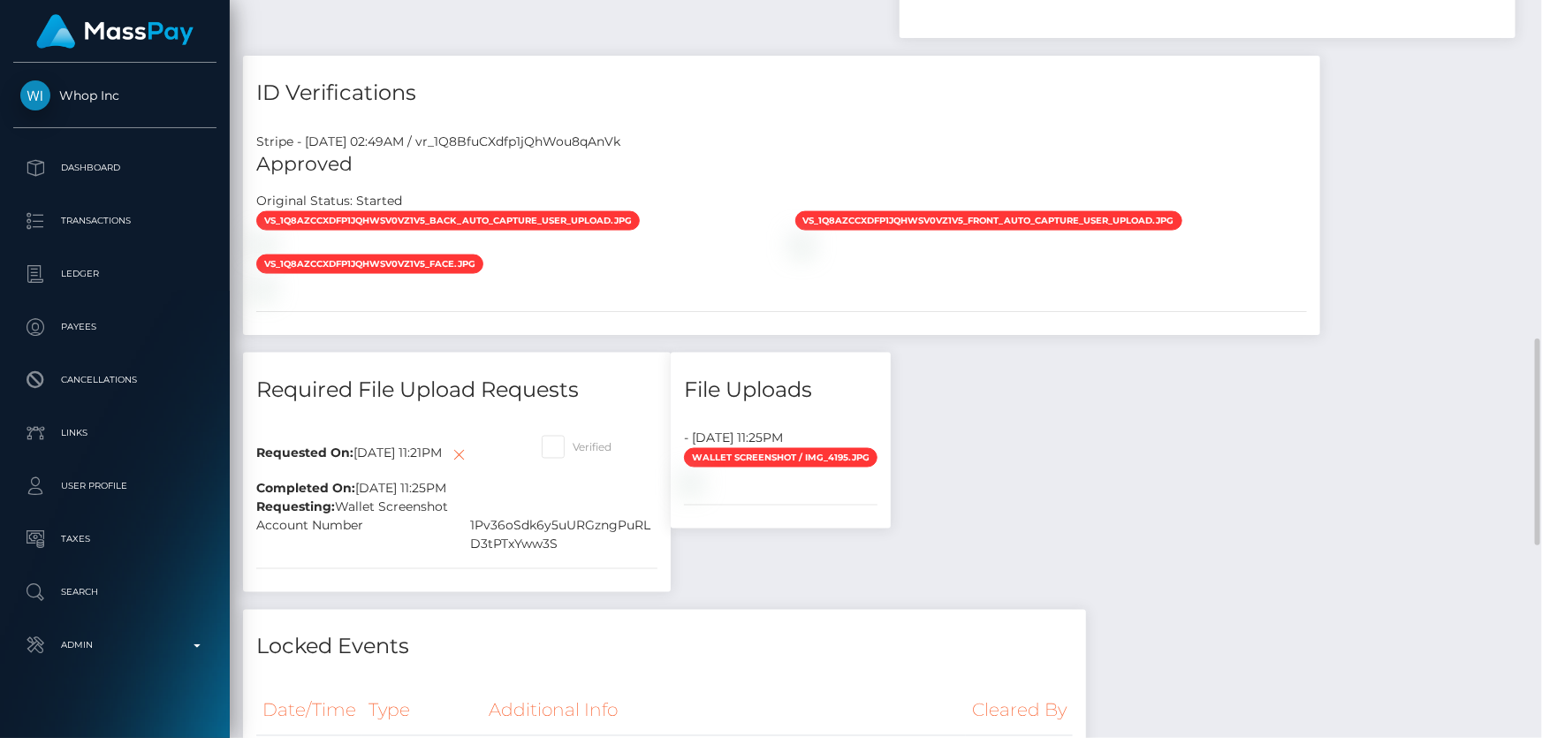
click at [572, 453] on span at bounding box center [572, 446] width 0 height 13
click at [572, 447] on input "Verified" at bounding box center [577, 441] width 11 height 11
checkbox input "true"
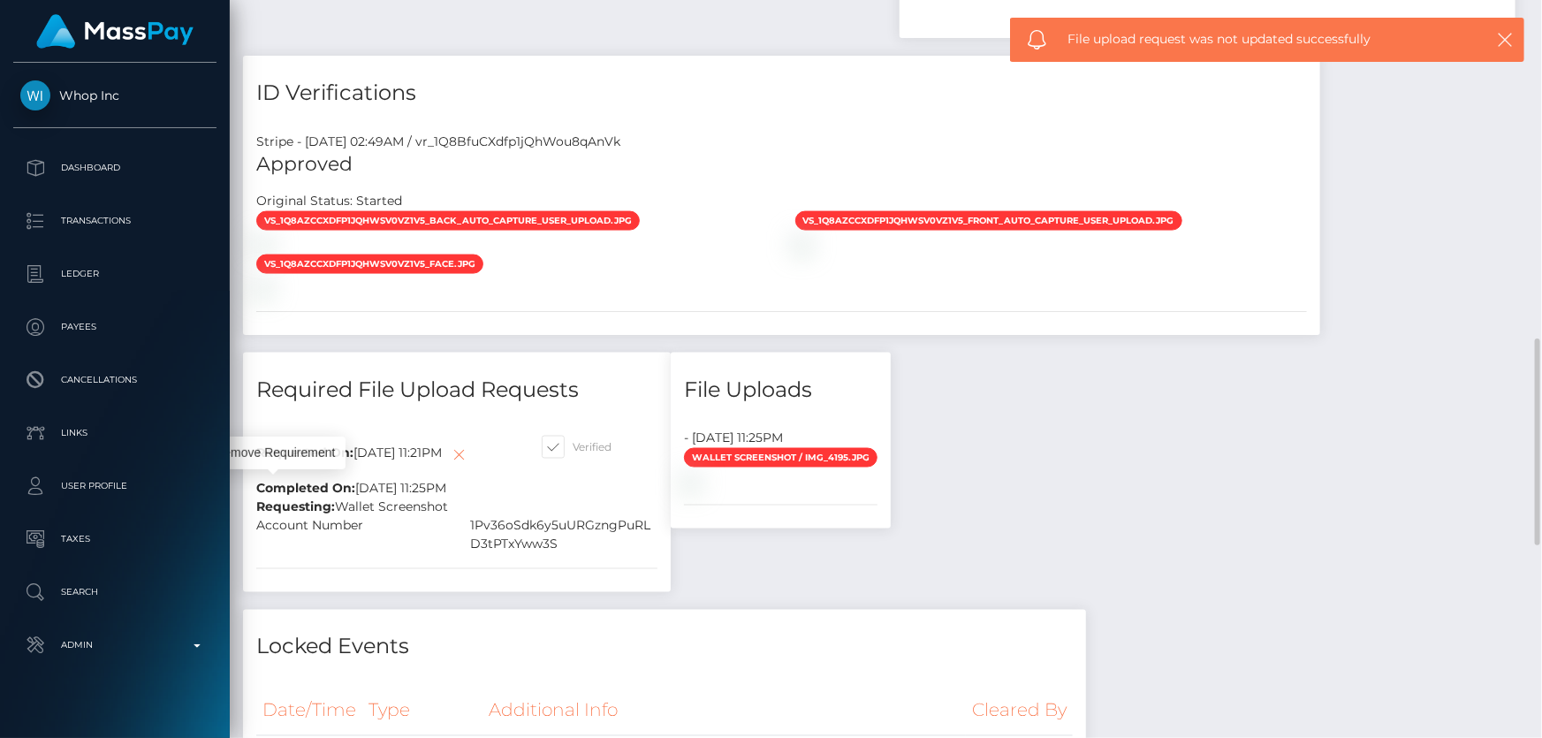
scroll to position [212, 401]
click at [449, 466] on icon at bounding box center [459, 454] width 21 height 22
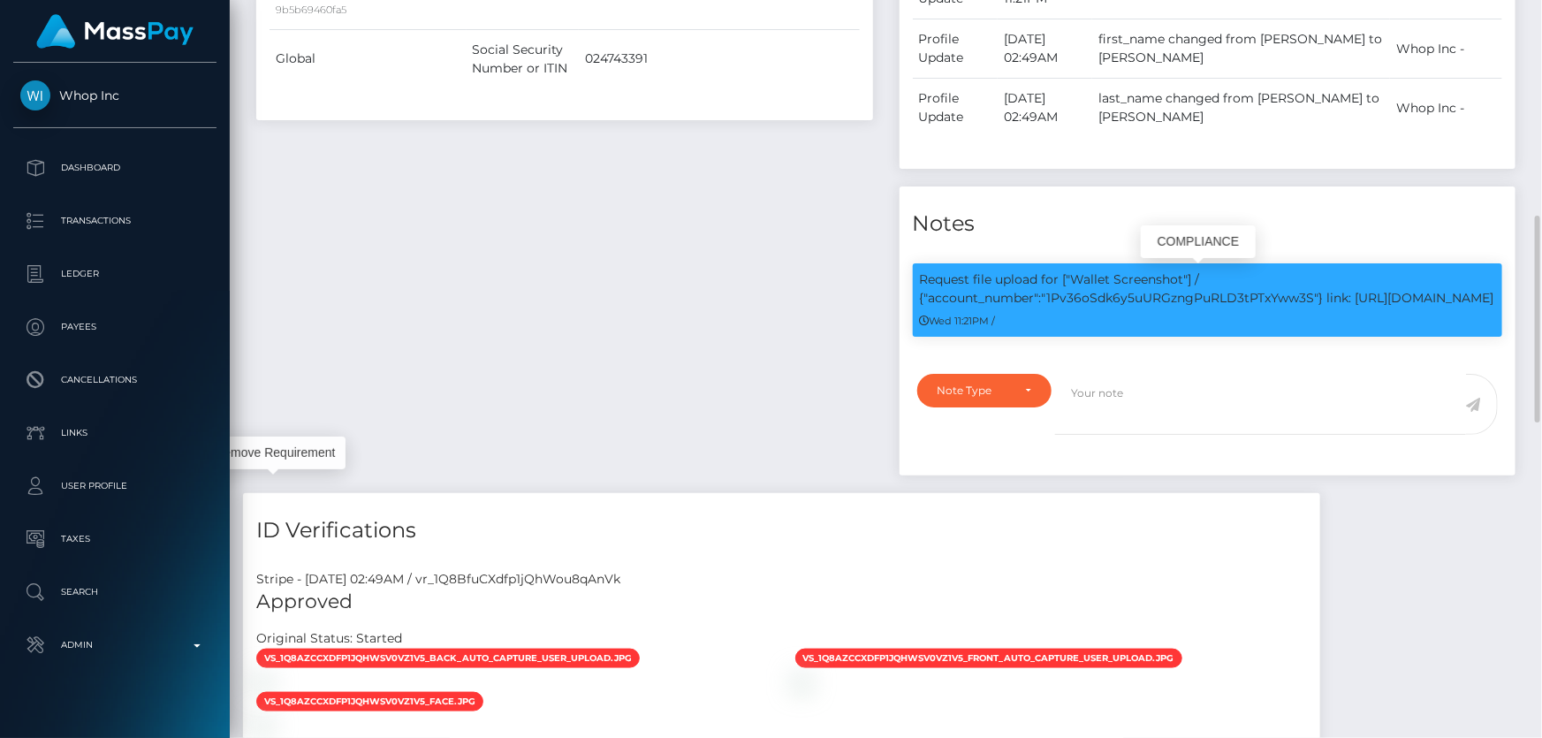
click at [1122, 292] on p "Request file upload for ["Wallet Screenshot"] / {"account_number":"1Pv36oSdk6y5…" at bounding box center [1208, 288] width 576 height 37
copy p "1Pv36oSdk6y5uURGzngPuRLD3tPTxYww3S"
click at [967, 390] on div "Note Type Compliance Clear Compliance General Note Type" at bounding box center [1207, 419] width 617 height 112
click at [968, 398] on div "Note Type" at bounding box center [974, 390] width 74 height 14
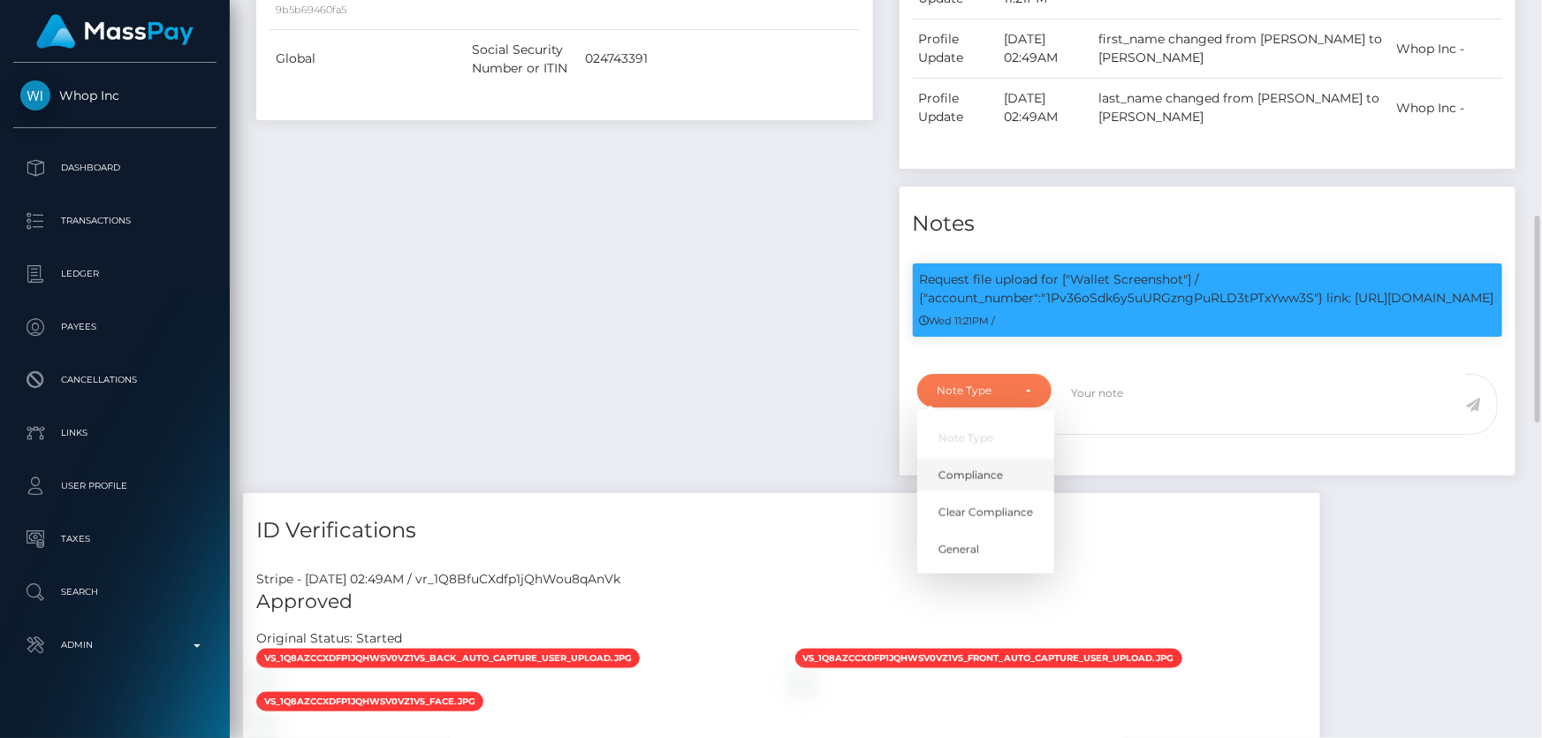
click at [1010, 488] on link "Compliance" at bounding box center [985, 474] width 137 height 33
select select "COMPLIANCE"
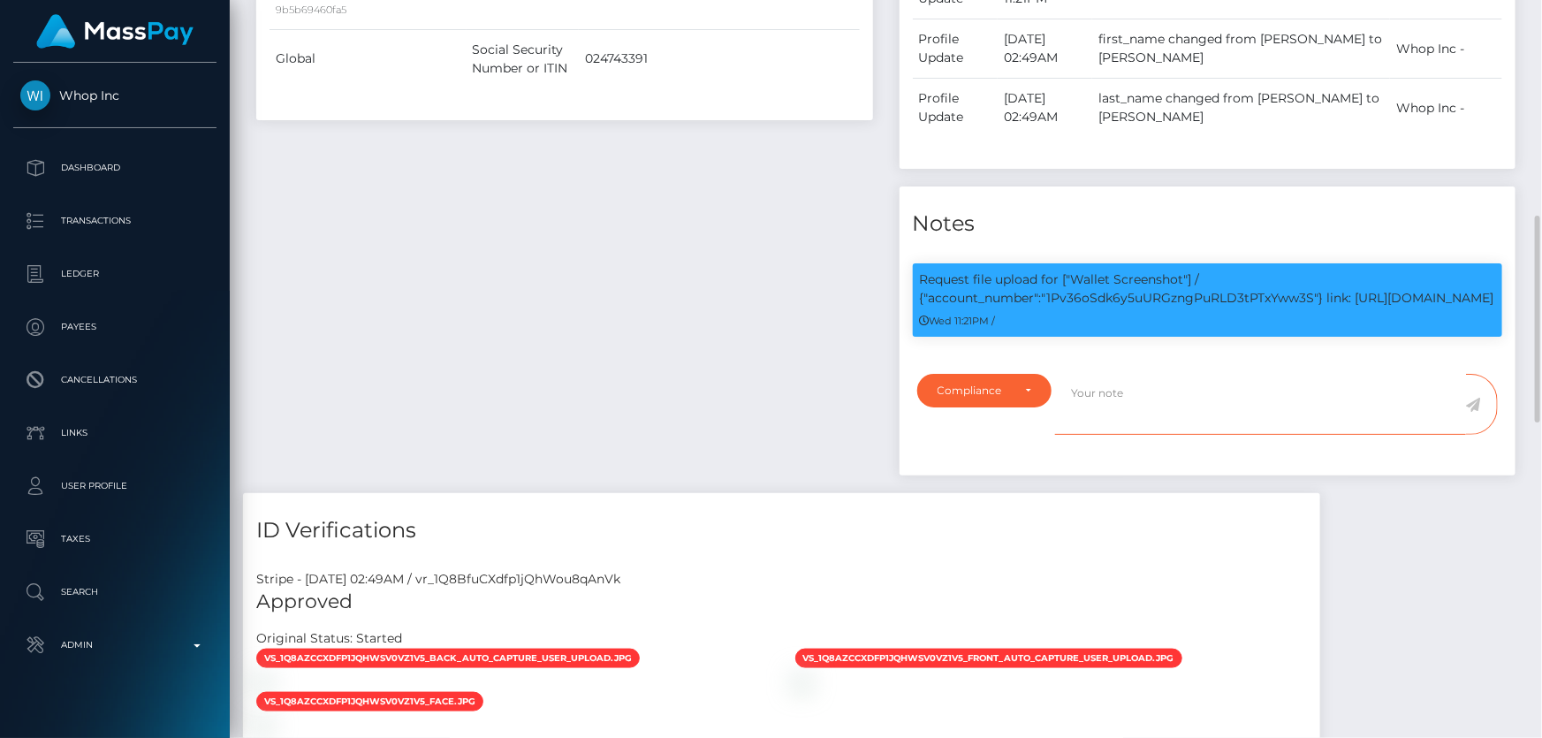
click at [1128, 409] on textarea at bounding box center [1260, 404] width 411 height 61
